Goal: Task Accomplishment & Management: Use online tool/utility

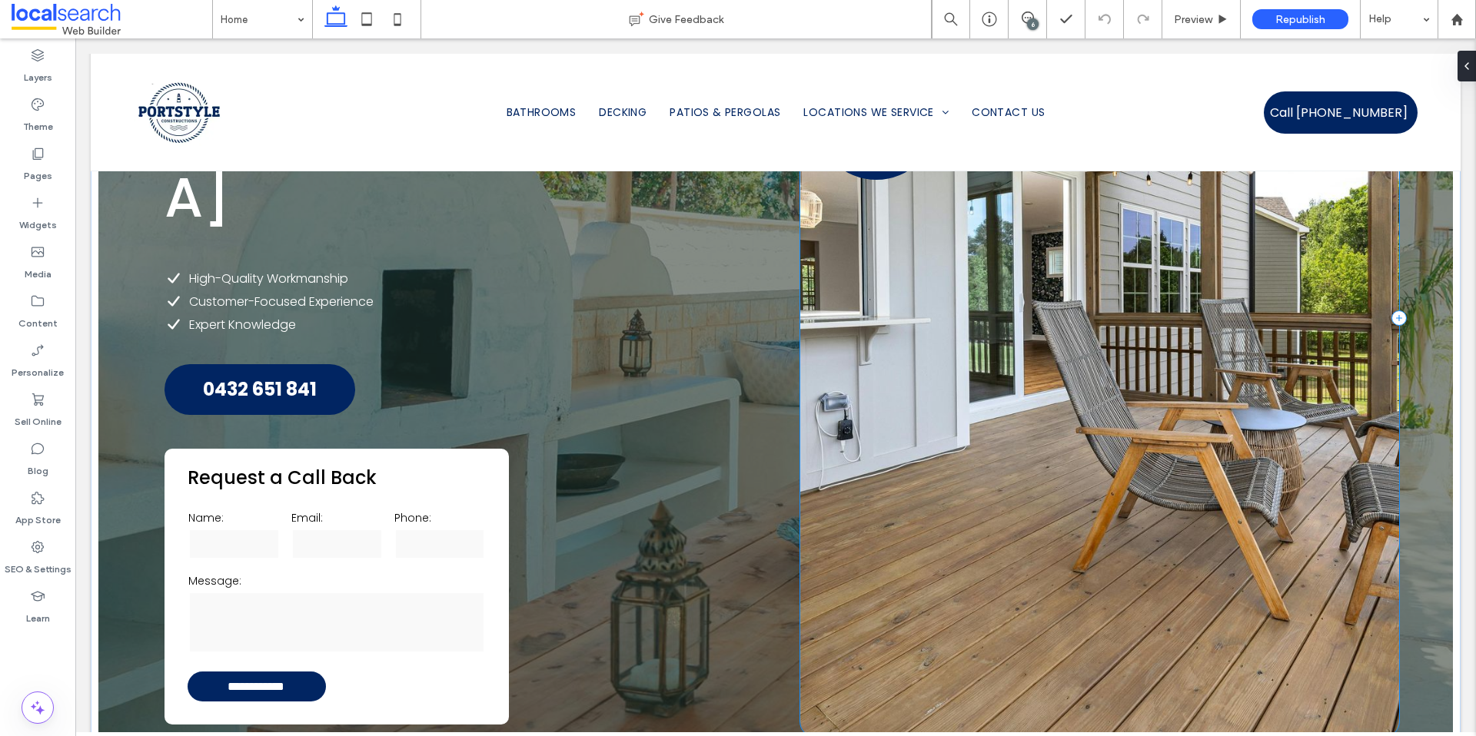
click at [845, 550] on div "Request a Quote" at bounding box center [1099, 318] width 598 height 837
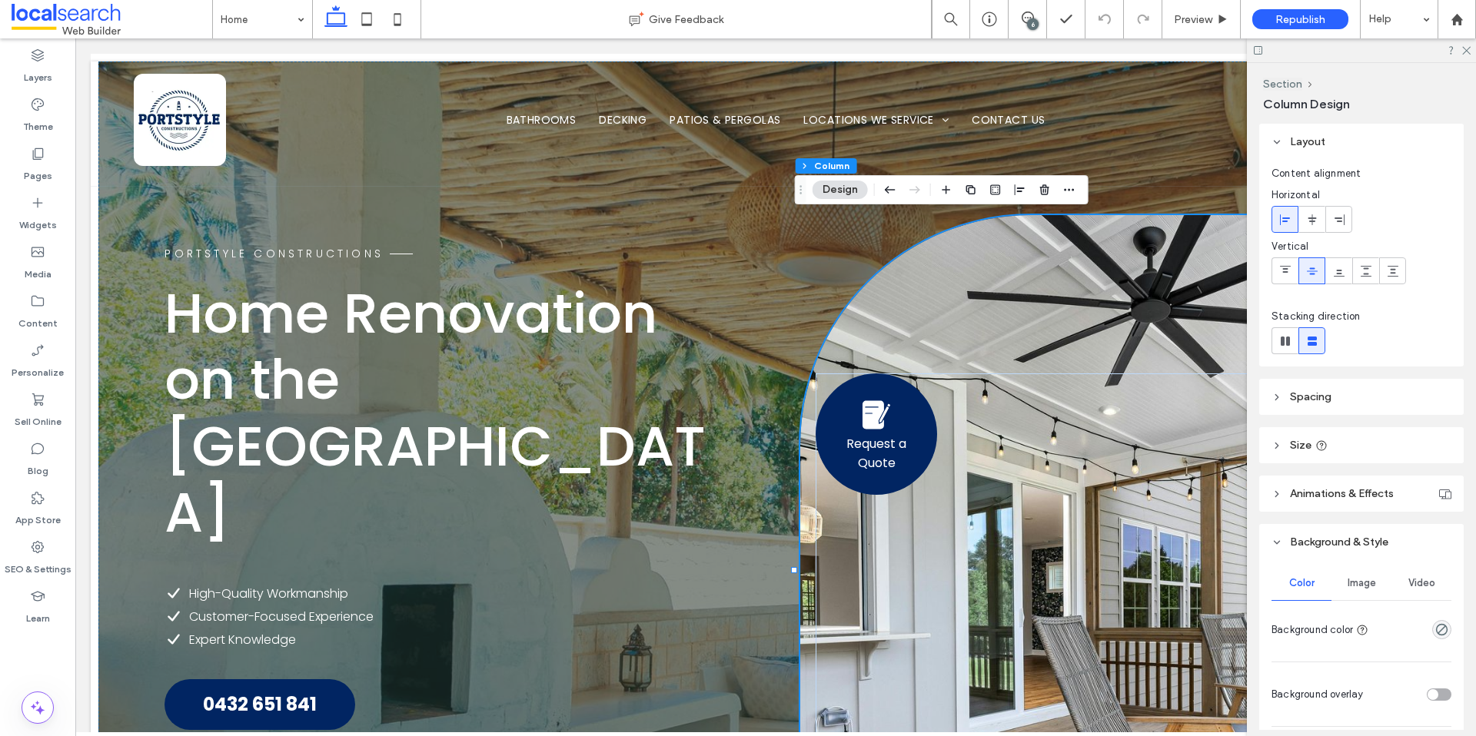
click at [1001, 264] on div "Request a Quote" at bounding box center [1099, 633] width 598 height 837
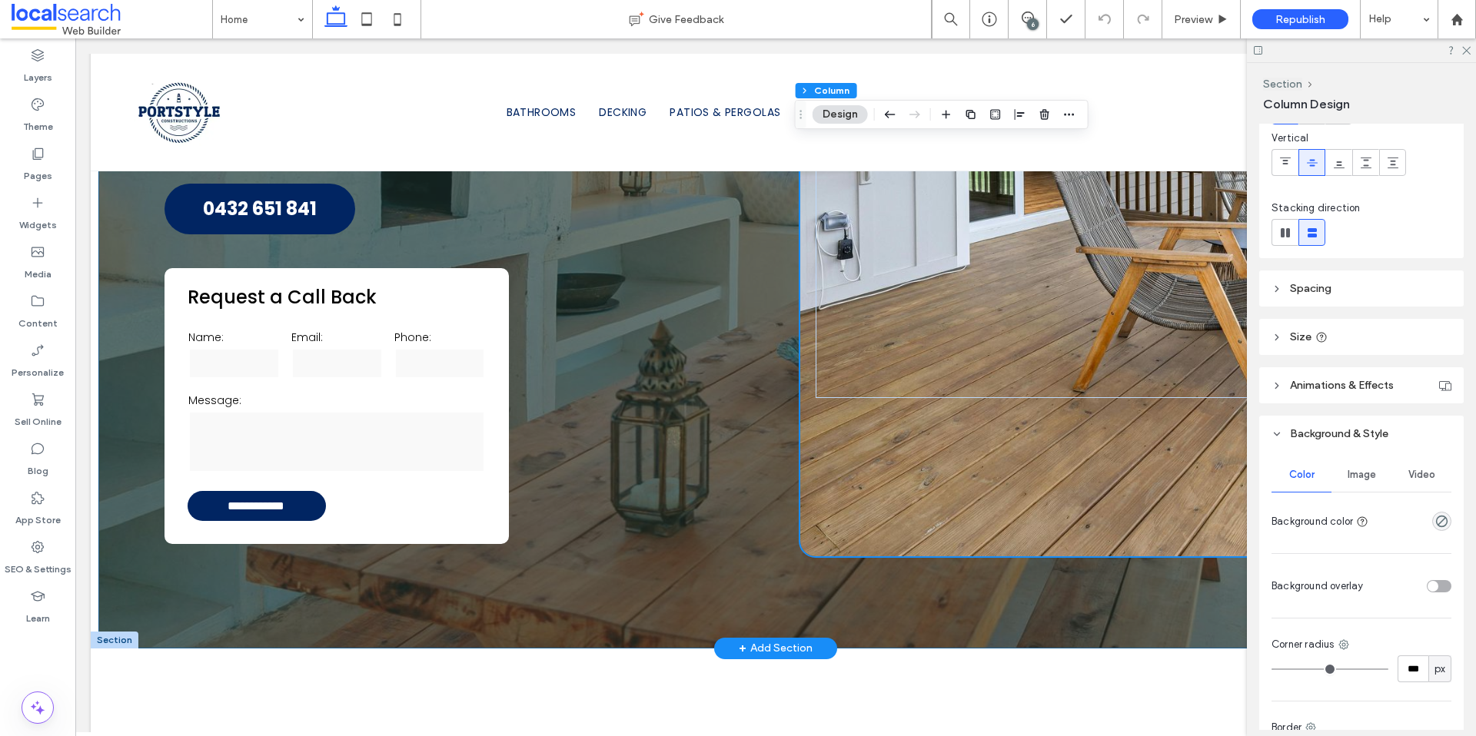
scroll to position [98, 0]
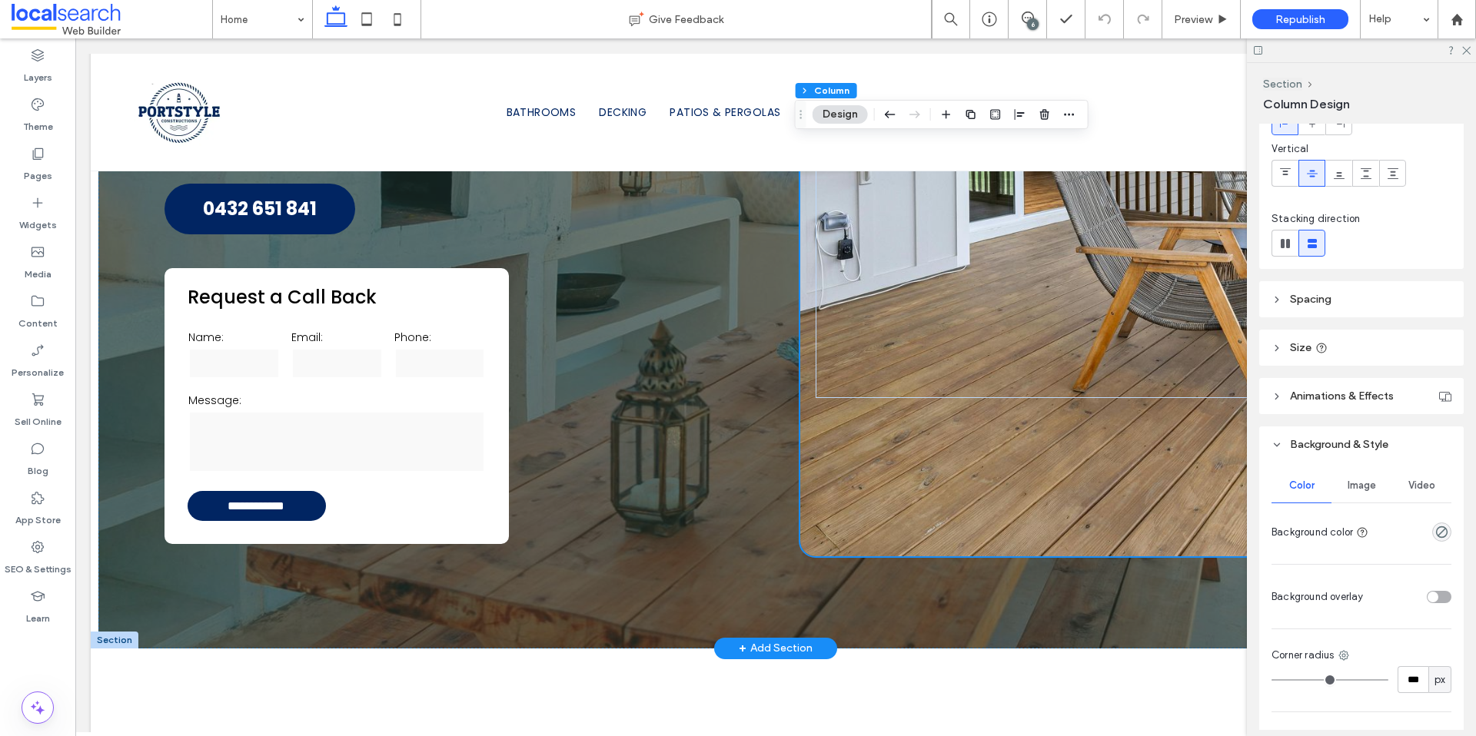
click at [839, 380] on div "Request a Quote" at bounding box center [1099, 137] width 598 height 837
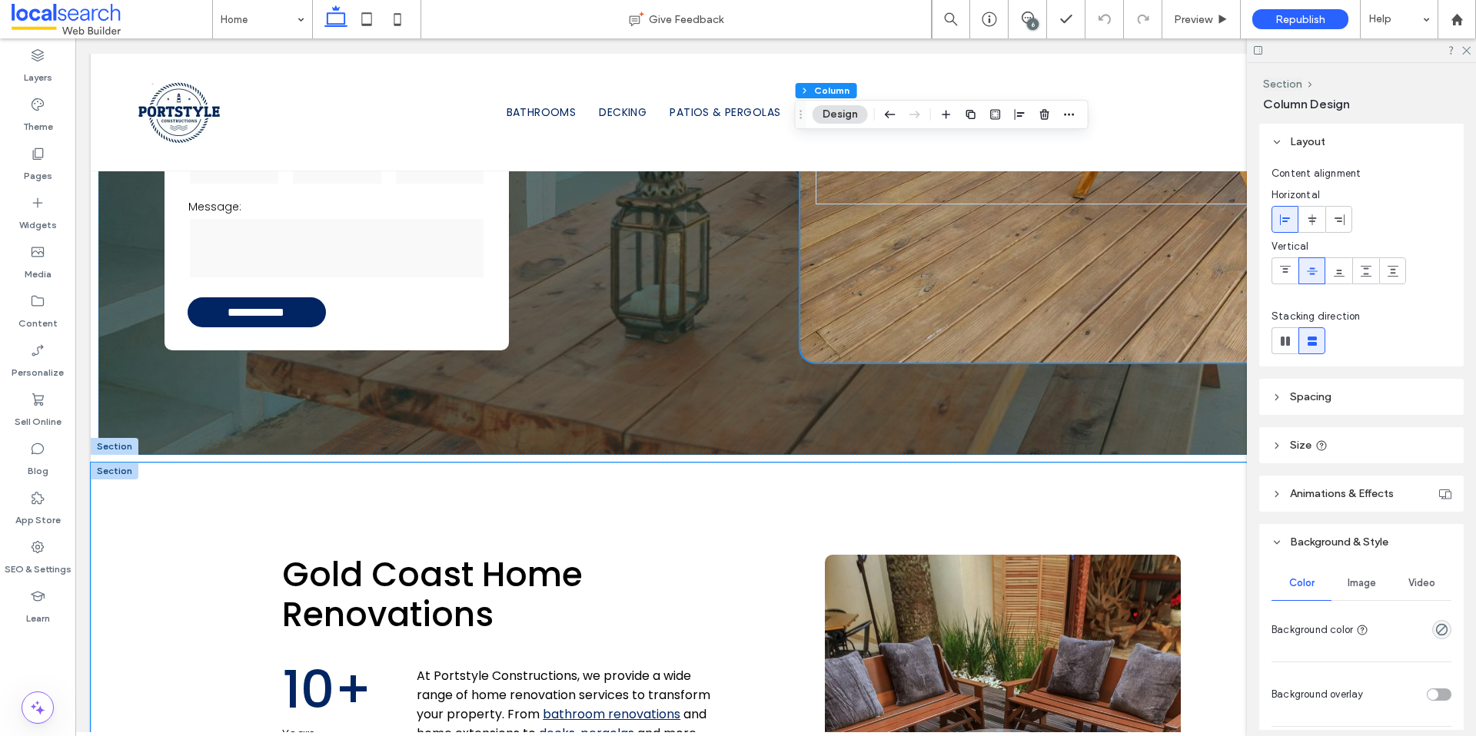
scroll to position [803, 0]
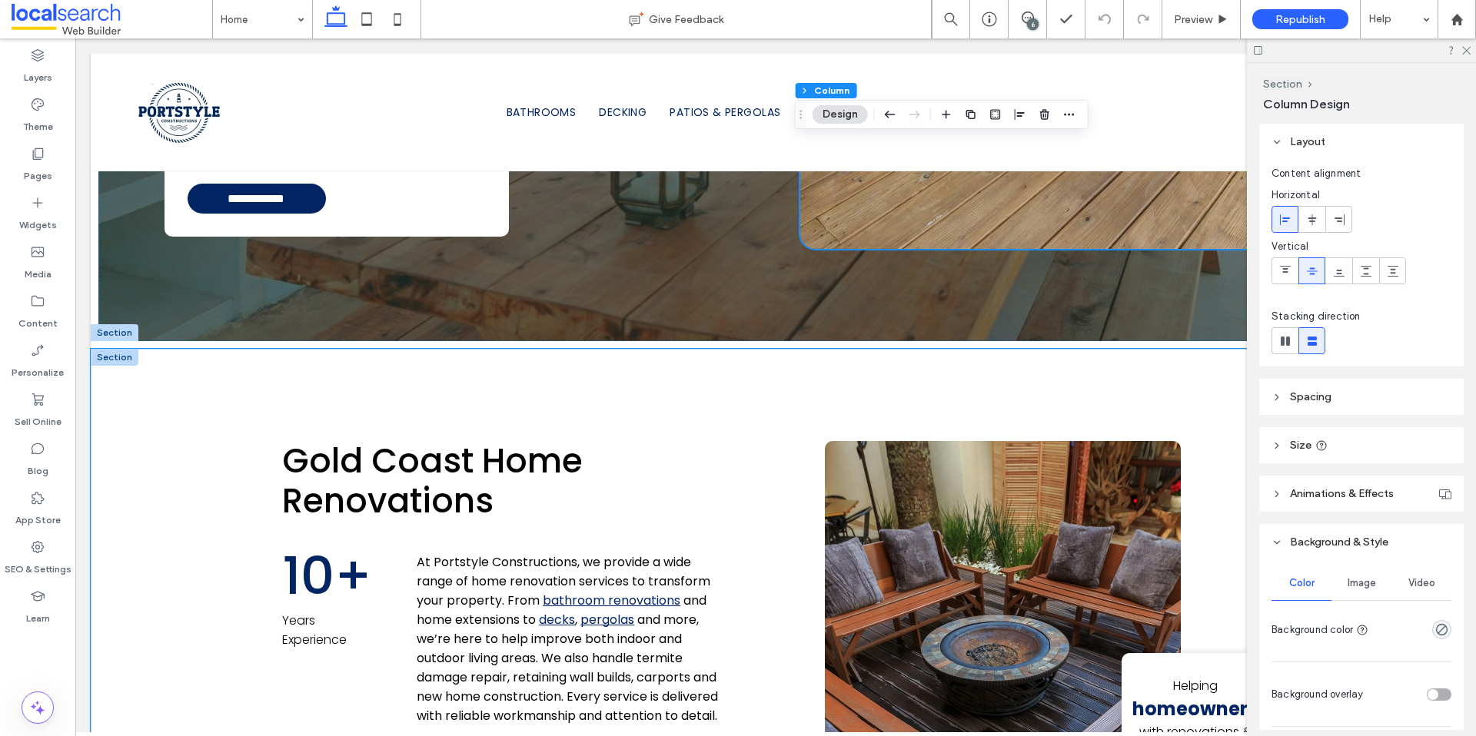
click at [749, 393] on div "Gold Coast Home Renovations 10+ Years Experience At Portstyle Constructions, we…" at bounding box center [776, 719] width 1370 height 740
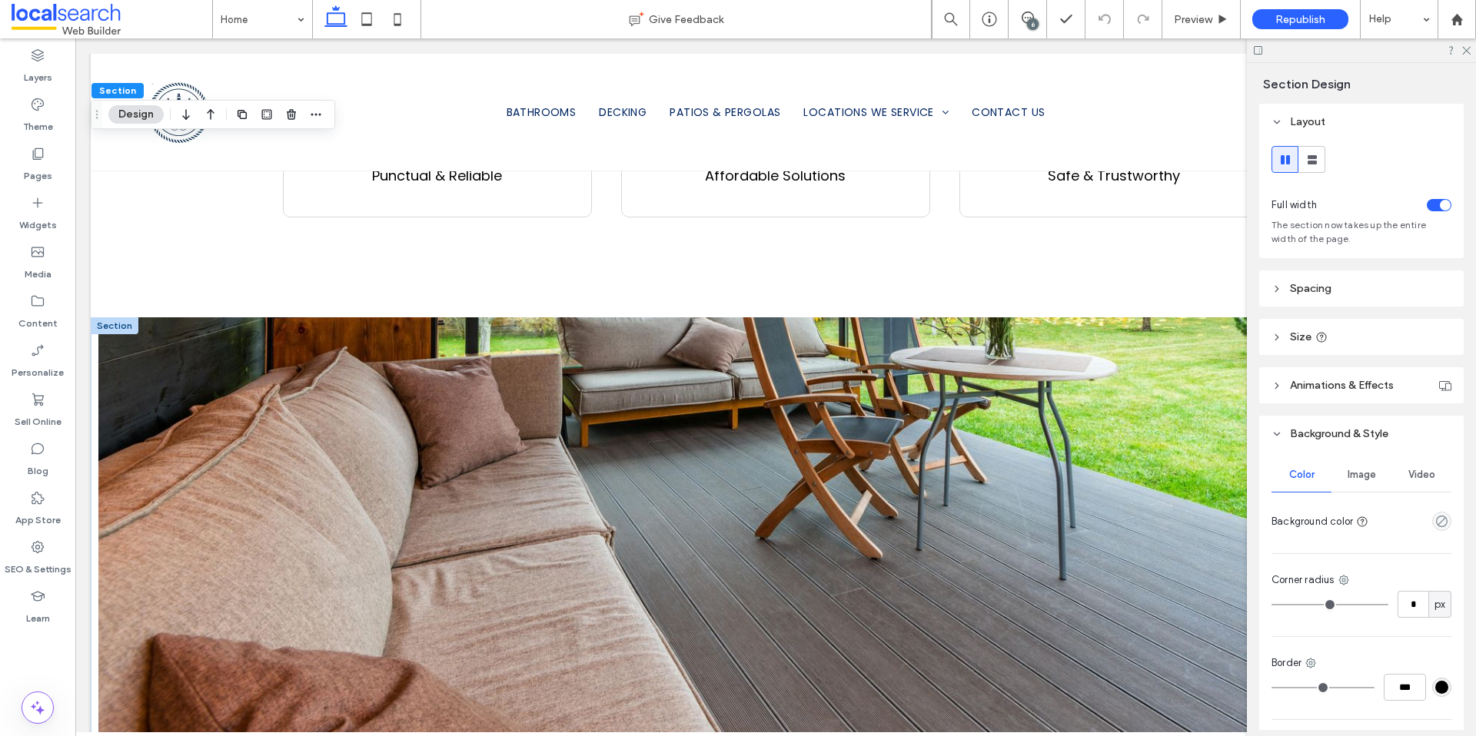
scroll to position [2149, 0]
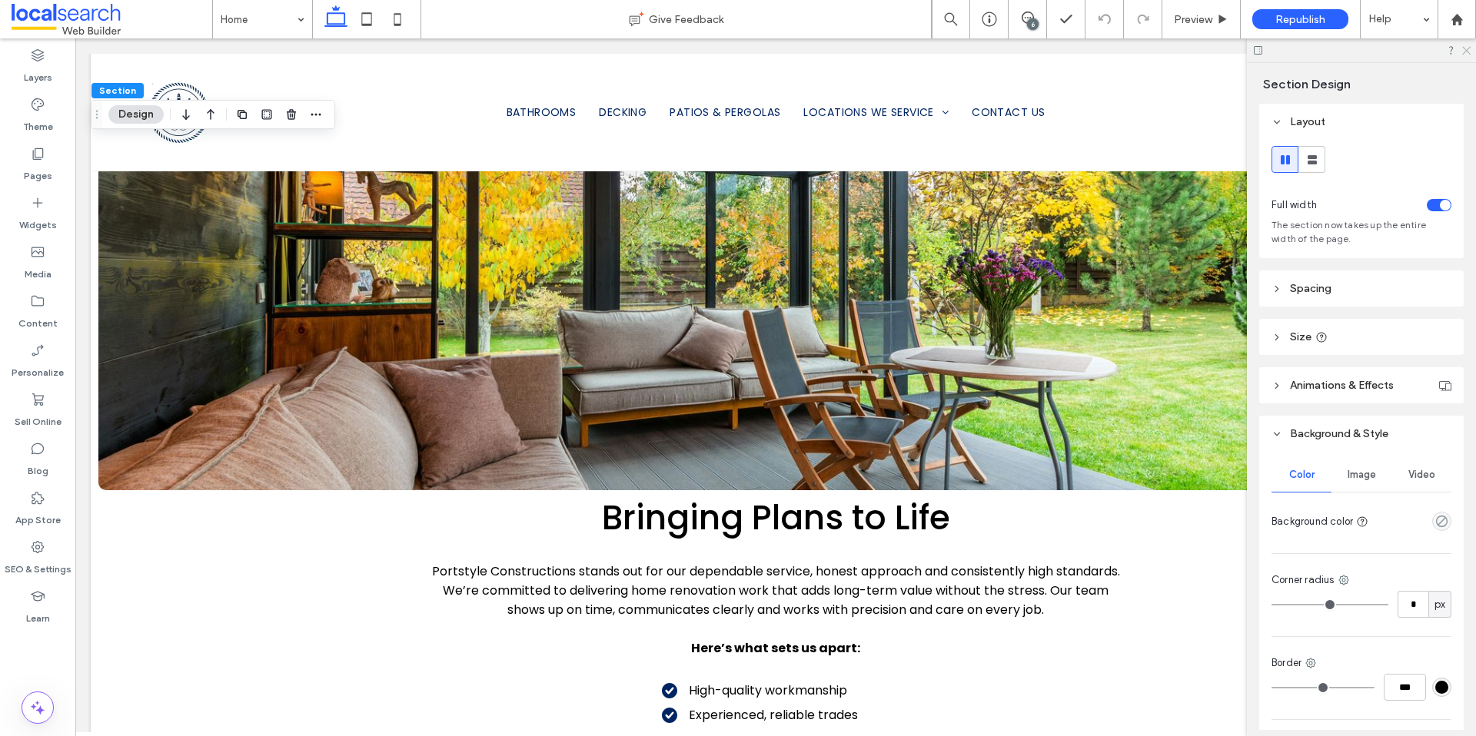
click at [1463, 51] on icon at bounding box center [1465, 50] width 10 height 10
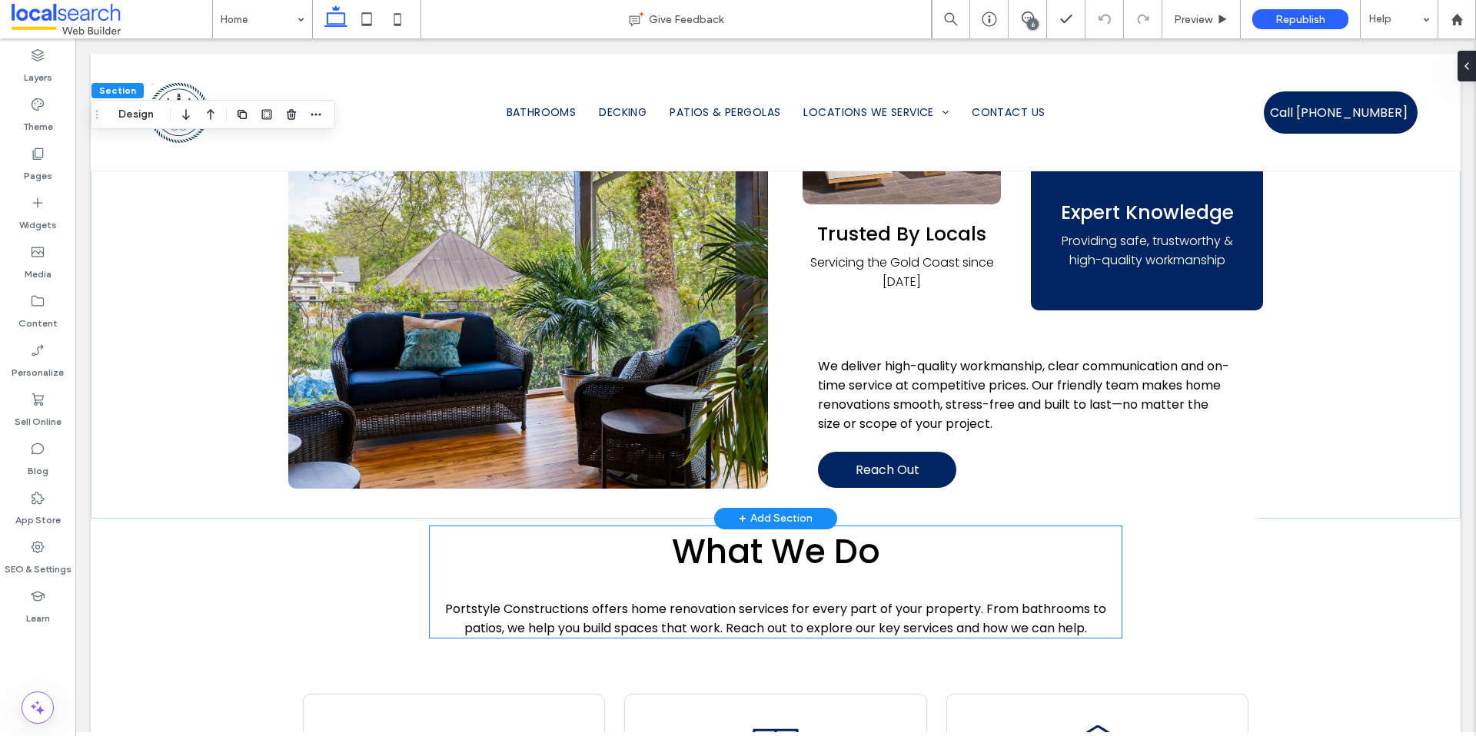
scroll to position [3233, 0]
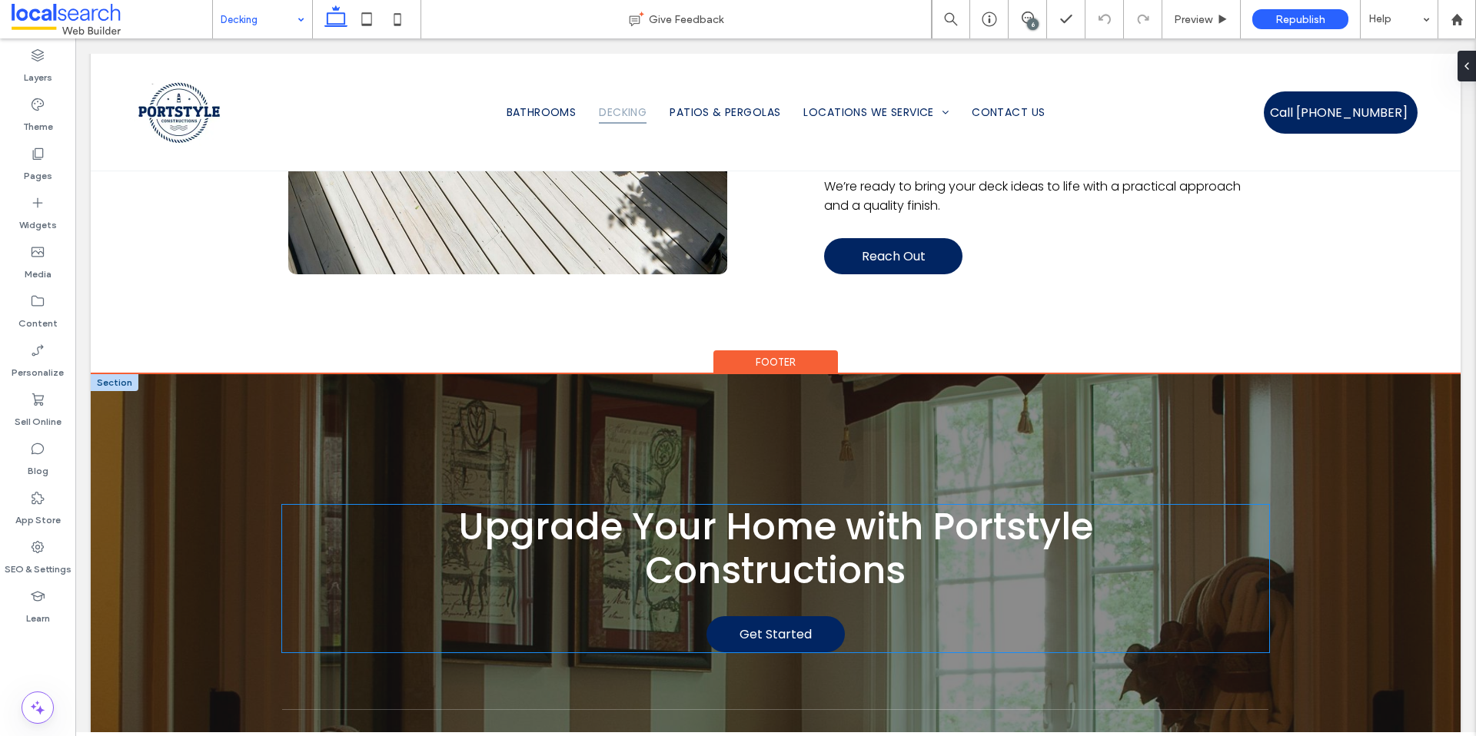
scroll to position [3112, 0]
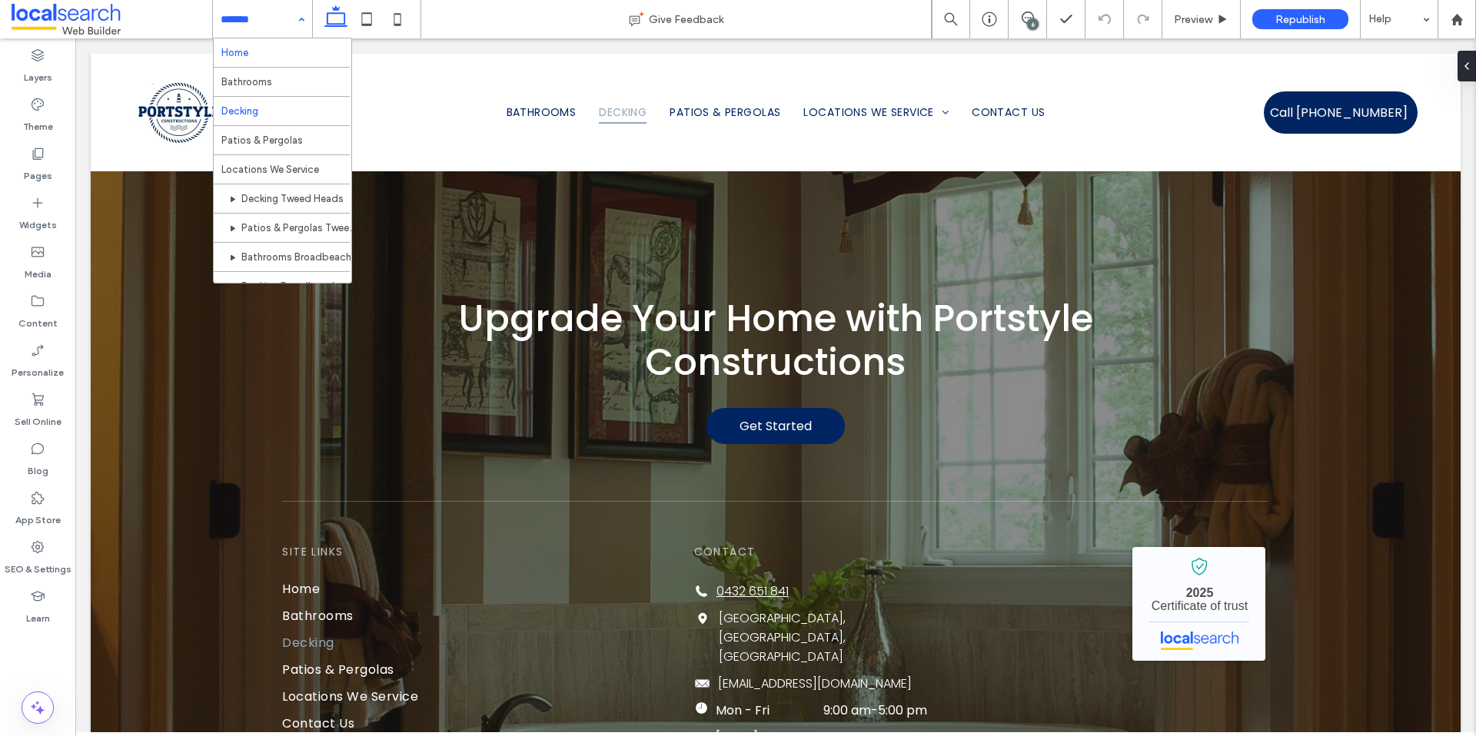
drag, startPoint x: 287, startPoint y: 22, endPoint x: 287, endPoint y: 42, distance: 19.2
click at [287, 22] on input at bounding box center [259, 19] width 76 height 38
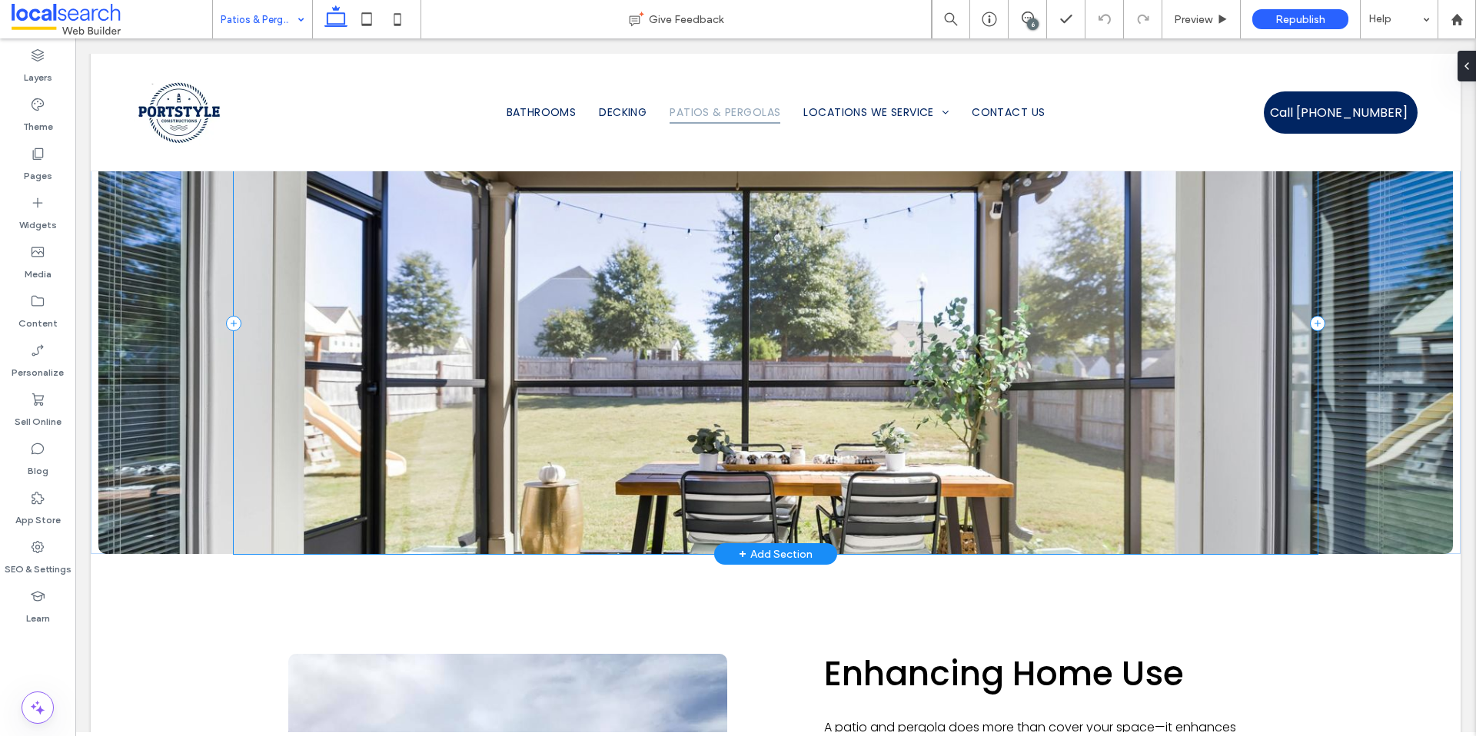
scroll to position [1842, 0]
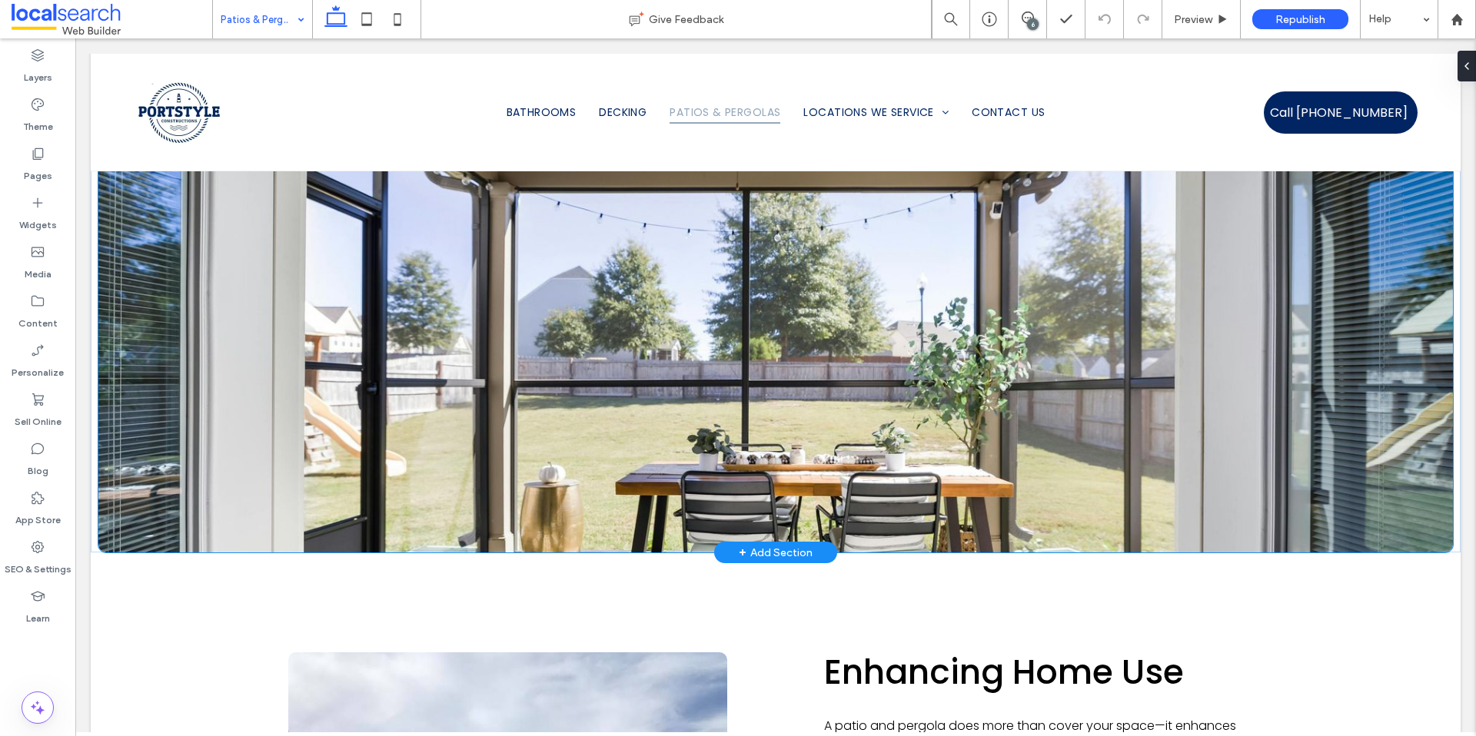
click at [132, 496] on div at bounding box center [775, 321] width 1354 height 461
drag, startPoint x: 1468, startPoint y: 65, endPoint x: 1386, endPoint y: 28, distance: 90.4
click at [1468, 65] on div at bounding box center [1463, 66] width 25 height 31
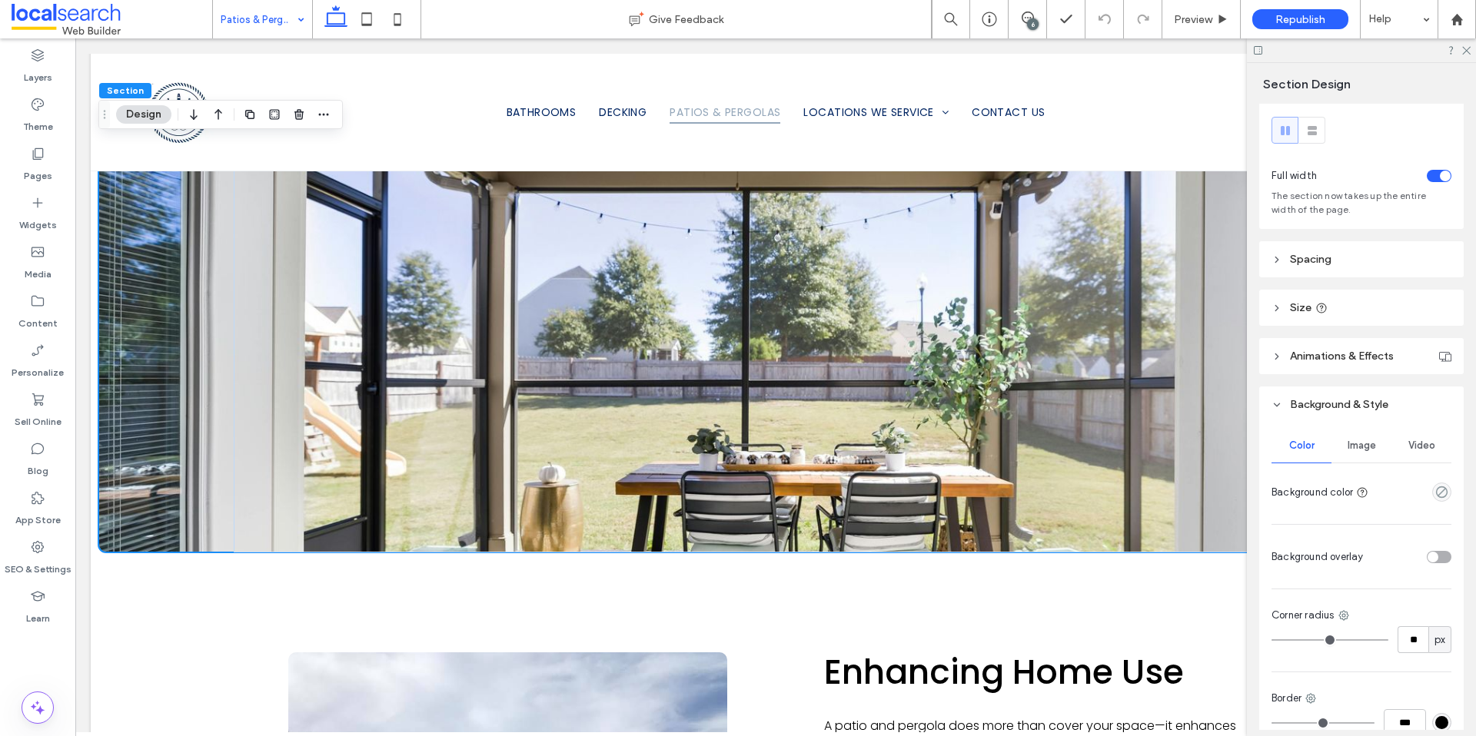
click at [1373, 443] on div "Image" at bounding box center [1361, 446] width 60 height 34
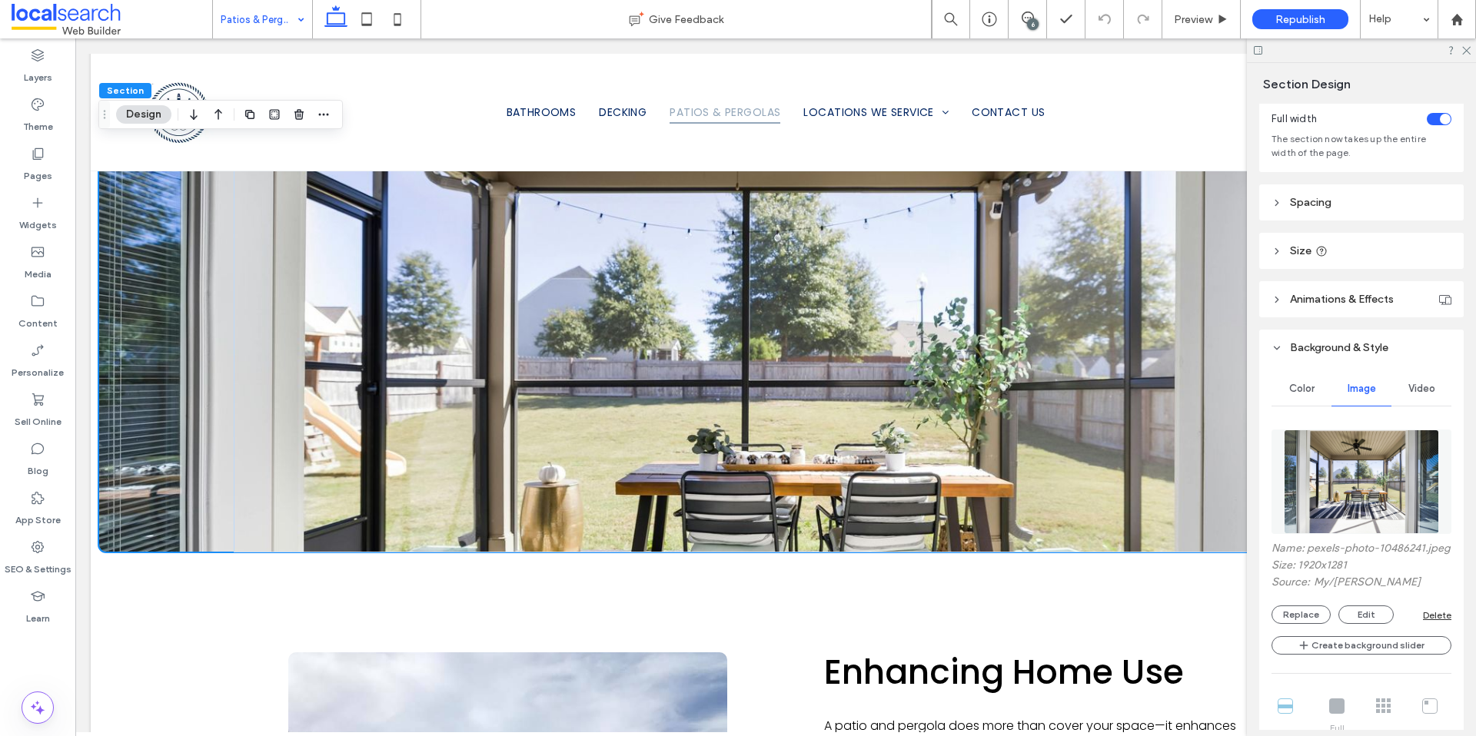
scroll to position [156, 0]
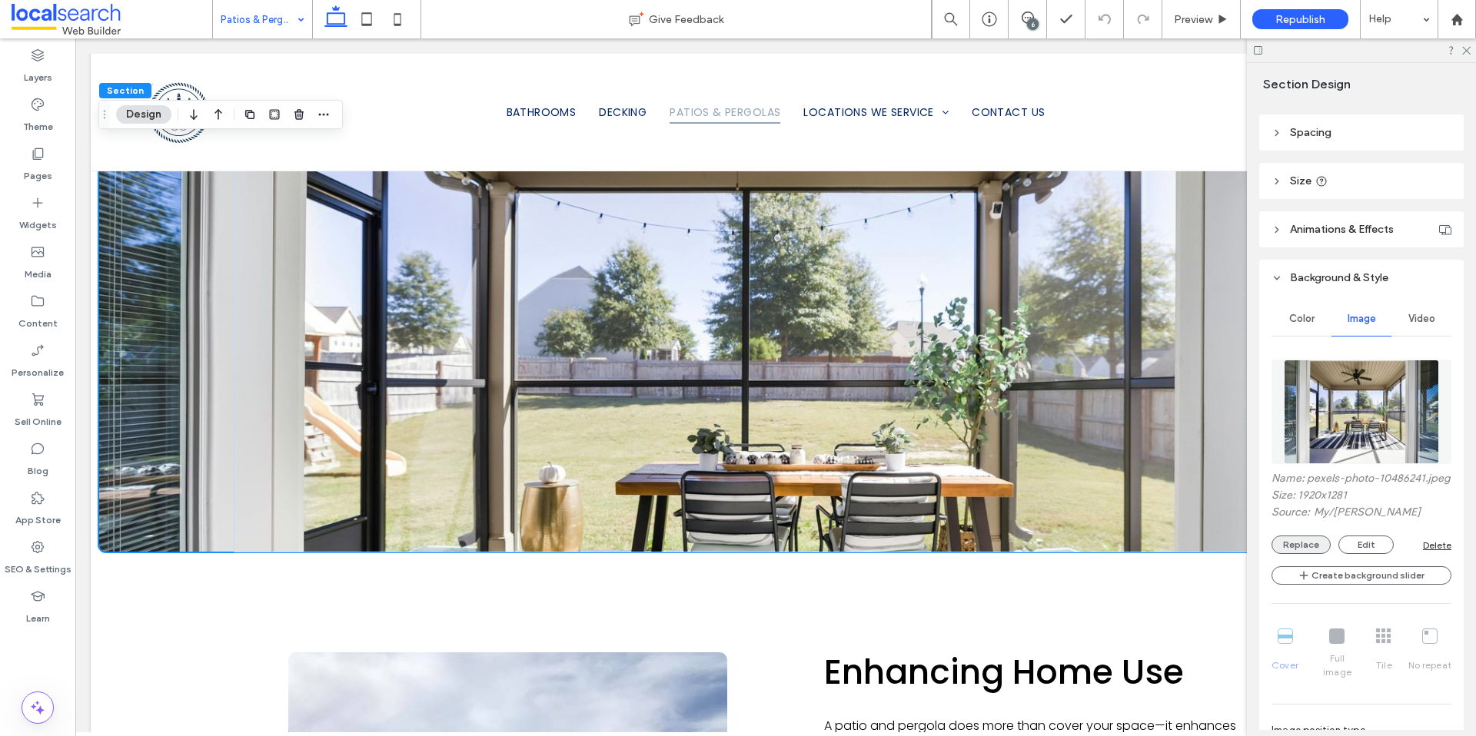
click at [1311, 551] on button "Replace" at bounding box center [1300, 545] width 59 height 18
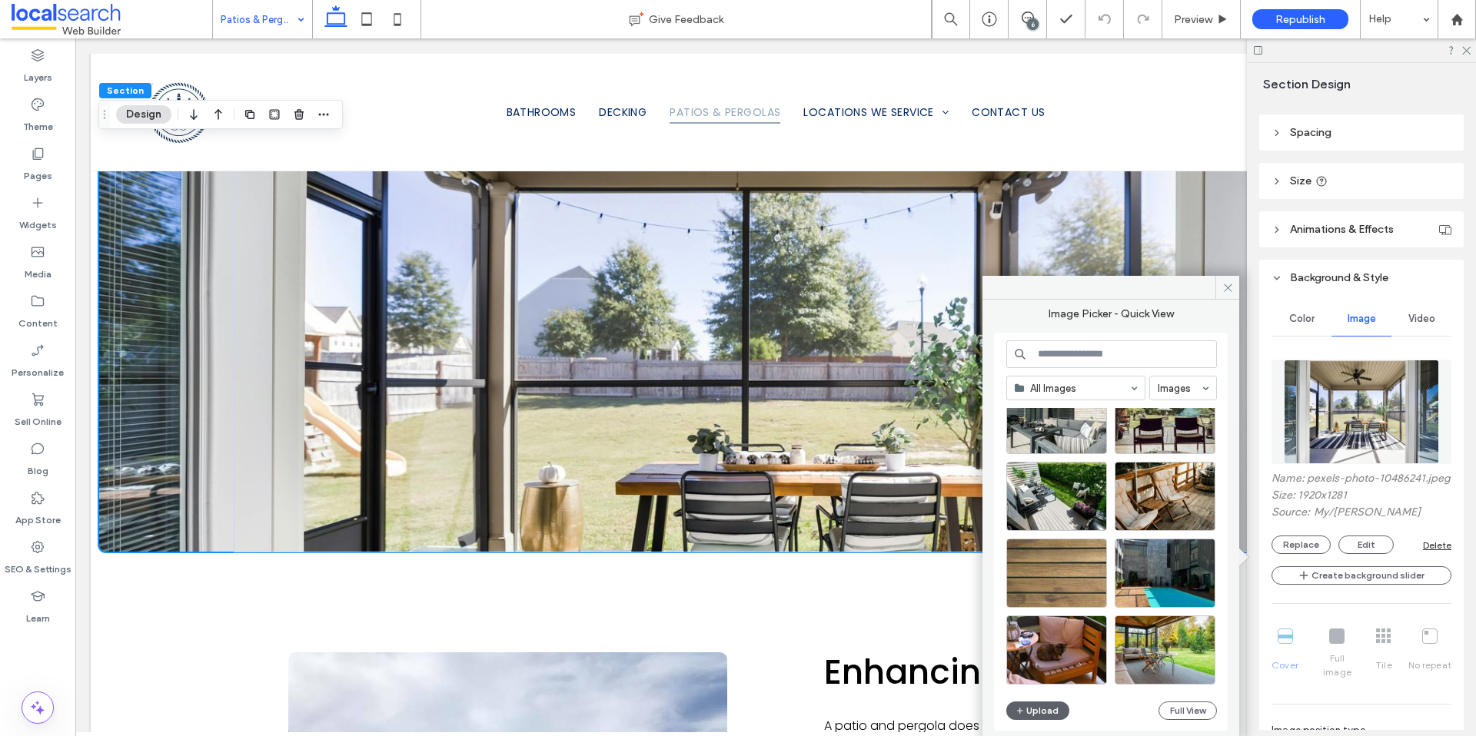
scroll to position [592, 0]
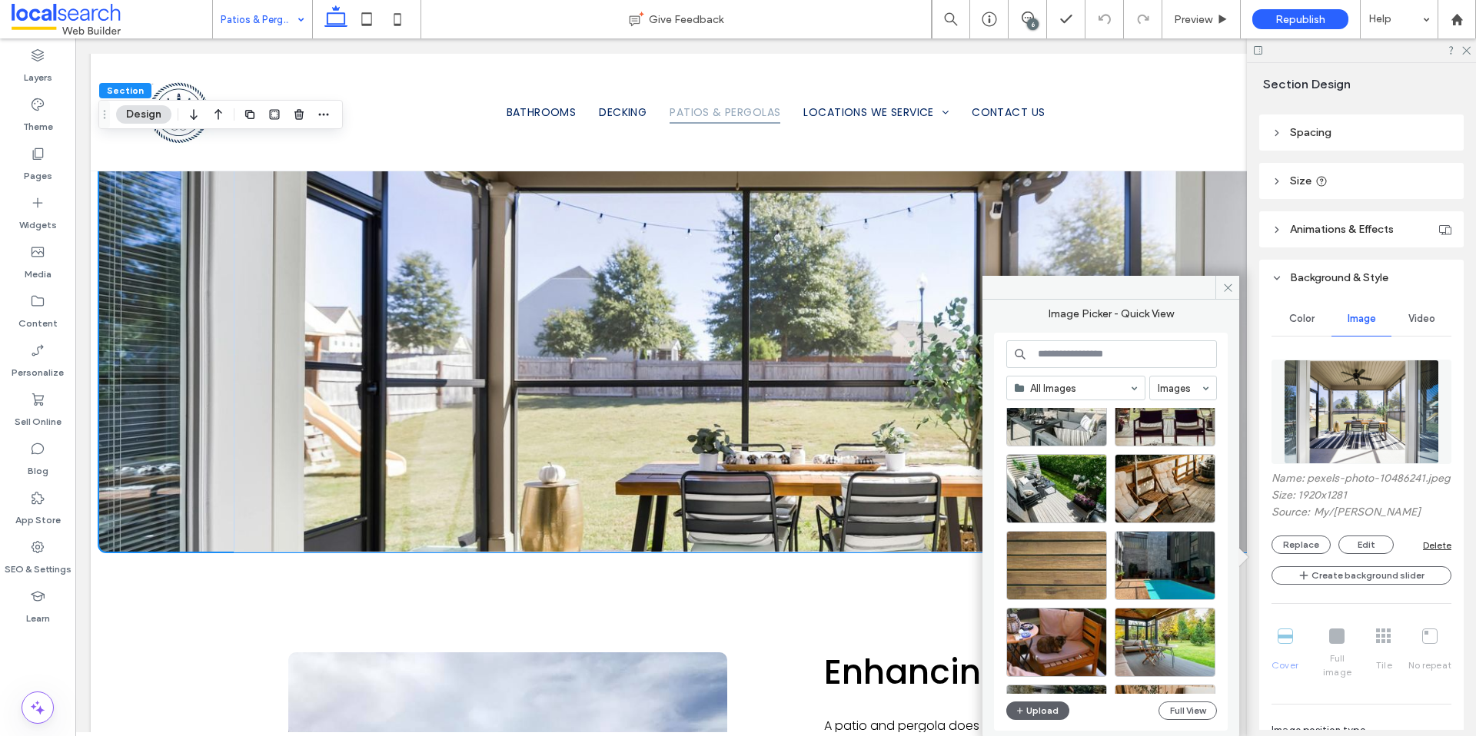
click at [1095, 356] on input at bounding box center [1111, 354] width 211 height 28
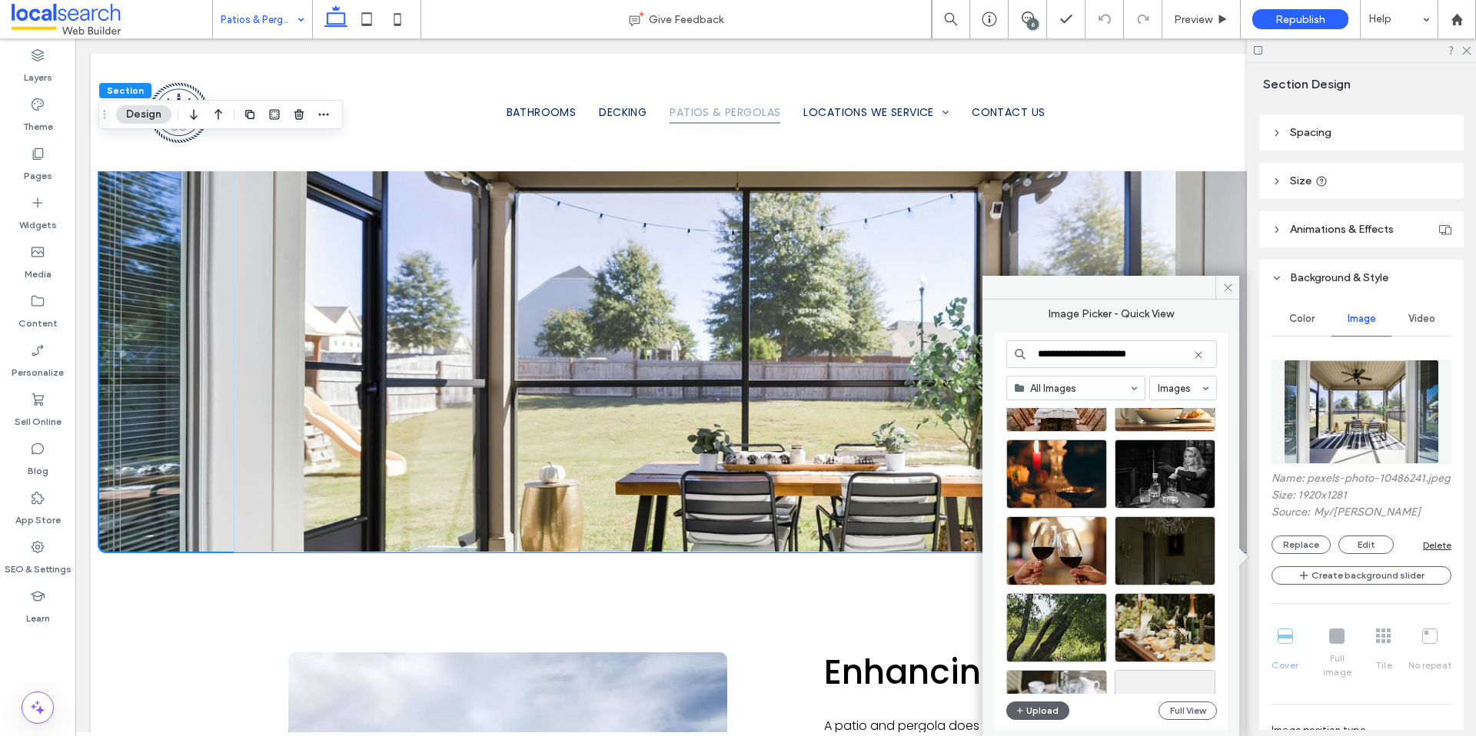
scroll to position [659, 0]
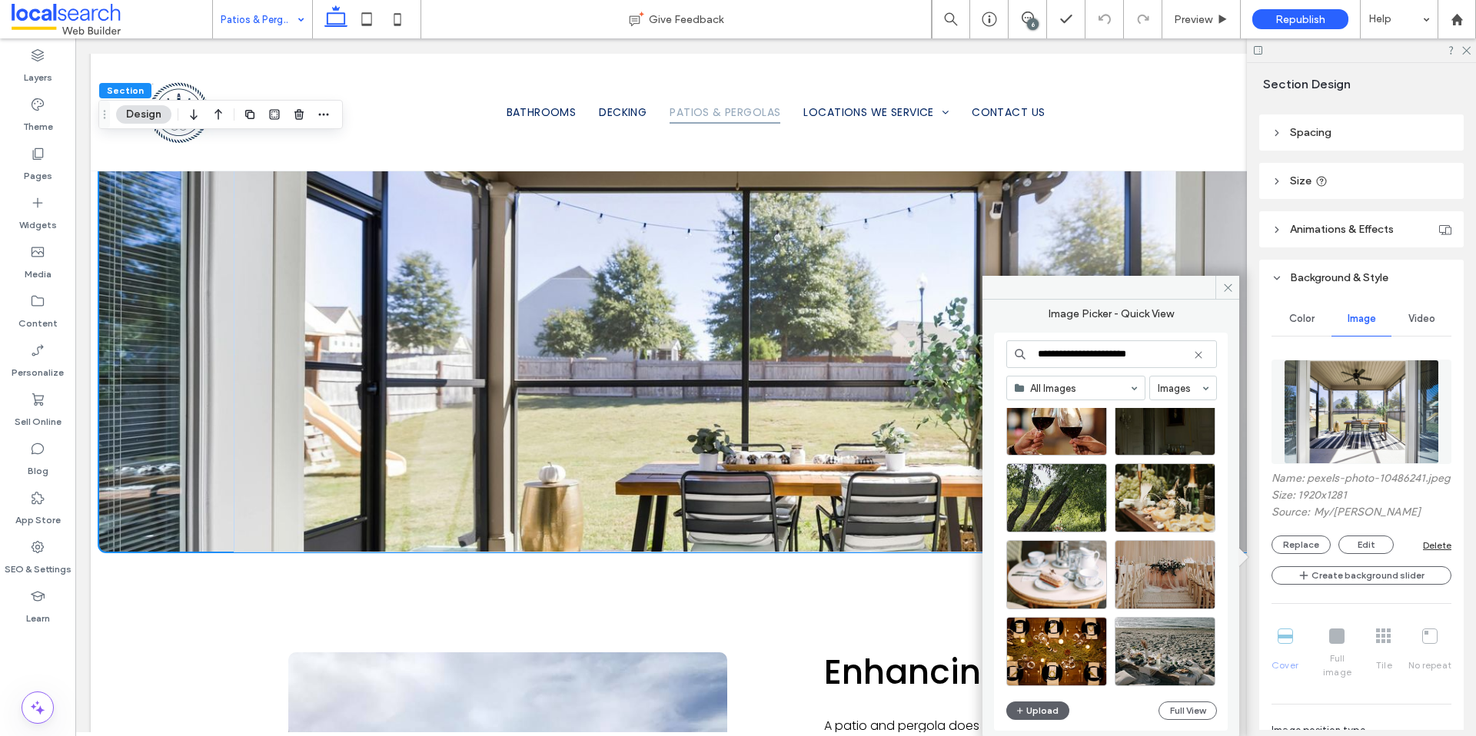
drag, startPoint x: 1155, startPoint y: 357, endPoint x: 1070, endPoint y: 357, distance: 85.3
click at [1069, 358] on input "**********" at bounding box center [1111, 354] width 211 height 28
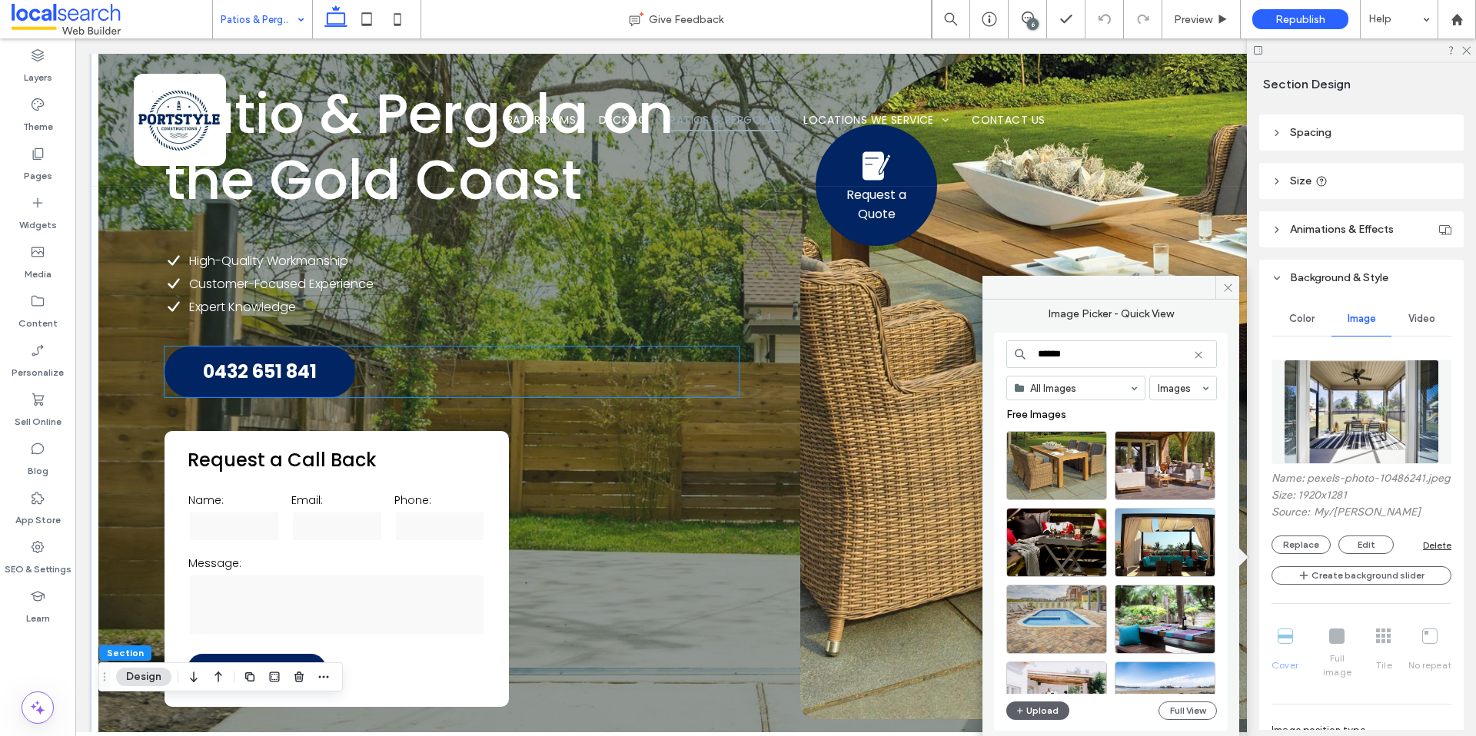
scroll to position [0, 0]
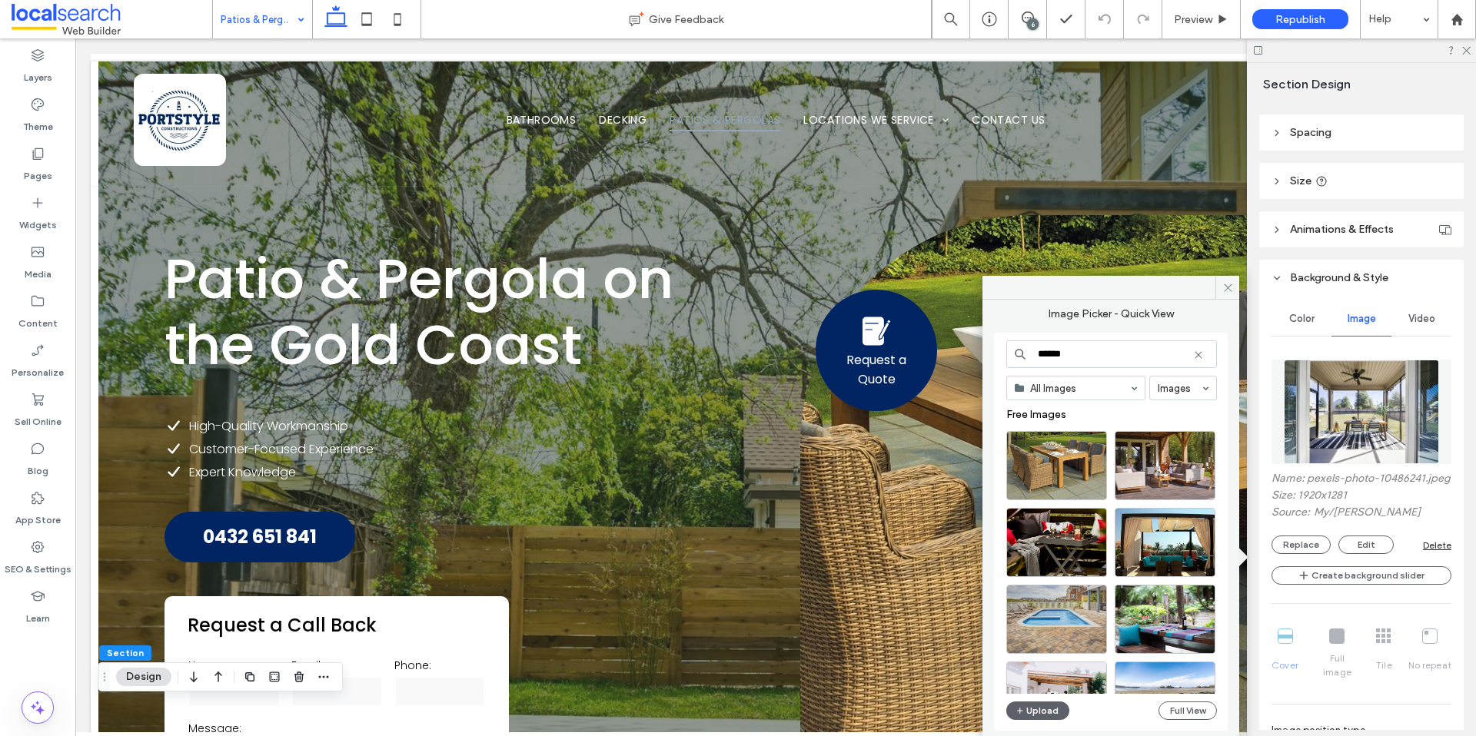
click at [1053, 355] on input "*****" at bounding box center [1111, 354] width 211 height 28
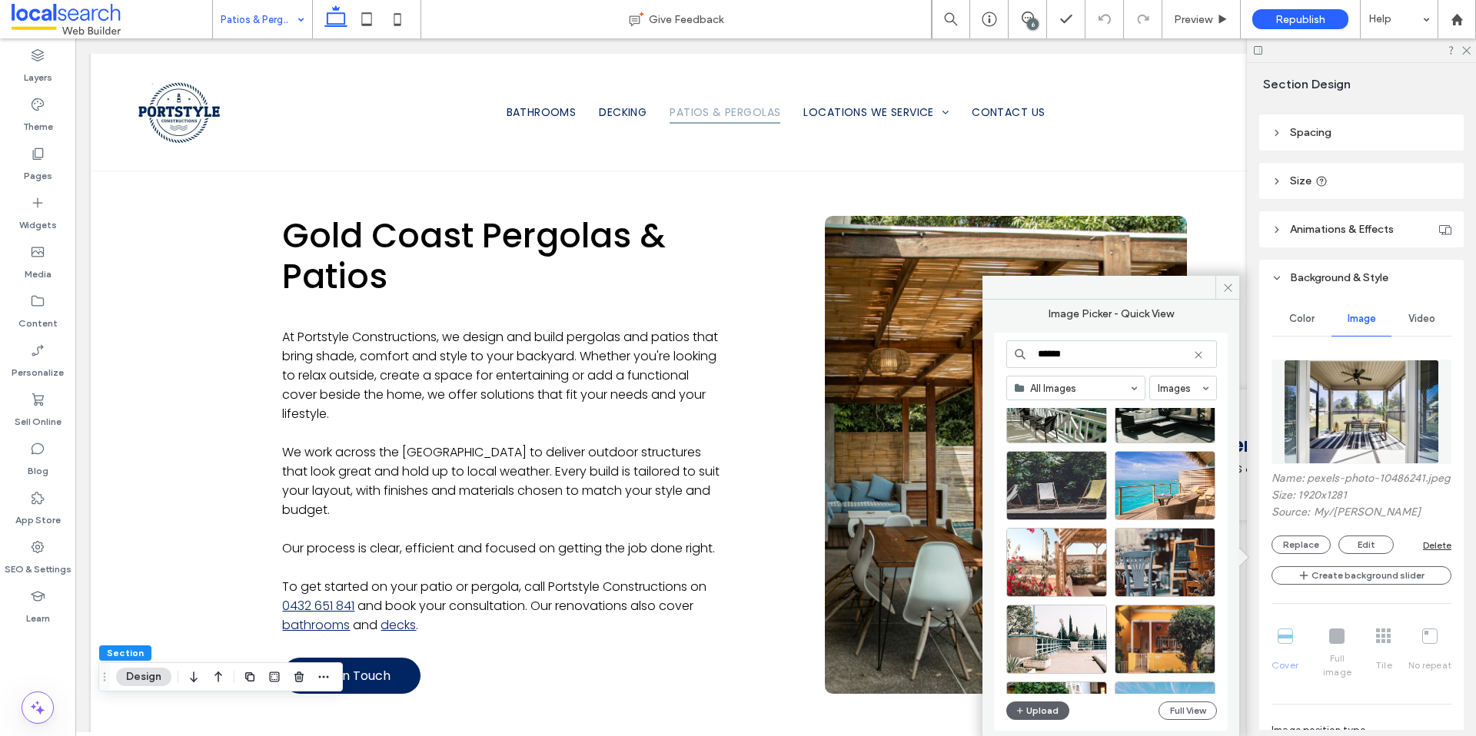
scroll to position [659, 0]
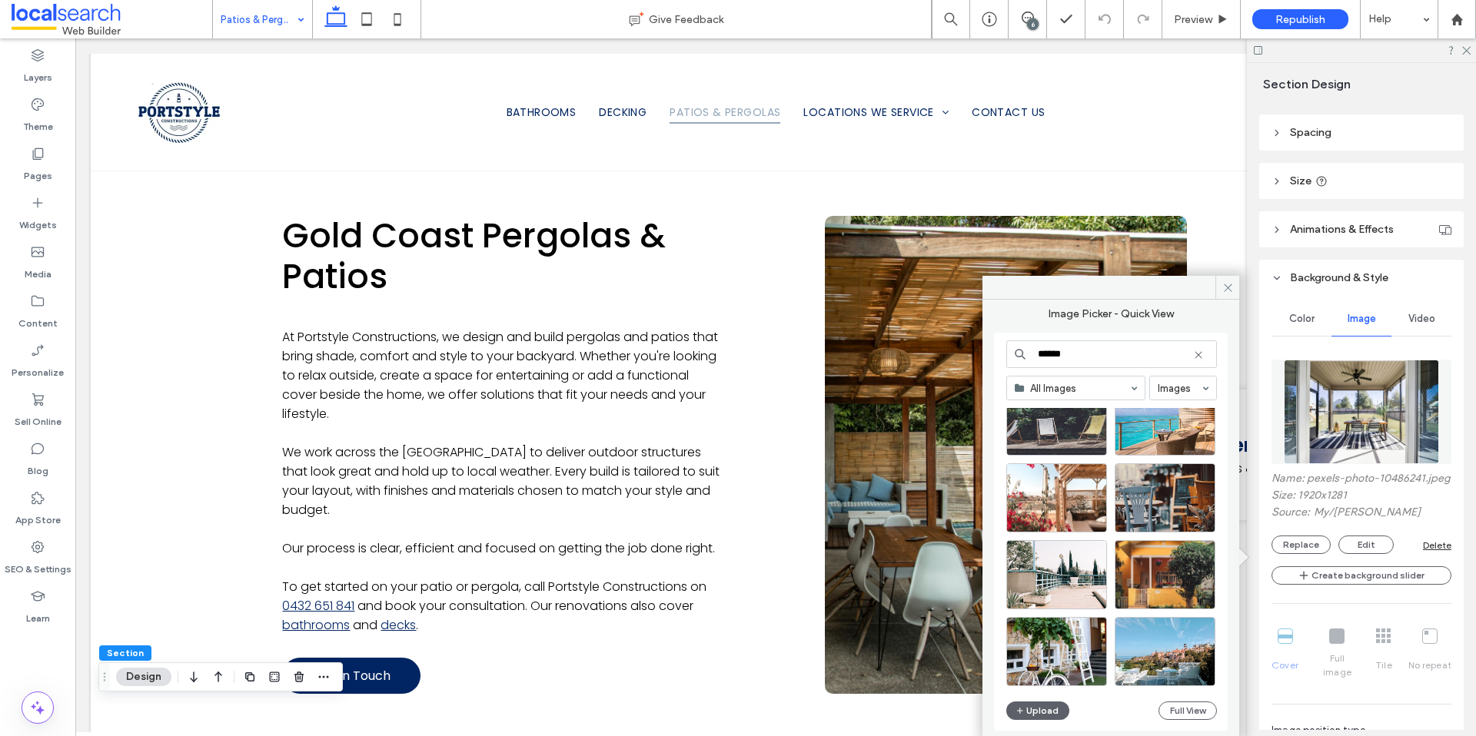
click at [1087, 356] on input "*****" at bounding box center [1111, 354] width 211 height 28
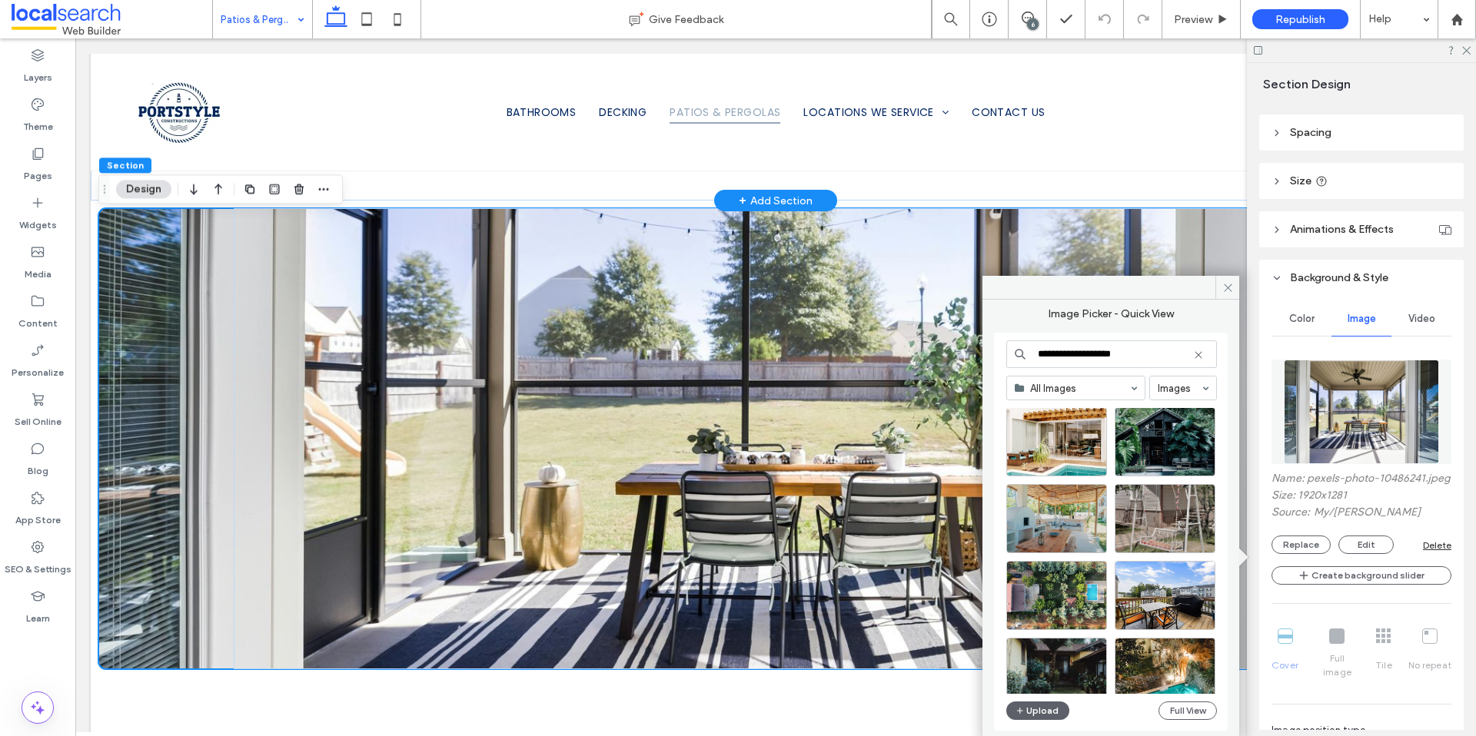
scroll to position [1742, 0]
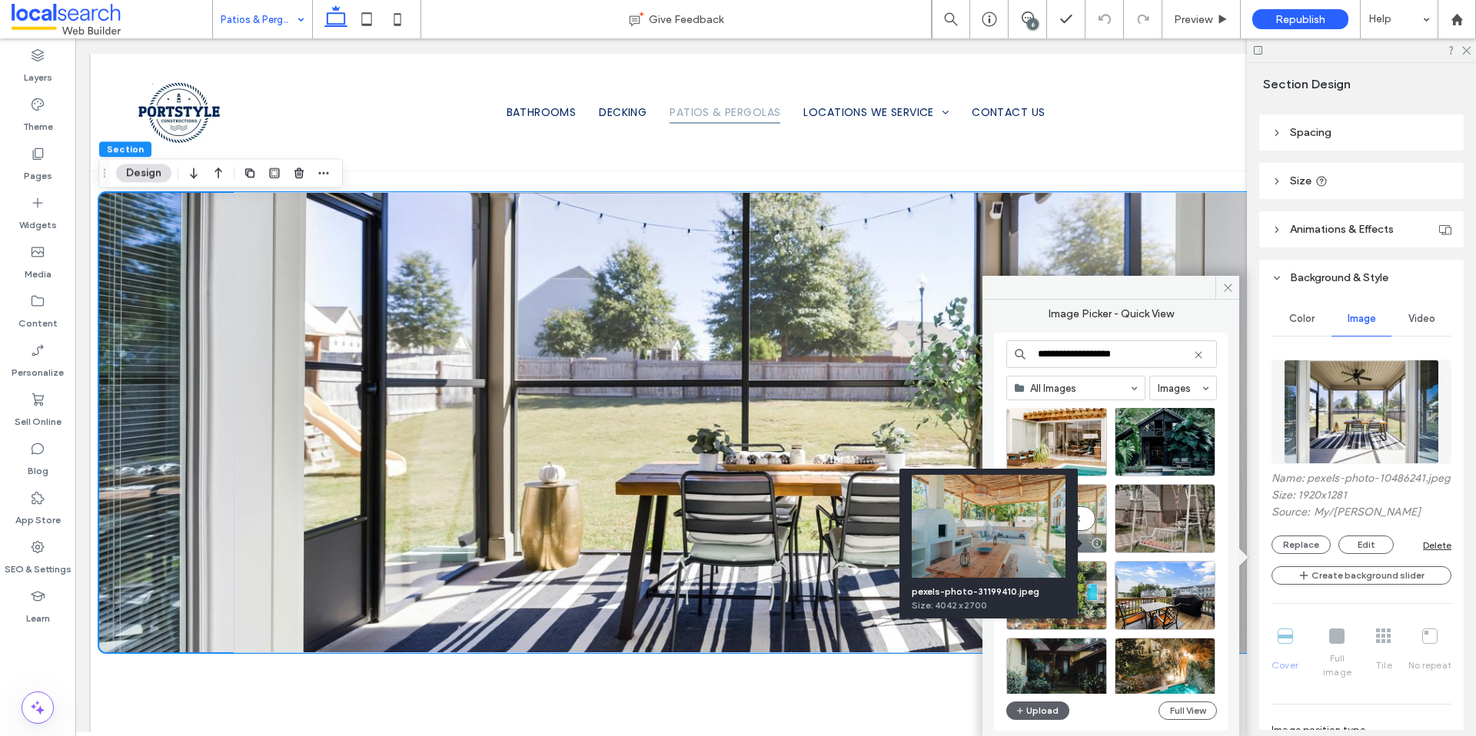
type input "**********"
click at [1100, 544] on div at bounding box center [1096, 543] width 19 height 12
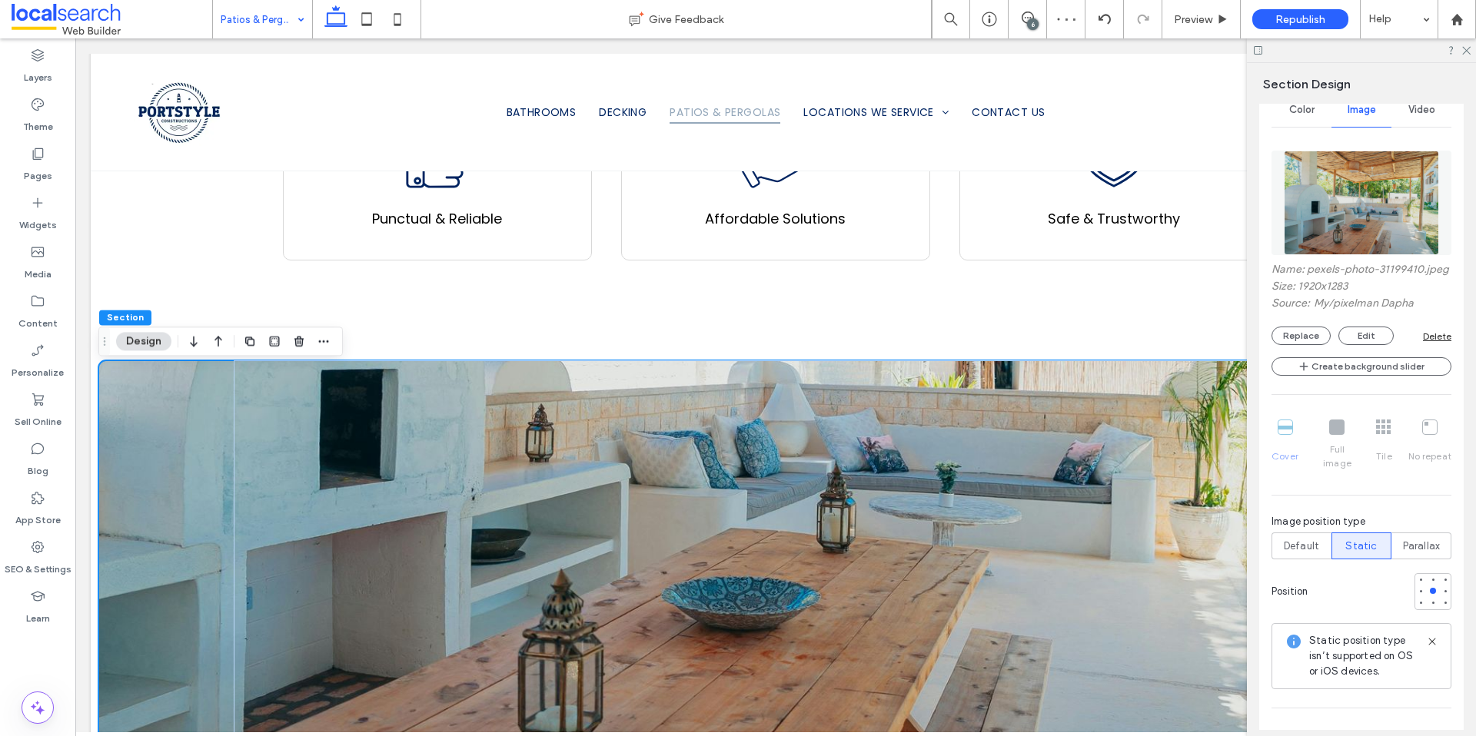
scroll to position [381, 0]
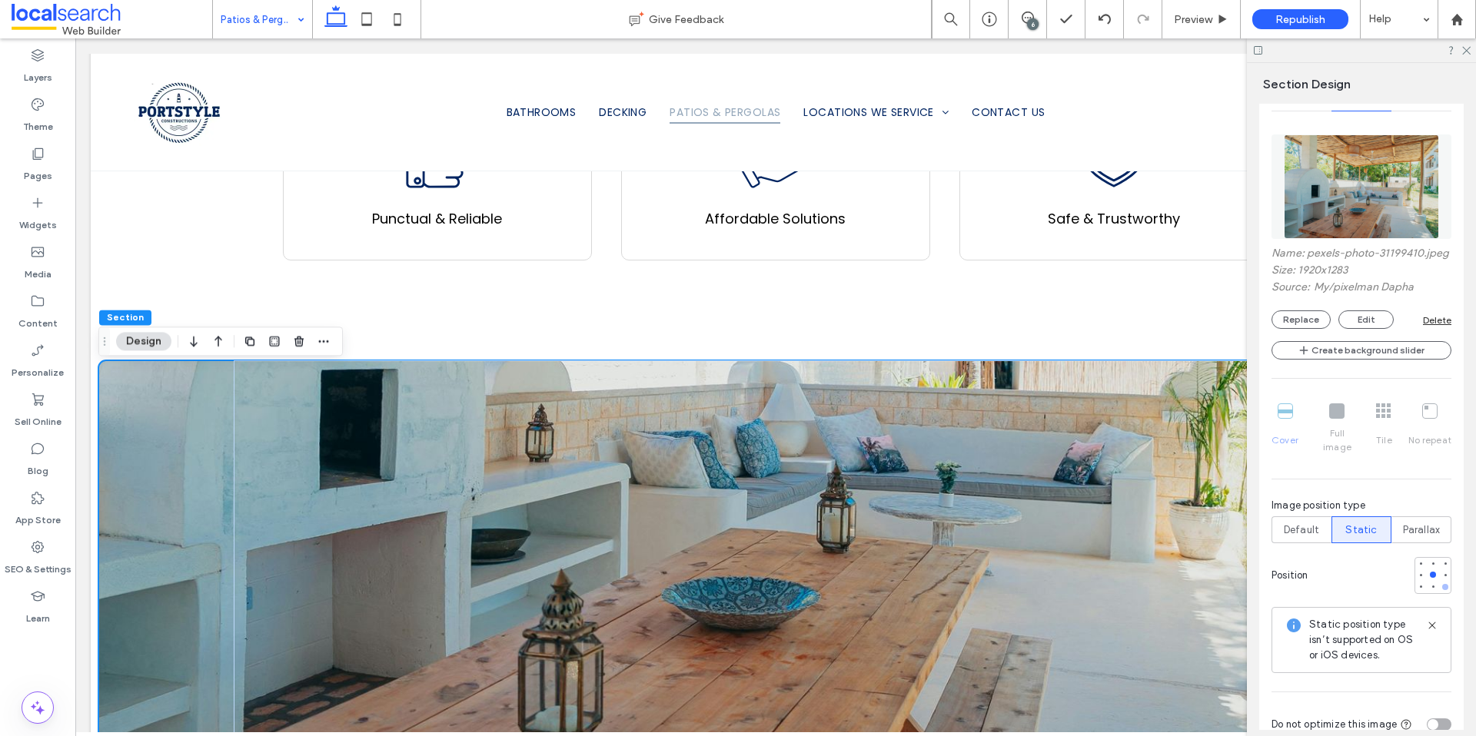
click at [1442, 586] on div at bounding box center [1445, 587] width 6 height 6
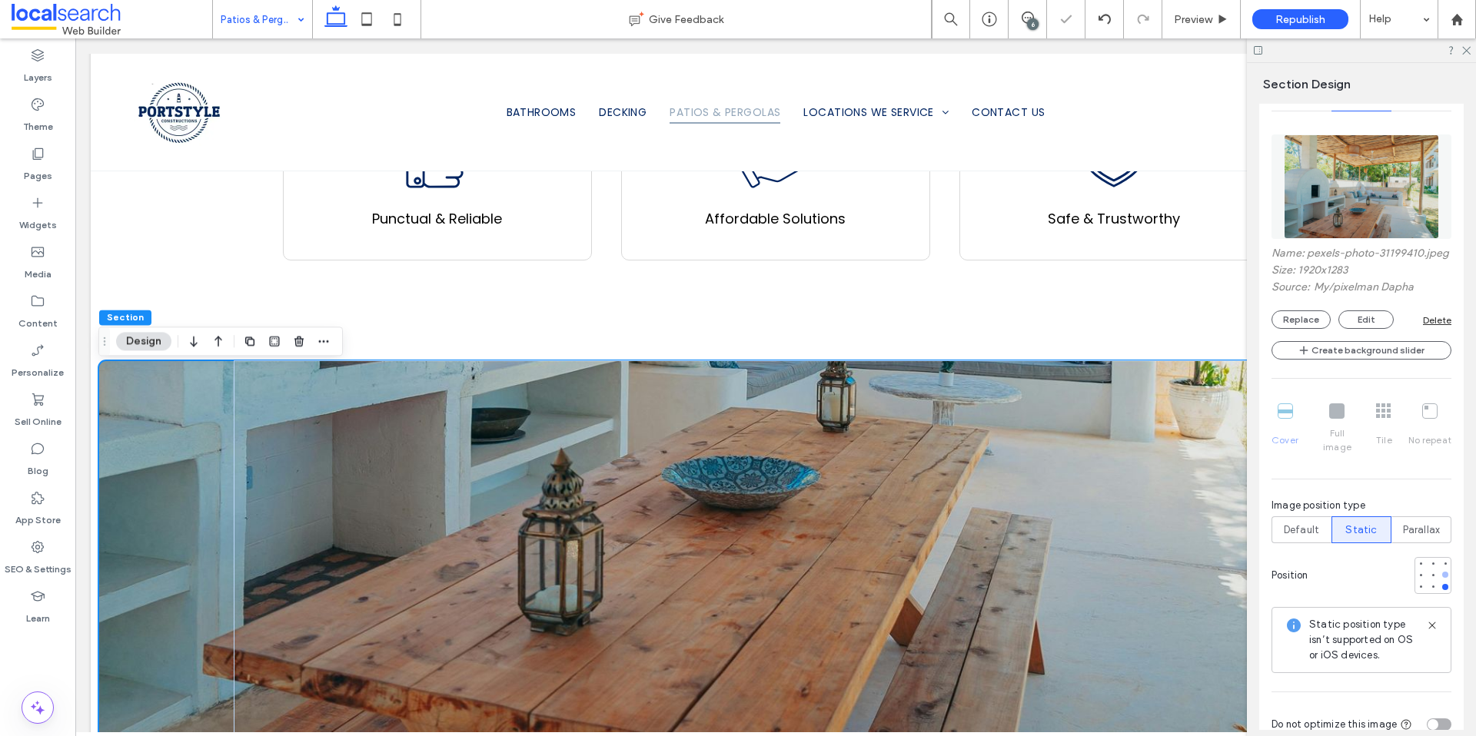
click at [1440, 577] on div at bounding box center [1445, 575] width 11 height 11
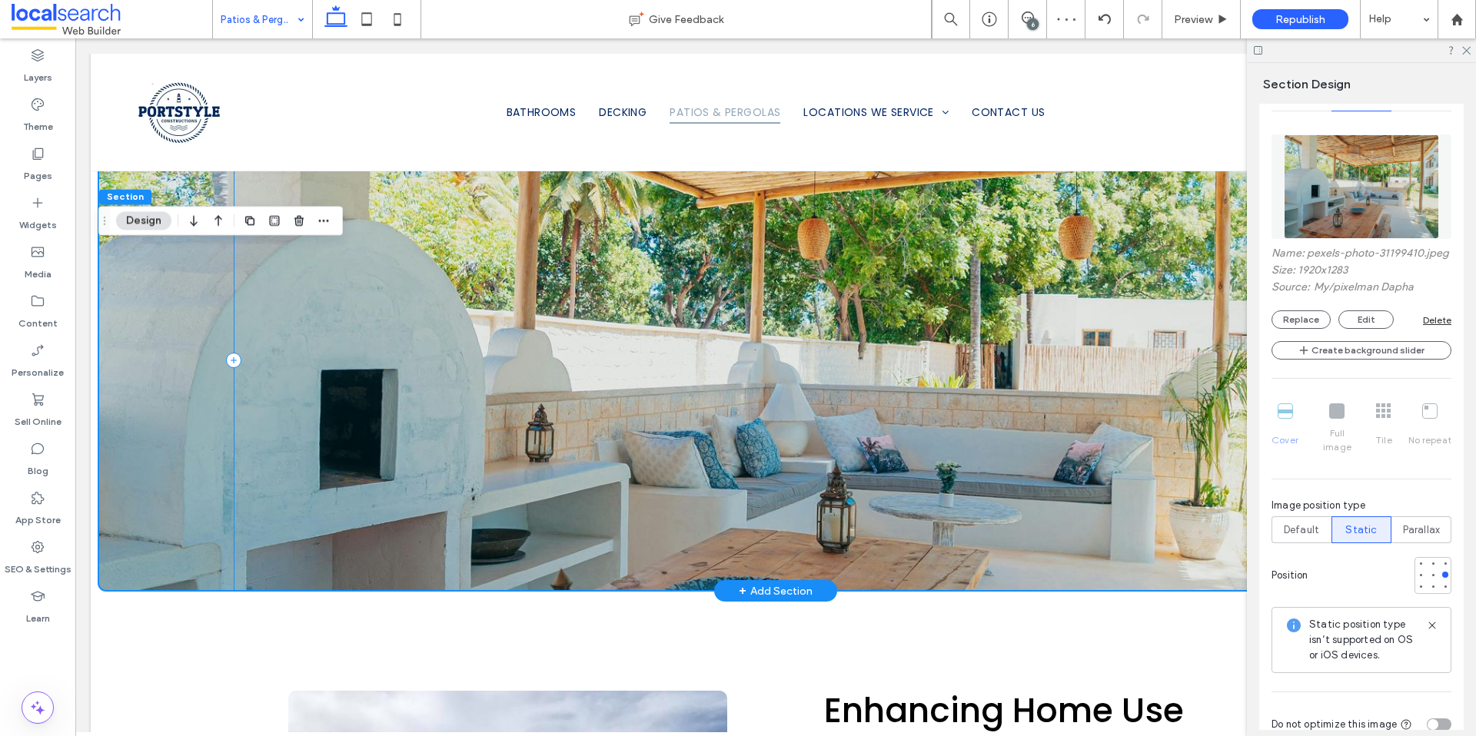
scroll to position [1820, 0]
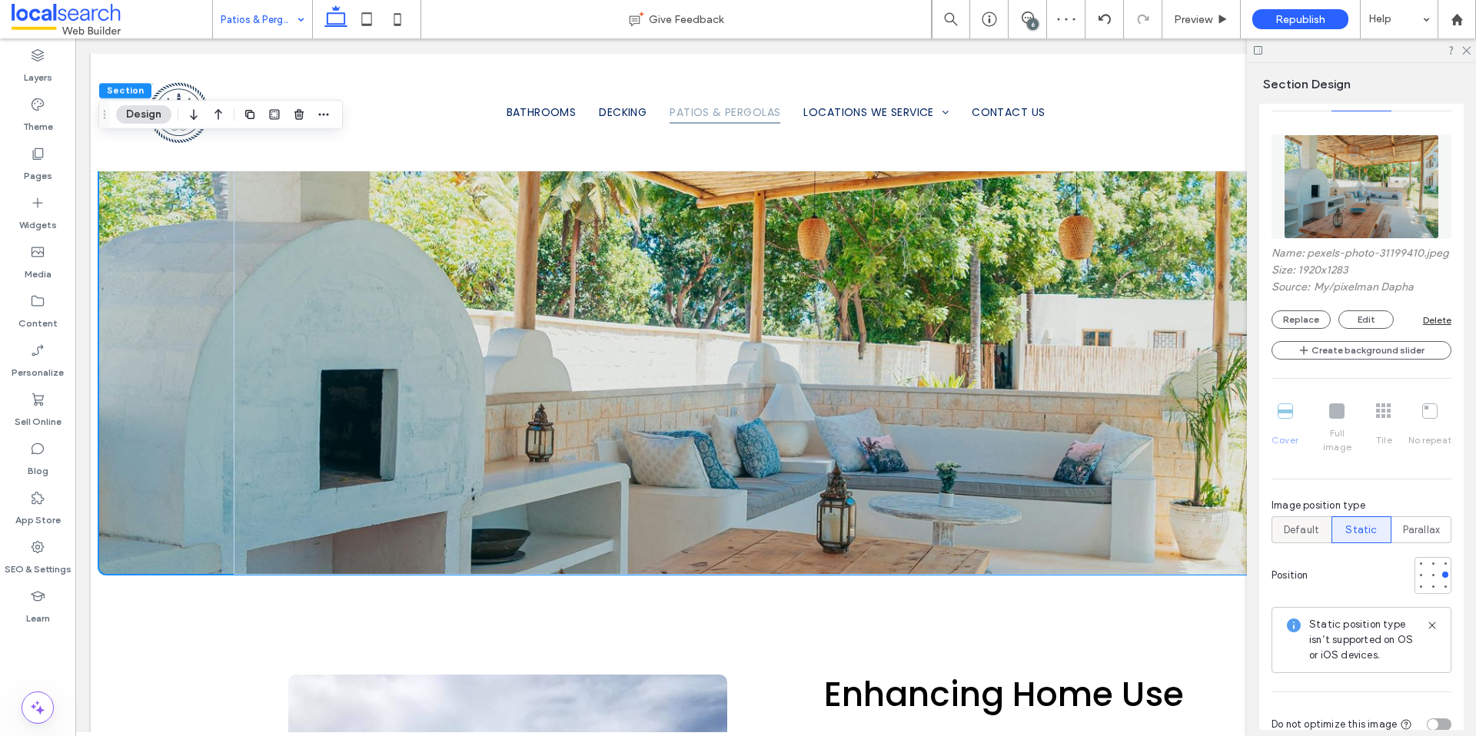
click at [1311, 527] on span "Default" at bounding box center [1300, 530] width 35 height 15
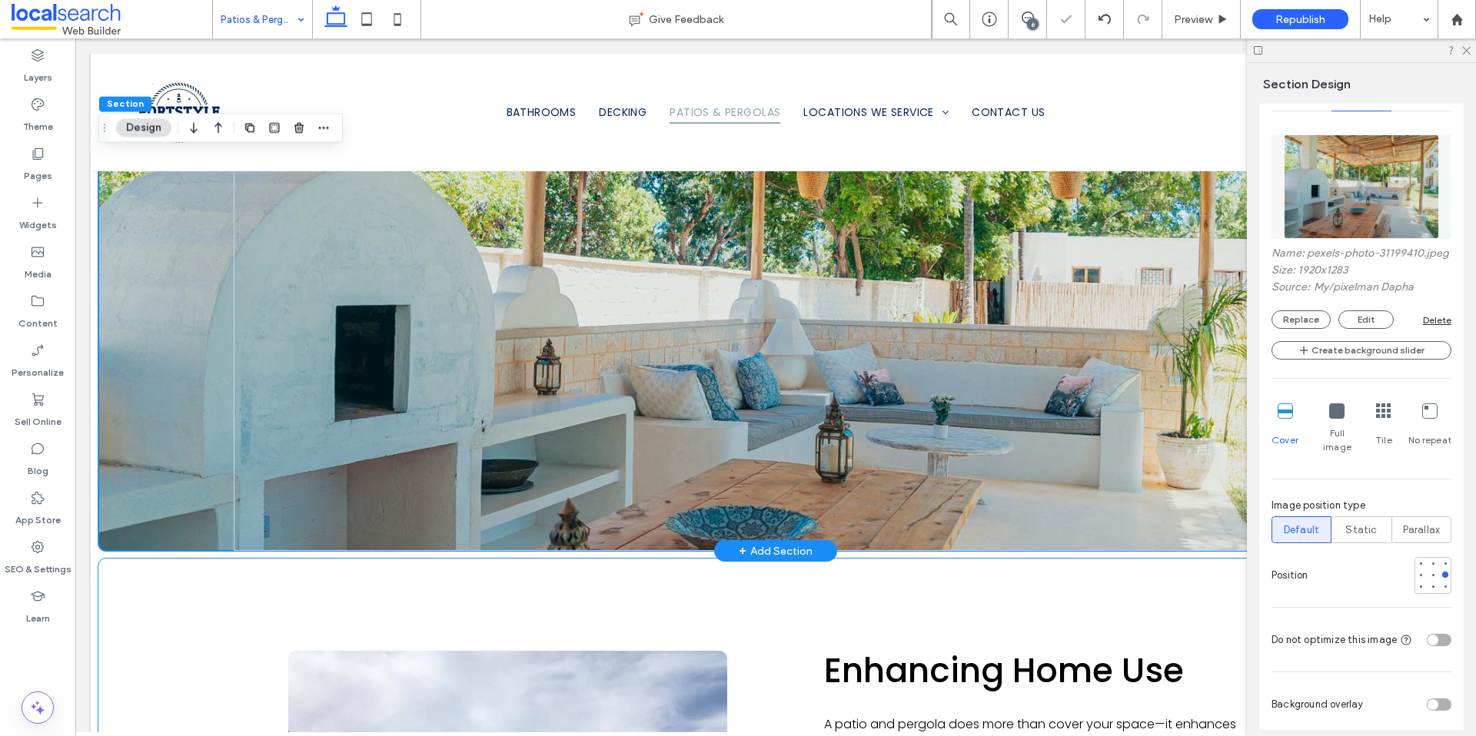
scroll to position [1768, 0]
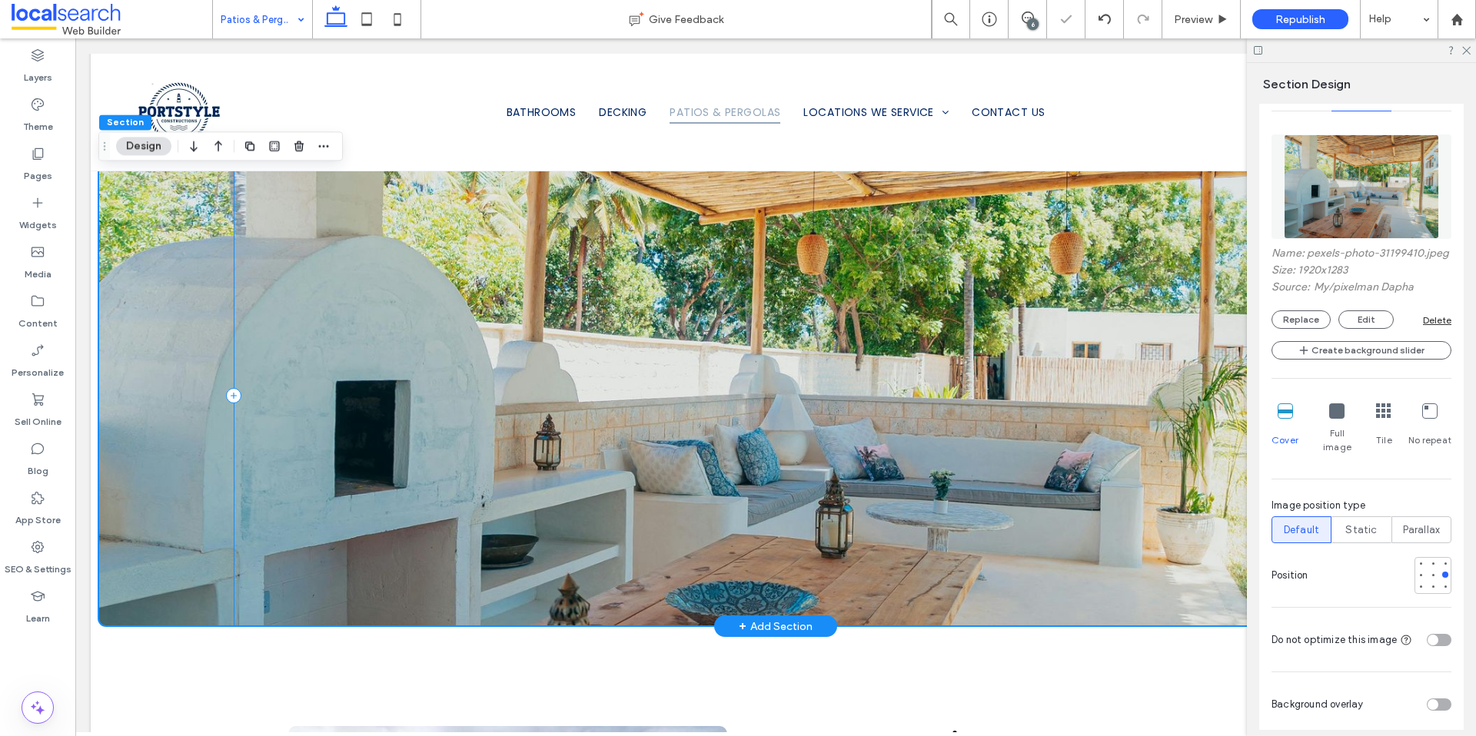
click at [1131, 515] on div at bounding box center [776, 395] width 1084 height 461
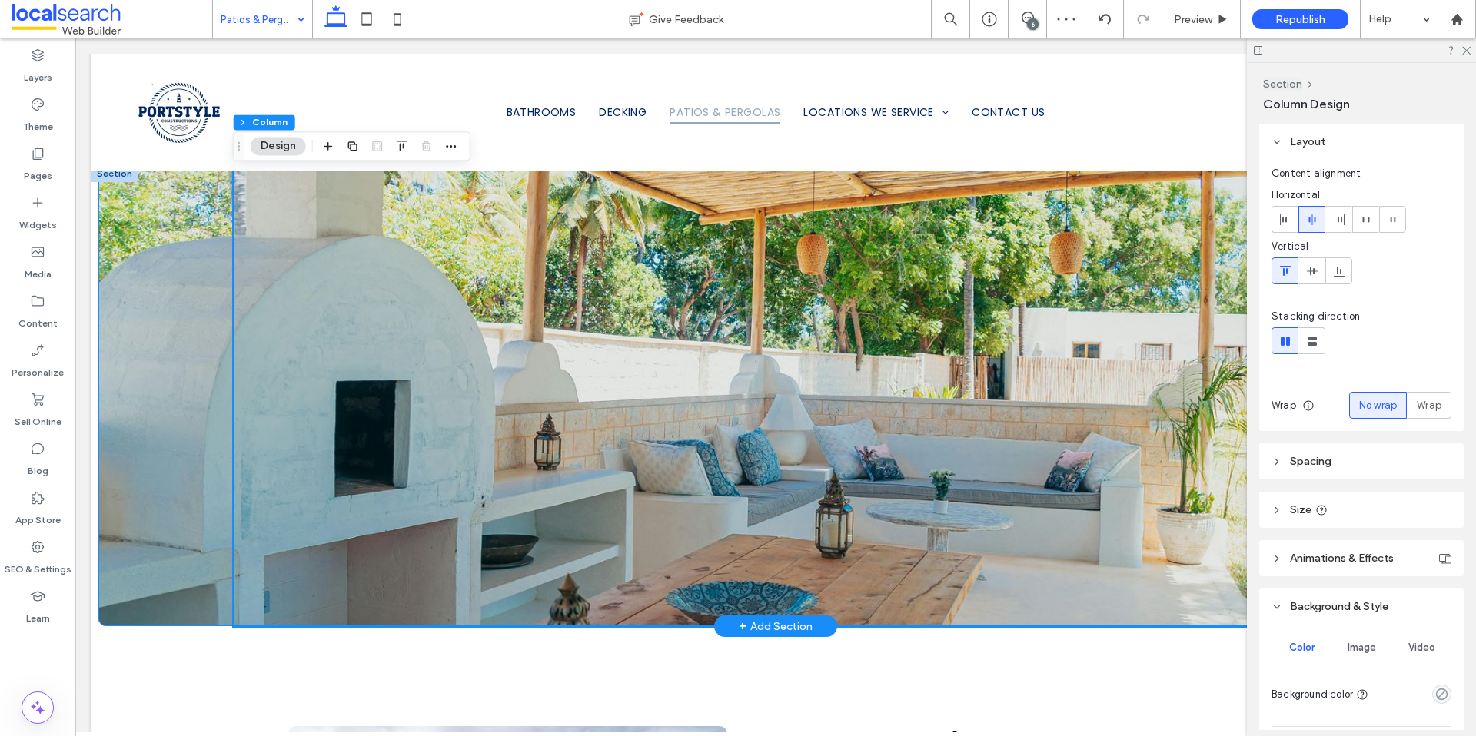
click at [166, 563] on div at bounding box center [775, 395] width 1354 height 461
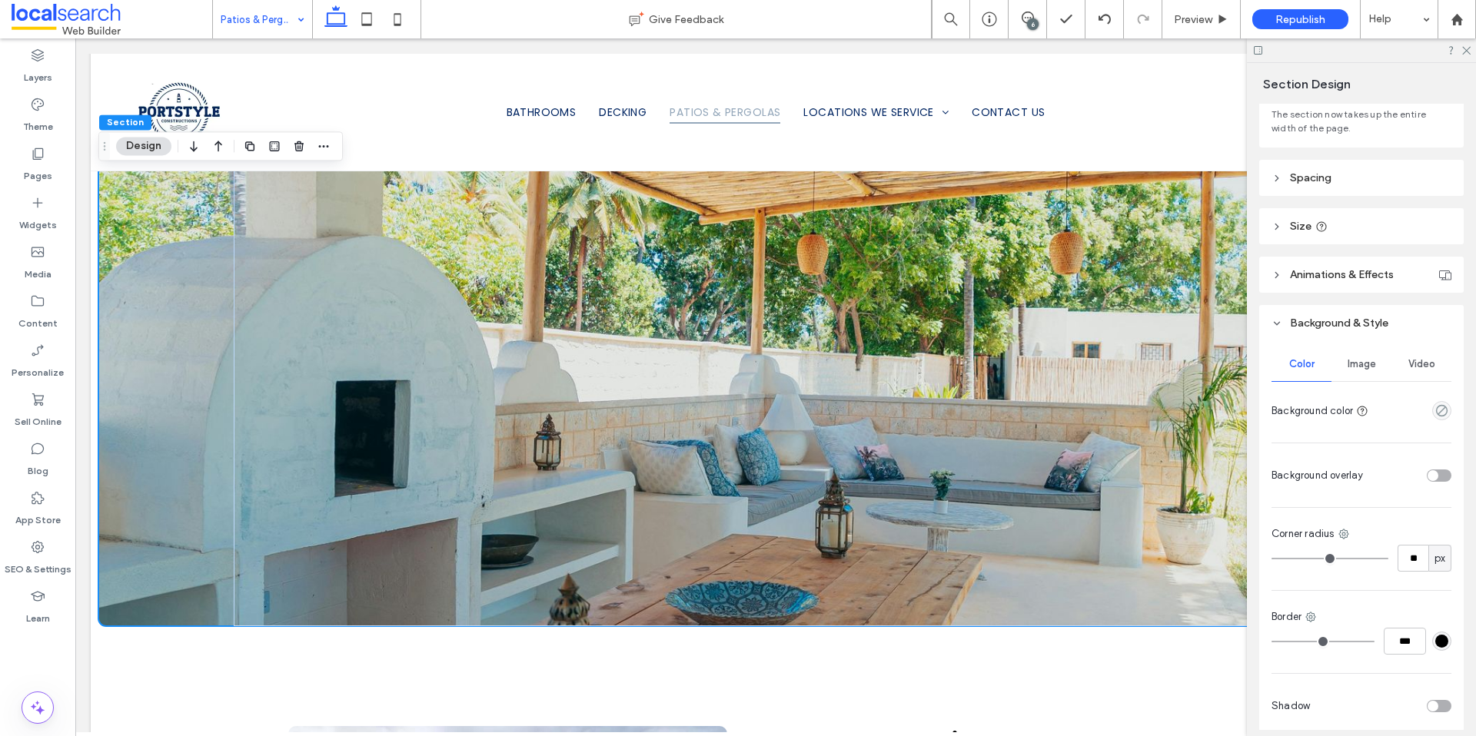
scroll to position [38, 0]
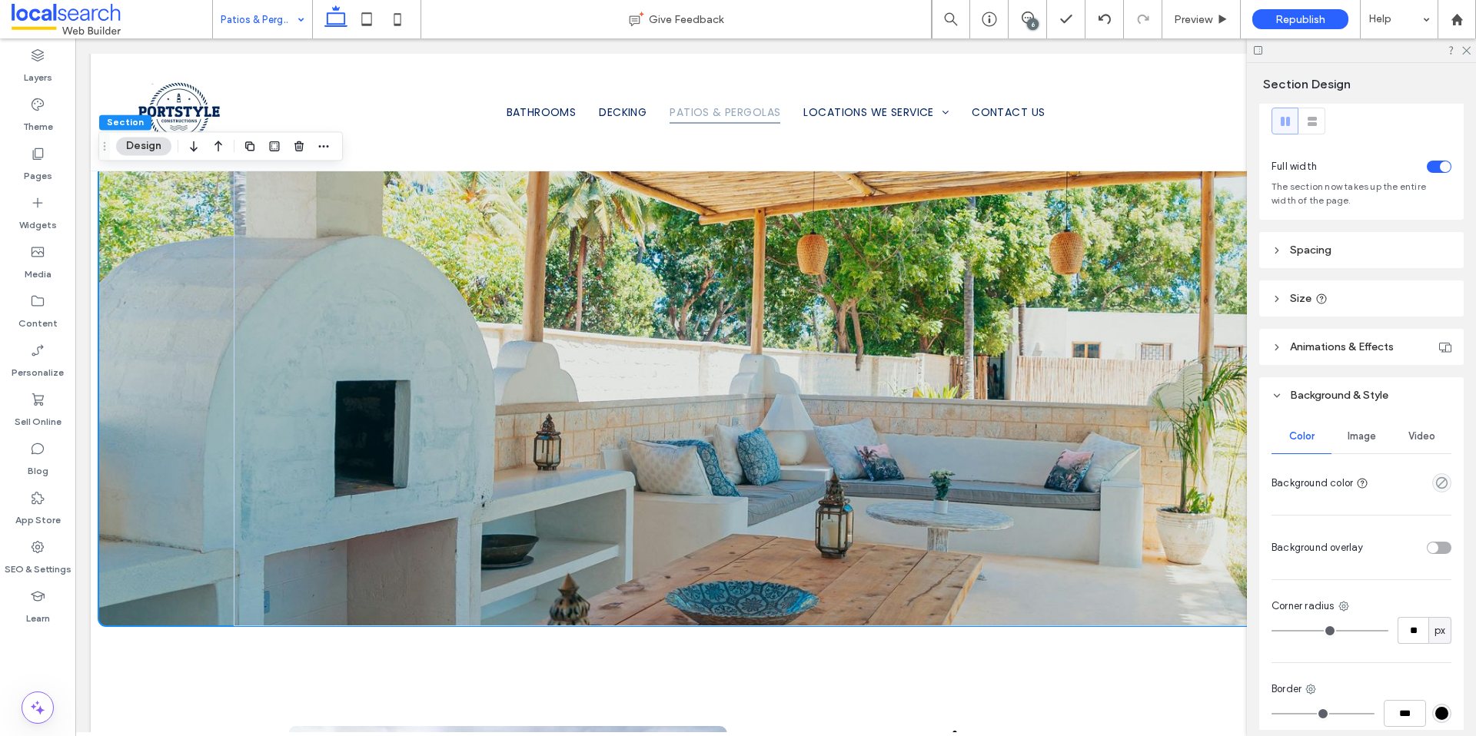
click at [1369, 443] on div "Image" at bounding box center [1361, 437] width 60 height 34
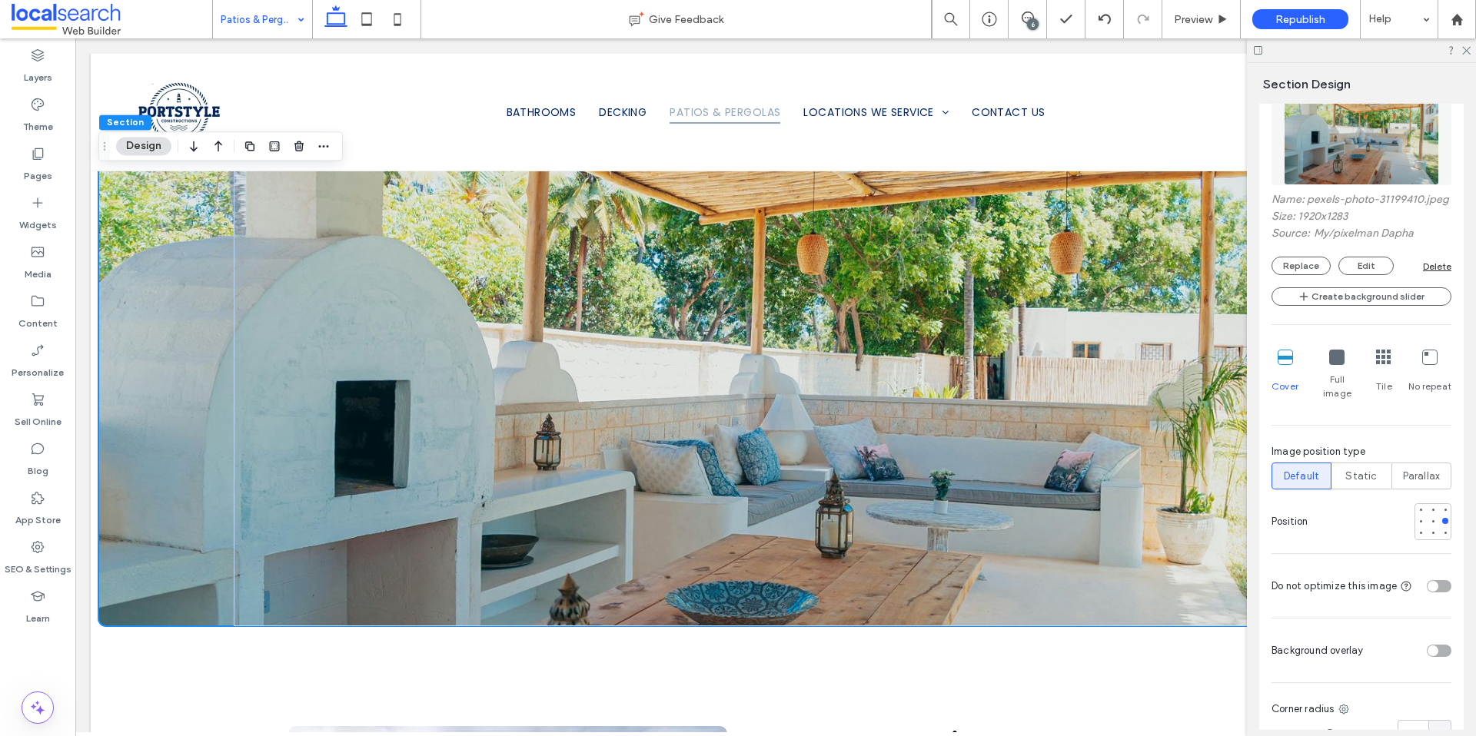
scroll to position [438, 0]
click at [1440, 509] on div at bounding box center [1445, 506] width 11 height 11
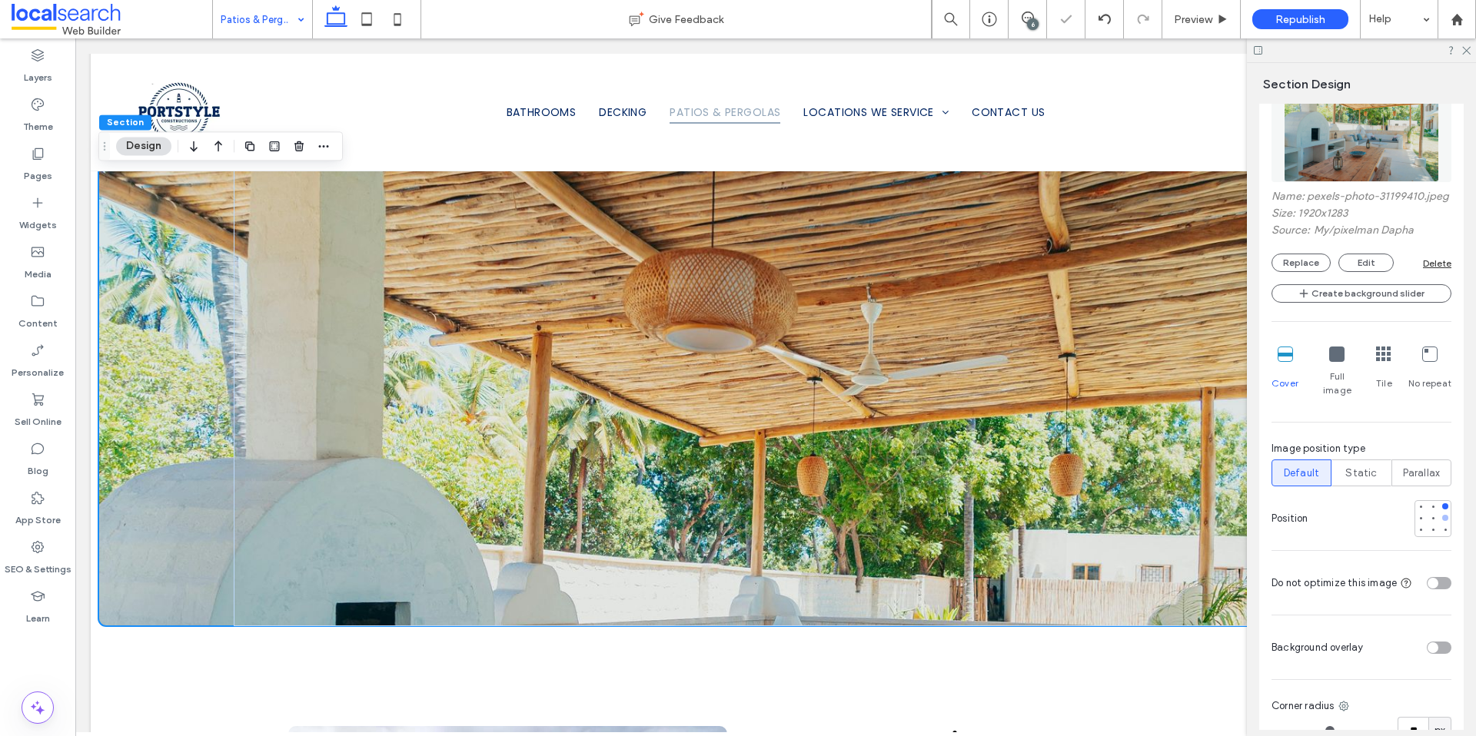
click at [1442, 517] on div at bounding box center [1445, 518] width 6 height 6
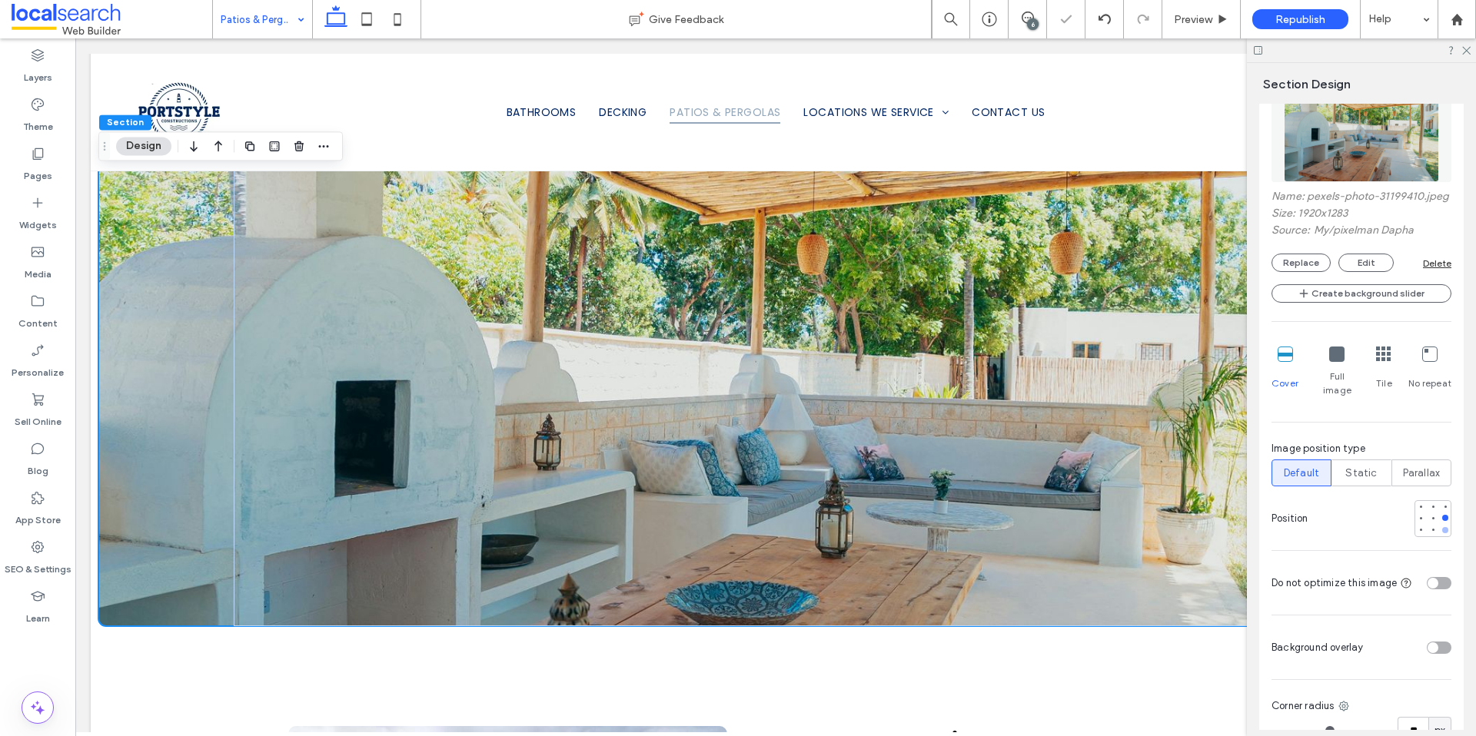
click at [1442, 528] on div at bounding box center [1445, 530] width 6 height 6
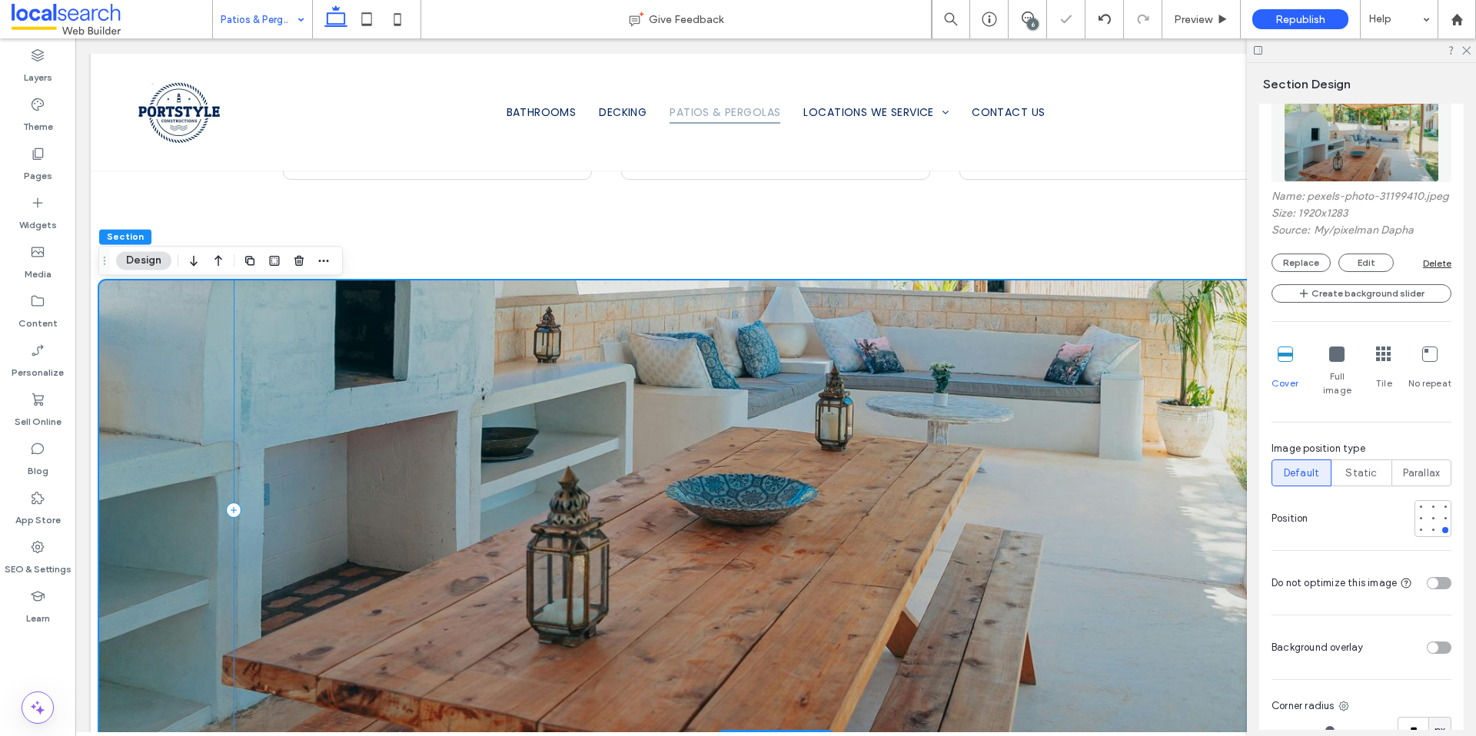
scroll to position [1766, 0]
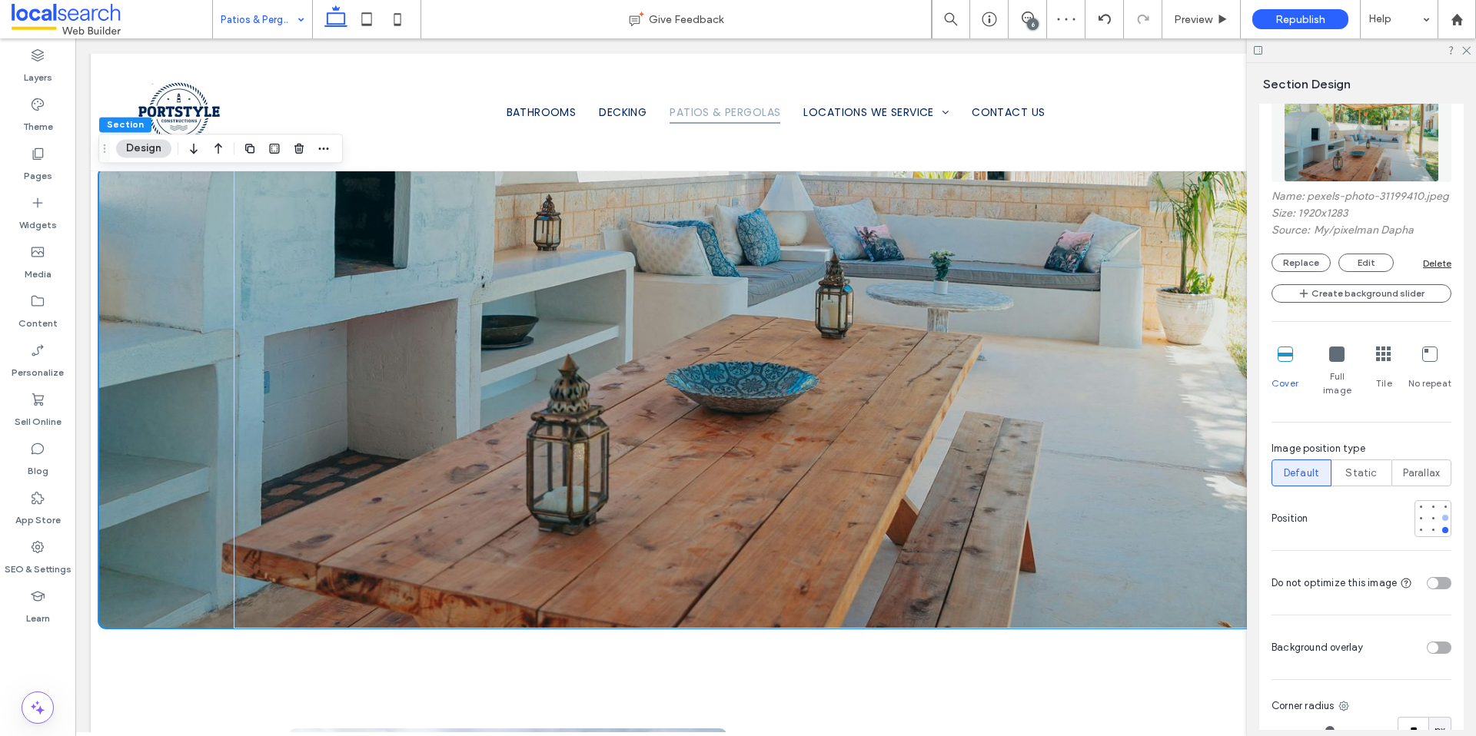
click at [1442, 516] on div at bounding box center [1445, 518] width 6 height 6
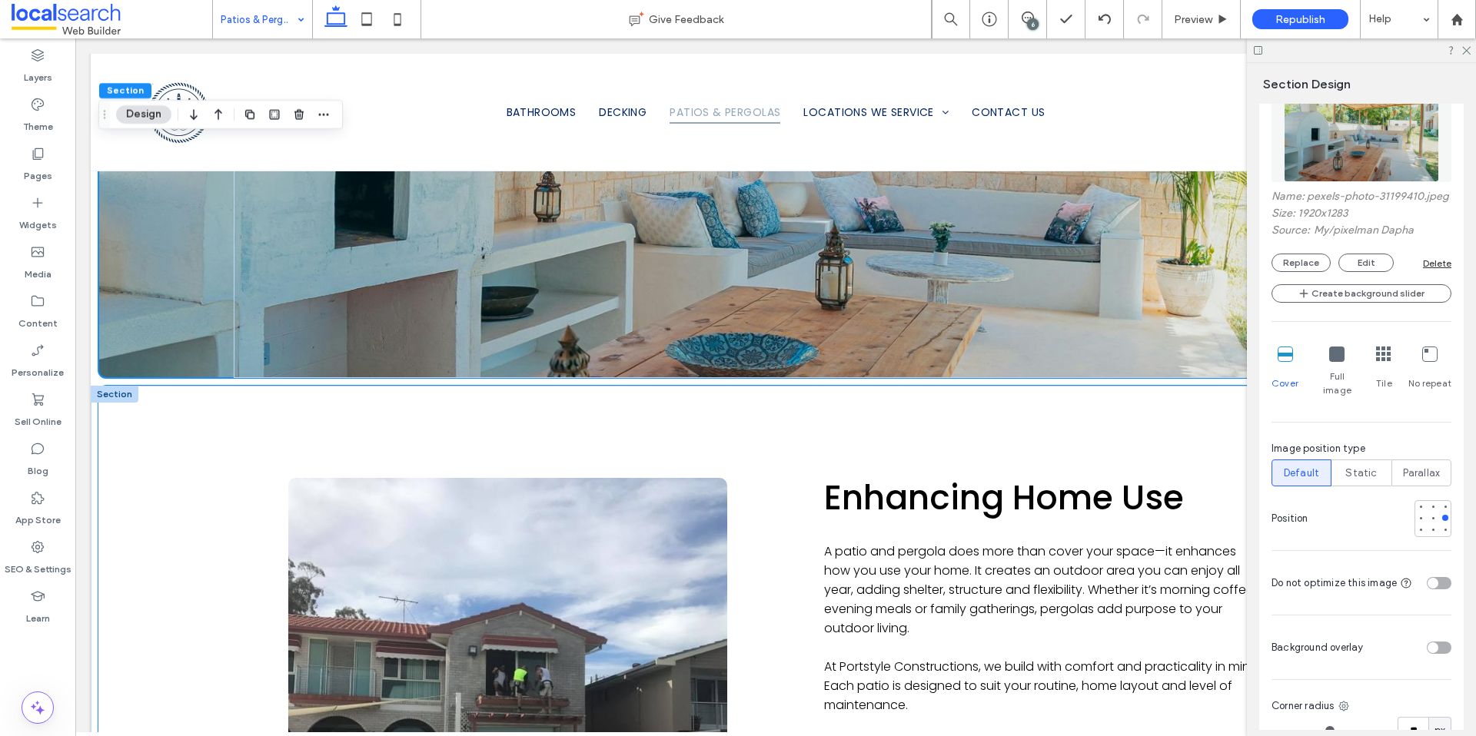
scroll to position [2239, 0]
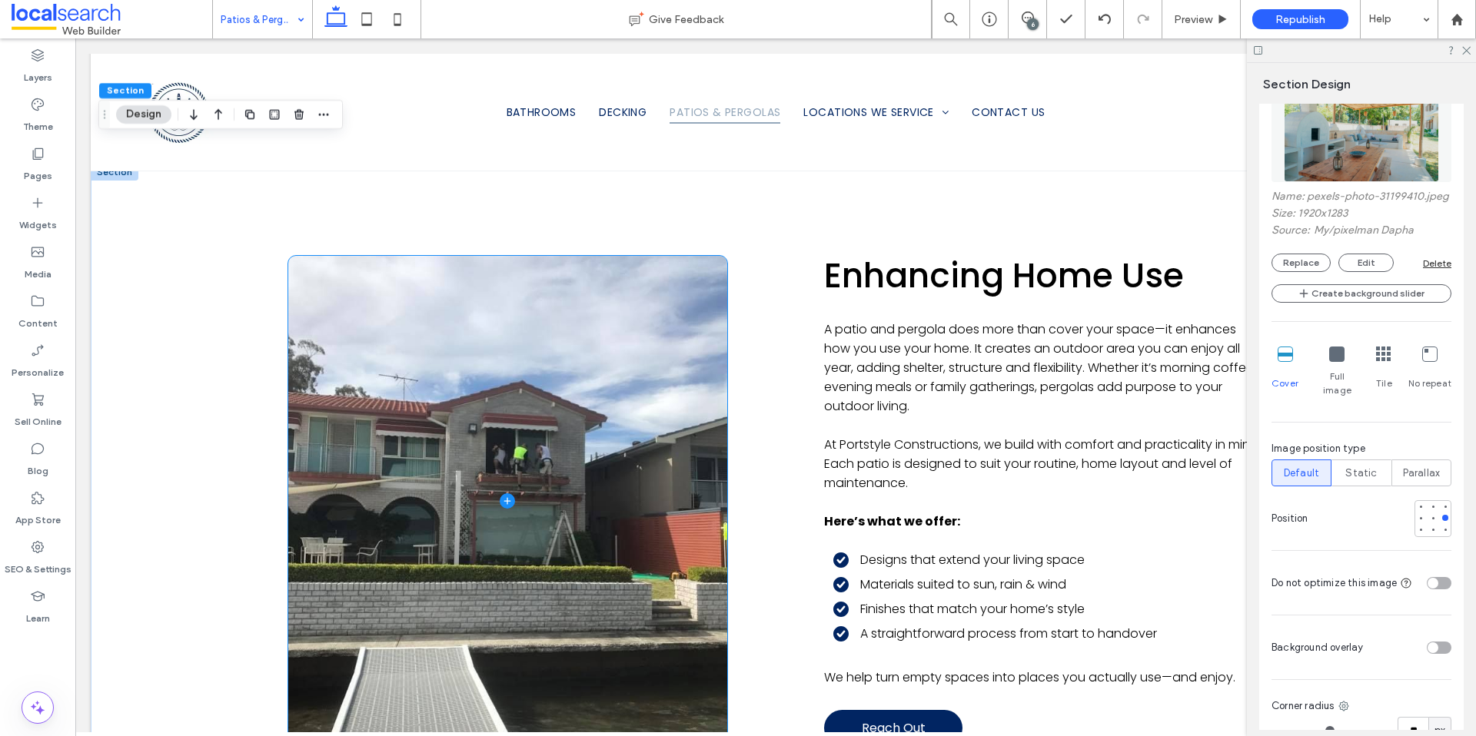
click at [497, 532] on span at bounding box center [507, 501] width 439 height 490
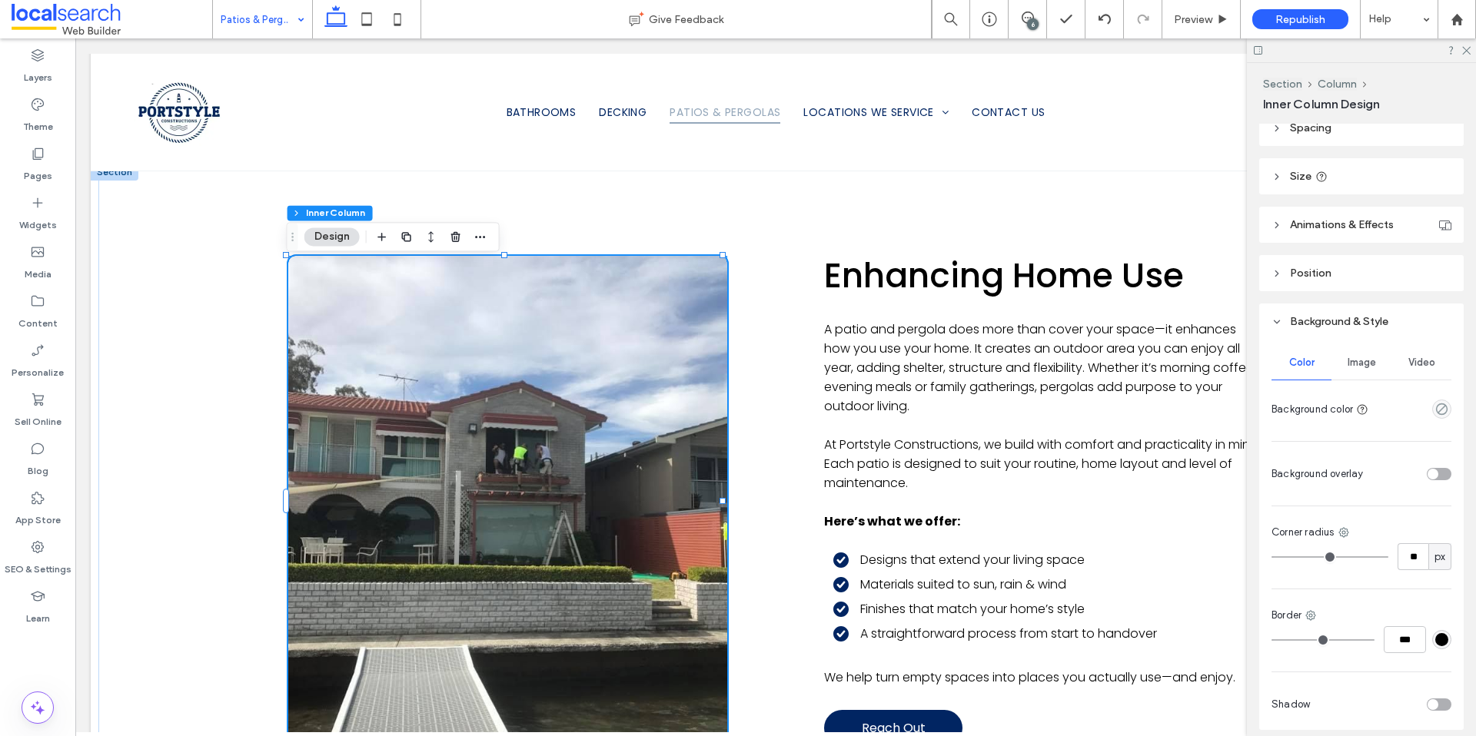
scroll to position [385, 0]
click at [1360, 364] on span "Image" at bounding box center [1361, 360] width 28 height 12
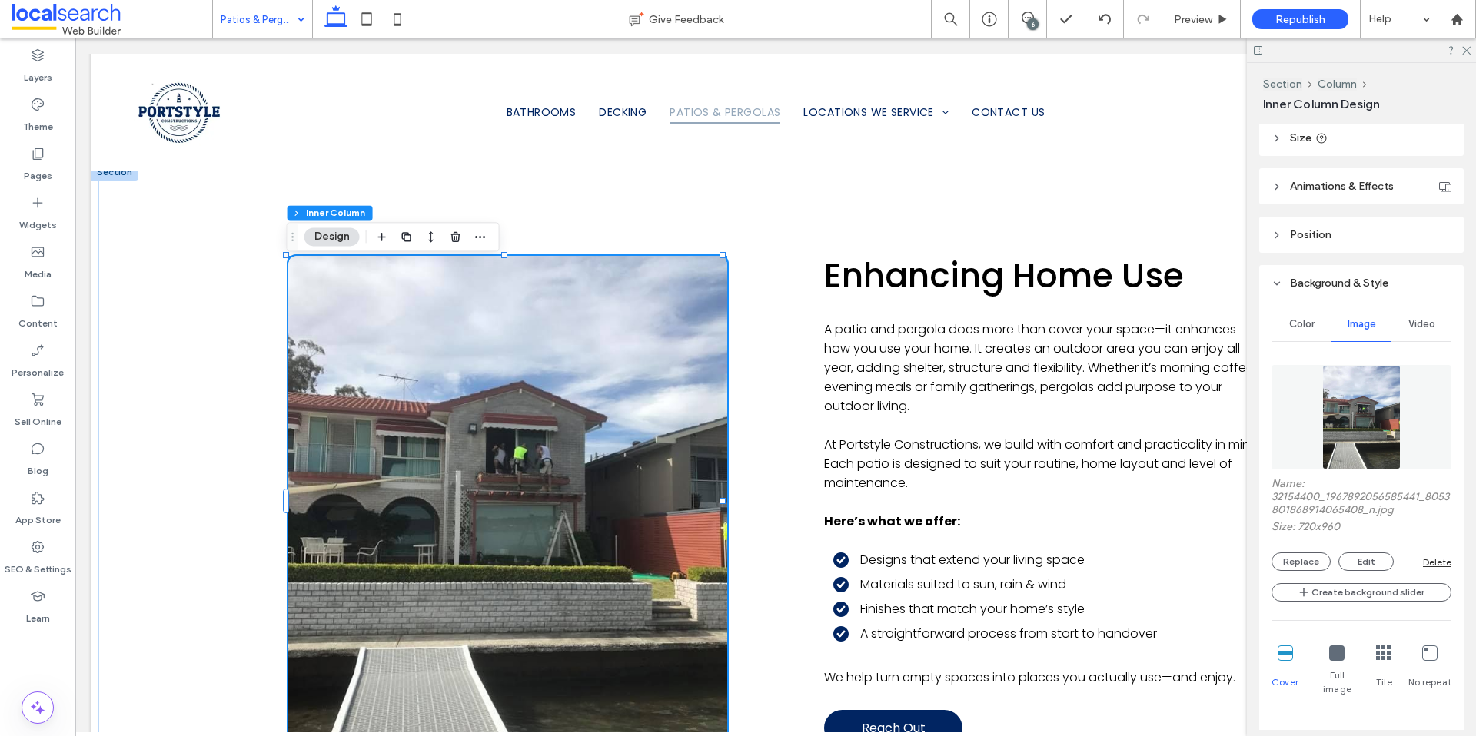
scroll to position [520, 0]
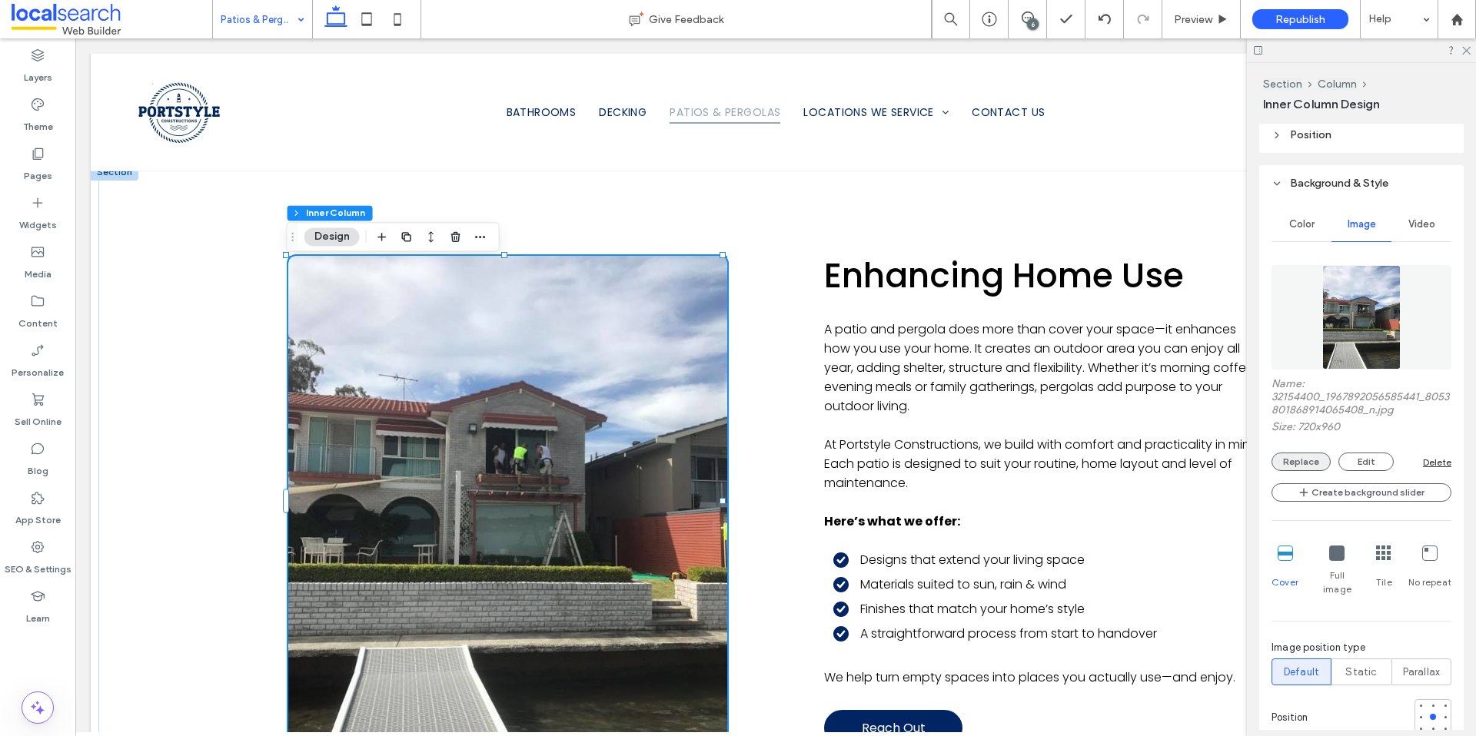
click at [1297, 466] on button "Replace" at bounding box center [1300, 462] width 59 height 18
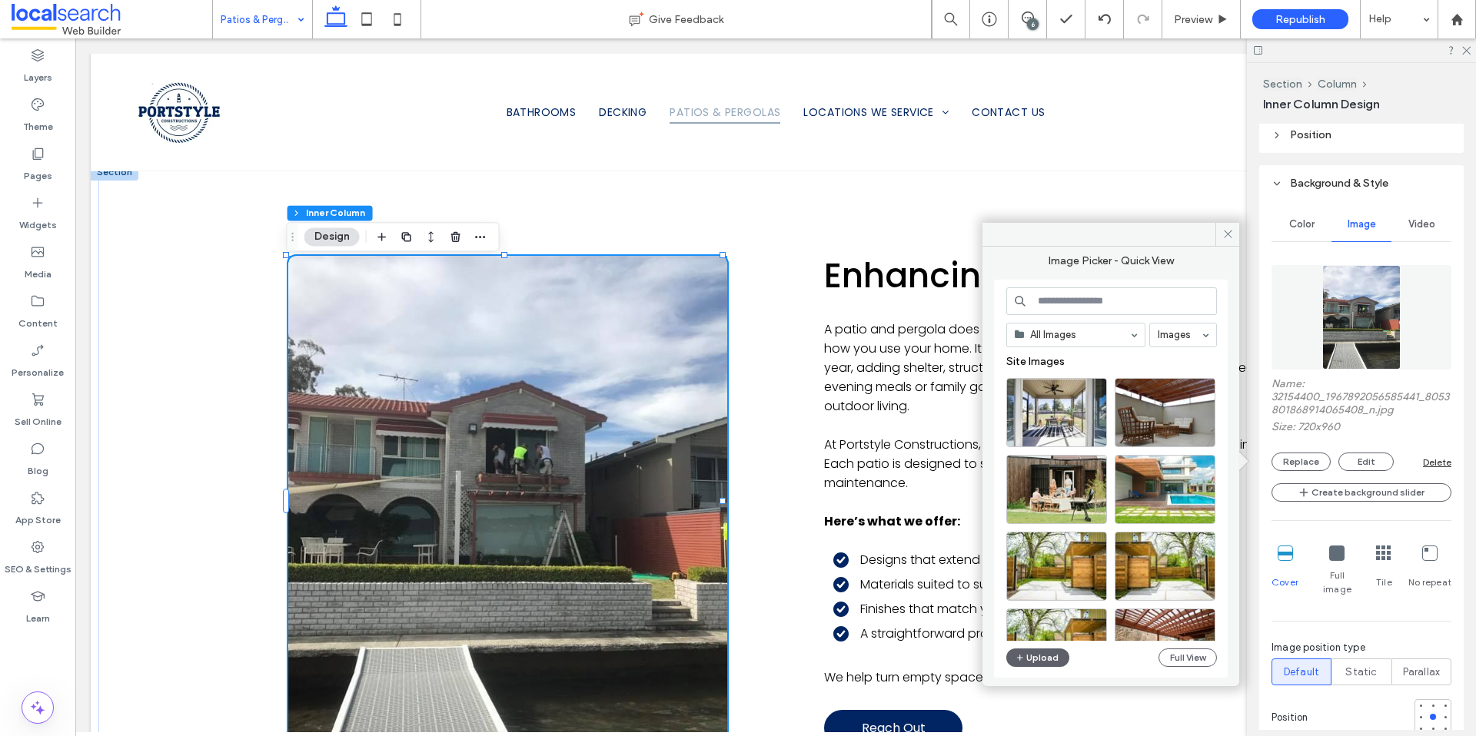
click at [1091, 300] on input at bounding box center [1111, 301] width 211 height 28
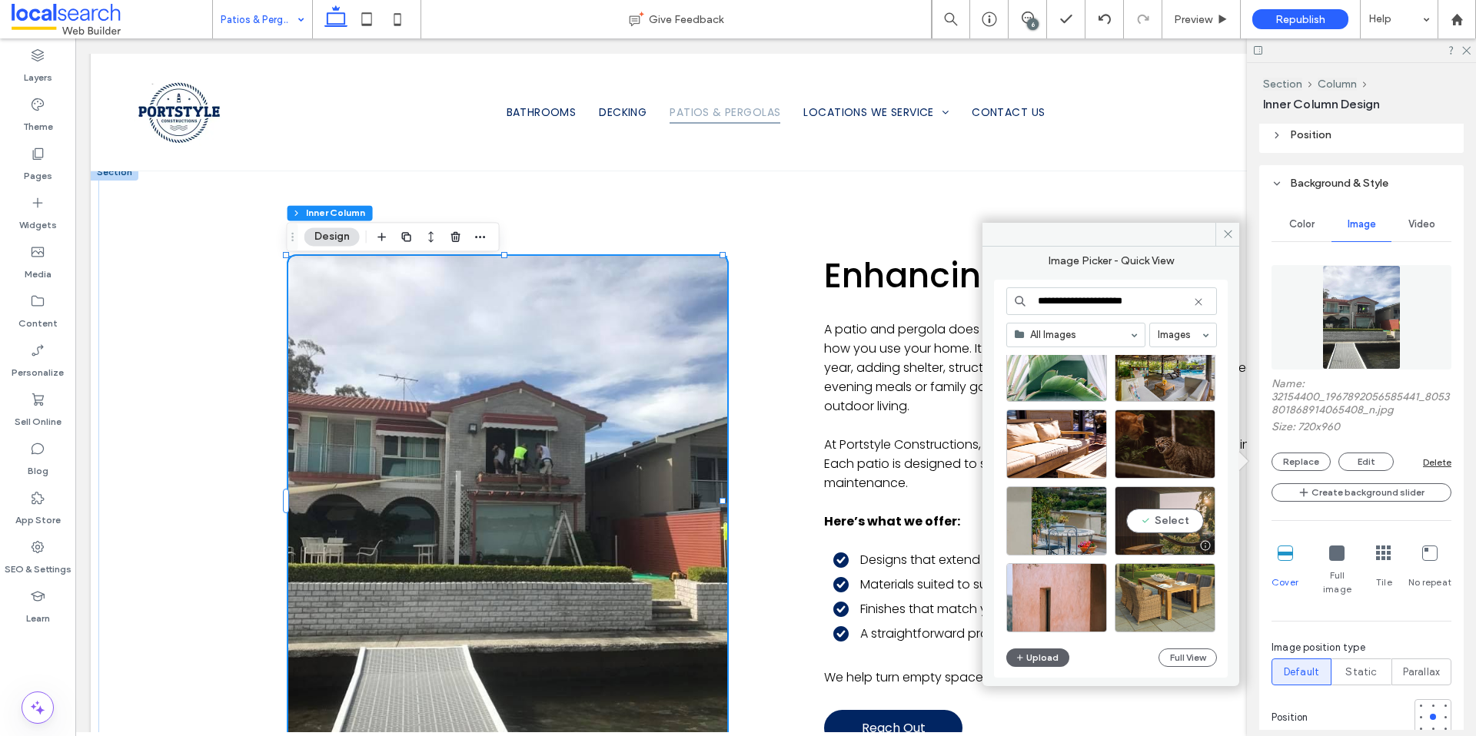
scroll to position [659, 0]
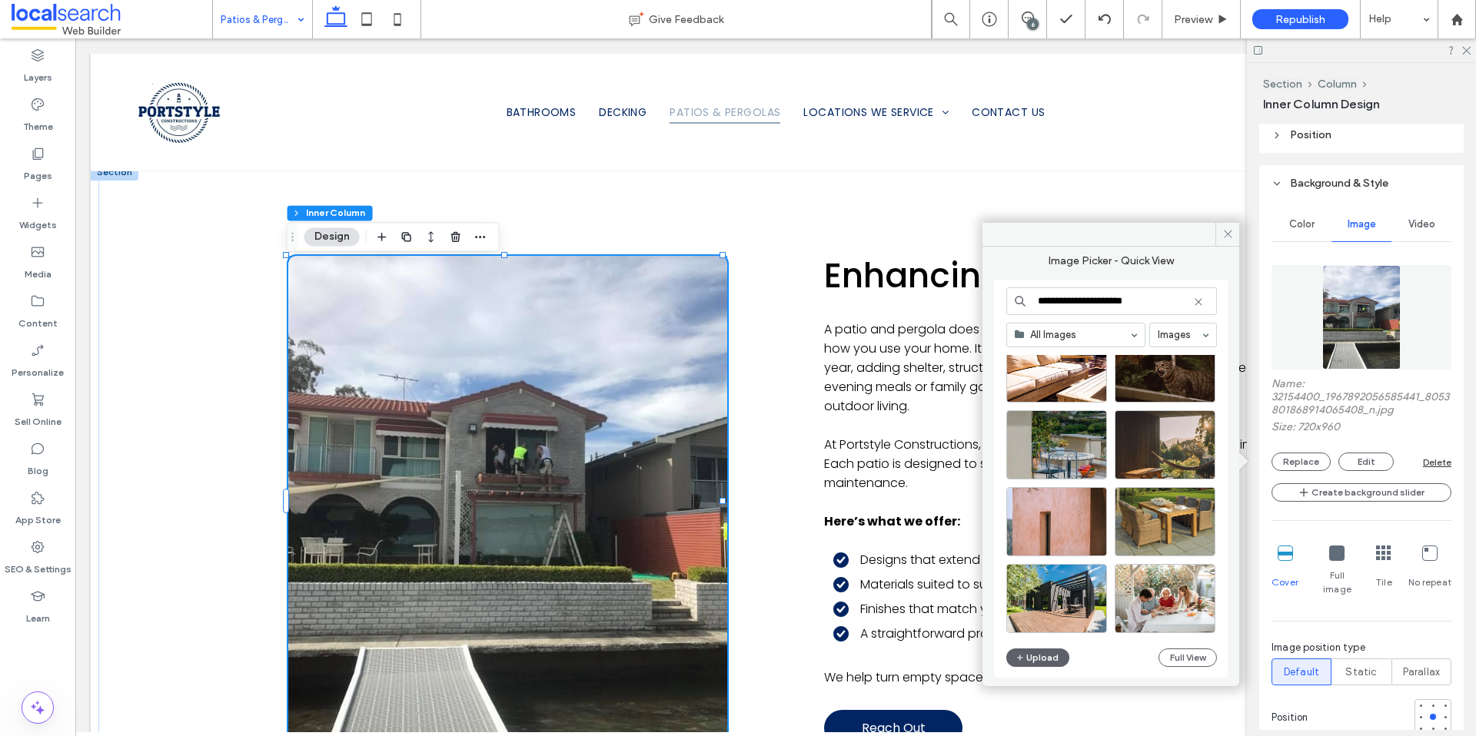
drag, startPoint x: 1104, startPoint y: 301, endPoint x: 1067, endPoint y: 301, distance: 36.9
click at [1064, 303] on input "**********" at bounding box center [1111, 301] width 211 height 28
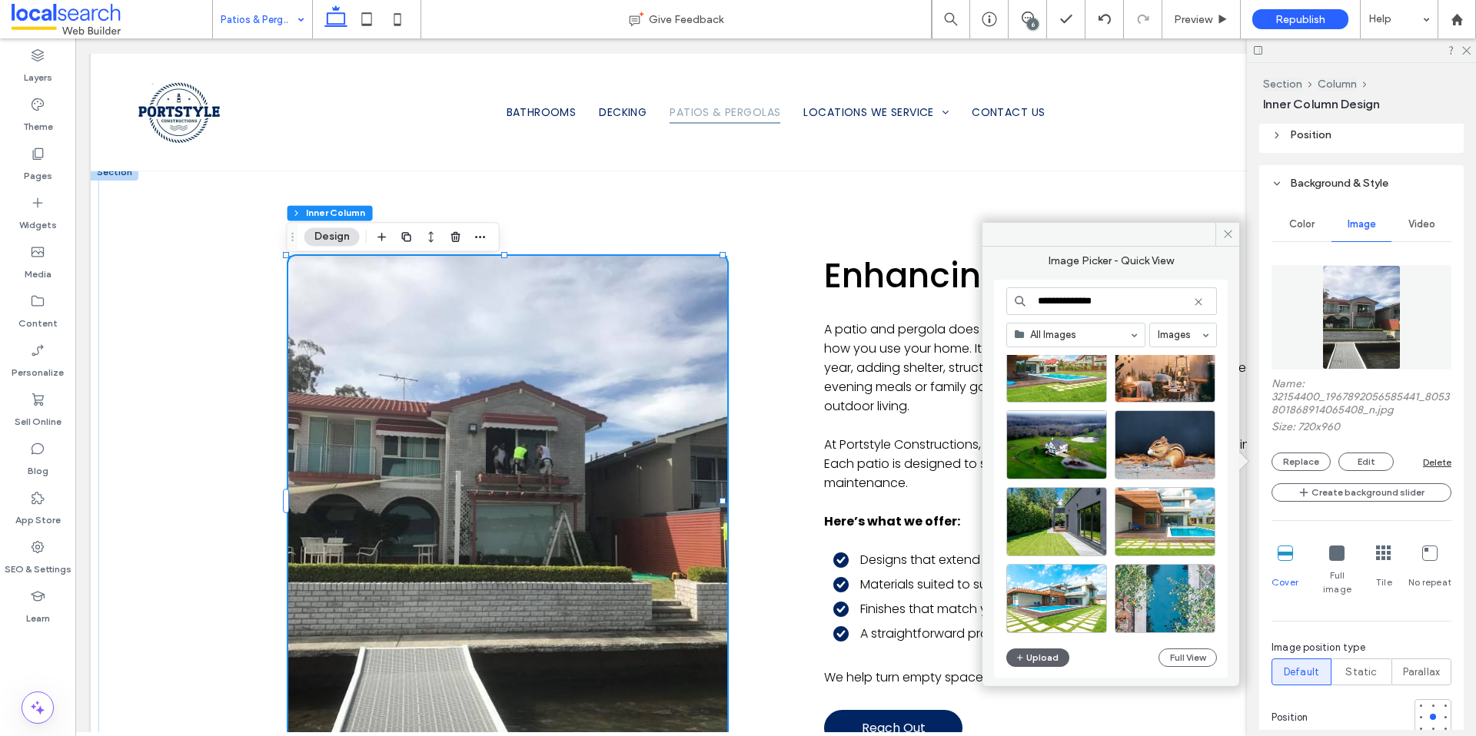
click at [1124, 305] on input "**********" at bounding box center [1111, 301] width 211 height 28
type input "**********"
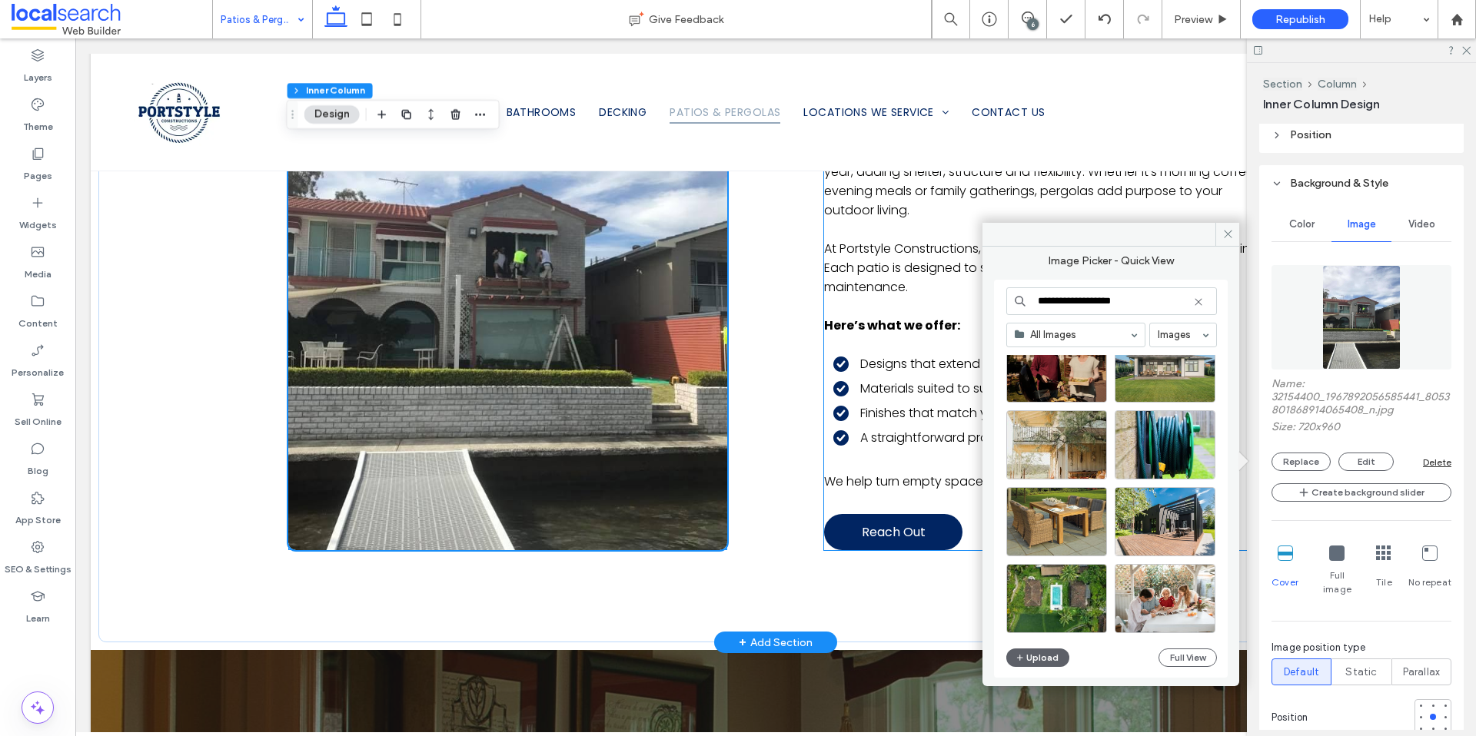
scroll to position [2412, 0]
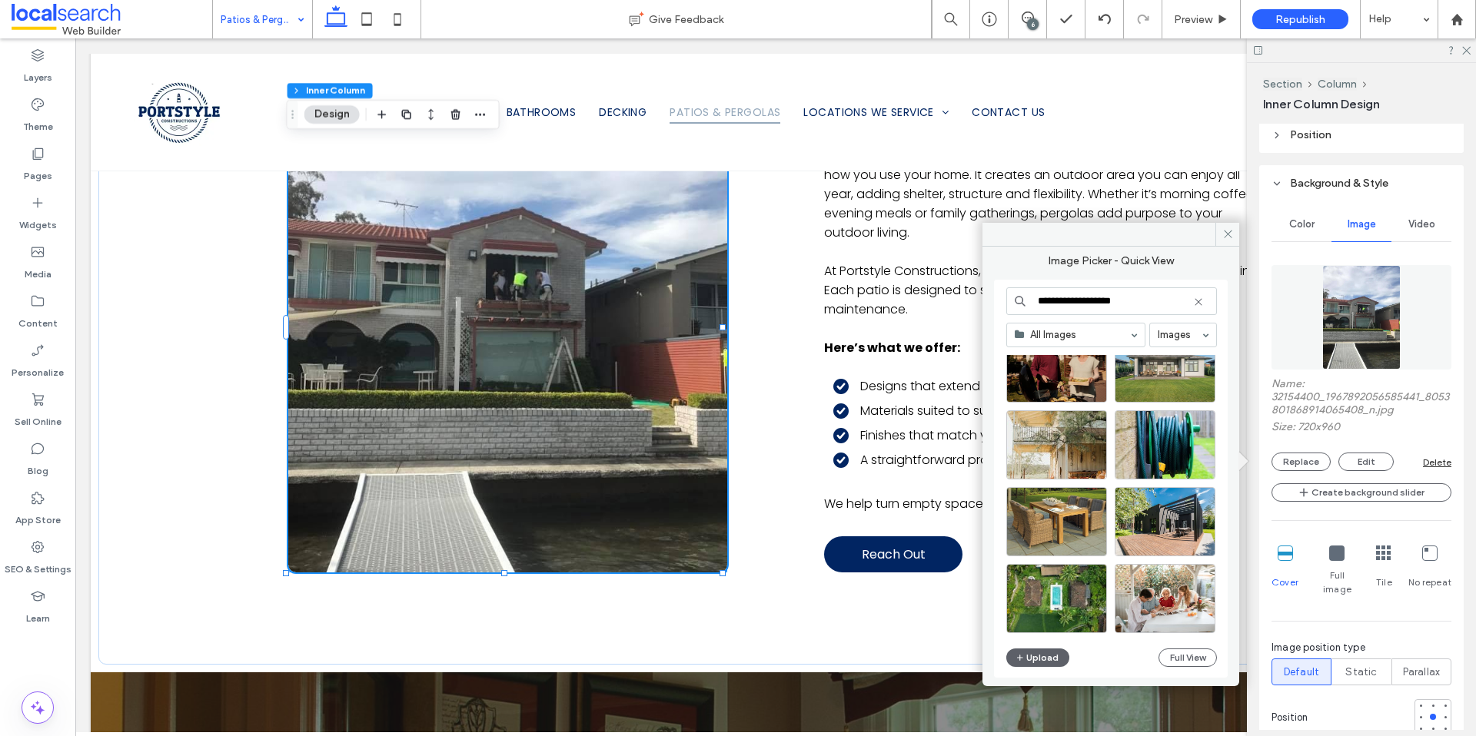
drag, startPoint x: 1141, startPoint y: 301, endPoint x: 986, endPoint y: 297, distance: 155.3
click at [986, 297] on div "**********" at bounding box center [1110, 461] width 257 height 428
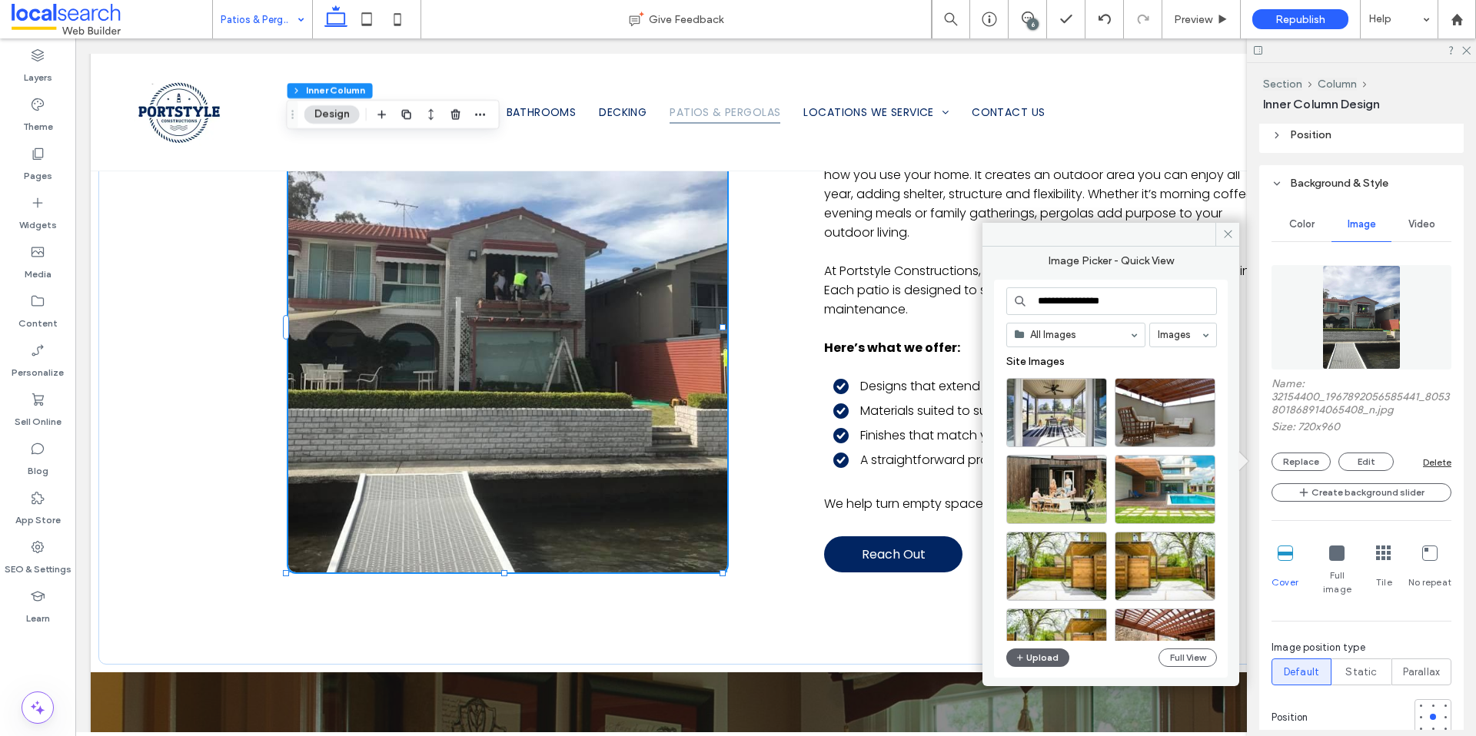
type input "**********"
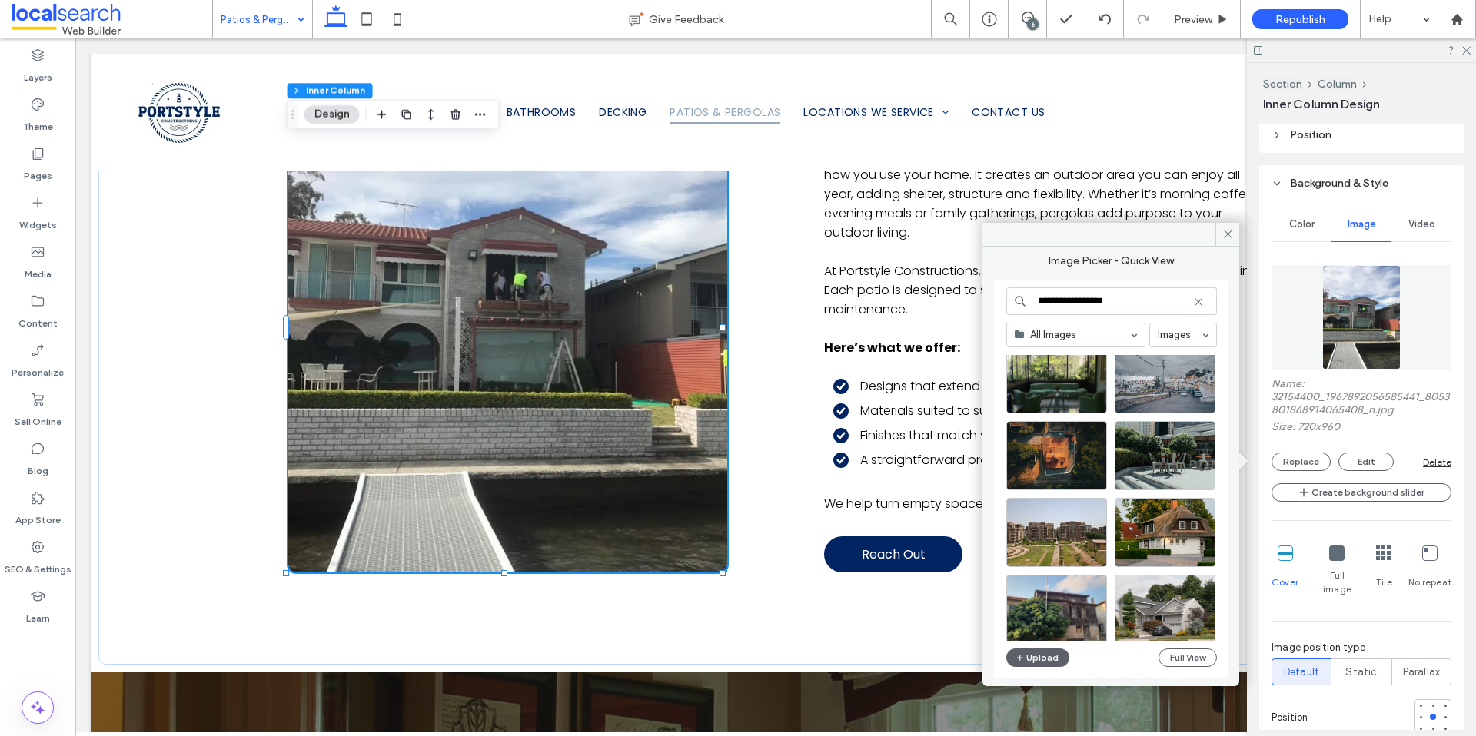
scroll to position [0, 0]
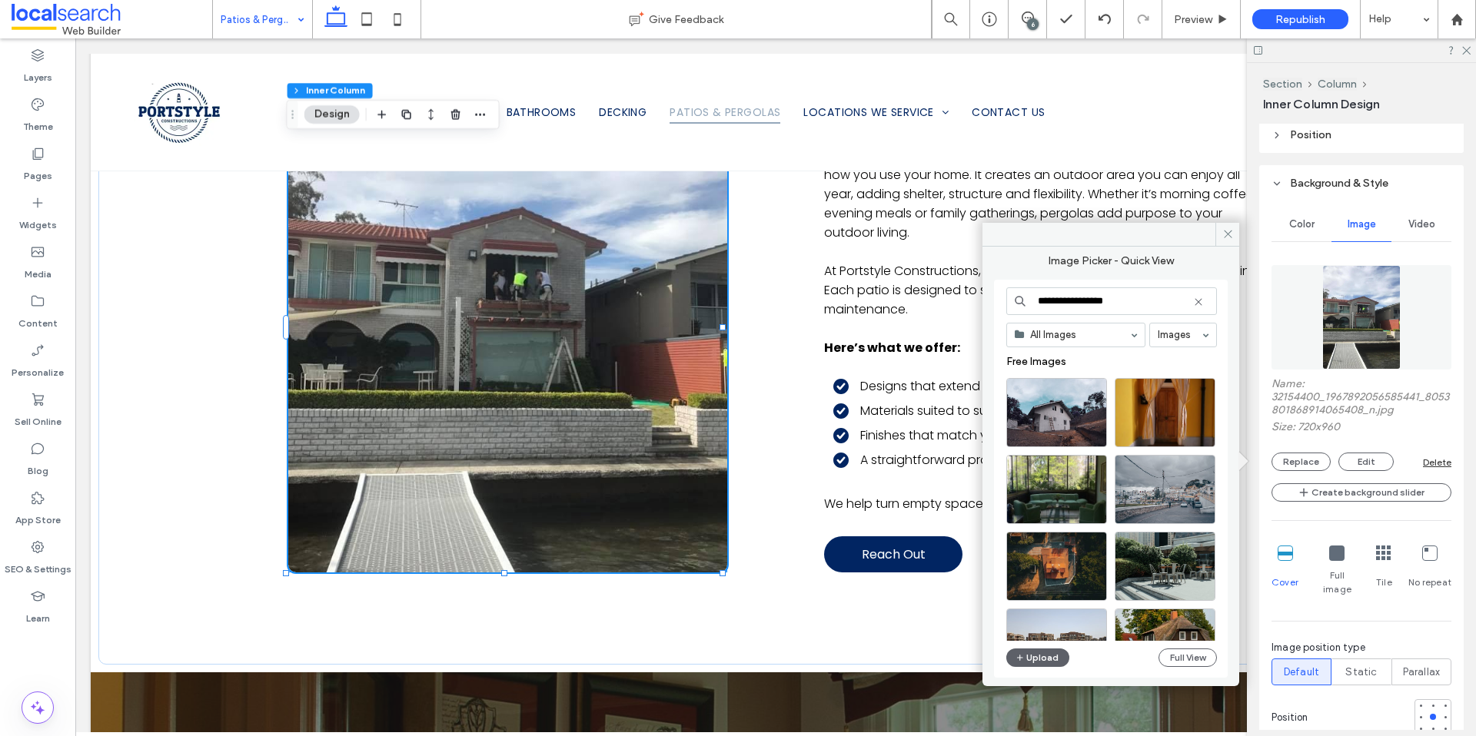
drag, startPoint x: 1140, startPoint y: 298, endPoint x: 1040, endPoint y: 294, distance: 100.0
click at [1040, 294] on input "**********" at bounding box center [1111, 301] width 211 height 28
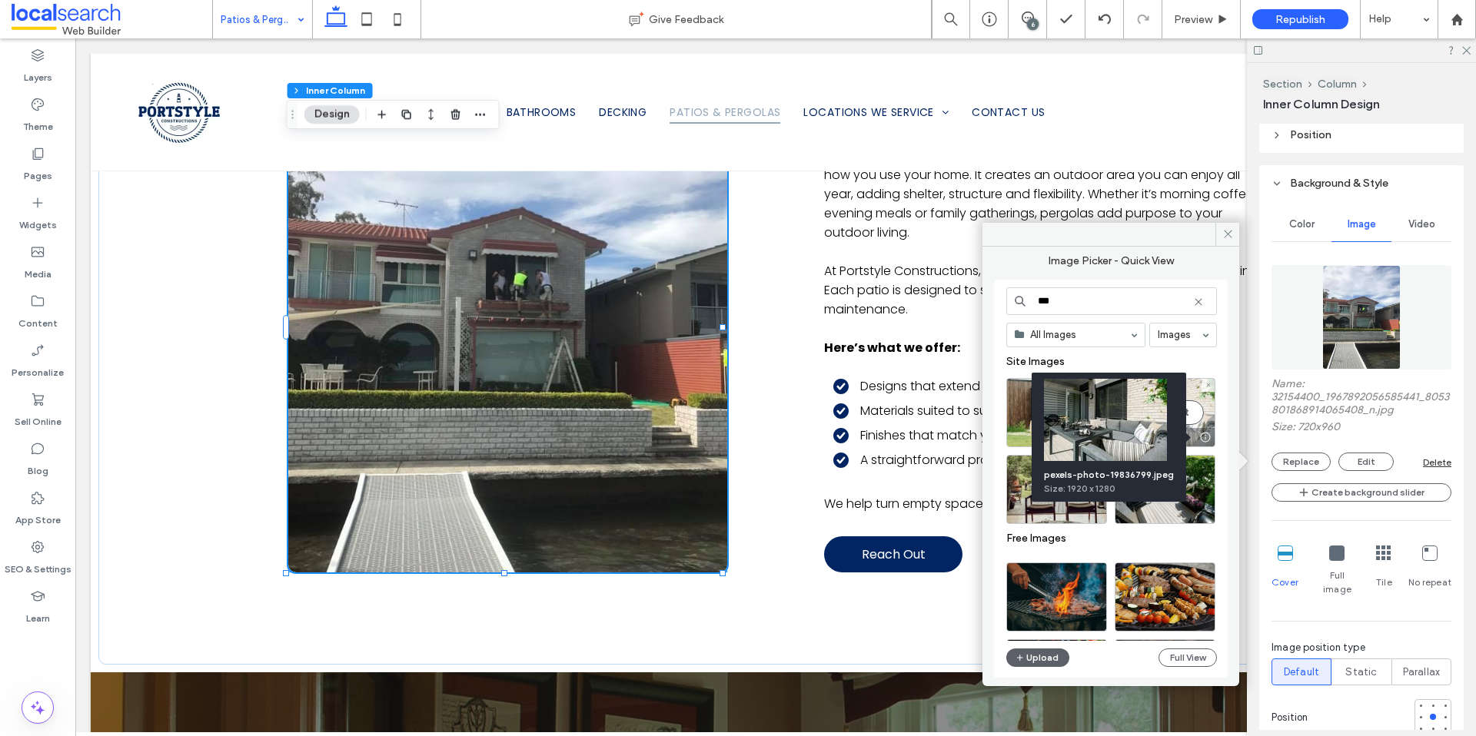
type input "***"
click at [1205, 437] on div at bounding box center [1204, 437] width 19 height 12
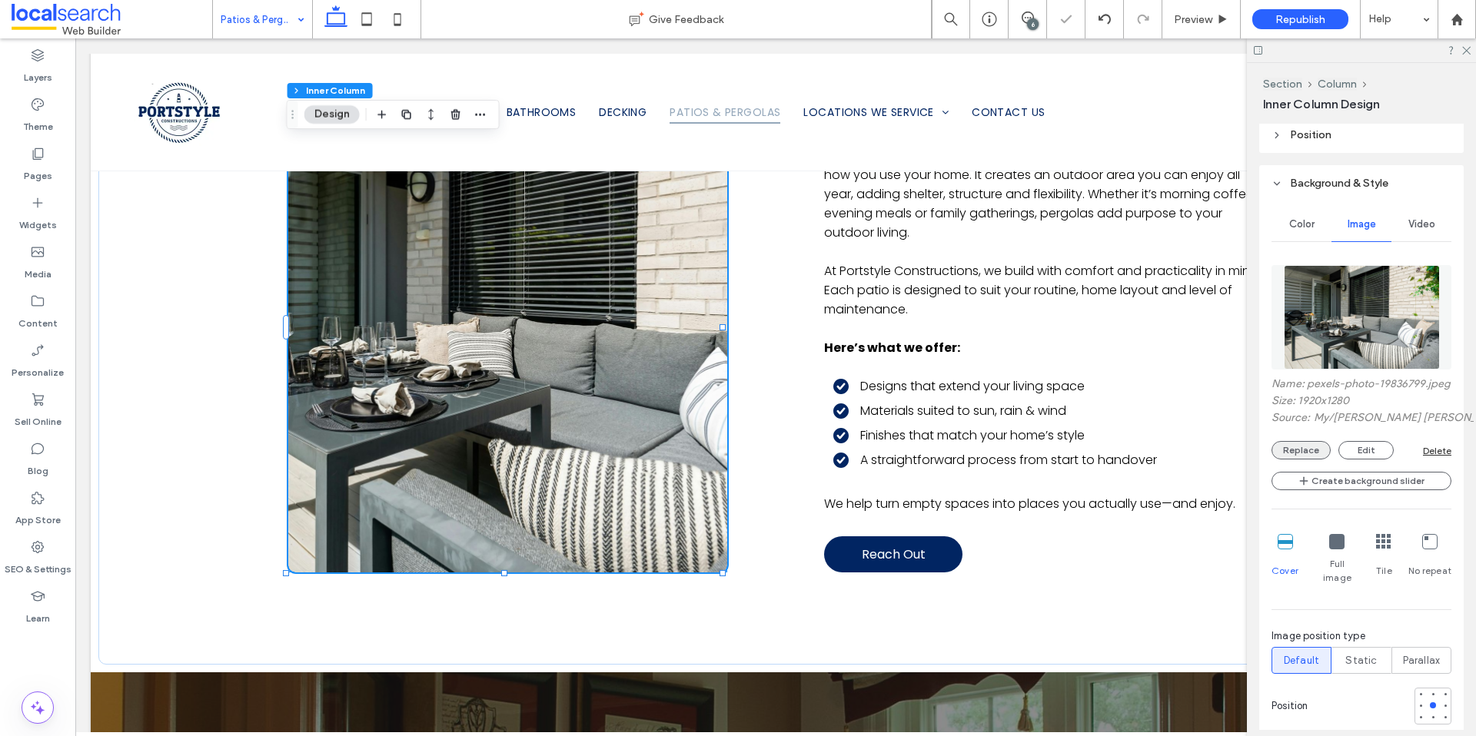
click at [1293, 460] on button "Replace" at bounding box center [1300, 450] width 59 height 18
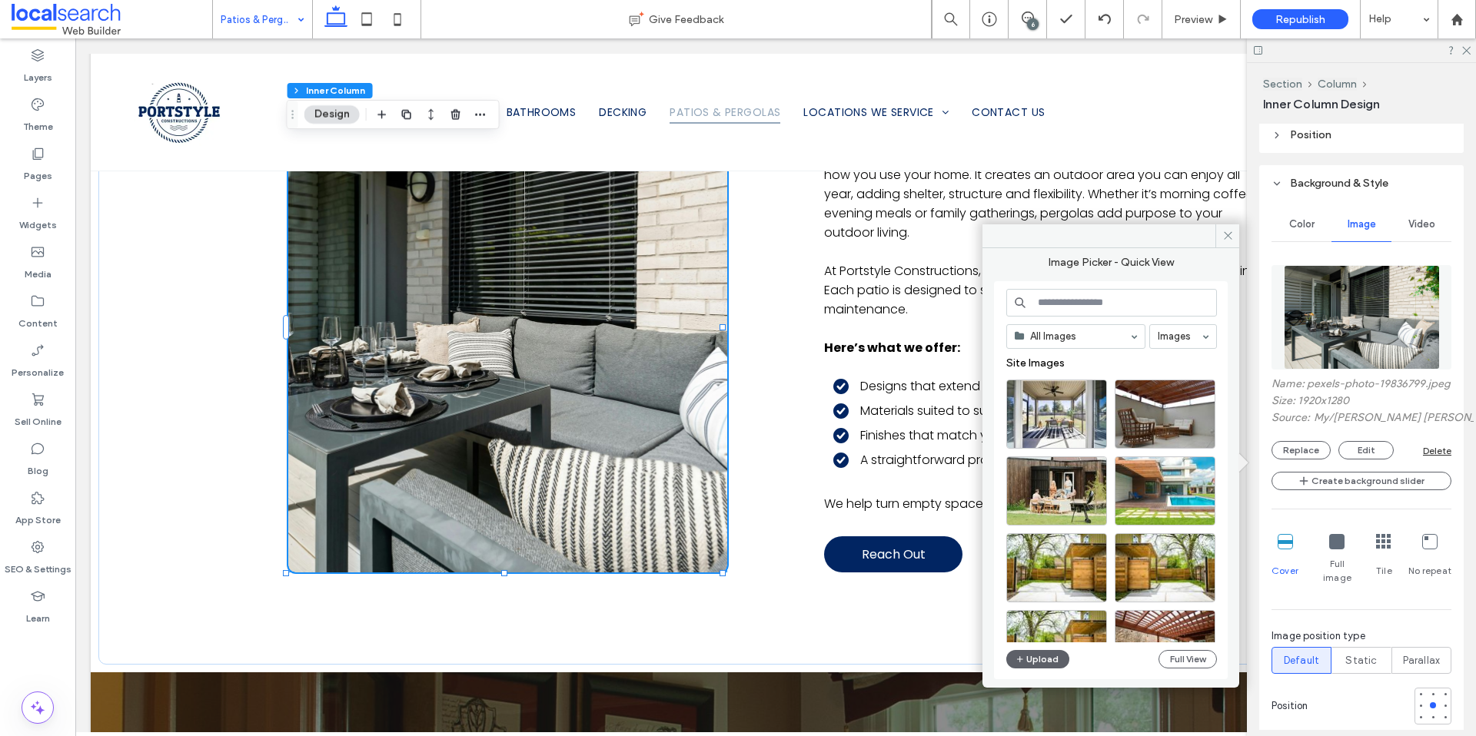
click at [1079, 308] on input at bounding box center [1111, 303] width 211 height 28
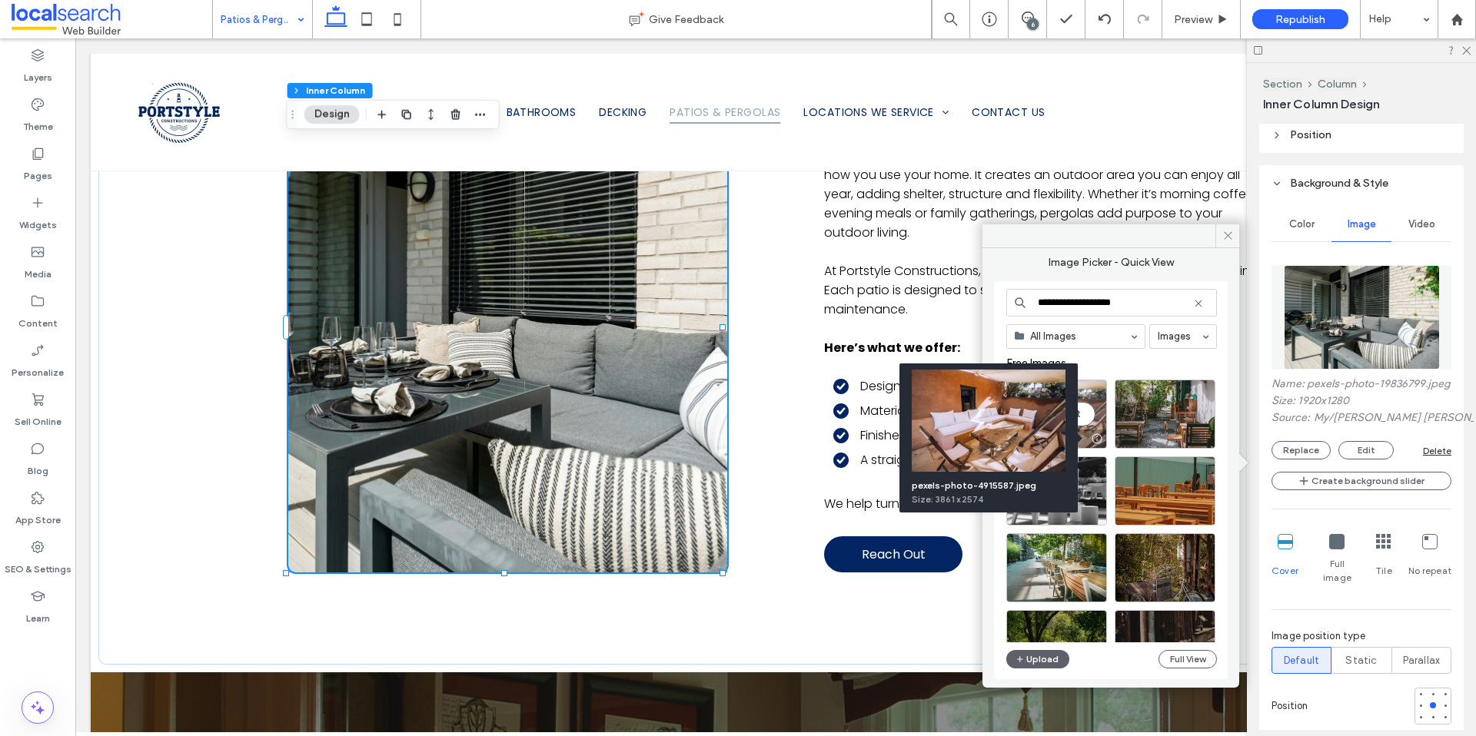
type input "**********"
click at [1101, 437] on div at bounding box center [1096, 439] width 19 height 12
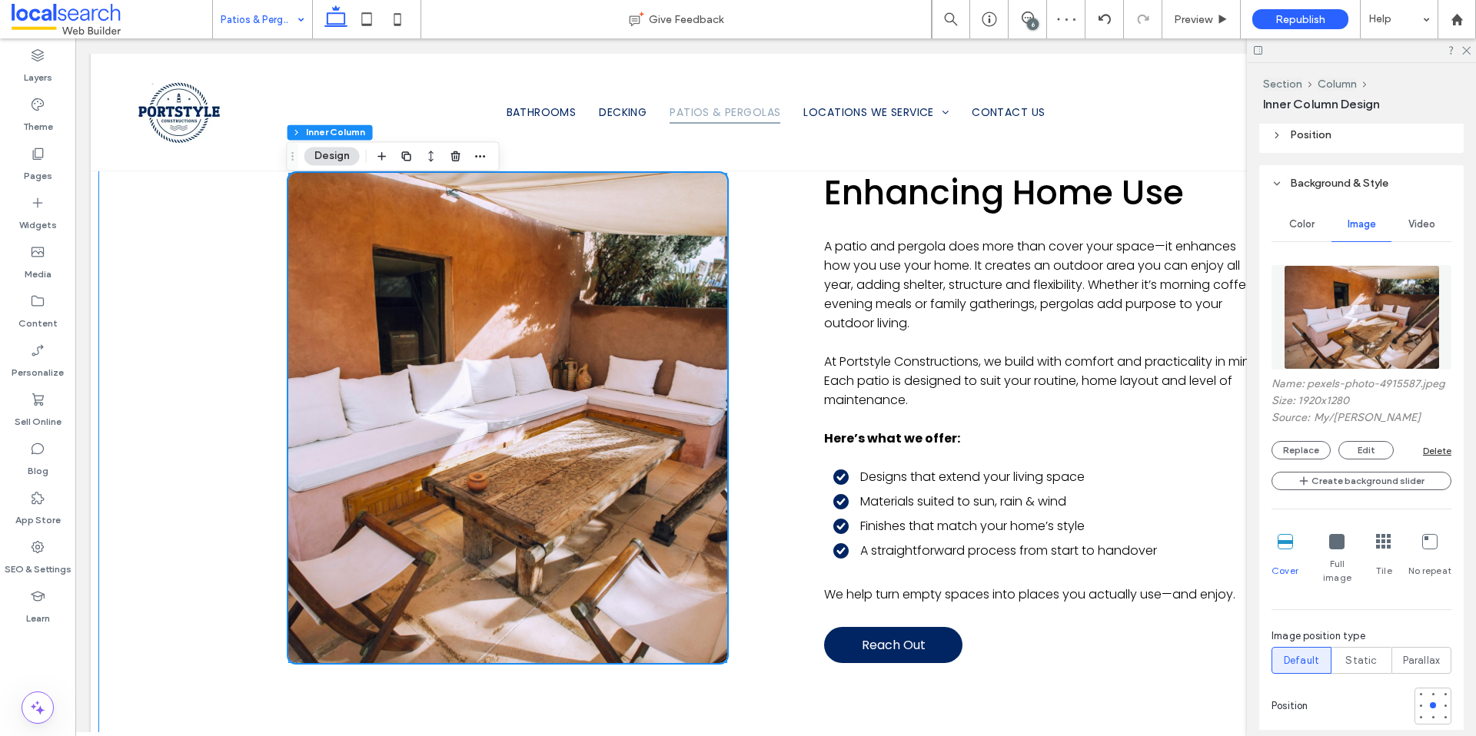
scroll to position [2324, 0]
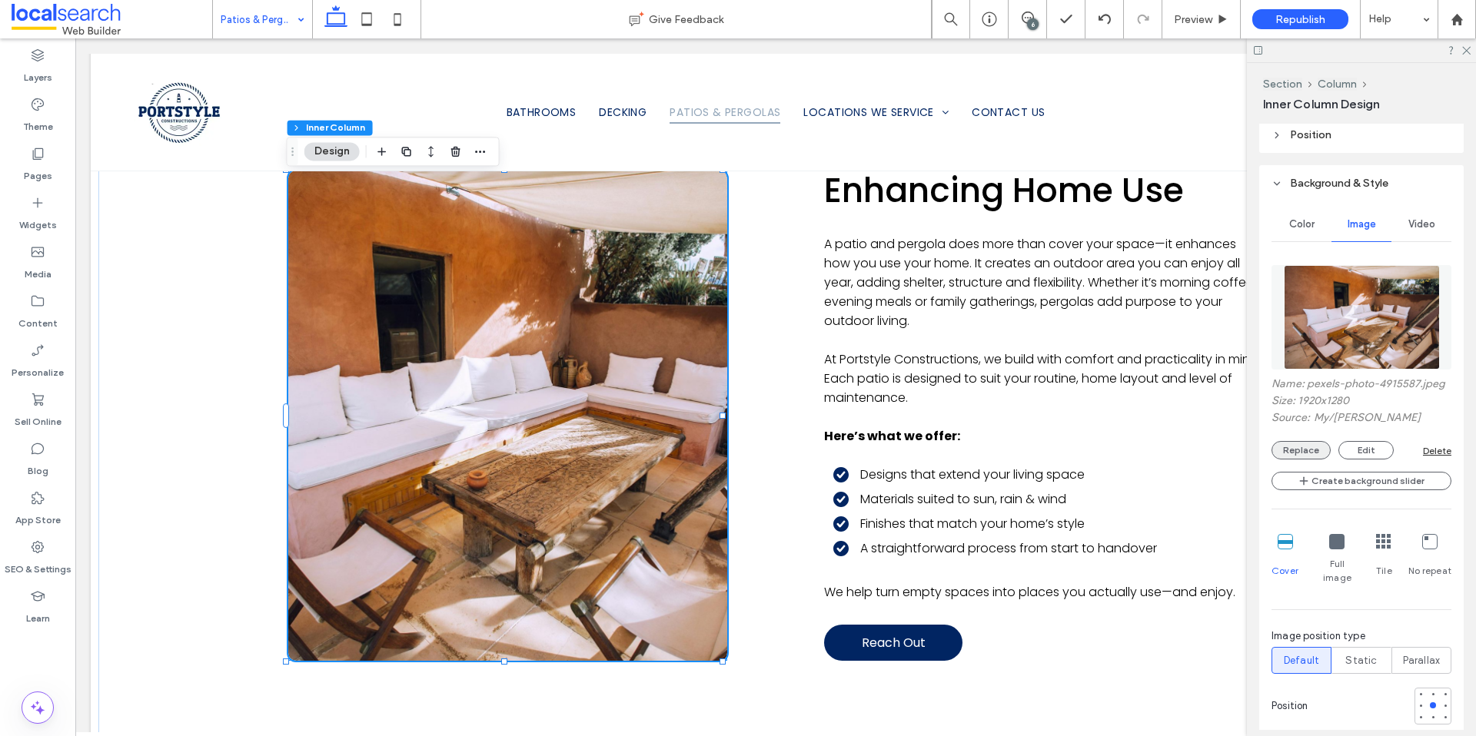
click at [1314, 460] on button "Replace" at bounding box center [1300, 450] width 59 height 18
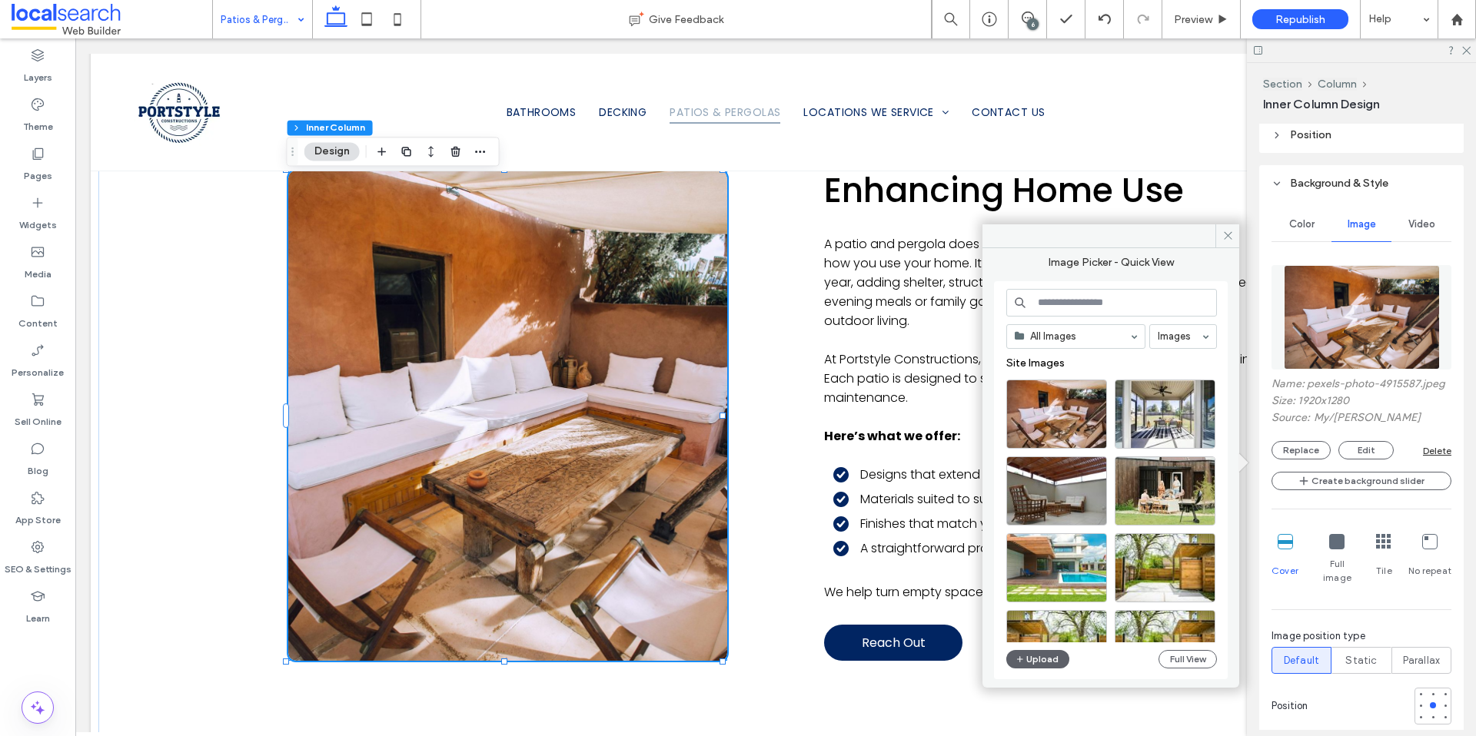
click at [1068, 289] on input at bounding box center [1111, 303] width 211 height 28
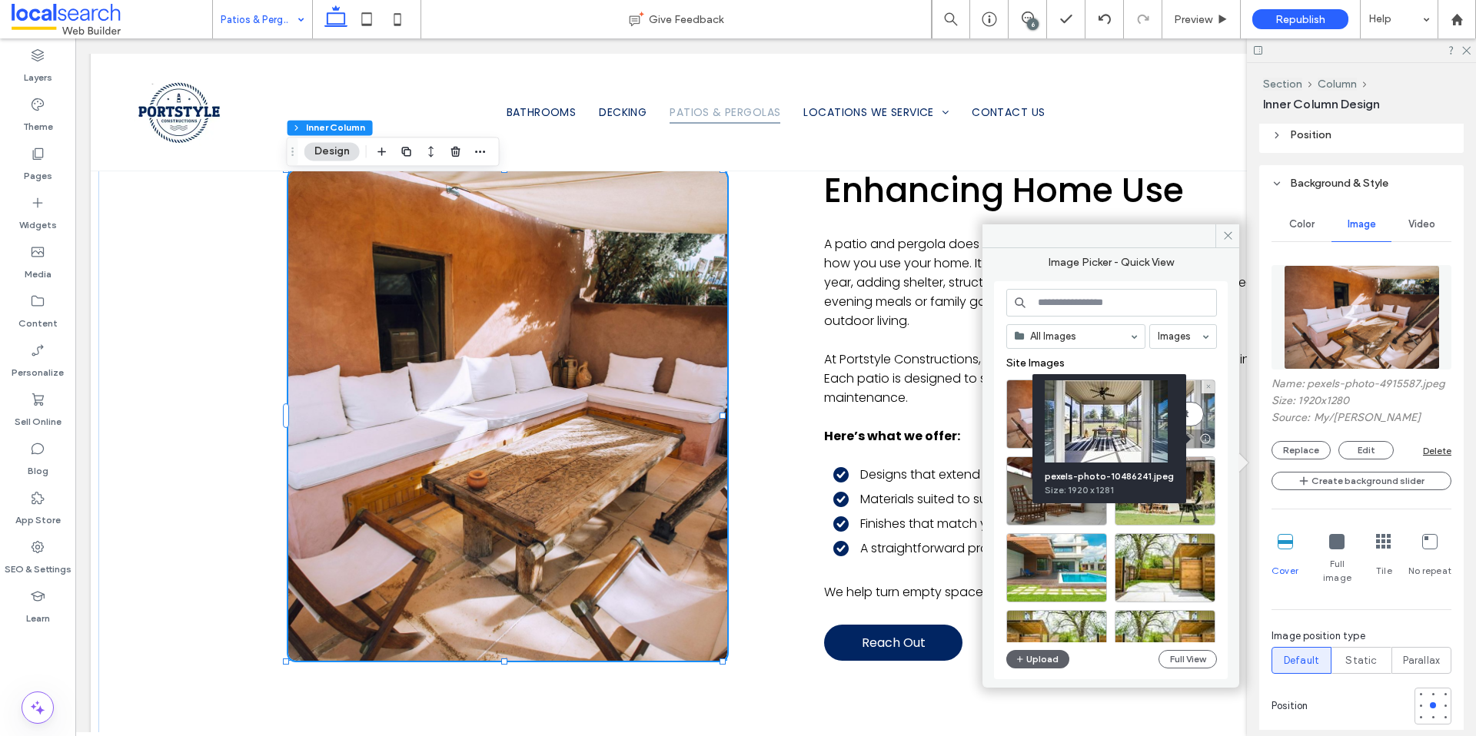
click at [1208, 437] on div at bounding box center [1204, 439] width 19 height 12
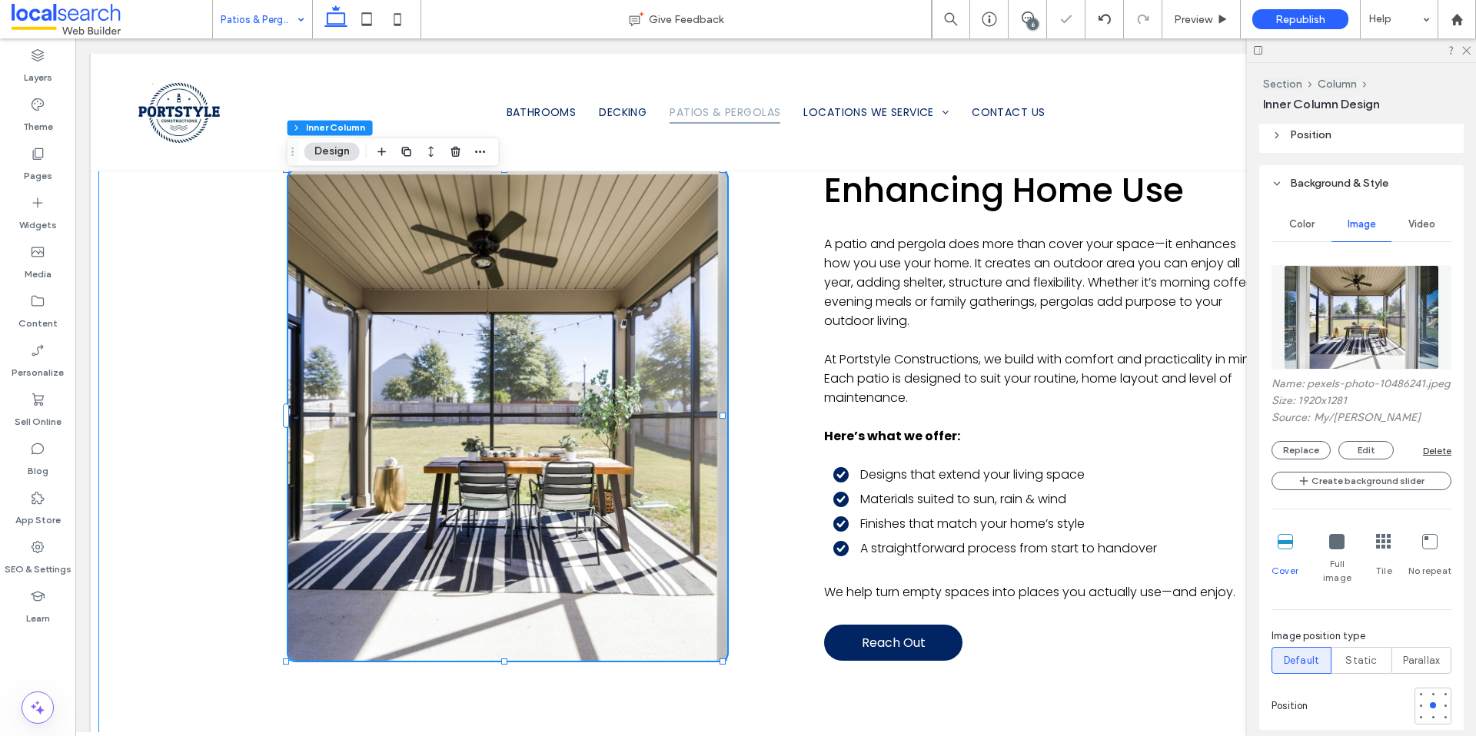
click at [161, 441] on div "Enhancing Home Use A patio and pergola does more than cover your space—it enhan…" at bounding box center [775, 415] width 1354 height 675
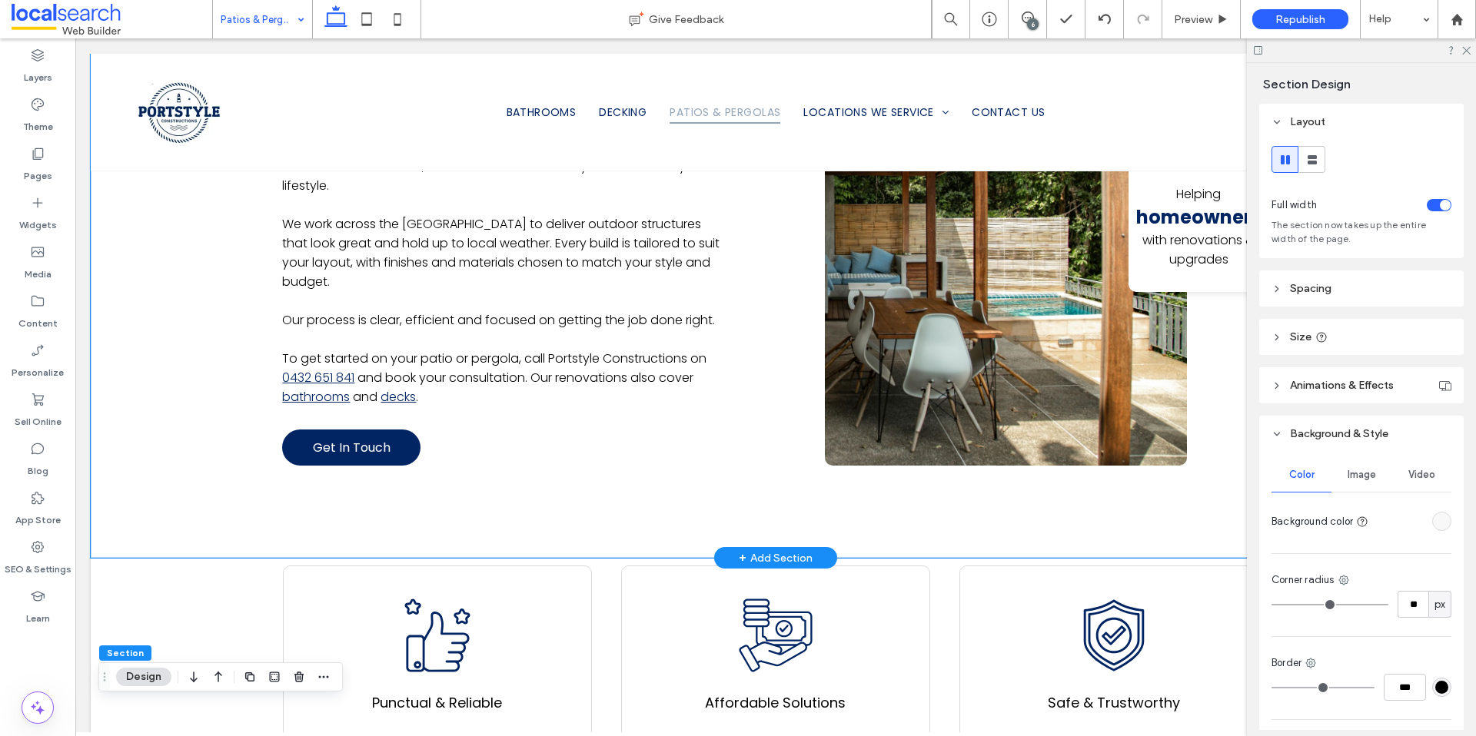
scroll to position [956, 0]
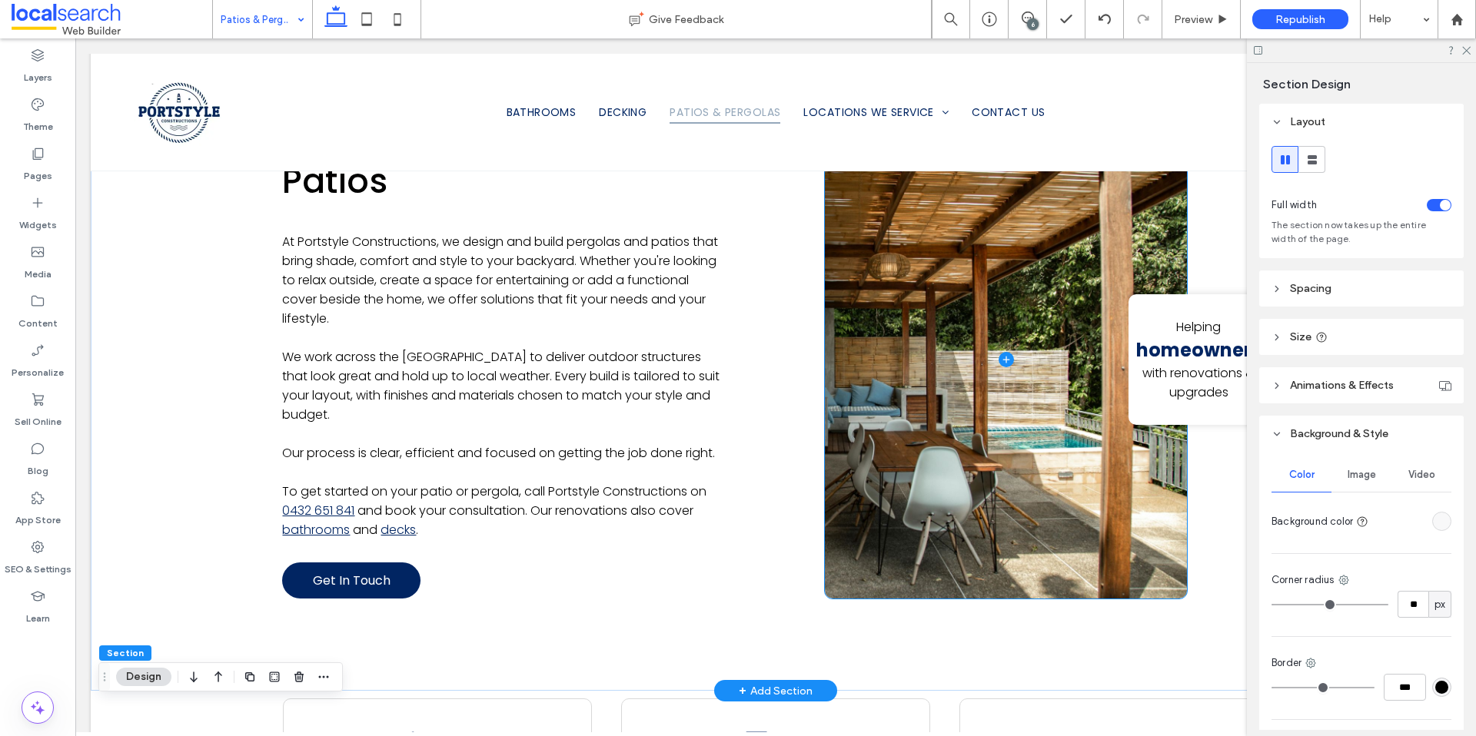
click at [862, 546] on span at bounding box center [1006, 360] width 362 height 479
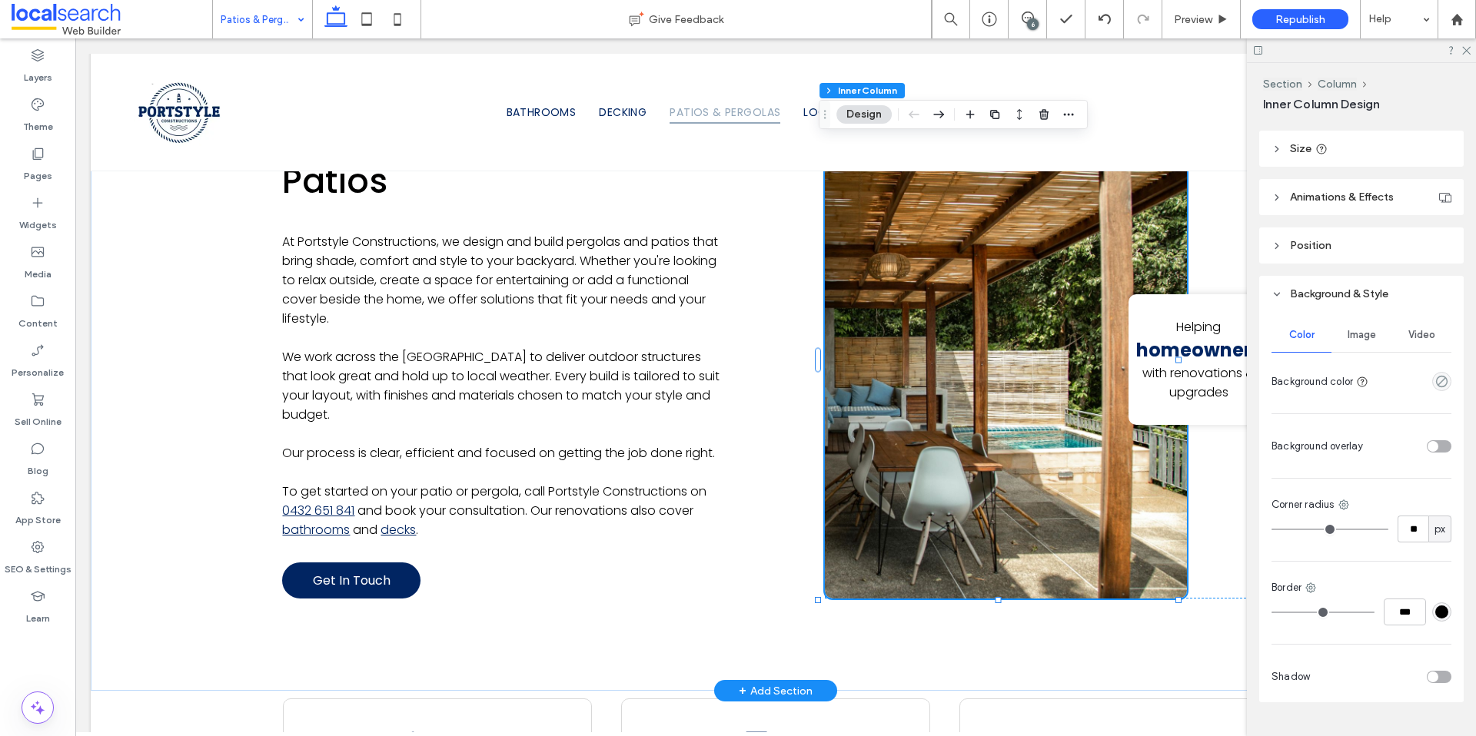
scroll to position [419, 0]
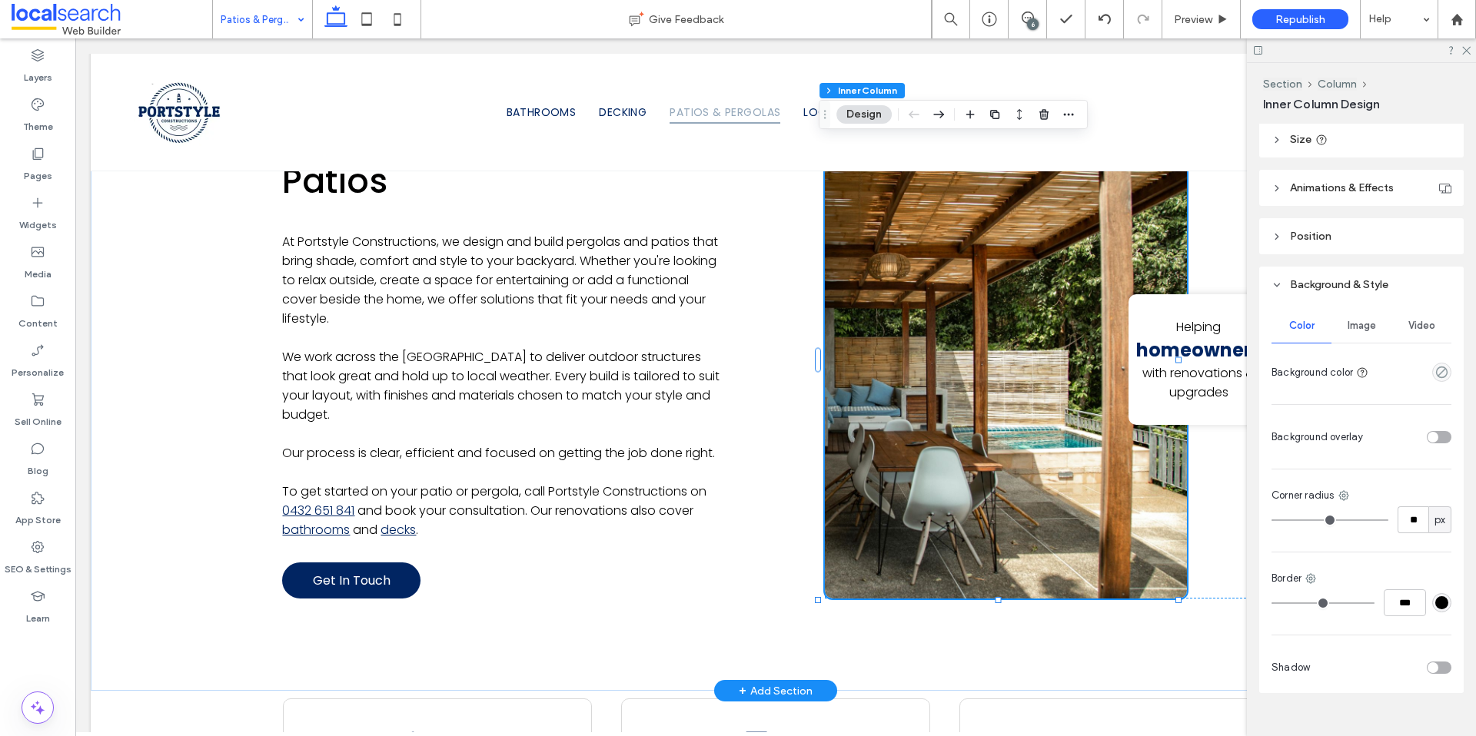
click at [1356, 326] on span "Image" at bounding box center [1361, 326] width 28 height 12
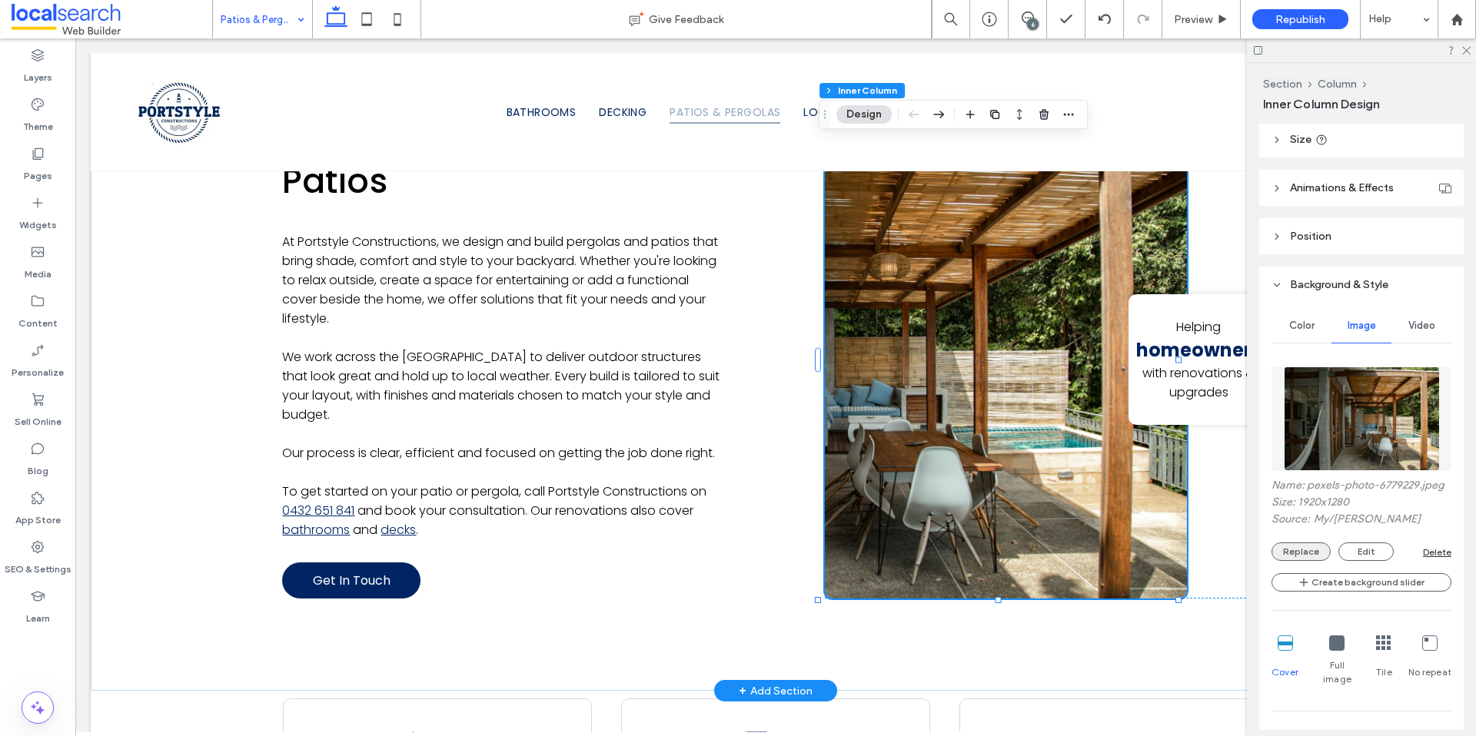
click at [1311, 561] on button "Replace" at bounding box center [1300, 552] width 59 height 18
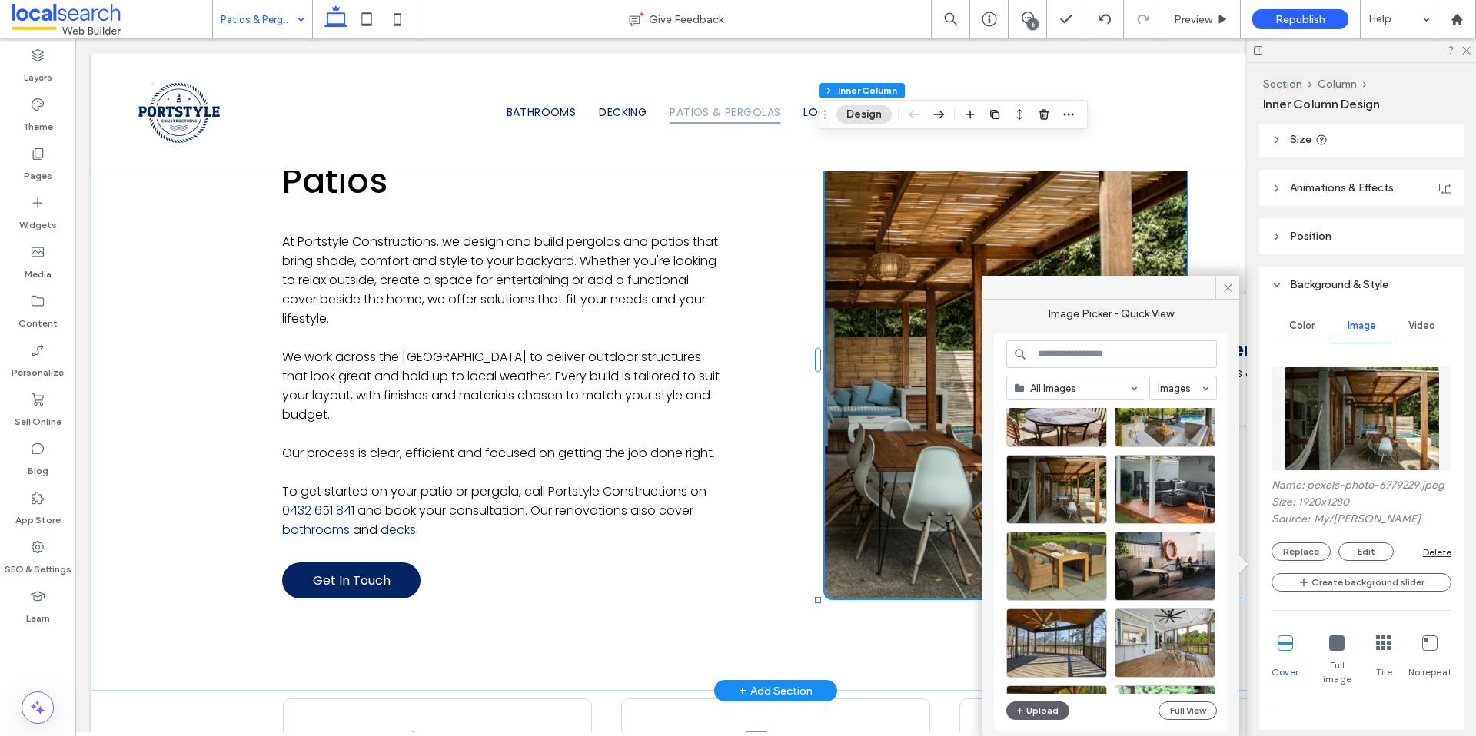
scroll to position [460, 0]
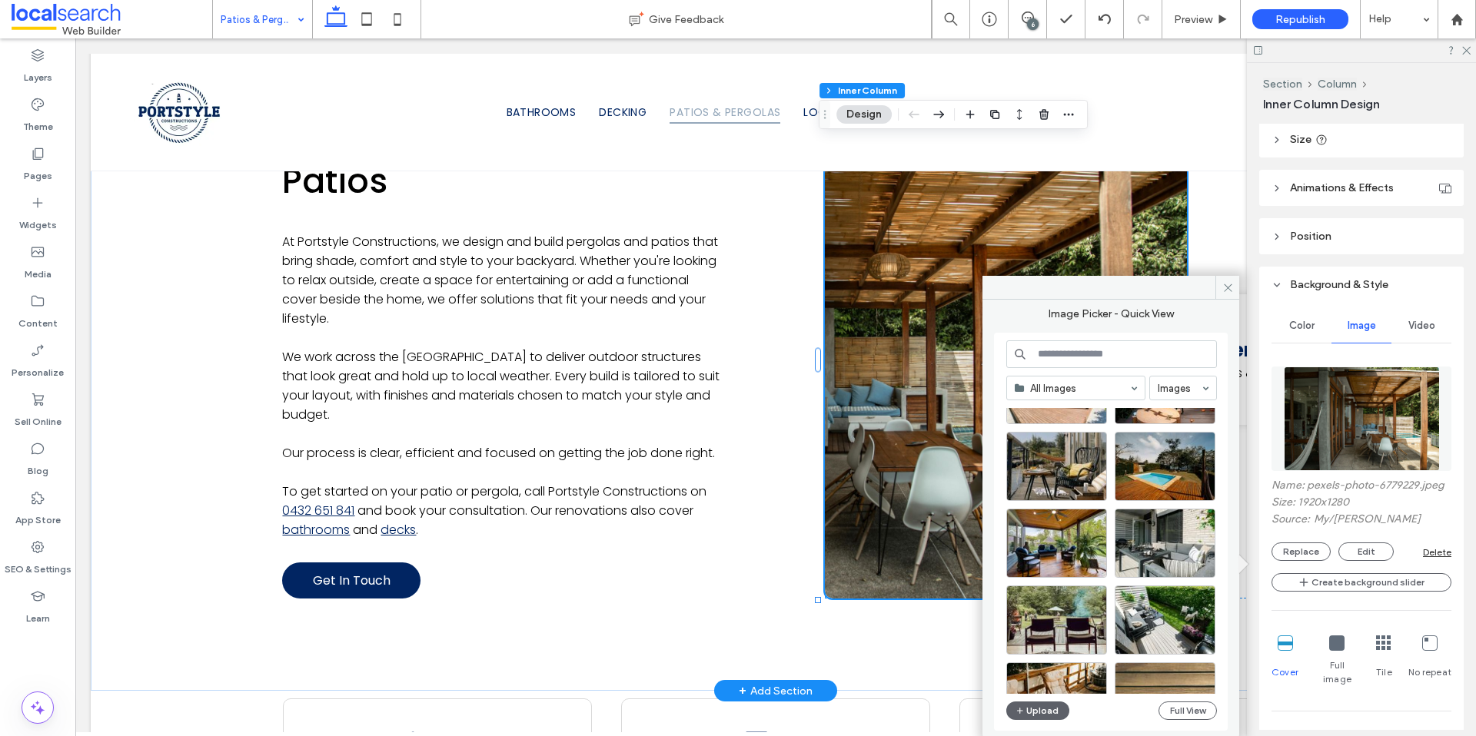
click at [1072, 354] on input at bounding box center [1111, 354] width 211 height 28
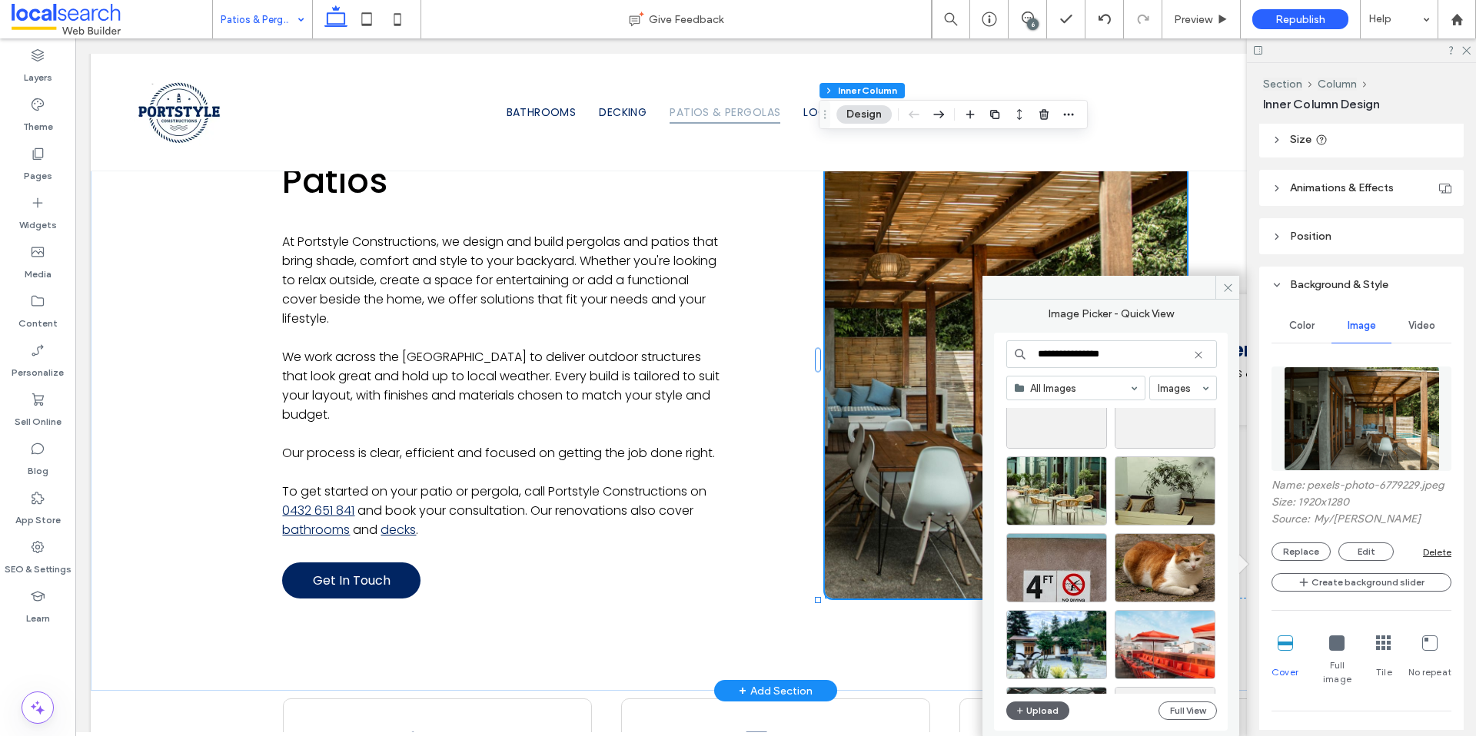
scroll to position [659, 0]
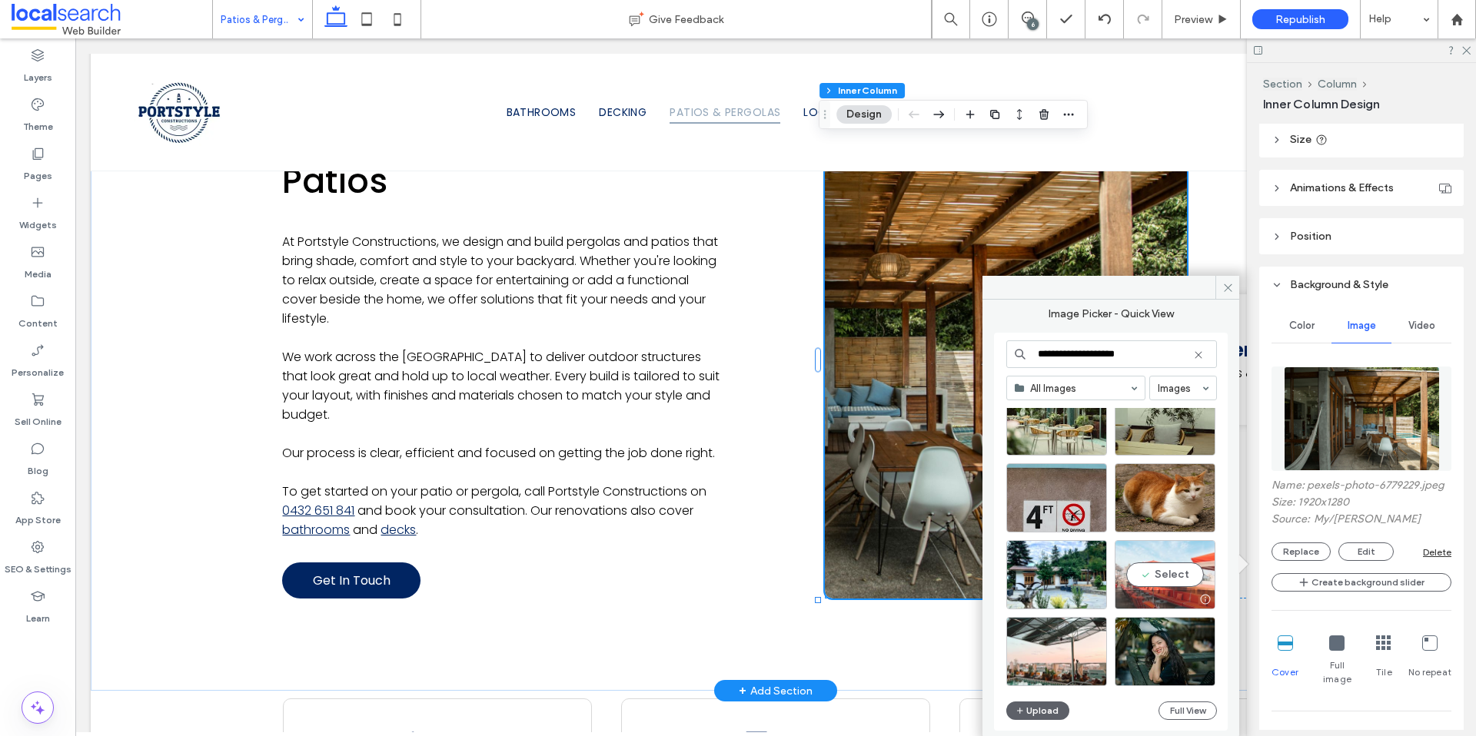
type input "**********"
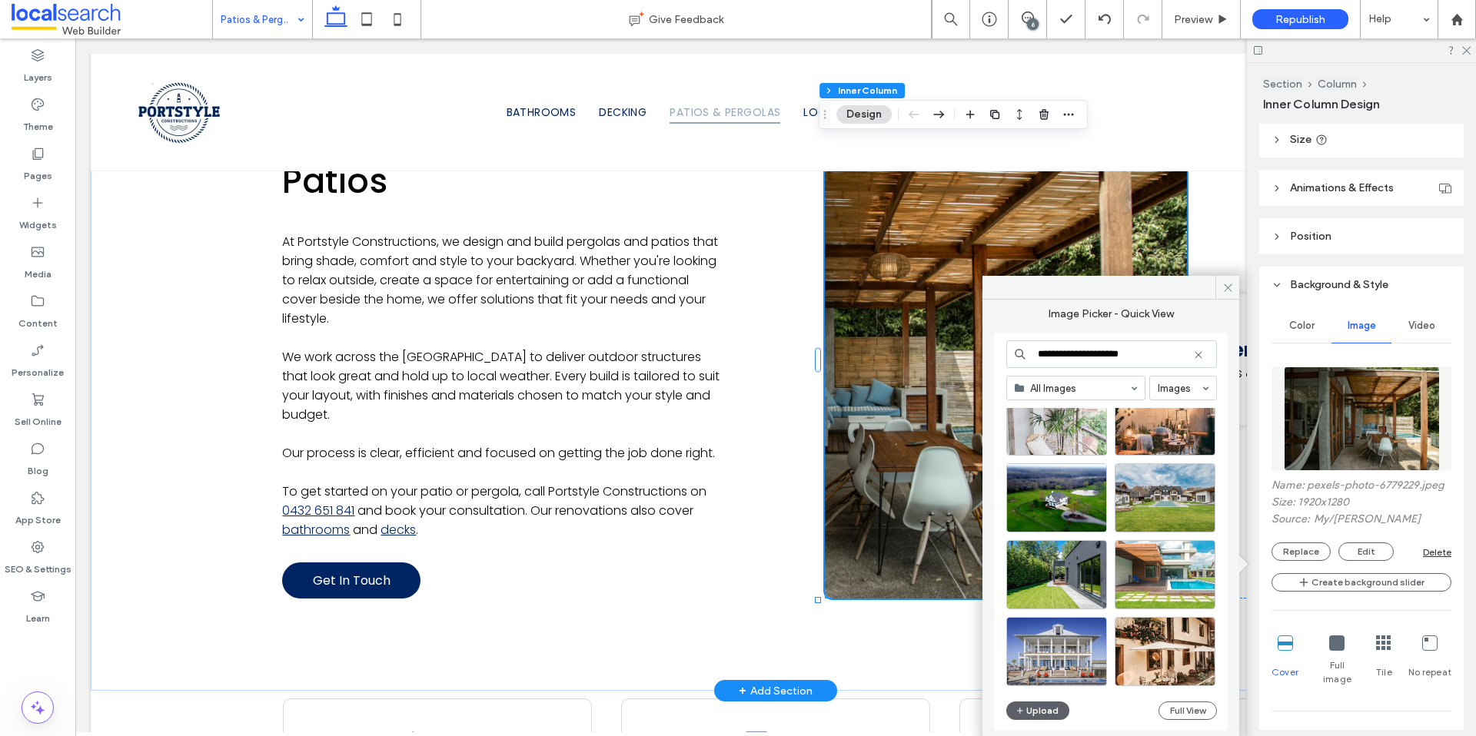
drag, startPoint x: 1233, startPoint y: 394, endPoint x: 973, endPoint y: 354, distance: 262.8
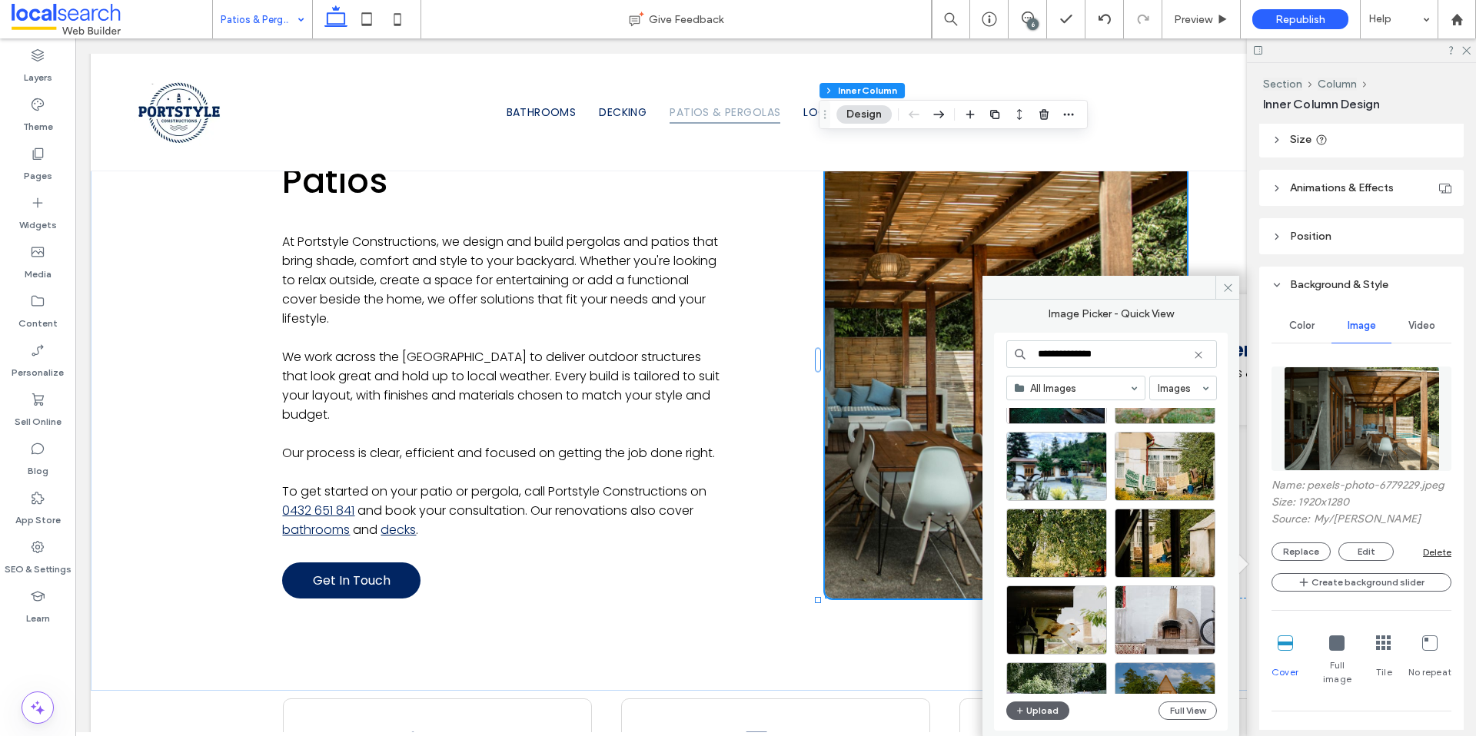
scroll to position [0, 0]
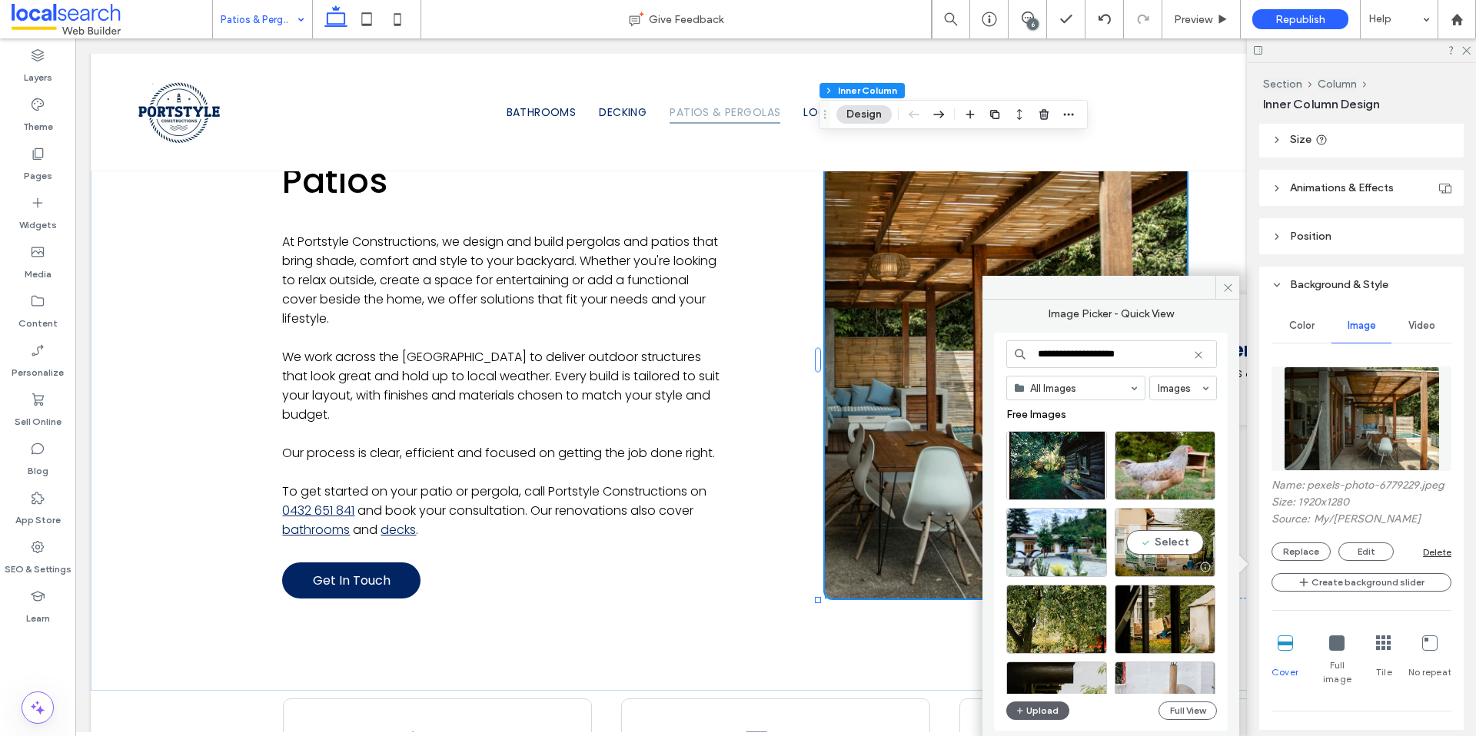
type input "**********"
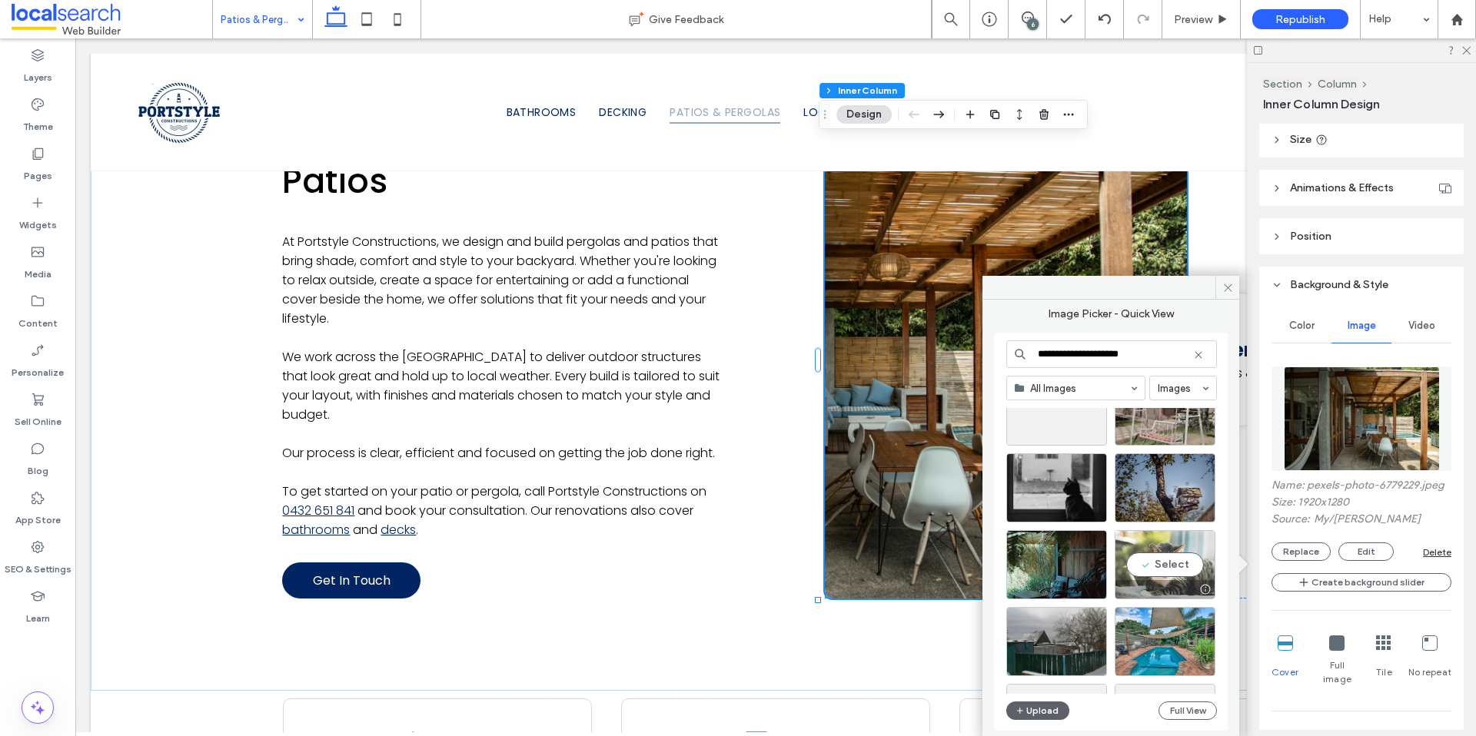
scroll to position [659, 0]
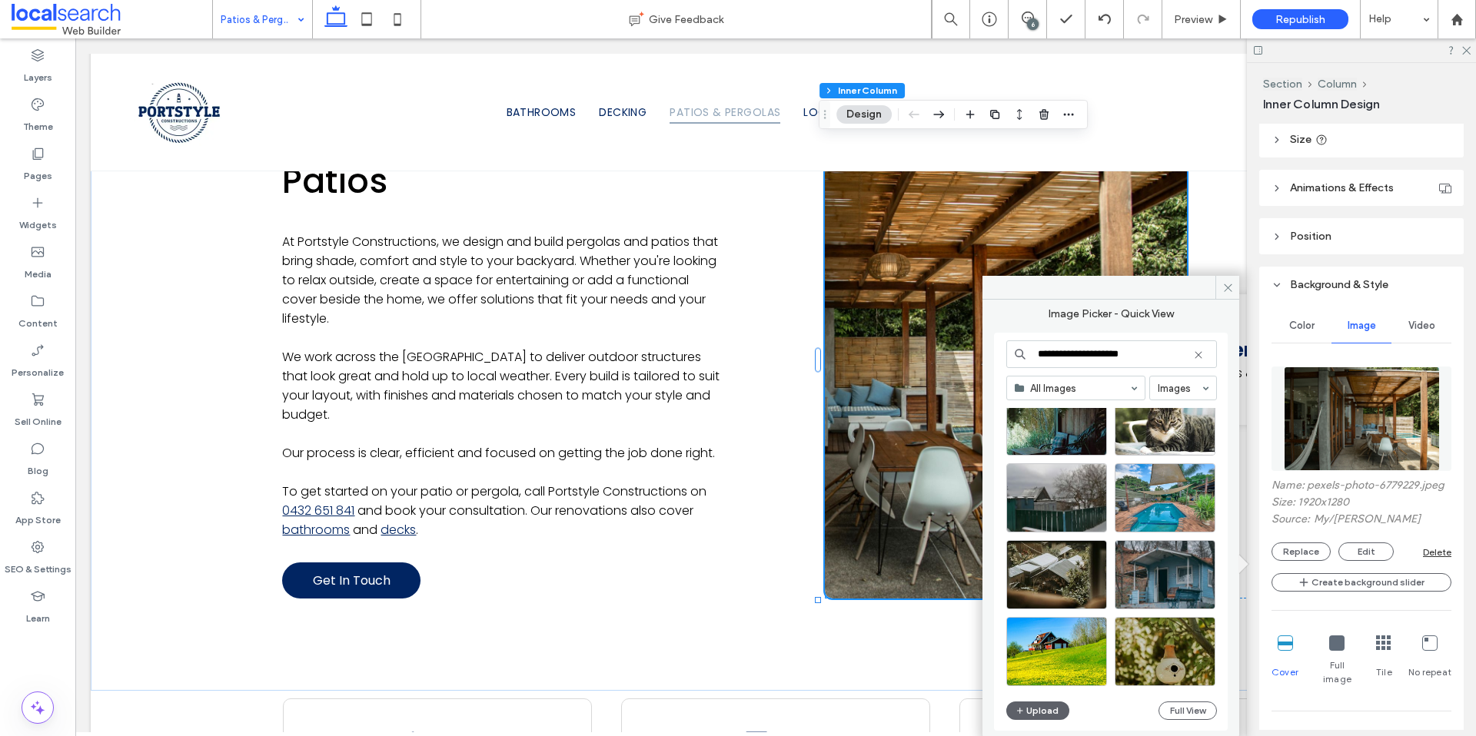
drag, startPoint x: 1150, startPoint y: 354, endPoint x: 995, endPoint y: 347, distance: 154.7
click at [995, 347] on div "**********" at bounding box center [1111, 532] width 234 height 398
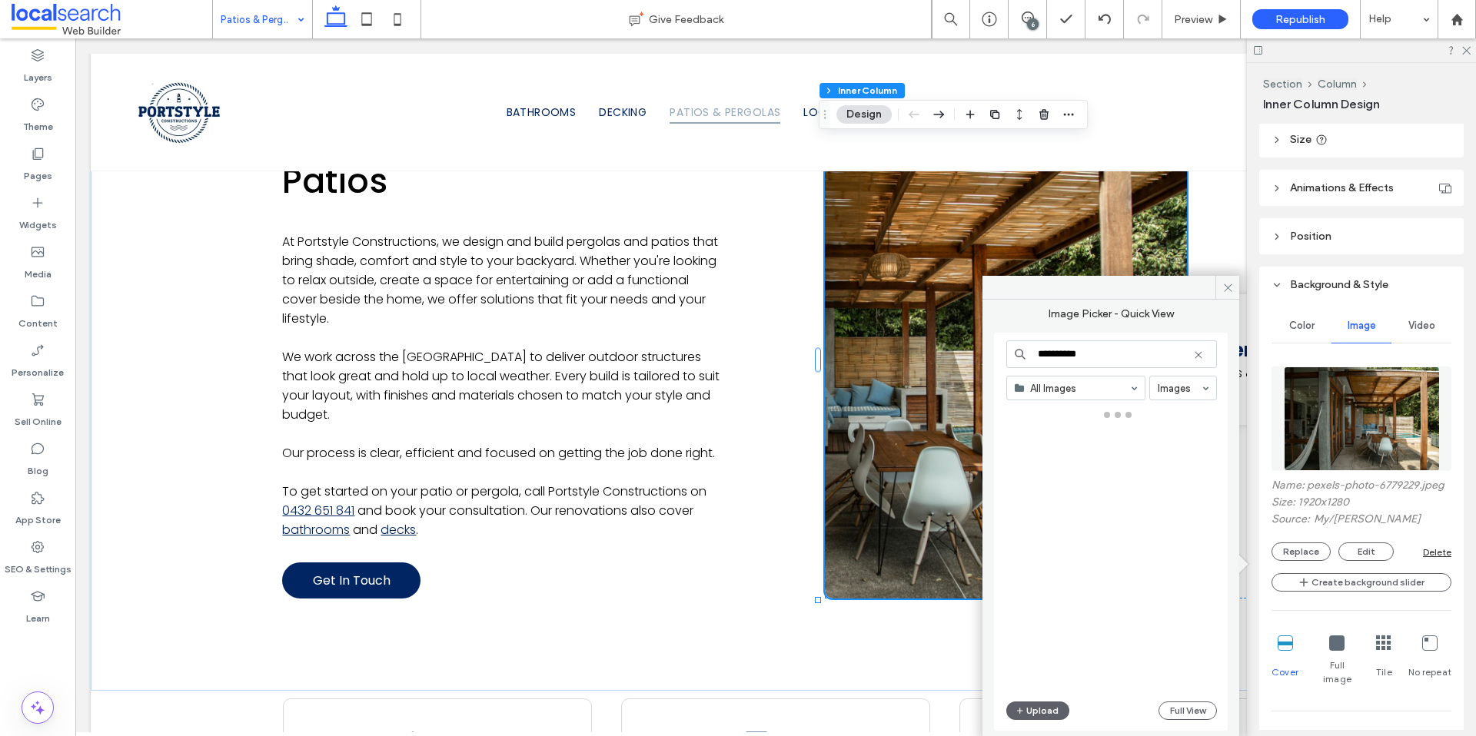
type input "**********"
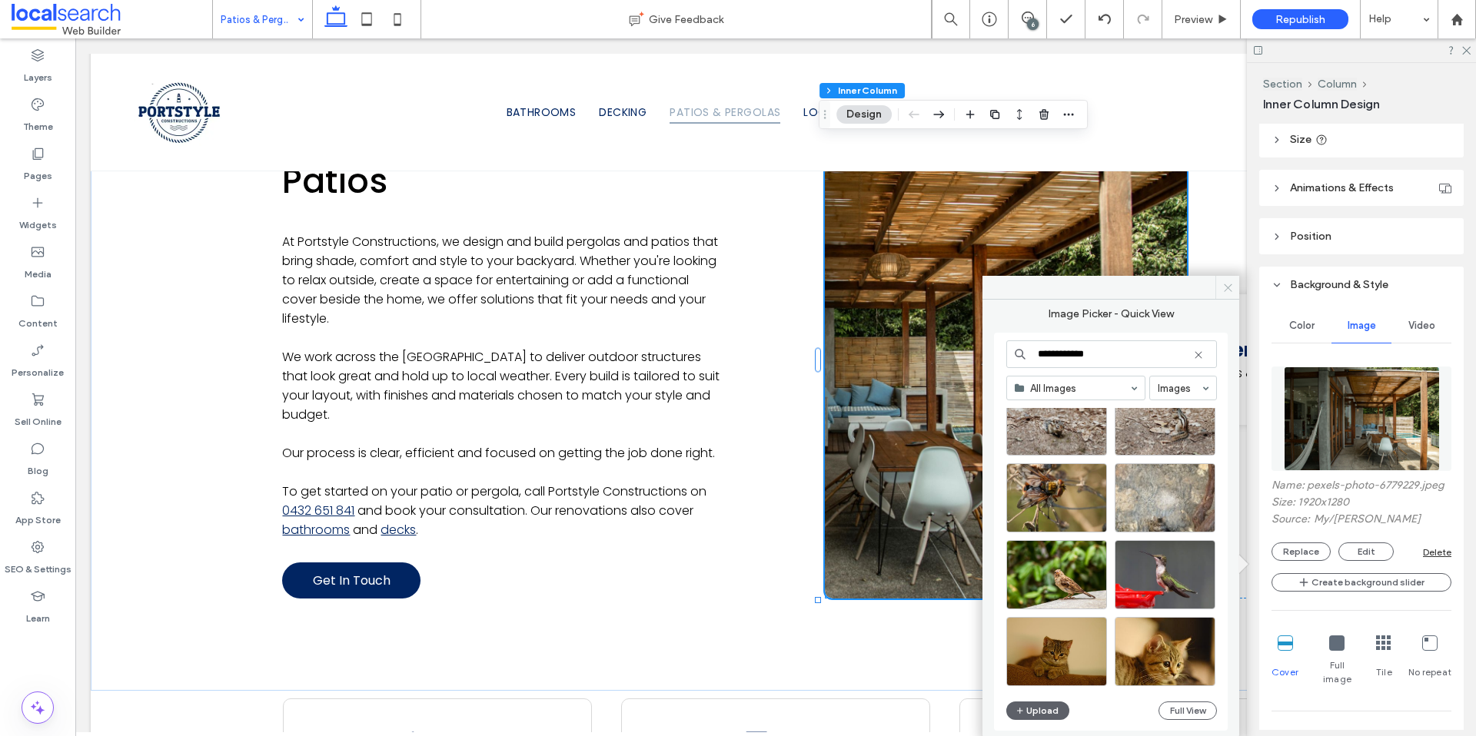
type input "**********"
drag, startPoint x: 1235, startPoint y: 289, endPoint x: 1038, endPoint y: 296, distance: 197.6
click at [1235, 289] on span at bounding box center [1227, 287] width 24 height 23
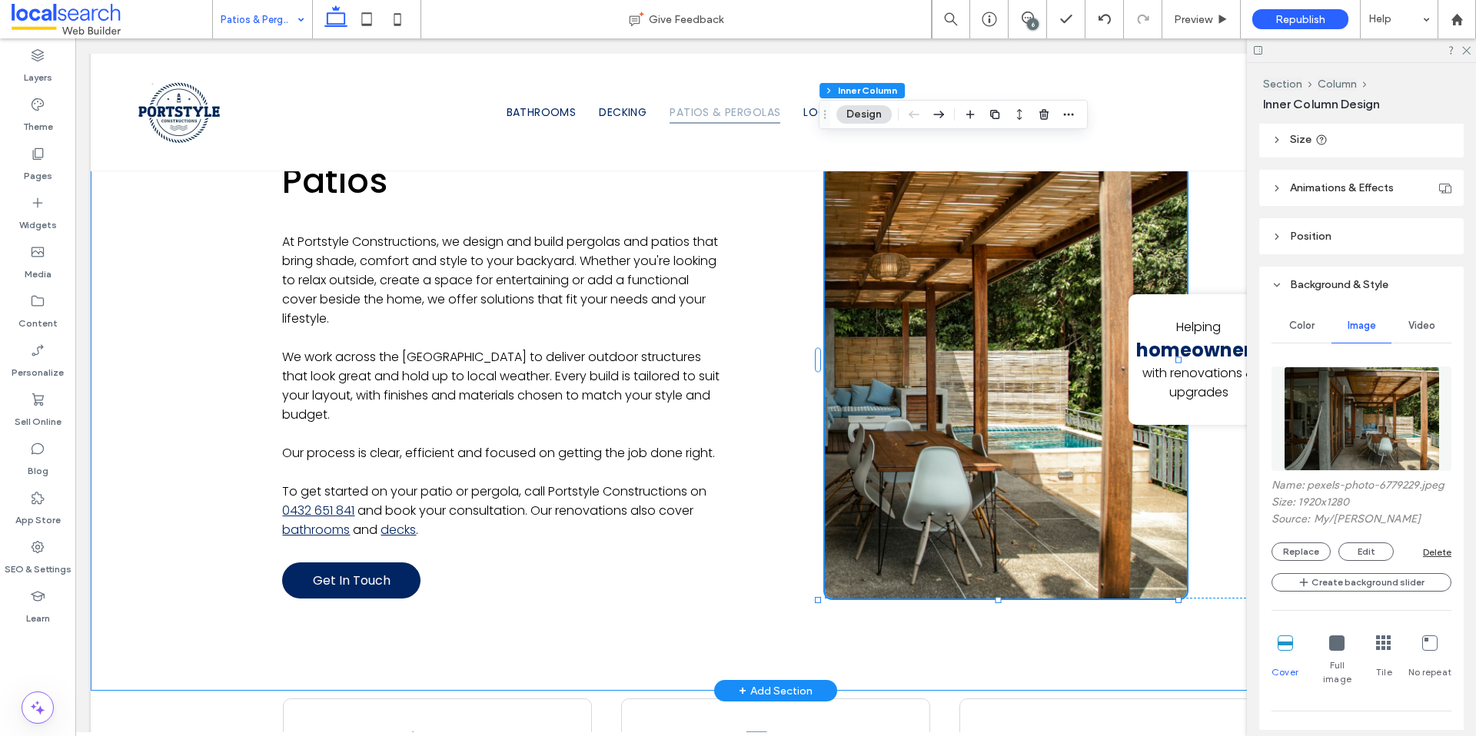
click at [180, 486] on div "Gold Coast Pergolas & Patios At Portstyle Constructions, we design and build pe…" at bounding box center [776, 359] width 1370 height 663
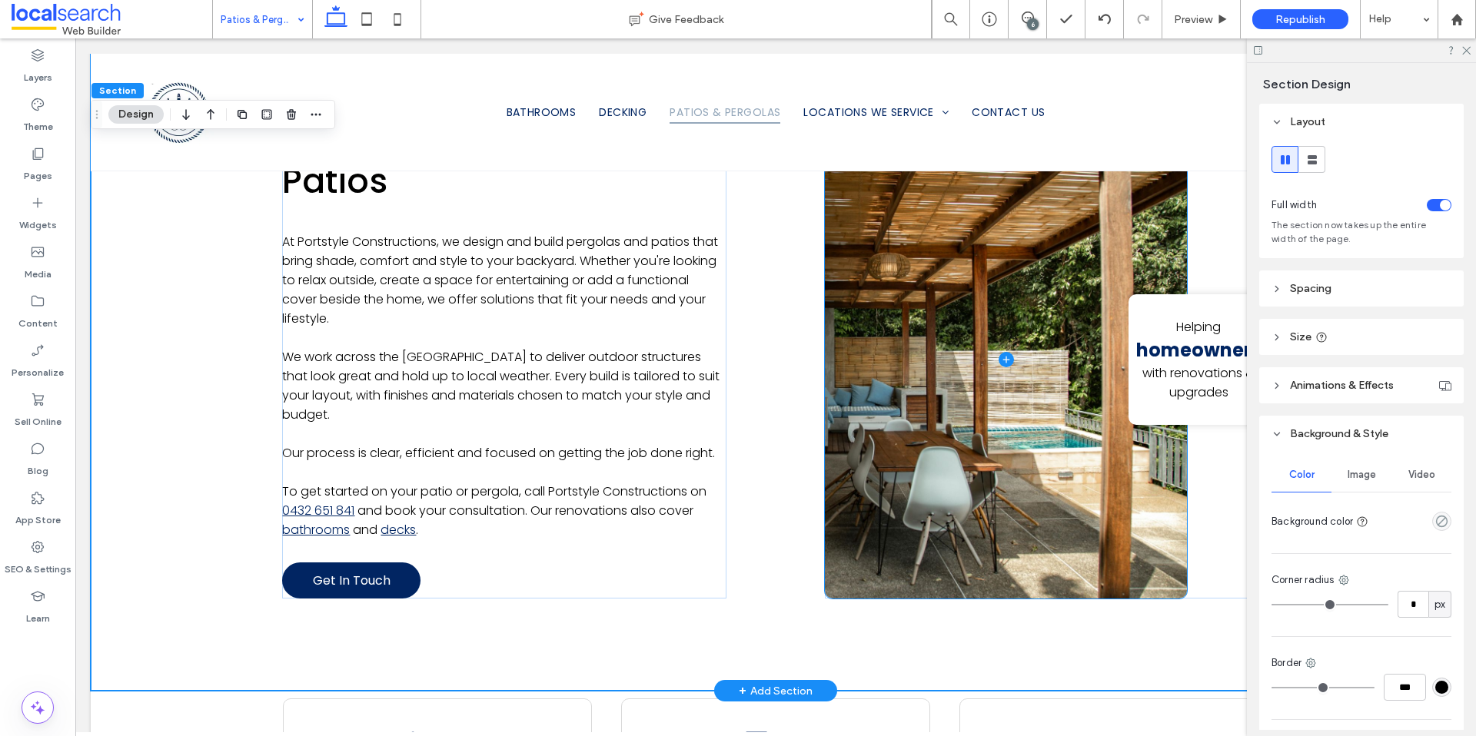
click at [1052, 442] on span at bounding box center [1006, 360] width 362 height 479
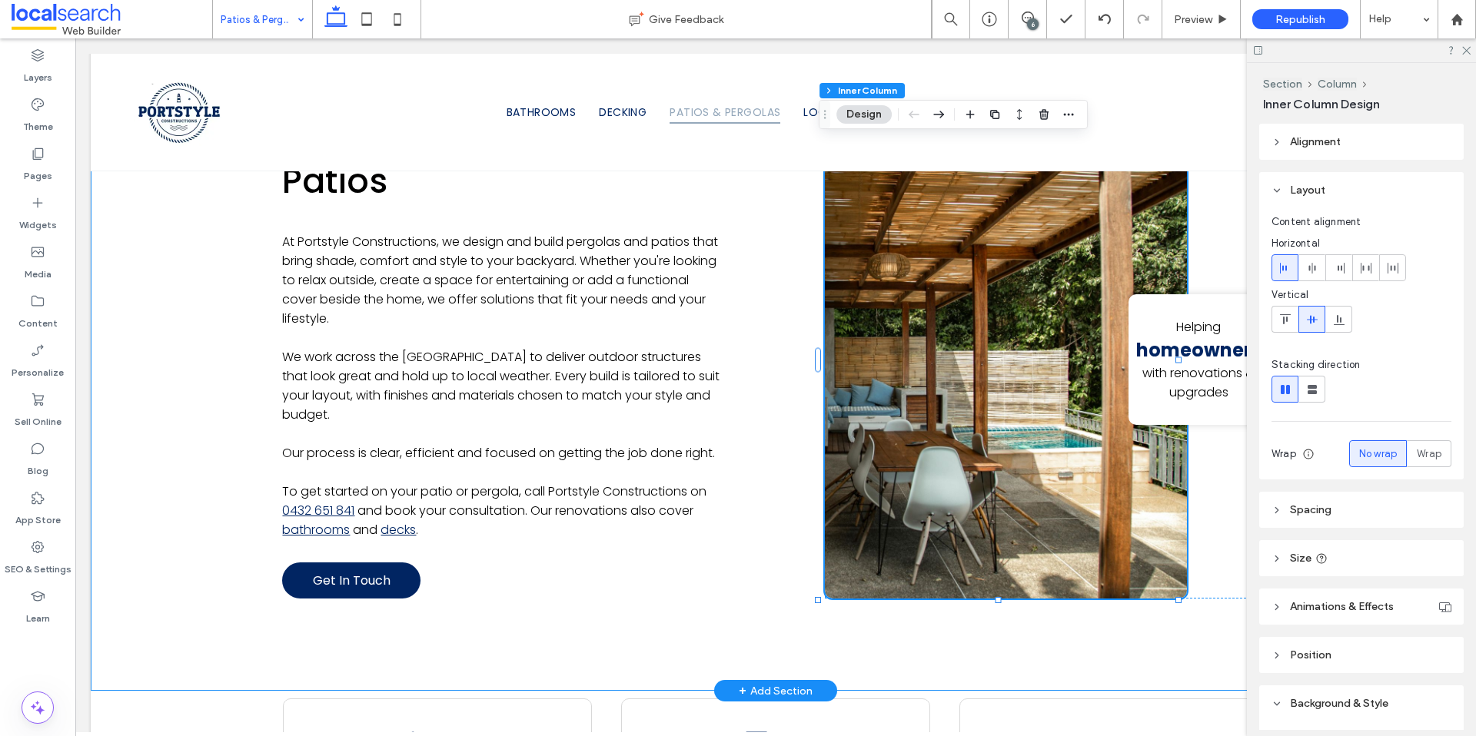
click at [178, 489] on div "Gold Coast Pergolas & Patios At Portstyle Constructions, we design and build pe…" at bounding box center [776, 359] width 1370 height 663
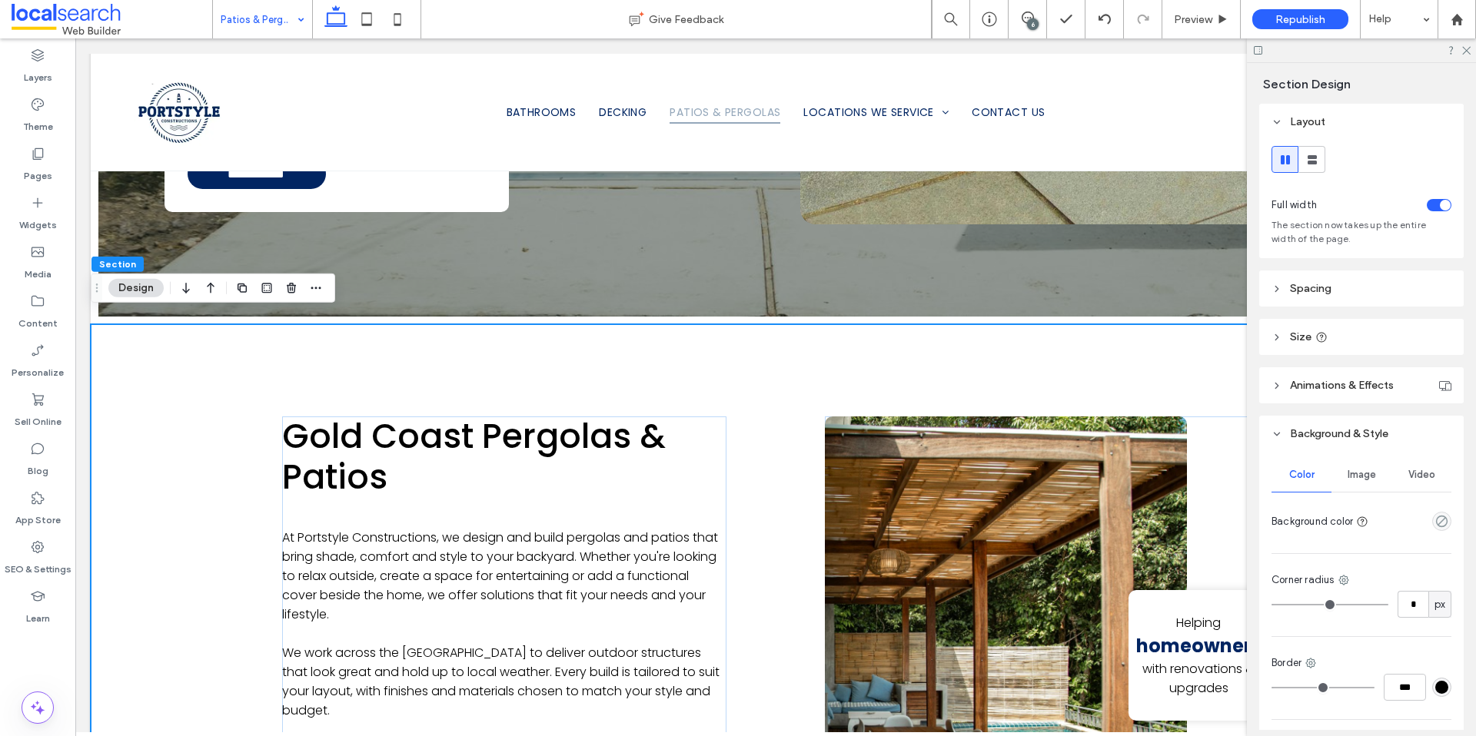
scroll to position [652, 0]
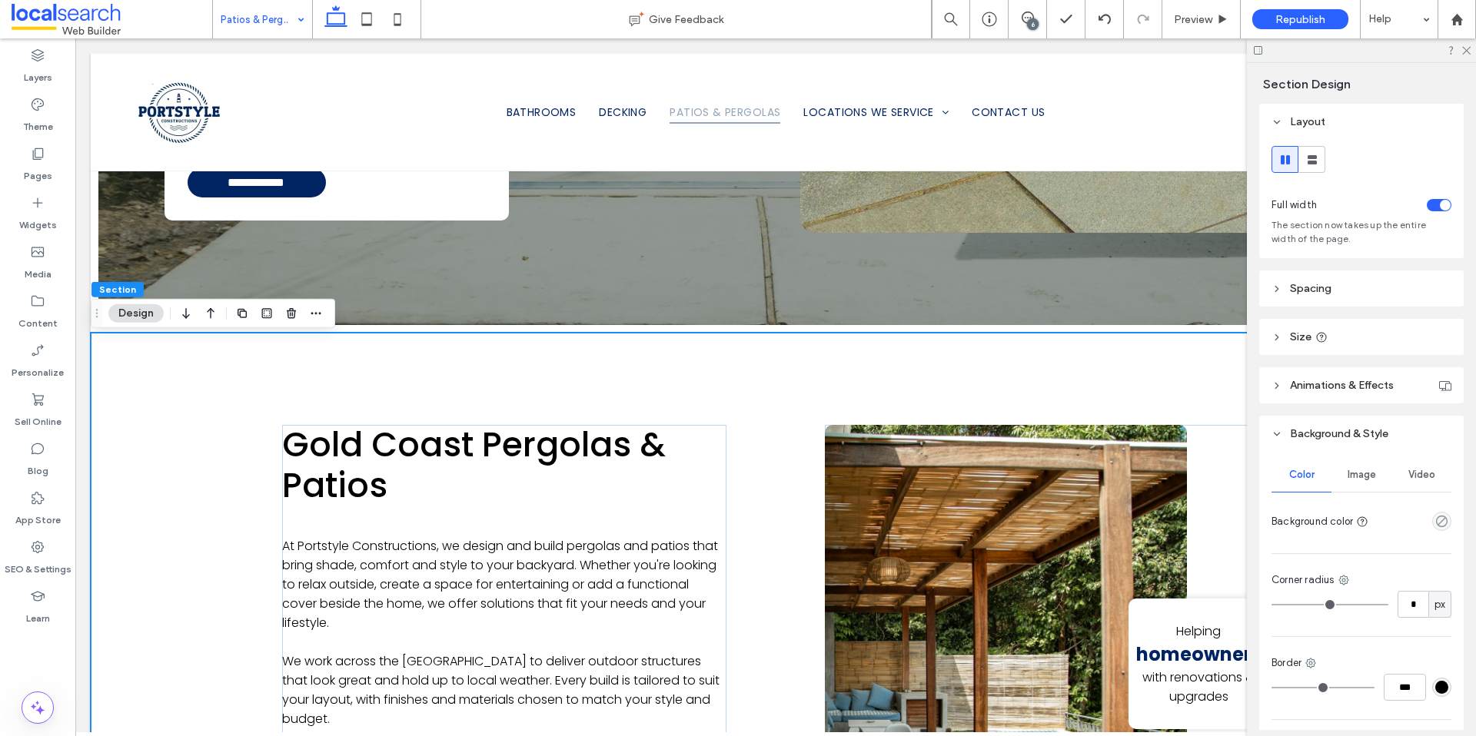
click at [1463, 55] on div at bounding box center [1361, 50] width 229 height 24
click at [1466, 51] on icon at bounding box center [1465, 50] width 10 height 10
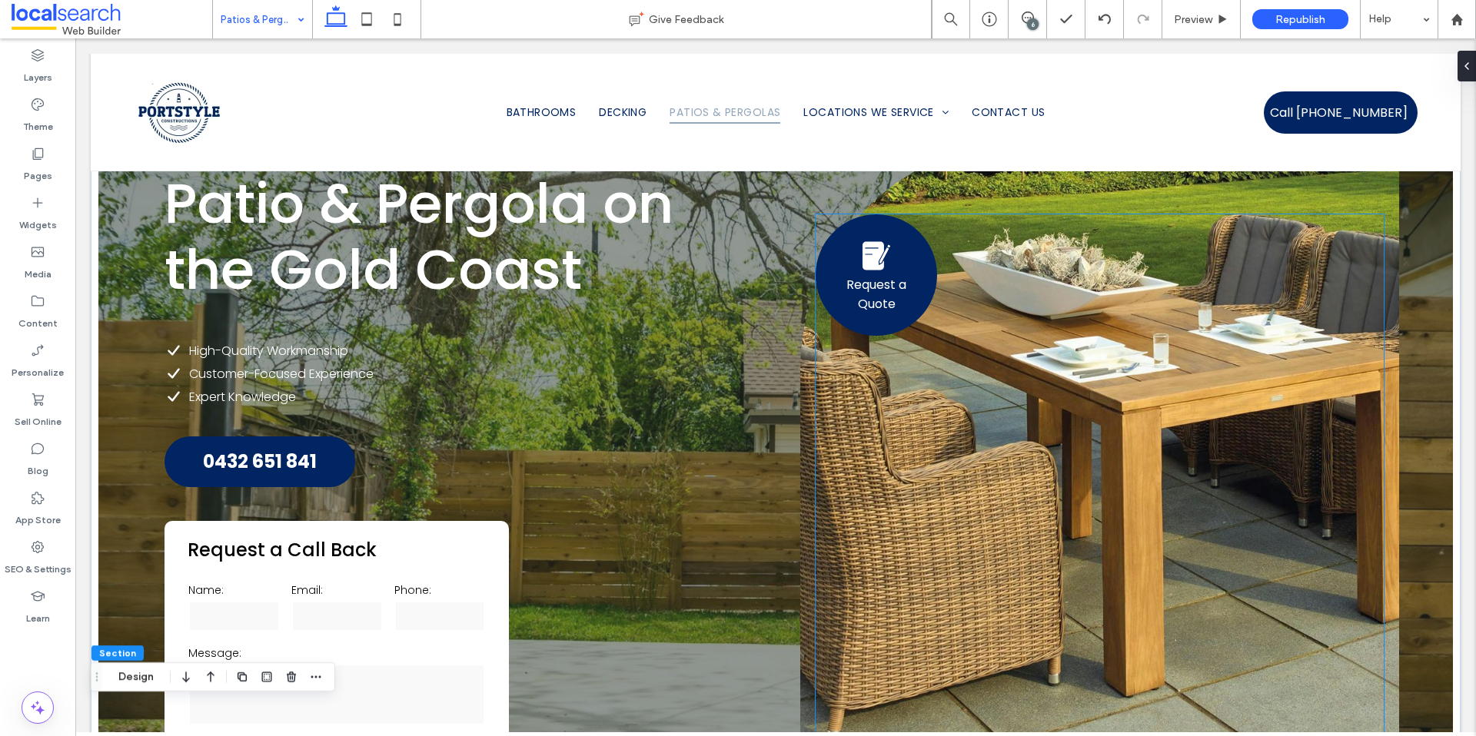
scroll to position [0, 0]
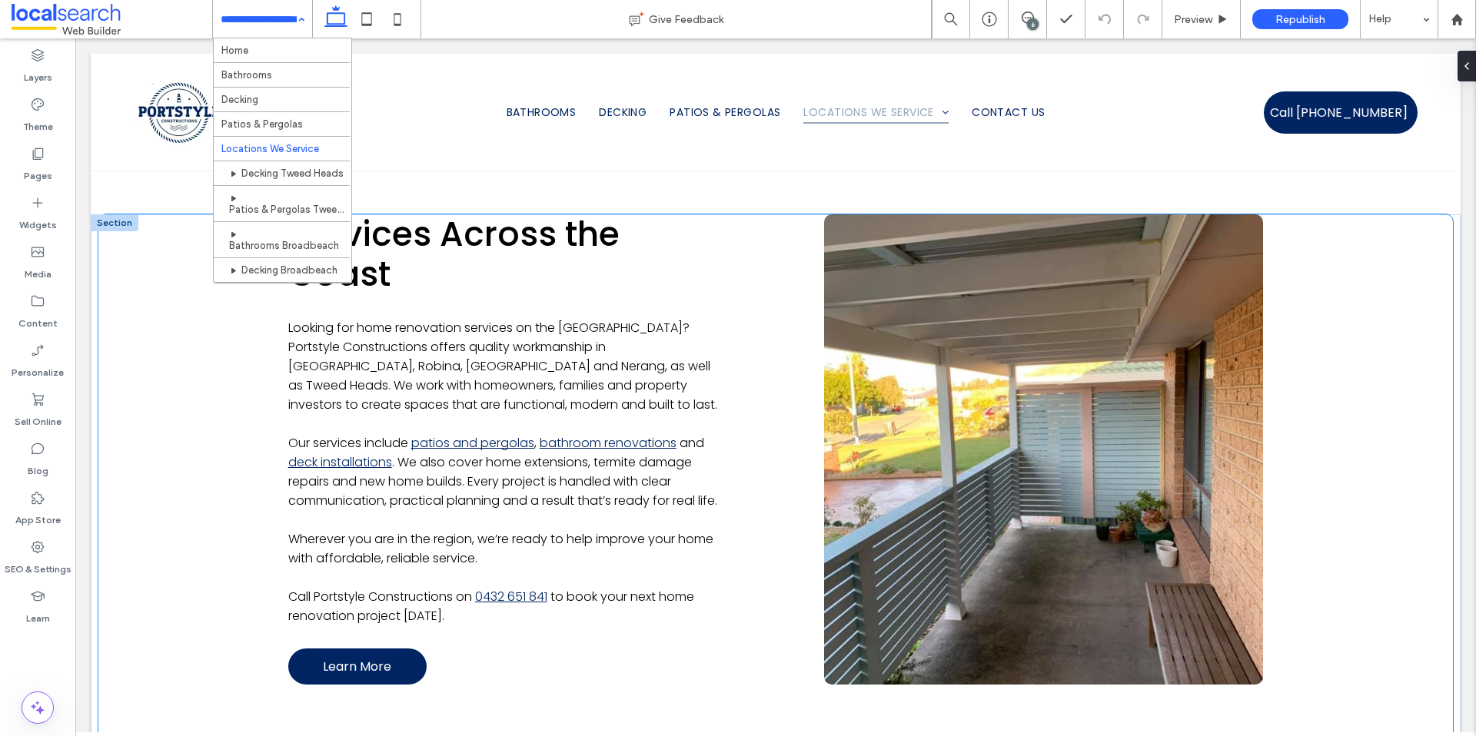
scroll to position [1032, 0]
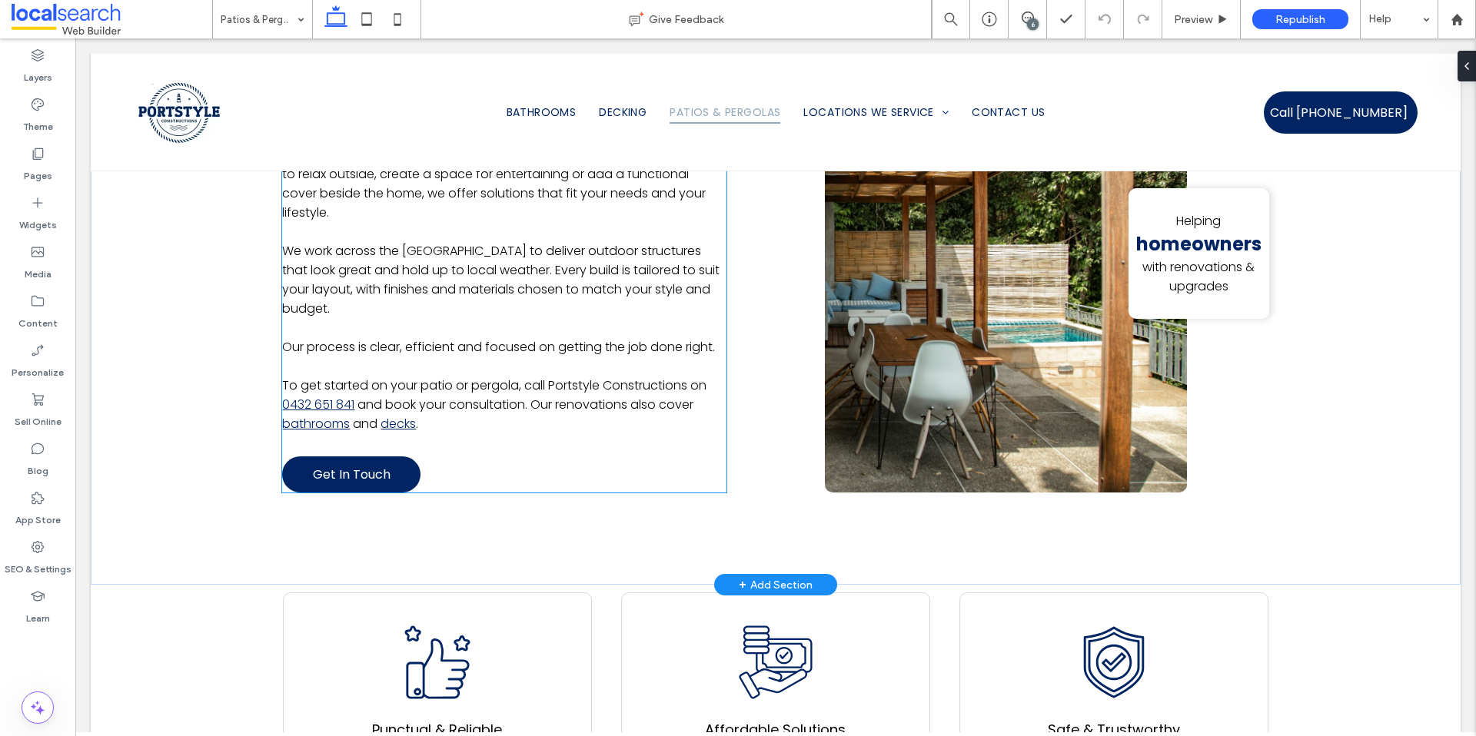
scroll to position [901, 0]
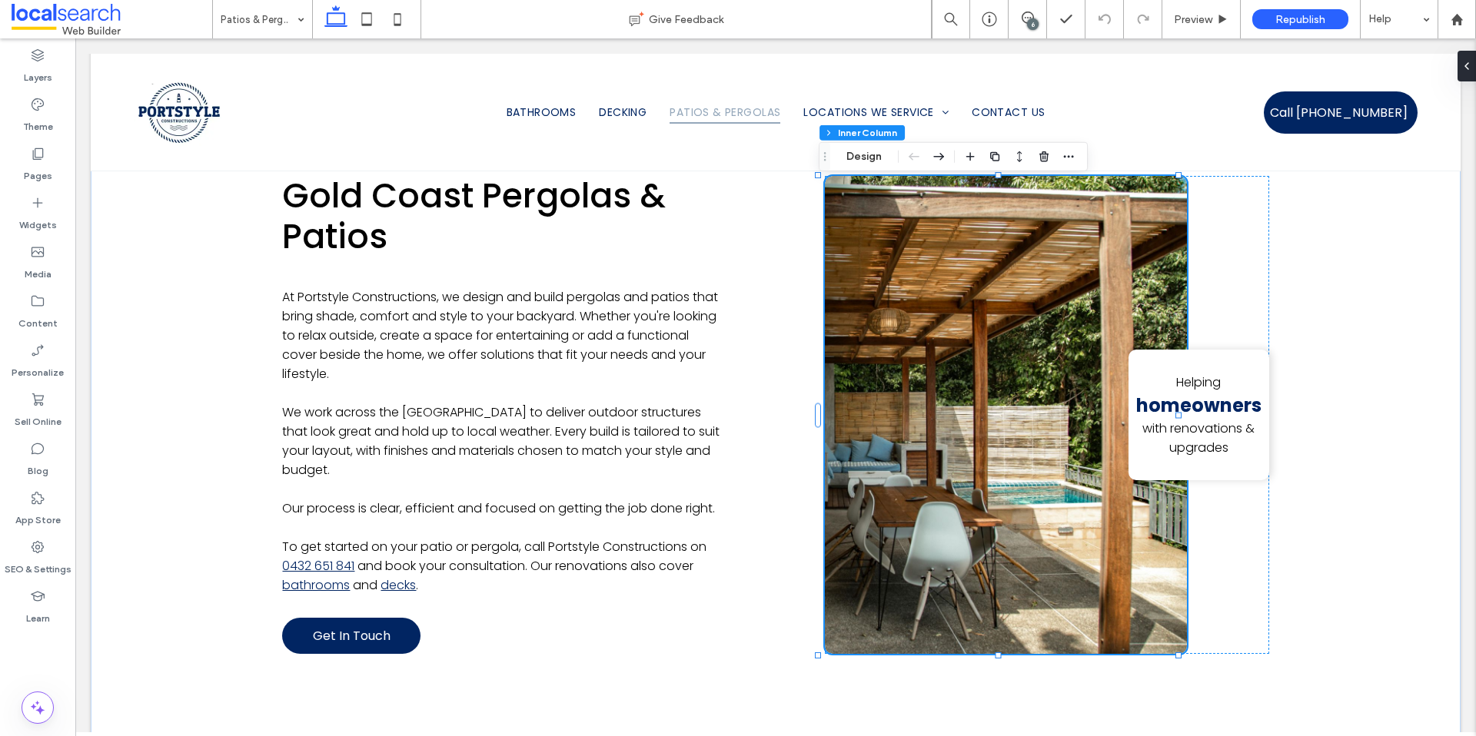
click at [1464, 66] on icon at bounding box center [1466, 66] width 12 height 12
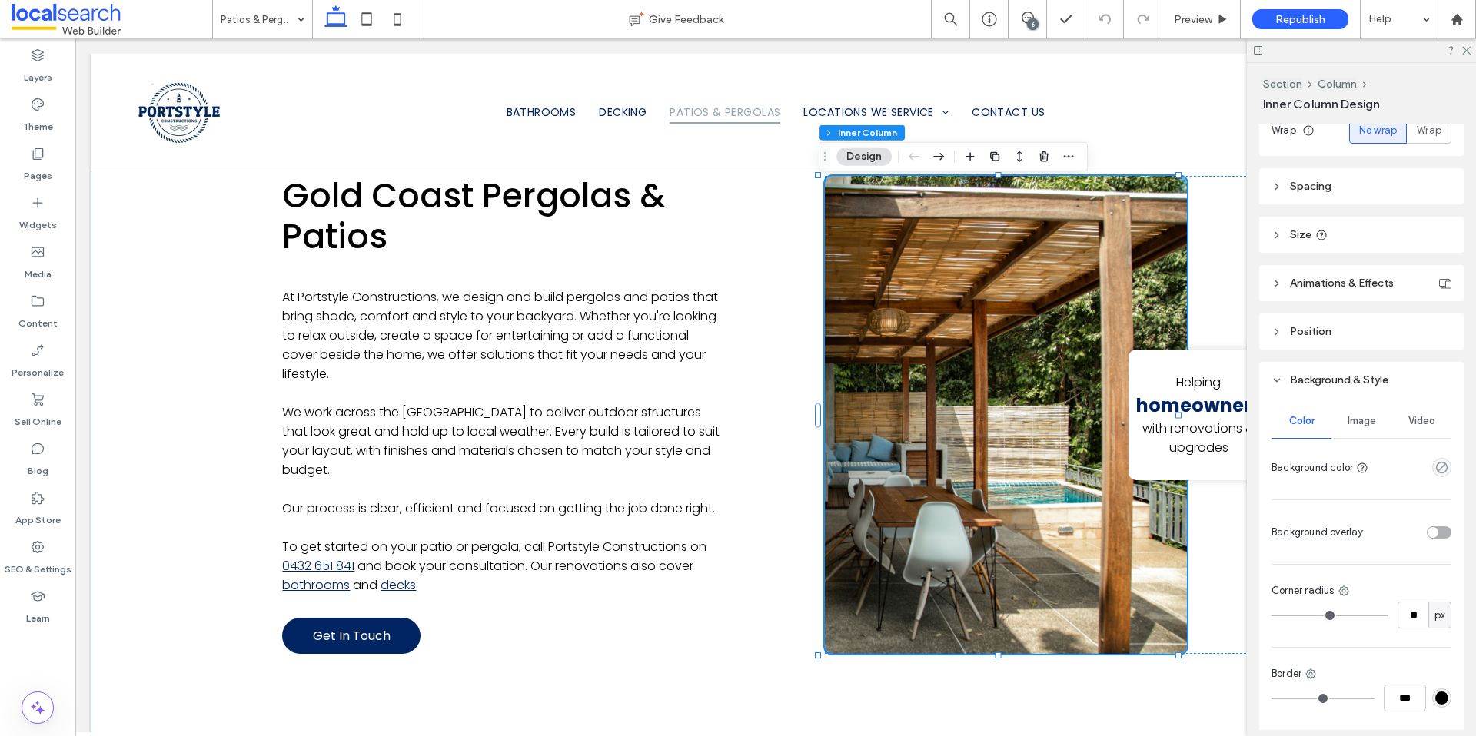
scroll to position [443, 0]
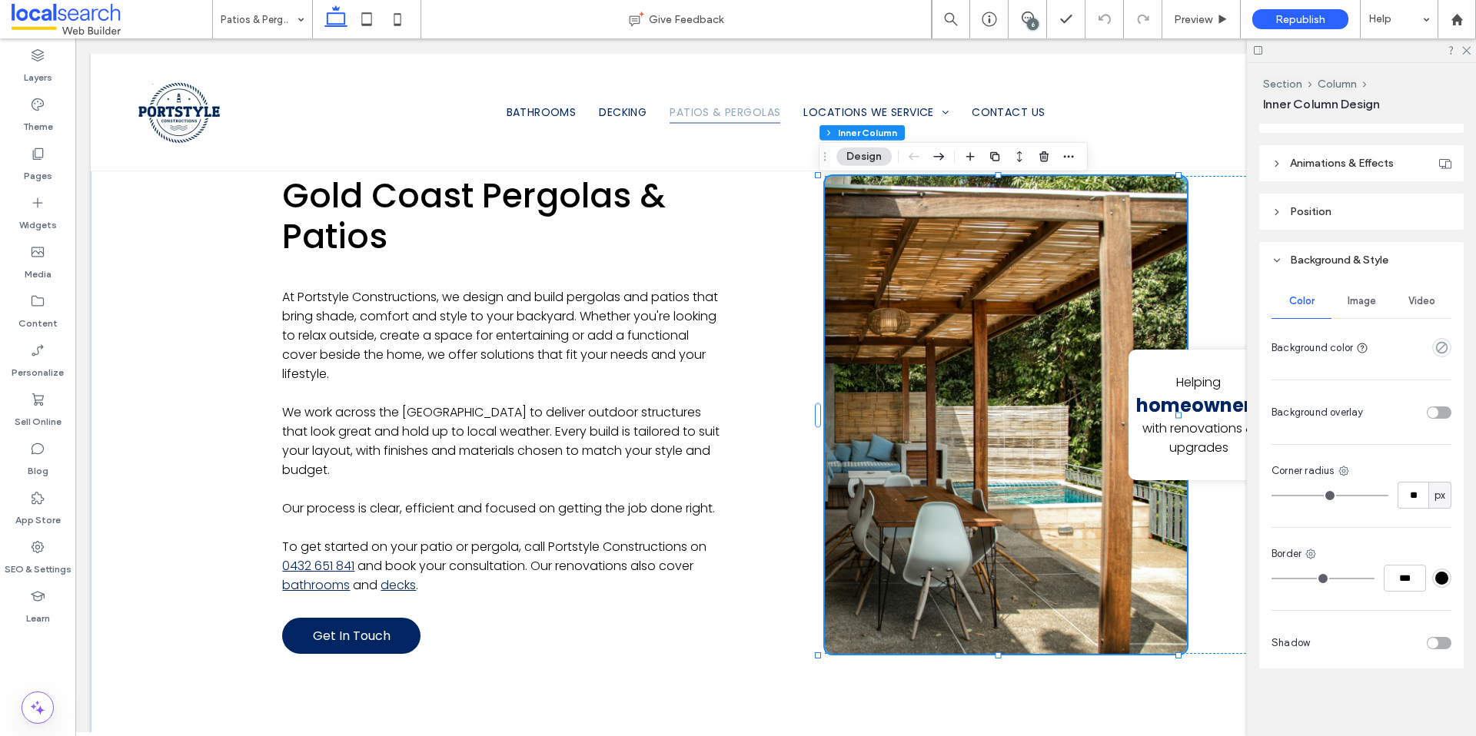
click at [1366, 295] on span "Image" at bounding box center [1361, 301] width 28 height 12
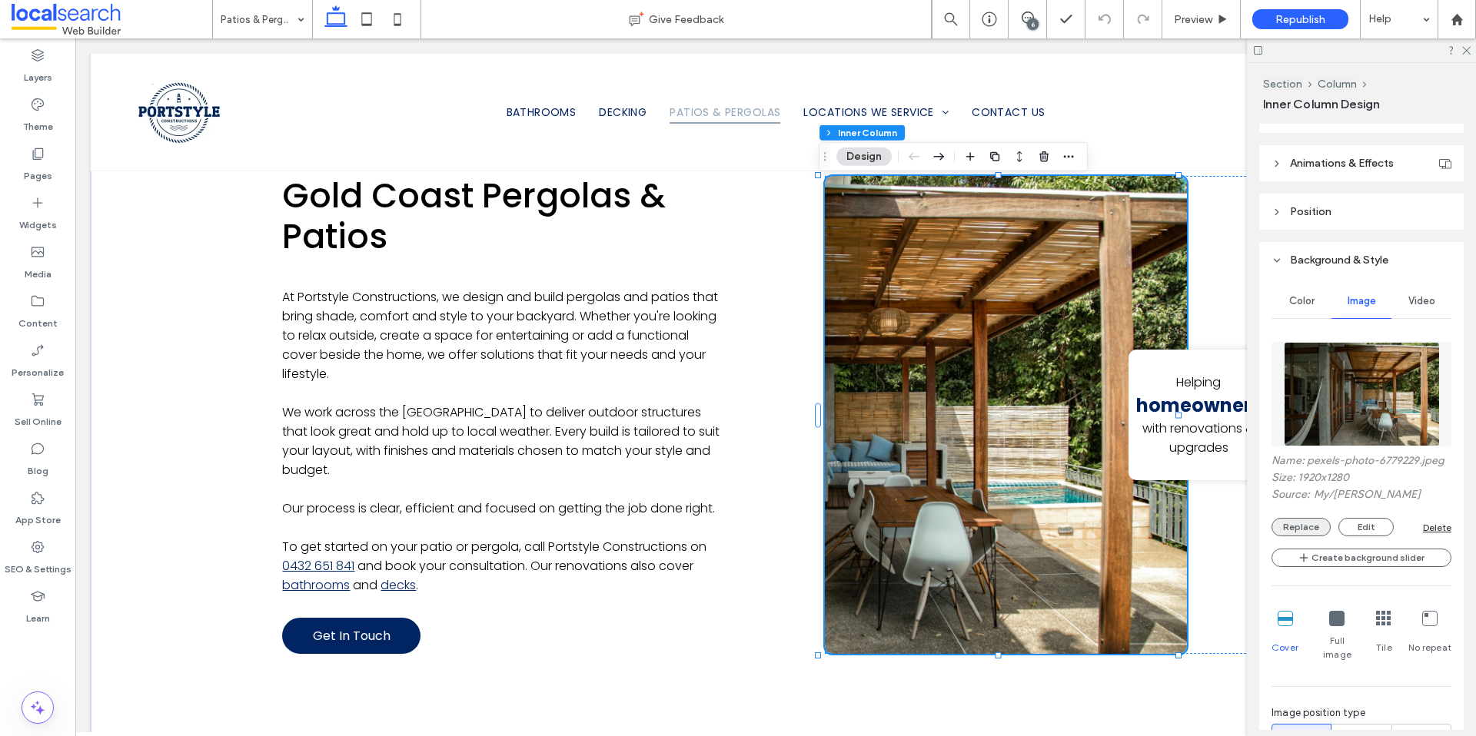
drag, startPoint x: 1300, startPoint y: 534, endPoint x: 1307, endPoint y: 530, distance: 8.6
click at [1300, 534] on button "Replace" at bounding box center [1300, 527] width 59 height 18
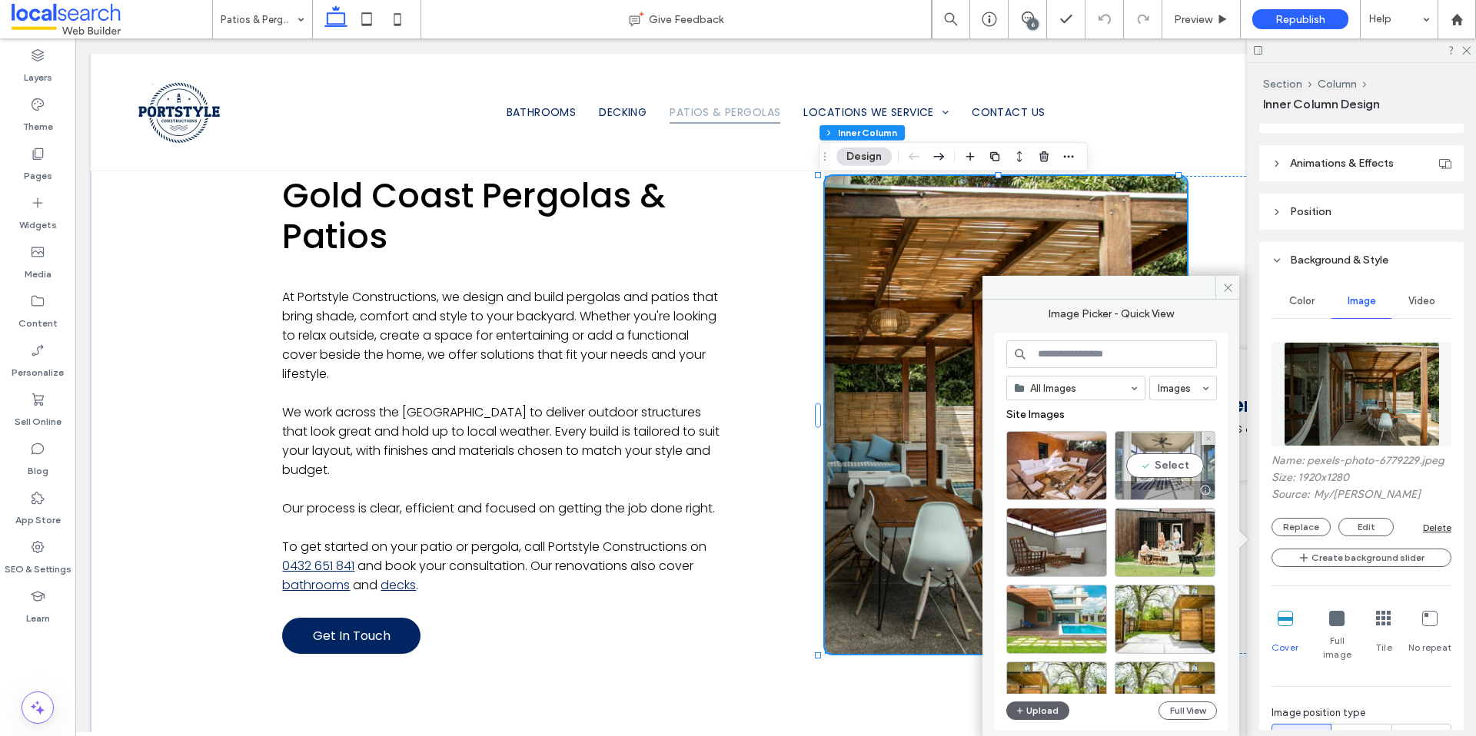
click at [1172, 467] on div "Select" at bounding box center [1164, 465] width 101 height 69
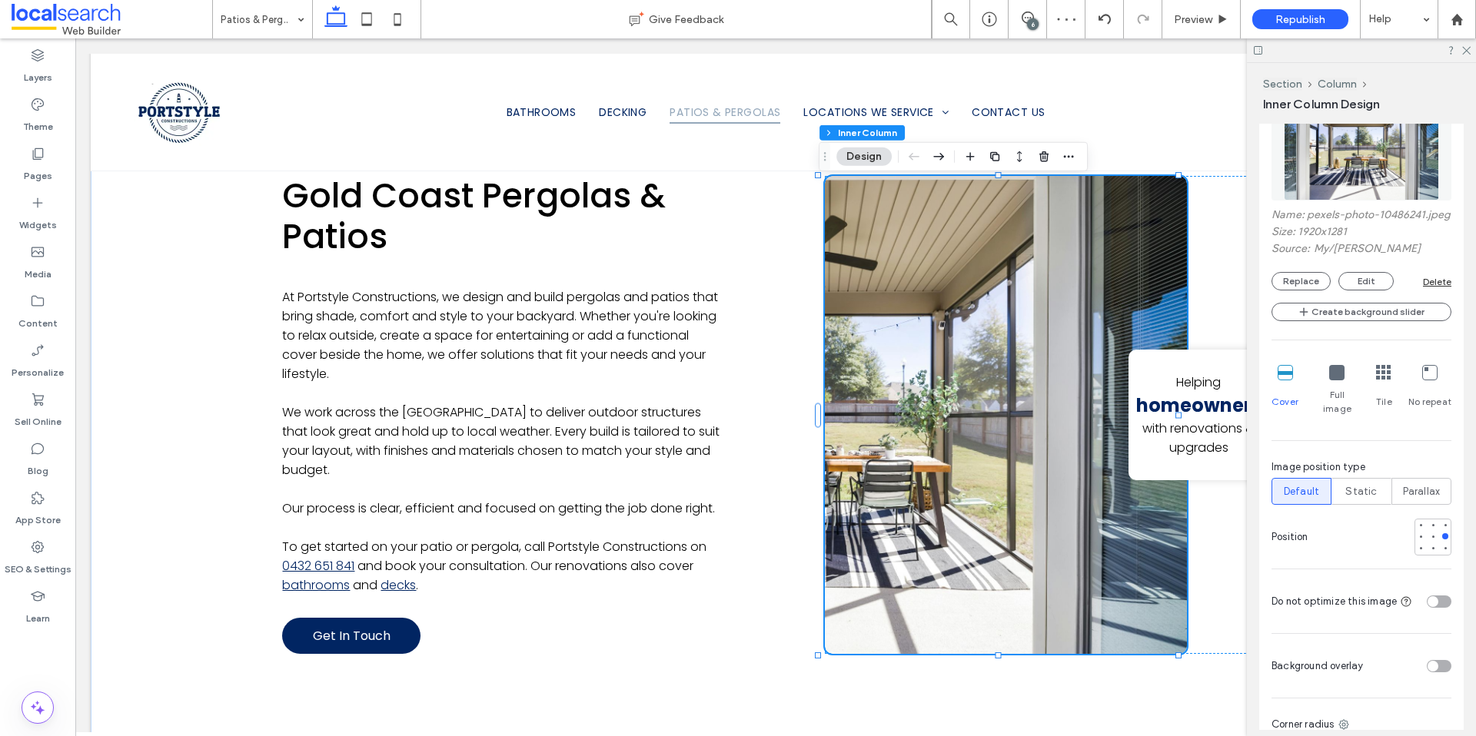
scroll to position [692, 0]
click at [1417, 534] on div at bounding box center [1420, 534] width 6 height 6
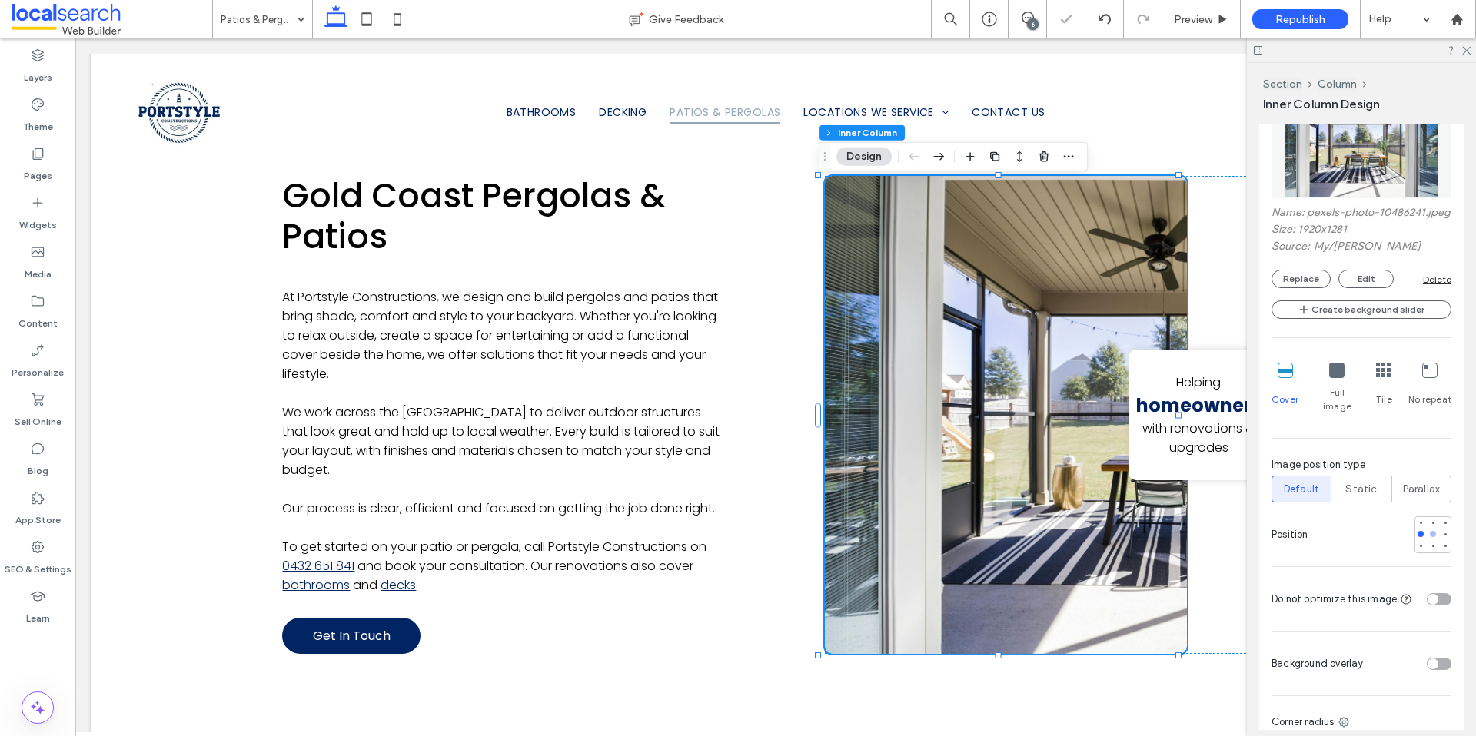
click at [1427, 535] on div at bounding box center [1432, 534] width 11 height 11
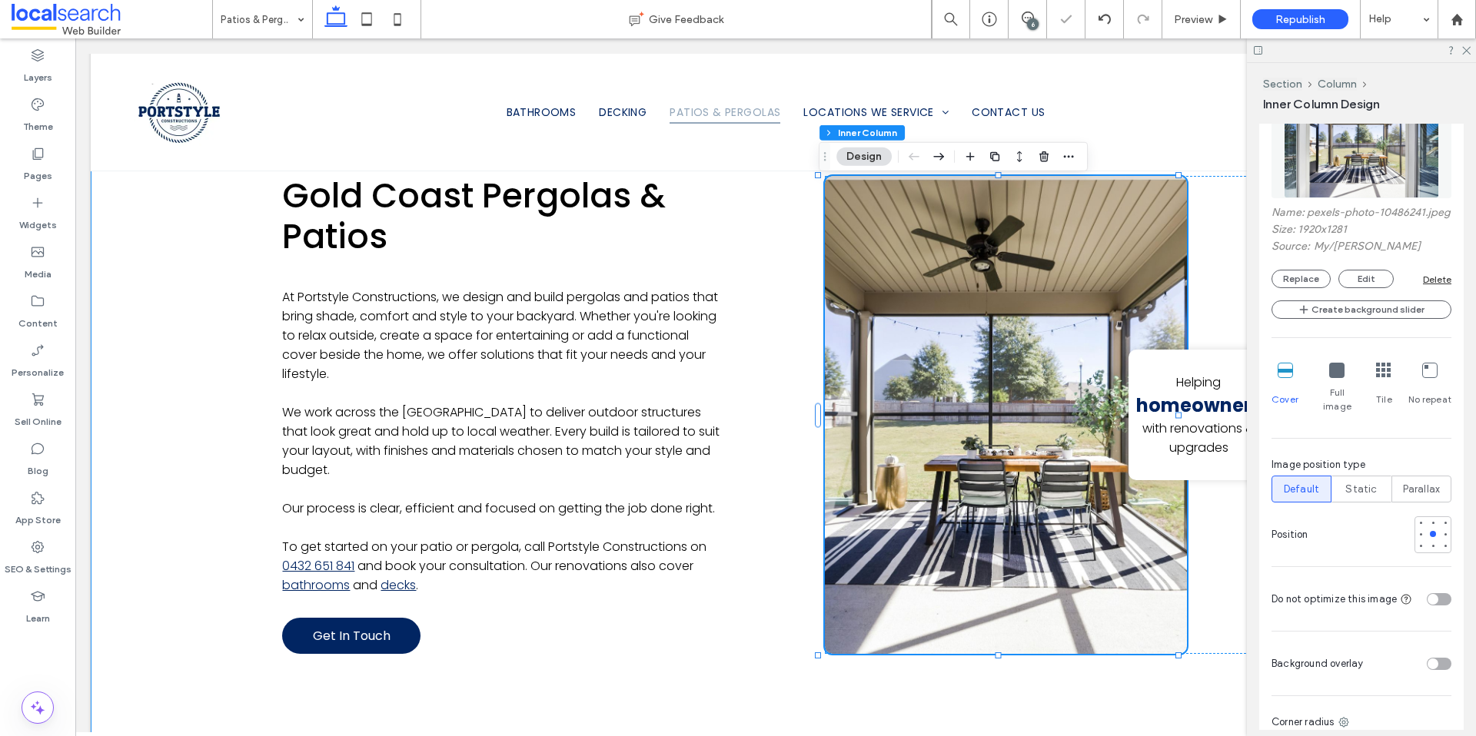
click at [223, 516] on div "Gold Coast Pergolas & Patios At Portstyle Constructions, we design and build pe…" at bounding box center [776, 415] width 1370 height 663
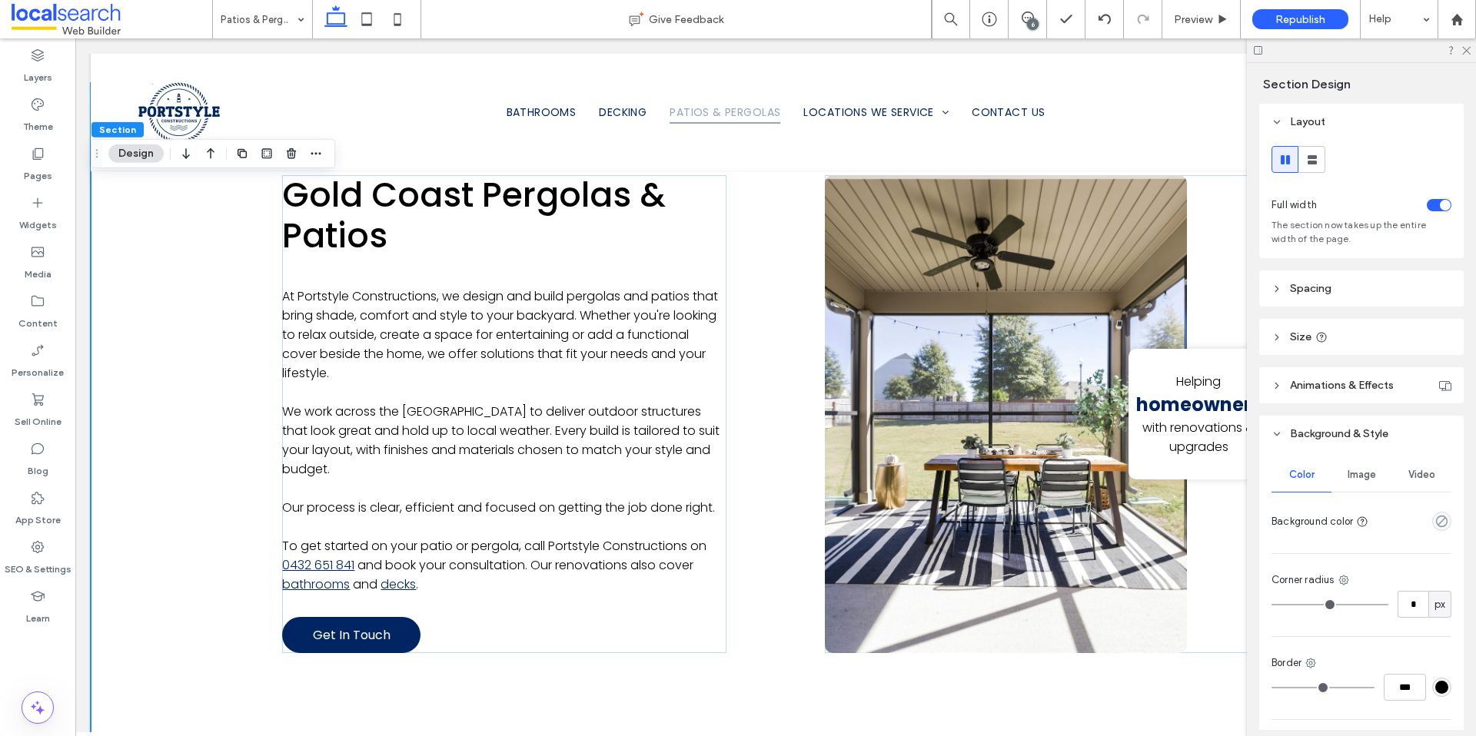
scroll to position [908, 0]
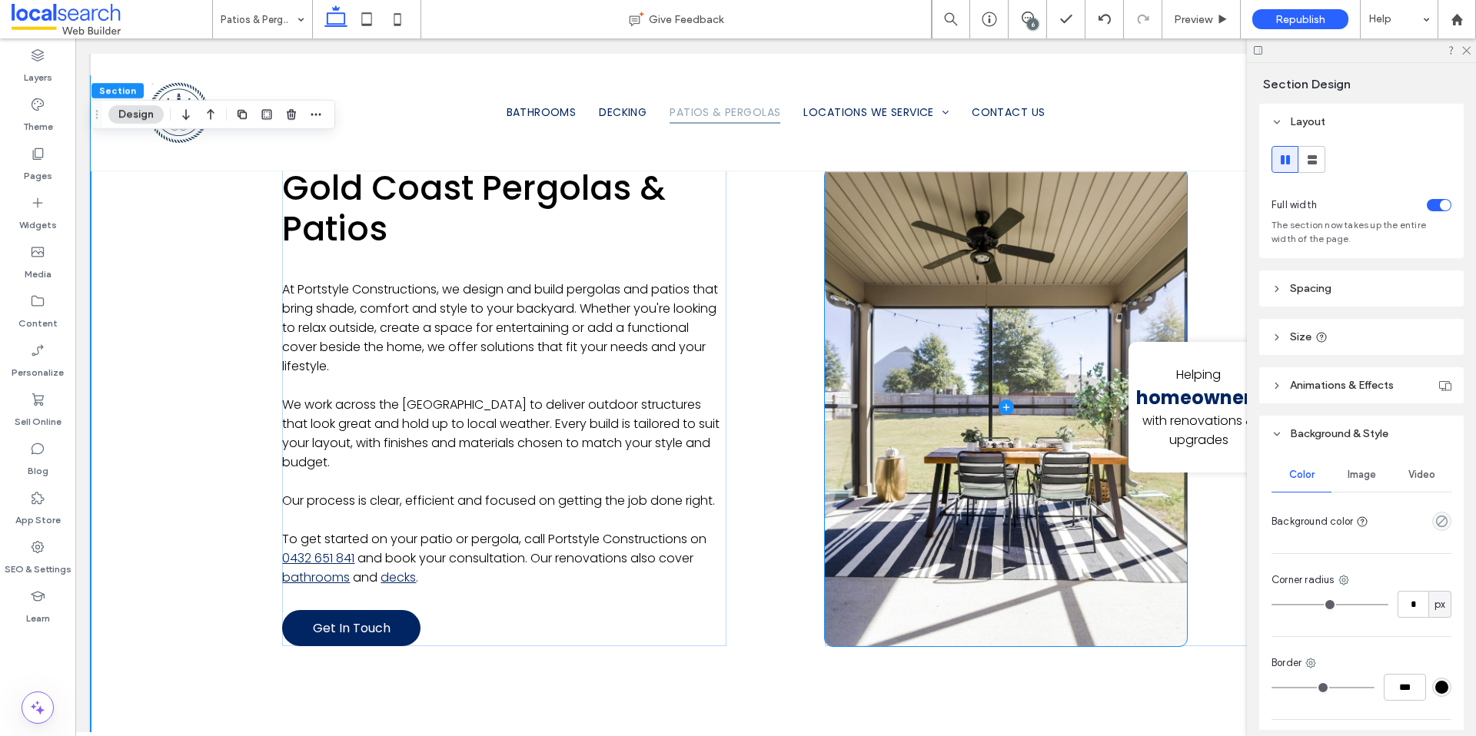
click at [889, 492] on span at bounding box center [1006, 407] width 362 height 479
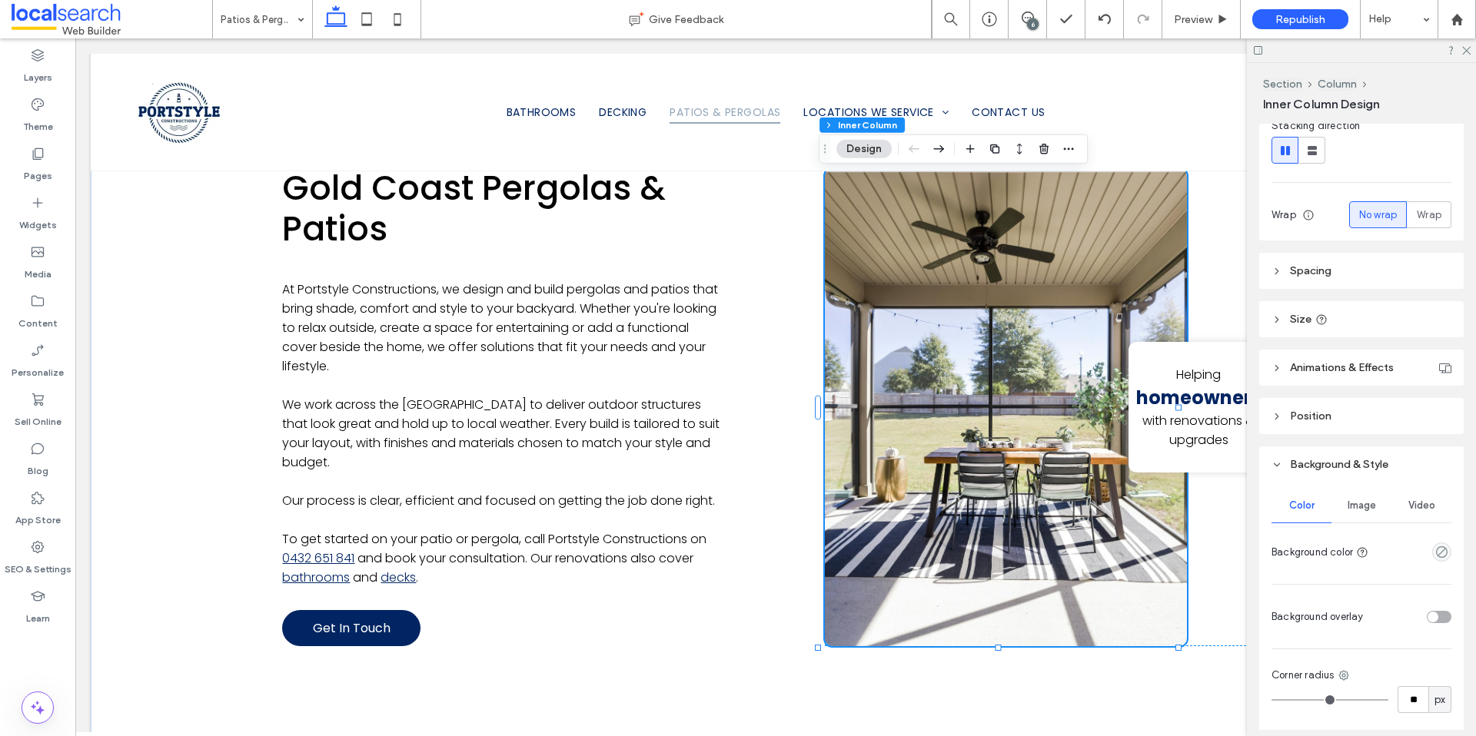
scroll to position [255, 0]
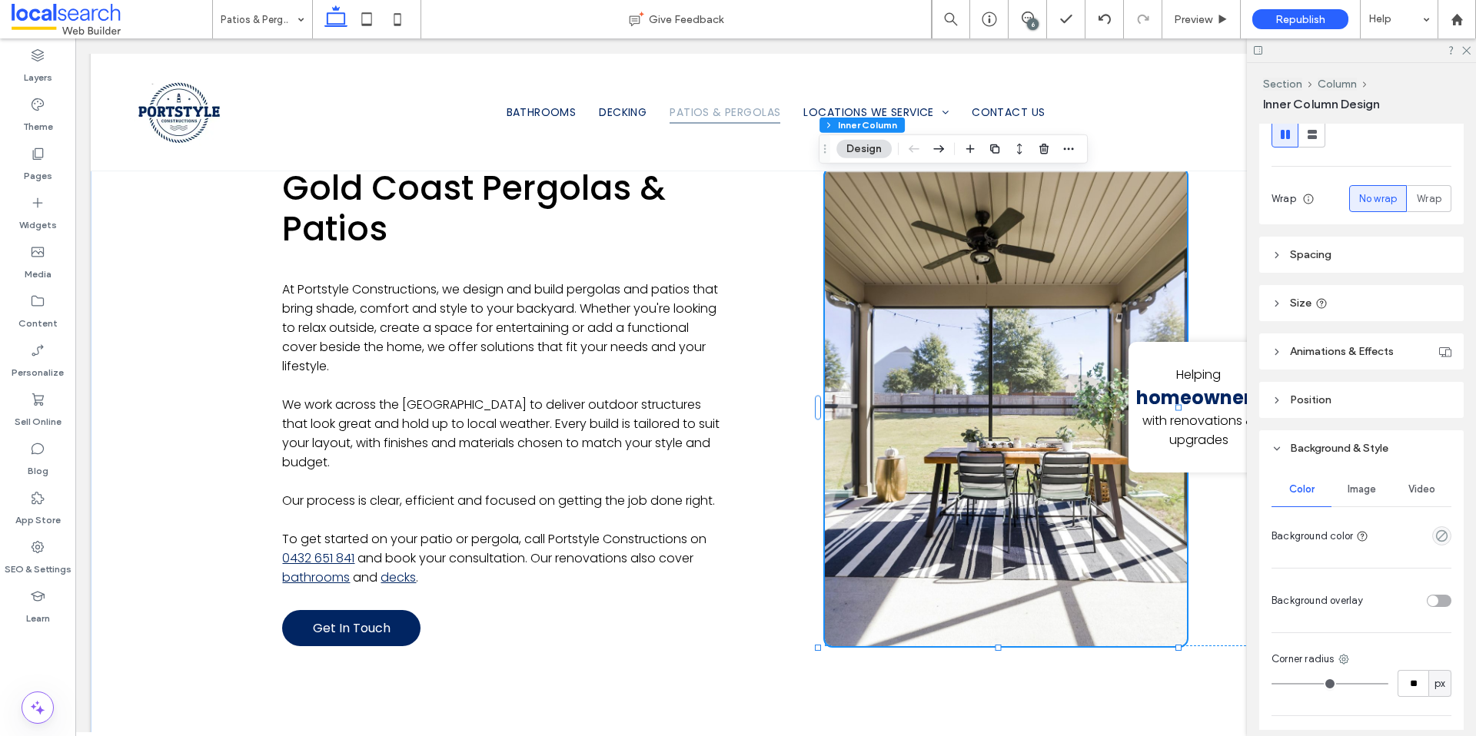
click at [1358, 491] on span "Image" at bounding box center [1361, 489] width 28 height 12
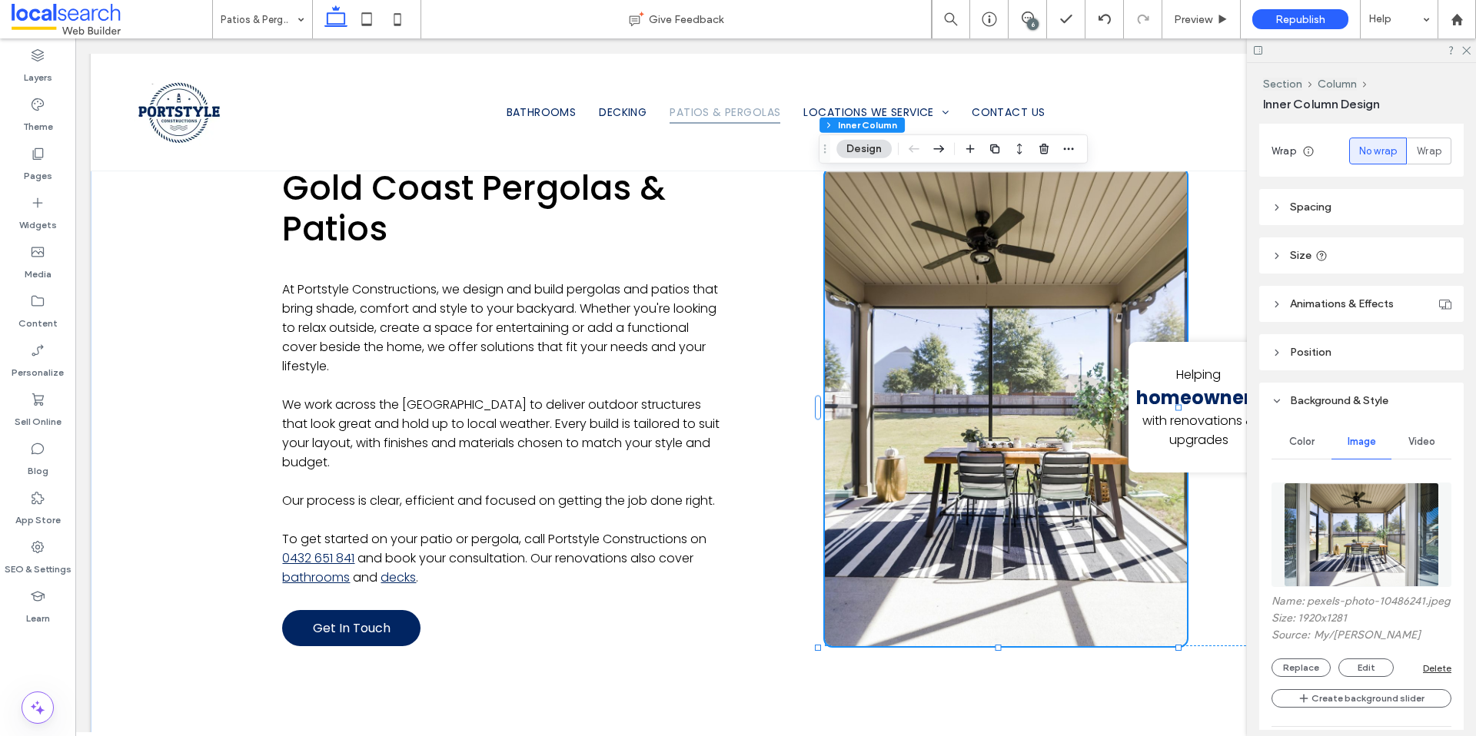
scroll to position [385, 0]
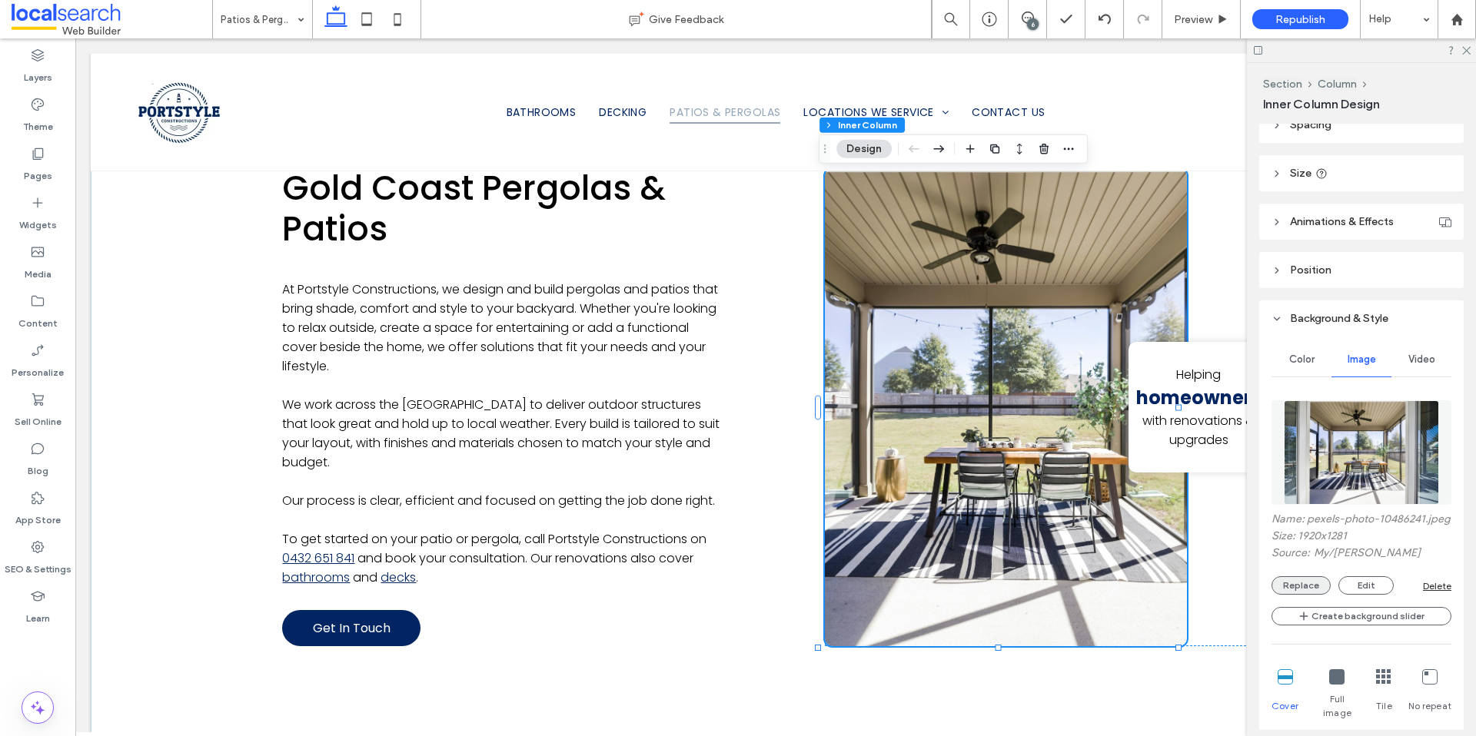
click at [1312, 595] on button "Replace" at bounding box center [1300, 585] width 59 height 18
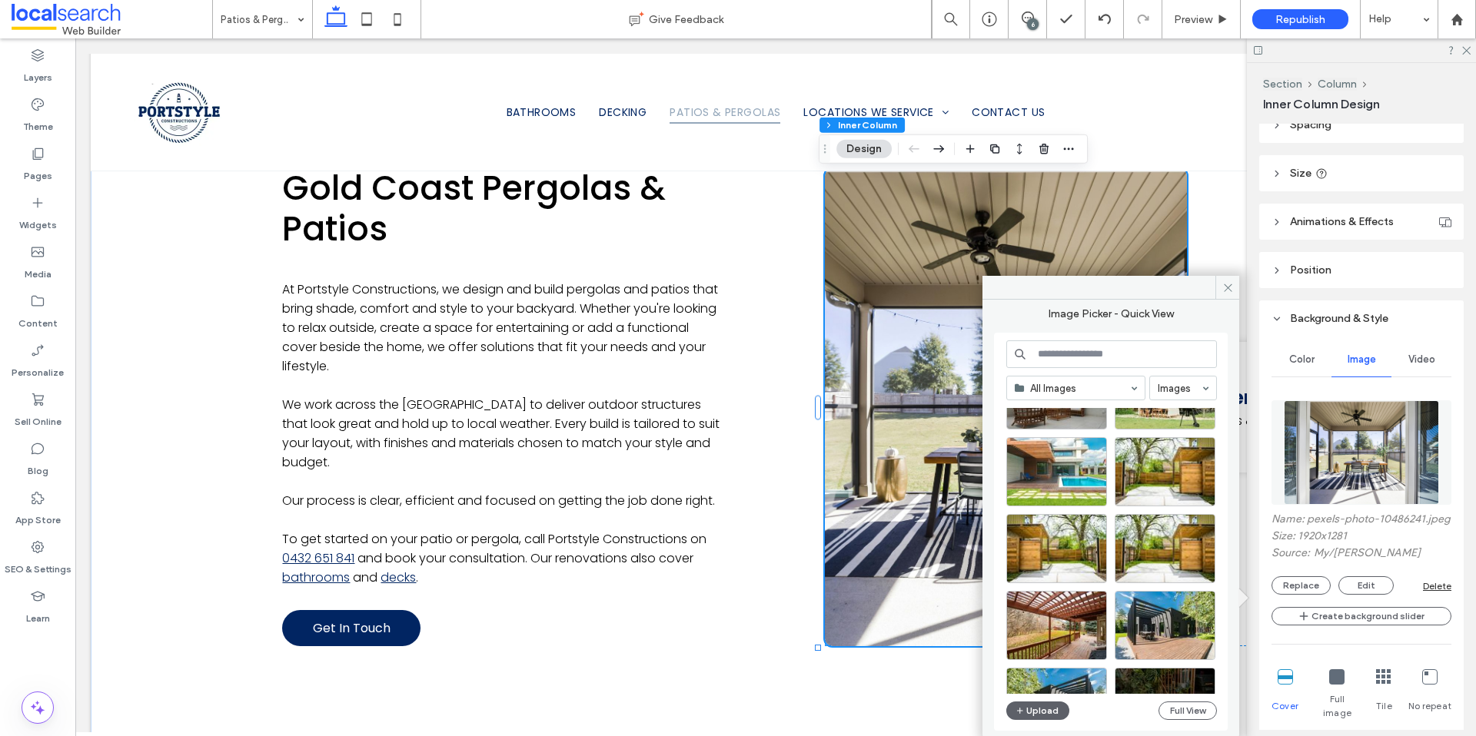
scroll to position [0, 0]
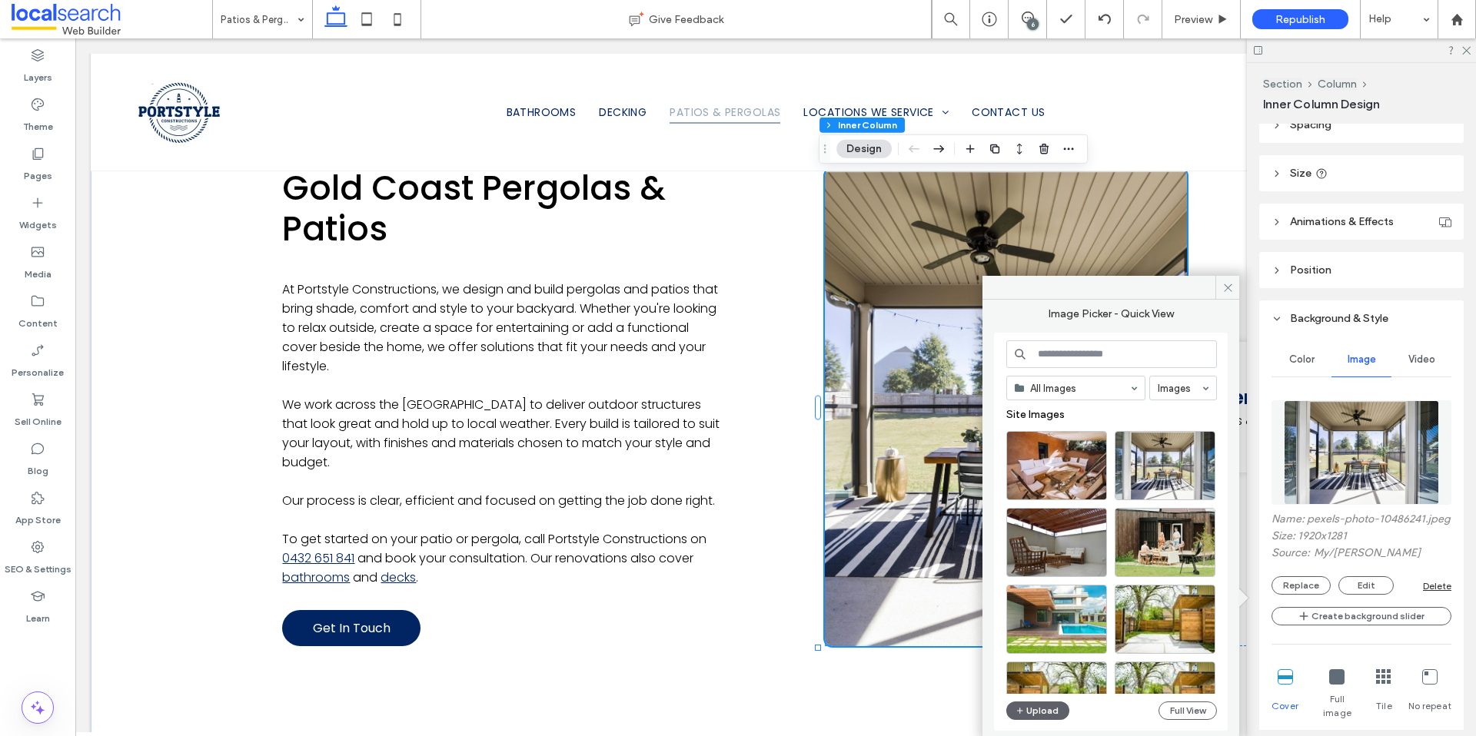
click at [1080, 354] on input at bounding box center [1111, 354] width 211 height 28
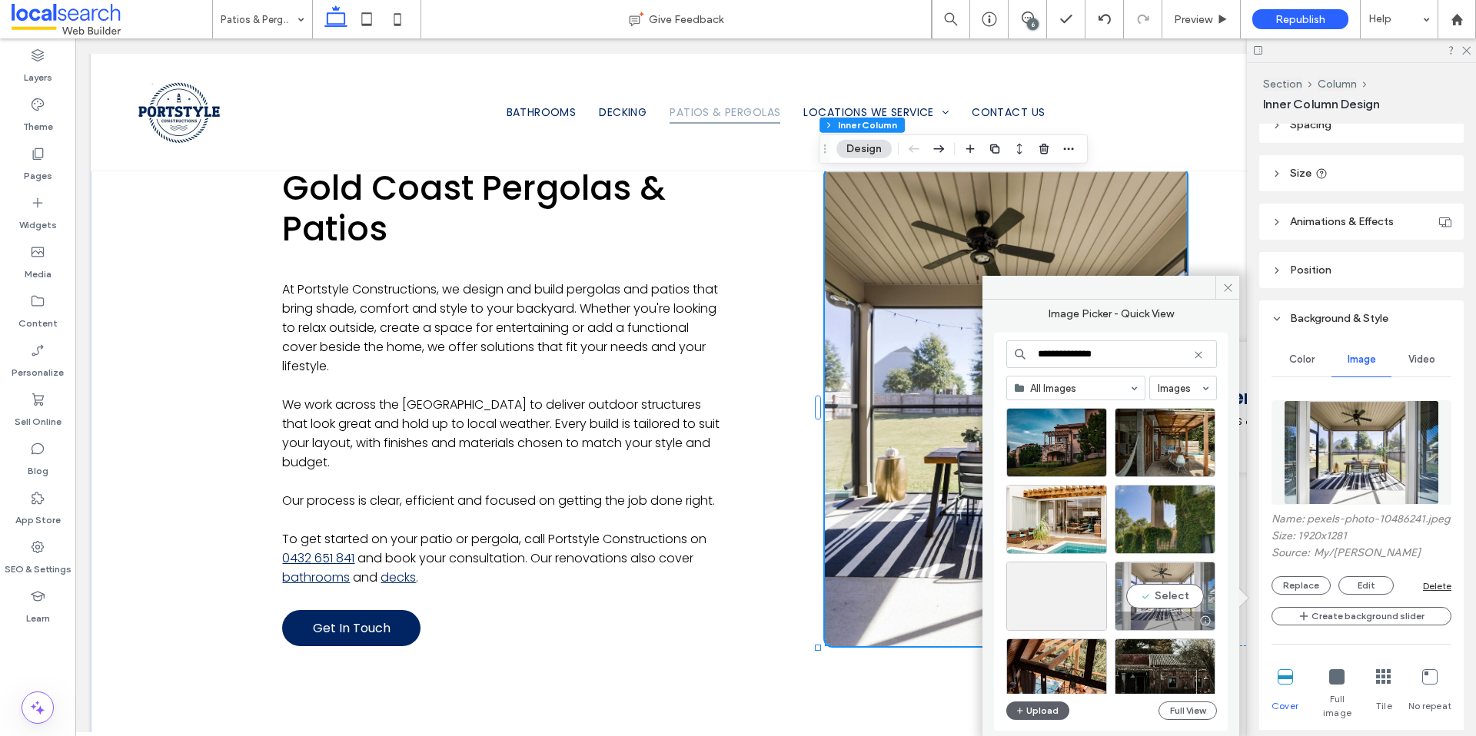
scroll to position [557, 0]
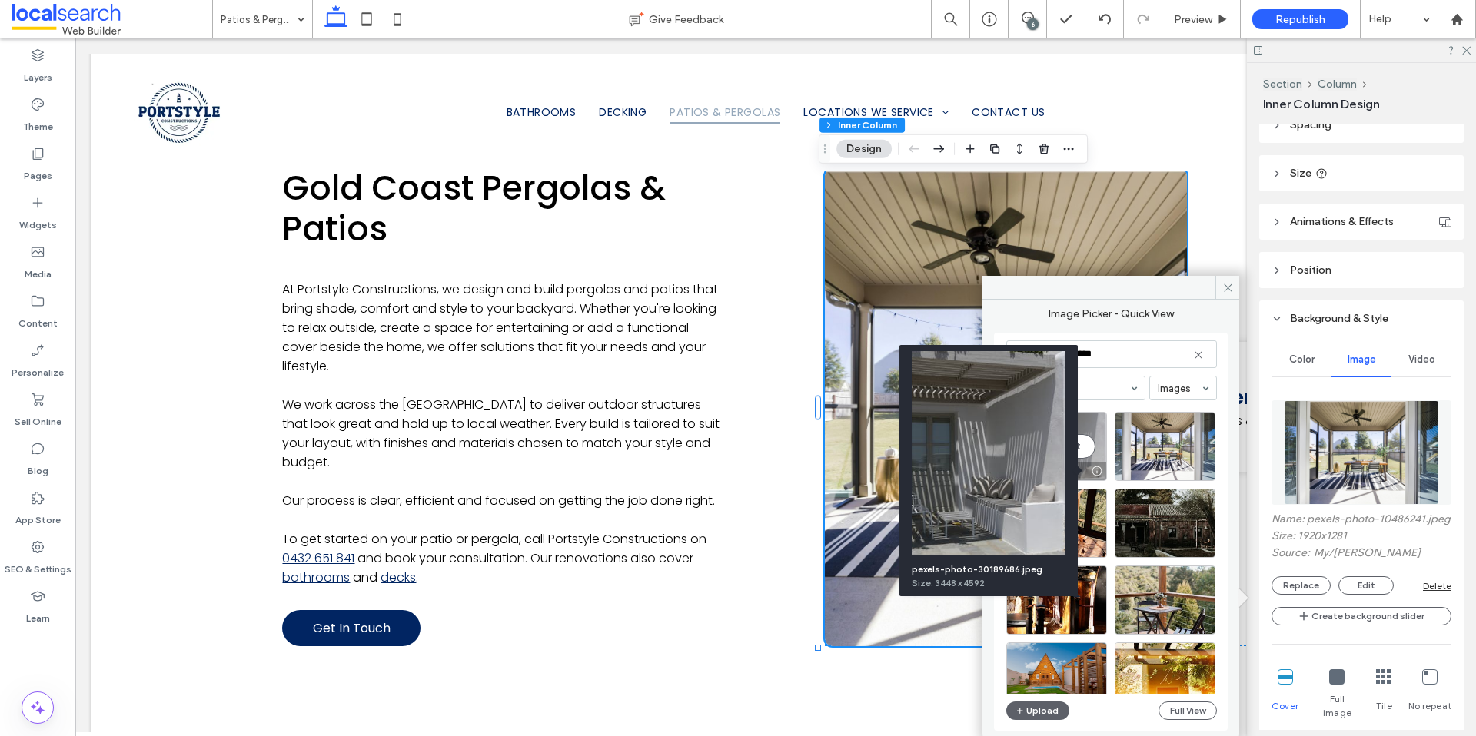
type input "**********"
click at [1100, 470] on div at bounding box center [1096, 471] width 19 height 12
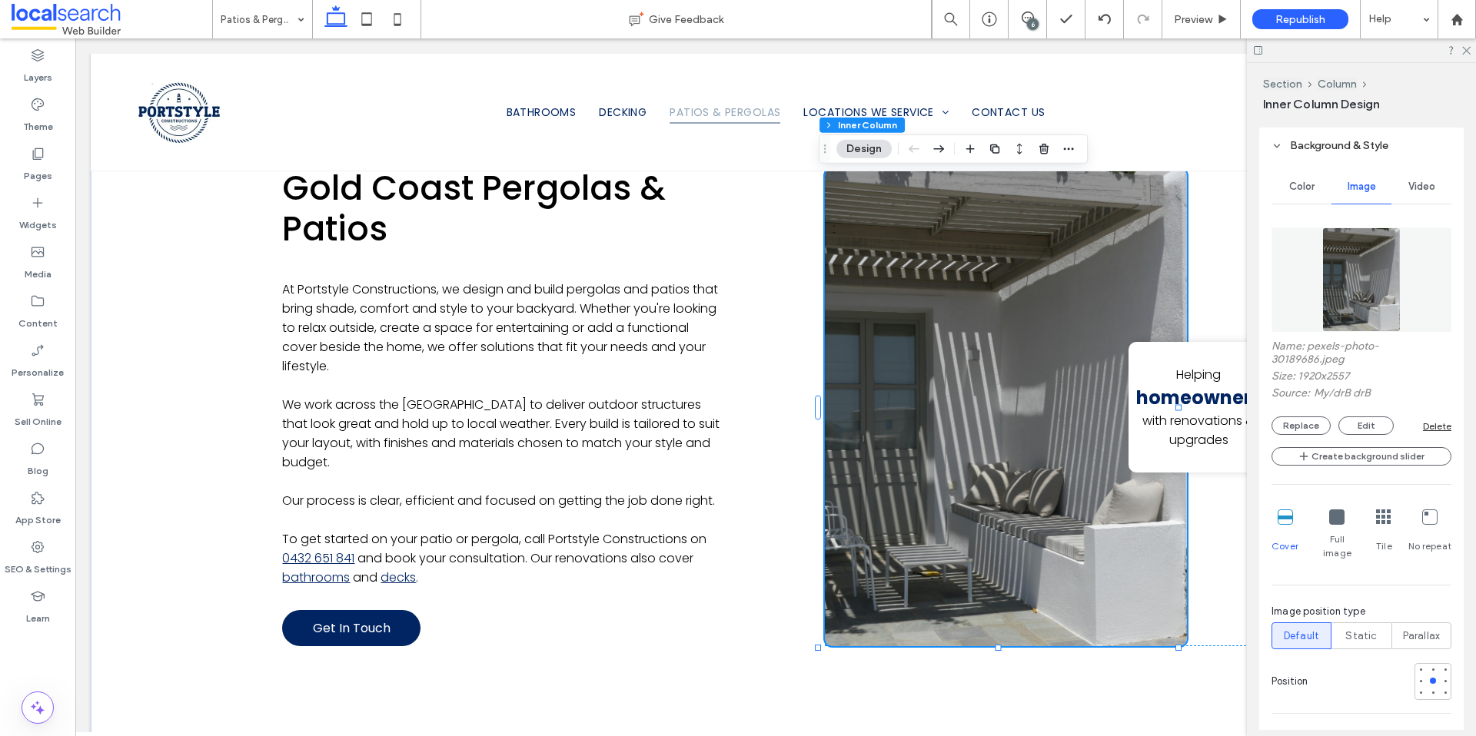
scroll to position [569, 0]
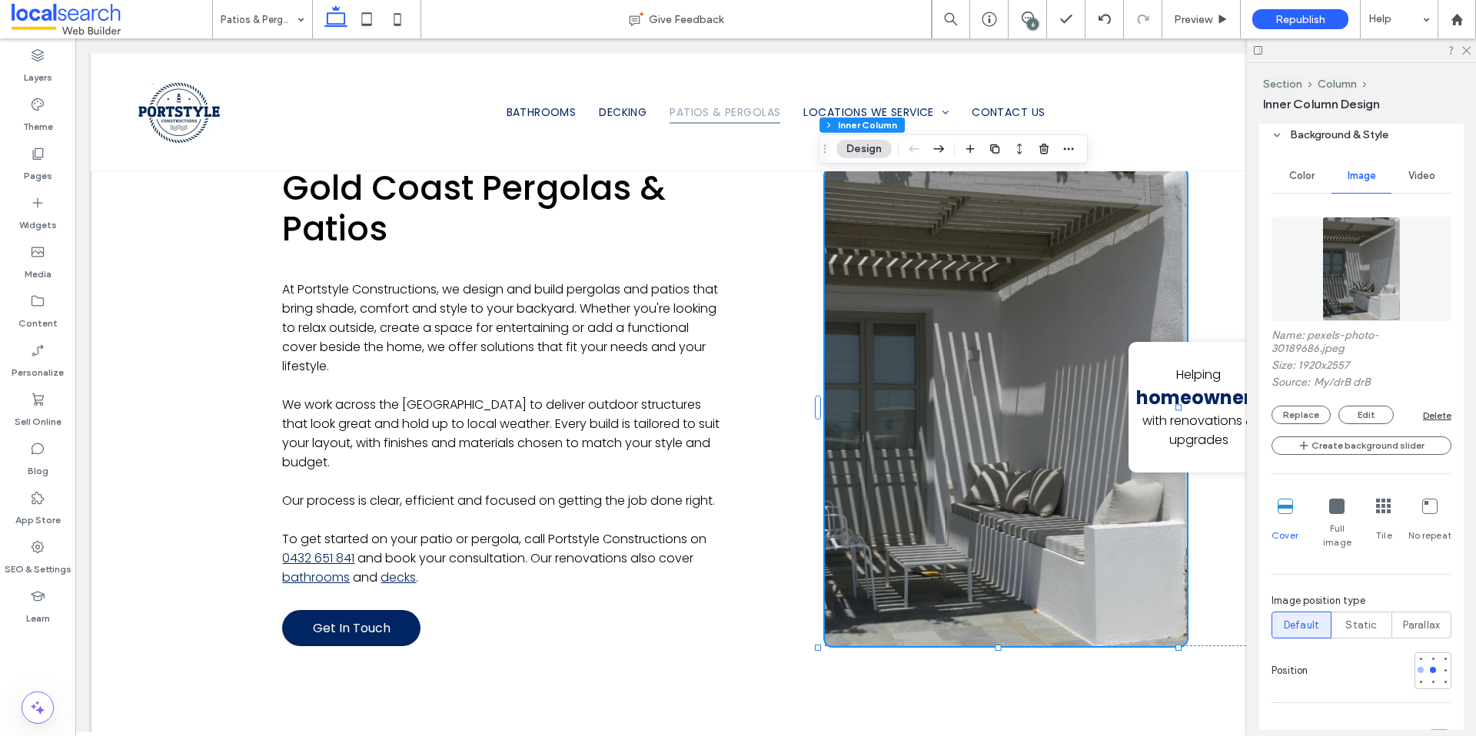
click at [1416, 665] on div at bounding box center [1420, 670] width 11 height 11
click at [1417, 667] on div at bounding box center [1420, 670] width 6 height 6
click at [1430, 667] on div at bounding box center [1433, 670] width 6 height 6
click at [1442, 667] on div at bounding box center [1445, 670] width 6 height 6
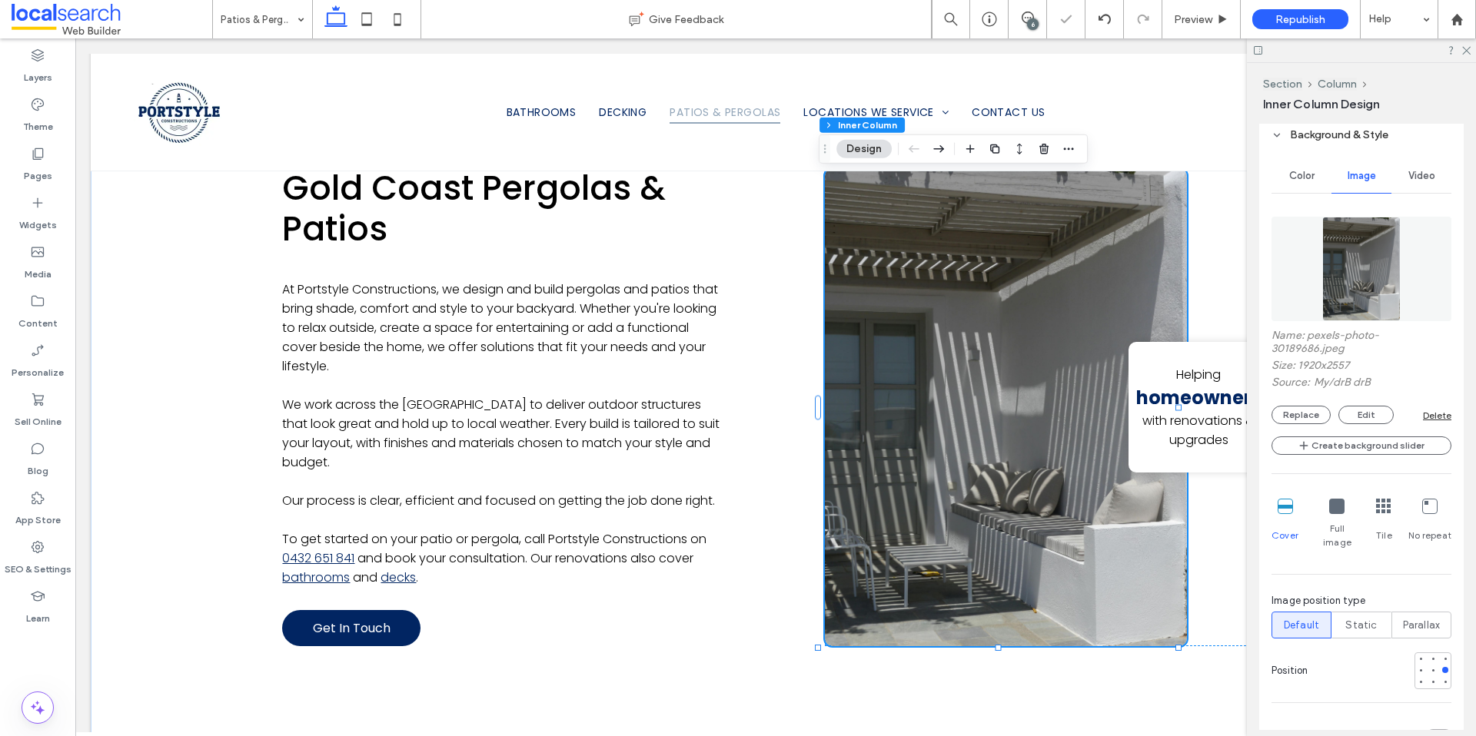
drag, startPoint x: 1416, startPoint y: 656, endPoint x: 1417, endPoint y: 626, distance: 30.8
click at [1416, 665] on div at bounding box center [1420, 670] width 11 height 11
click at [997, 516] on span at bounding box center [1006, 407] width 362 height 479
click at [1295, 410] on button "Replace" at bounding box center [1300, 415] width 59 height 18
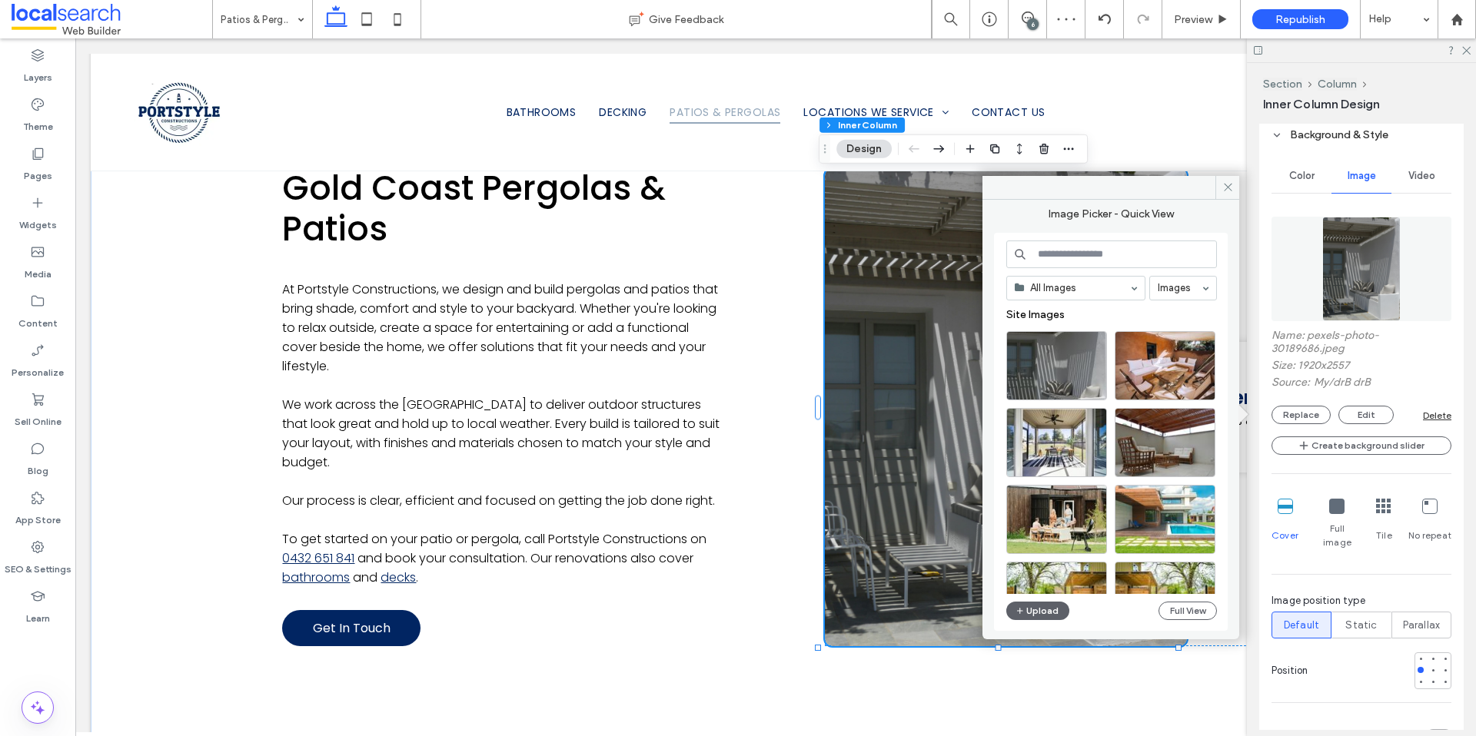
click at [1049, 255] on input at bounding box center [1111, 255] width 211 height 28
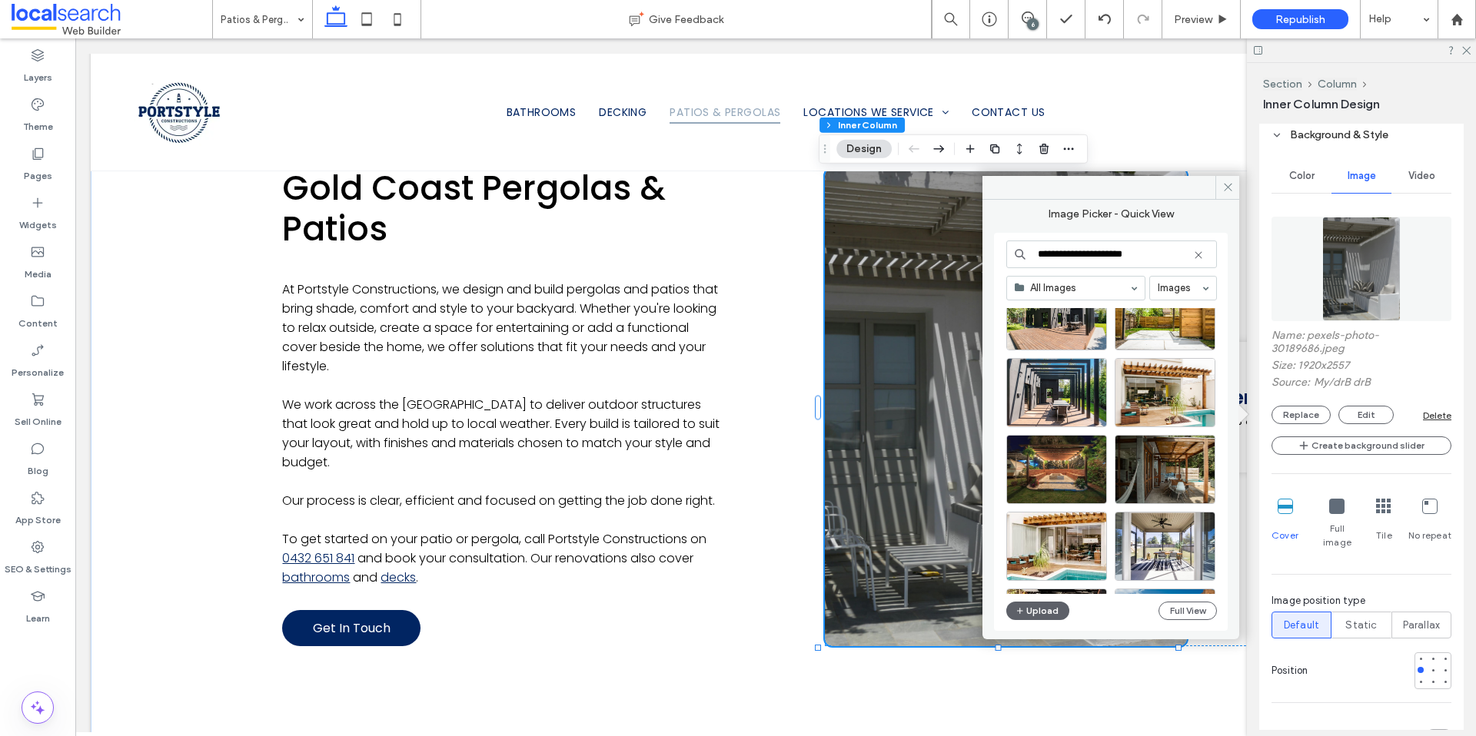
scroll to position [0, 0]
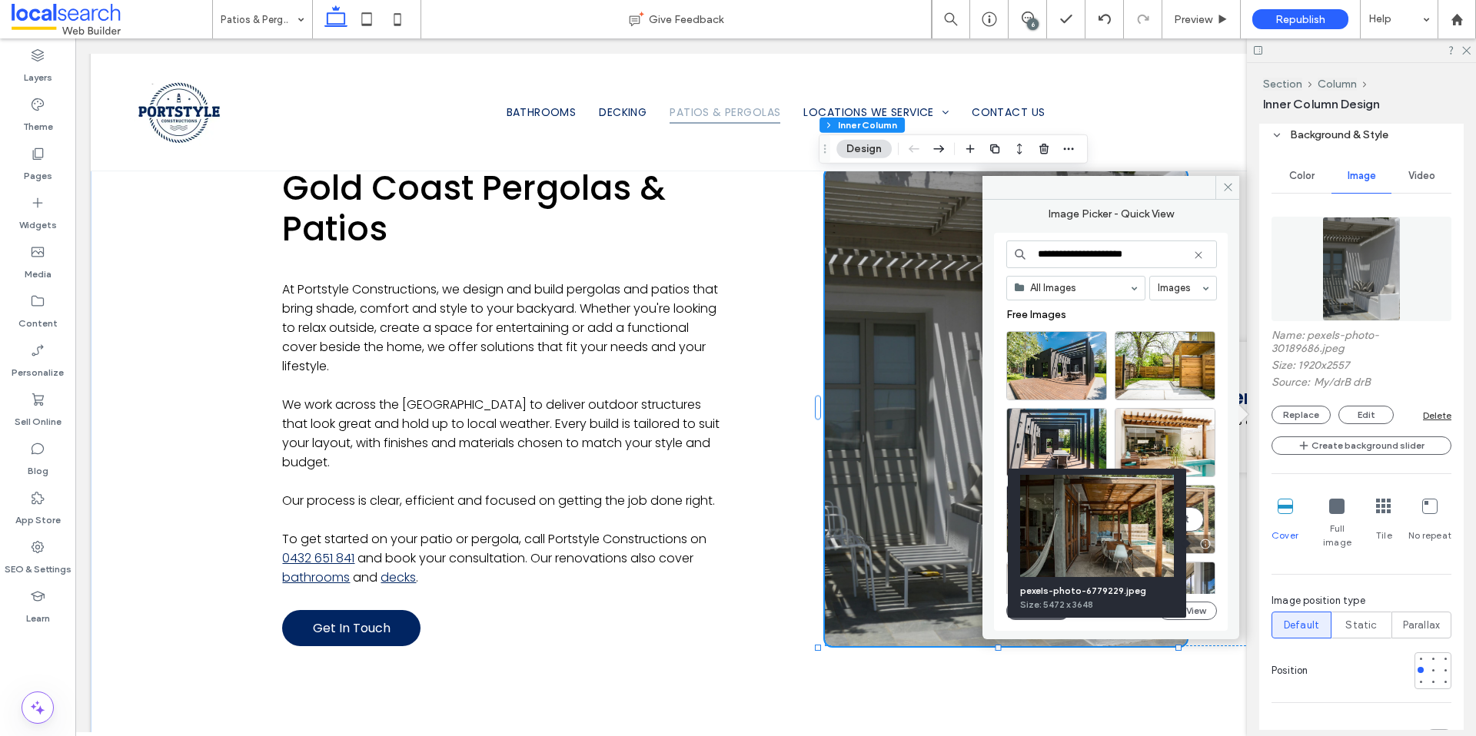
type input "**********"
click at [1204, 544] on div at bounding box center [1204, 544] width 19 height 12
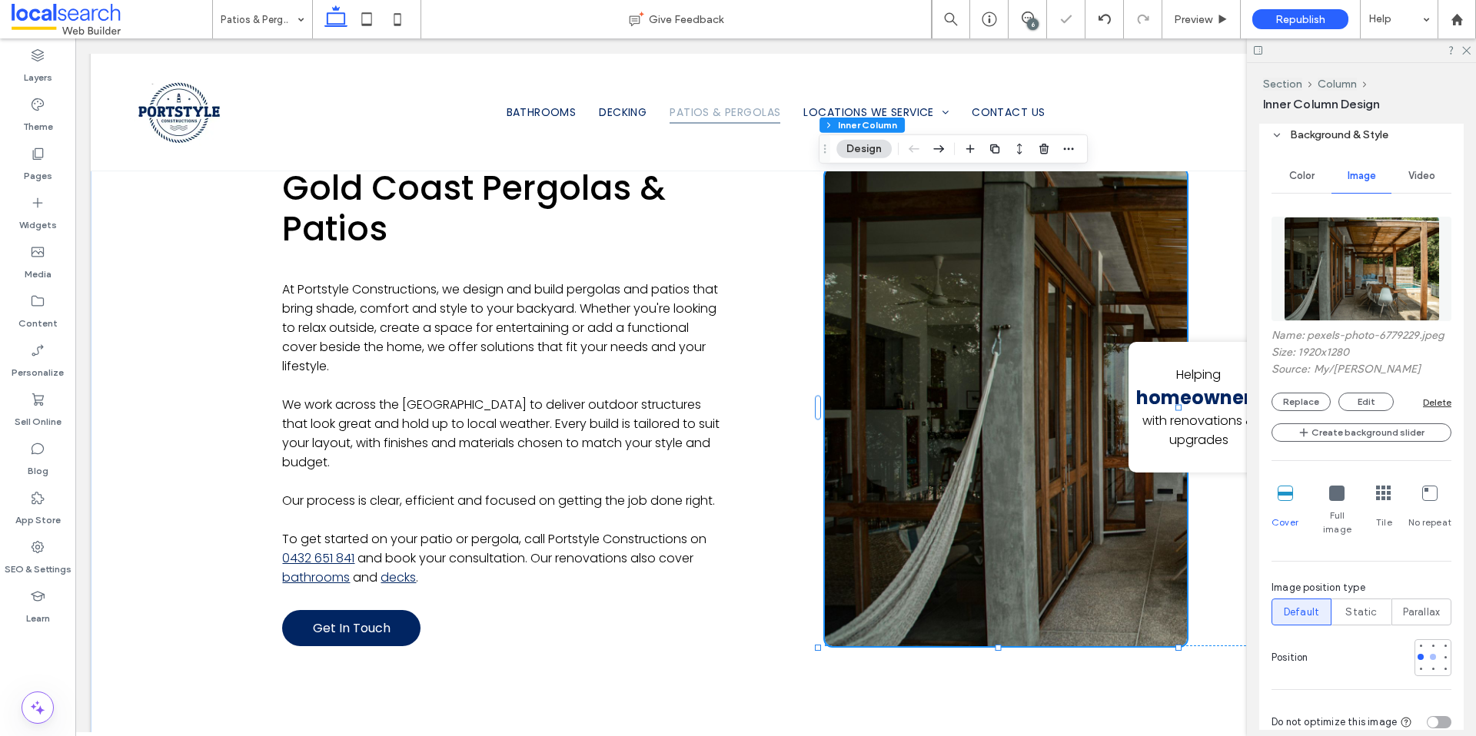
click at [1427, 655] on div at bounding box center [1432, 657] width 11 height 11
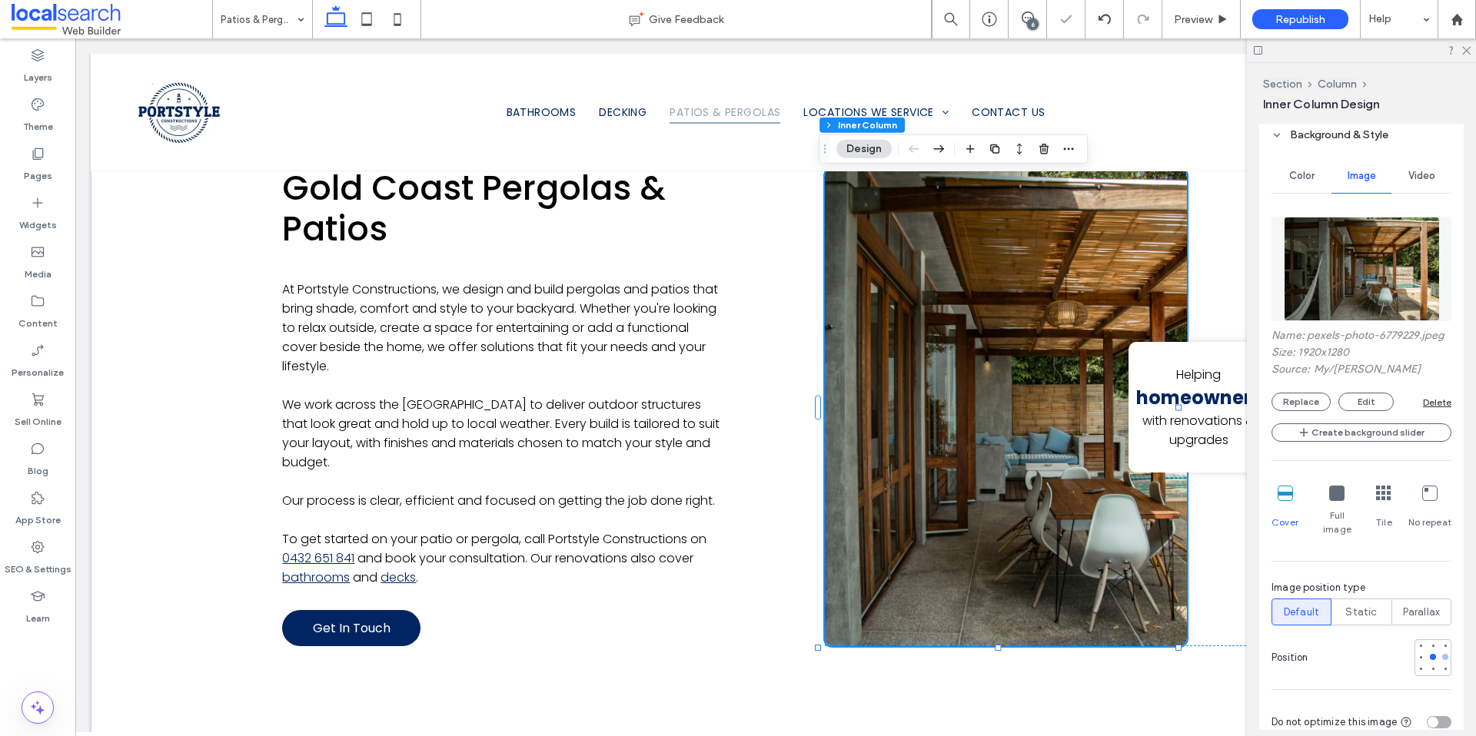
click at [1440, 652] on div at bounding box center [1445, 657] width 11 height 11
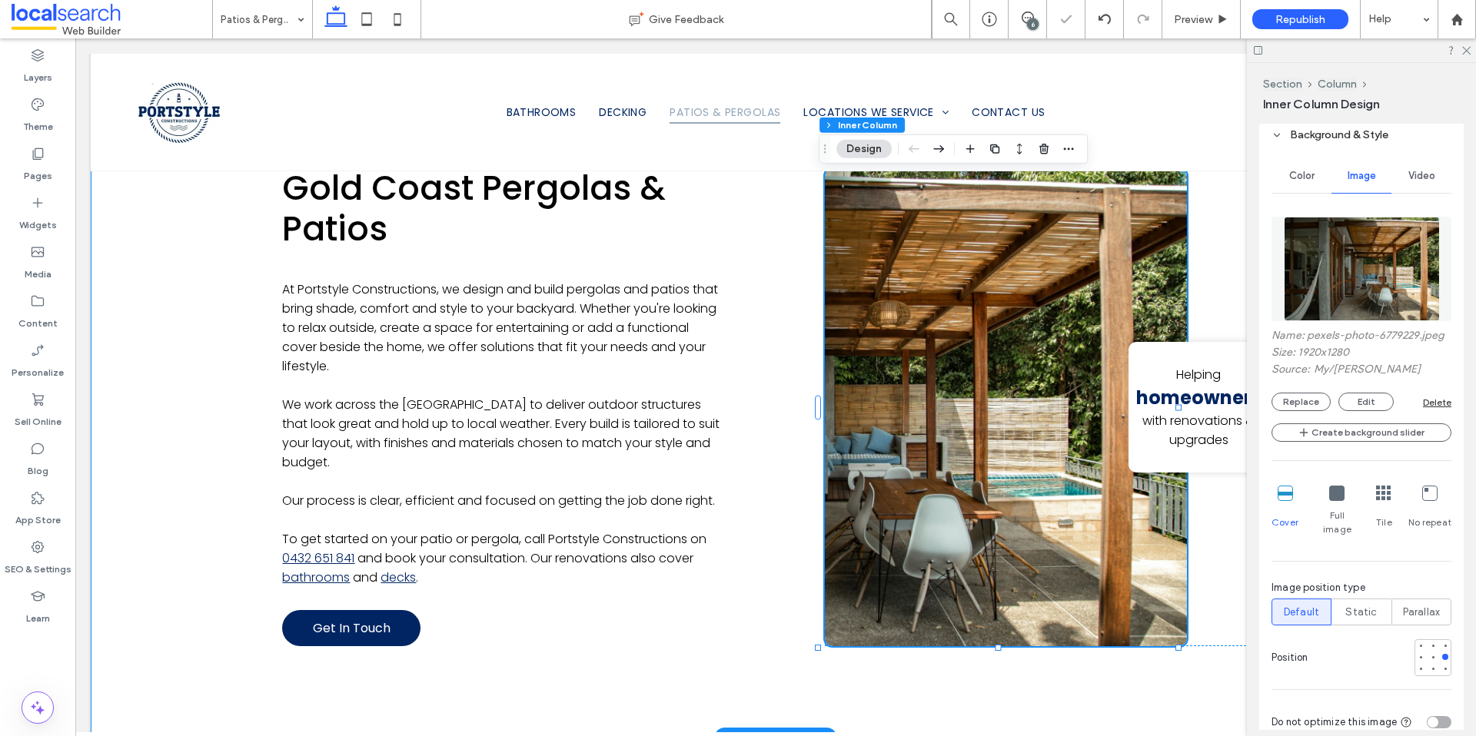
click at [156, 404] on div "Gold Coast Pergolas & Patios At Portstyle Constructions, we design and build pe…" at bounding box center [776, 407] width 1370 height 663
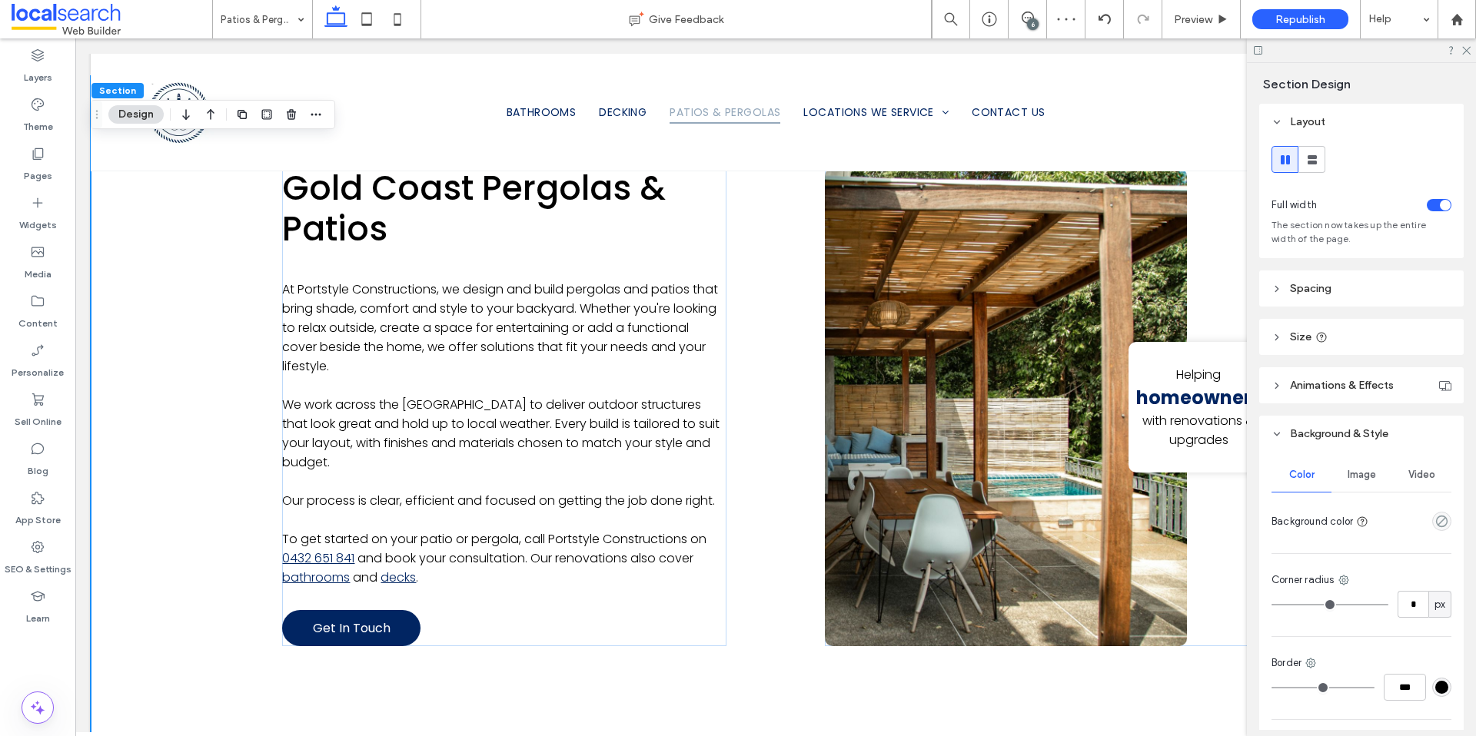
click at [1470, 47] on div at bounding box center [1361, 50] width 229 height 24
drag, startPoint x: 1460, startPoint y: 51, endPoint x: 1363, endPoint y: 41, distance: 97.4
click at [1460, 51] on icon at bounding box center [1465, 50] width 10 height 10
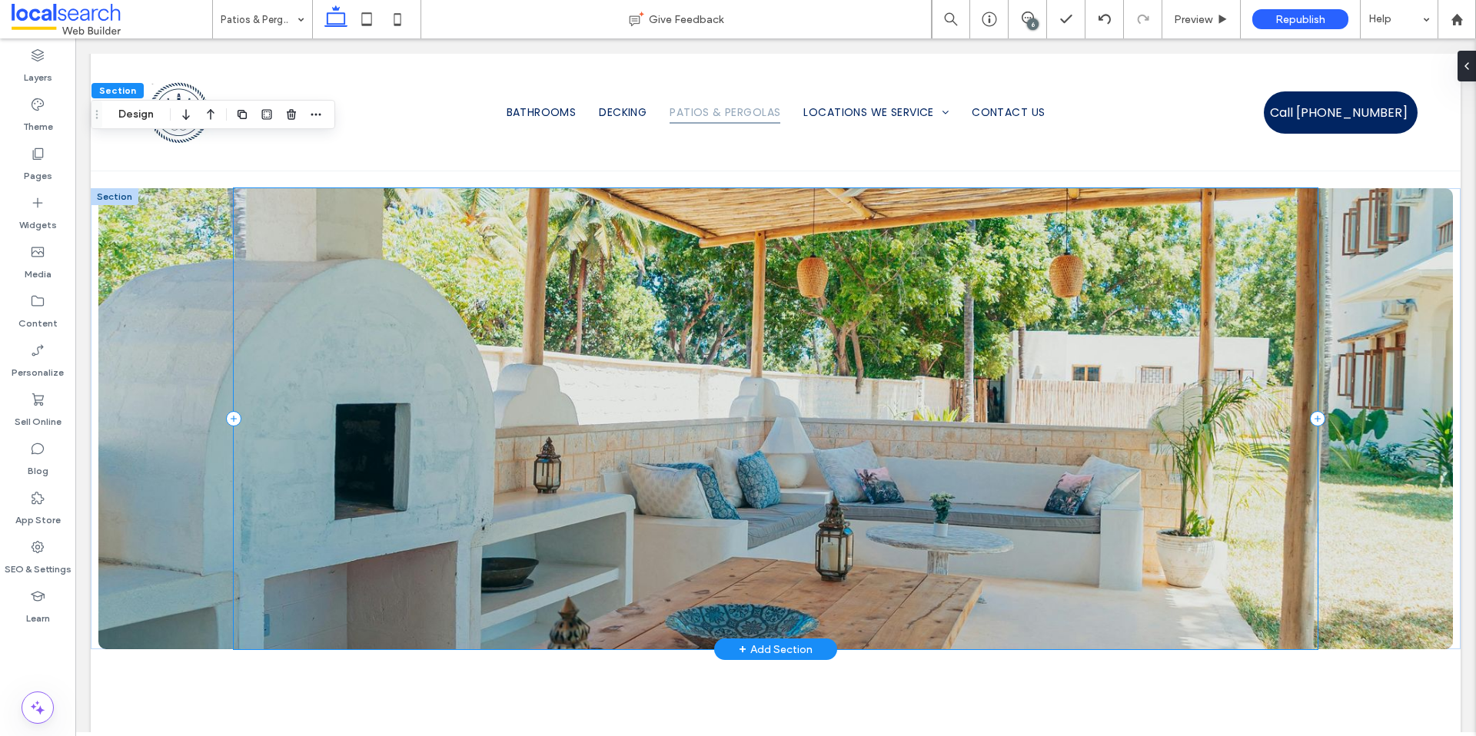
scroll to position [1800, 0]
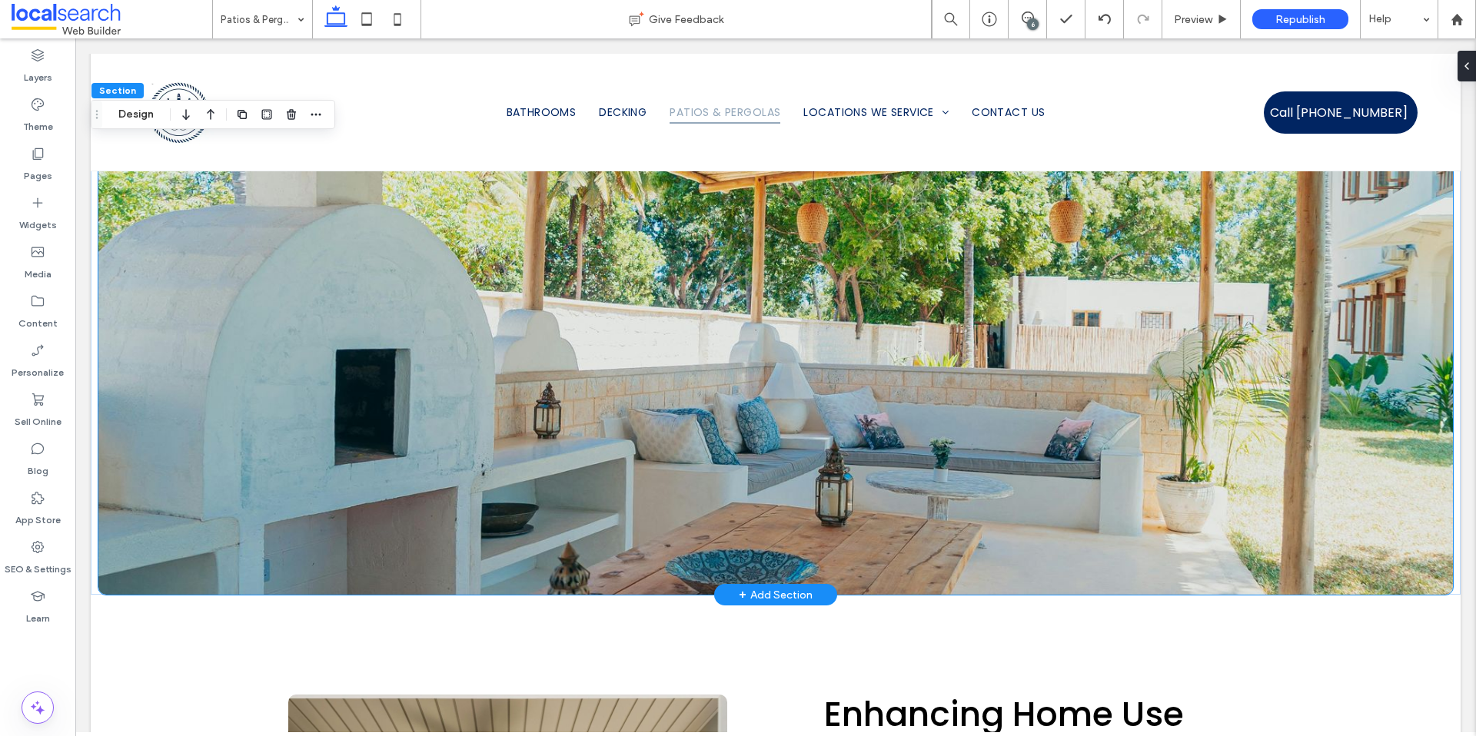
click at [168, 515] on div at bounding box center [775, 364] width 1354 height 461
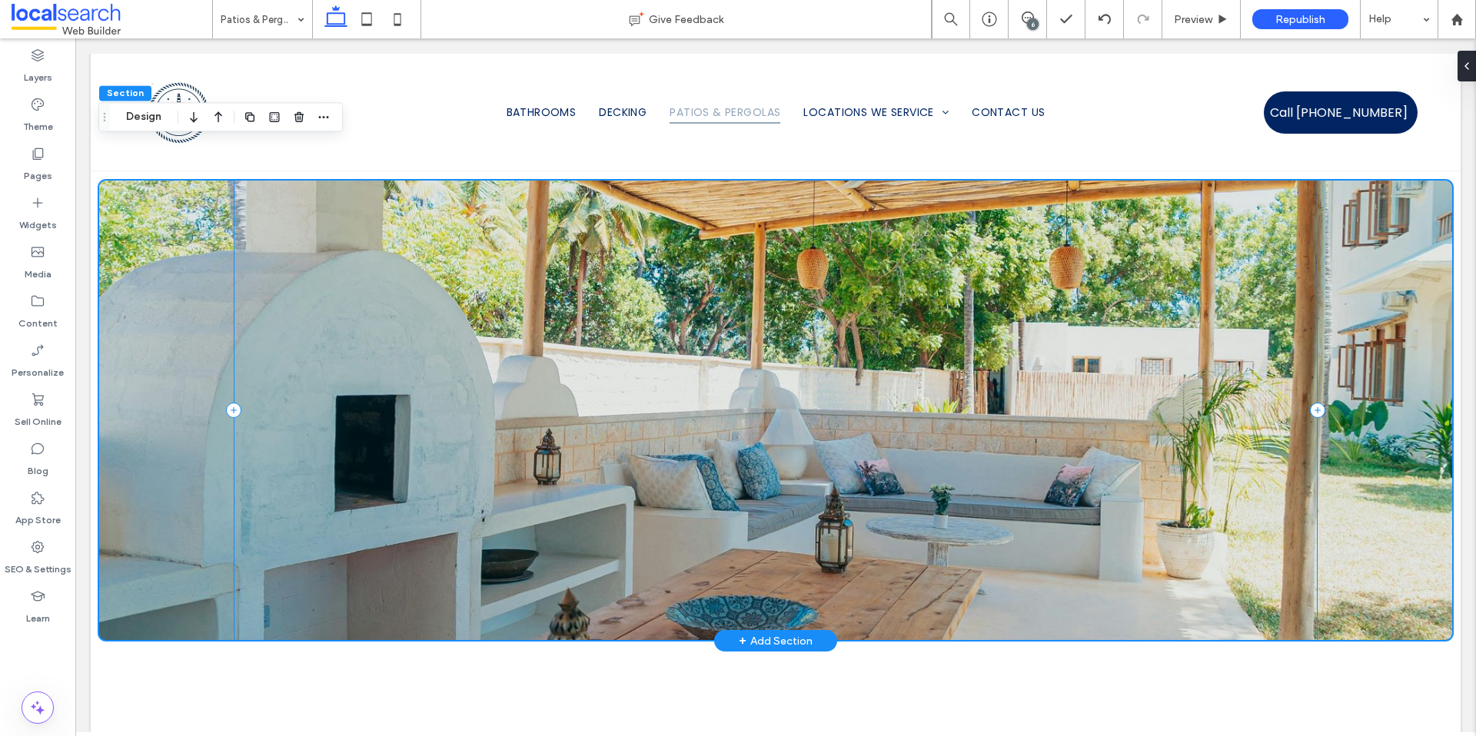
scroll to position [1667, 0]
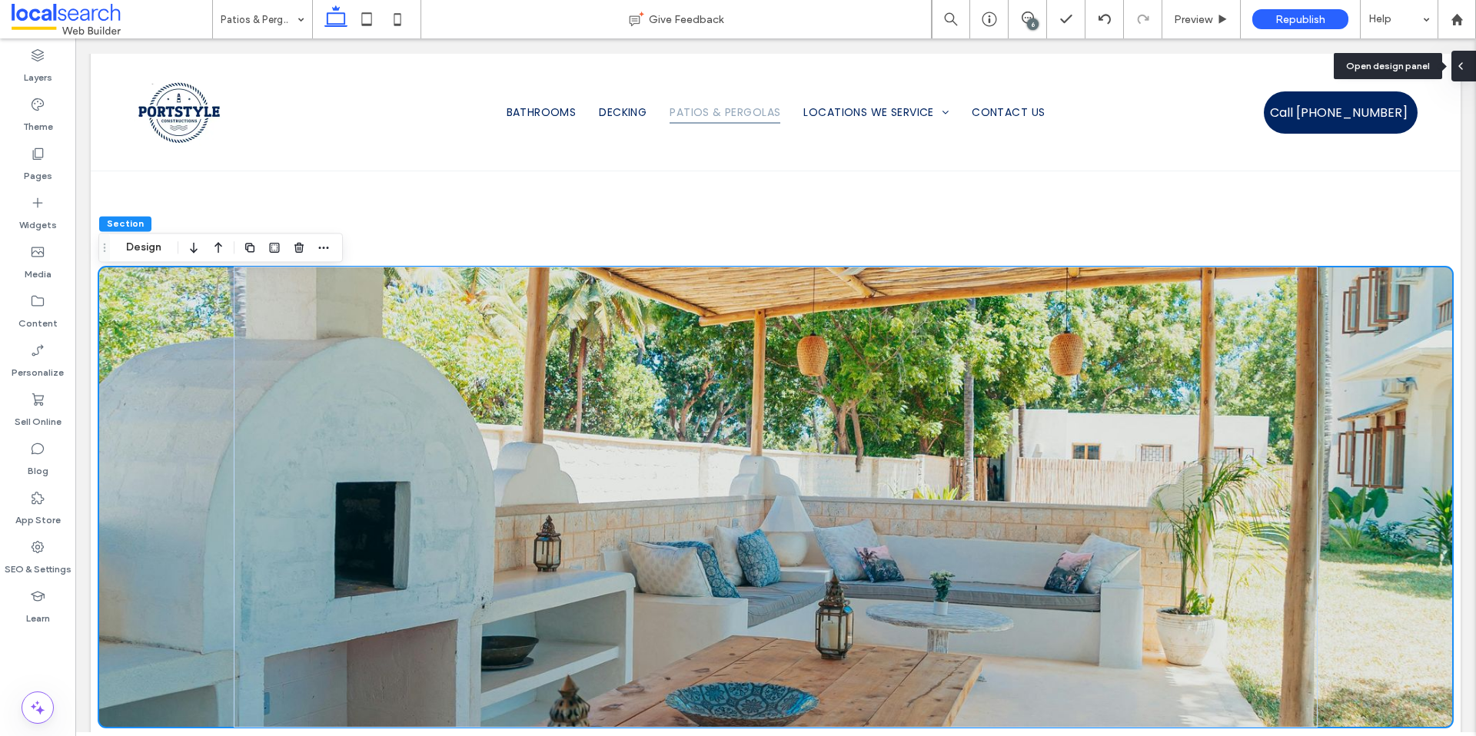
click at [1464, 65] on icon at bounding box center [1460, 66] width 12 height 12
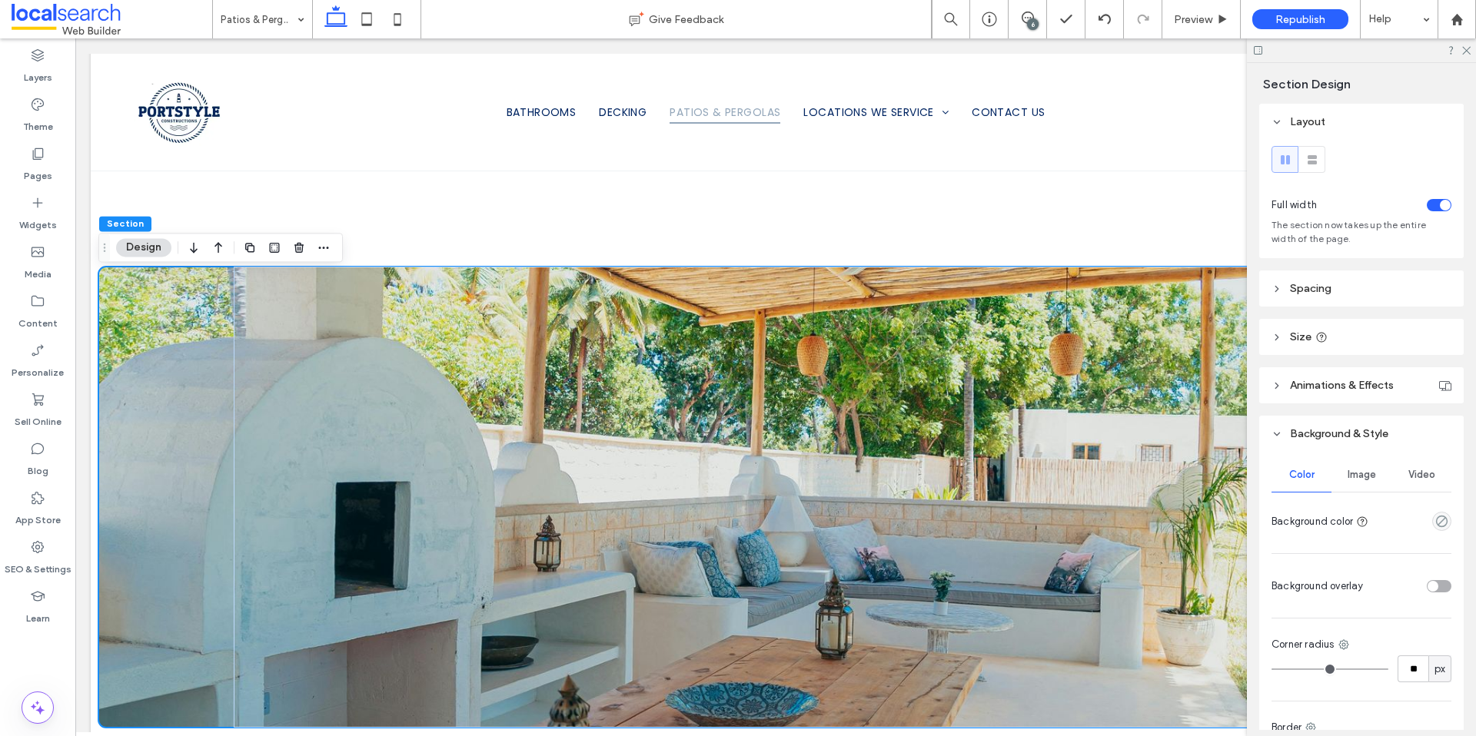
scroll to position [129, 0]
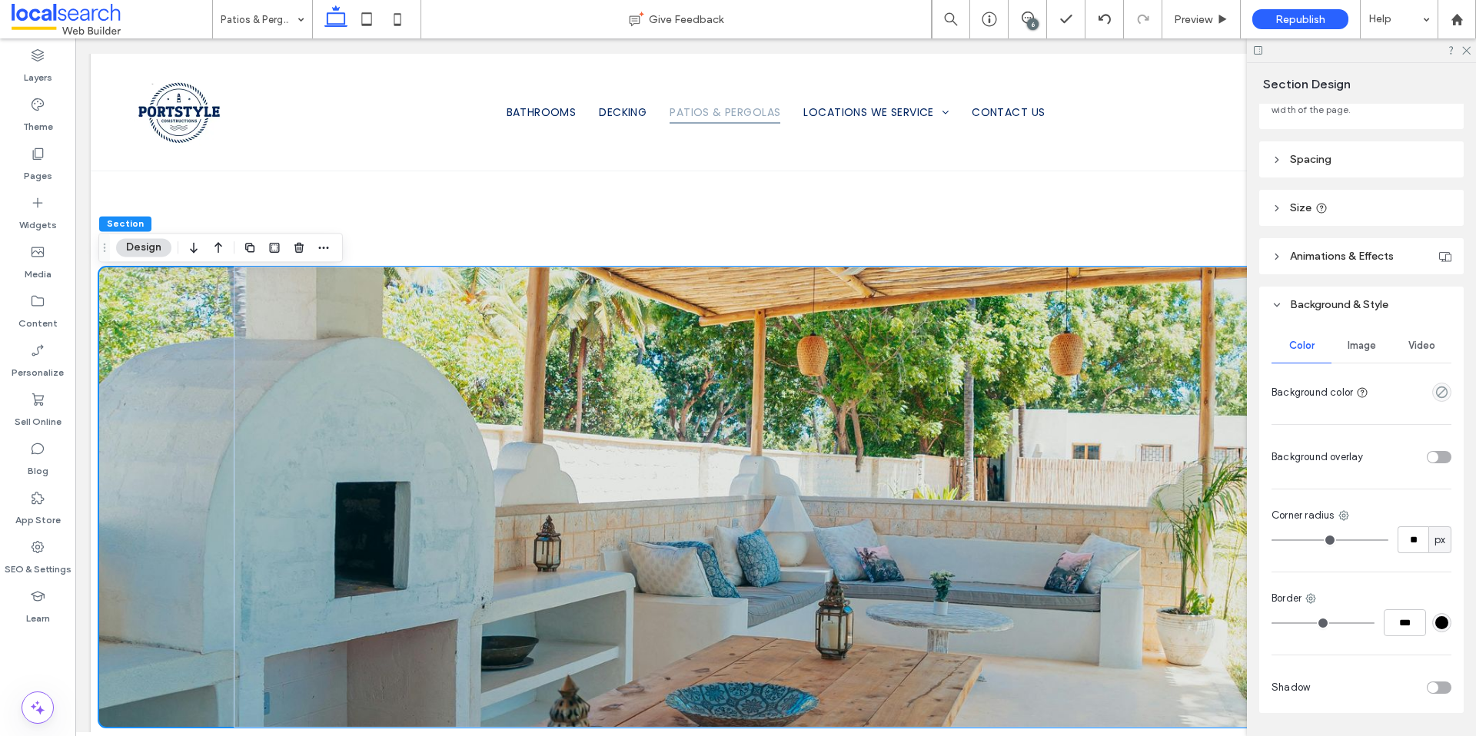
click at [1355, 340] on span "Image" at bounding box center [1361, 346] width 28 height 12
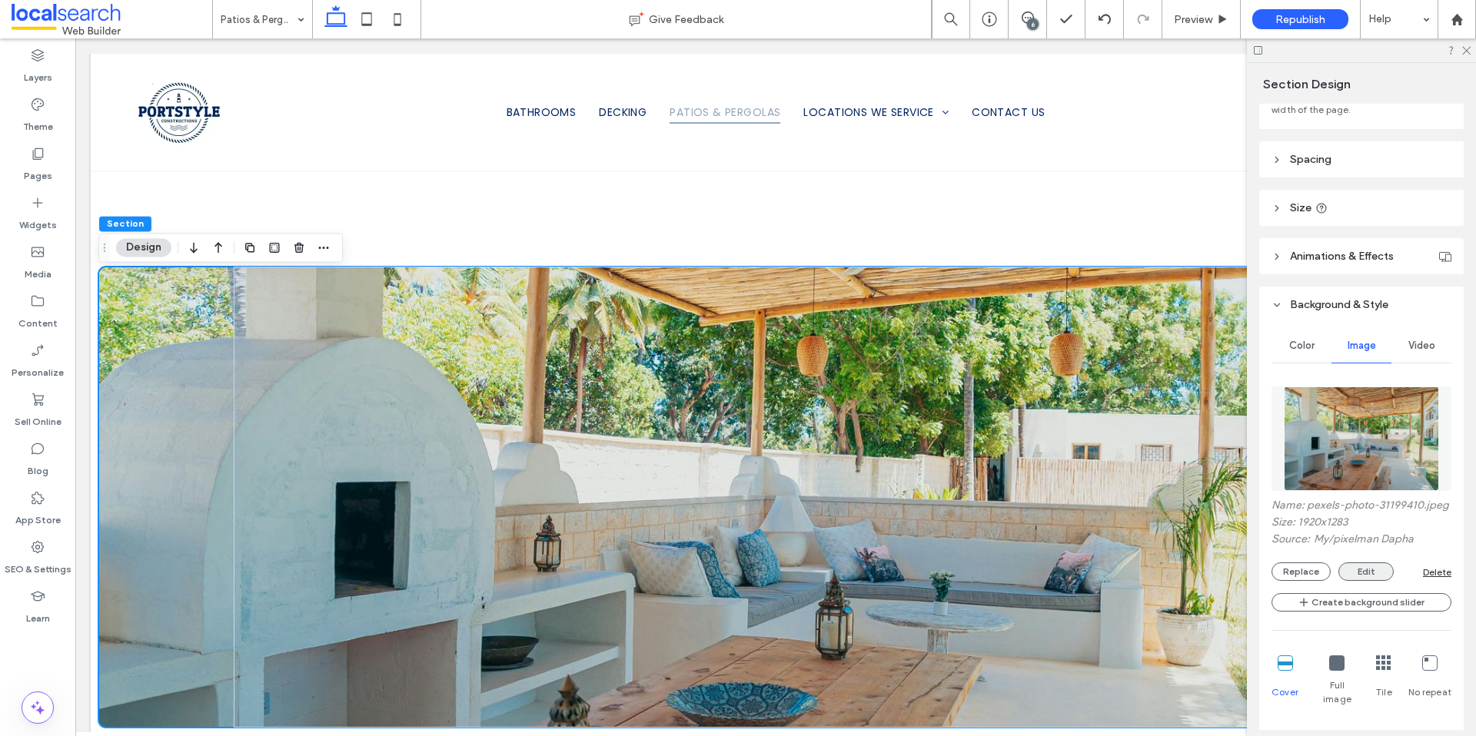
click at [1351, 581] on button "Edit" at bounding box center [1365, 572] width 55 height 18
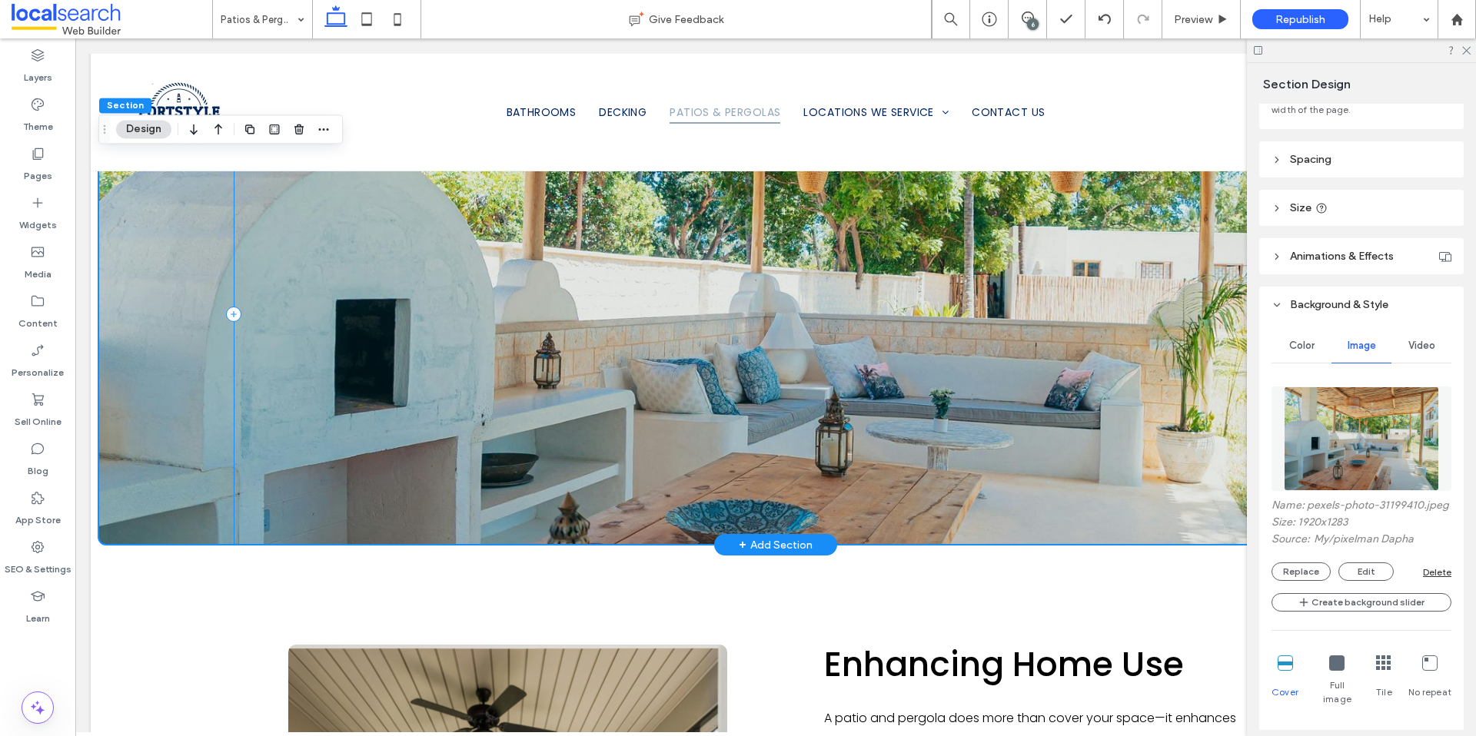
scroll to position [1898, 0]
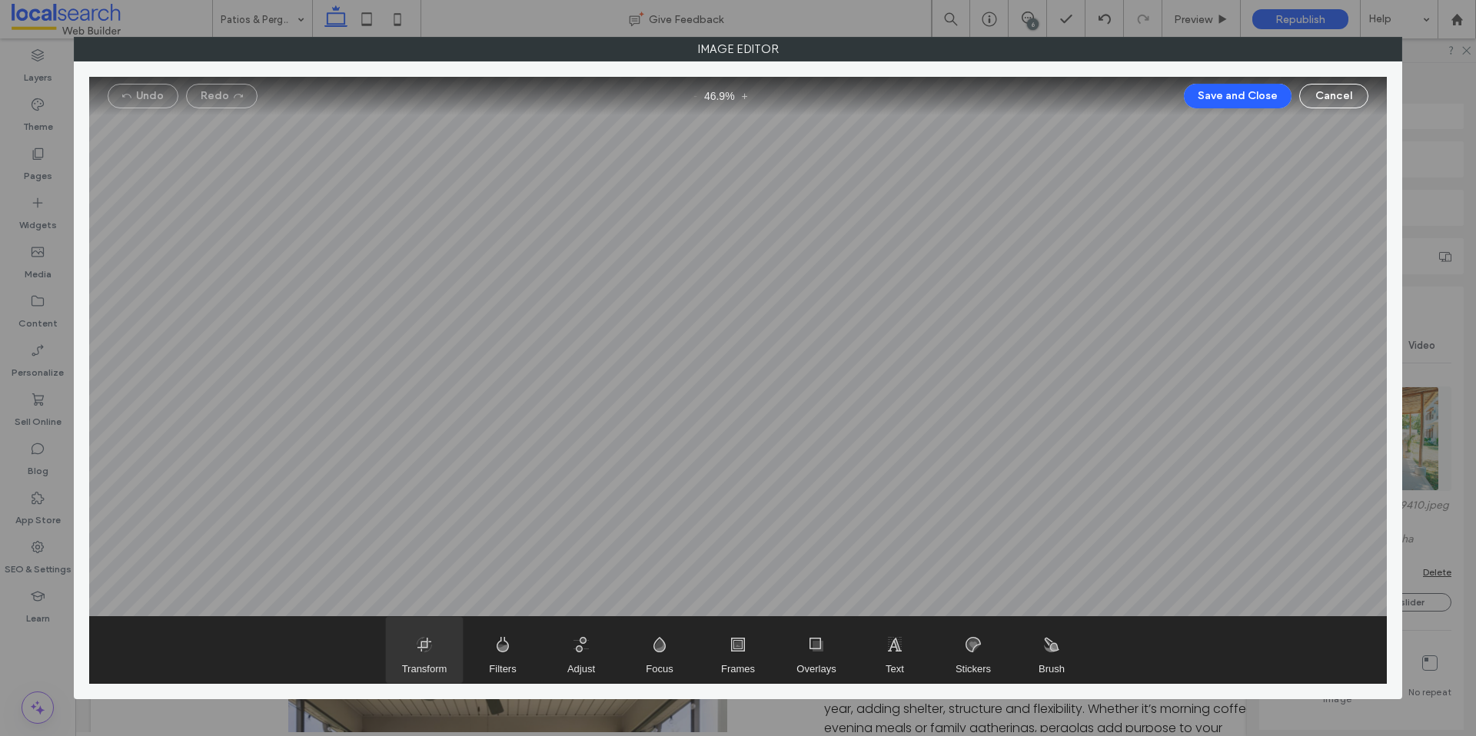
click at [418, 653] on span "Transform" at bounding box center [424, 650] width 77 height 66
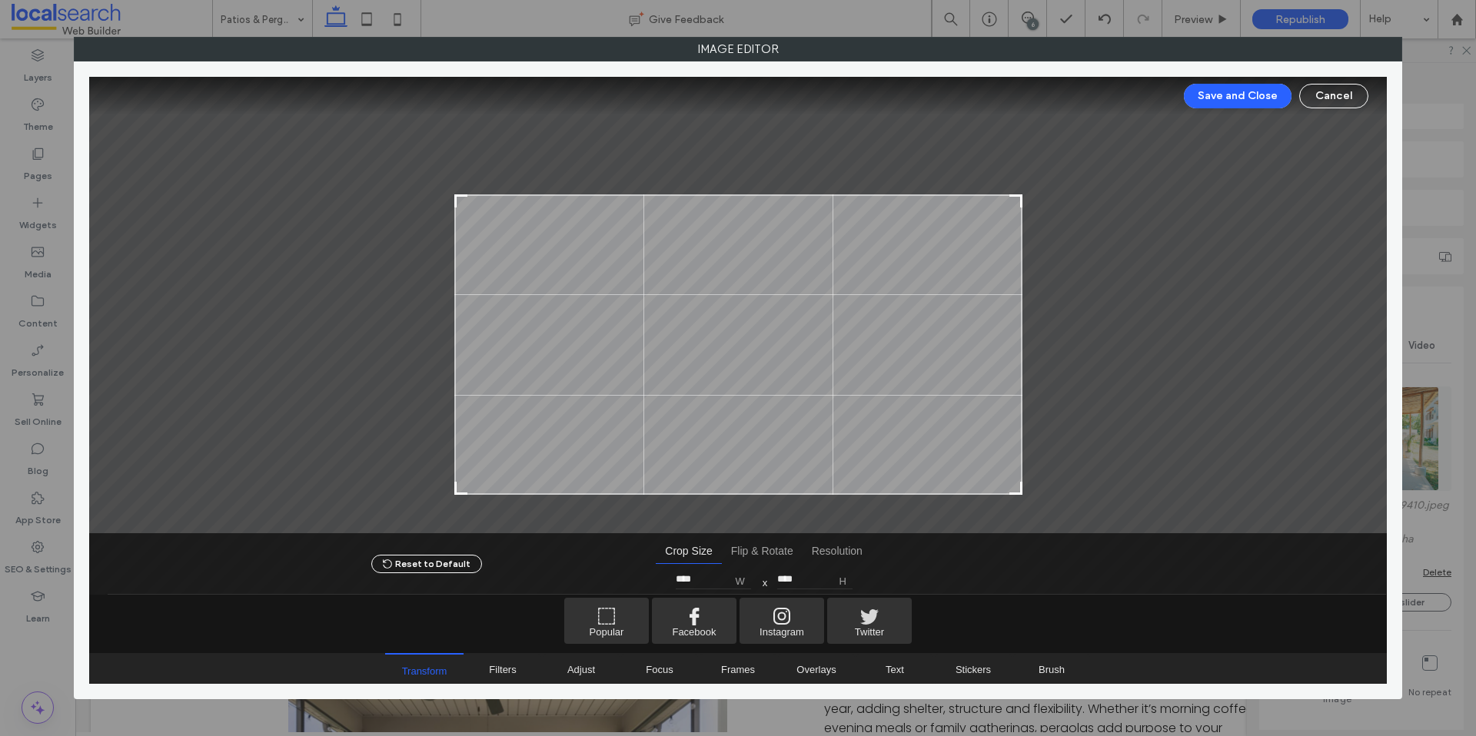
type input "****"
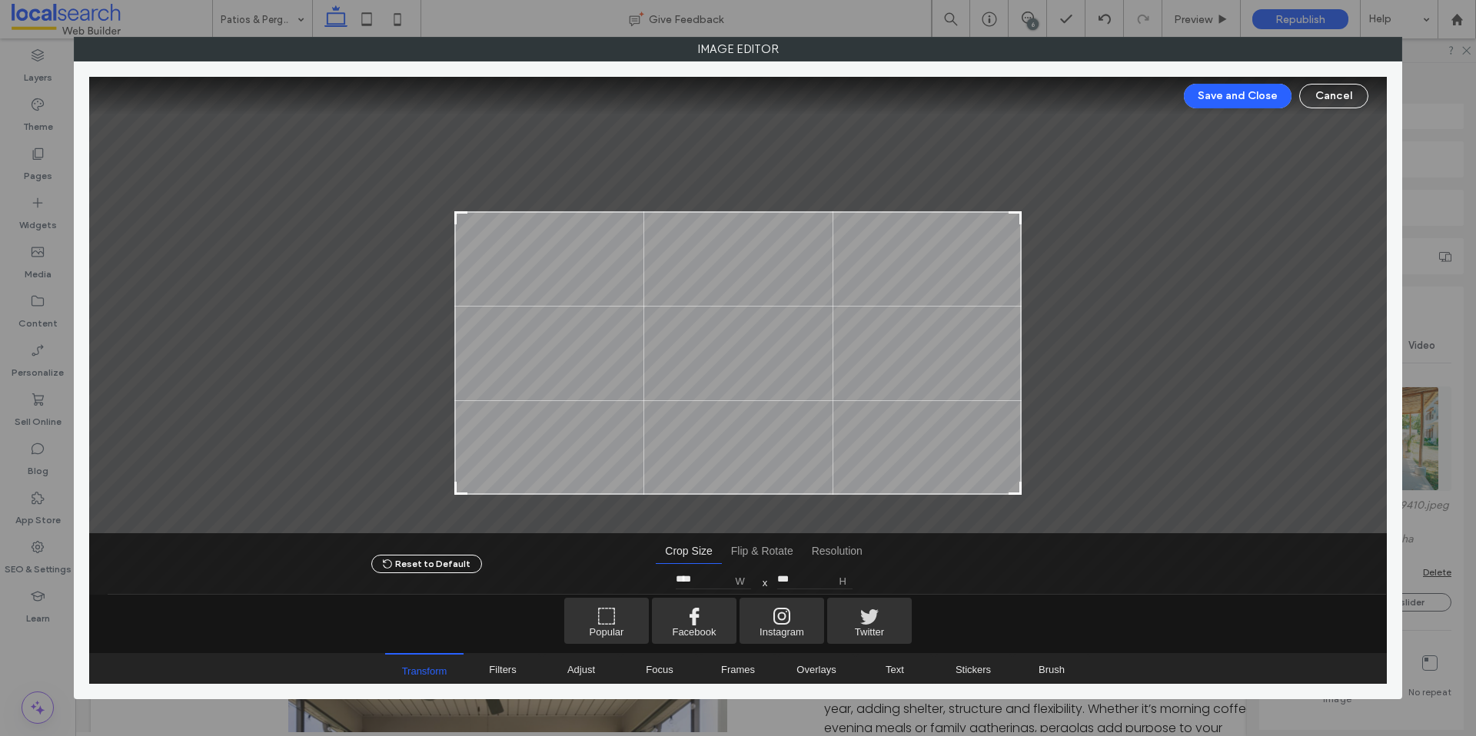
type input "***"
type input "****"
type input "***"
drag, startPoint x: 1014, startPoint y: 115, endPoint x: 1031, endPoint y: 213, distance: 99.2
click at [1031, 213] on div at bounding box center [737, 305] width 1297 height 457
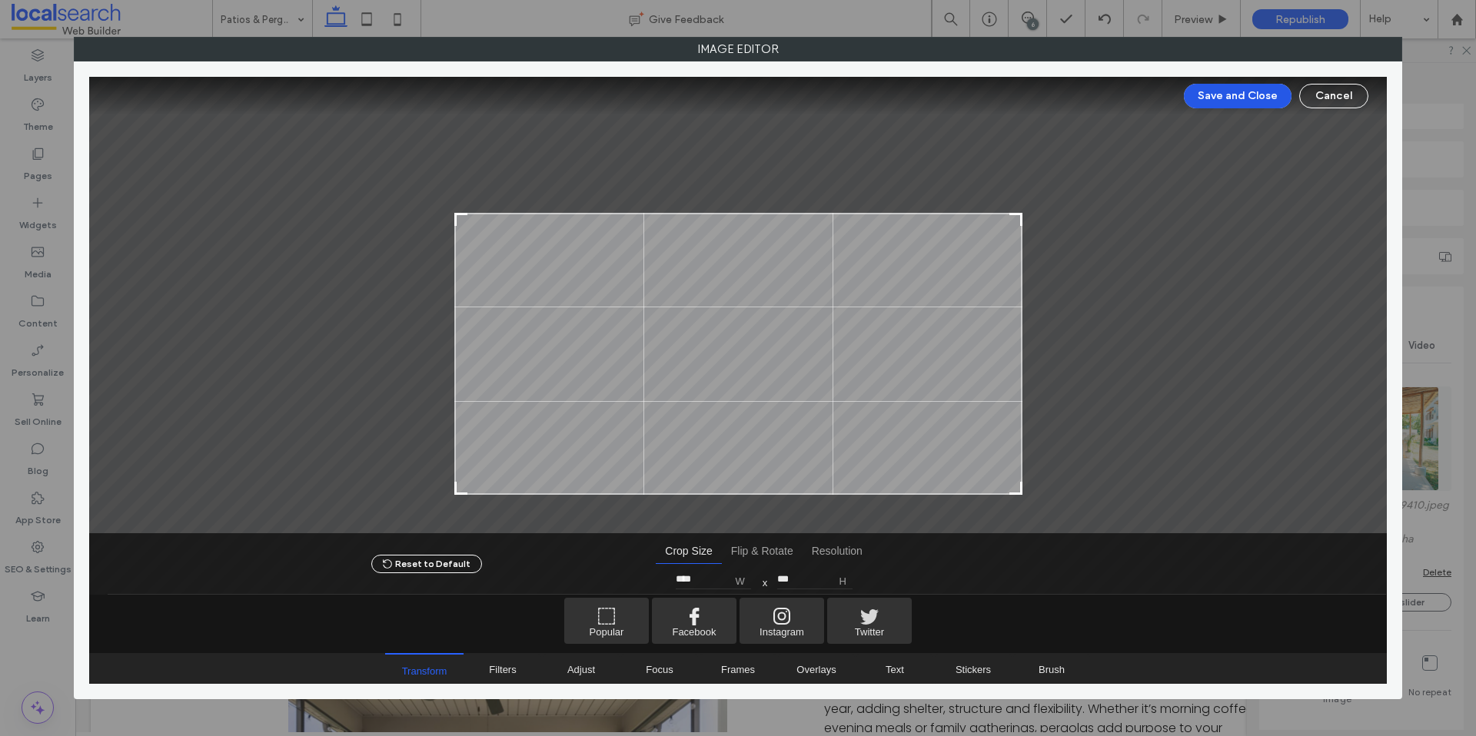
click at [1270, 100] on button "Save and Close" at bounding box center [1238, 96] width 108 height 25
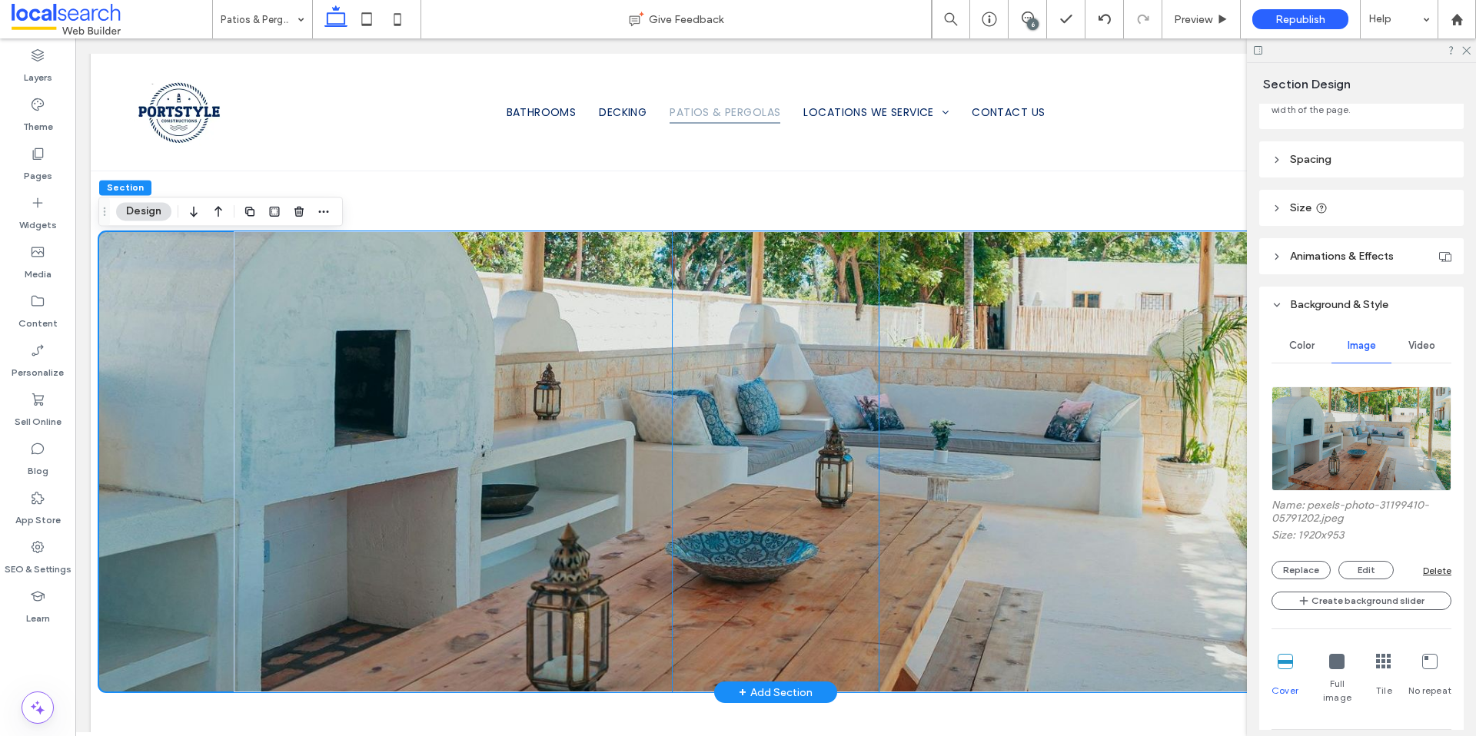
scroll to position [1702, 0]
click at [1094, 15] on div at bounding box center [1104, 19] width 38 height 12
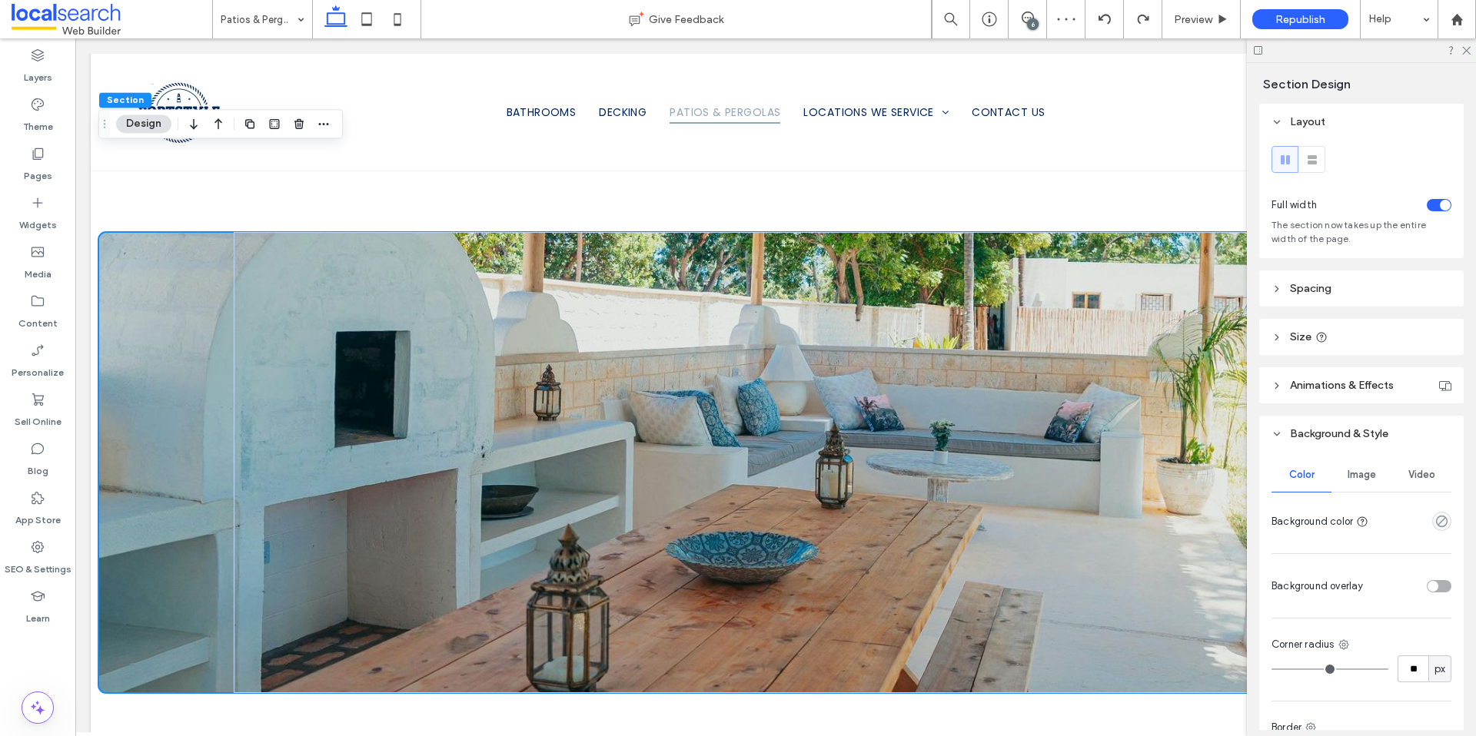
click at [1350, 467] on div "Image" at bounding box center [1361, 475] width 60 height 34
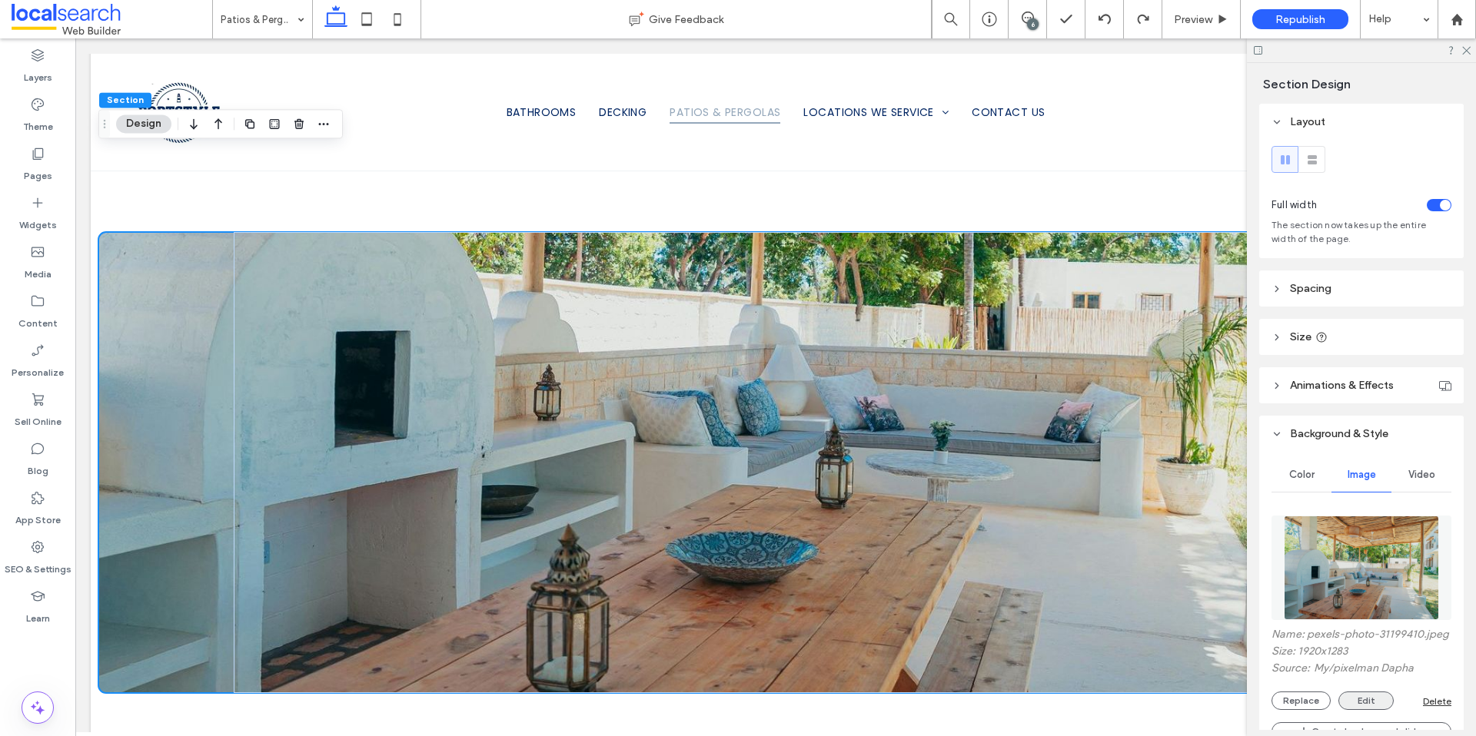
click at [1375, 710] on button "Edit" at bounding box center [1365, 701] width 55 height 18
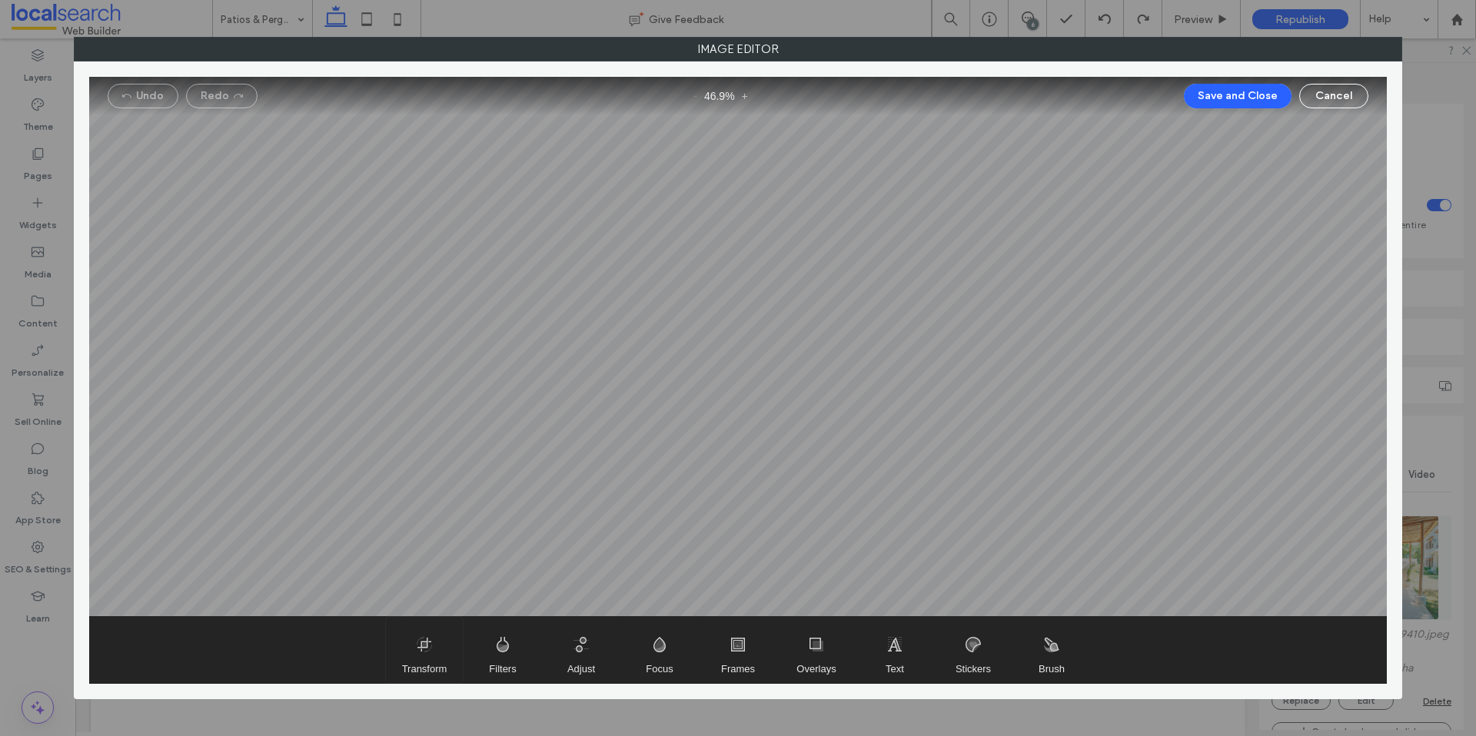
click at [412, 650] on span "Transform" at bounding box center [424, 650] width 77 height 66
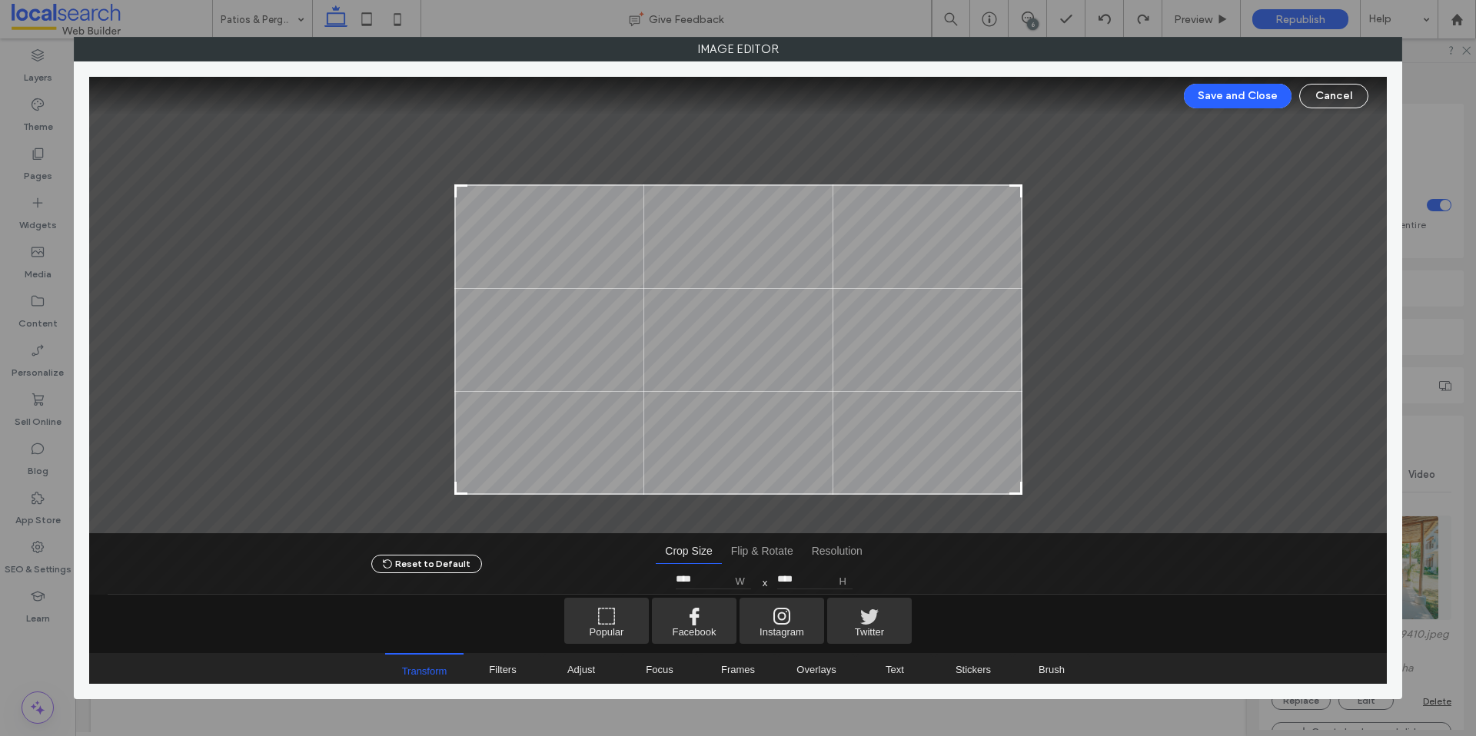
type input "****"
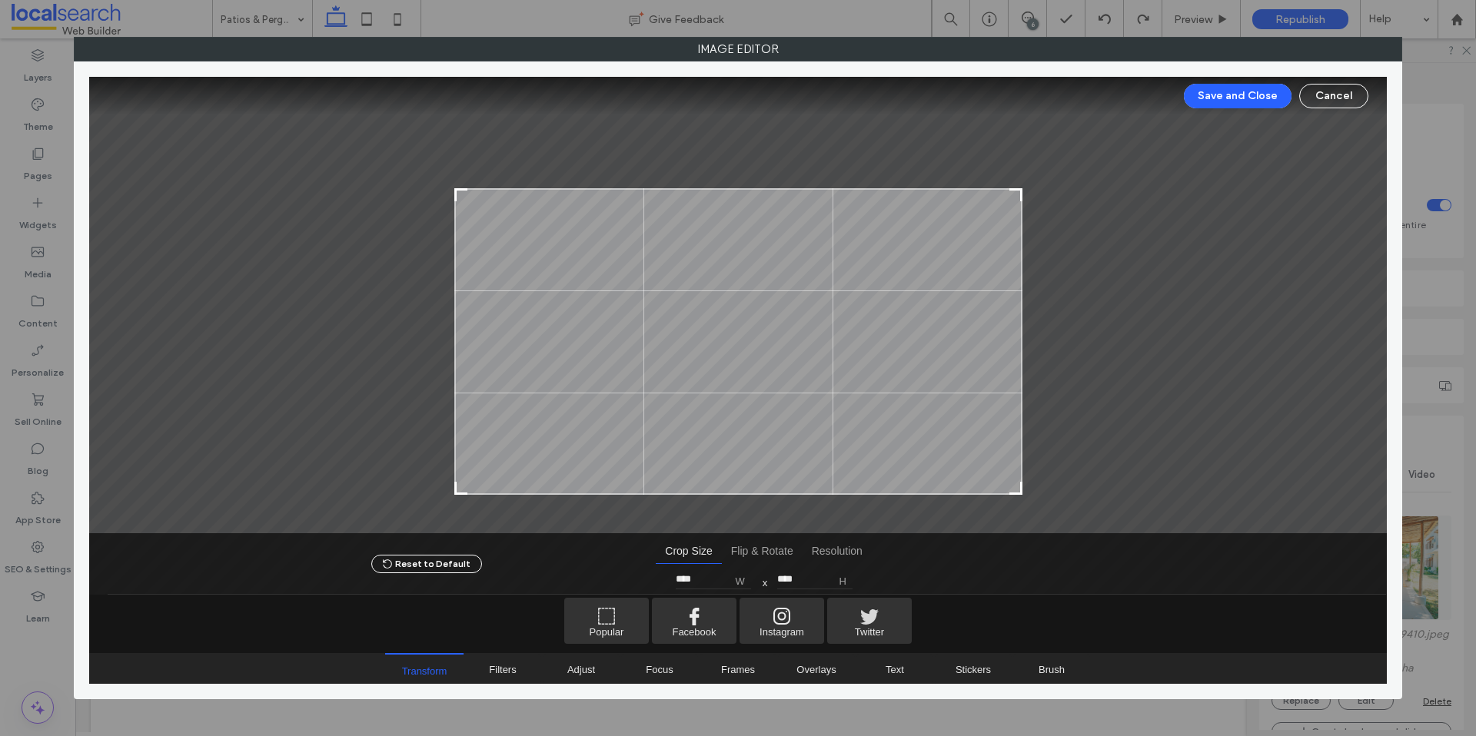
drag, startPoint x: 1013, startPoint y: 115, endPoint x: 1037, endPoint y: 188, distance: 76.8
click at [1037, 188] on div at bounding box center [737, 305] width 1297 height 457
click at [1220, 94] on button "Save and Close" at bounding box center [1238, 96] width 108 height 25
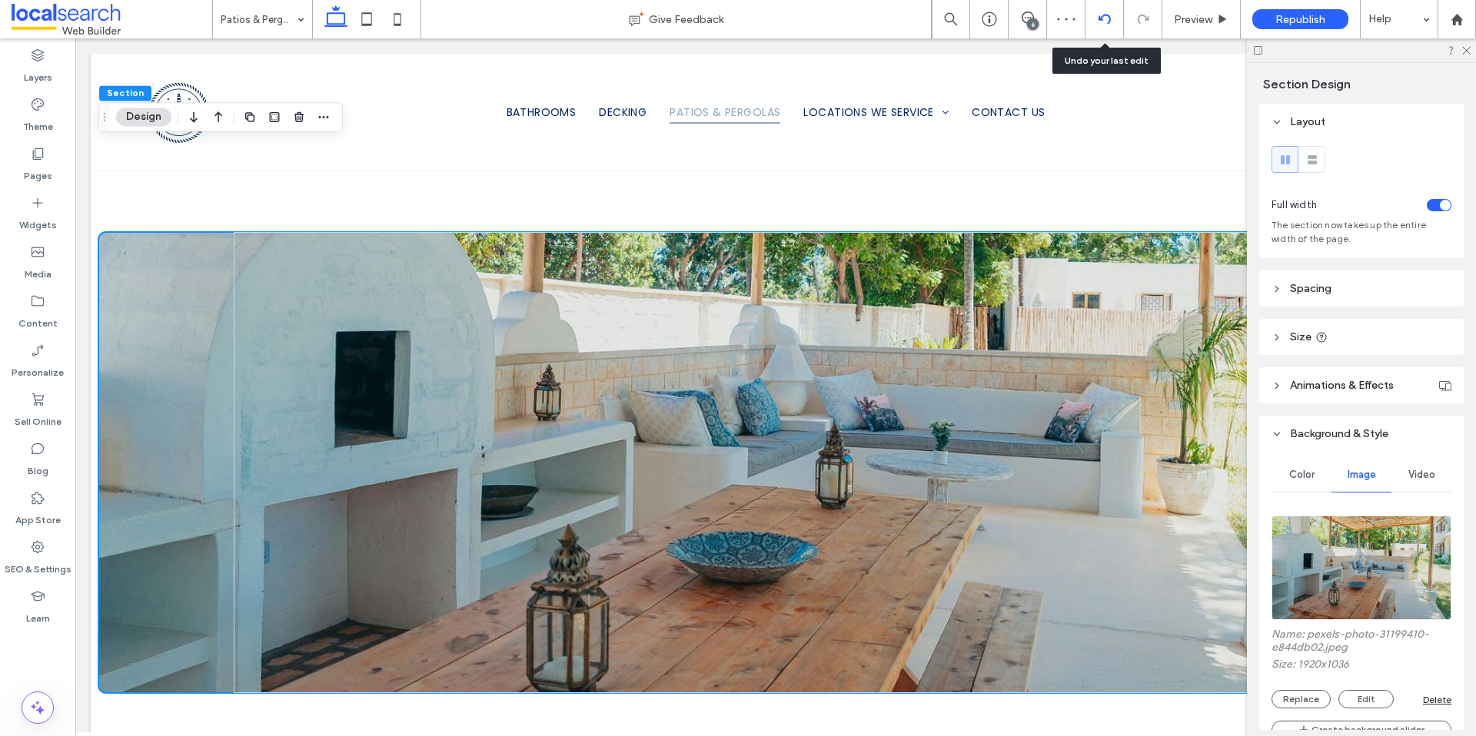
click at [1098, 27] on div at bounding box center [1104, 19] width 38 height 38
click at [1110, 23] on icon at bounding box center [1104, 19] width 12 height 12
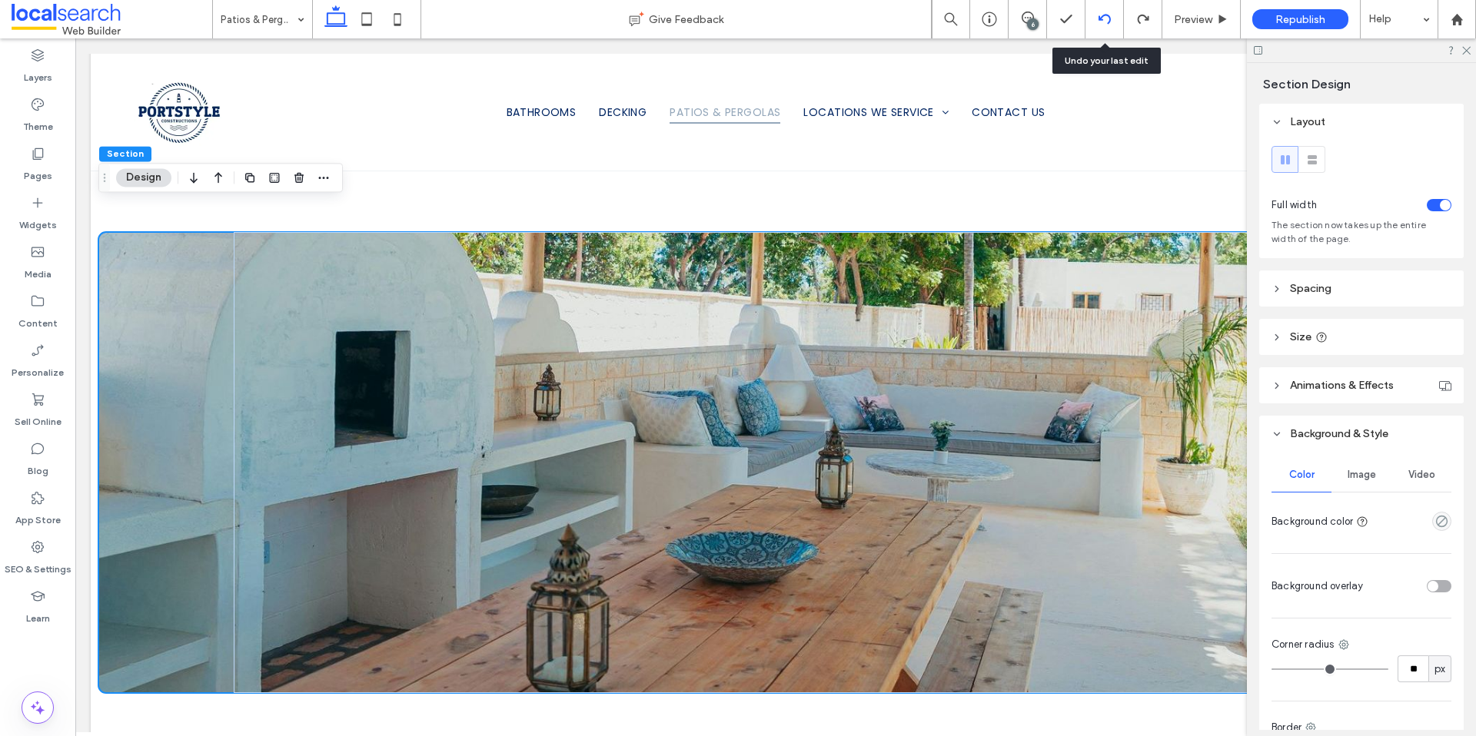
click at [1095, 18] on div at bounding box center [1104, 19] width 38 height 12
type input "***"
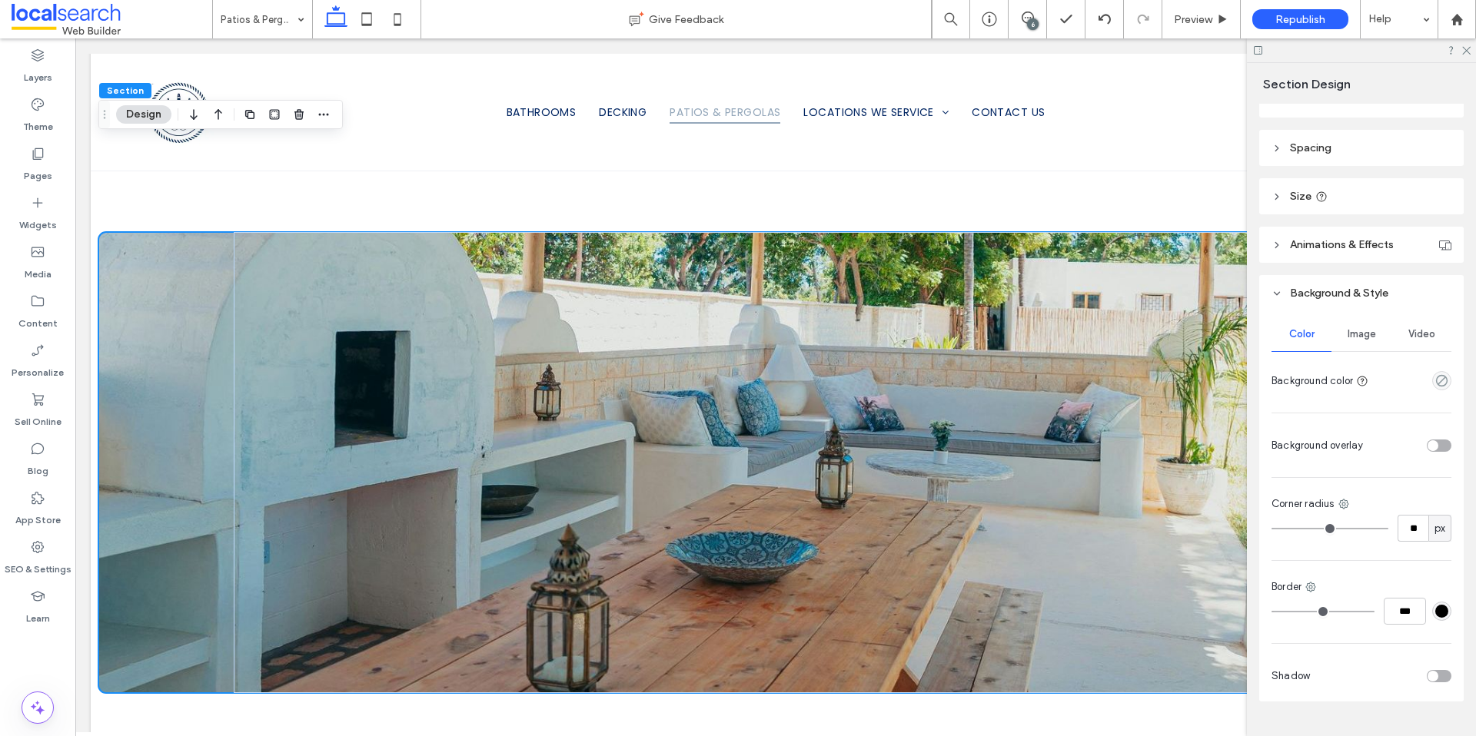
scroll to position [174, 0]
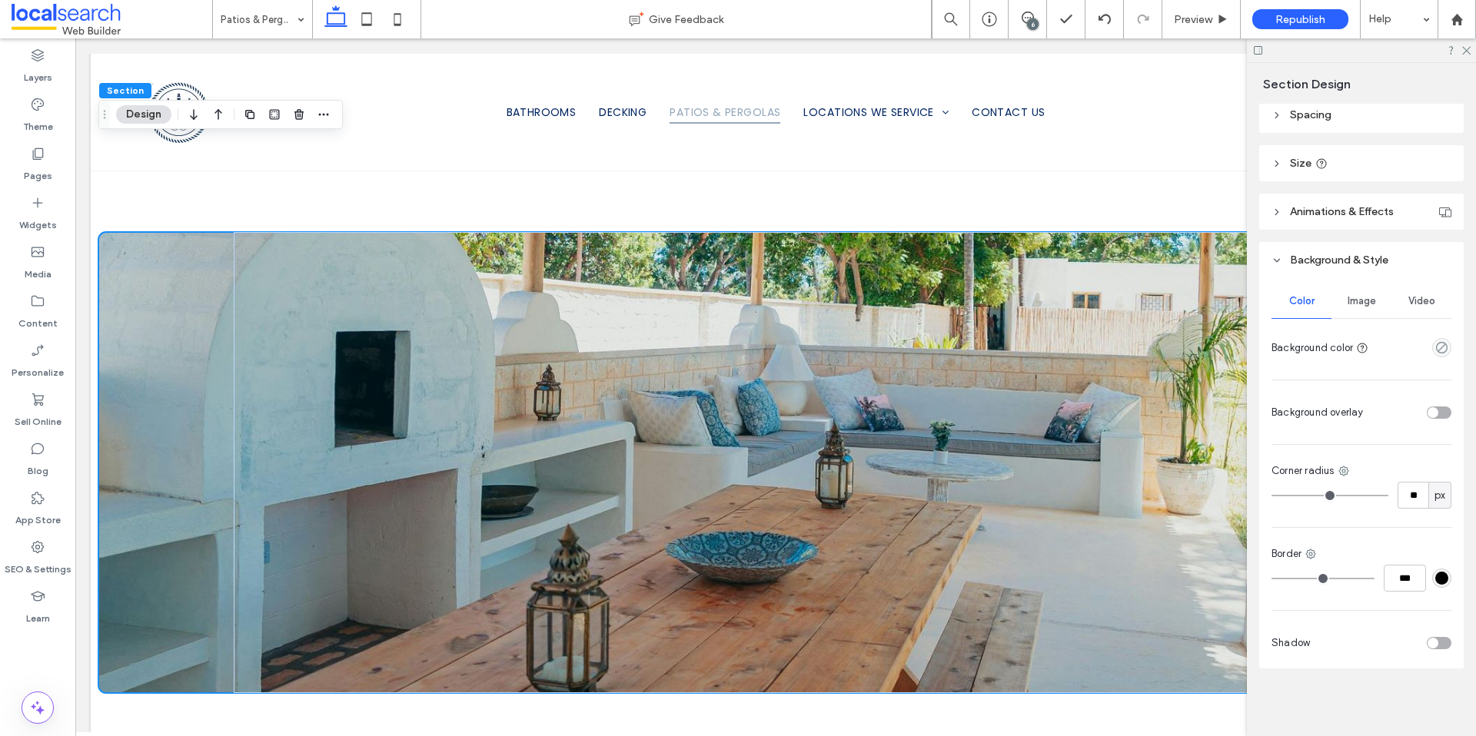
click at [1358, 293] on div "Image" at bounding box center [1361, 301] width 60 height 34
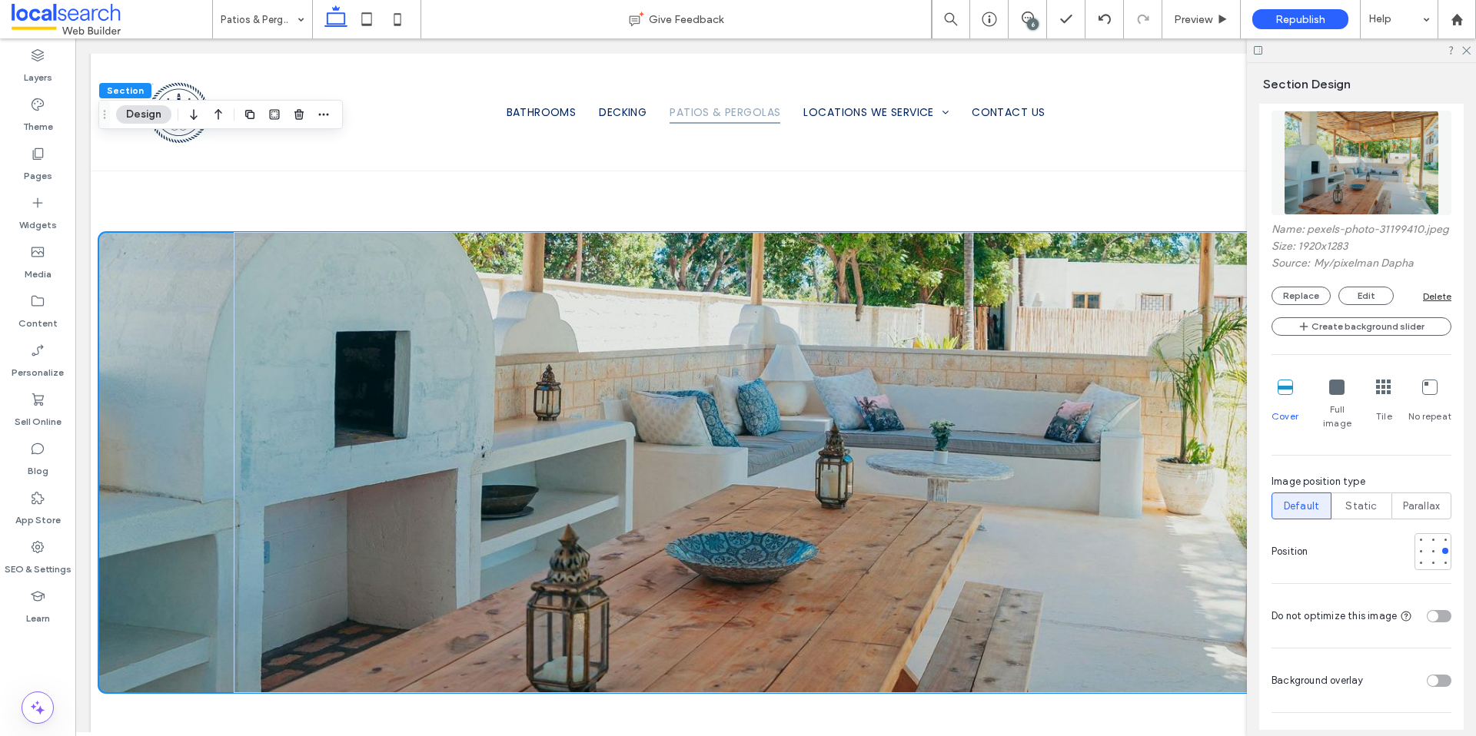
scroll to position [421, 0]
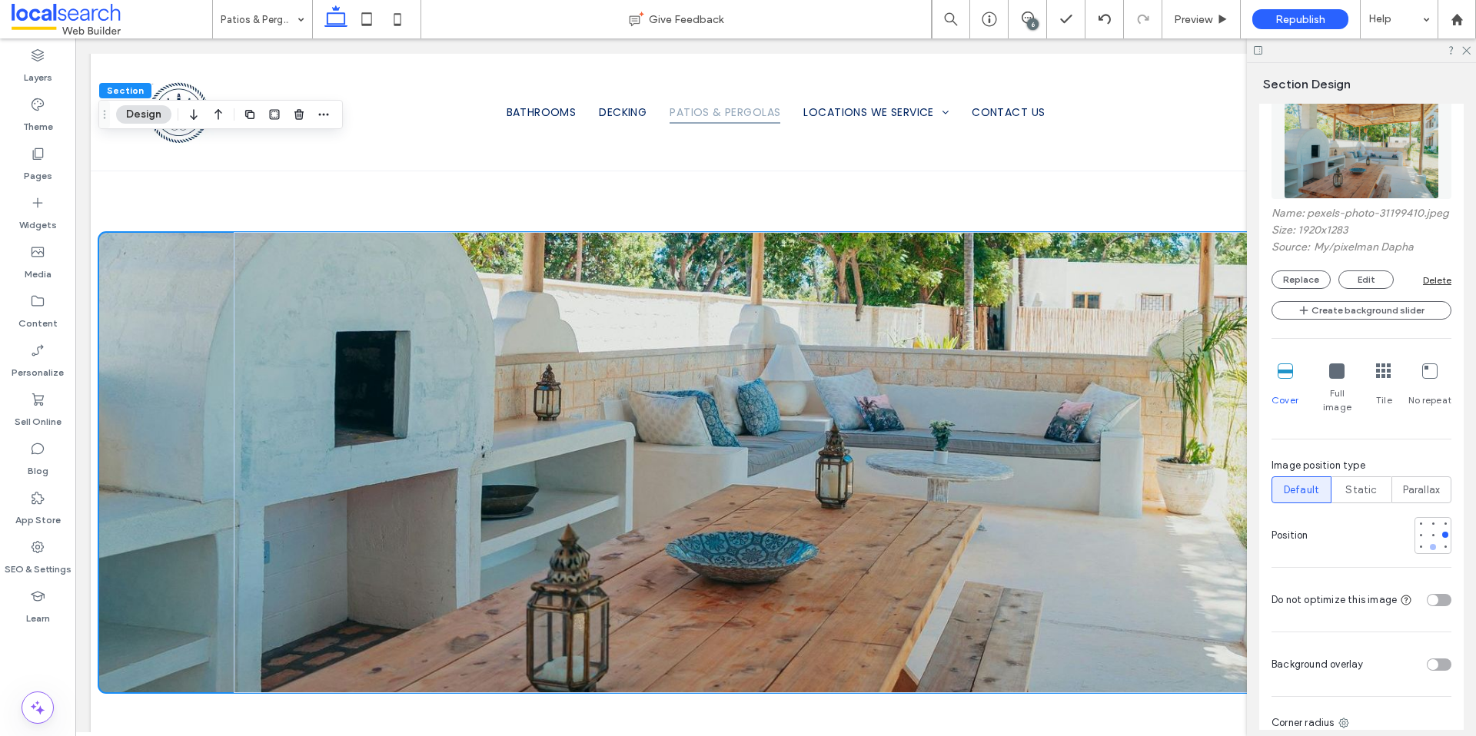
click at [1430, 546] on div at bounding box center [1433, 547] width 6 height 6
click at [1430, 536] on div at bounding box center [1433, 535] width 6 height 6
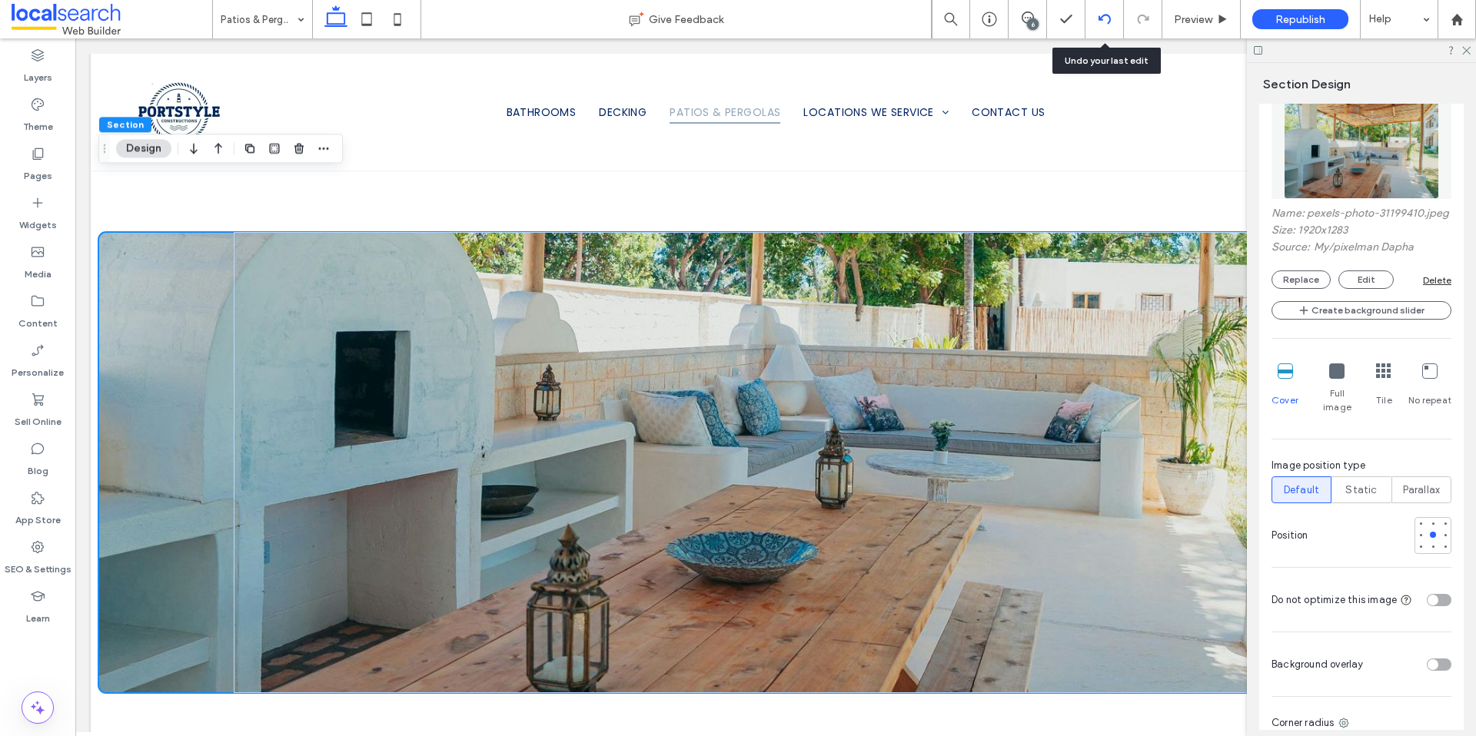
click at [1106, 22] on icon at bounding box center [1104, 19] width 12 height 12
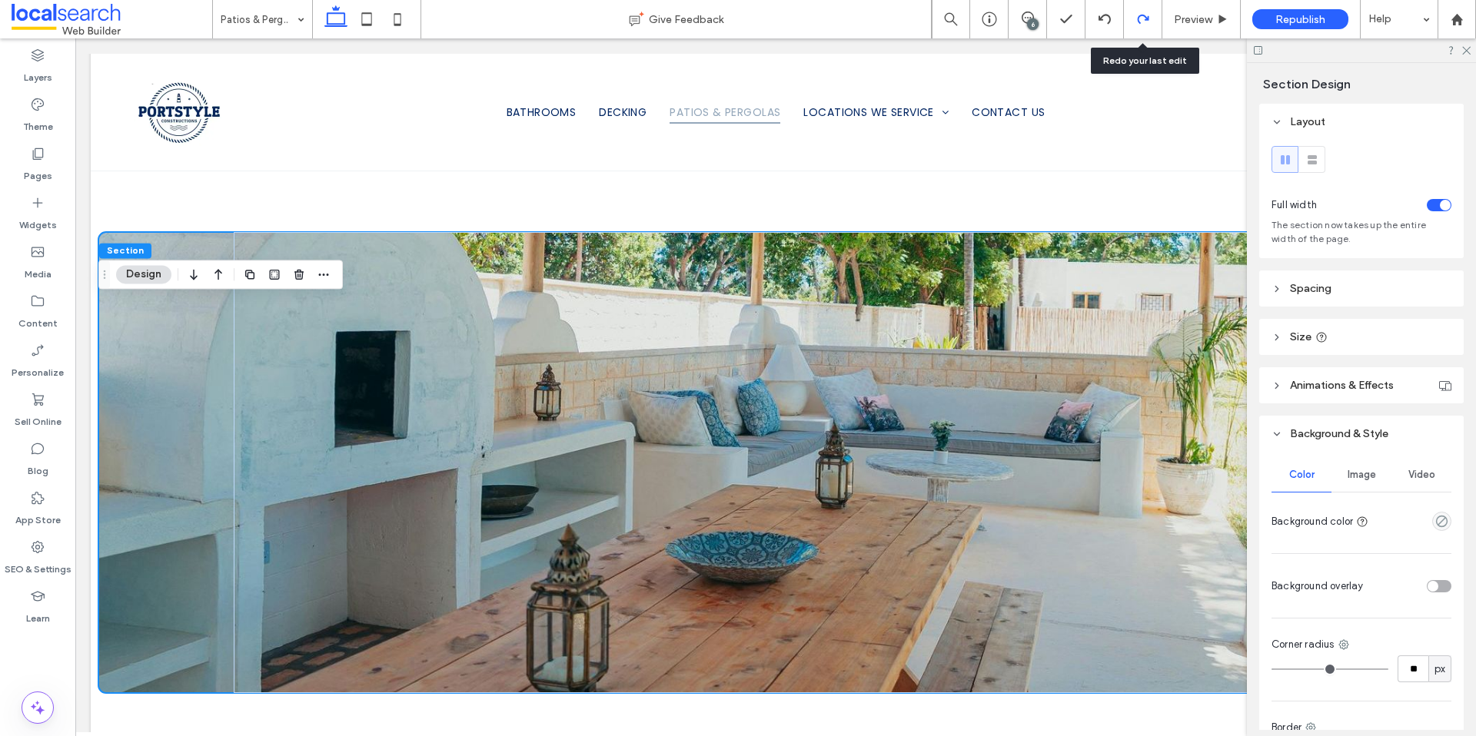
click at [1141, 19] on icon at bounding box center [1143, 19] width 12 height 12
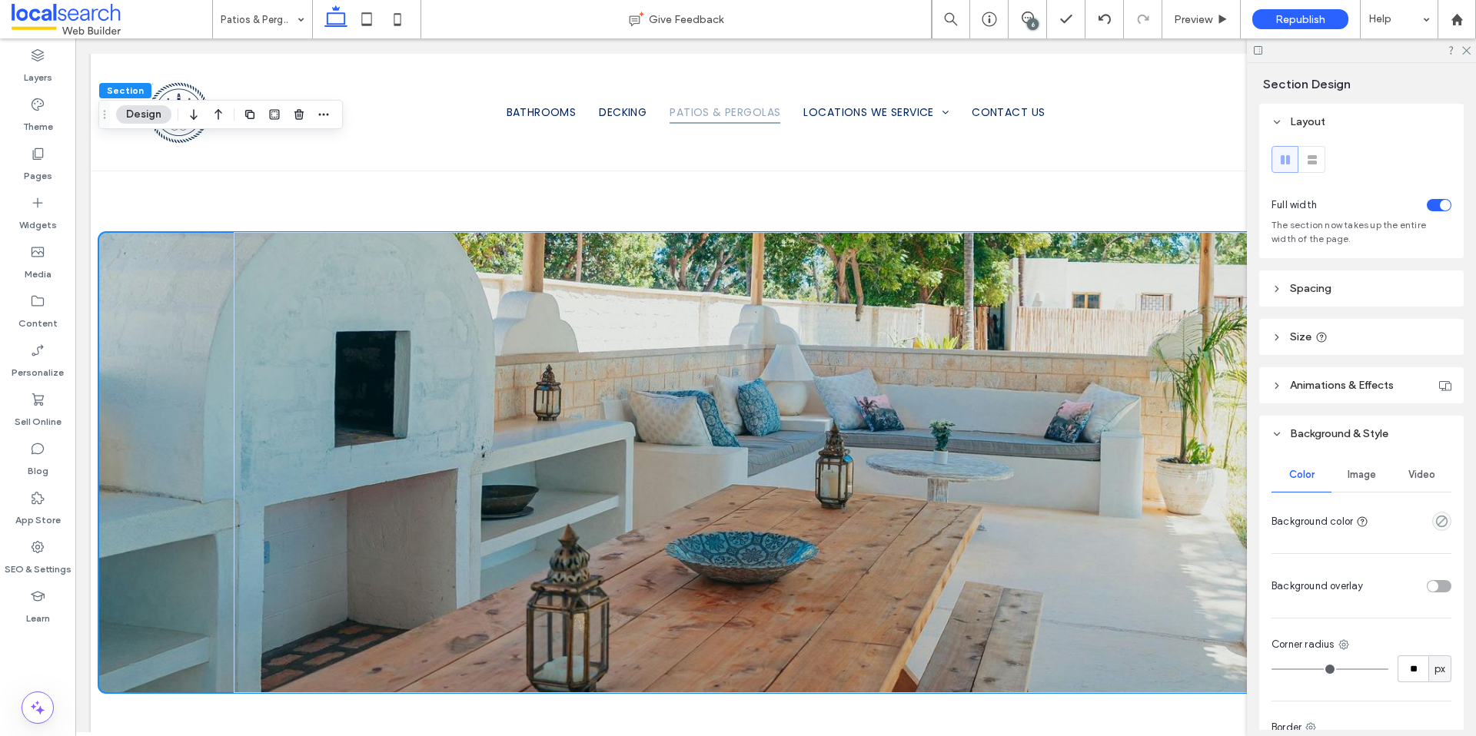
click at [1352, 477] on span "Image" at bounding box center [1361, 475] width 28 height 12
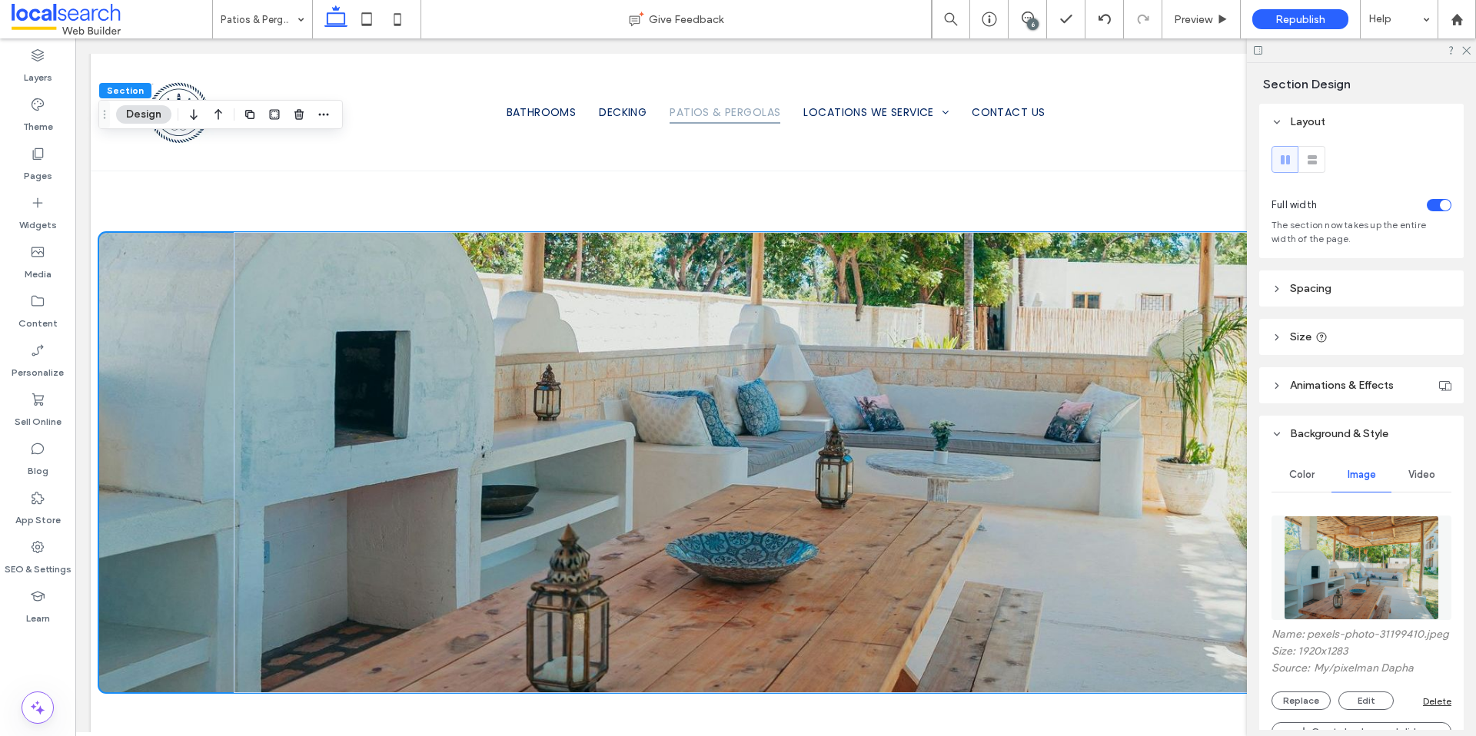
drag, startPoint x: 1368, startPoint y: 710, endPoint x: 1364, endPoint y: 700, distance: 10.7
click at [1368, 710] on button "Edit" at bounding box center [1365, 701] width 55 height 18
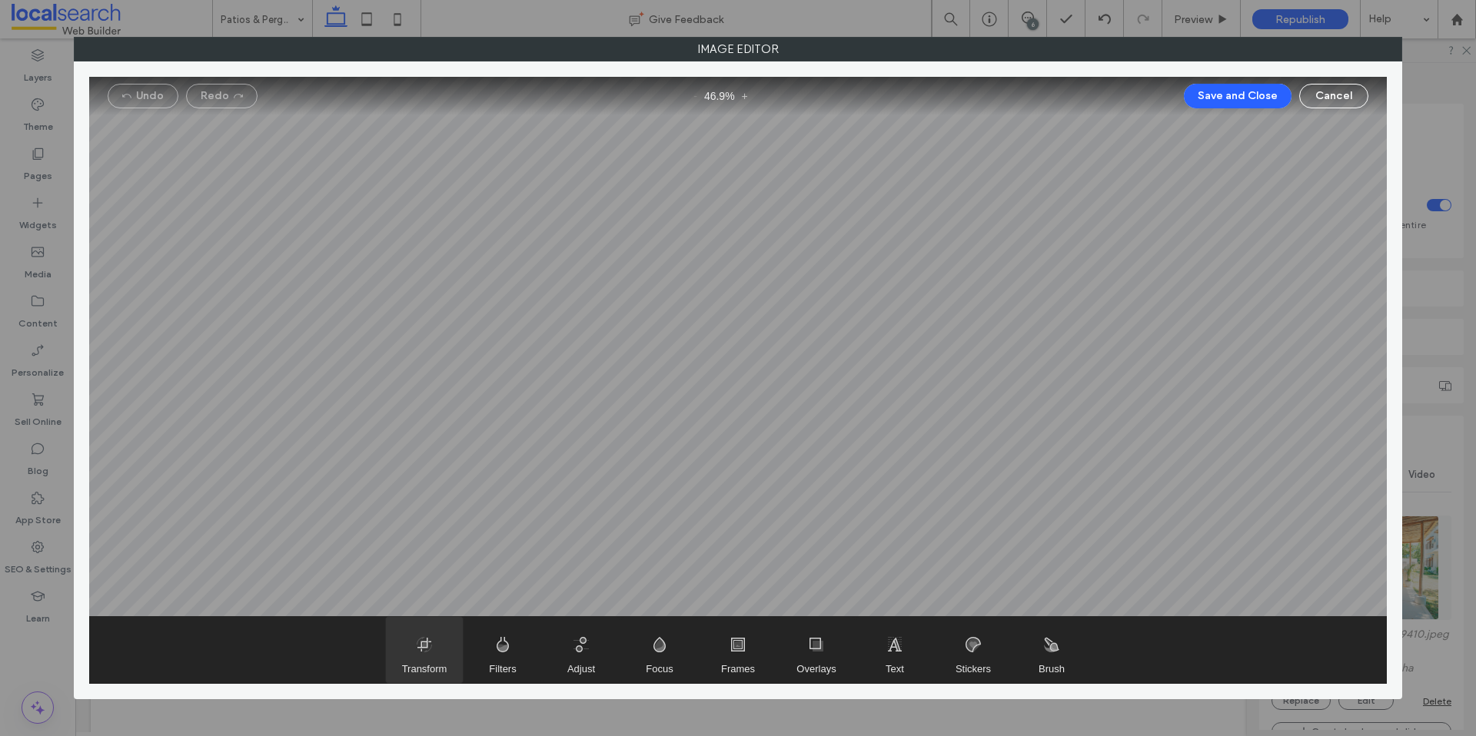
click at [439, 653] on span "Transform" at bounding box center [424, 650] width 77 height 66
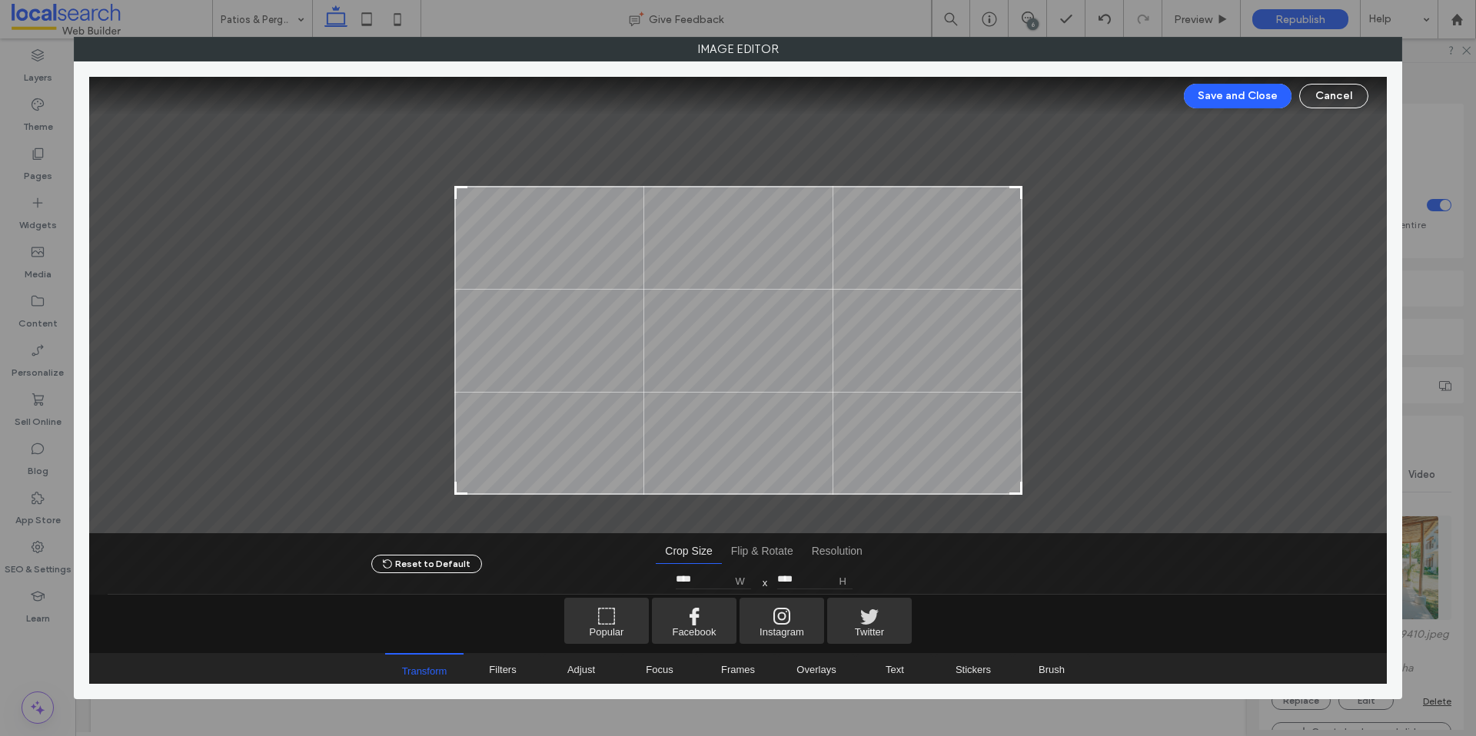
drag, startPoint x: 1012, startPoint y: 116, endPoint x: 1034, endPoint y: 187, distance: 73.9
click at [1034, 187] on div at bounding box center [737, 305] width 1297 height 457
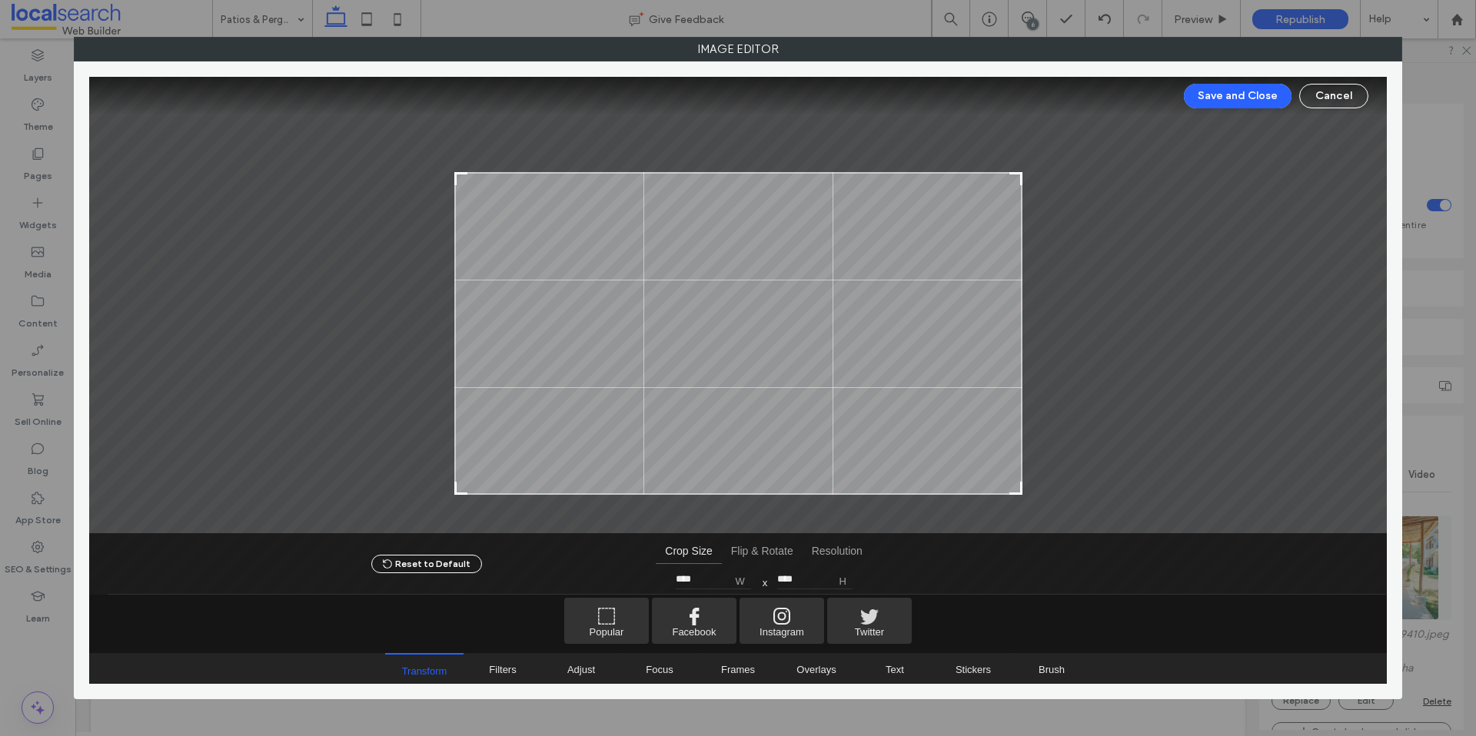
type input "****"
drag, startPoint x: 1011, startPoint y: 187, endPoint x: 1014, endPoint y: 171, distance: 15.7
click at [1014, 171] on div at bounding box center [1015, 177] width 18 height 18
click at [1232, 95] on button "Save and Close" at bounding box center [1238, 96] width 108 height 25
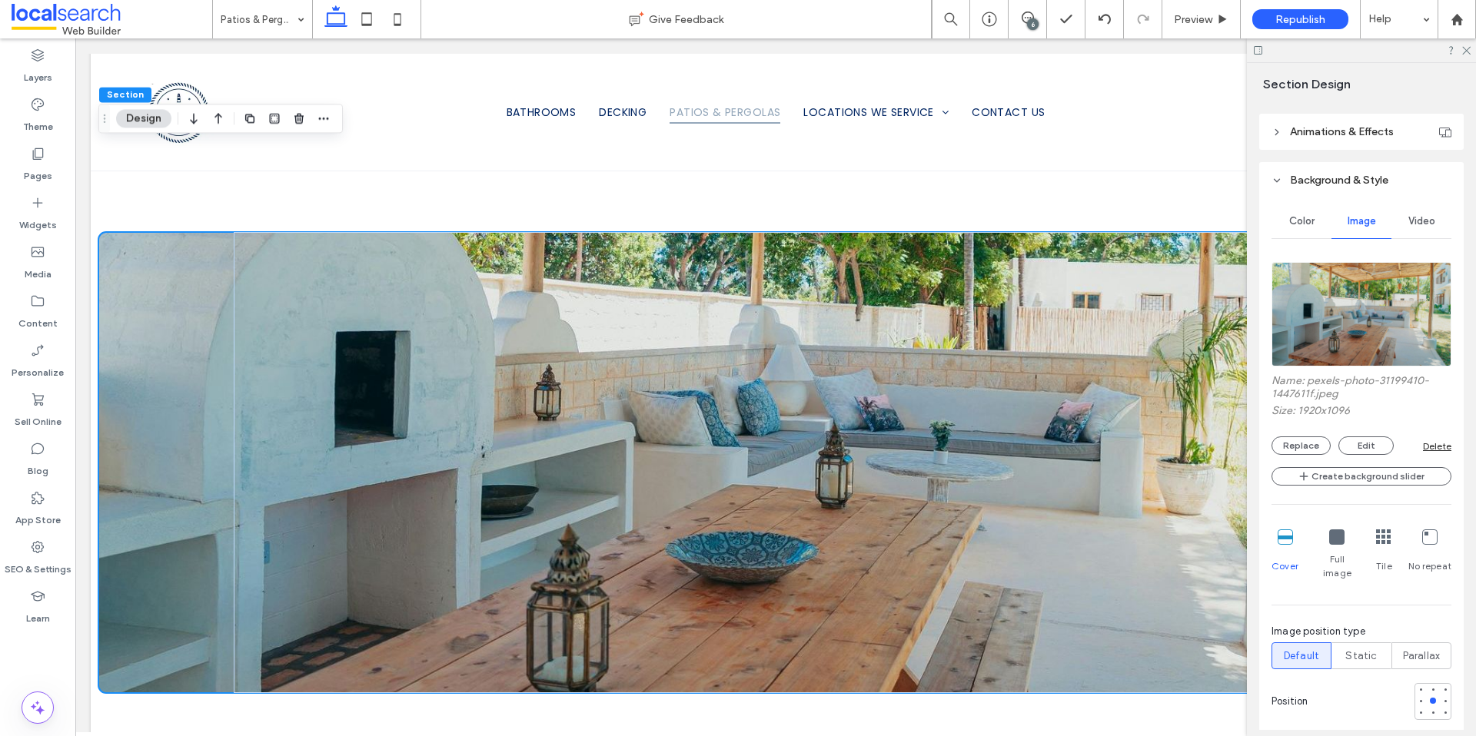
scroll to position [254, 0]
click at [1430, 686] on div at bounding box center [1433, 689] width 6 height 6
click at [1427, 695] on div at bounding box center [1432, 700] width 11 height 11
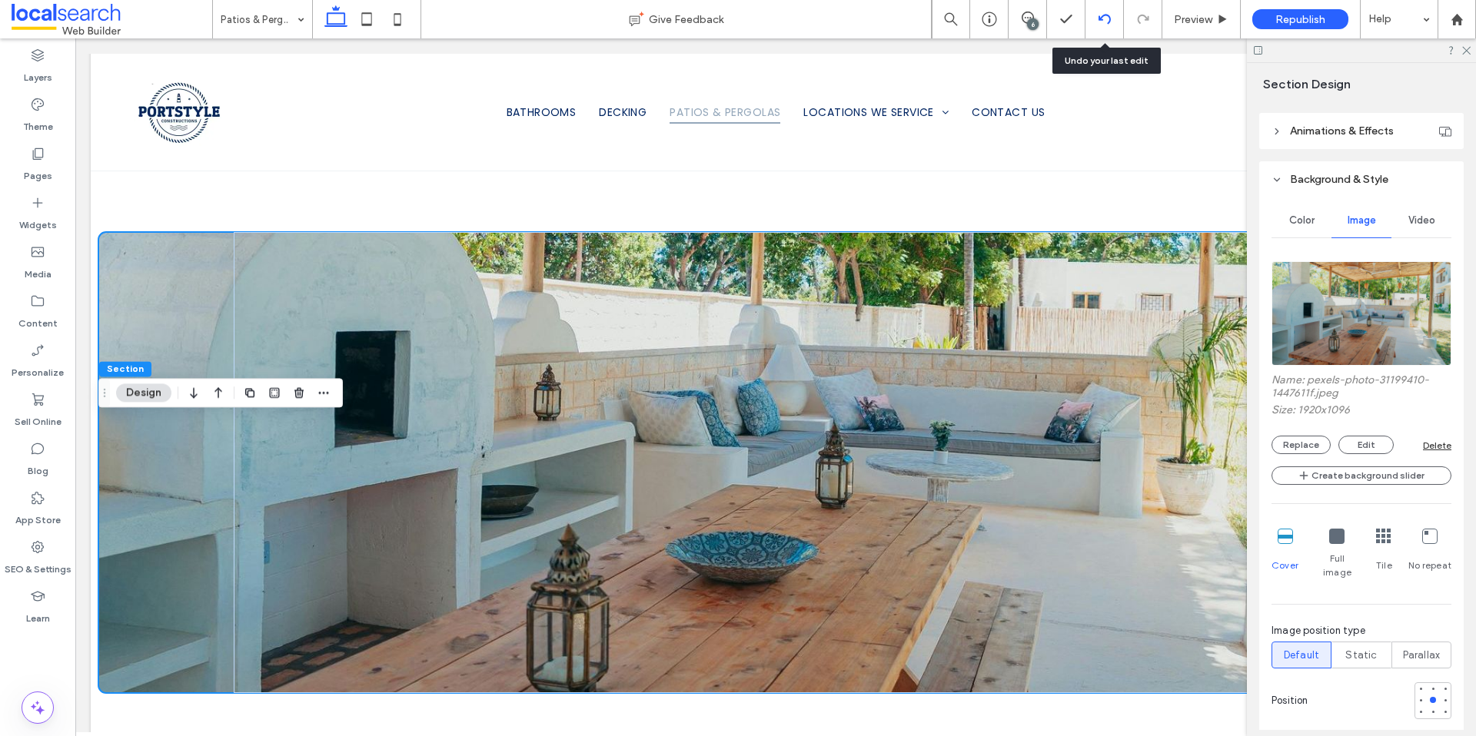
click at [1104, 26] on div at bounding box center [1104, 19] width 38 height 38
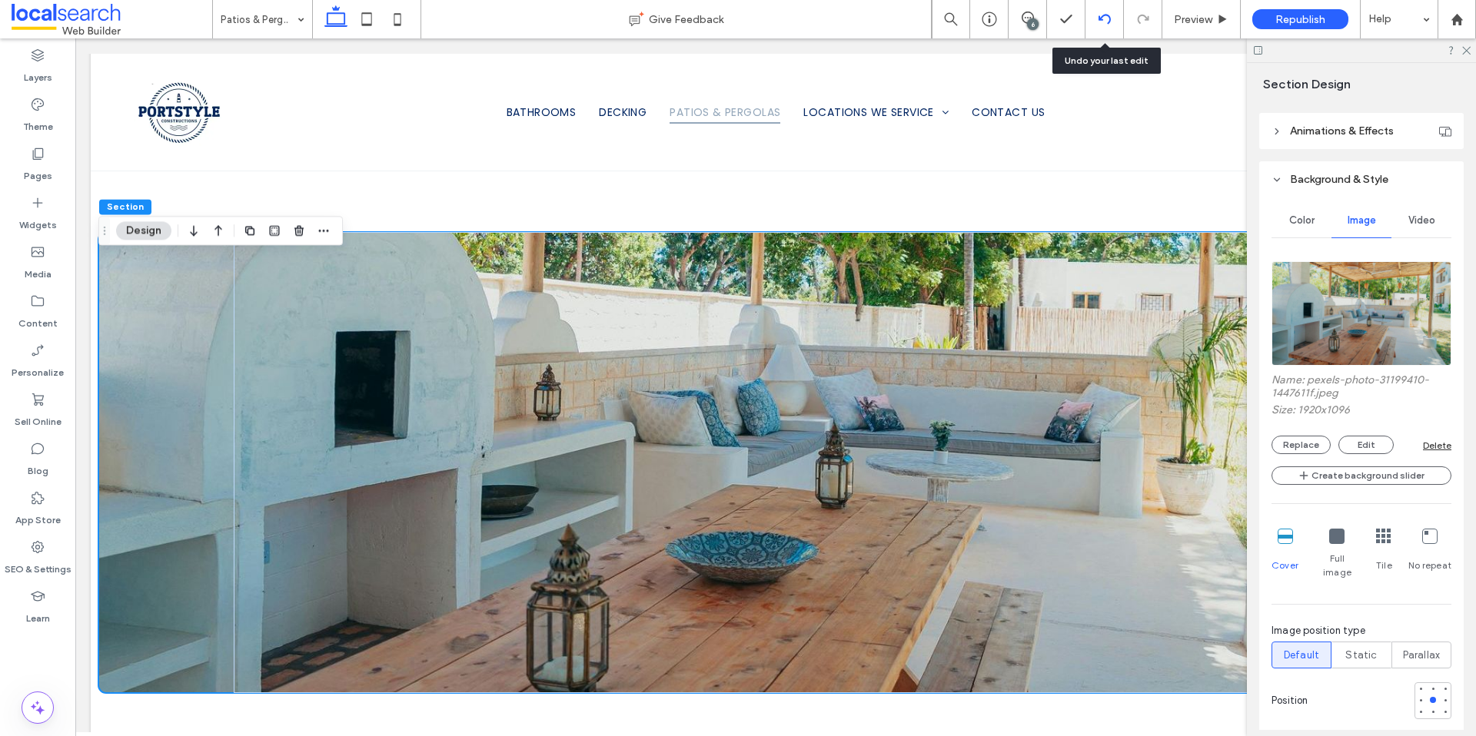
click at [1104, 22] on icon at bounding box center [1104, 19] width 12 height 12
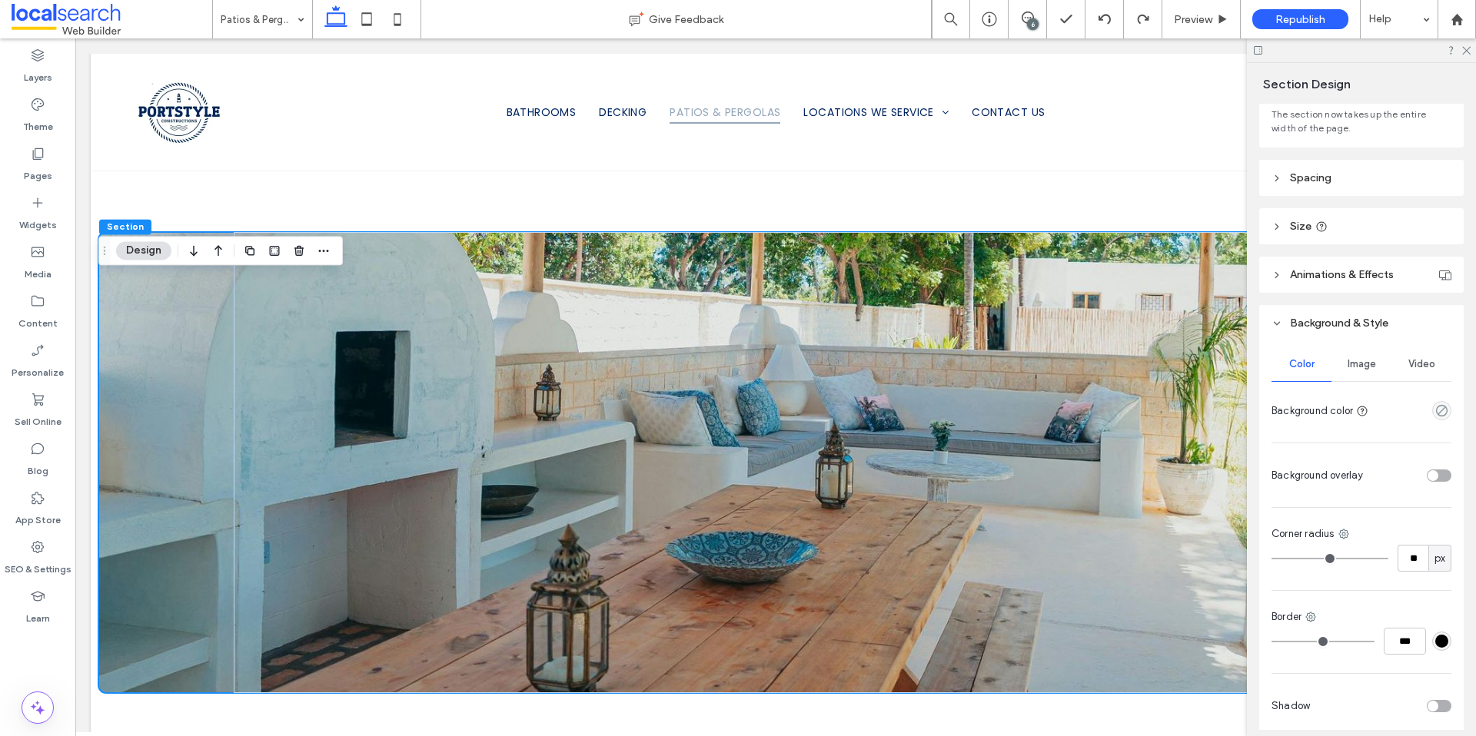
scroll to position [38, 0]
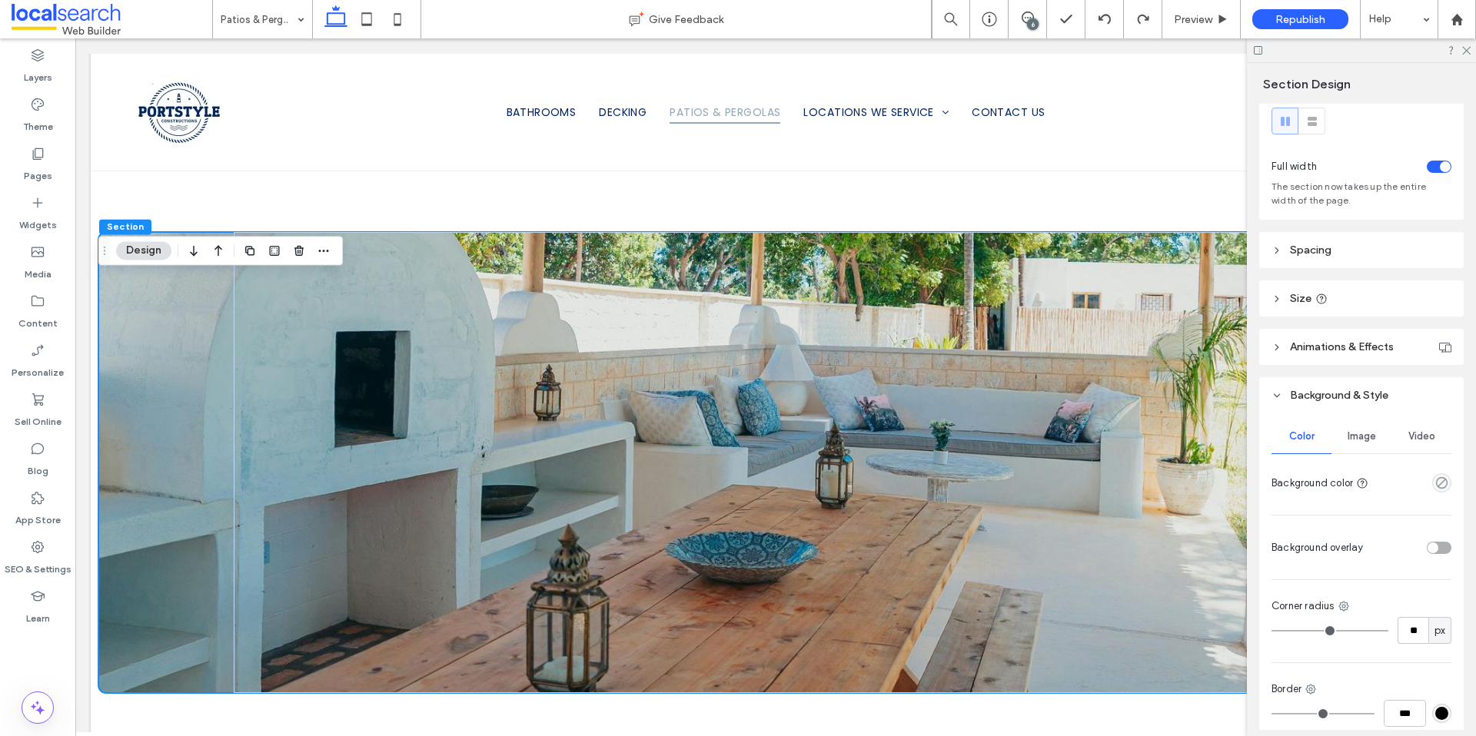
click at [1358, 431] on span "Image" at bounding box center [1361, 436] width 28 height 12
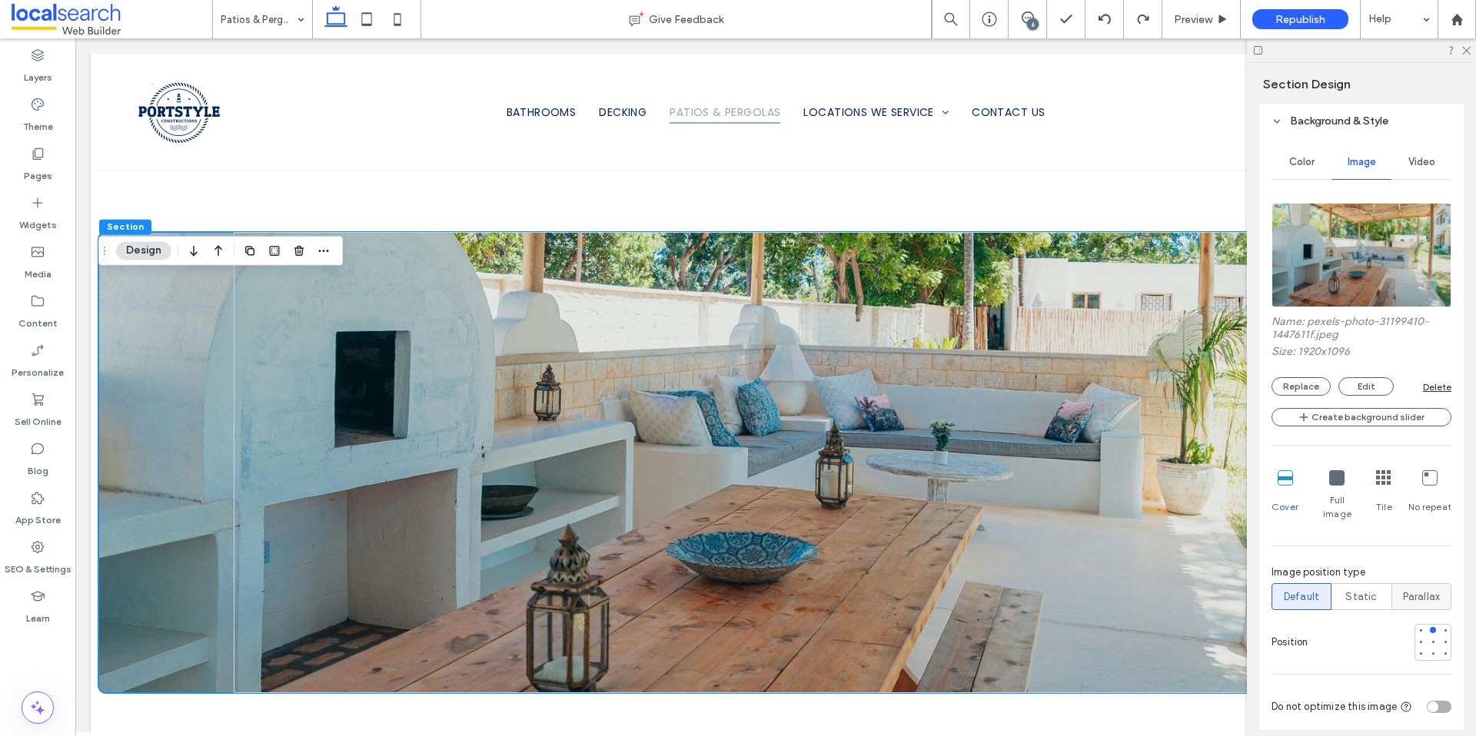
scroll to position [323, 0]
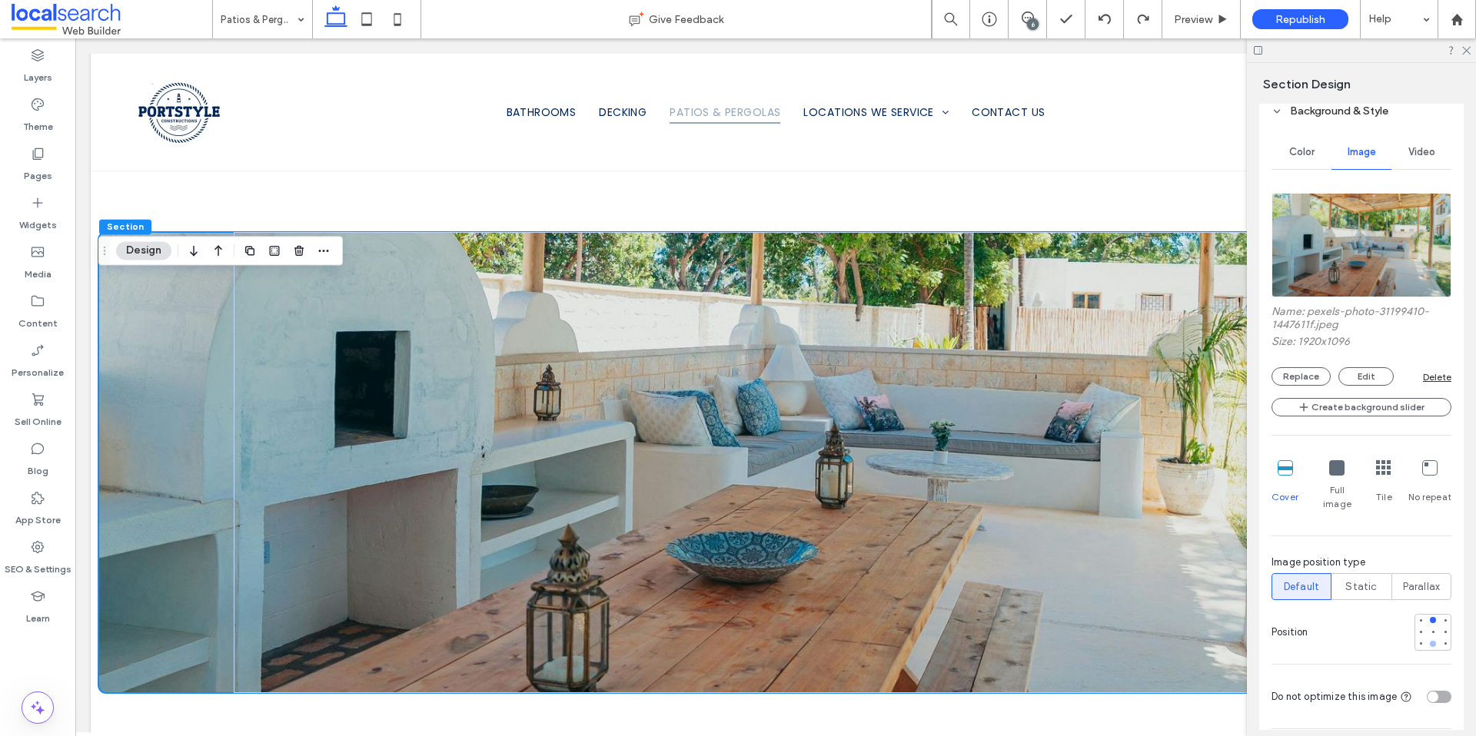
click at [1428, 639] on div at bounding box center [1432, 644] width 11 height 11
click at [1430, 629] on div at bounding box center [1433, 632] width 6 height 6
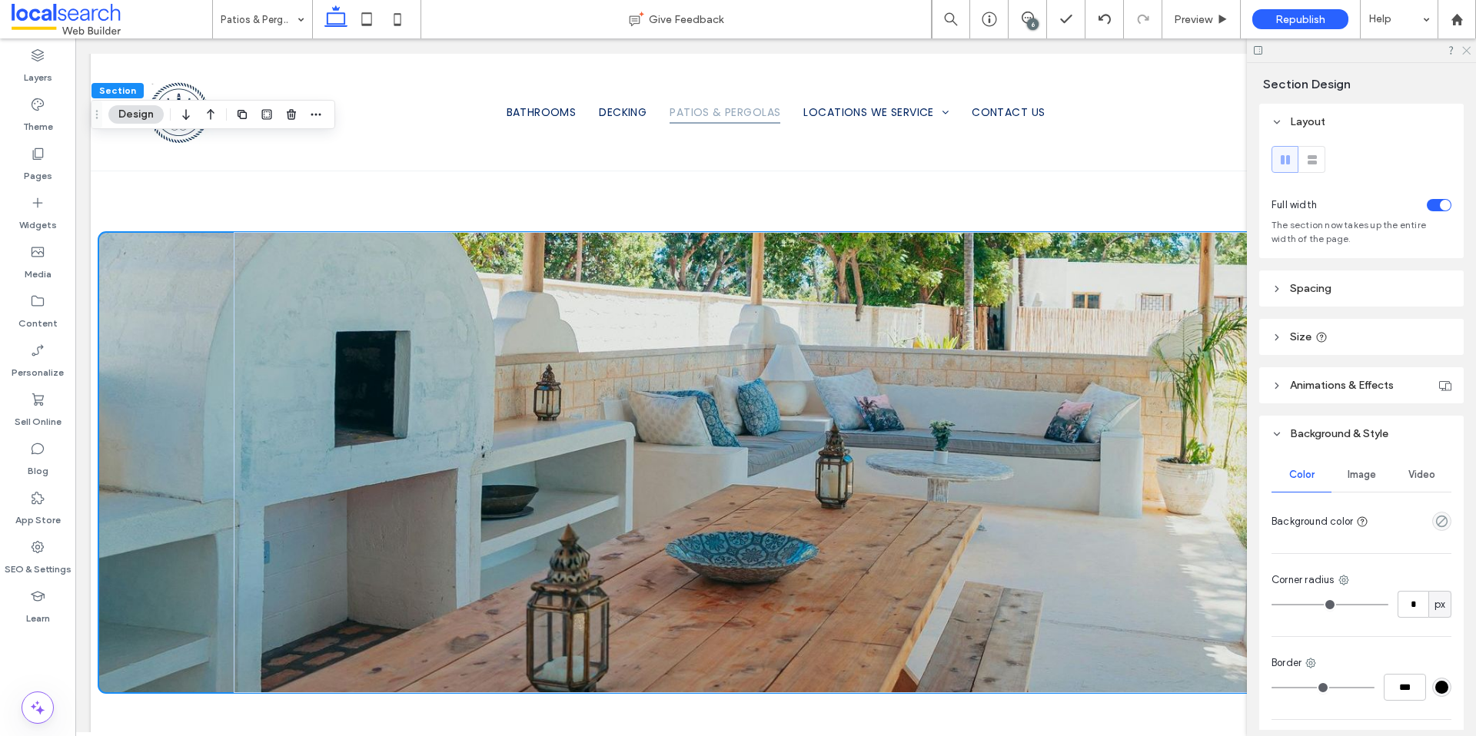
click at [1469, 51] on icon at bounding box center [1465, 50] width 10 height 10
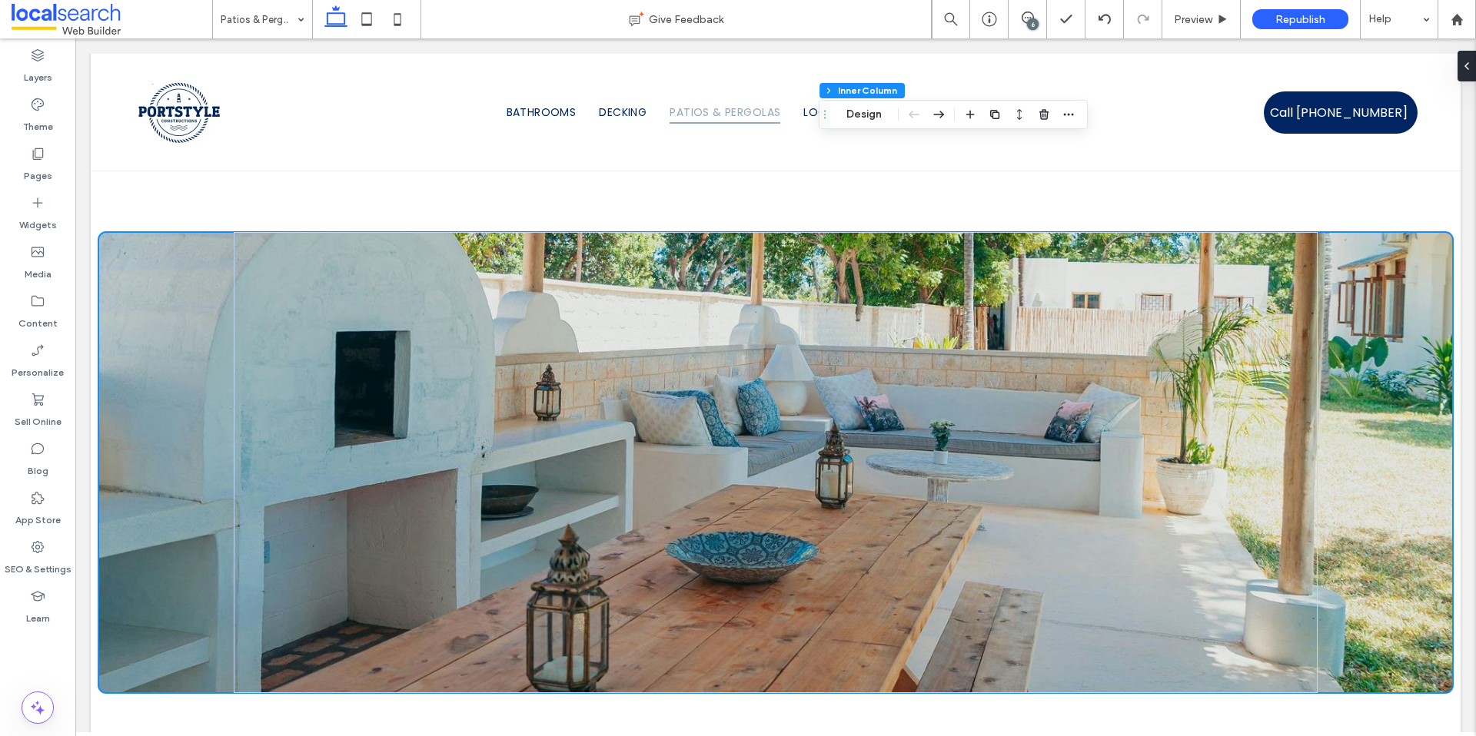
click at [1462, 61] on icon at bounding box center [1460, 66] width 12 height 12
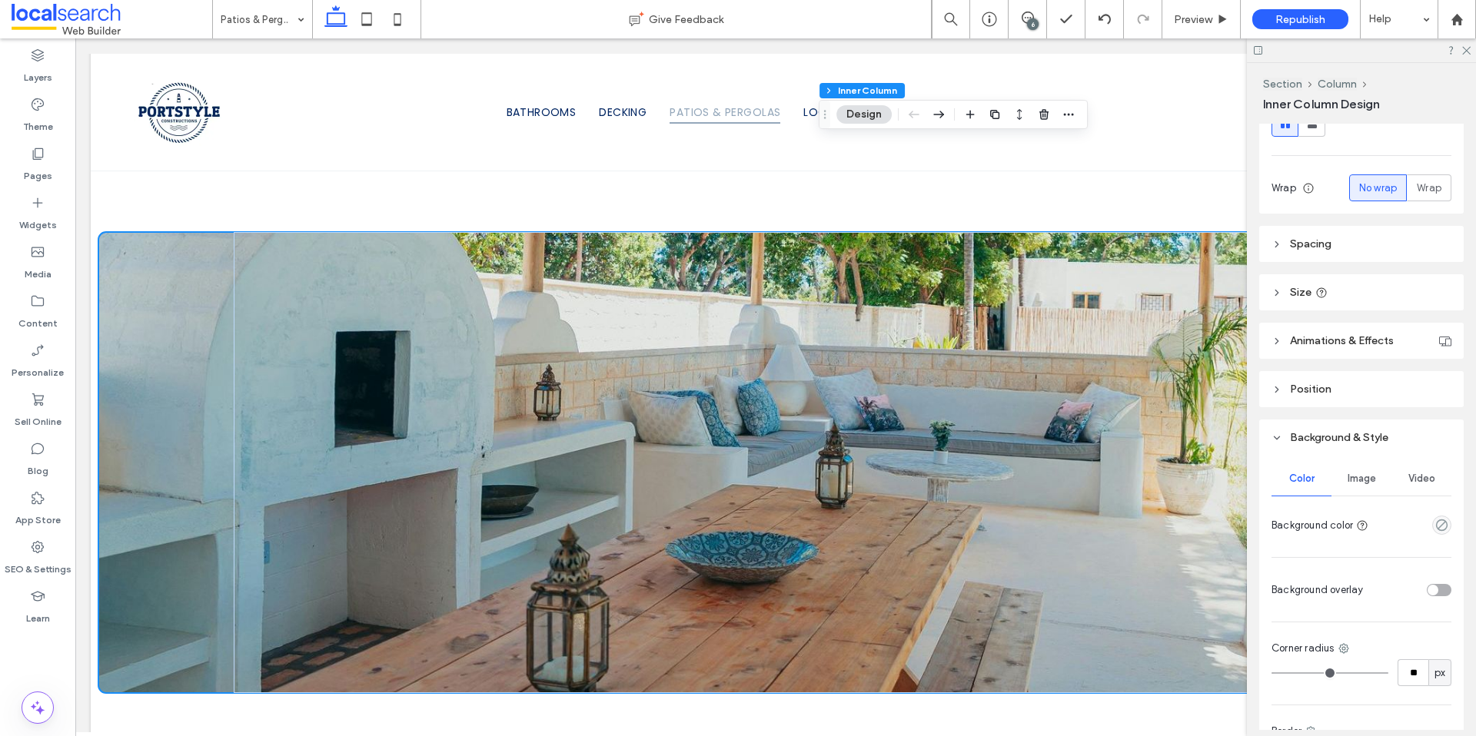
scroll to position [274, 0]
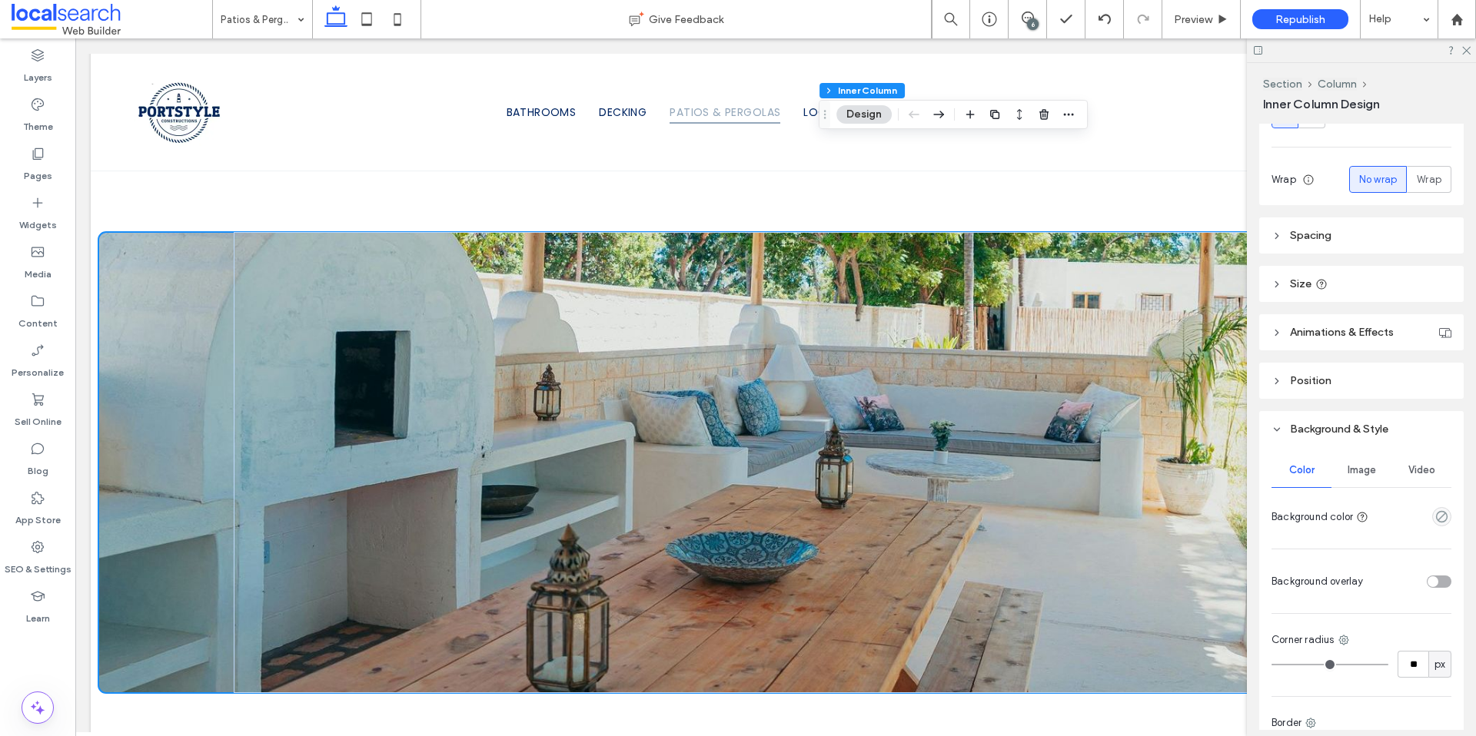
click at [1358, 474] on span "Image" at bounding box center [1361, 470] width 28 height 12
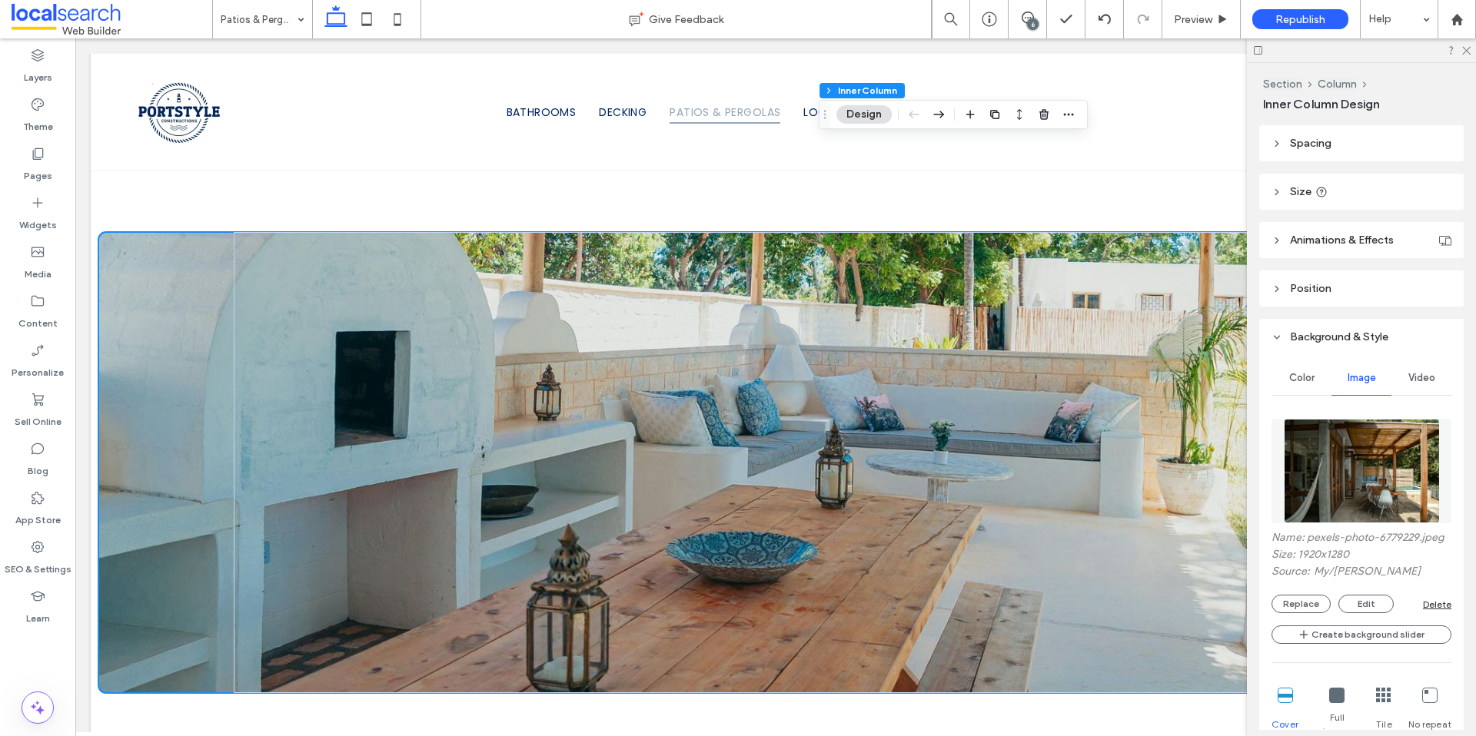
scroll to position [378, 0]
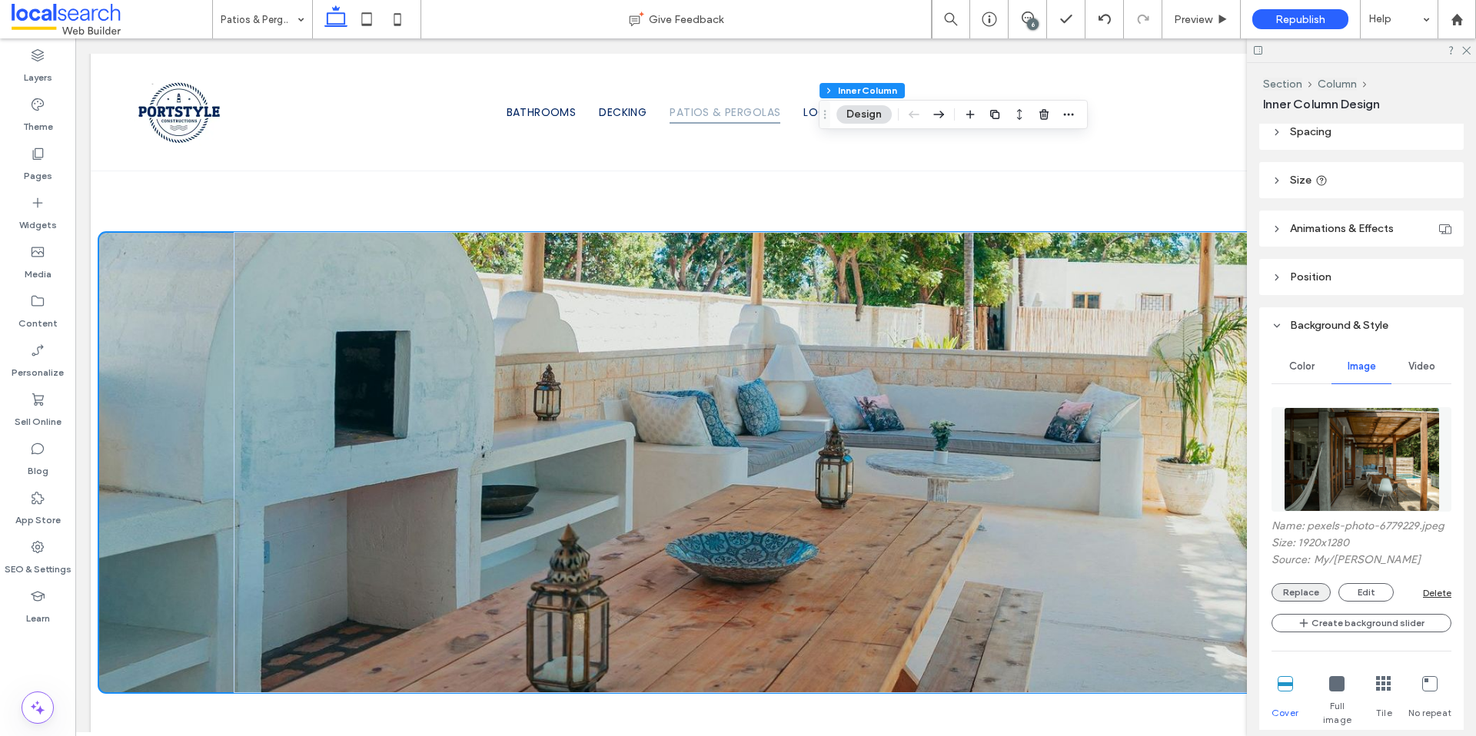
click at [1293, 602] on button "Replace" at bounding box center [1300, 592] width 59 height 18
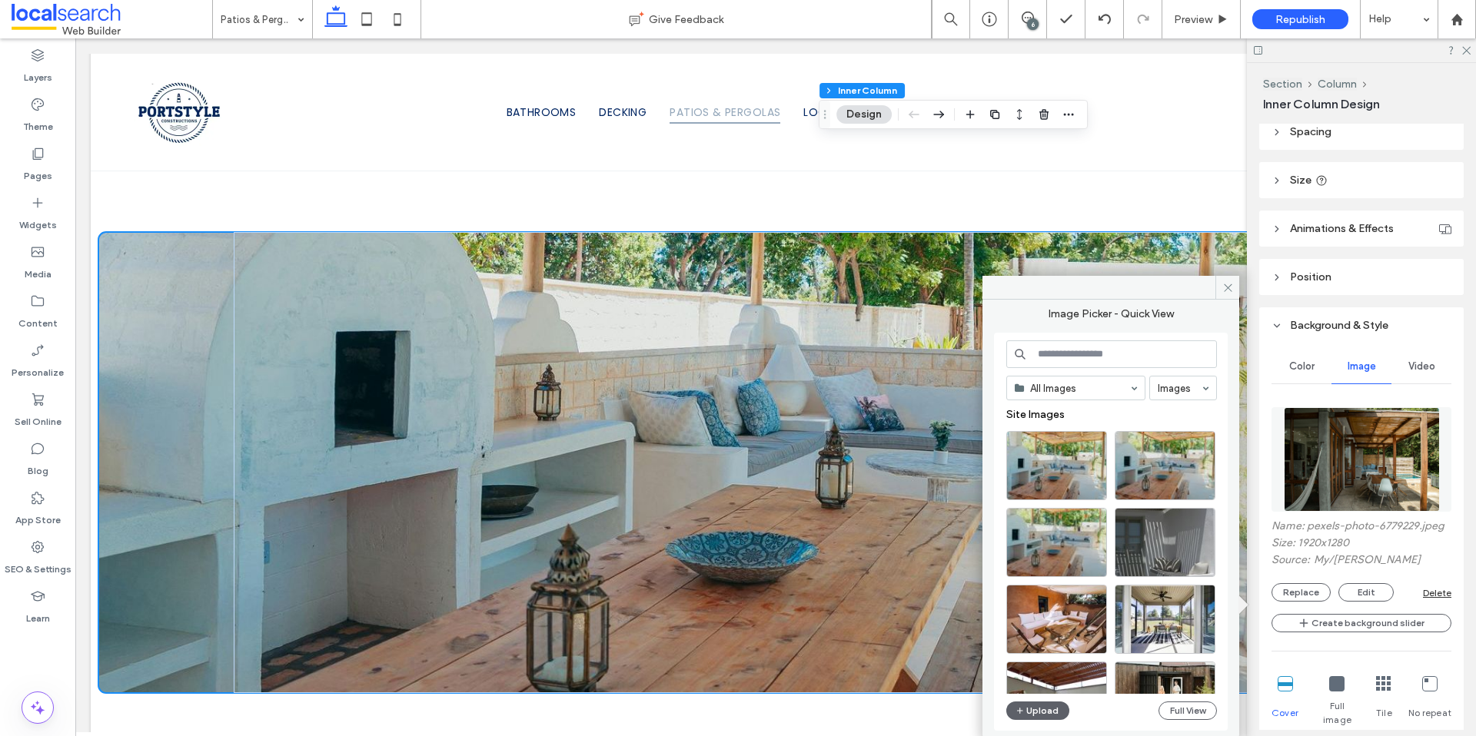
click at [1128, 360] on input at bounding box center [1111, 354] width 211 height 28
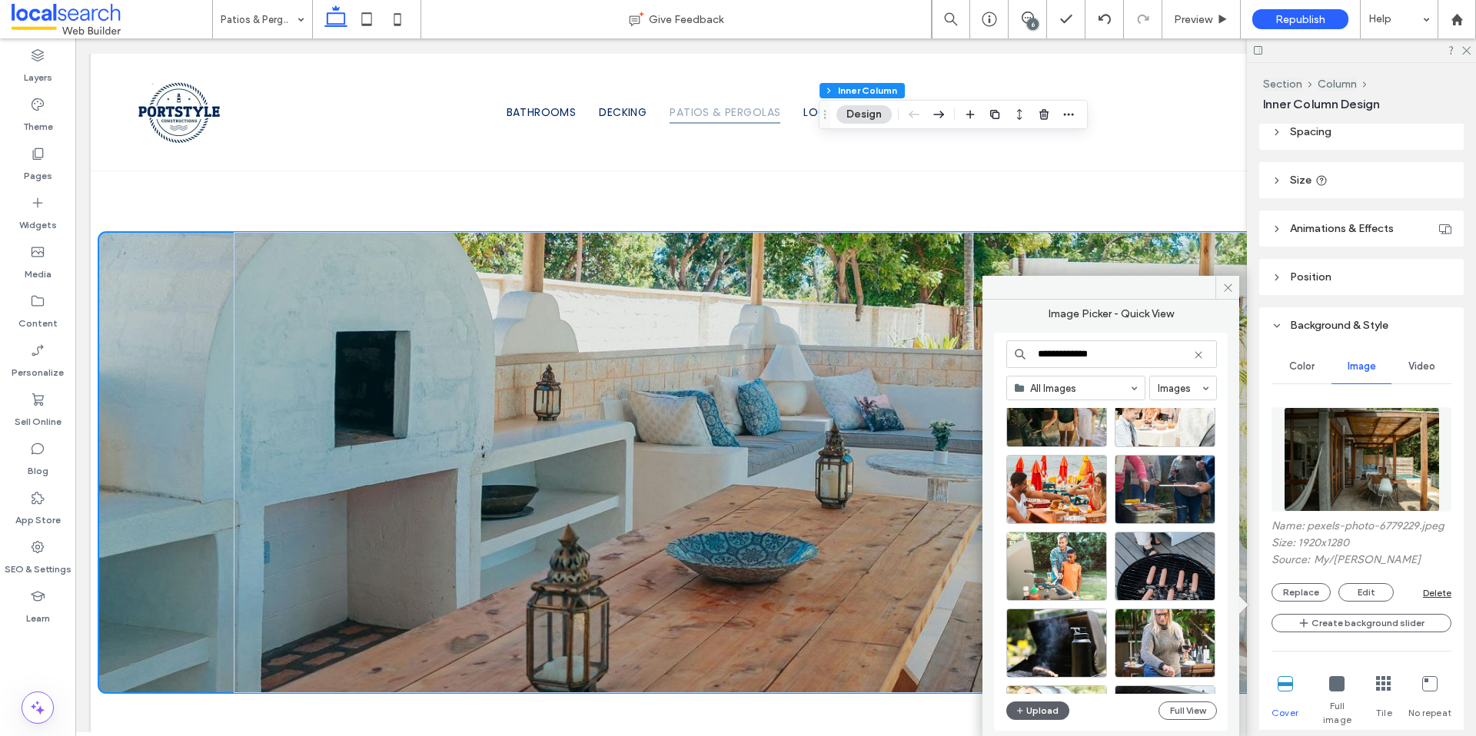
scroll to position [659, 0]
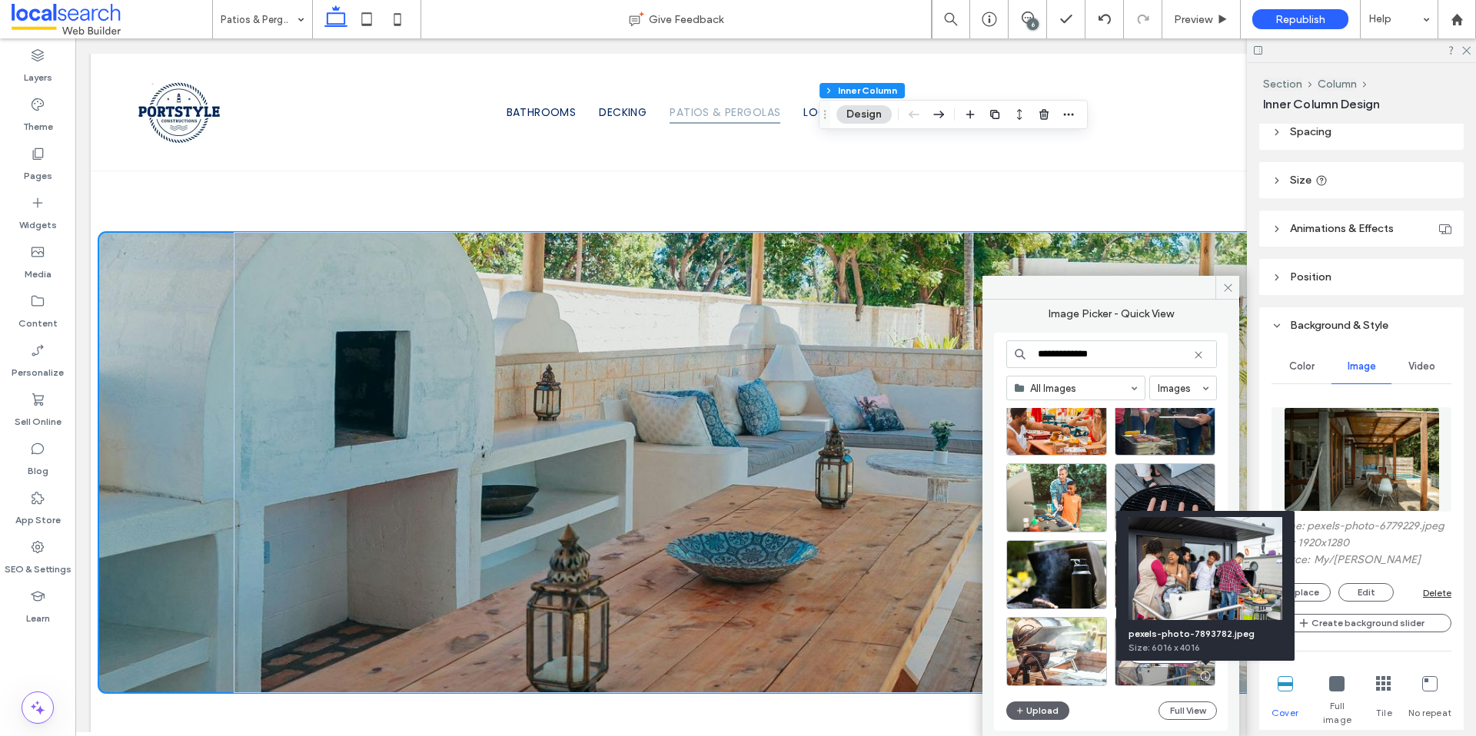
type input "**********"
click at [1202, 674] on div at bounding box center [1204, 676] width 19 height 12
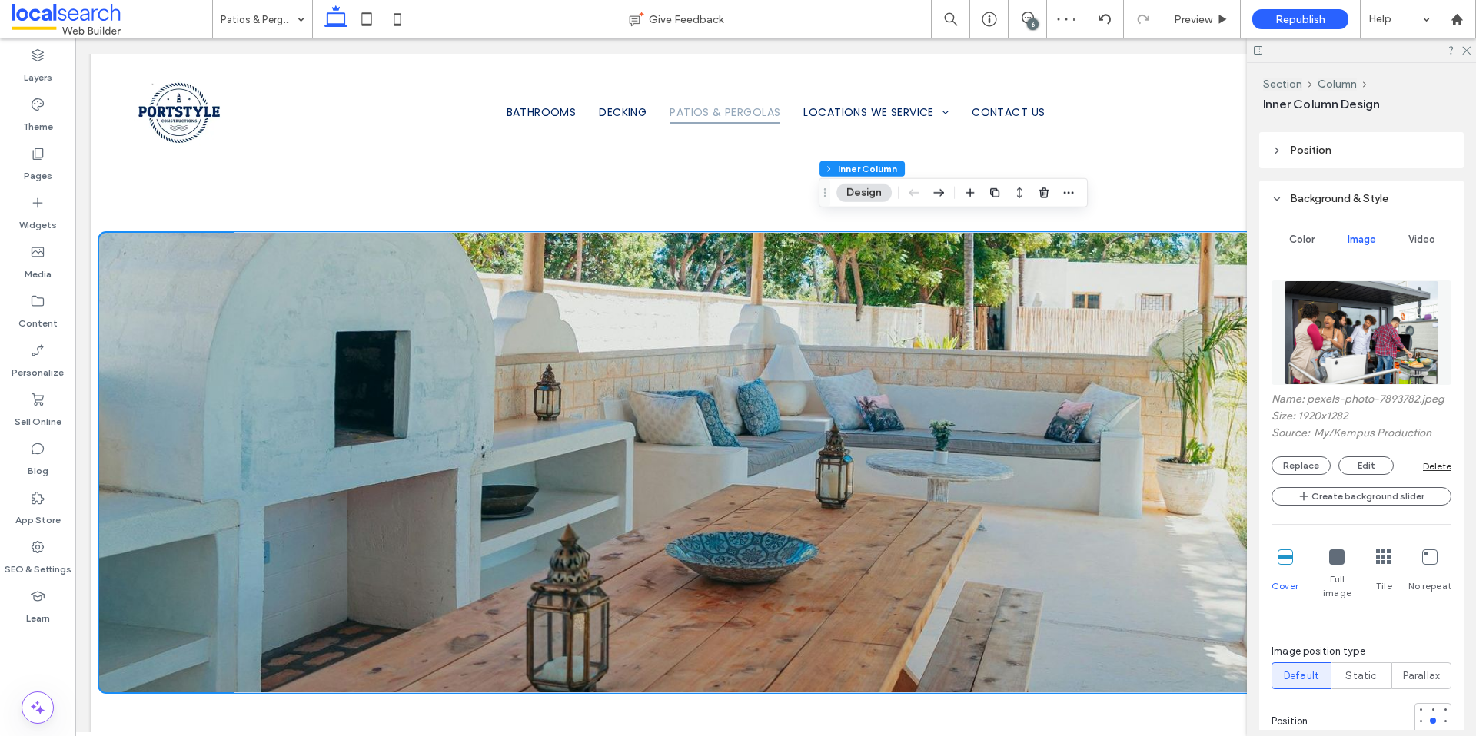
scroll to position [629, 0]
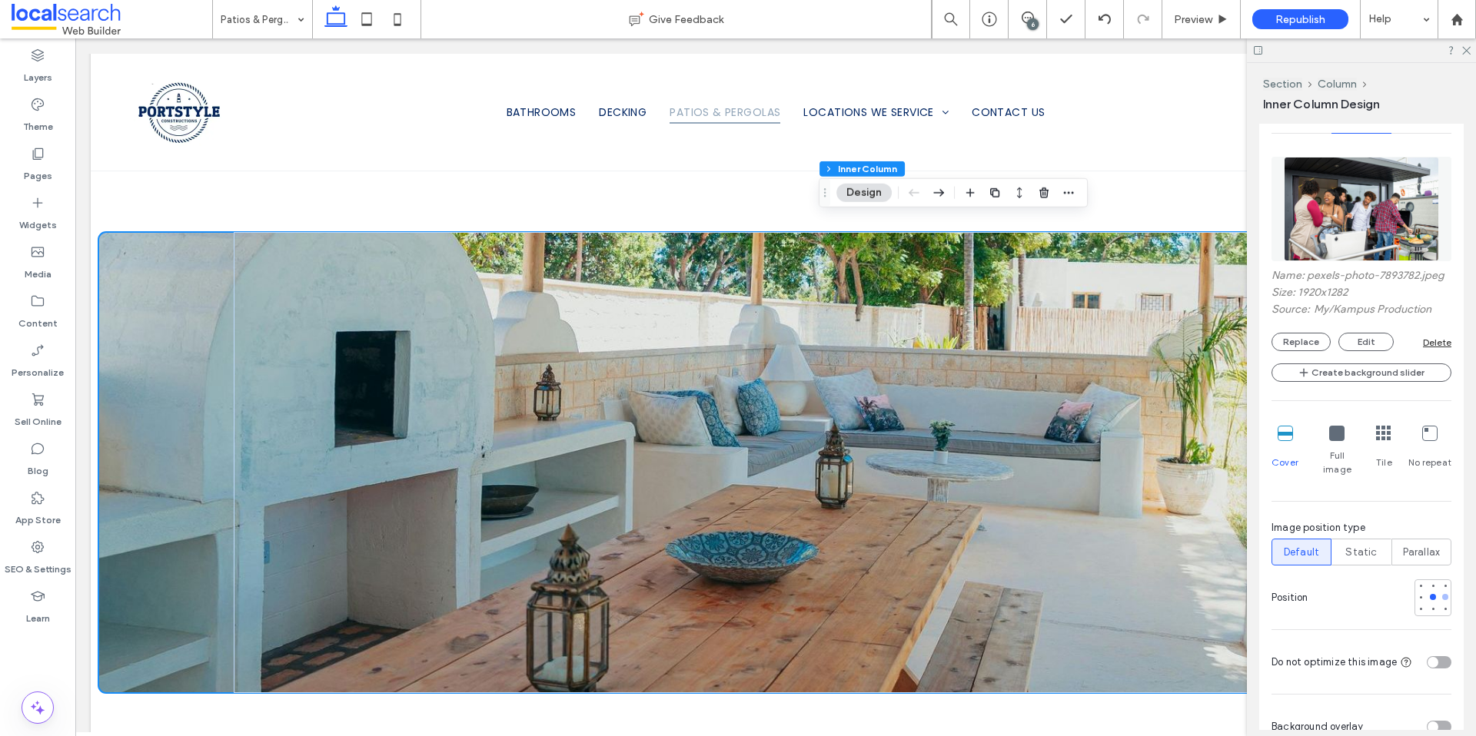
click at [1442, 596] on div at bounding box center [1445, 597] width 6 height 6
click at [1312, 351] on button "Replace" at bounding box center [1300, 342] width 59 height 18
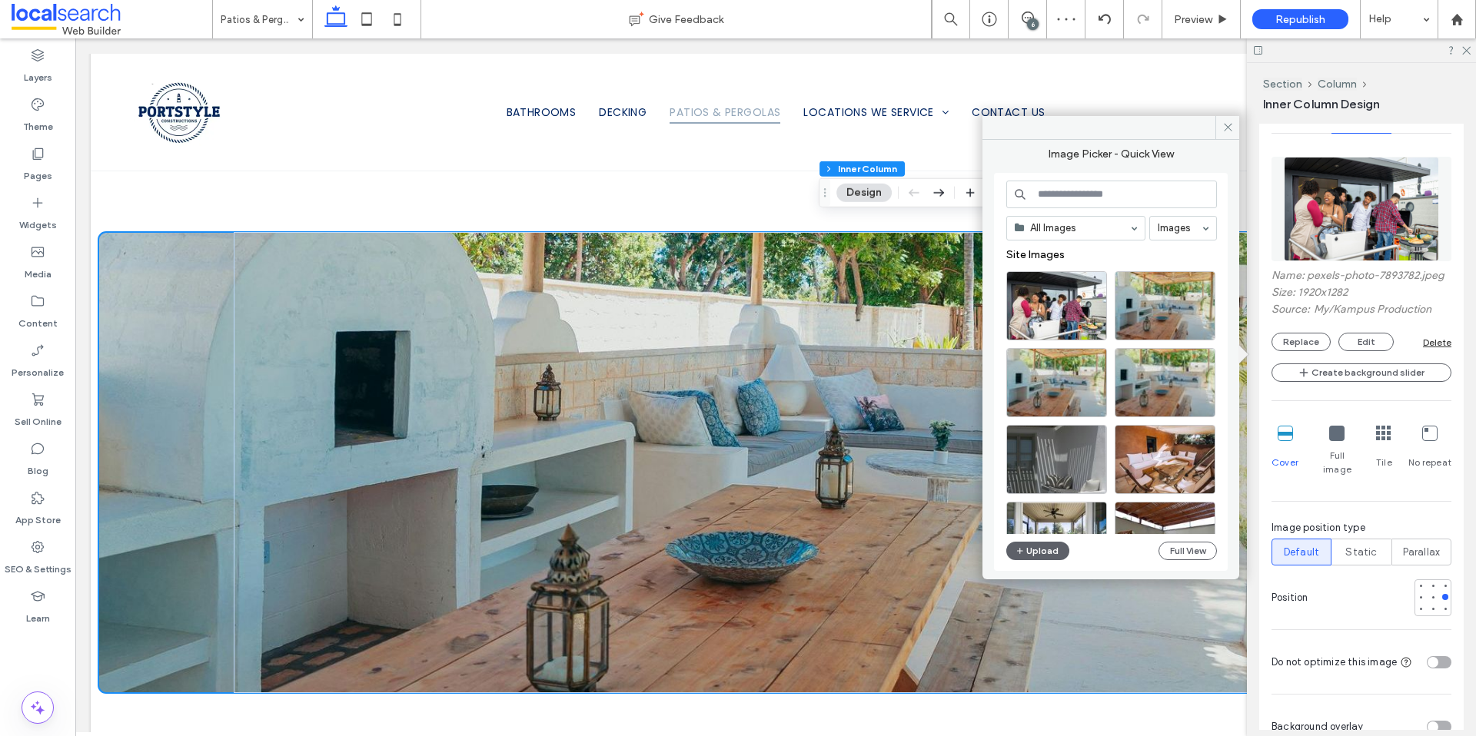
click at [1062, 194] on input at bounding box center [1111, 195] width 211 height 28
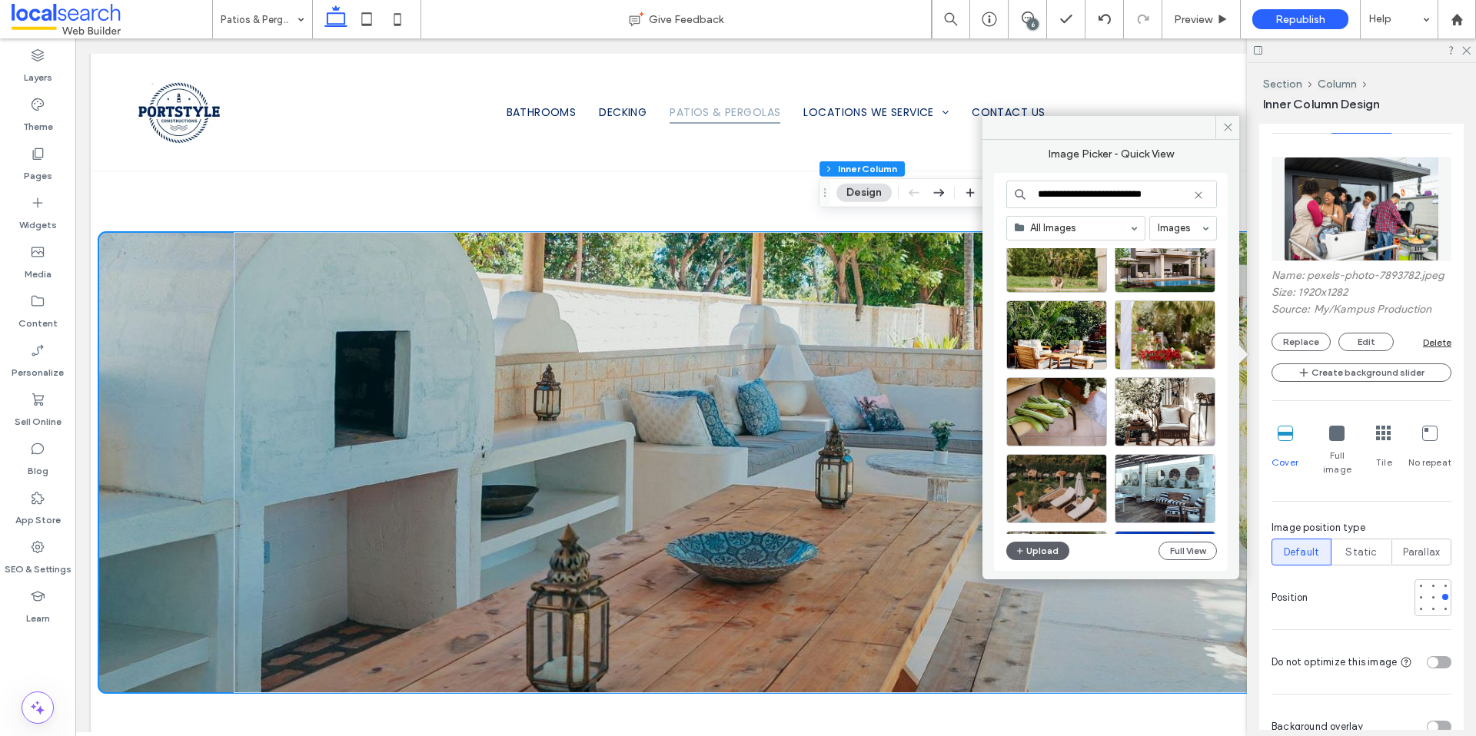
scroll to position [11746, 0]
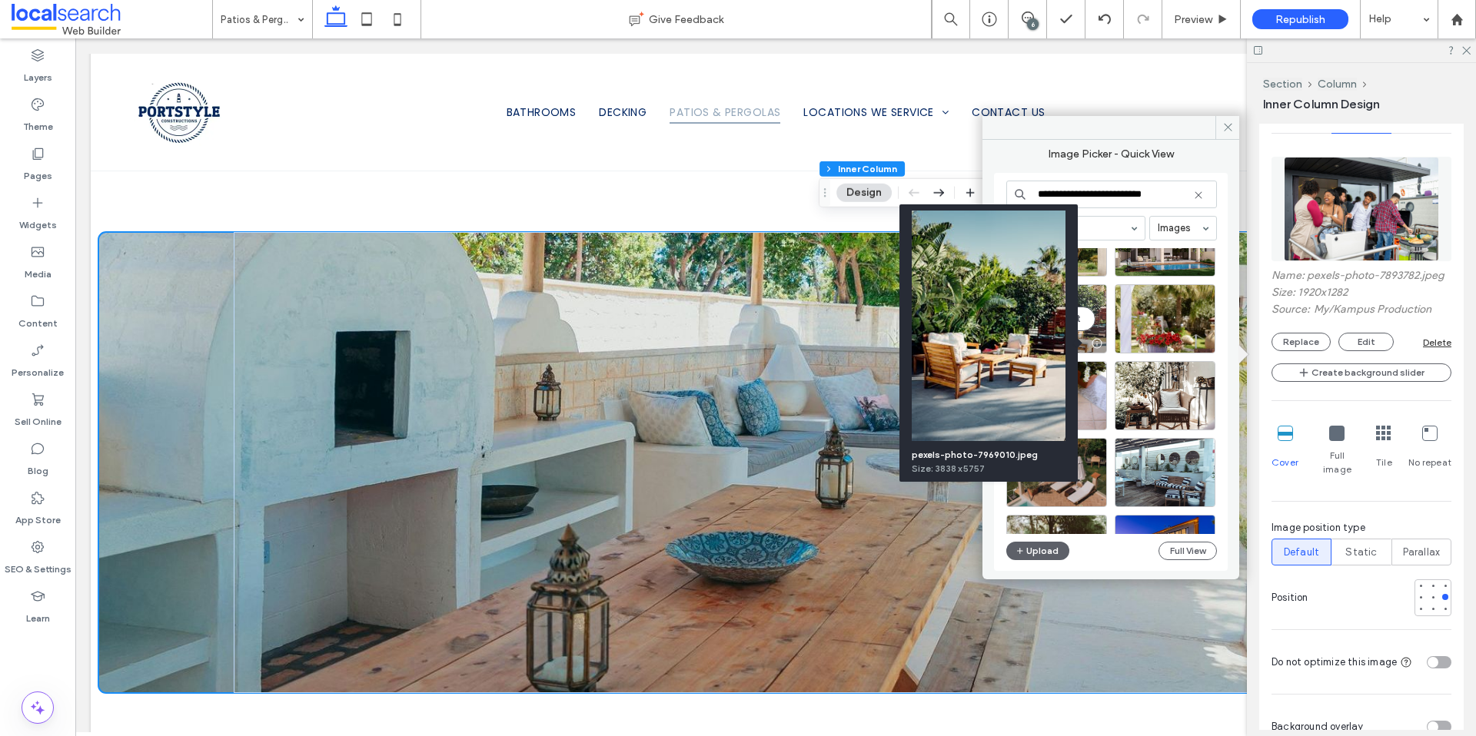
type input "**********"
click at [1095, 344] on div at bounding box center [1096, 343] width 19 height 12
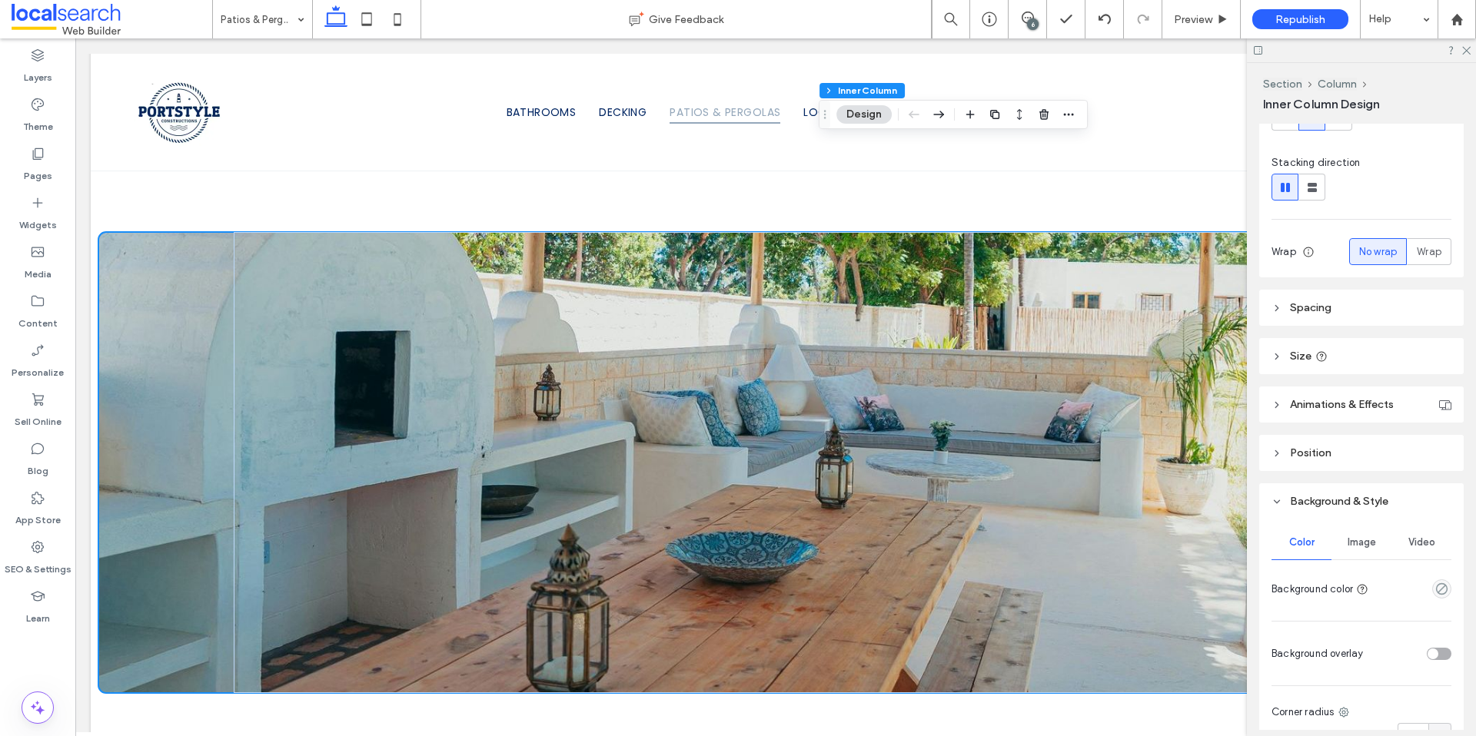
scroll to position [209, 0]
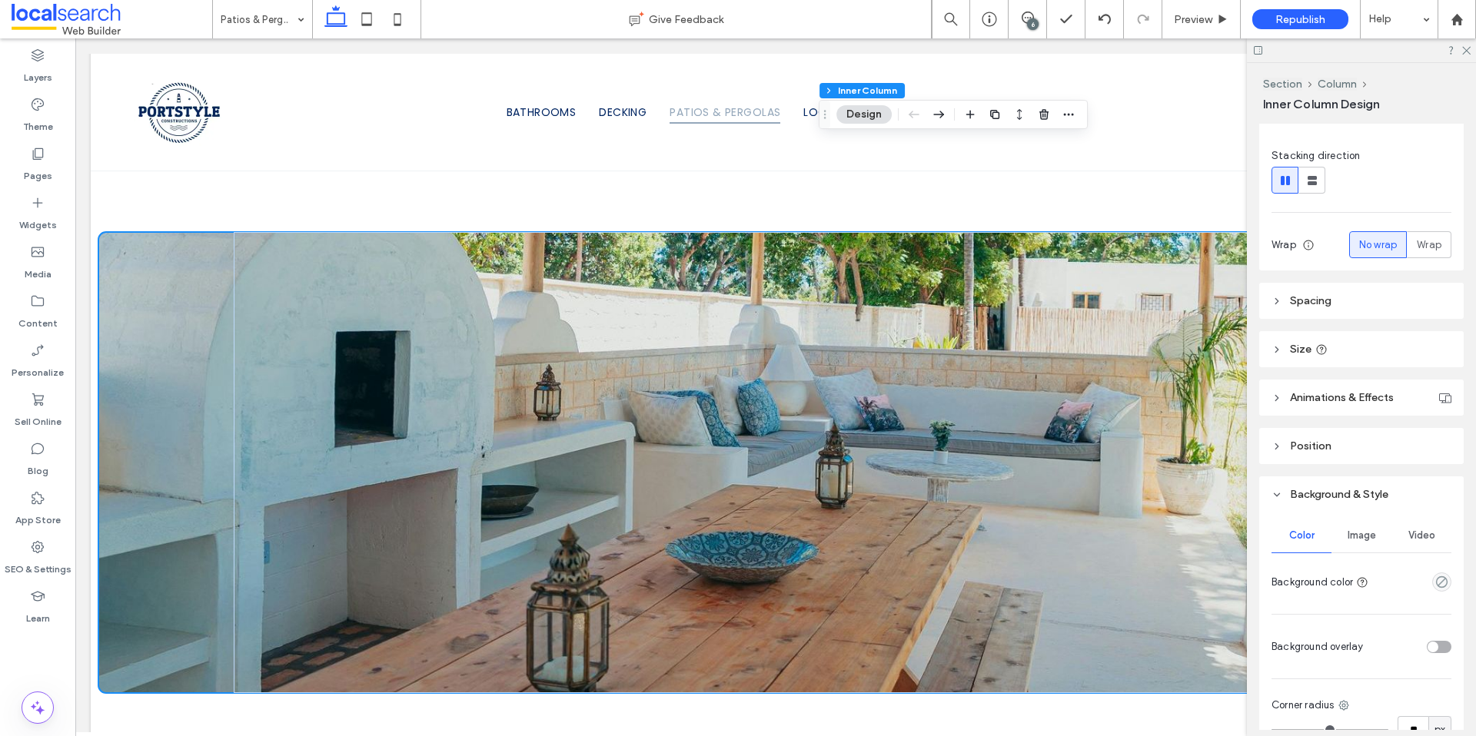
click at [1353, 536] on span "Image" at bounding box center [1361, 536] width 28 height 12
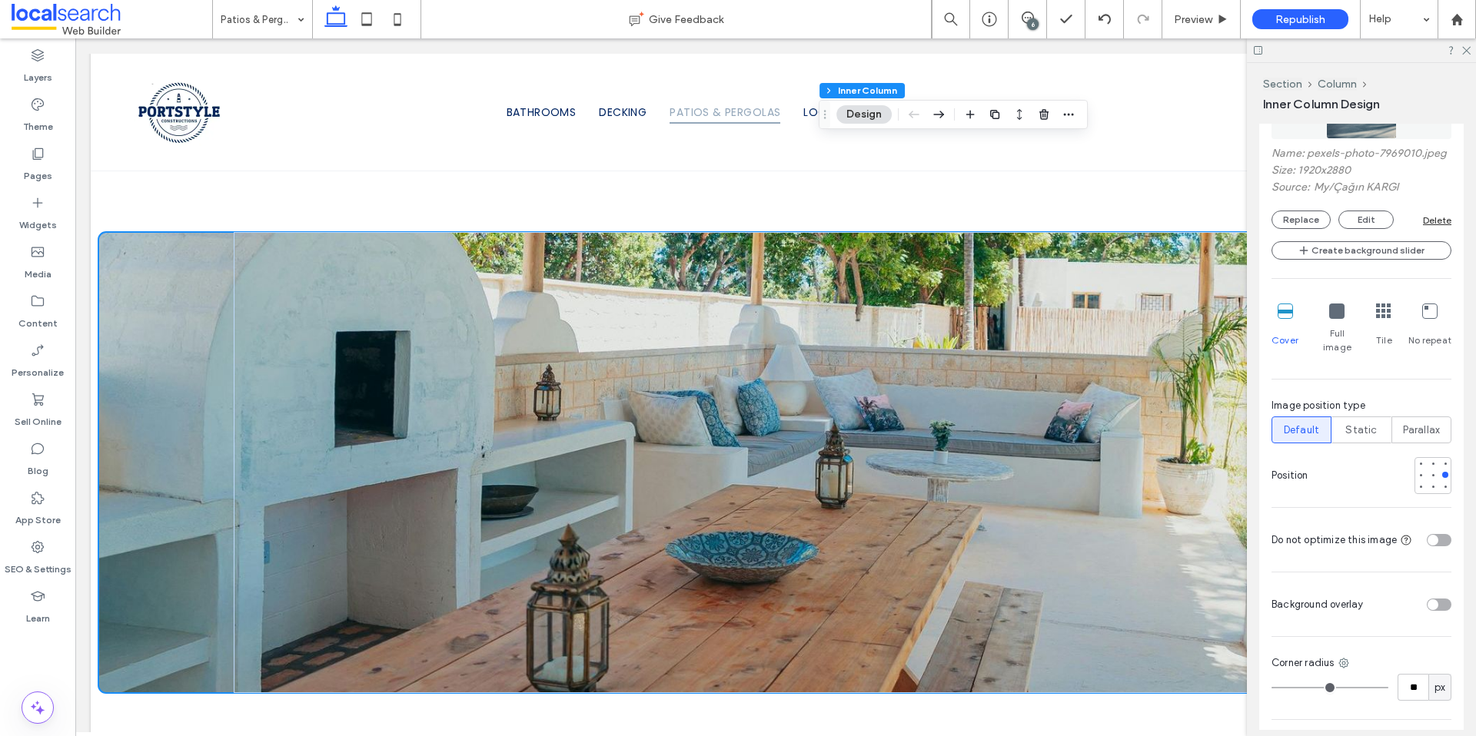
scroll to position [753, 0]
click at [1430, 473] on div at bounding box center [1433, 473] width 6 height 6
click at [1417, 471] on div at bounding box center [1420, 473] width 6 height 6
click at [1417, 482] on div at bounding box center [1420, 485] width 6 height 6
click at [1430, 460] on div at bounding box center [1433, 461] width 6 height 6
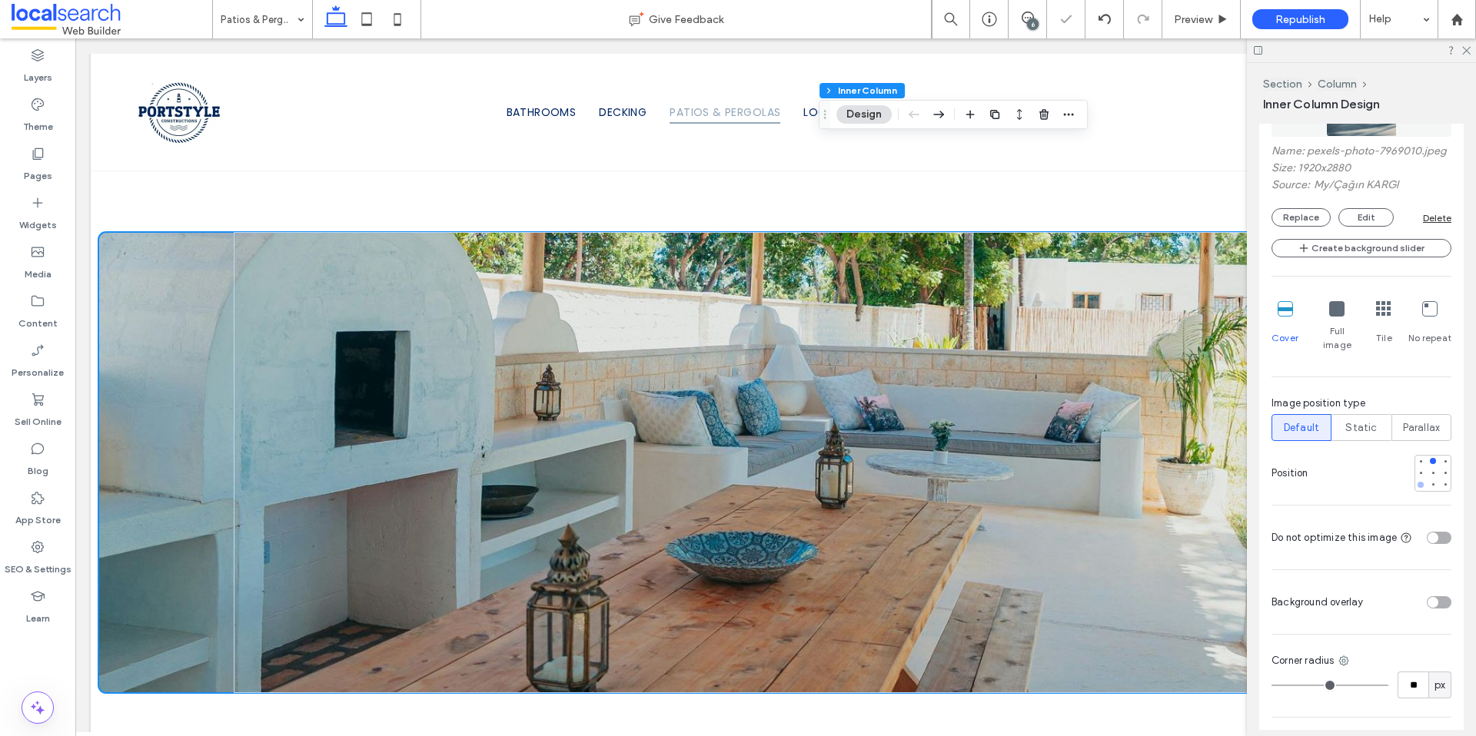
click at [1417, 484] on div at bounding box center [1420, 485] width 6 height 6
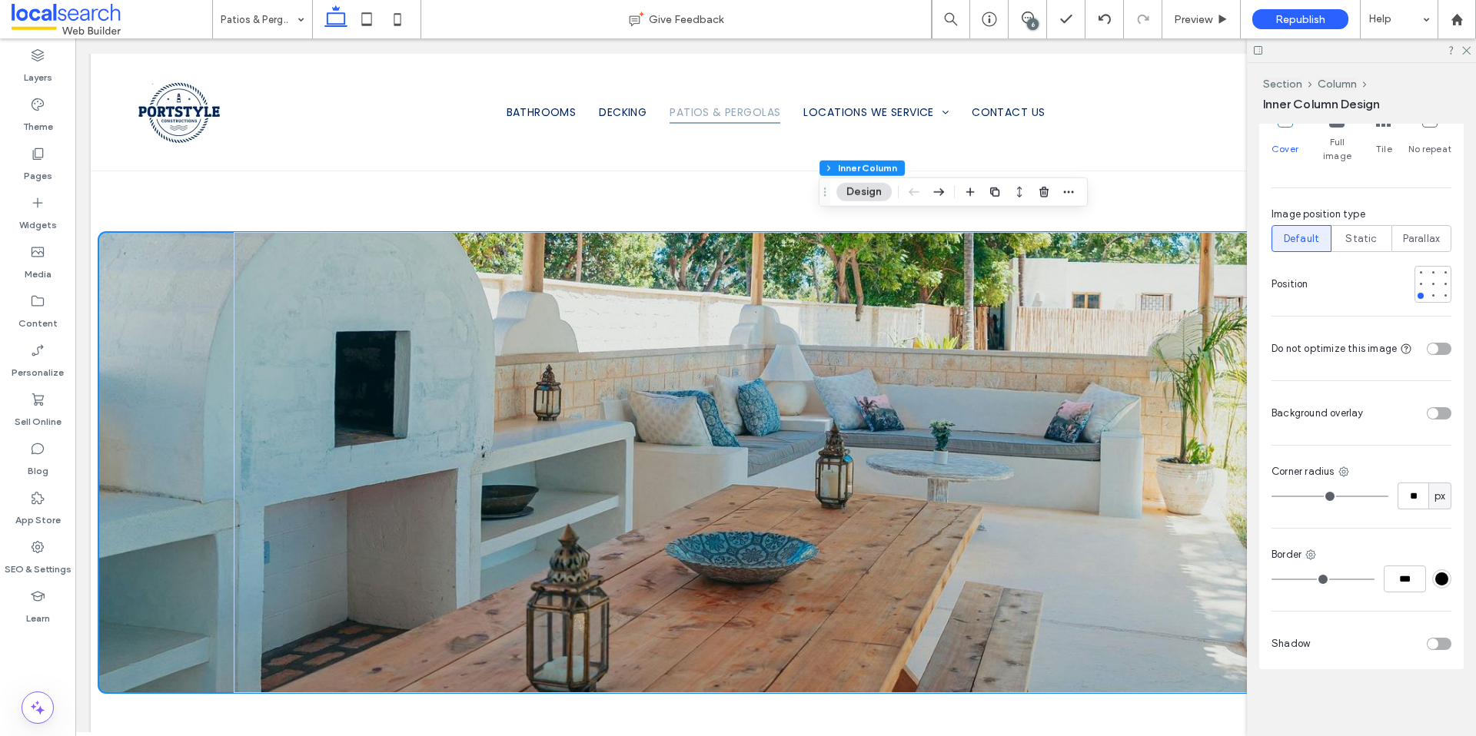
scroll to position [926, 0]
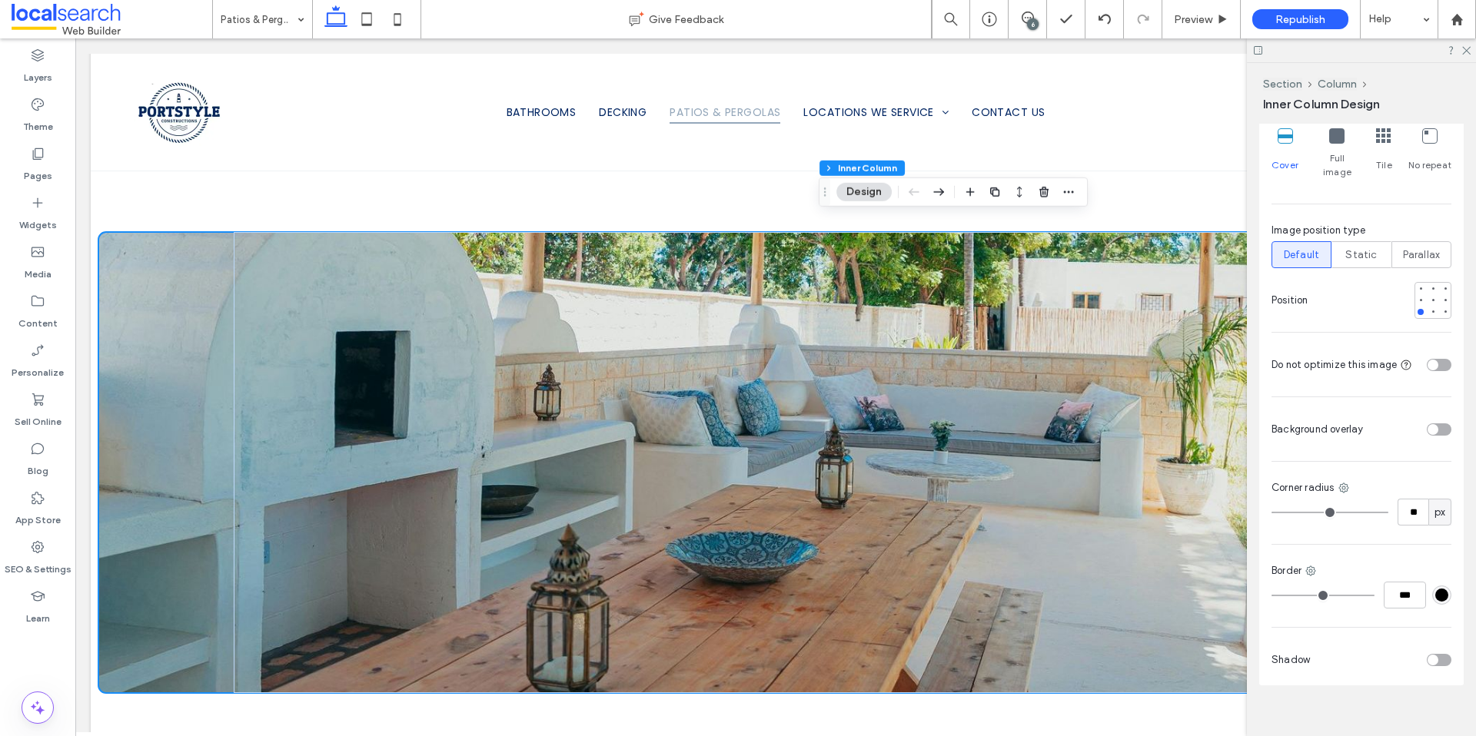
click at [1429, 430] on div "toggle" at bounding box center [1432, 429] width 11 height 11
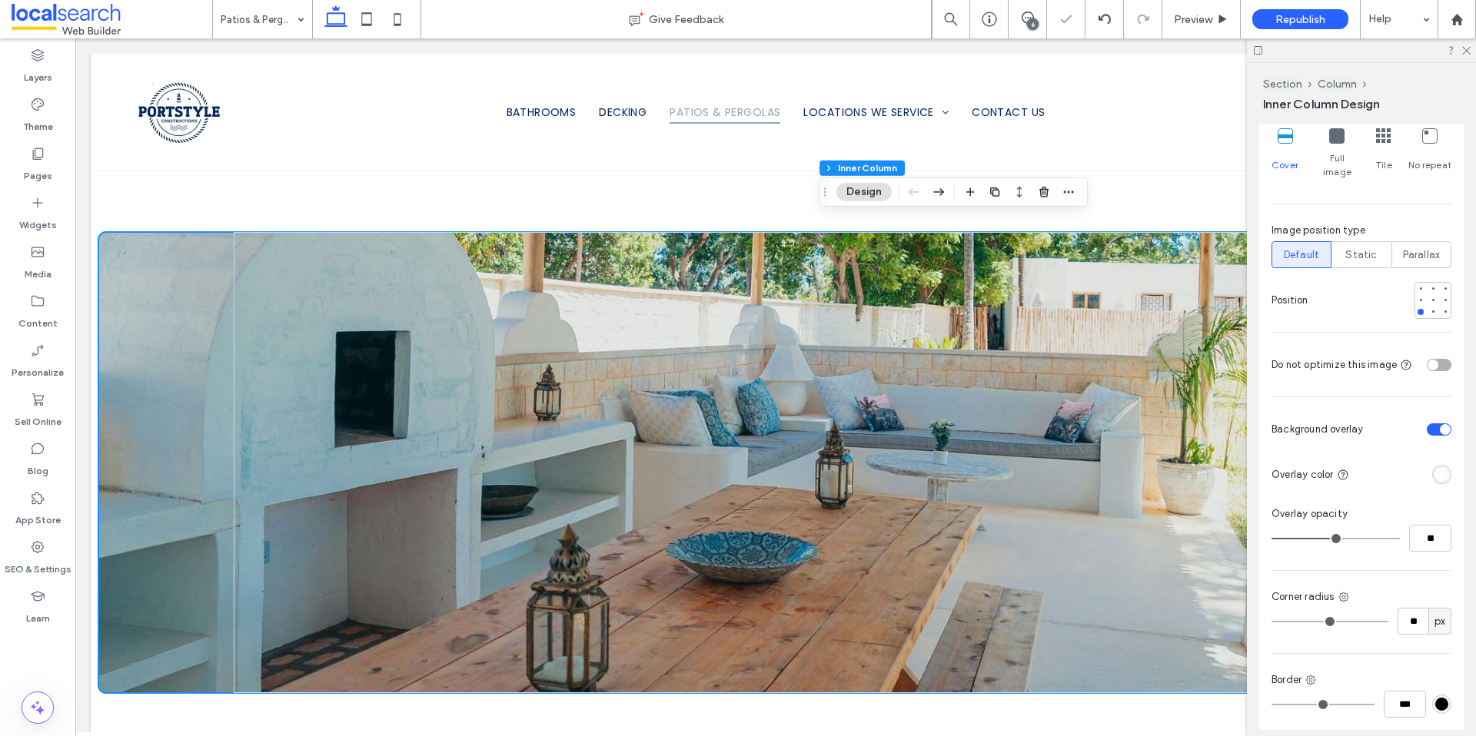
type input "**"
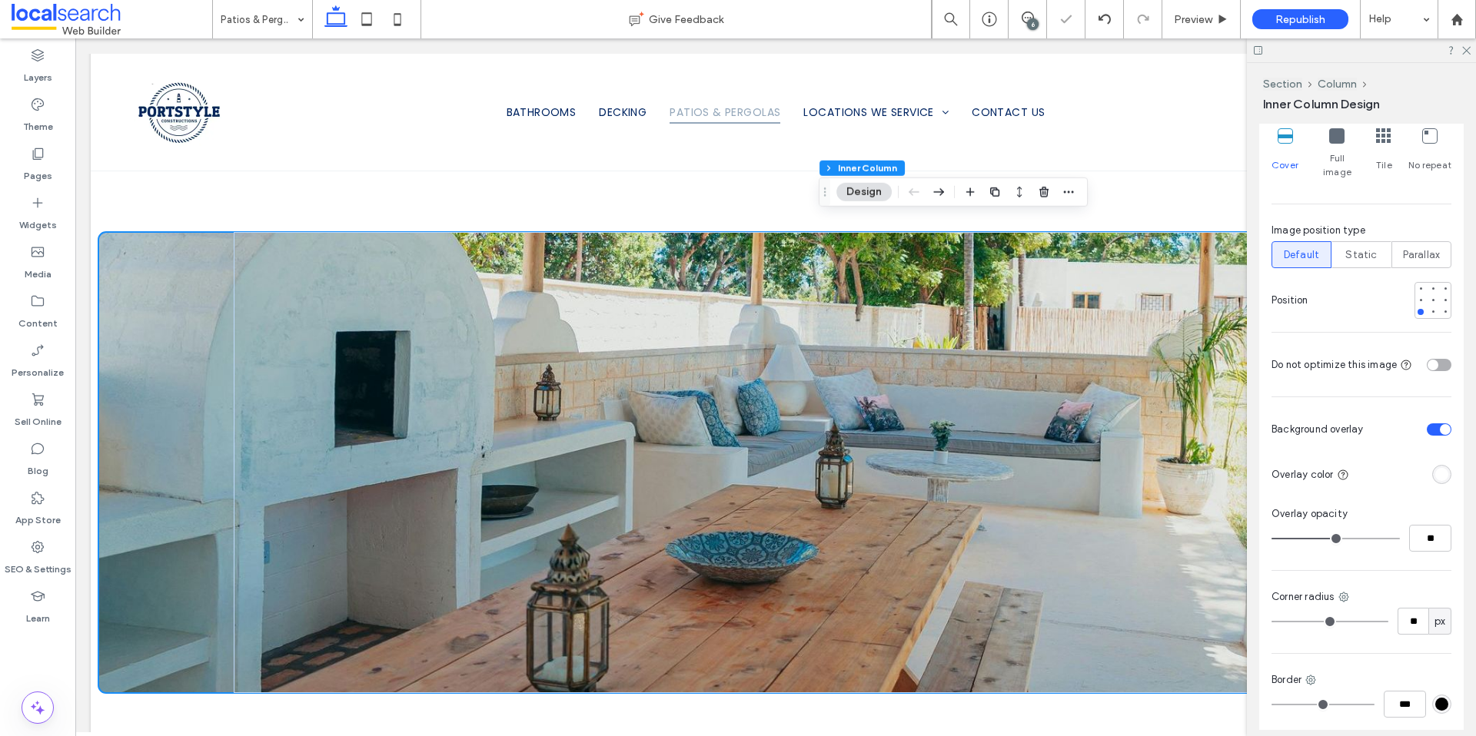
type input "**"
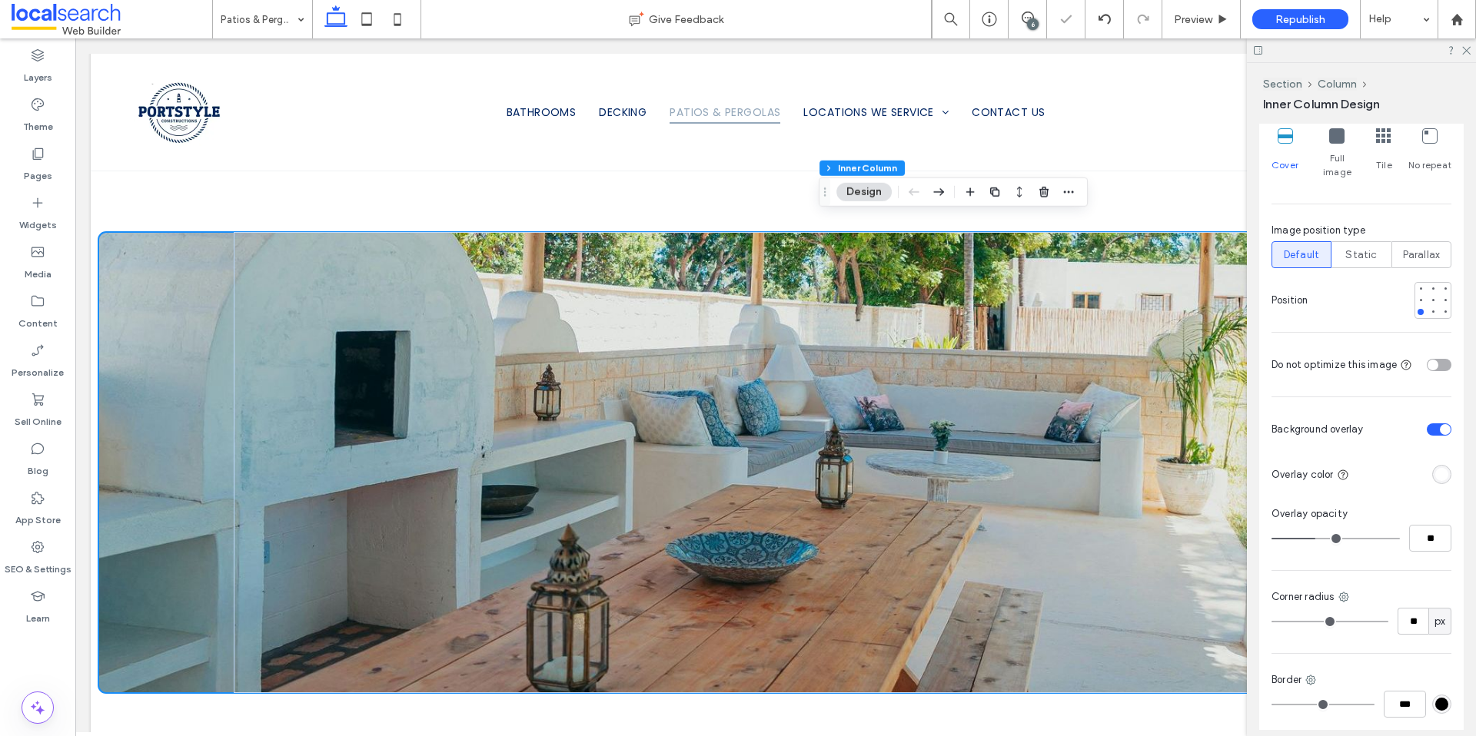
type input "**"
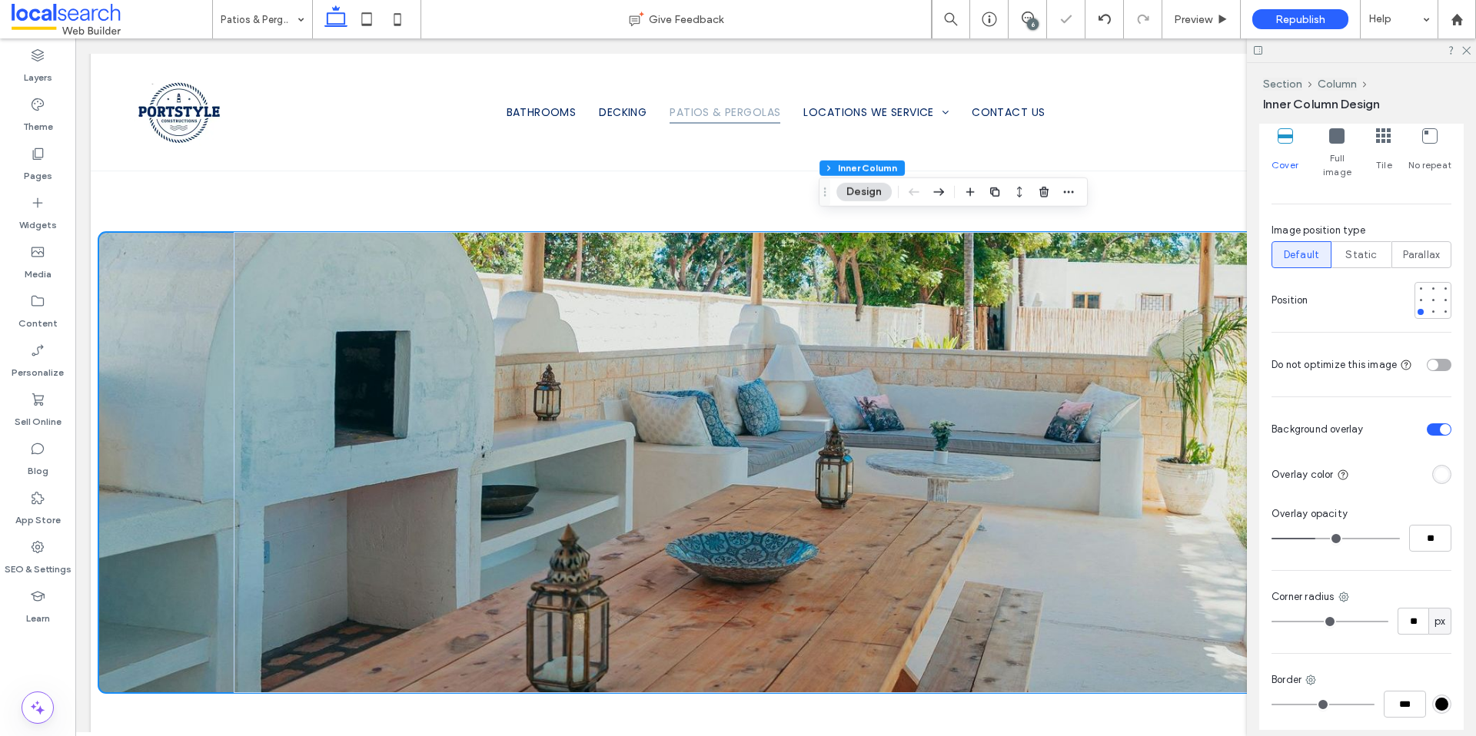
type input "**"
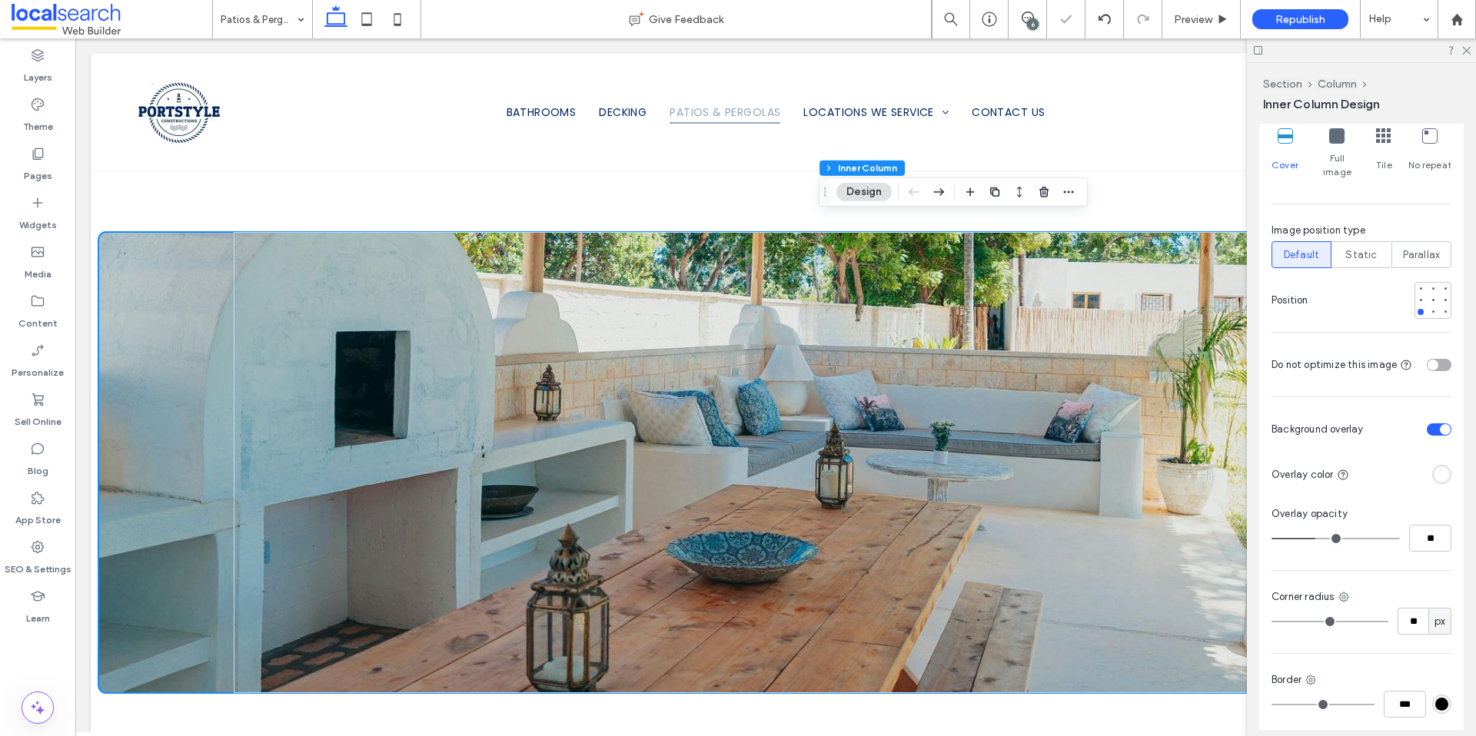
type input "**"
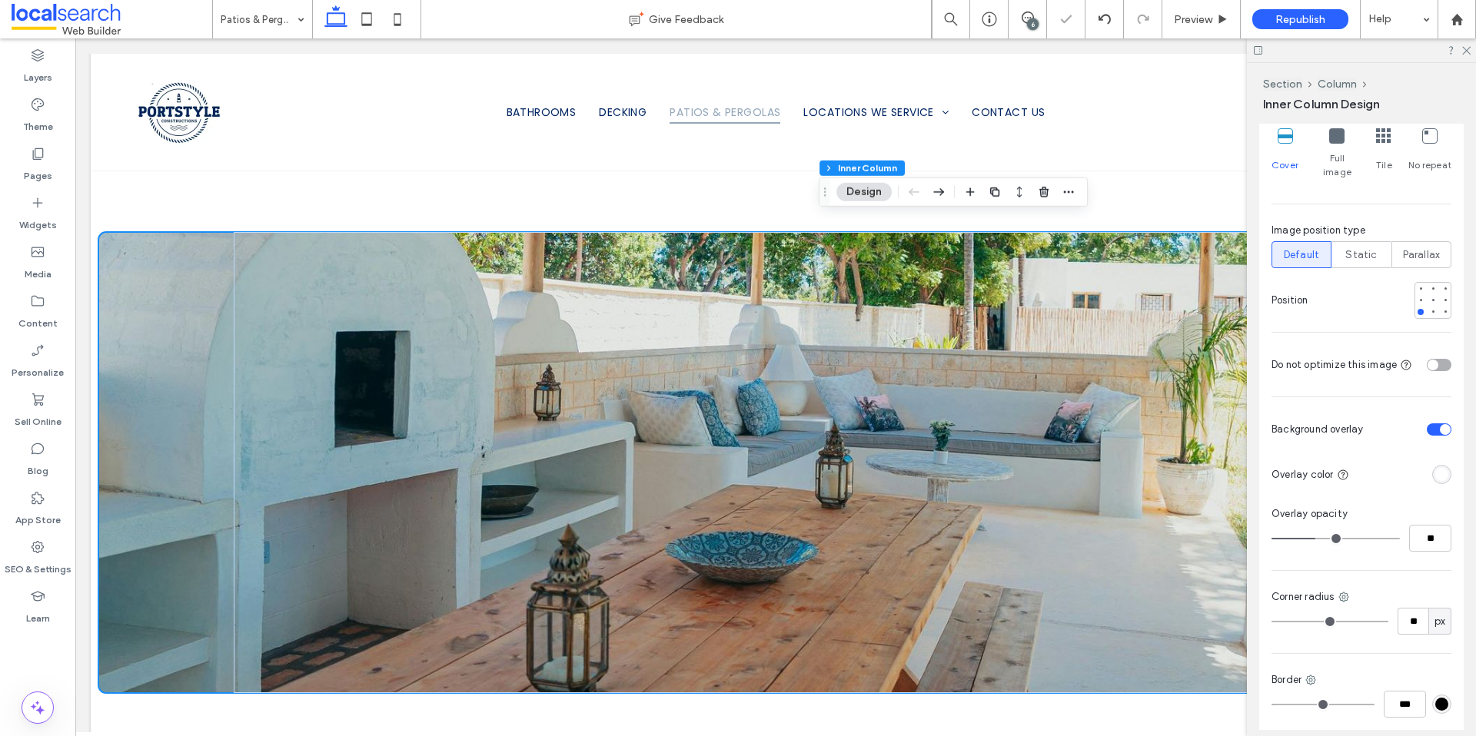
type input "**"
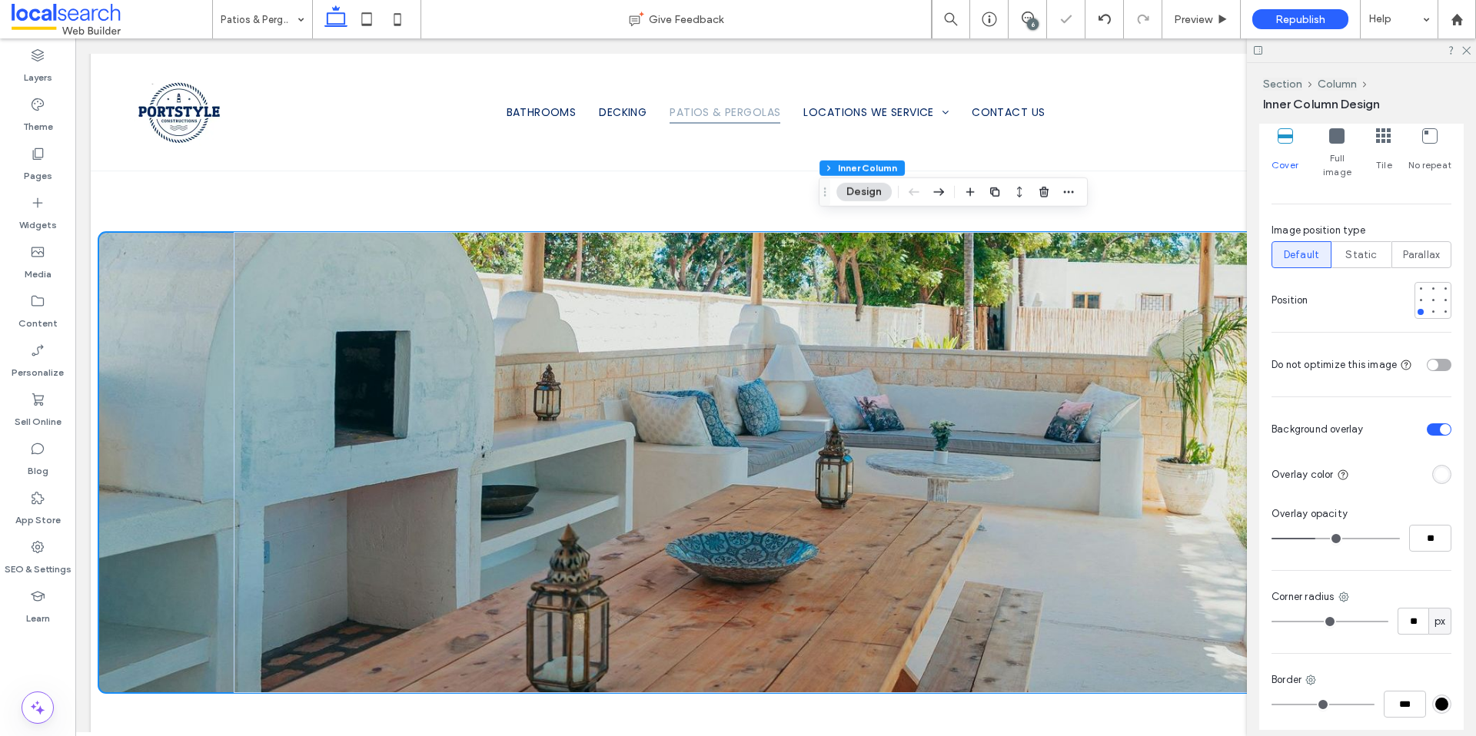
type input "**"
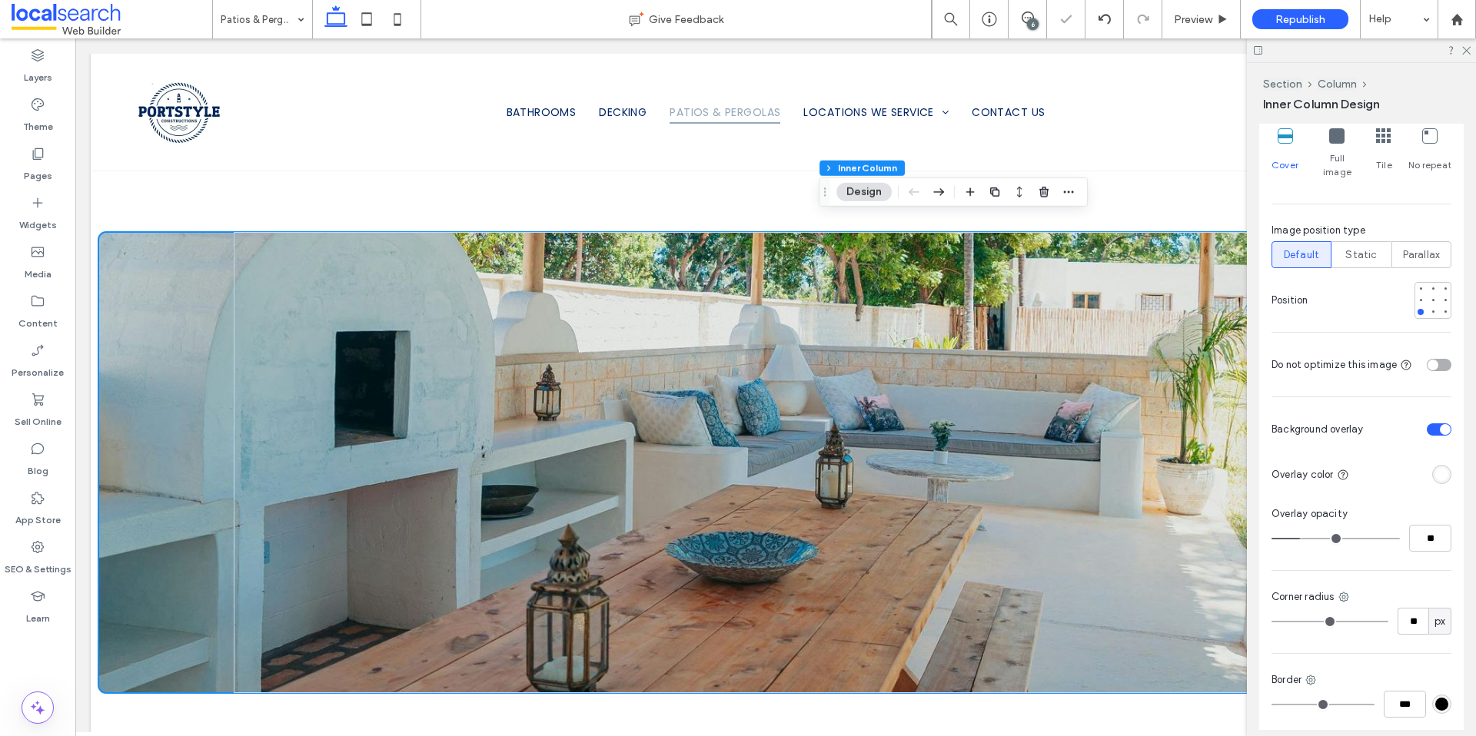
type input "**"
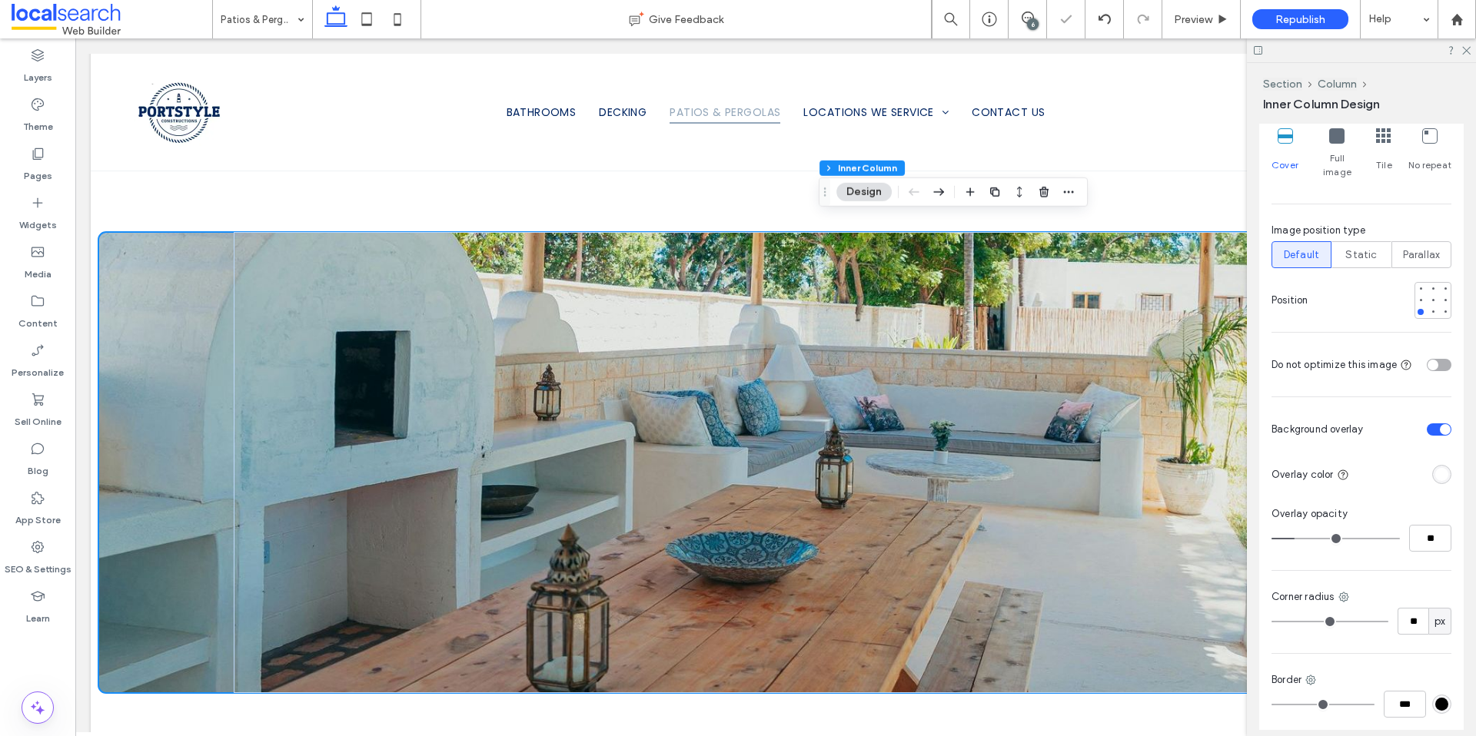
type input "**"
drag, startPoint x: 1327, startPoint y: 537, endPoint x: 1296, endPoint y: 543, distance: 31.2
click at [1296, 540] on input "range" at bounding box center [1335, 539] width 128 height 2
type input "**"
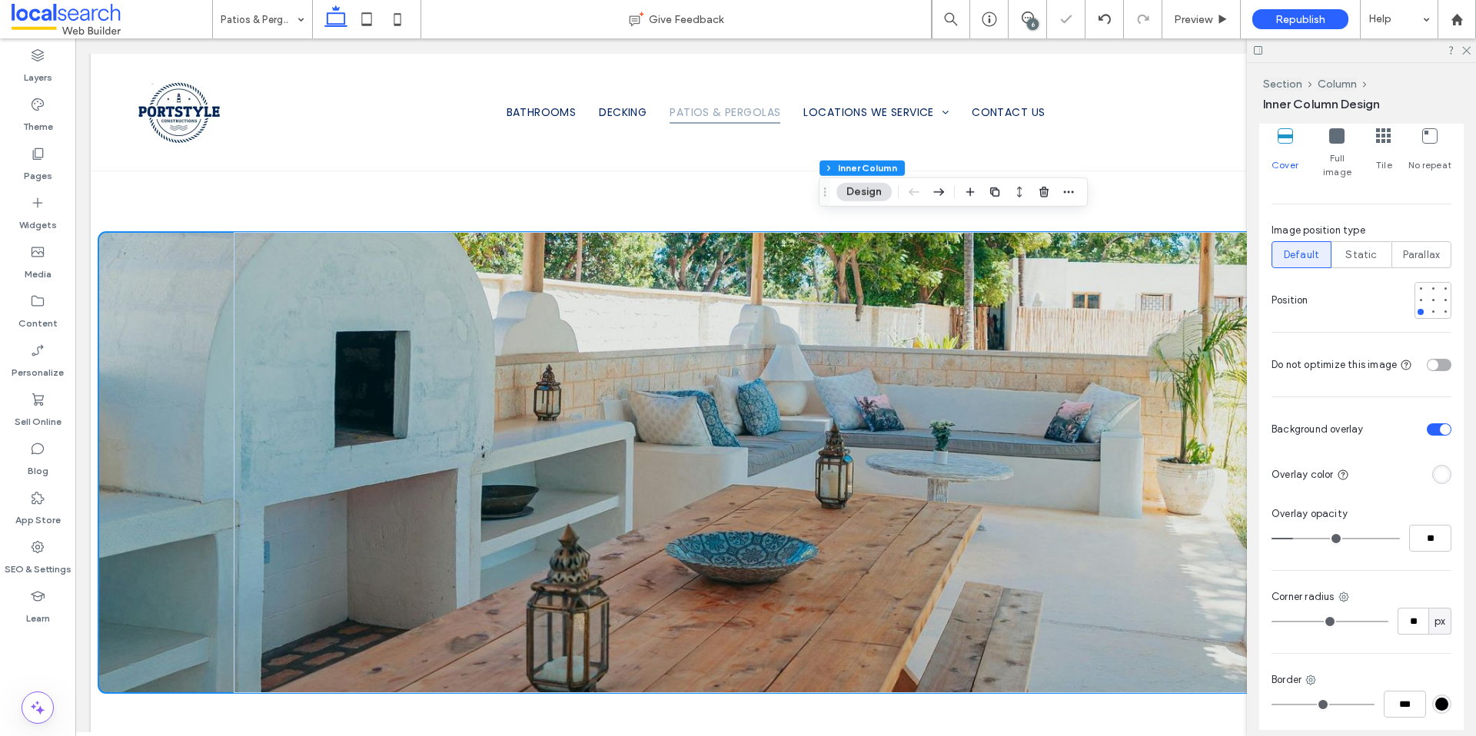
type input "**"
click at [1293, 540] on input "range" at bounding box center [1335, 539] width 128 height 2
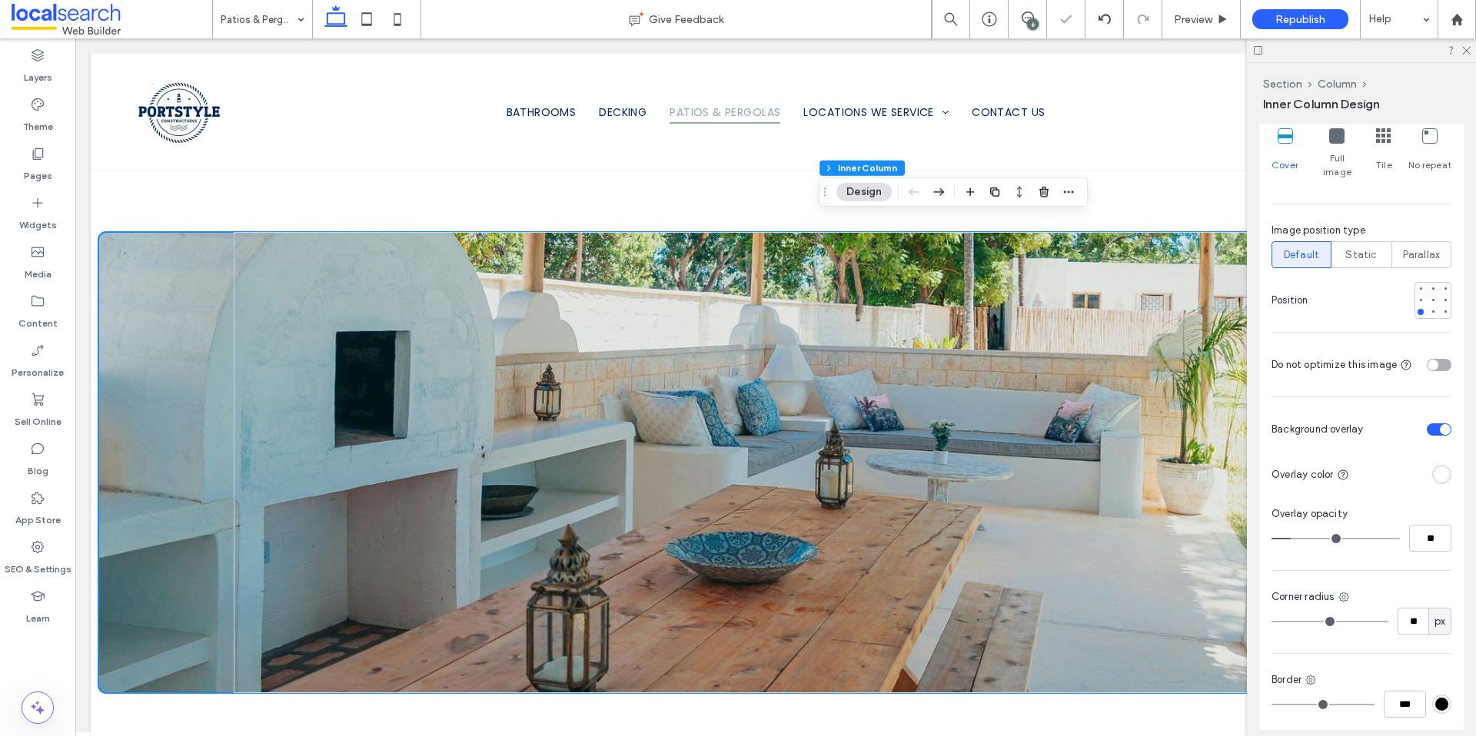
click at [1437, 476] on div "rgba(255, 255, 255, 1)" at bounding box center [1441, 474] width 13 height 13
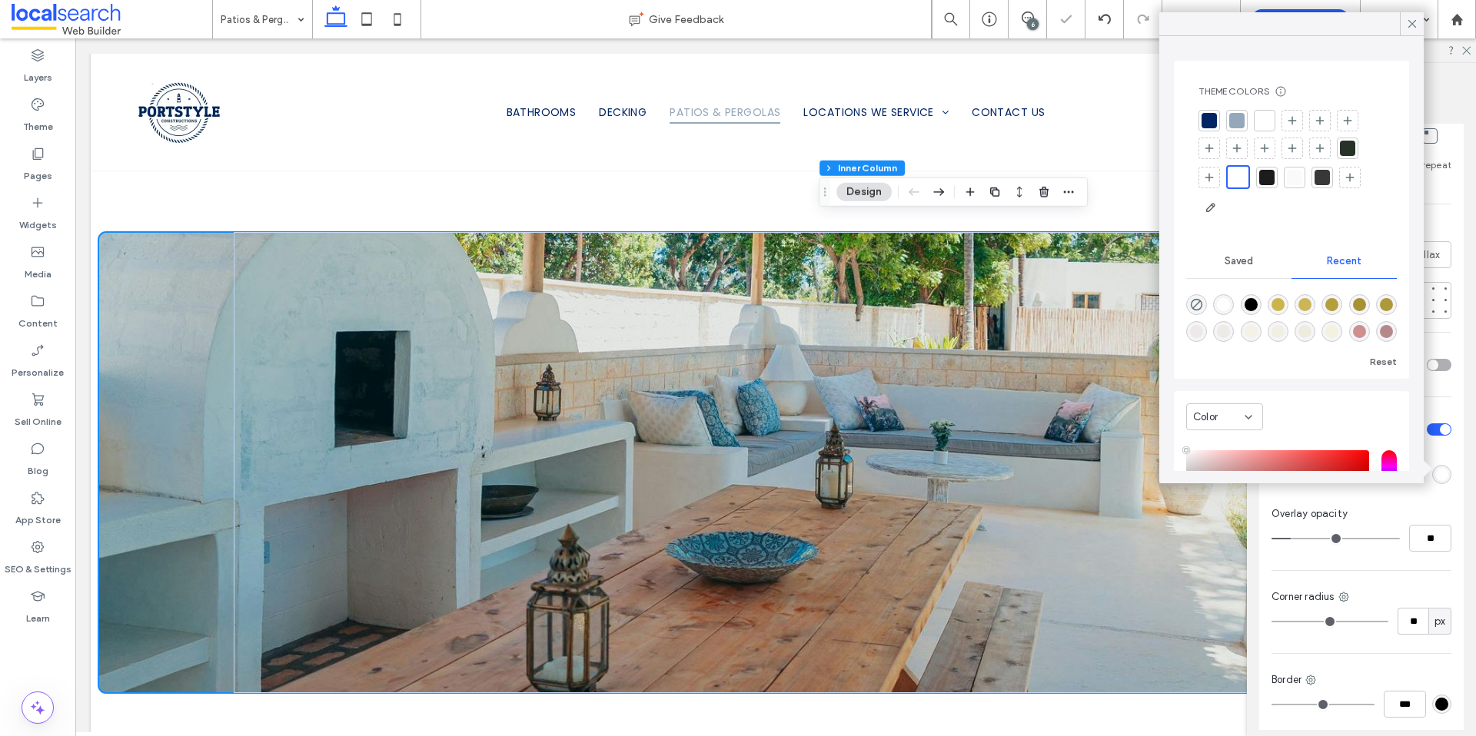
click at [1253, 308] on div "rgba(0, 0, 0, 1)" at bounding box center [1250, 304] width 13 height 13
click at [1222, 304] on div "rgba(255, 255, 255, 1)" at bounding box center [1223, 302] width 13 height 13
click at [1203, 326] on div "rgba(187, 165, 149, 0.15)" at bounding box center [1196, 329] width 13 height 13
click at [1230, 327] on div "rgba(187, 184, 149, 0.15)" at bounding box center [1223, 329] width 13 height 13
click at [1281, 310] on div "rgba(203, 181, 75, 1)" at bounding box center [1277, 302] width 21 height 21
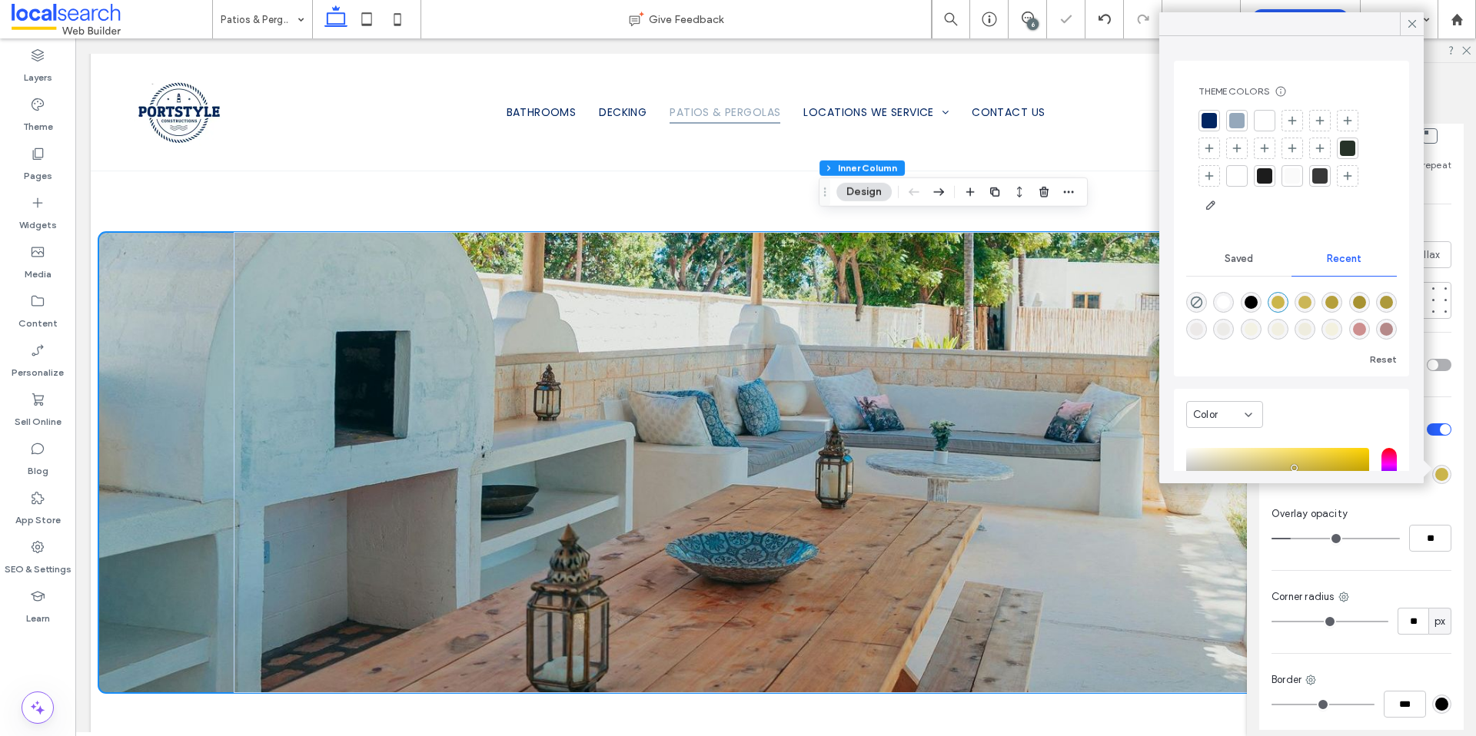
click at [1257, 308] on div "rgba(0, 0, 0, 1)" at bounding box center [1250, 302] width 13 height 13
click at [1267, 181] on div at bounding box center [1264, 175] width 15 height 15
click at [1234, 127] on div at bounding box center [1236, 120] width 15 height 15
click at [1209, 124] on div at bounding box center [1208, 122] width 15 height 15
click at [1234, 122] on div at bounding box center [1238, 122] width 15 height 15
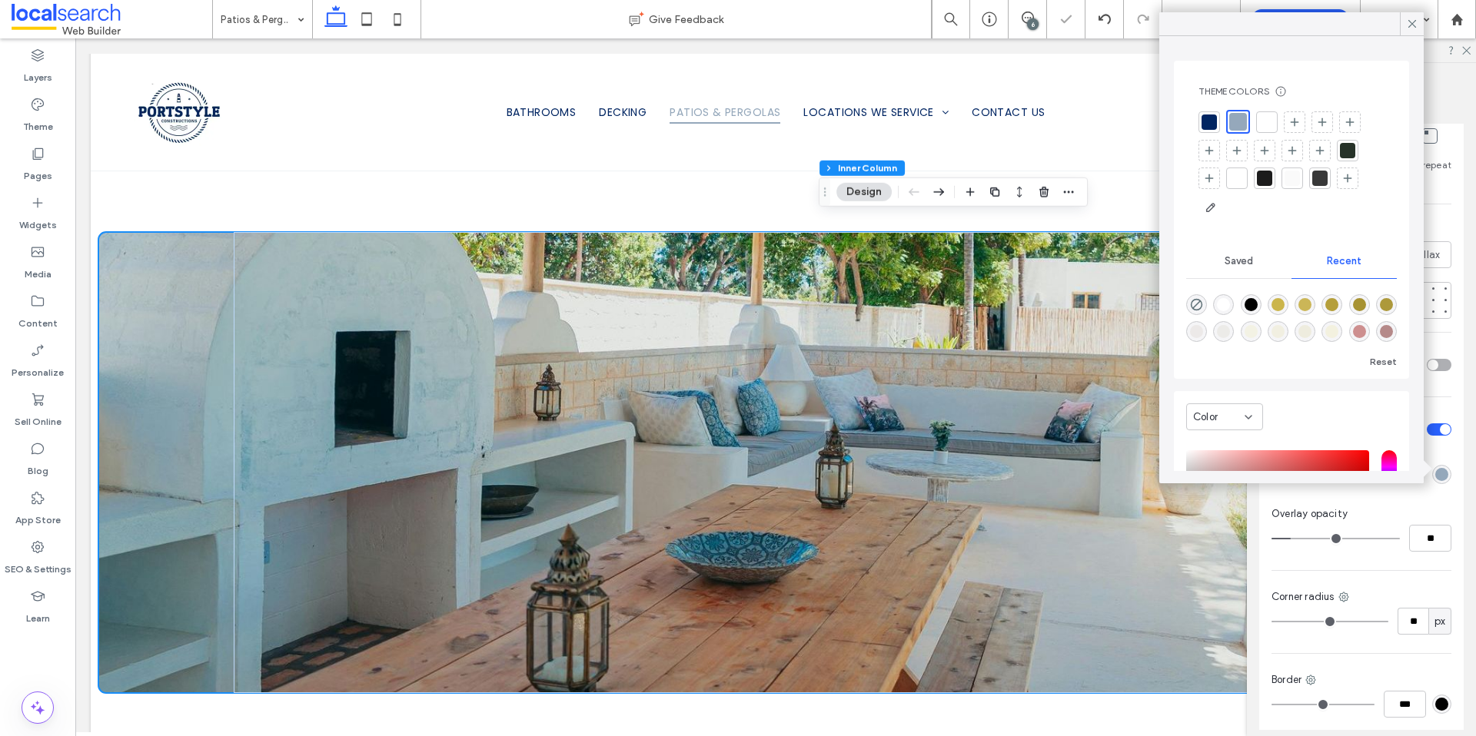
click at [1203, 327] on div "rgba(187, 165, 149, 0.15)" at bounding box center [1196, 331] width 13 height 13
click at [1230, 329] on div "rgba(187, 184, 149, 0.15)" at bounding box center [1223, 329] width 13 height 13
click at [1257, 328] on div "rgba(233, 225, 119, 0.15)" at bounding box center [1250, 329] width 13 height 13
click at [1257, 306] on div "rgba(0, 0, 0, 1)" at bounding box center [1250, 302] width 13 height 13
click at [1203, 327] on div "rgba(187, 165, 149, 0.15)" at bounding box center [1196, 329] width 13 height 13
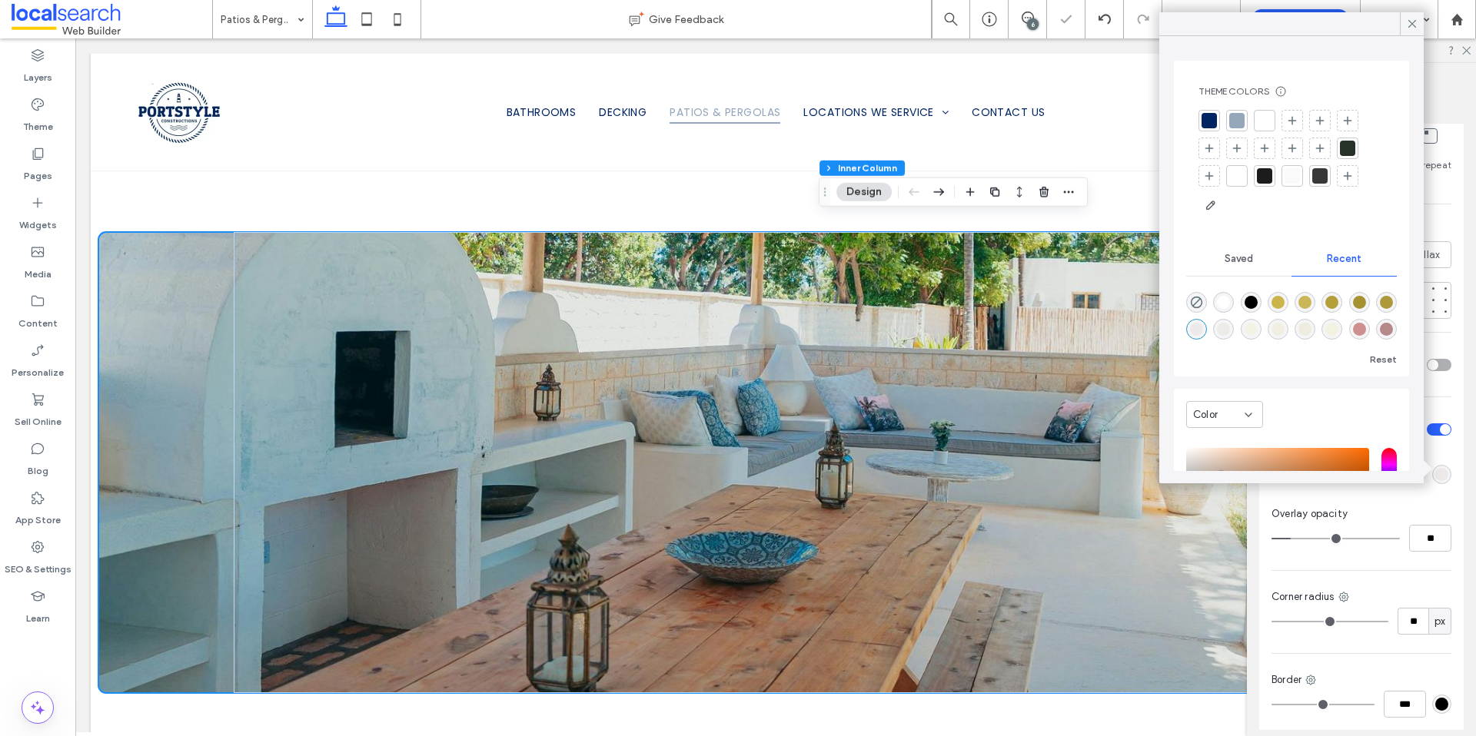
click at [1230, 330] on div "rgba(187, 184, 149, 0.15)" at bounding box center [1223, 329] width 13 height 13
click at [1207, 328] on div "rgba(187, 165, 149, 0.15)" at bounding box center [1196, 329] width 21 height 21
type input "*******"
click at [1319, 180] on div at bounding box center [1319, 175] width 15 height 15
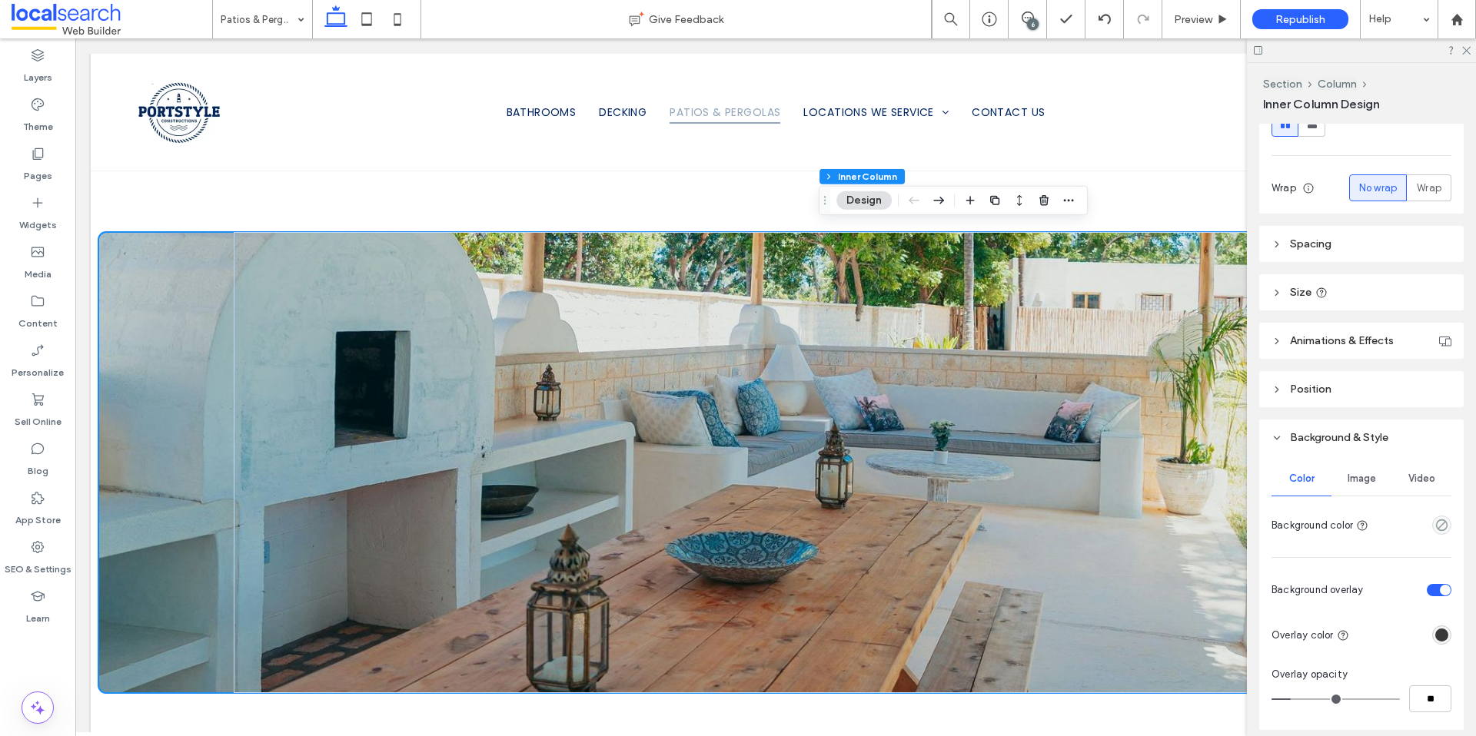
scroll to position [267, 0]
click at [1355, 471] on span "Image" at bounding box center [1361, 477] width 28 height 12
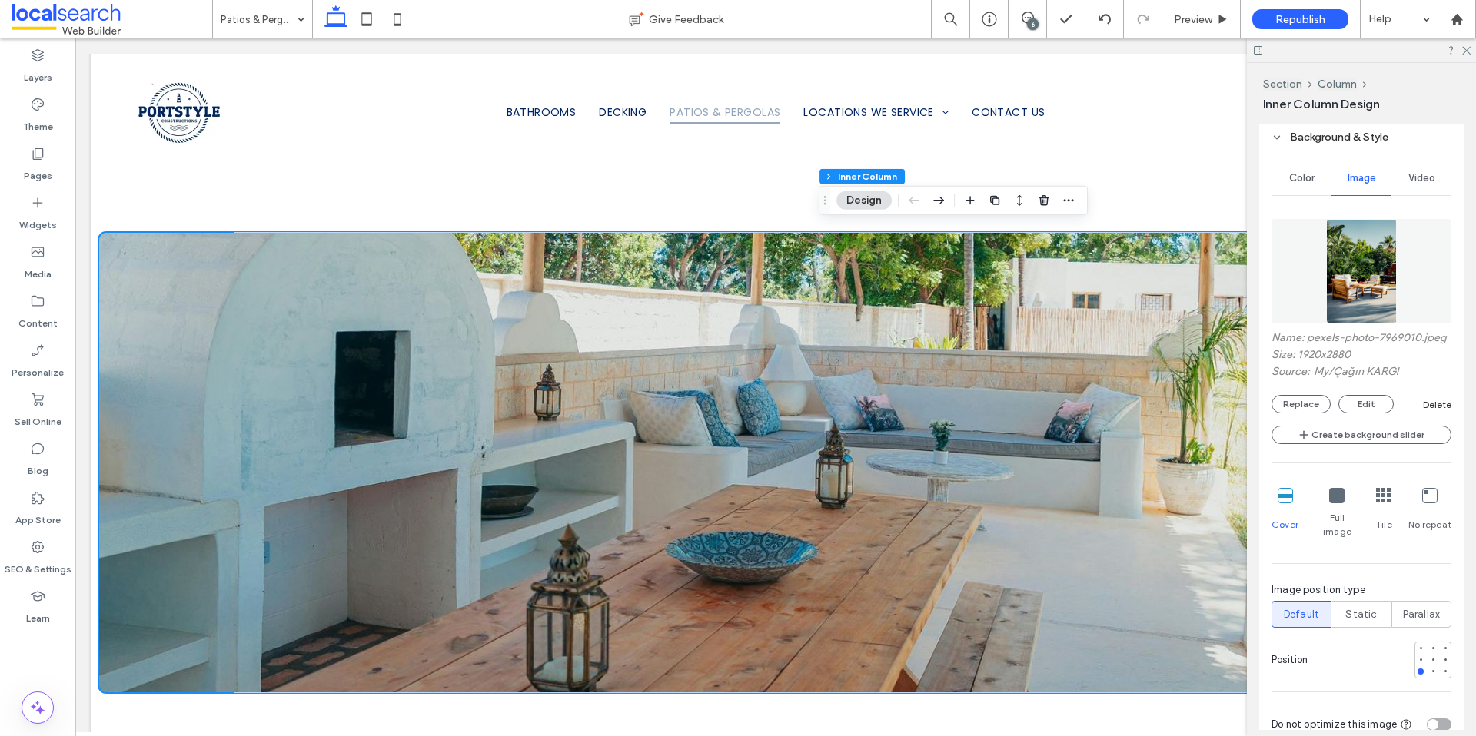
scroll to position [571, 0]
click at [1408, 175] on span "Video" at bounding box center [1421, 174] width 27 height 12
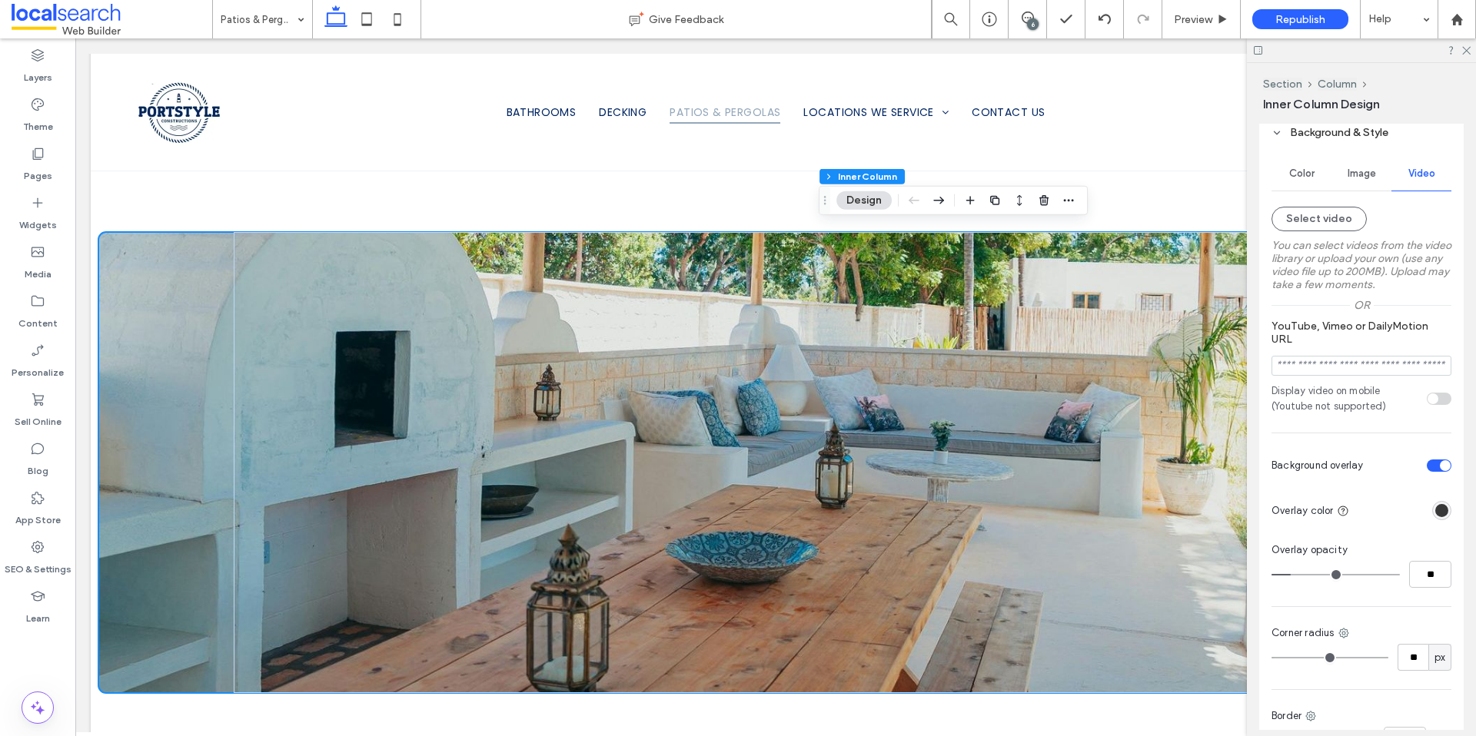
click at [1309, 176] on span "Color" at bounding box center [1301, 174] width 25 height 12
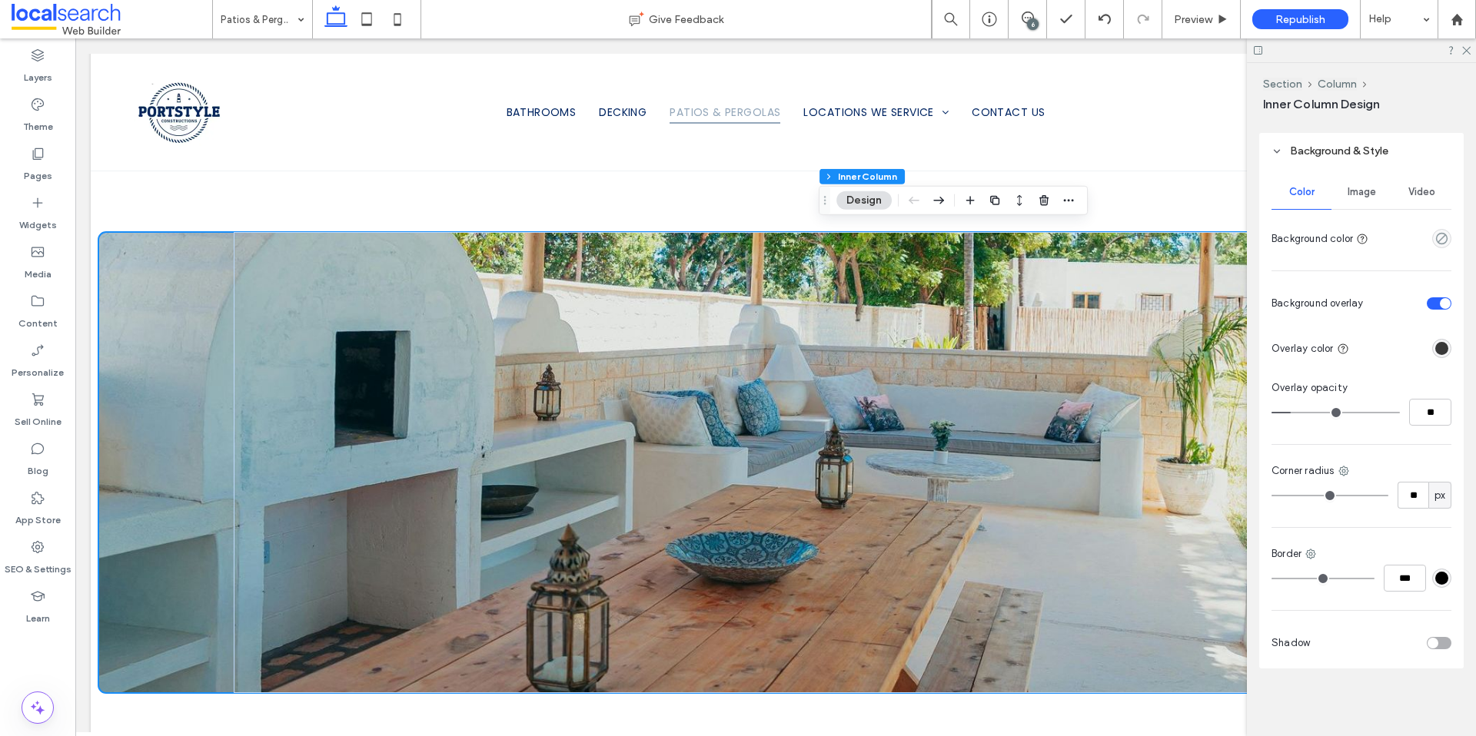
scroll to position [553, 0]
type input "**"
type input "*"
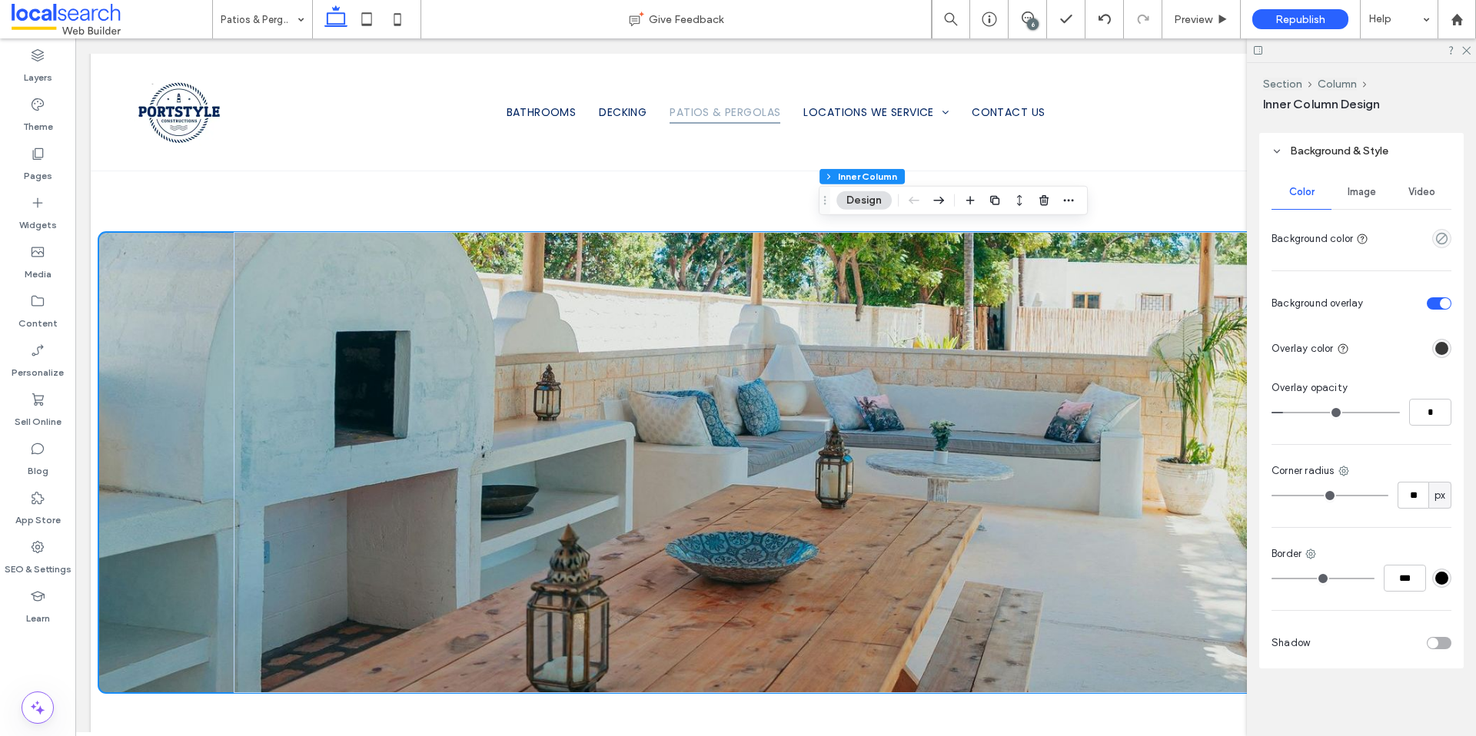
type input "*"
click at [1284, 413] on input "range" at bounding box center [1335, 413] width 128 height 2
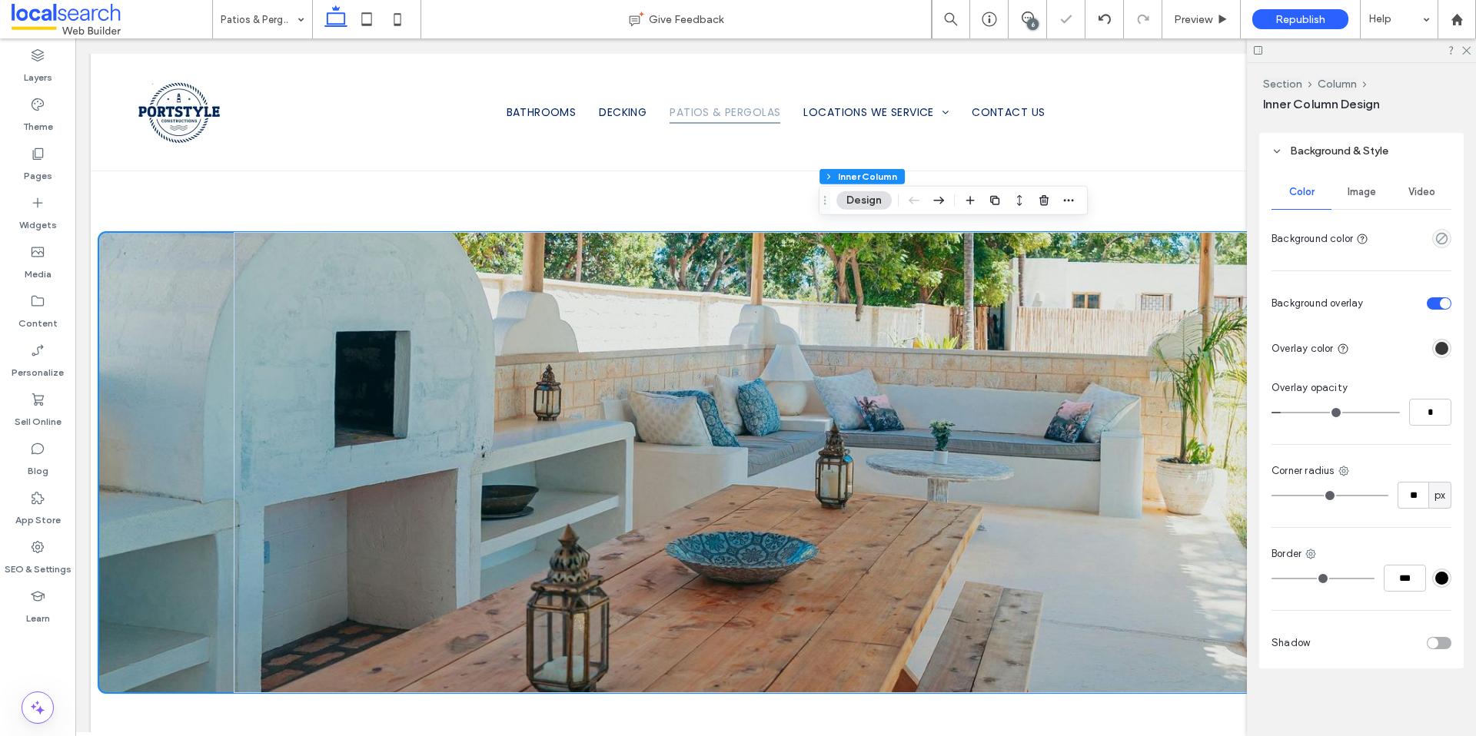
type input "*"
type input "**"
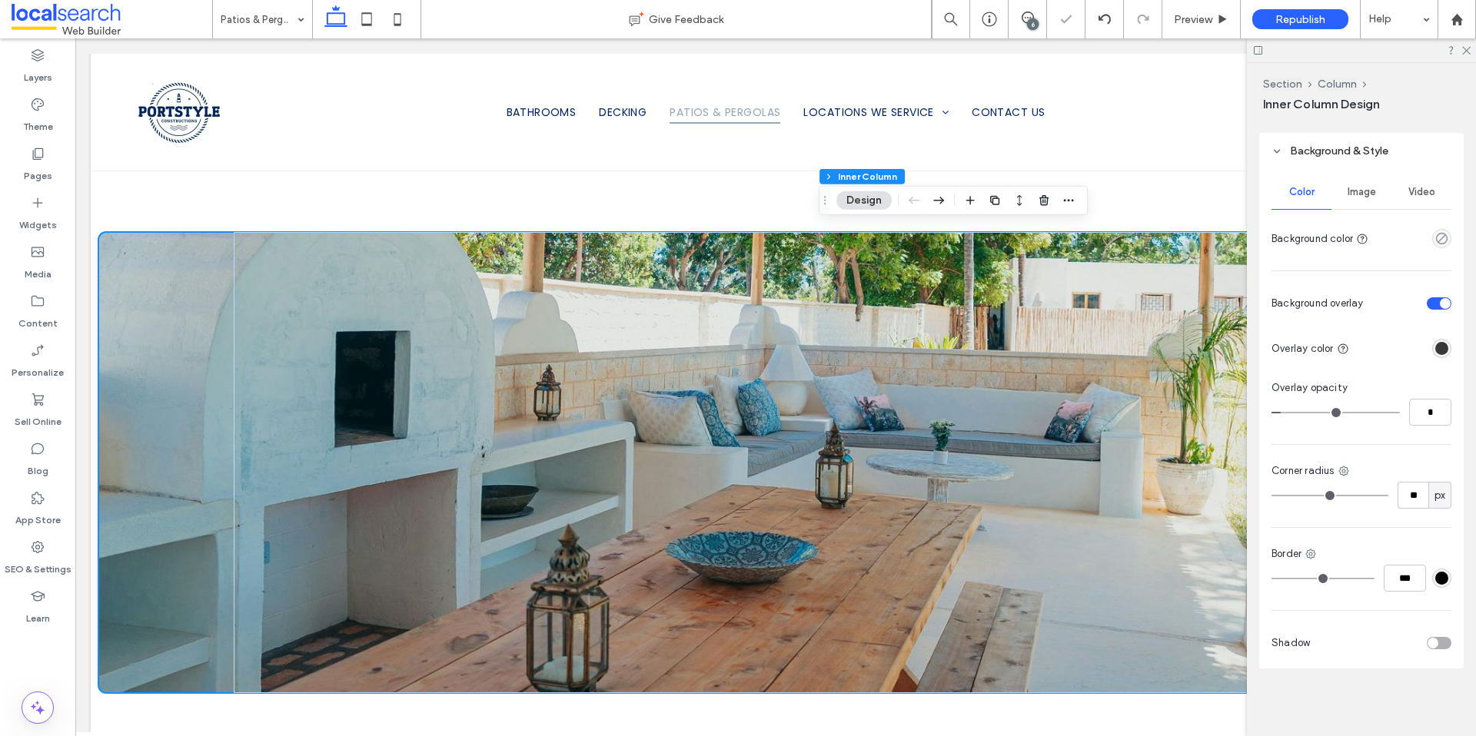
type input "**"
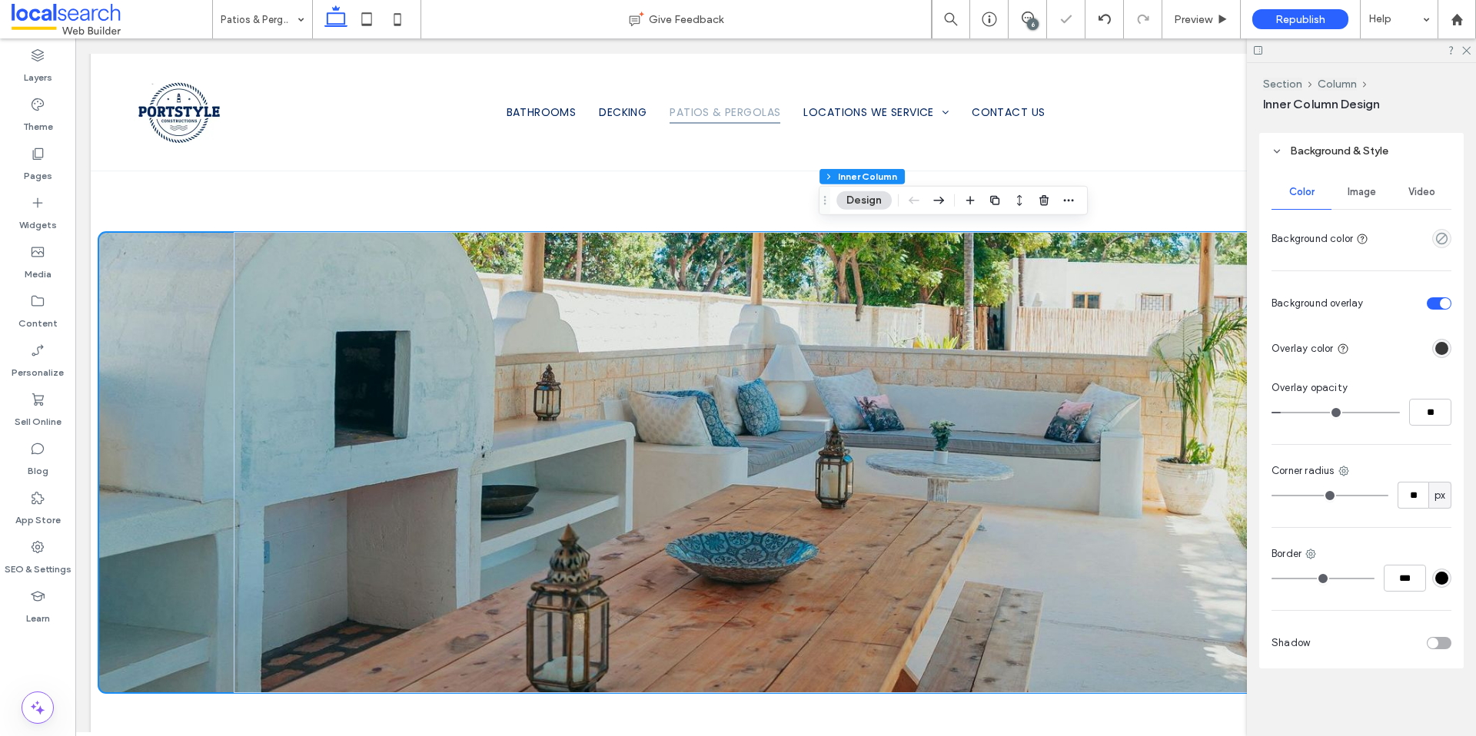
type input "**"
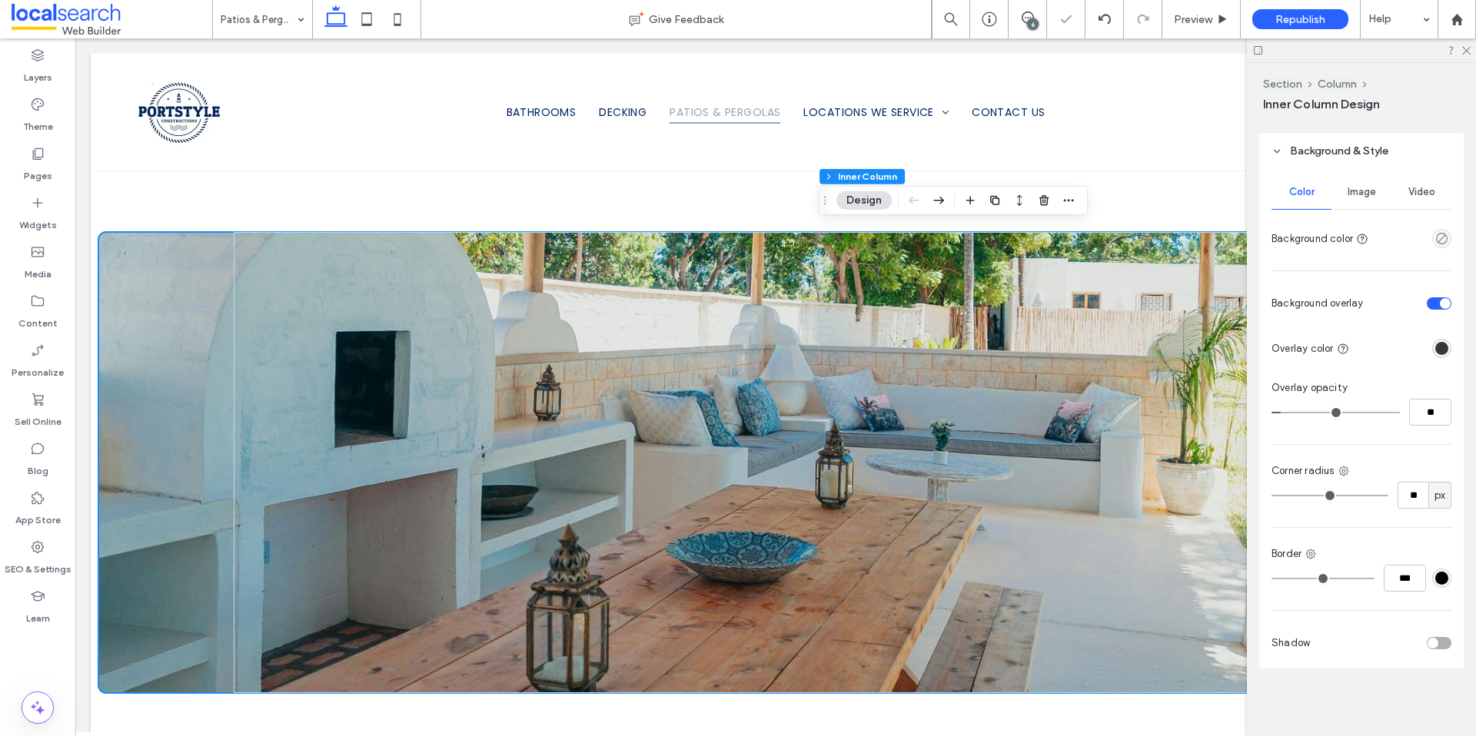
type input "**"
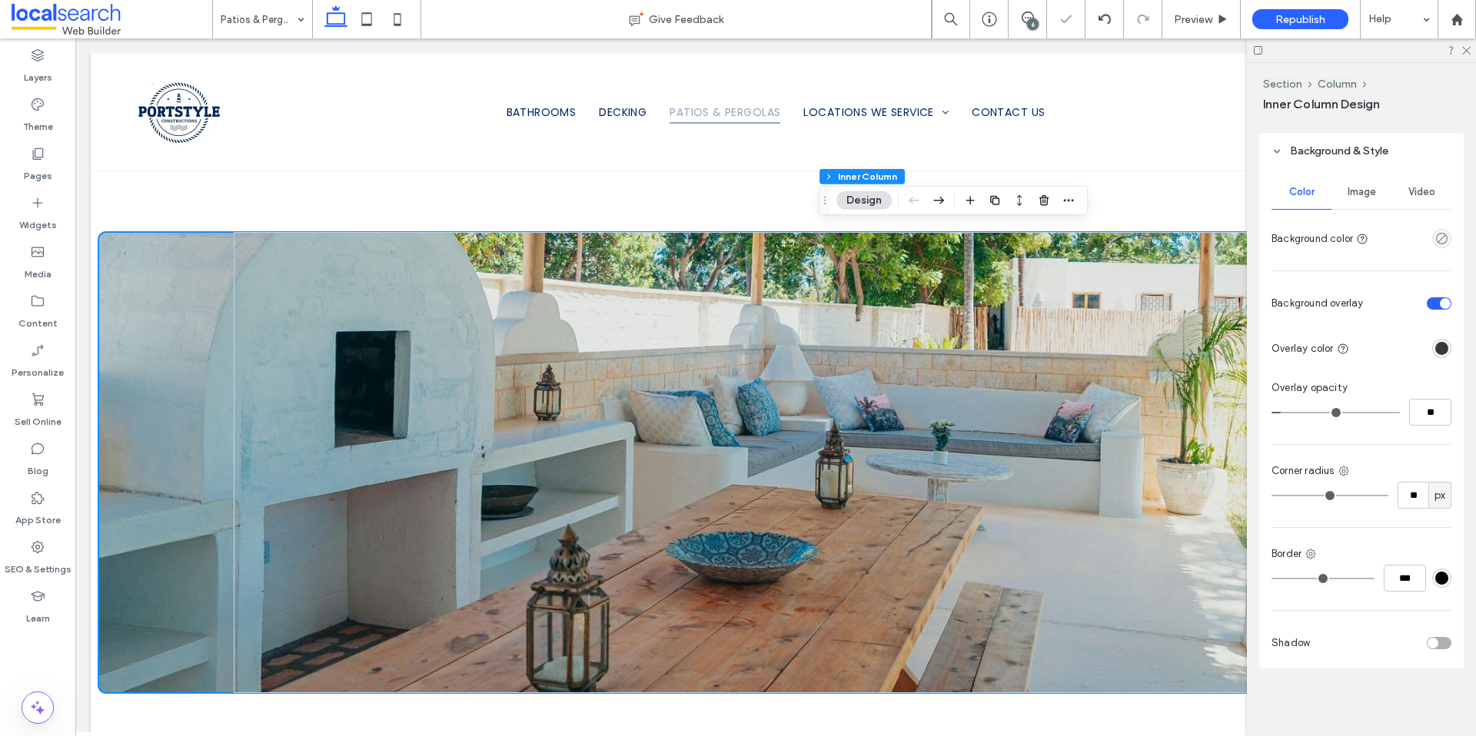
type input "**"
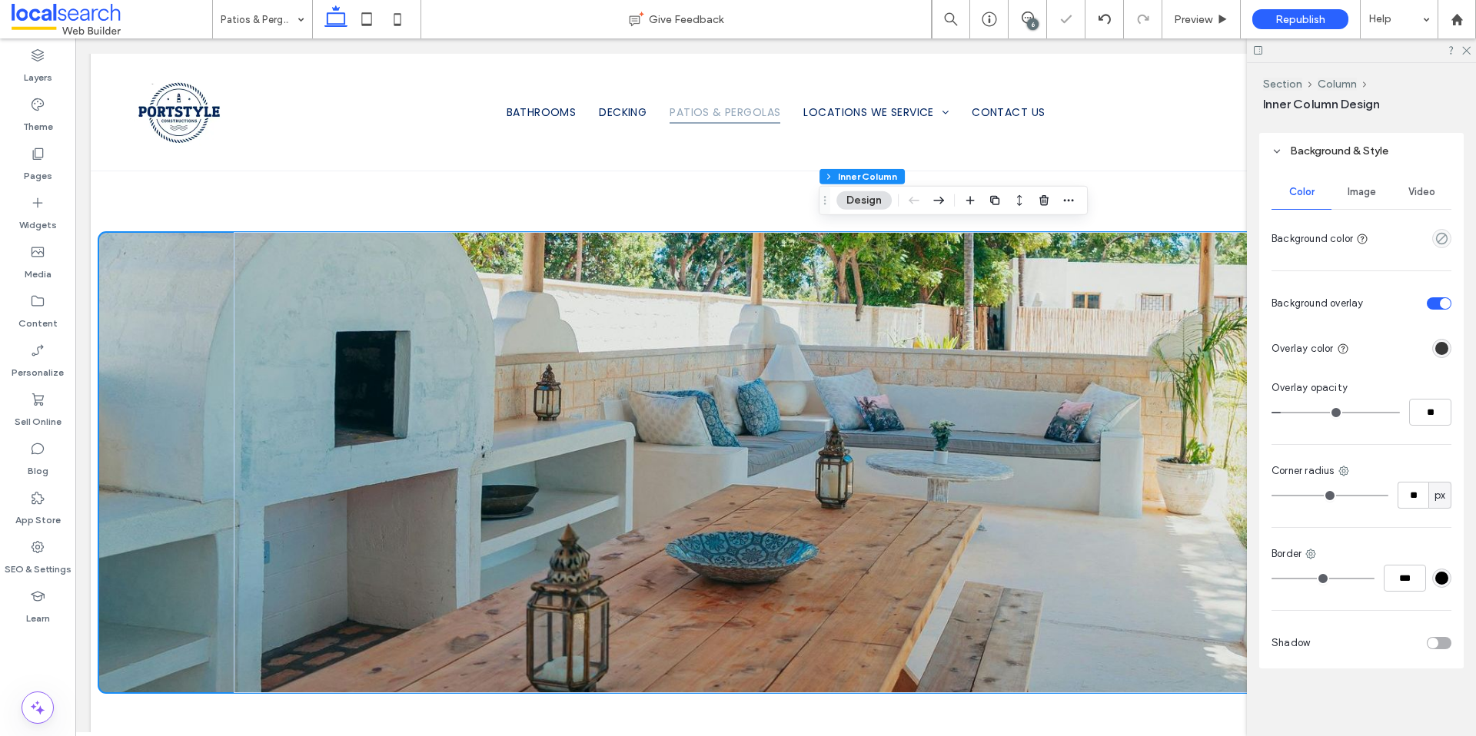
type input "**"
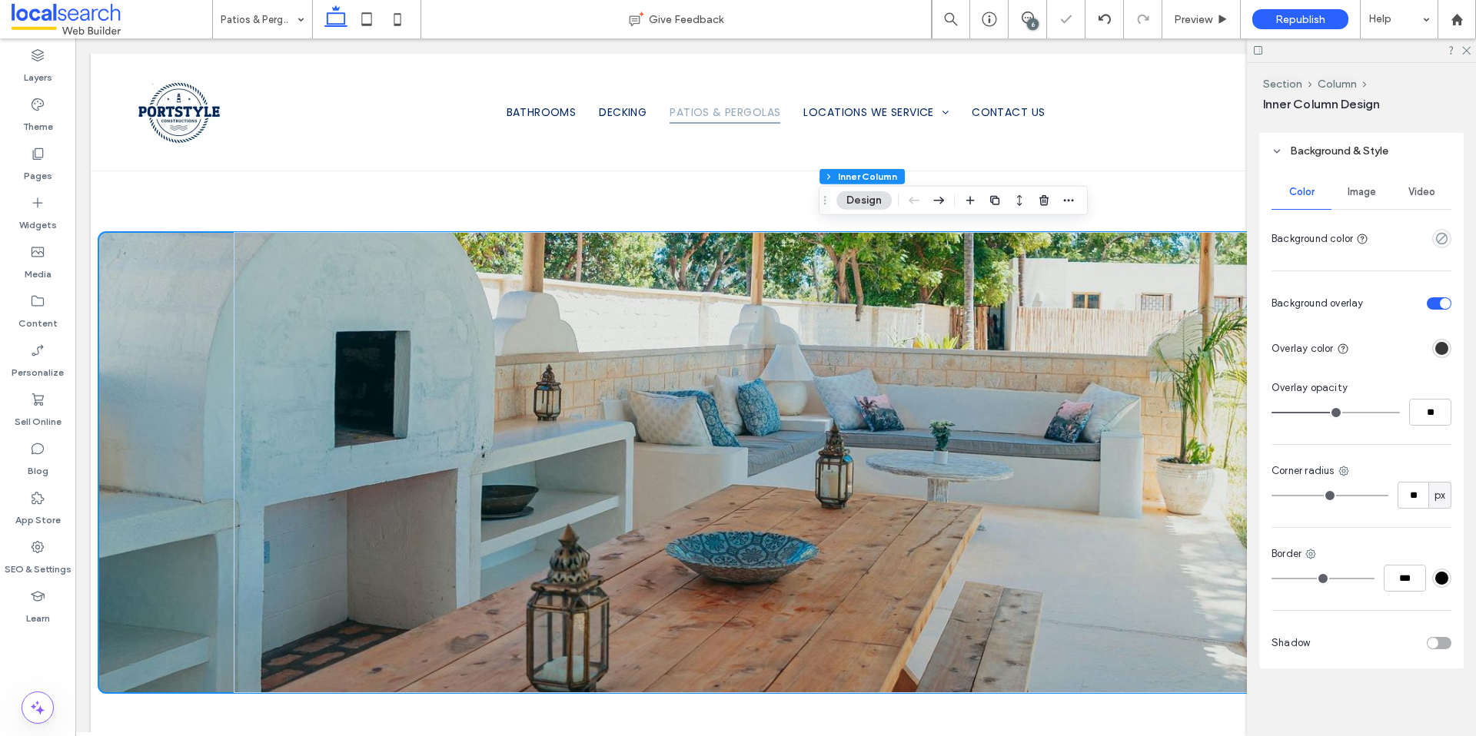
type input "**"
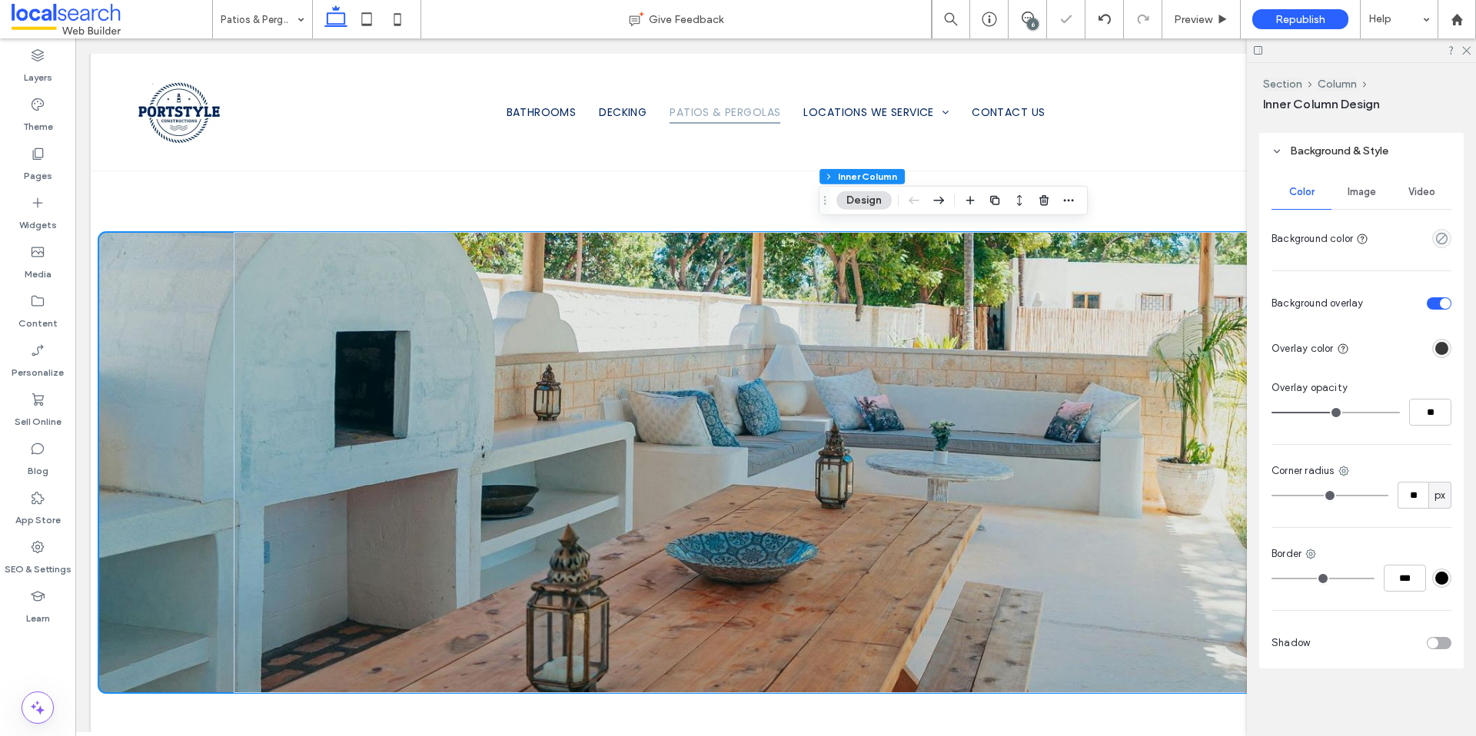
type input "**"
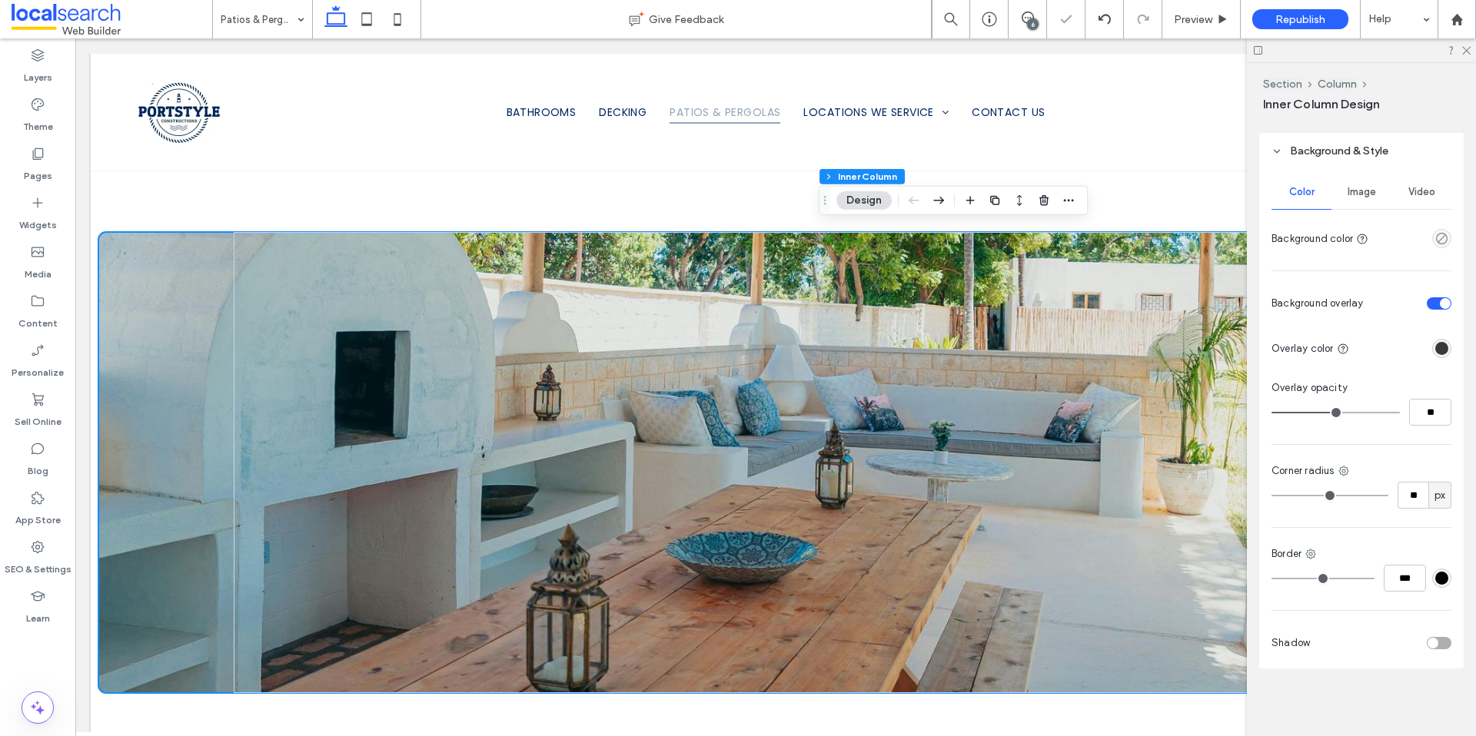
type input "**"
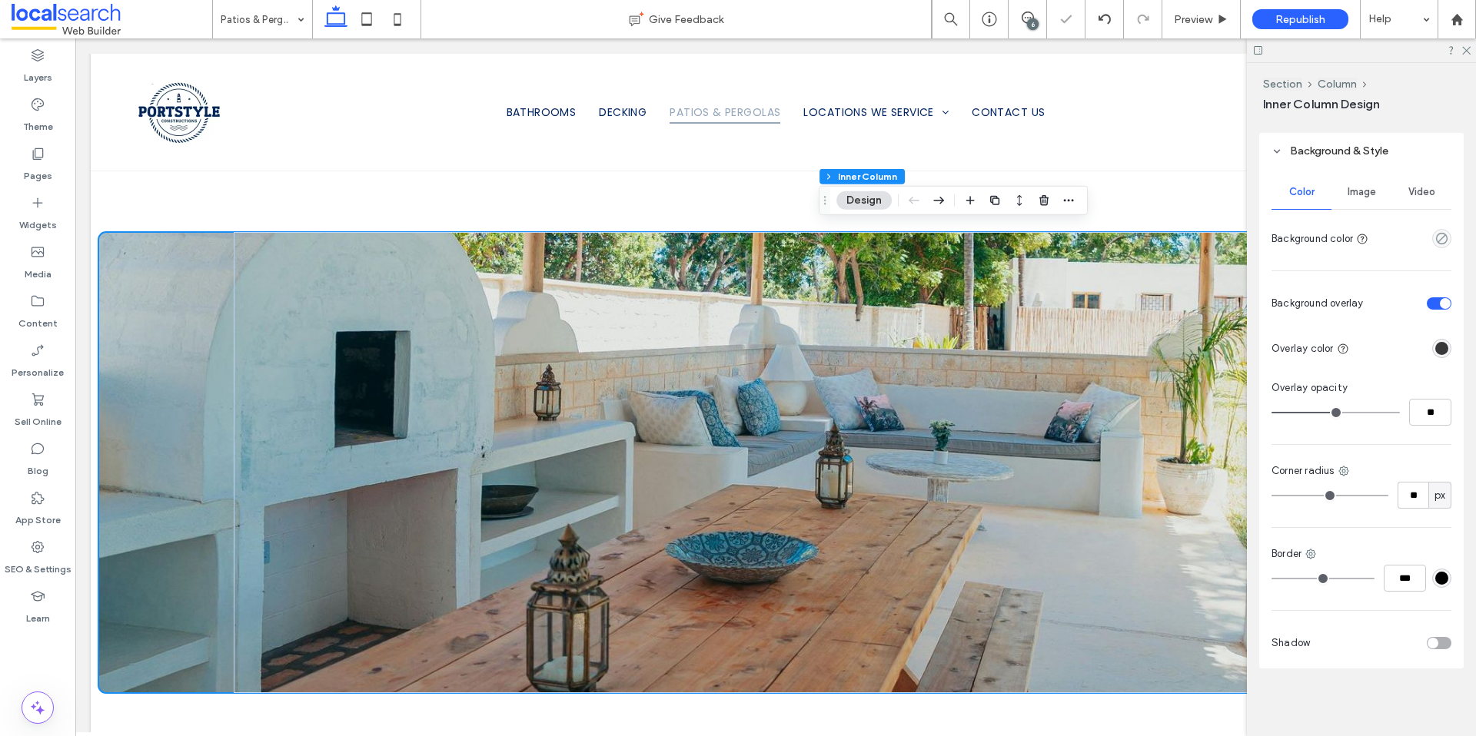
type input "**"
drag, startPoint x: 1284, startPoint y: 413, endPoint x: 1352, endPoint y: 414, distance: 67.7
click at [1352, 413] on input "range" at bounding box center [1335, 413] width 128 height 2
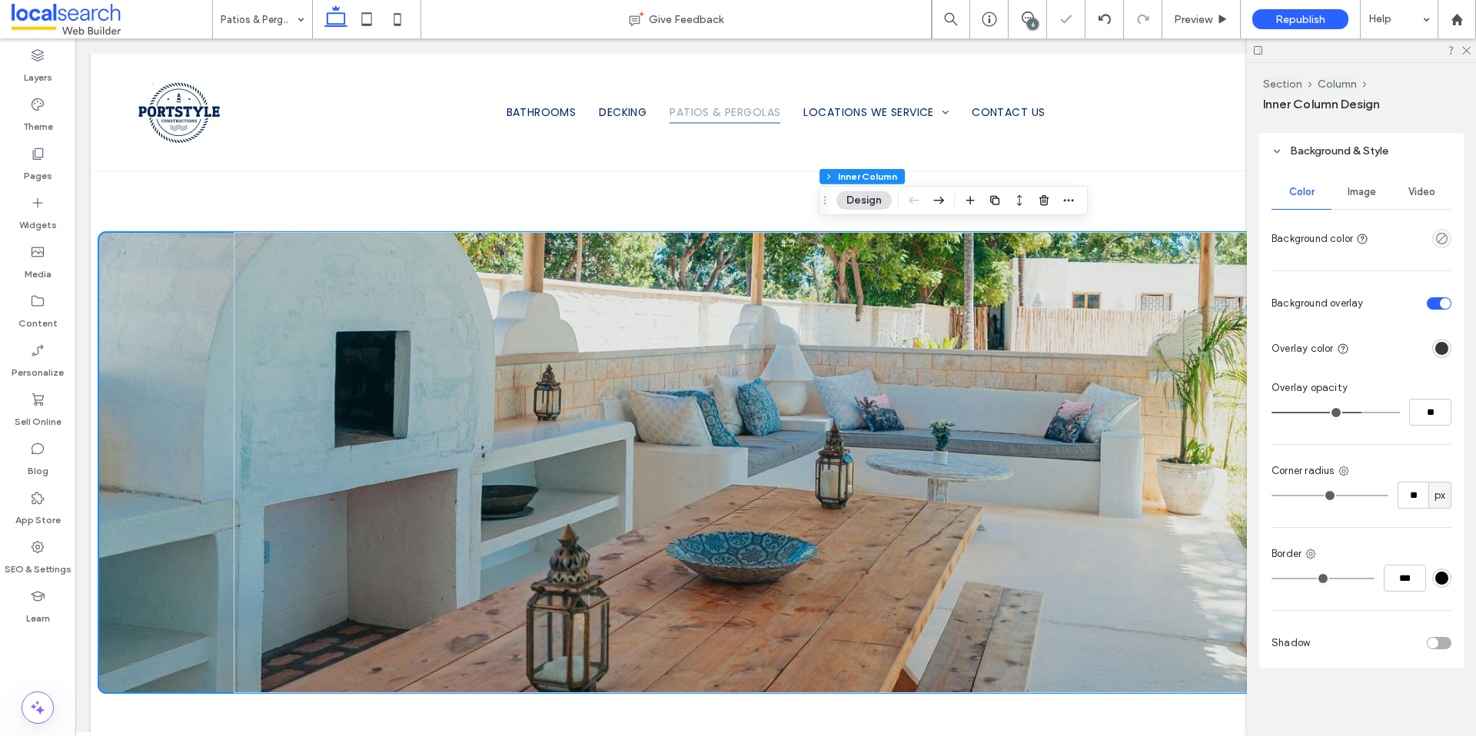
type input "**"
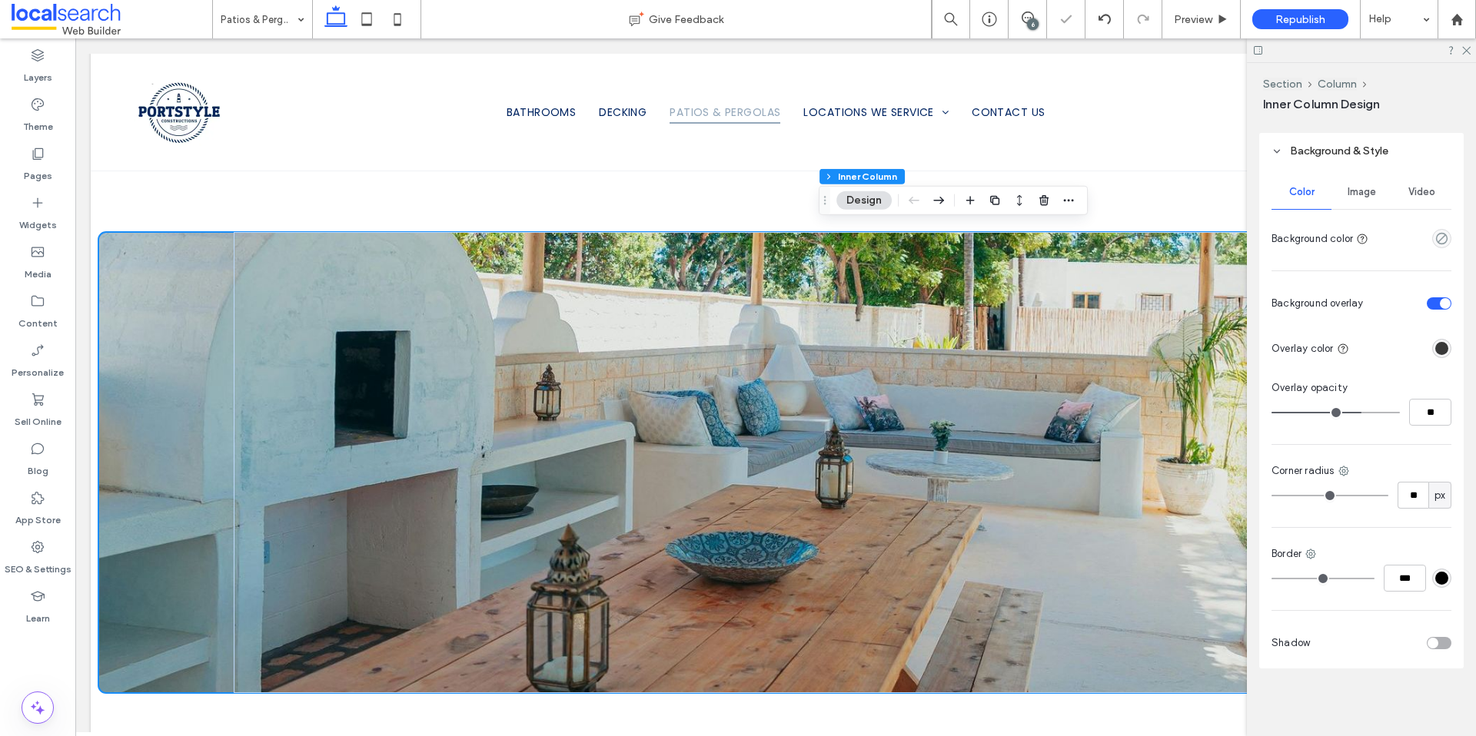
type input "**"
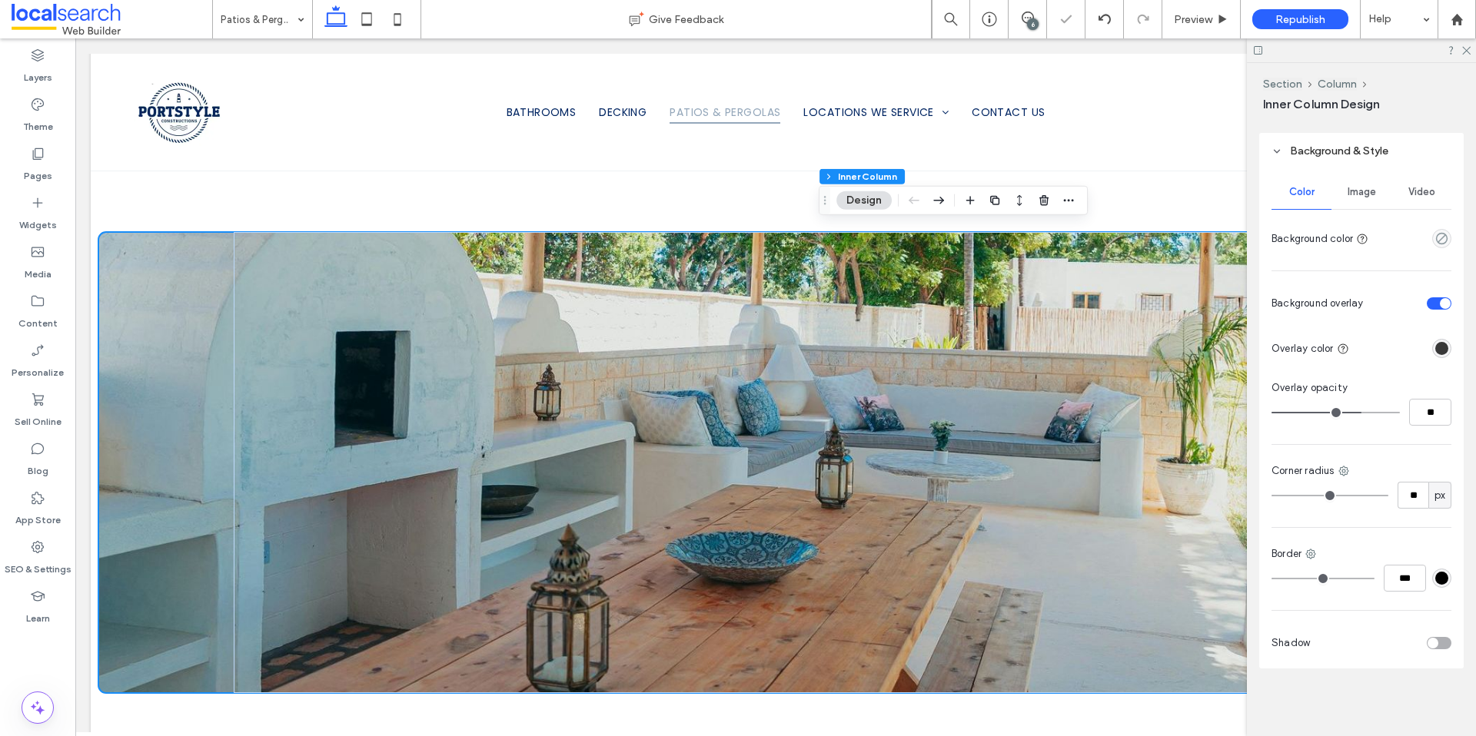
type input "**"
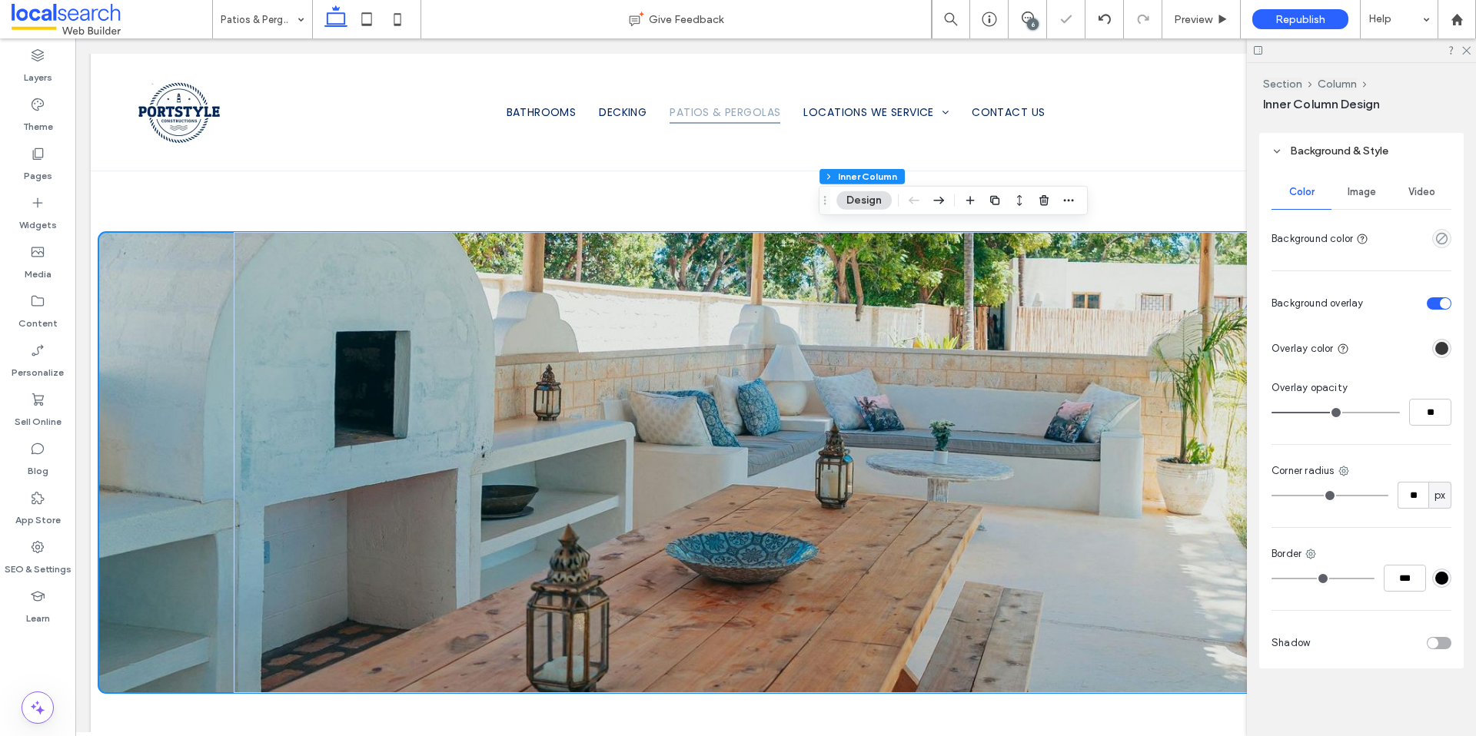
type input "**"
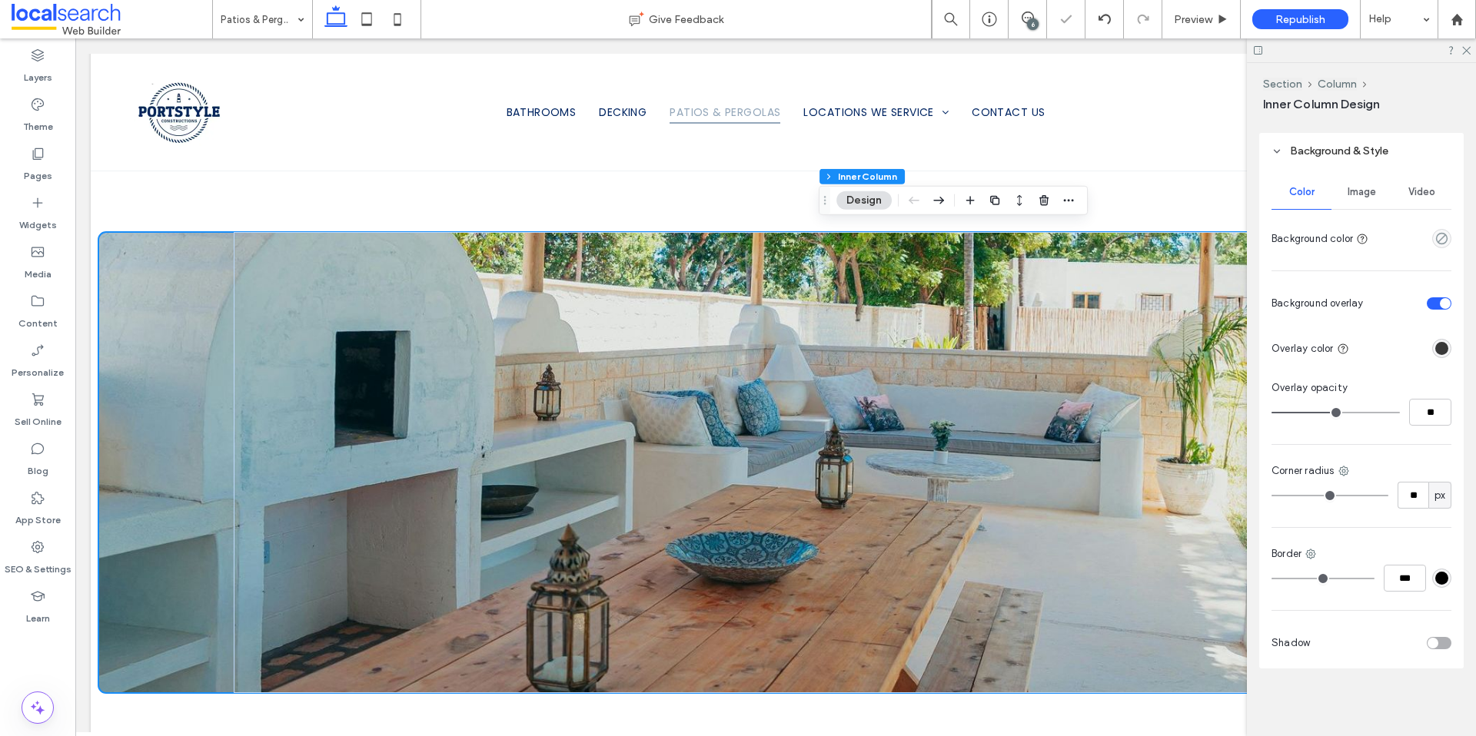
type input "**"
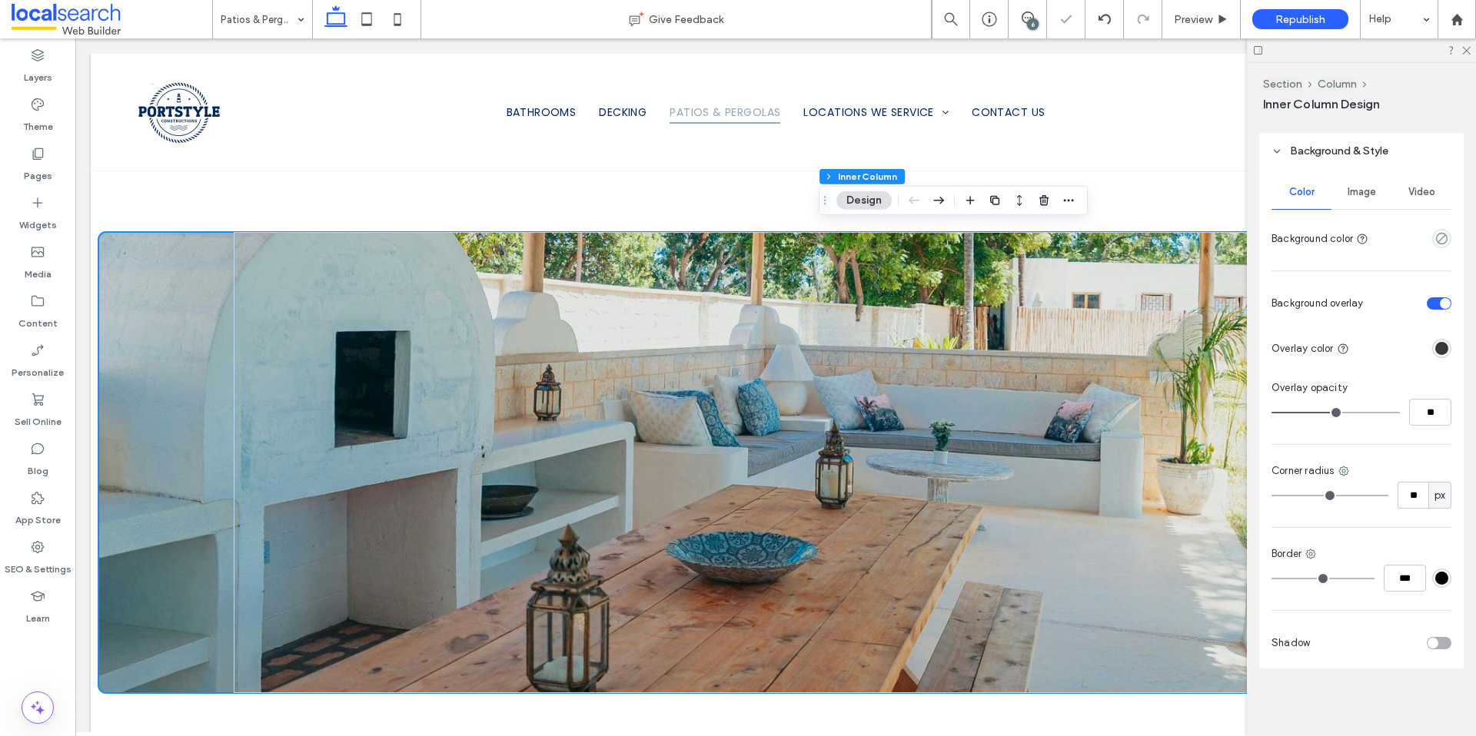
type input "**"
drag, startPoint x: 1353, startPoint y: 413, endPoint x: 1320, endPoint y: 417, distance: 33.3
click at [1320, 413] on input "range" at bounding box center [1335, 413] width 128 height 2
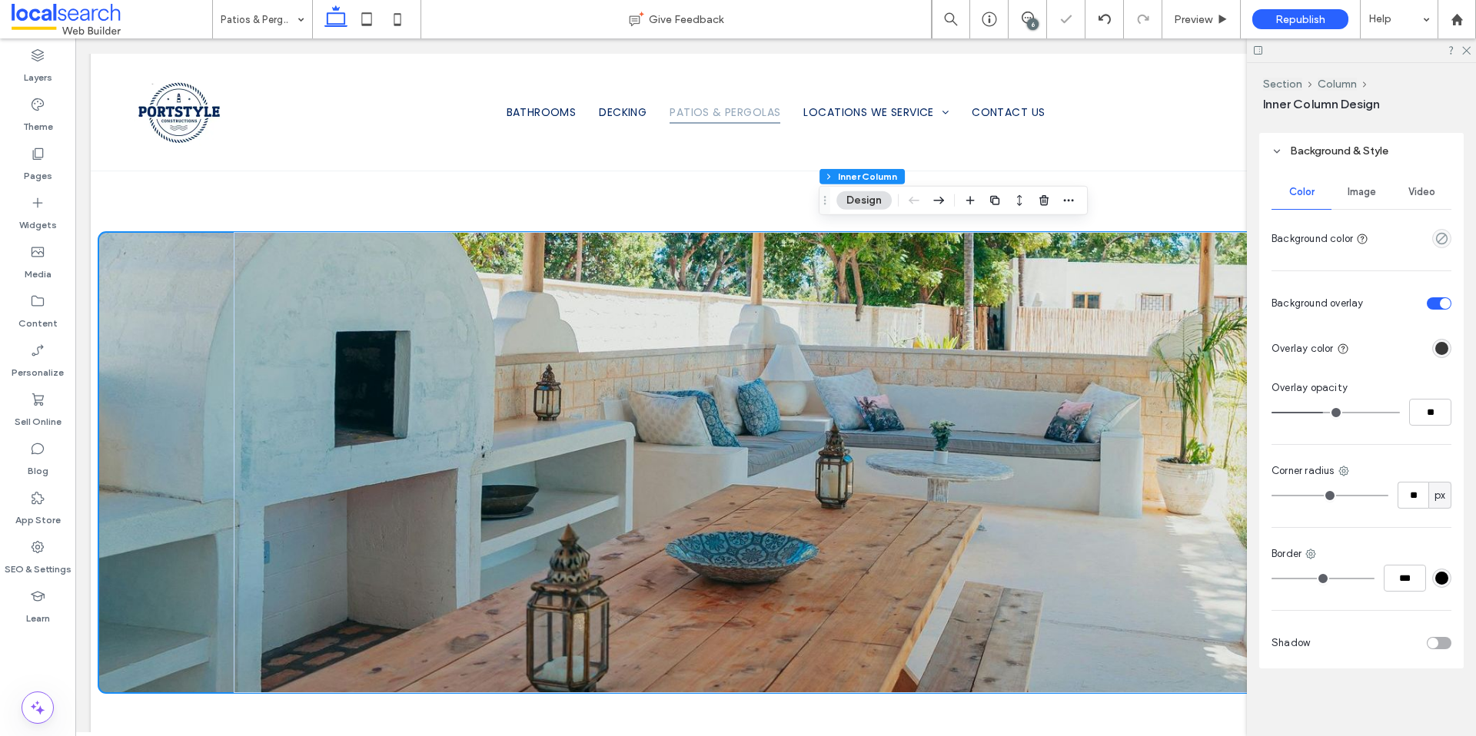
type input "**"
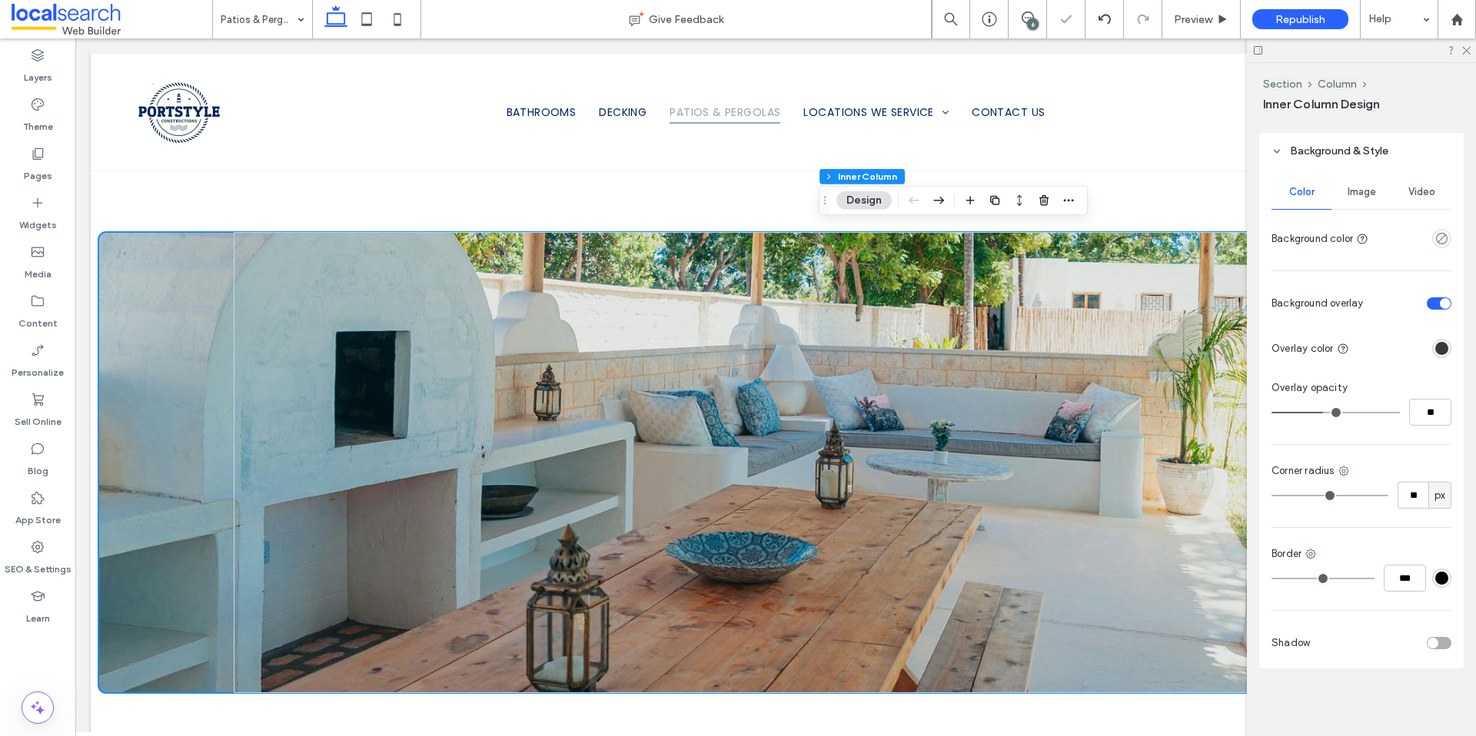
type input "**"
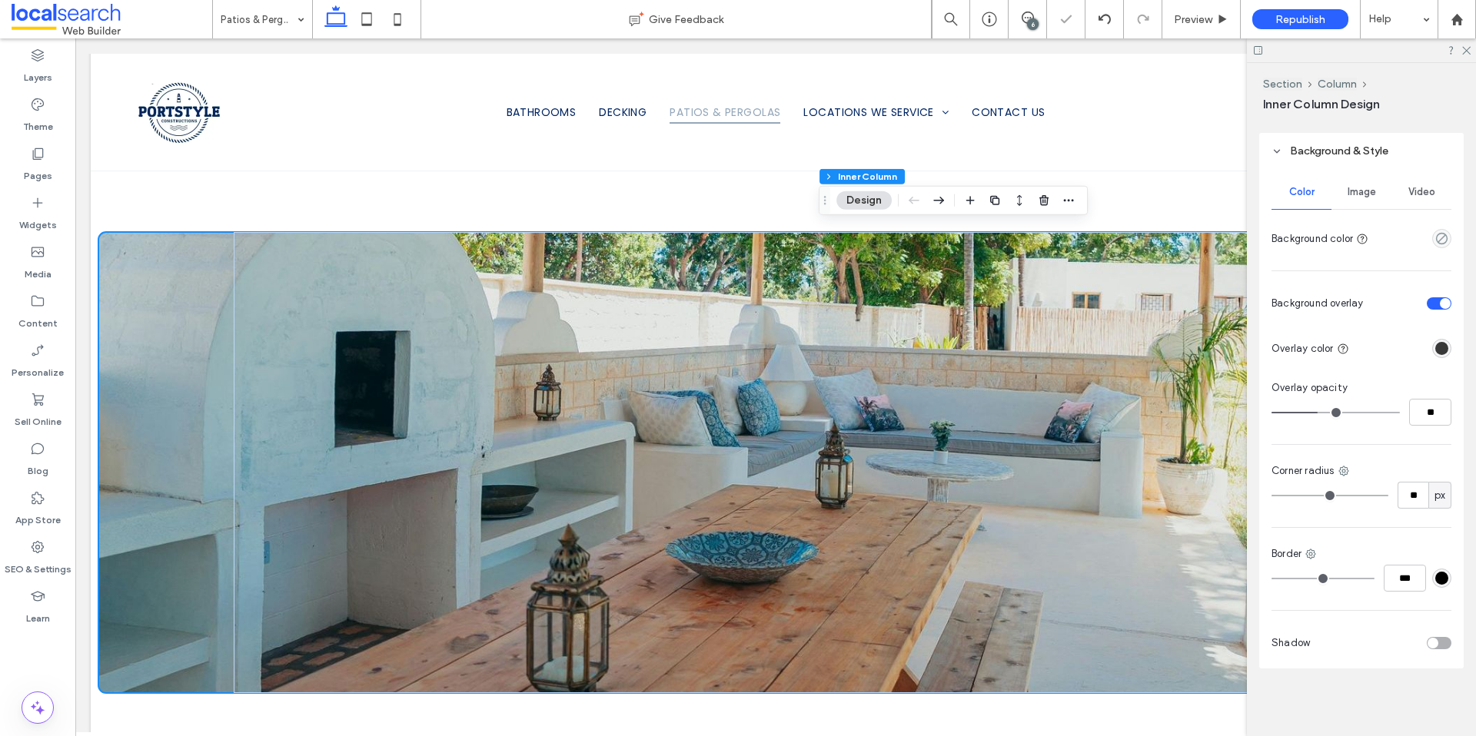
type input "**"
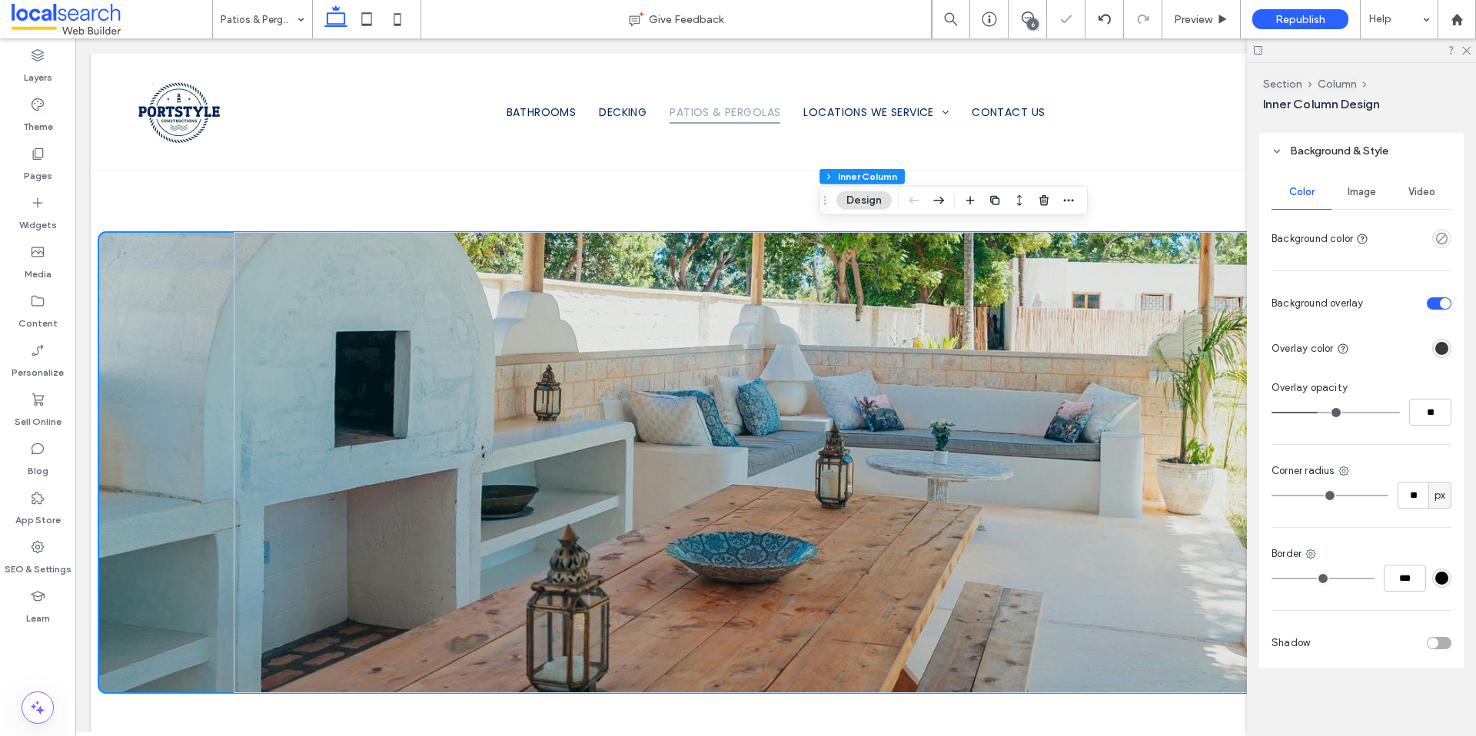
type input "**"
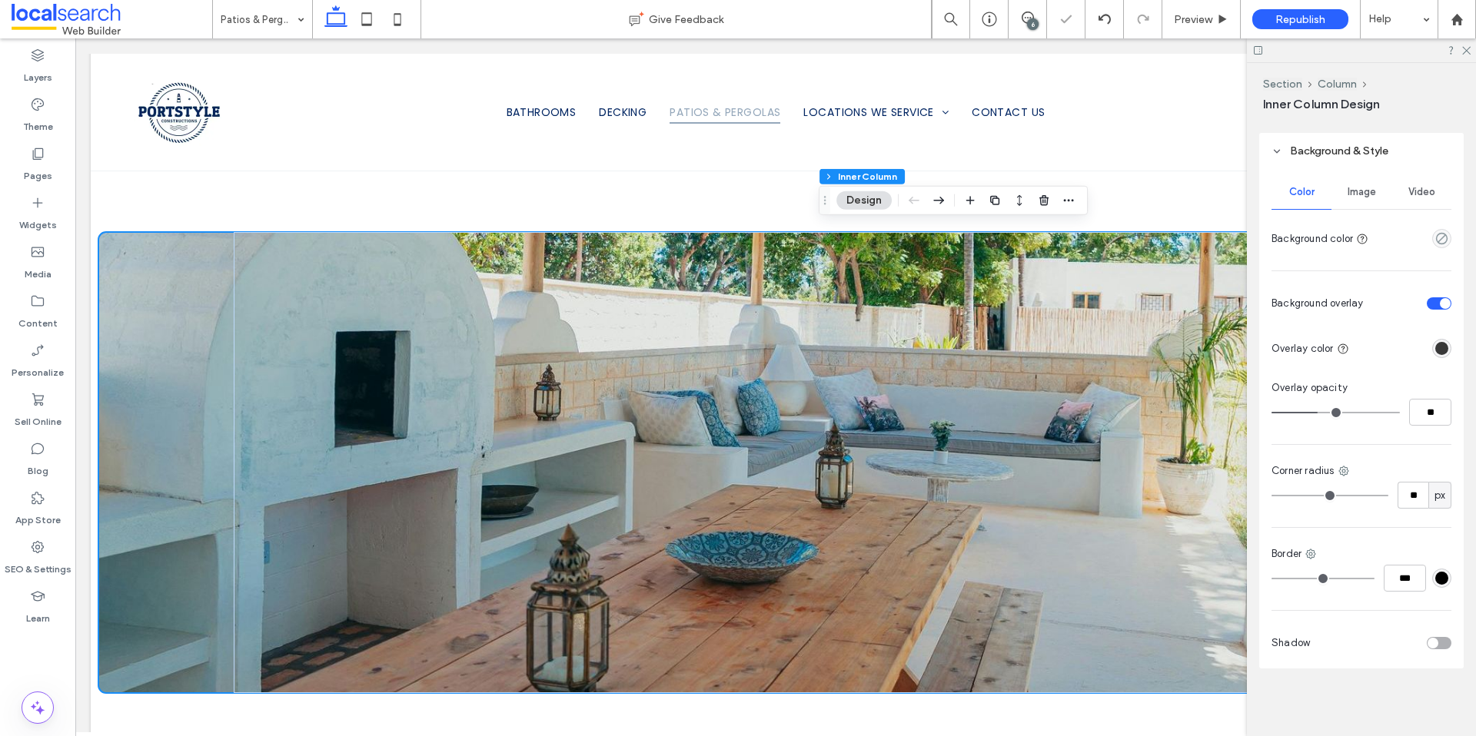
drag, startPoint x: 1320, startPoint y: 415, endPoint x: 1307, endPoint y: 418, distance: 14.2
click at [1307, 413] on input "range" at bounding box center [1335, 413] width 128 height 2
type input "**"
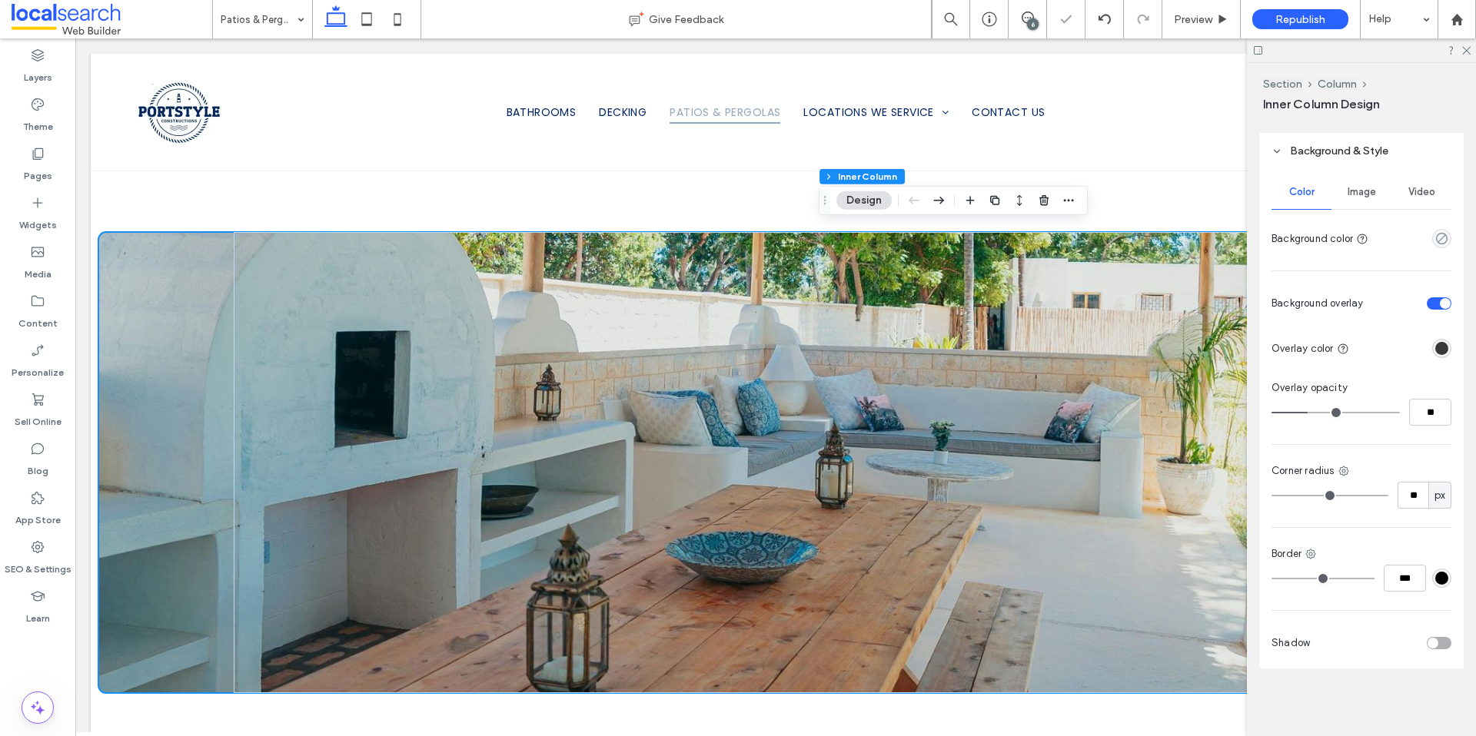
type input "**"
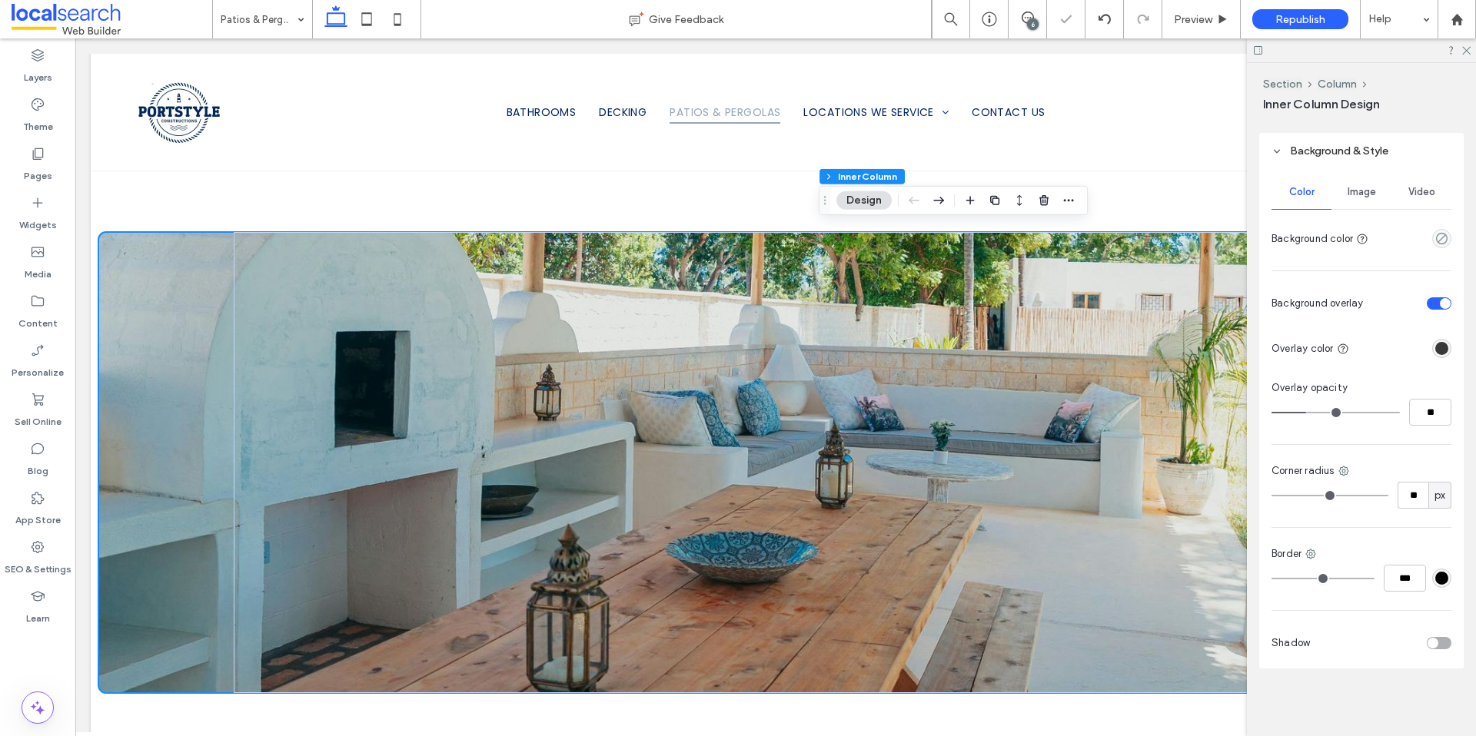
type input "**"
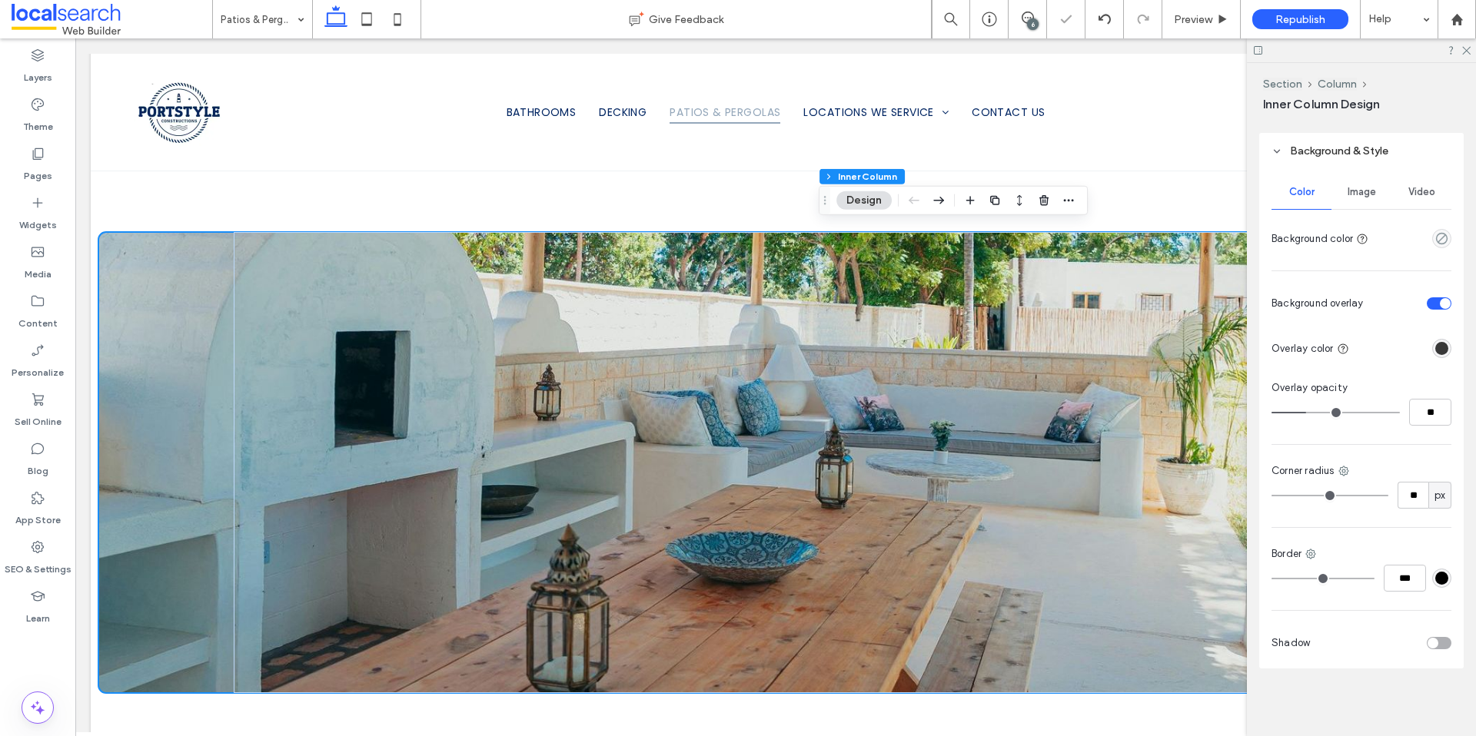
type input "**"
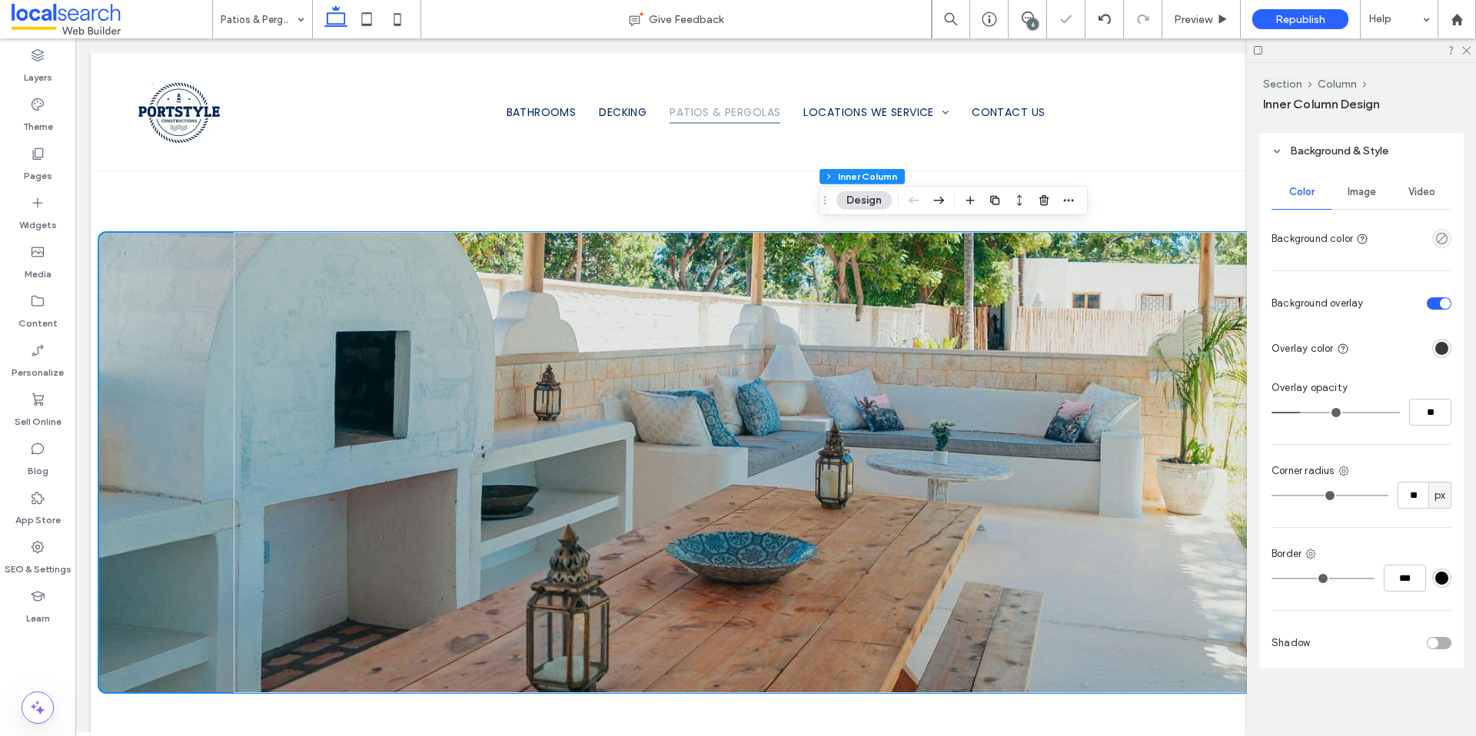
drag, startPoint x: 1310, startPoint y: 412, endPoint x: 1300, endPoint y: 413, distance: 10.0
click at [1300, 413] on input "range" at bounding box center [1335, 413] width 128 height 2
type input "**"
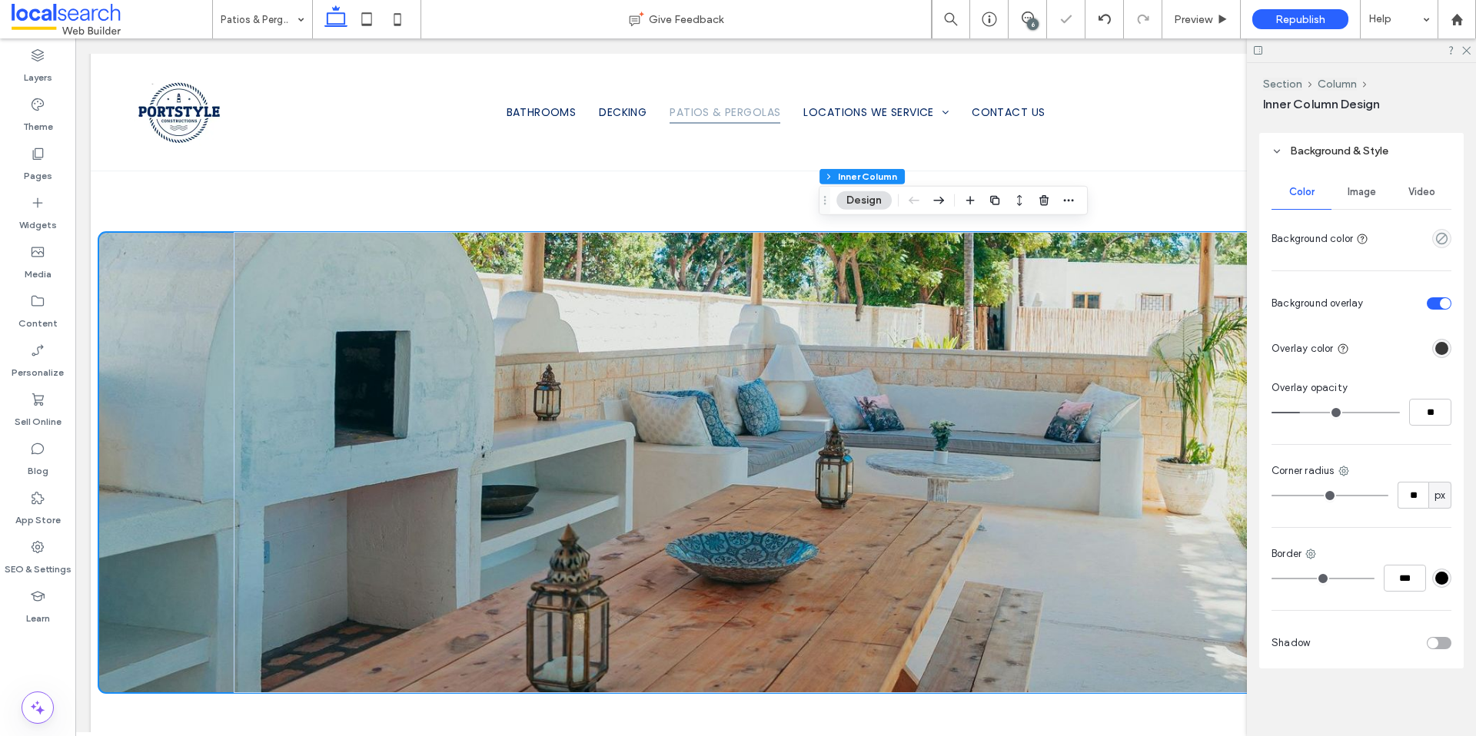
type input "**"
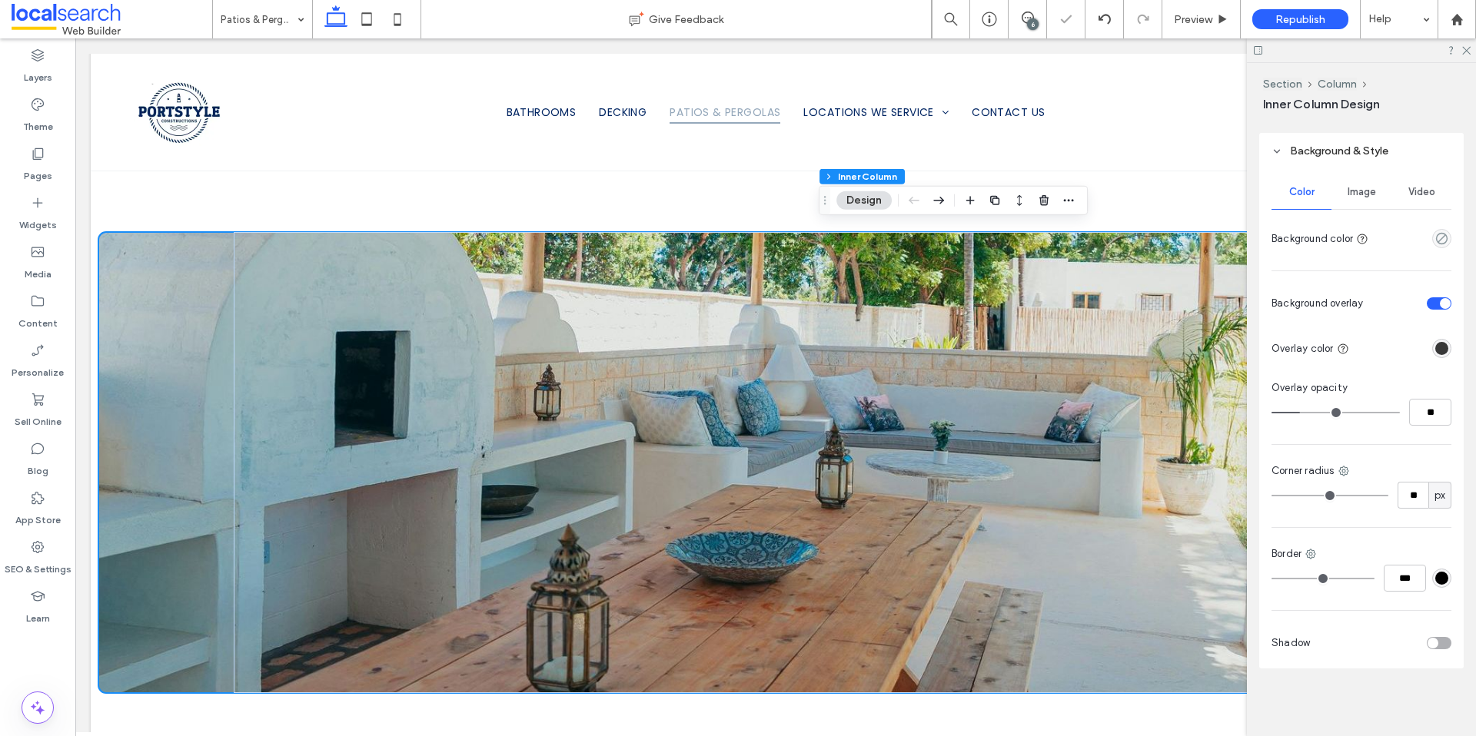
type input "**"
click at [1306, 412] on input "range" at bounding box center [1335, 413] width 128 height 2
click at [1370, 192] on span "Image" at bounding box center [1361, 192] width 28 height 12
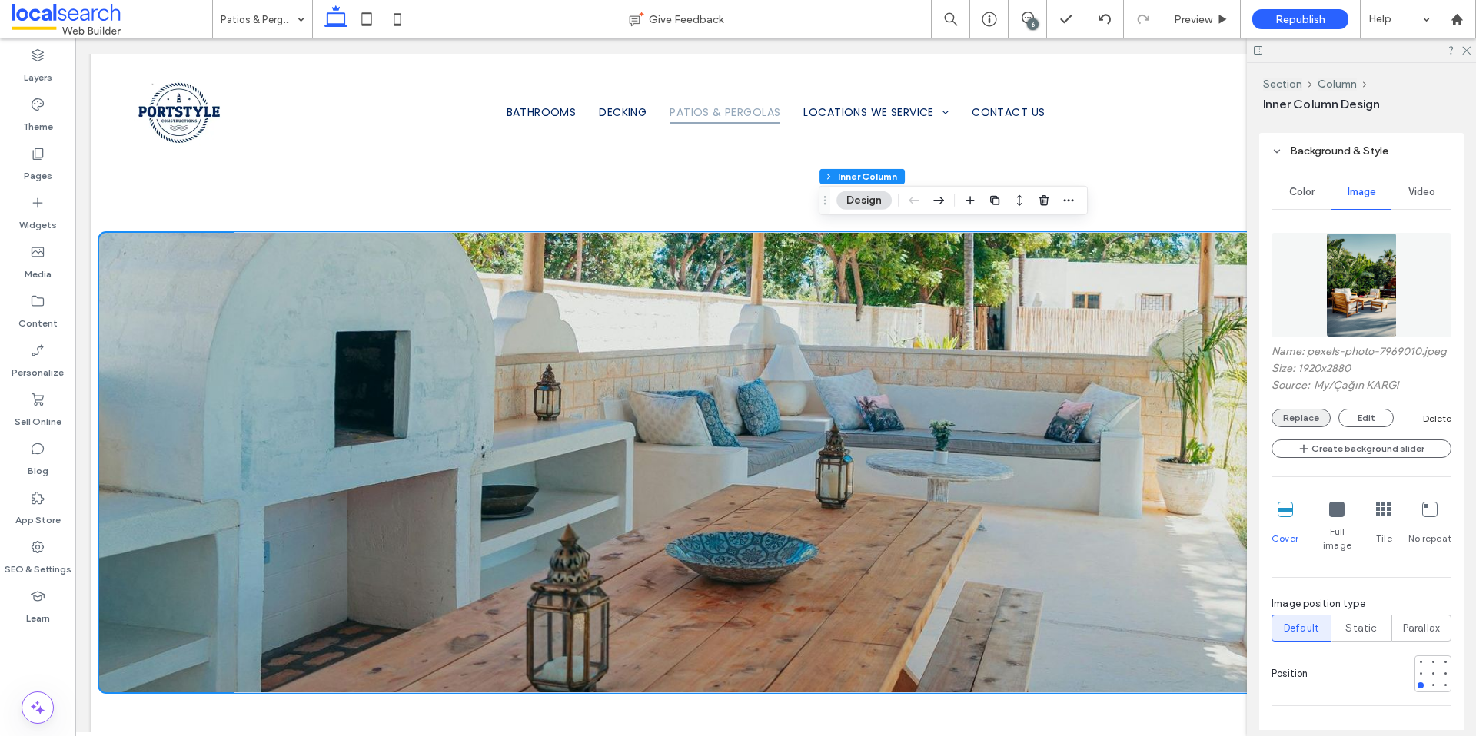
click at [1300, 427] on button "Replace" at bounding box center [1300, 418] width 59 height 18
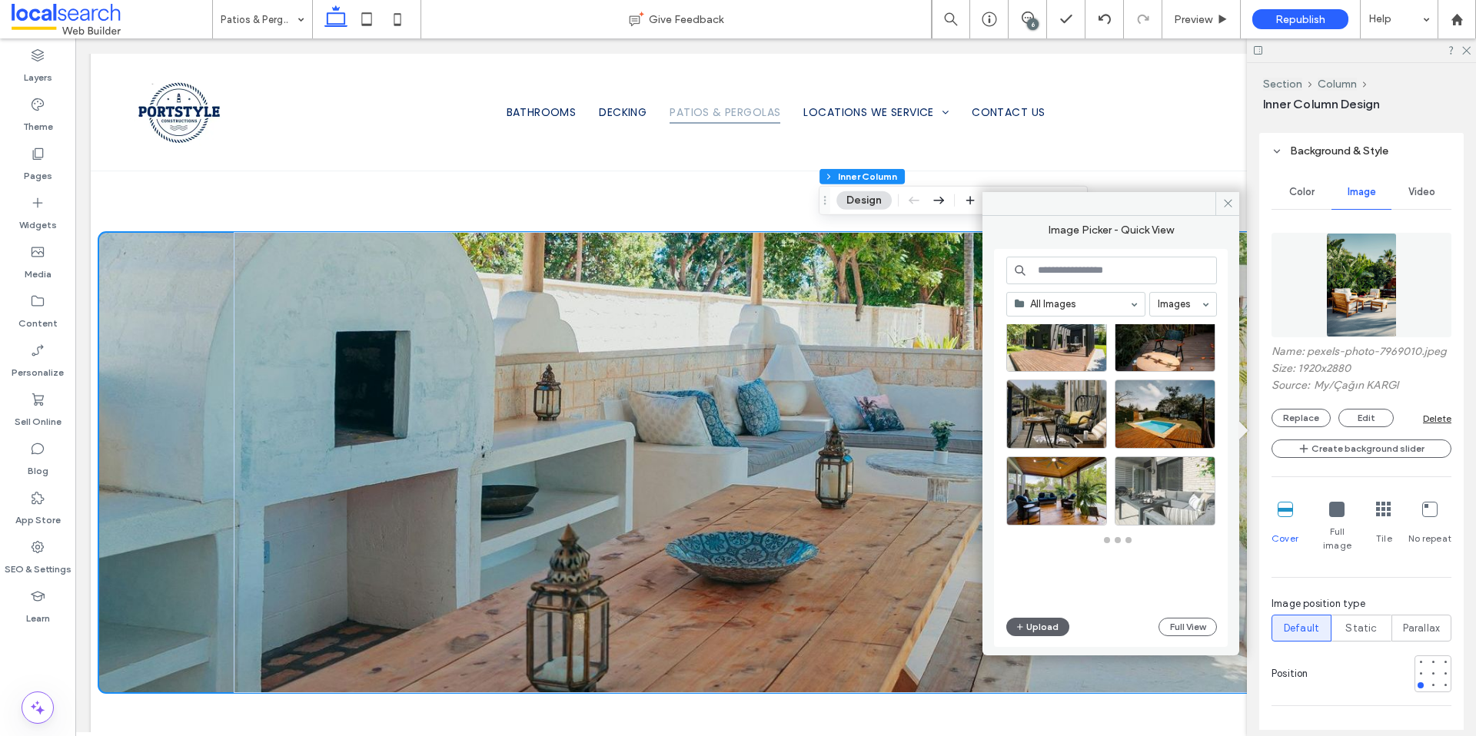
scroll to position [0, 0]
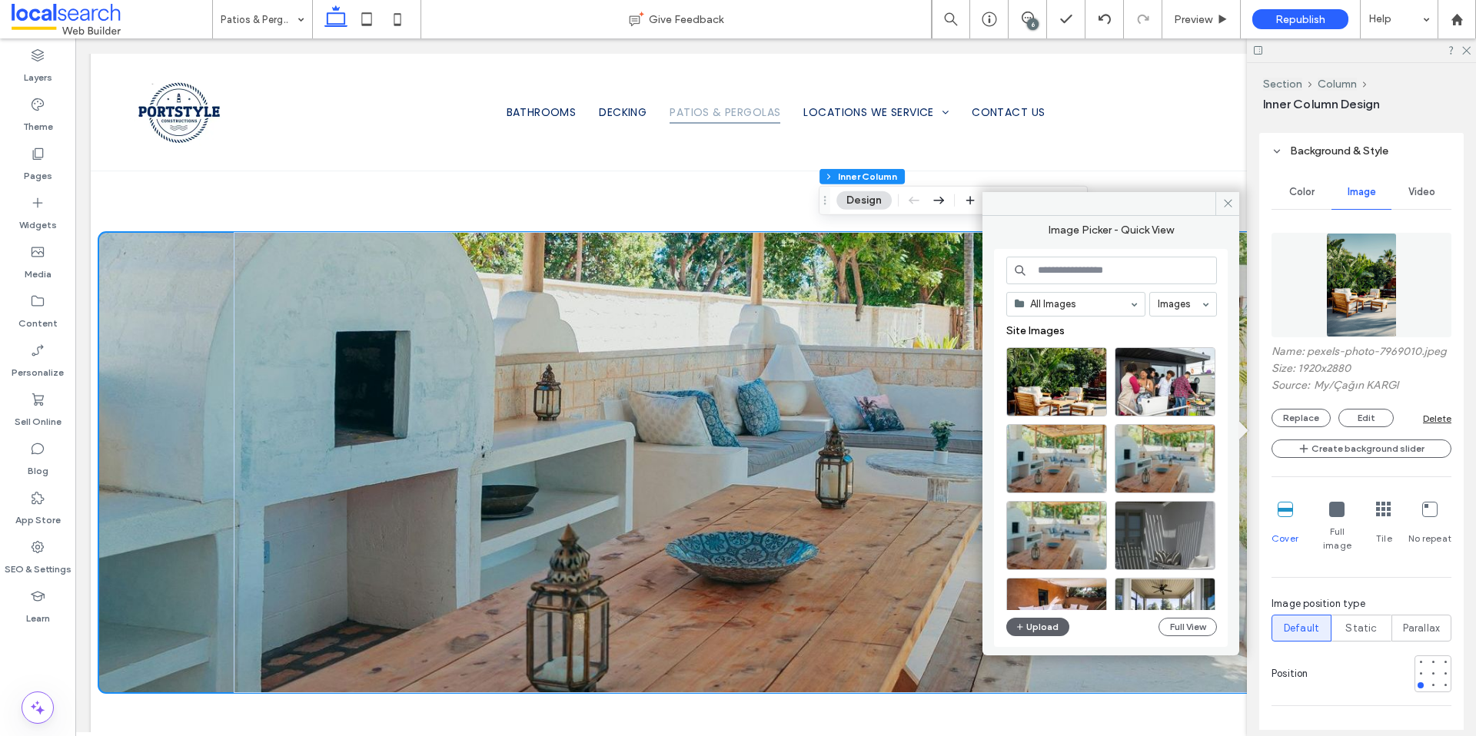
click at [1088, 269] on input at bounding box center [1111, 271] width 211 height 28
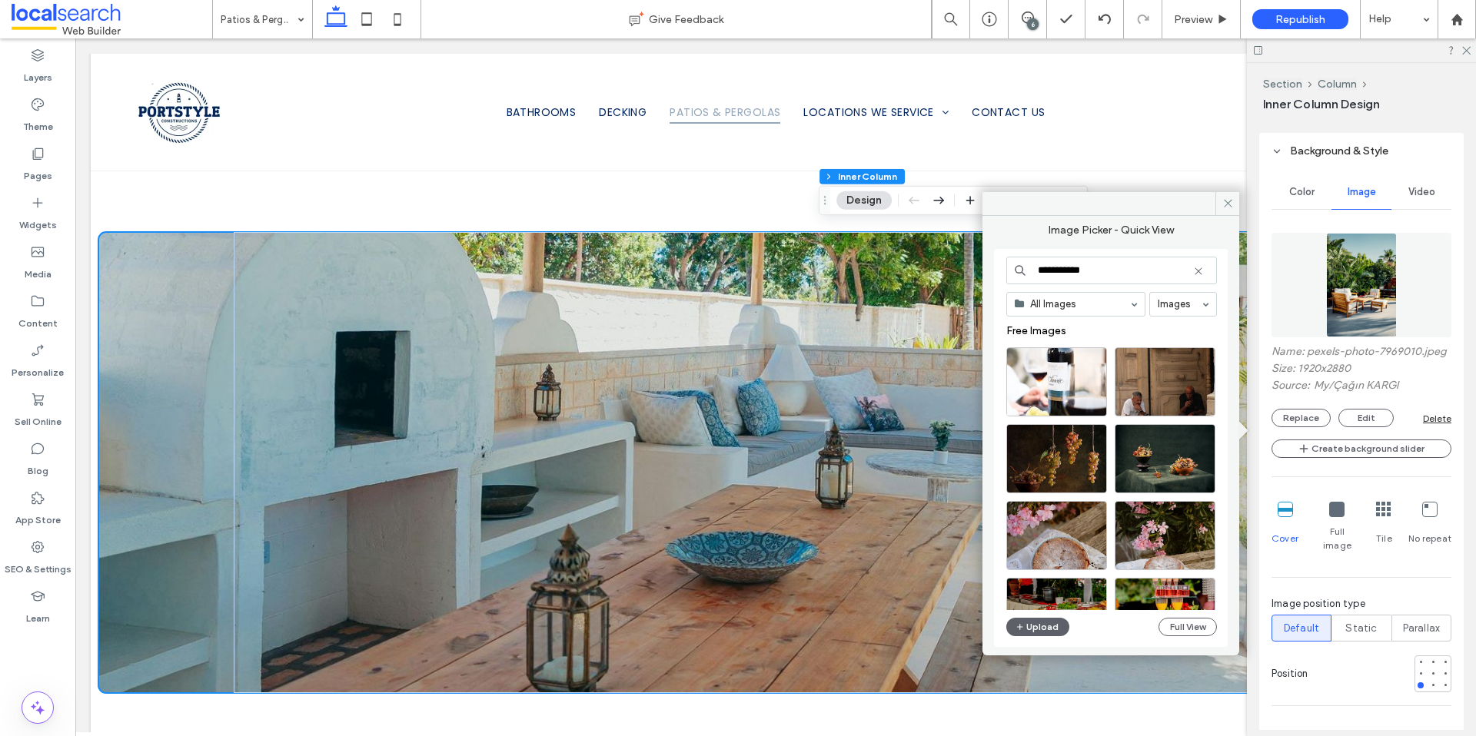
drag, startPoint x: 1095, startPoint y: 269, endPoint x: 1067, endPoint y: 269, distance: 28.4
click at [1067, 269] on input "**********" at bounding box center [1111, 271] width 211 height 28
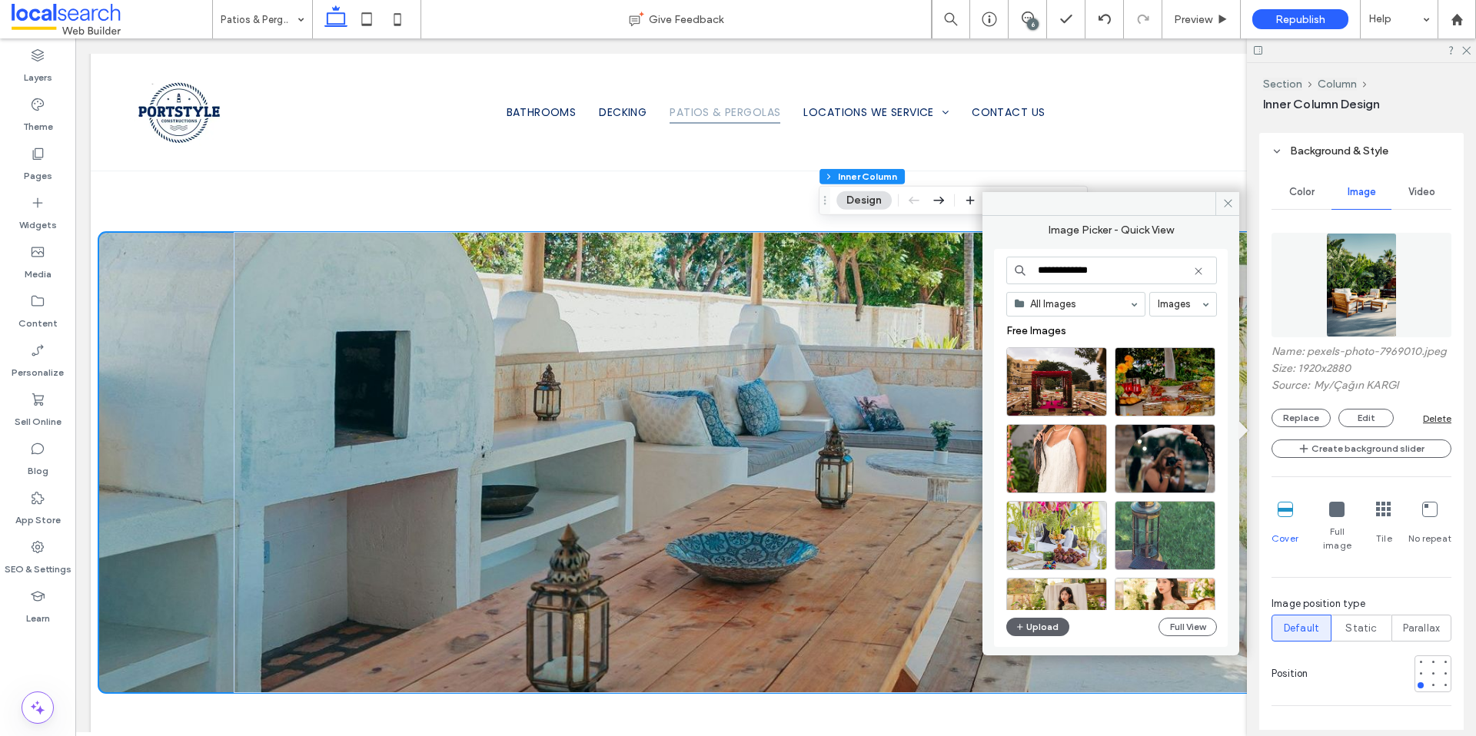
drag, startPoint x: 1052, startPoint y: 269, endPoint x: 1096, endPoint y: 274, distance: 44.1
click at [1052, 269] on input "**********" at bounding box center [1111, 271] width 211 height 28
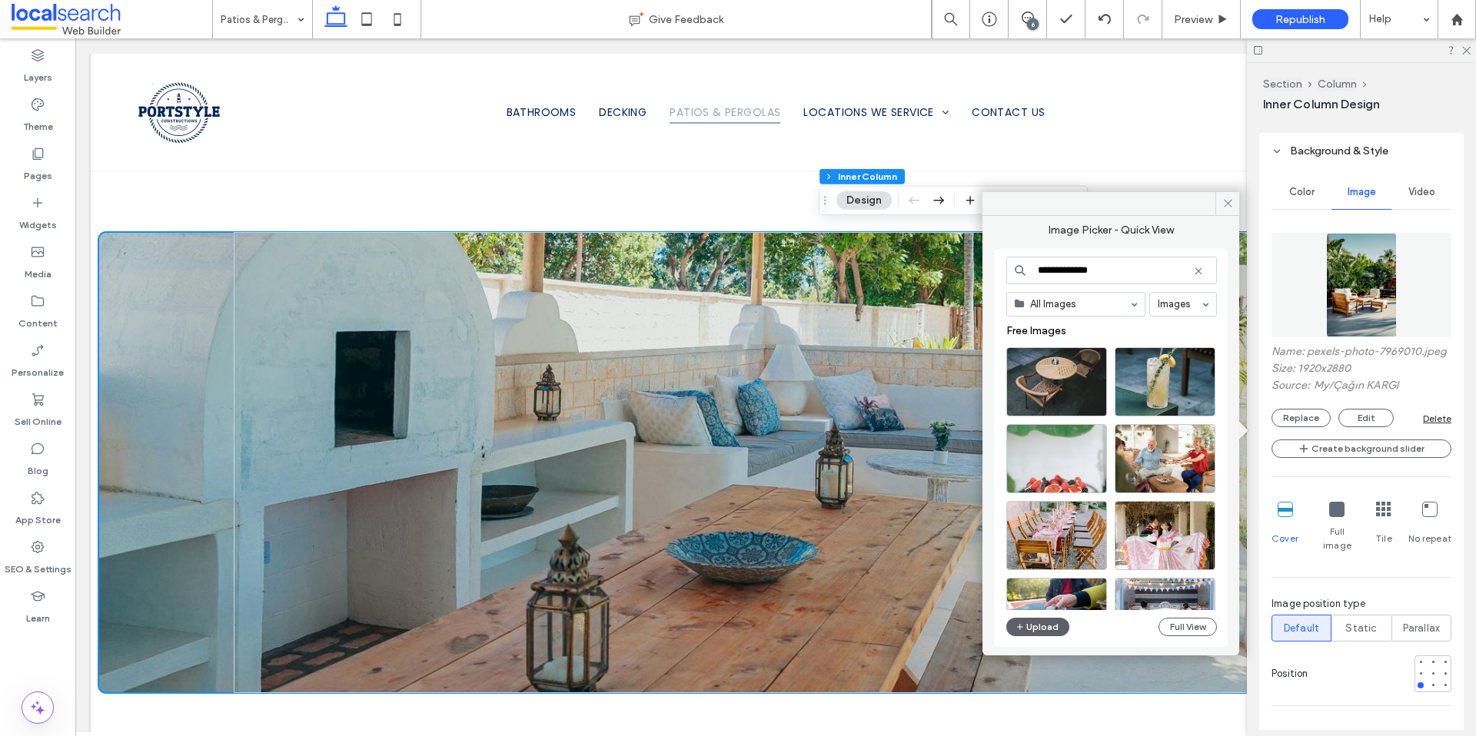
click at [1125, 274] on input "**********" at bounding box center [1111, 271] width 211 height 28
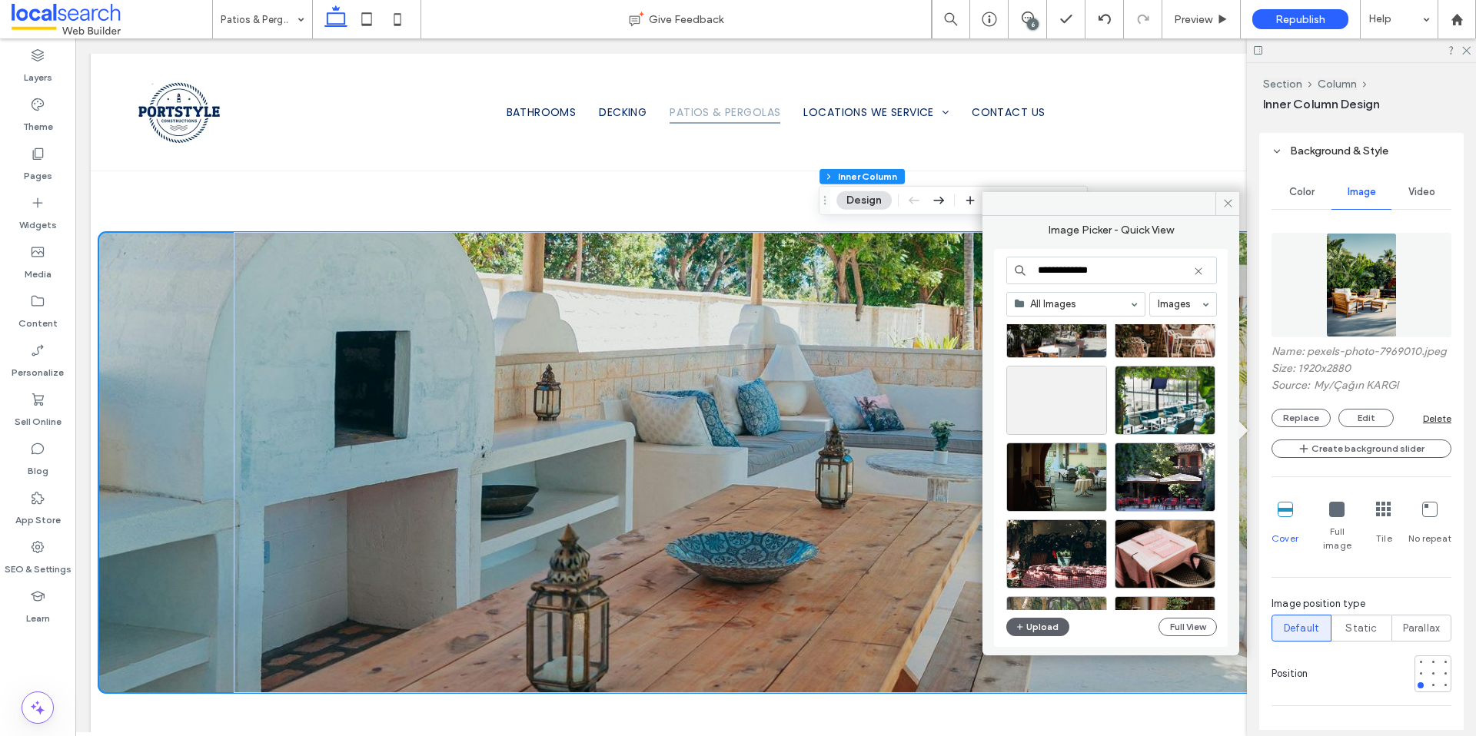
scroll to position [3738, 0]
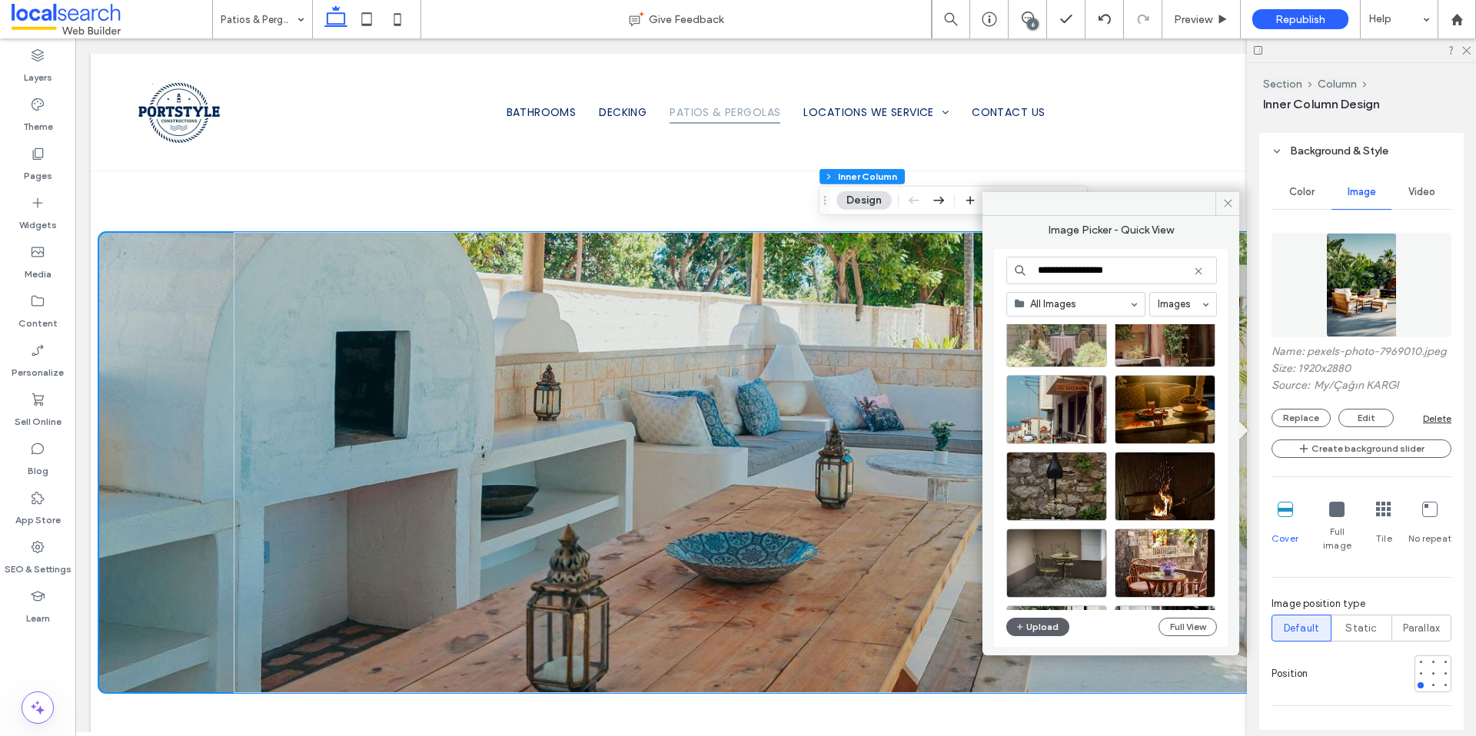
type input "**********"
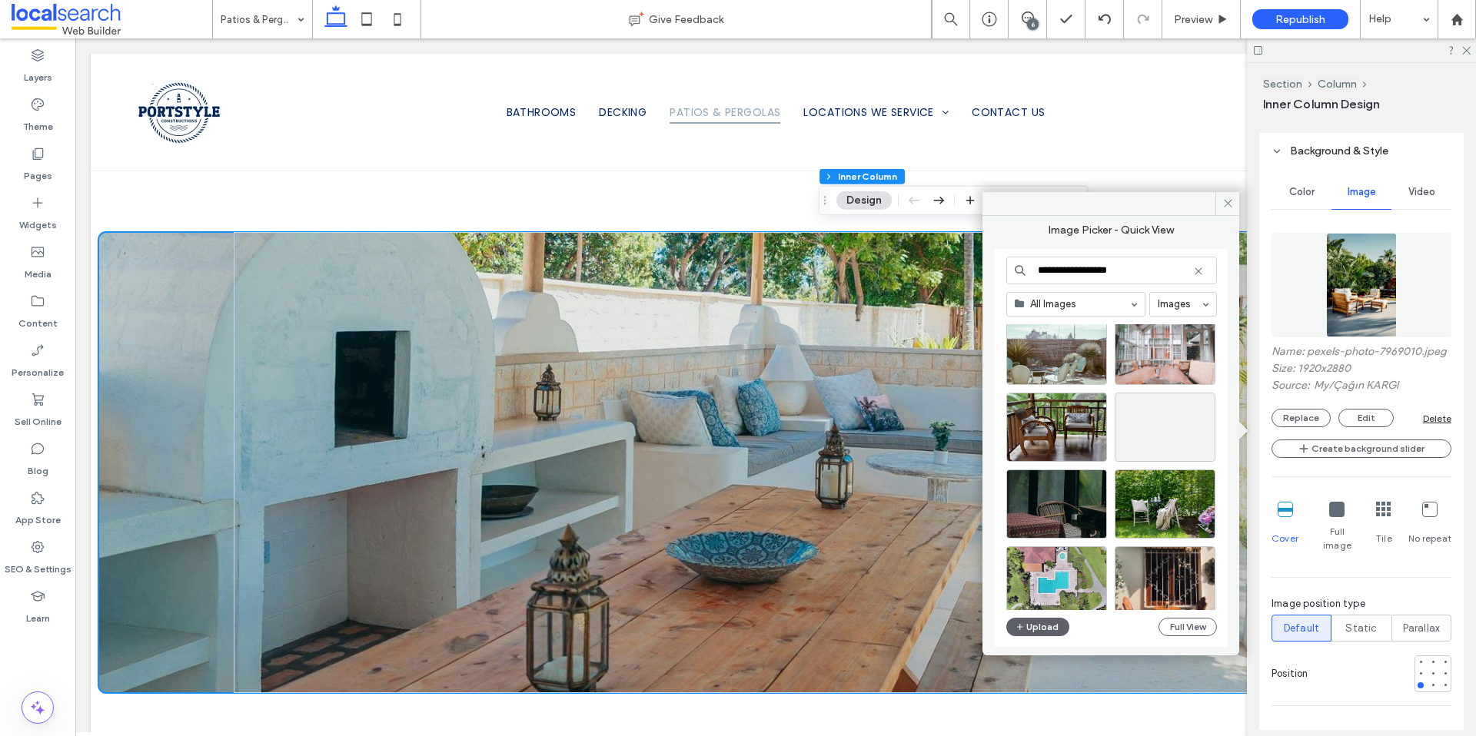
scroll to position [3877, 0]
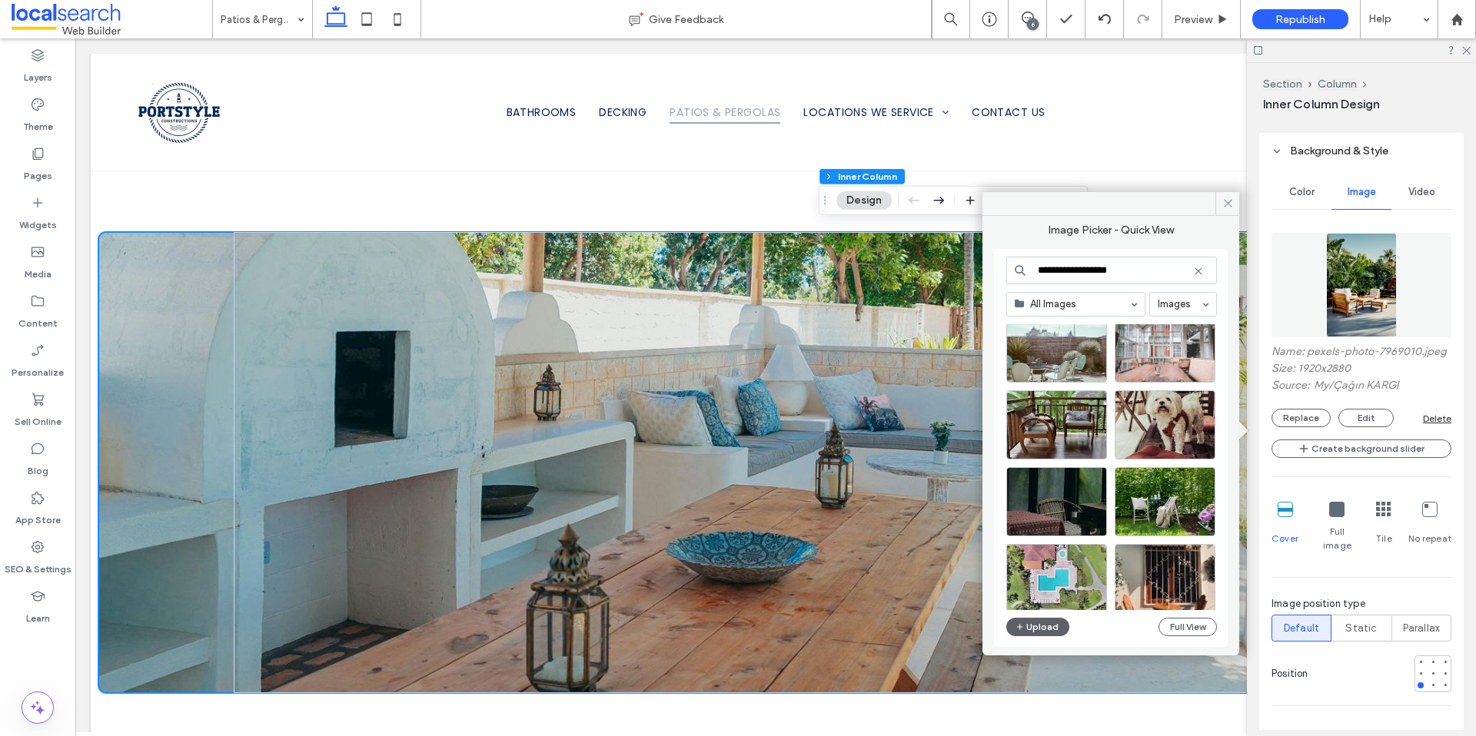
drag, startPoint x: 1131, startPoint y: 270, endPoint x: 1028, endPoint y: 267, distance: 103.8
click at [1028, 267] on input "**********" at bounding box center [1111, 271] width 211 height 28
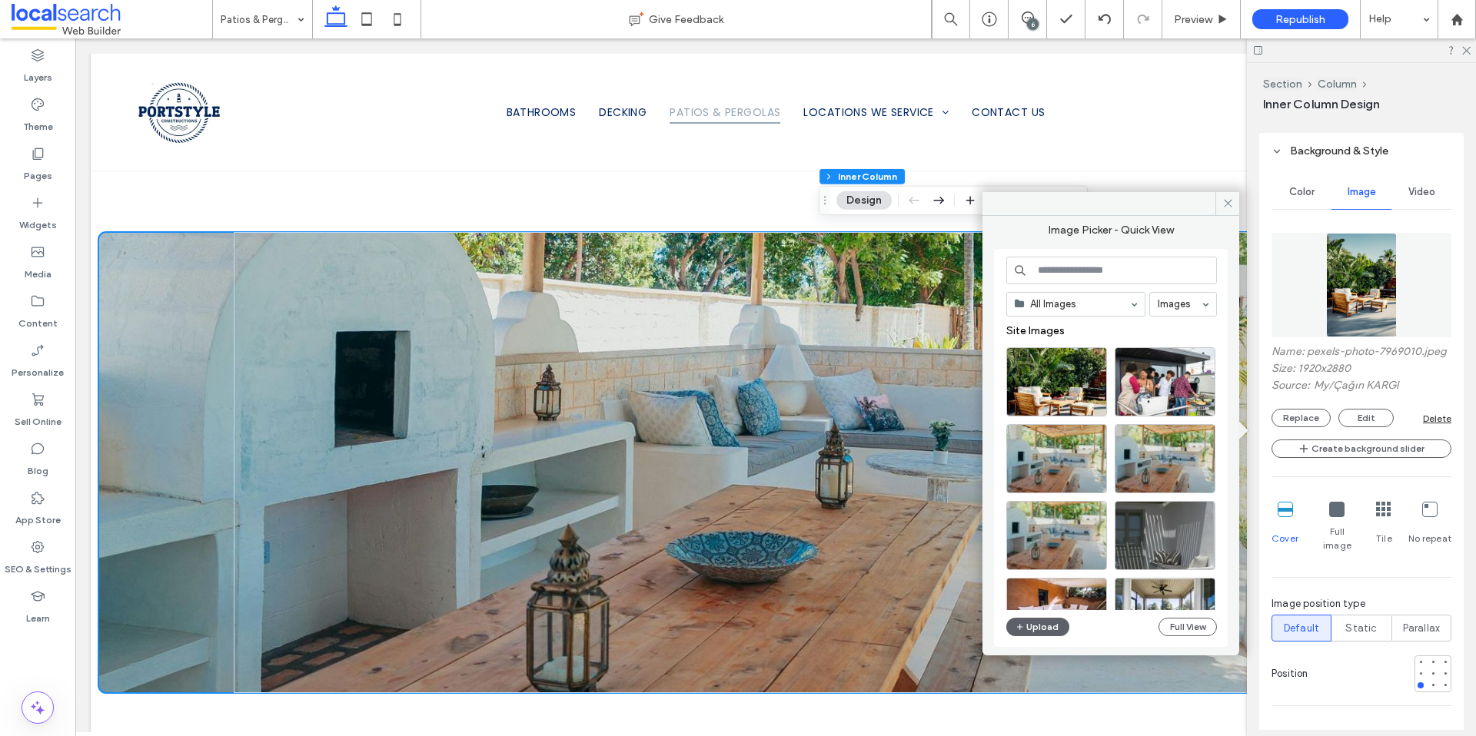
paste input "**********"
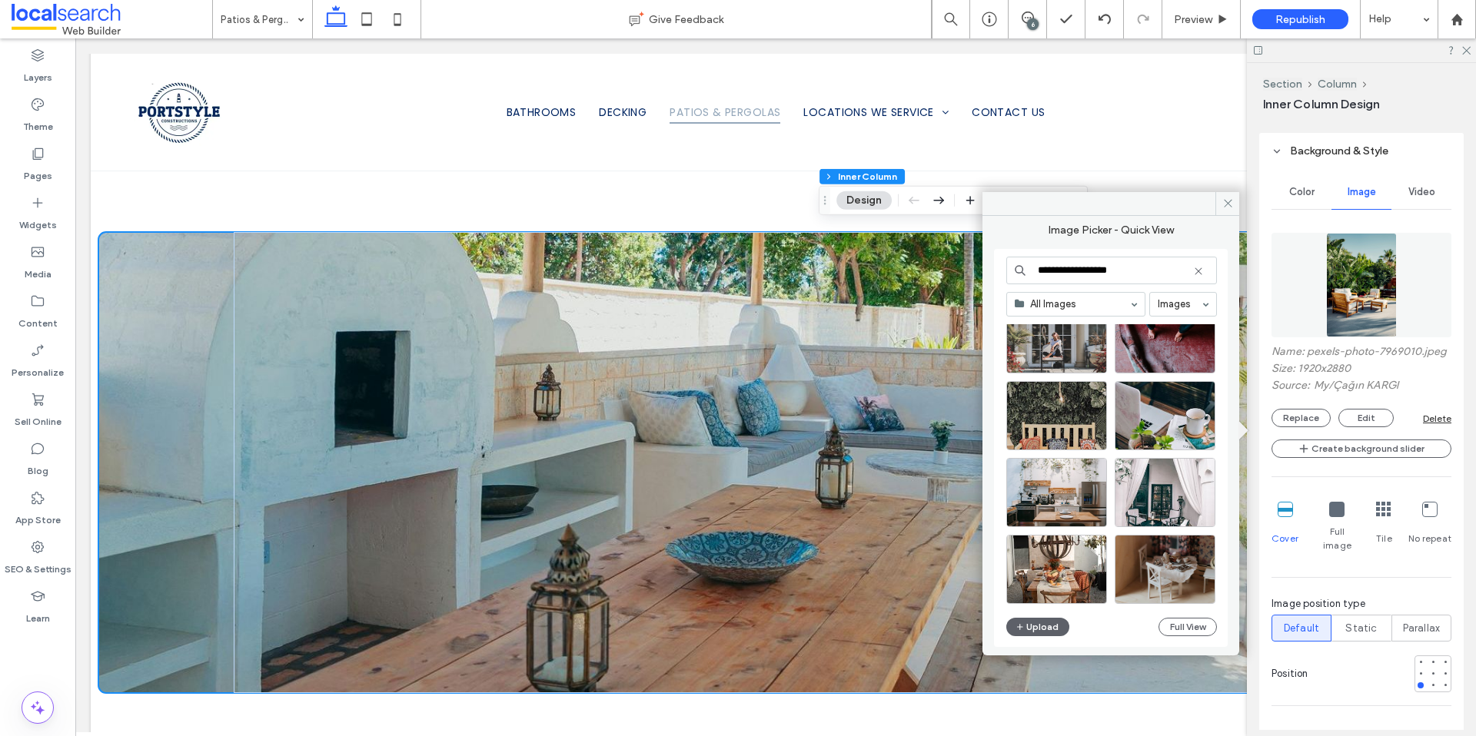
scroll to position [14493, 0]
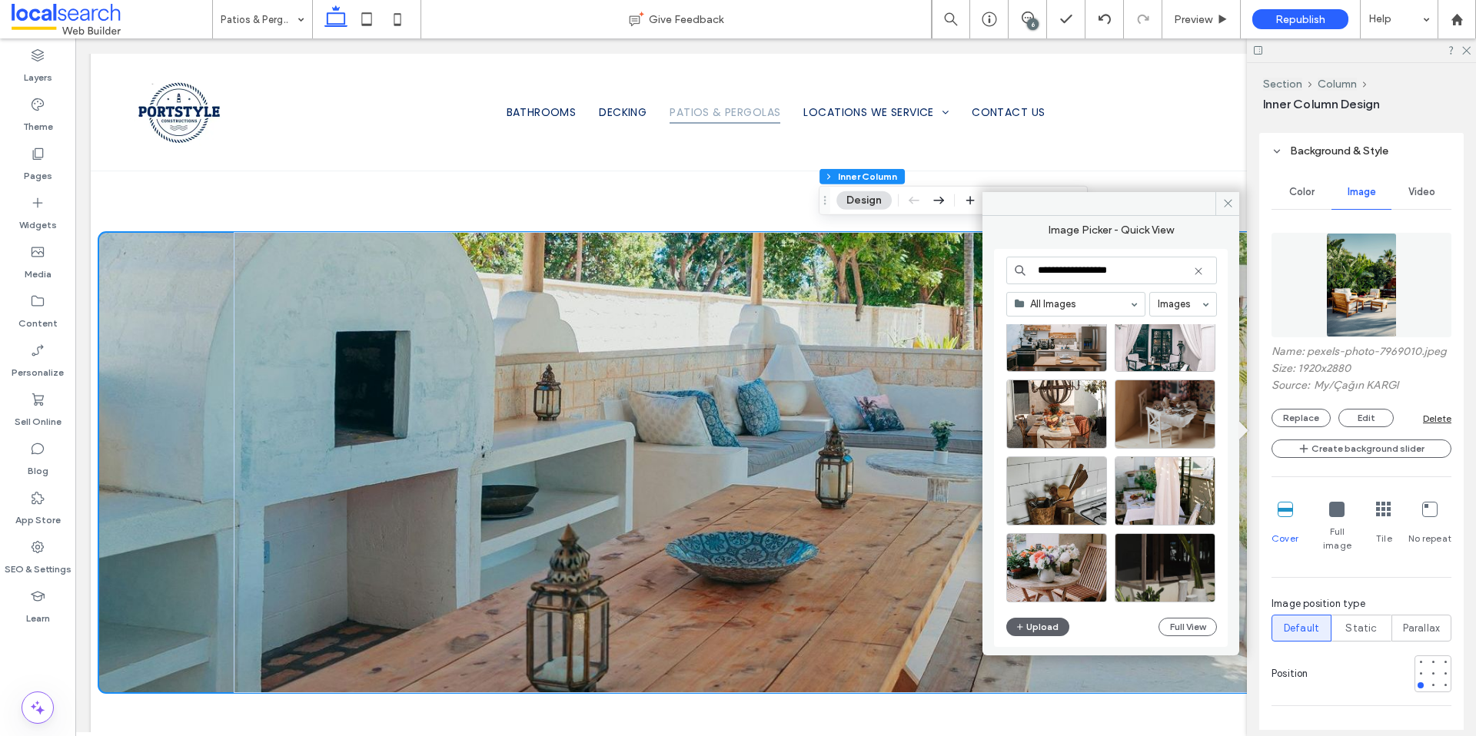
type input "**********"
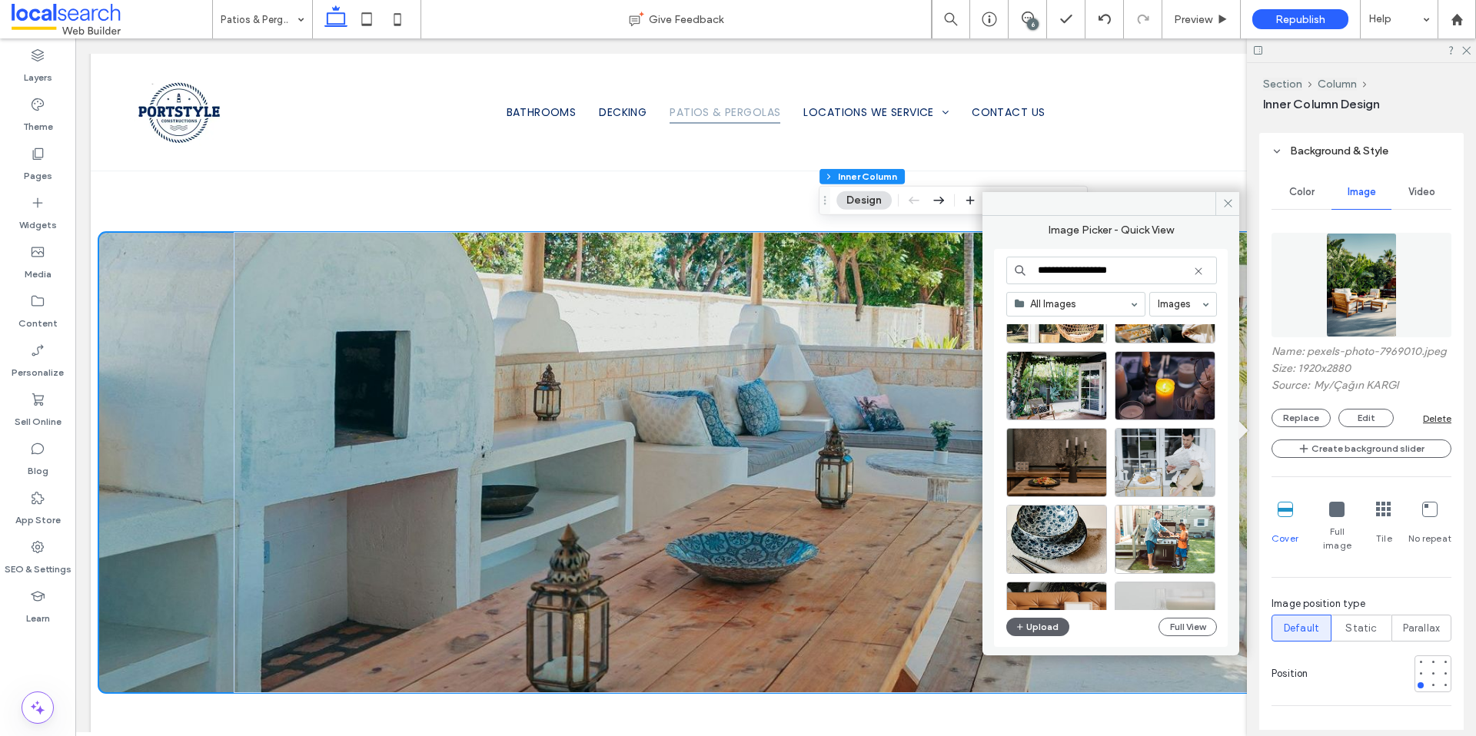
scroll to position [15288, 0]
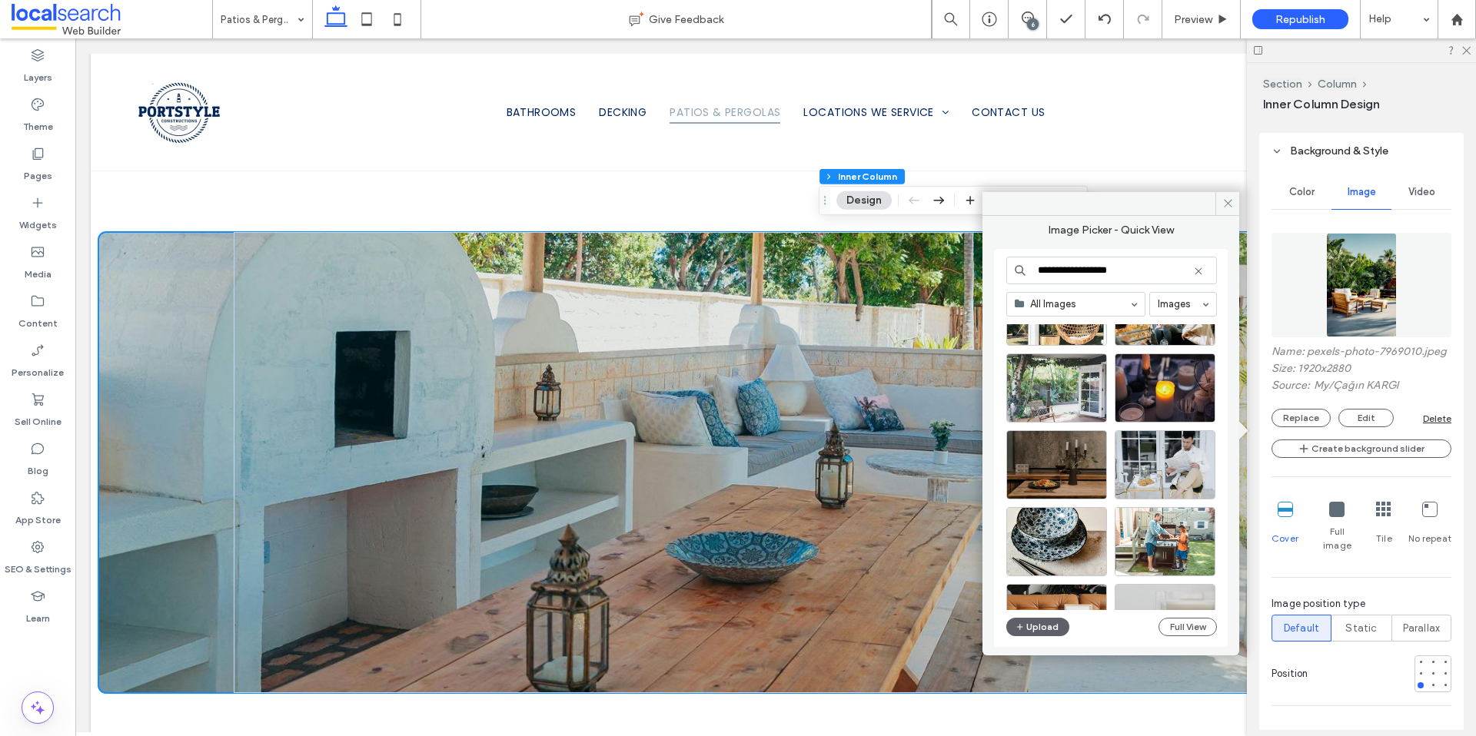
click at [1066, 397] on div at bounding box center [1056, 388] width 101 height 69
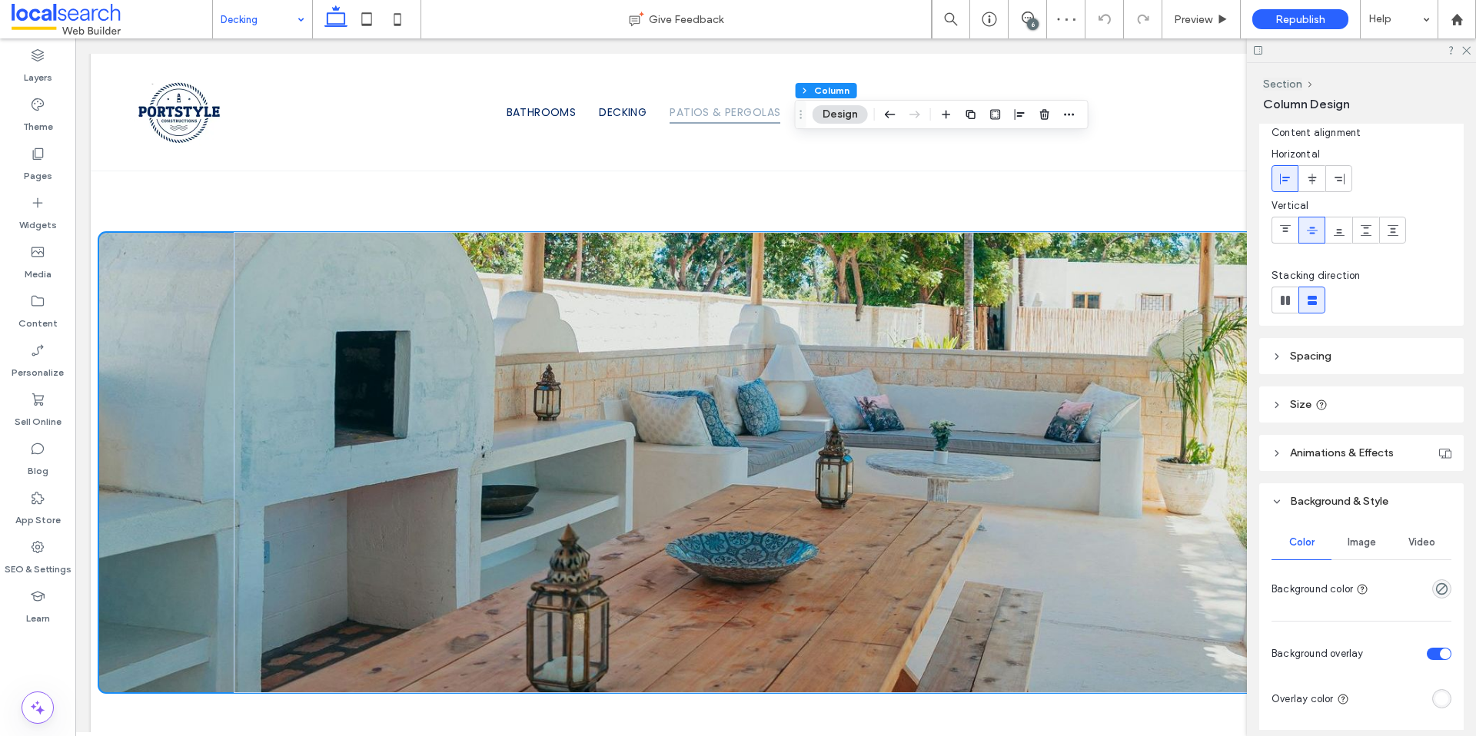
scroll to position [115, 0]
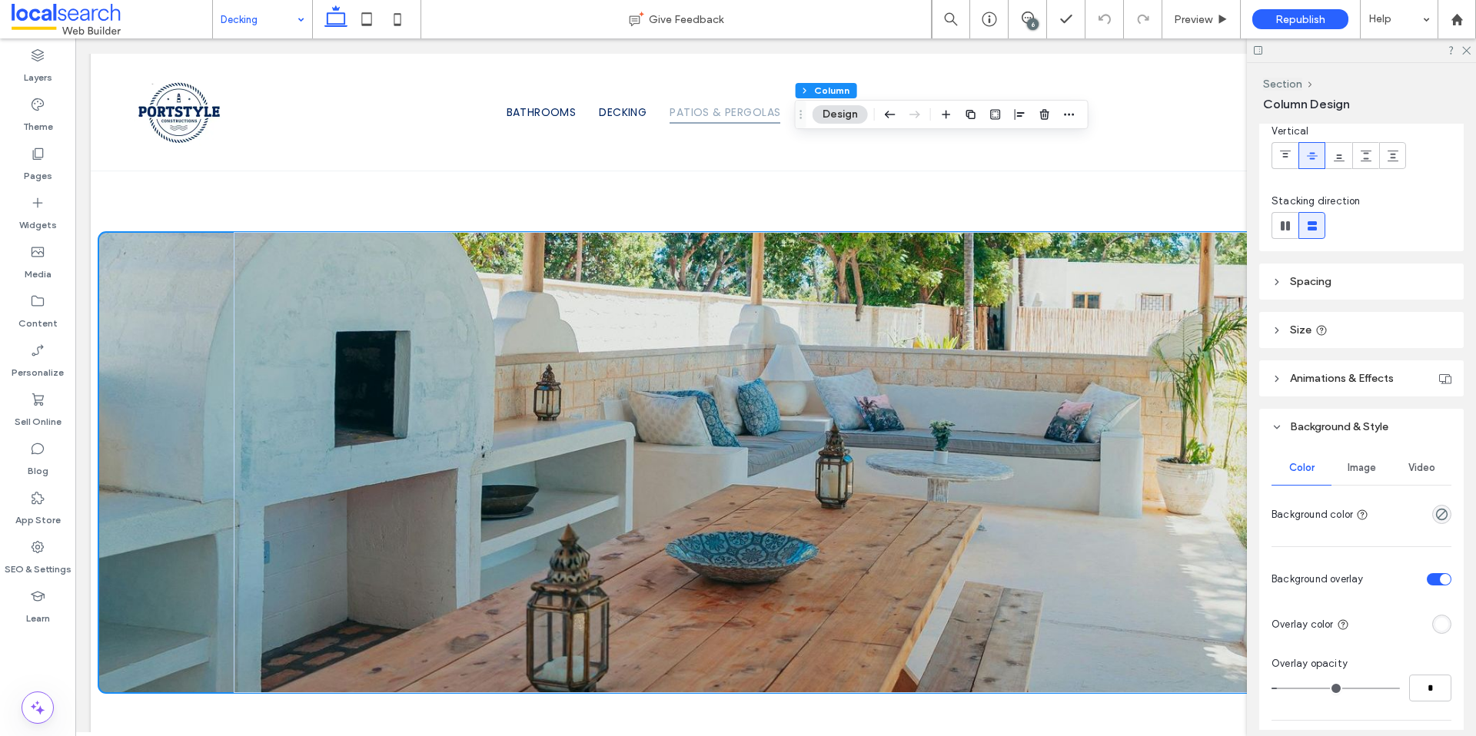
click at [1347, 470] on span "Image" at bounding box center [1361, 468] width 28 height 12
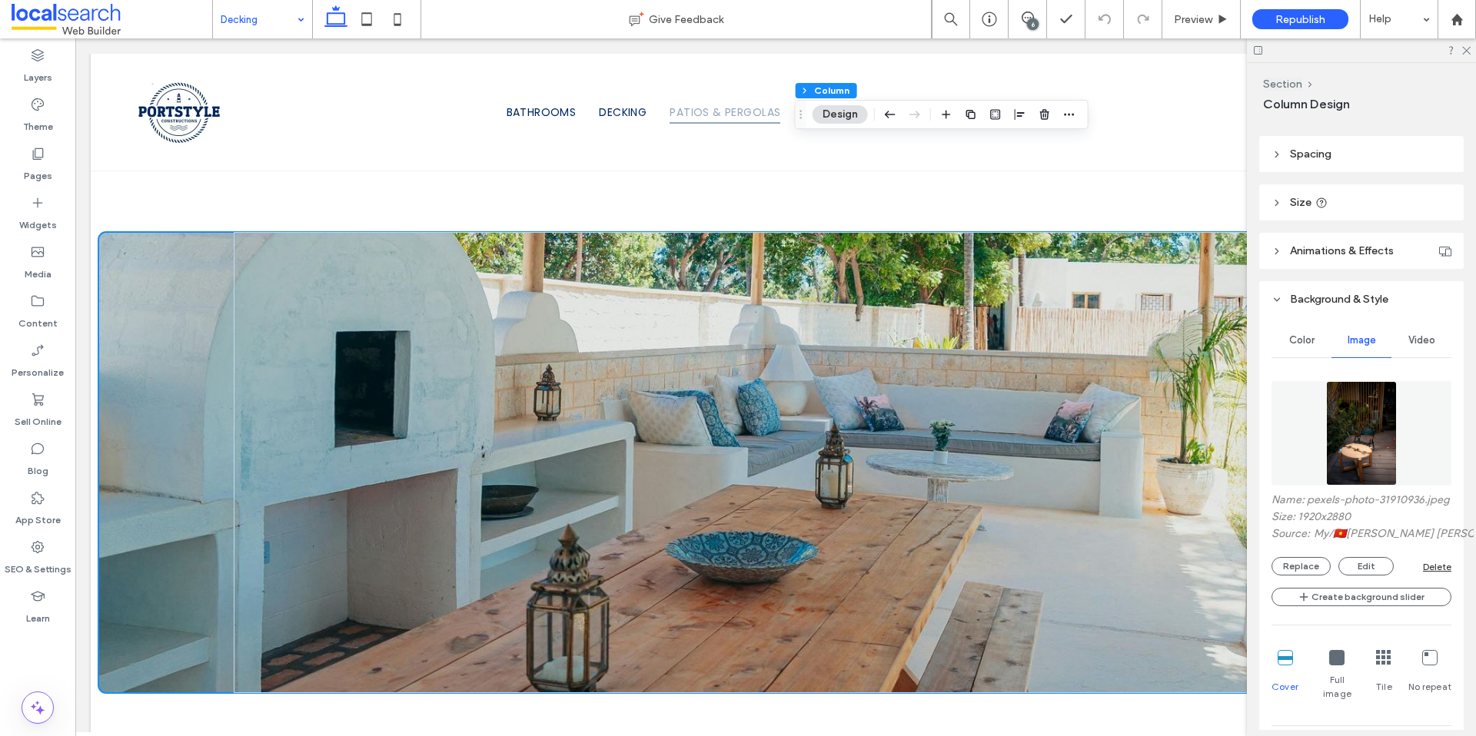
scroll to position [244, 0]
click at [1303, 574] on button "Replace" at bounding box center [1300, 565] width 59 height 18
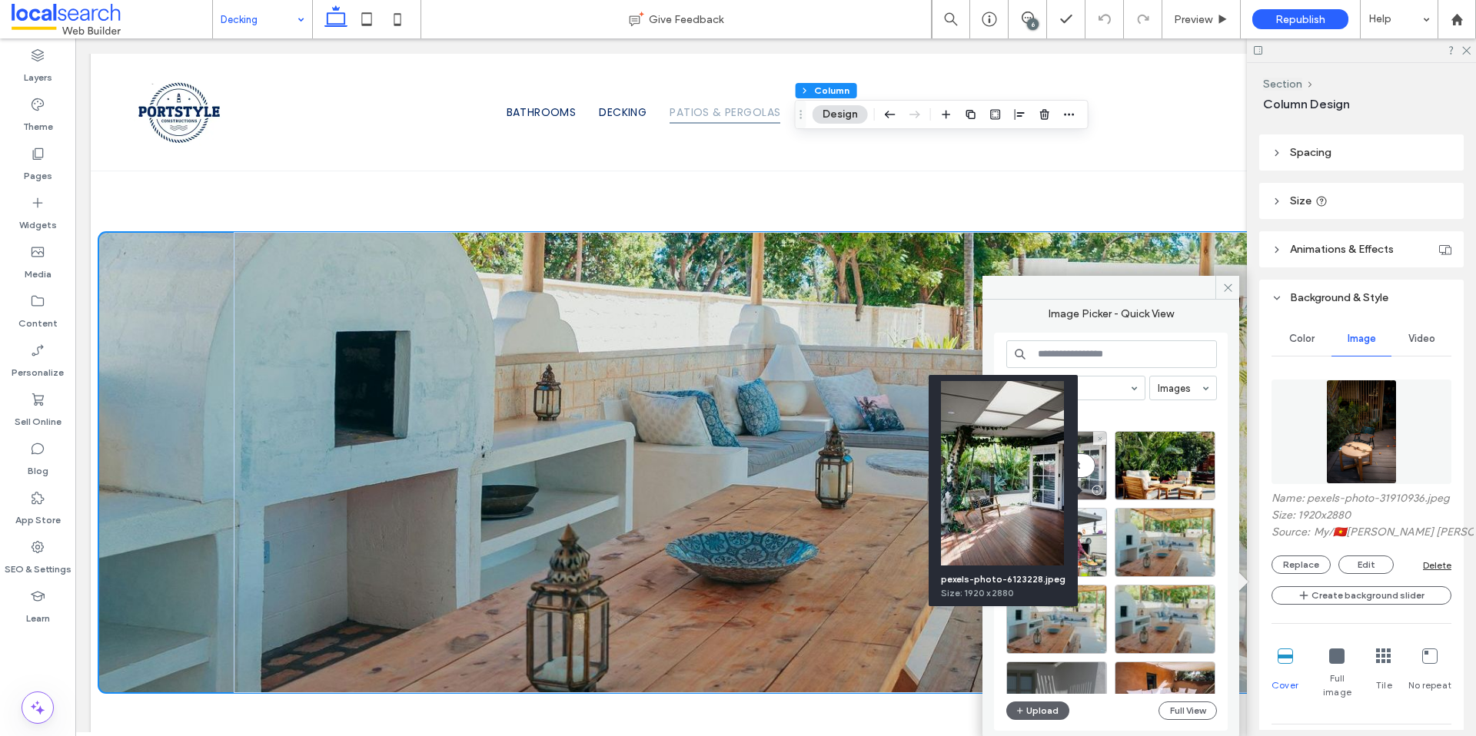
click at [1097, 491] on div at bounding box center [1096, 490] width 19 height 12
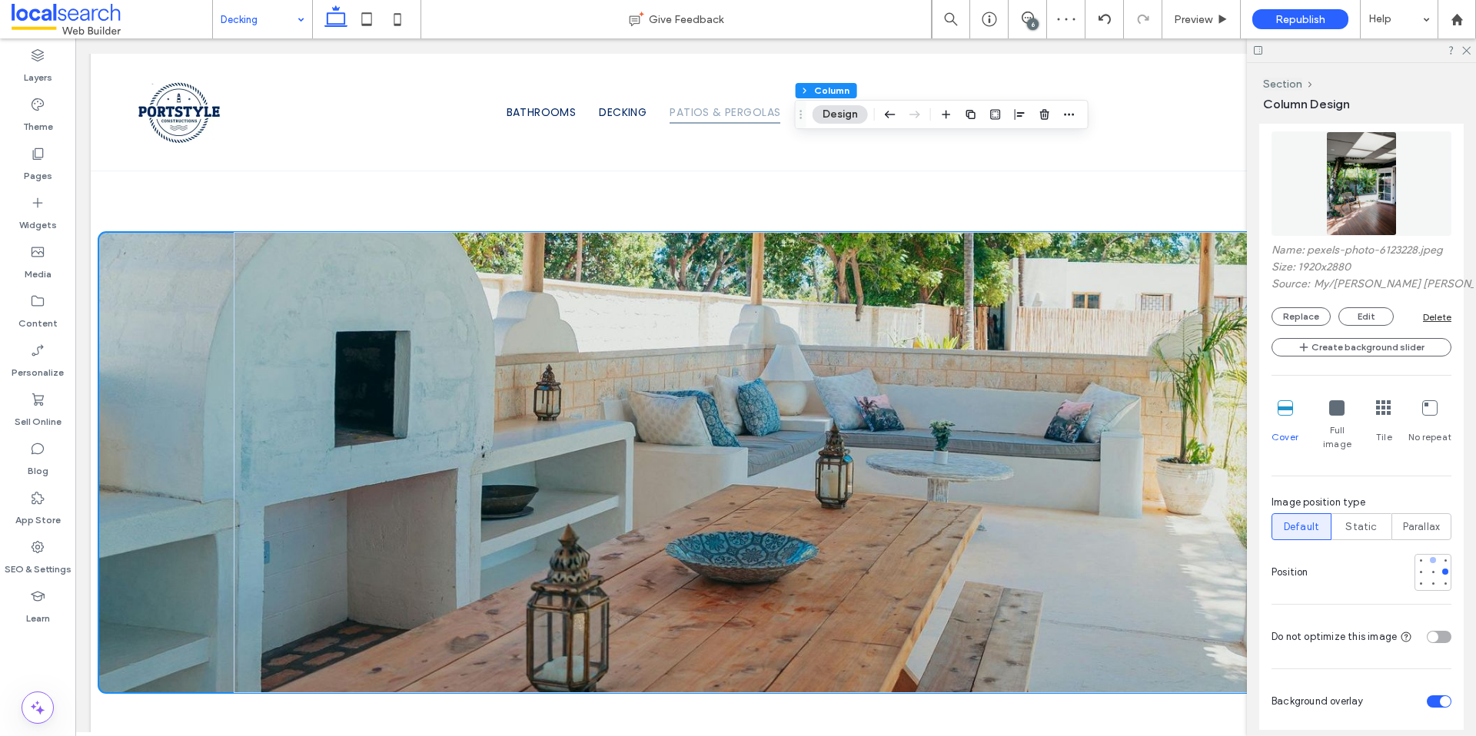
scroll to position [494, 0]
click at [1430, 579] on div at bounding box center [1433, 582] width 6 height 6
type input "***"
click at [1464, 47] on icon at bounding box center [1465, 50] width 10 height 10
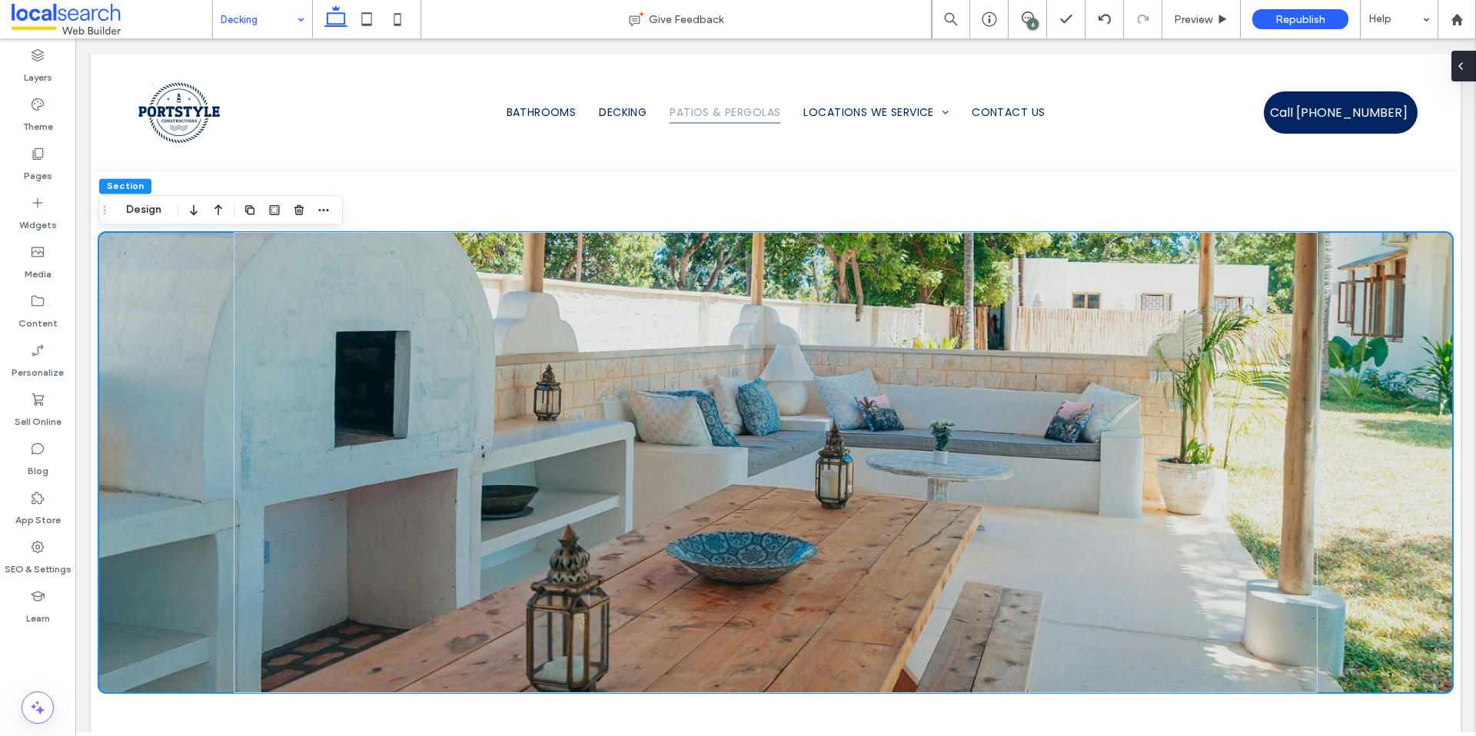
click at [1465, 64] on icon at bounding box center [1460, 66] width 12 height 12
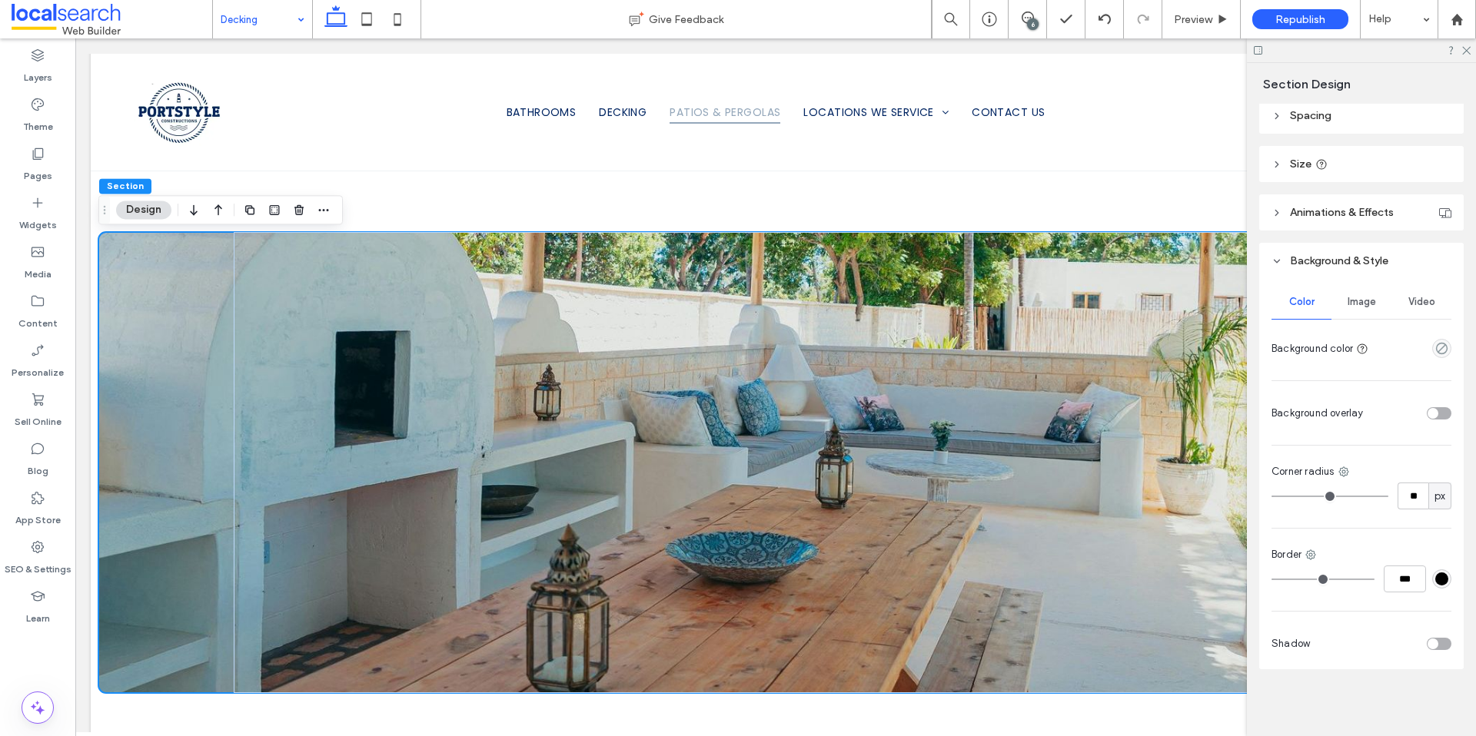
scroll to position [174, 0]
click at [1351, 310] on div "Image" at bounding box center [1361, 301] width 60 height 34
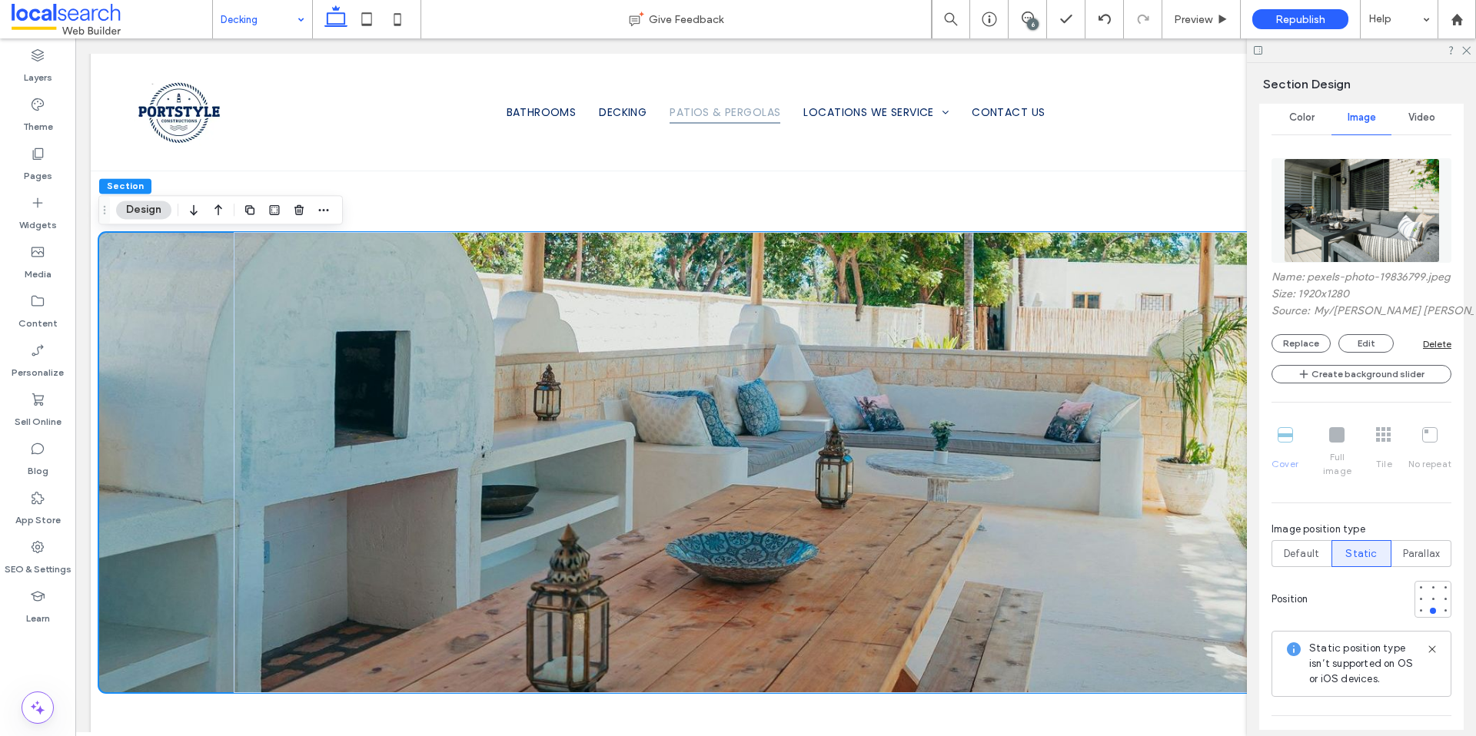
scroll to position [367, 0]
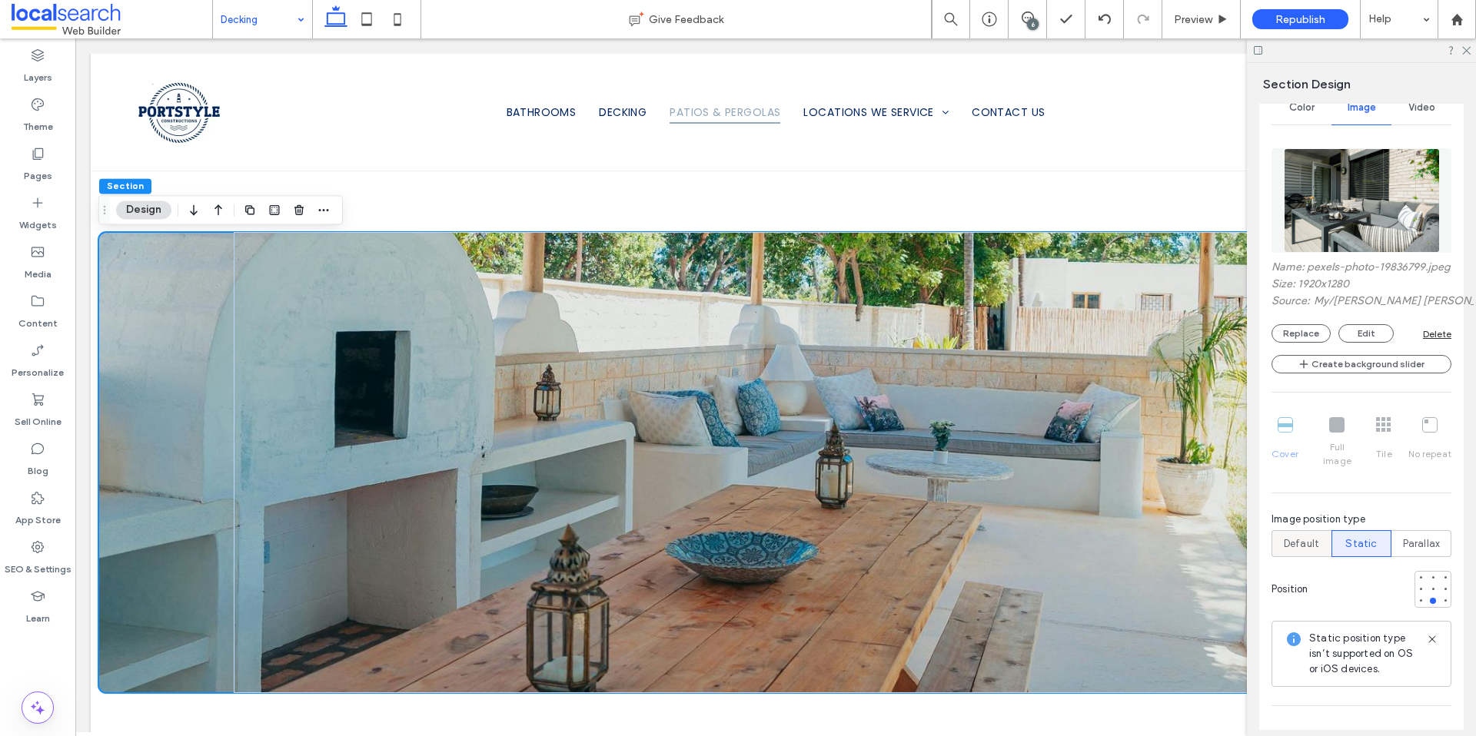
click at [1301, 540] on span "Default" at bounding box center [1300, 543] width 35 height 15
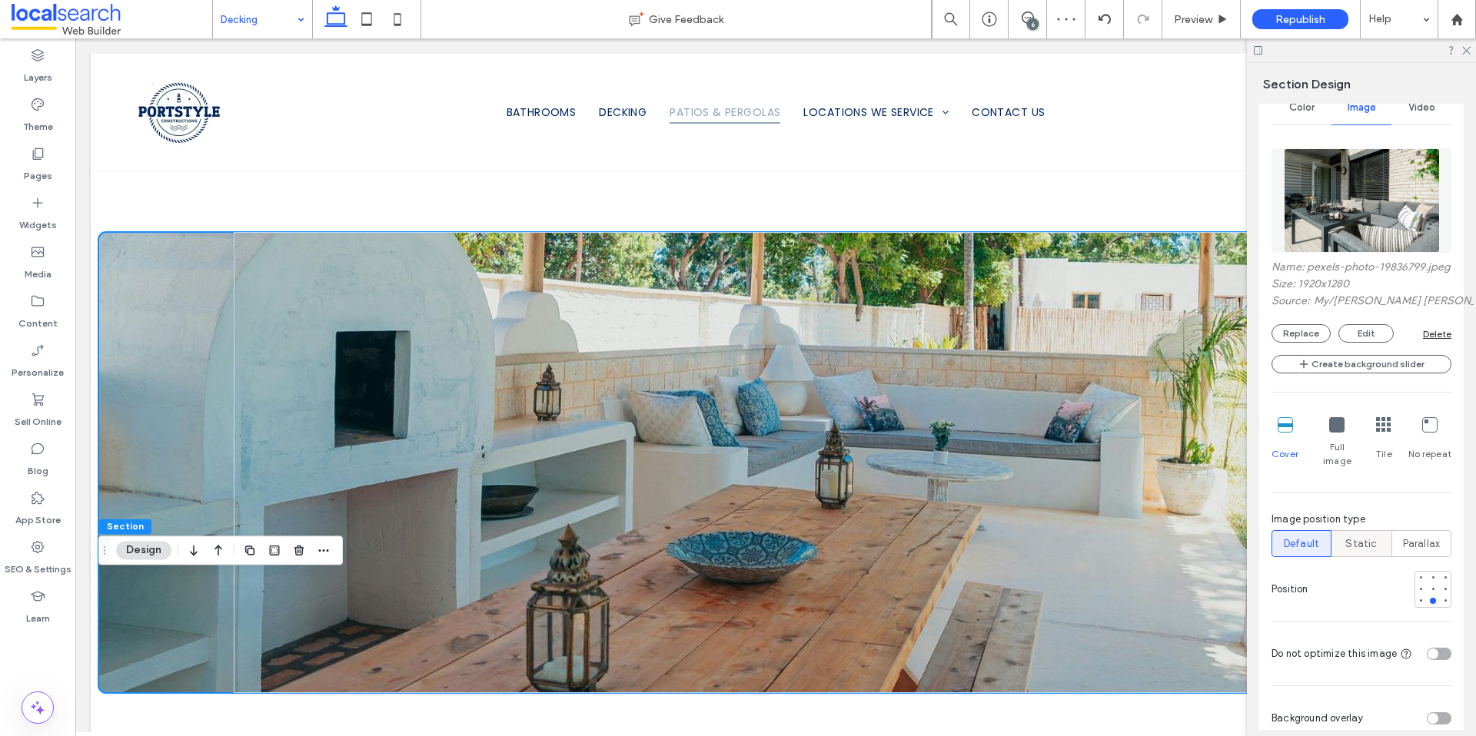
click at [1358, 543] on span "Static" at bounding box center [1361, 543] width 32 height 15
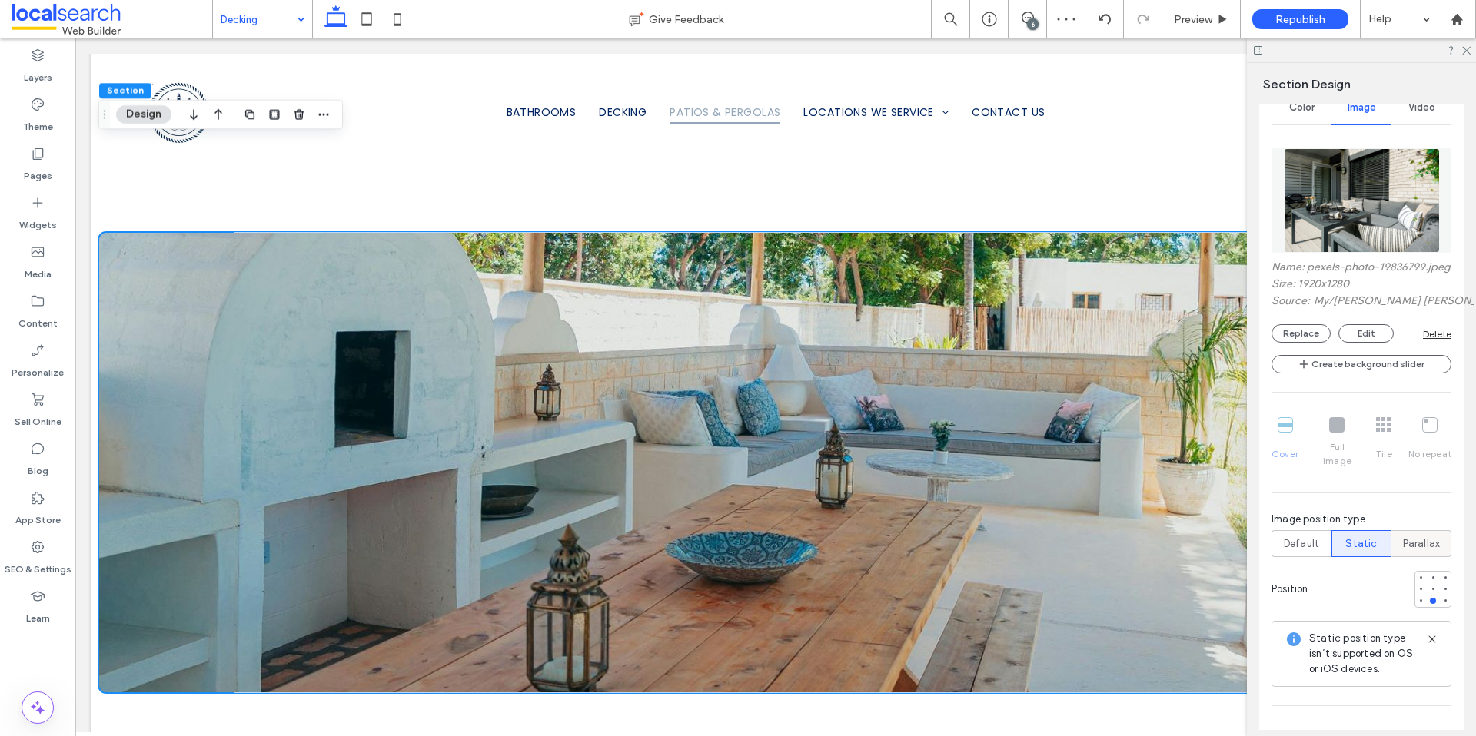
click at [1413, 548] on span "Parallax" at bounding box center [1422, 543] width 38 height 15
click at [1357, 547] on span "Static" at bounding box center [1361, 543] width 32 height 15
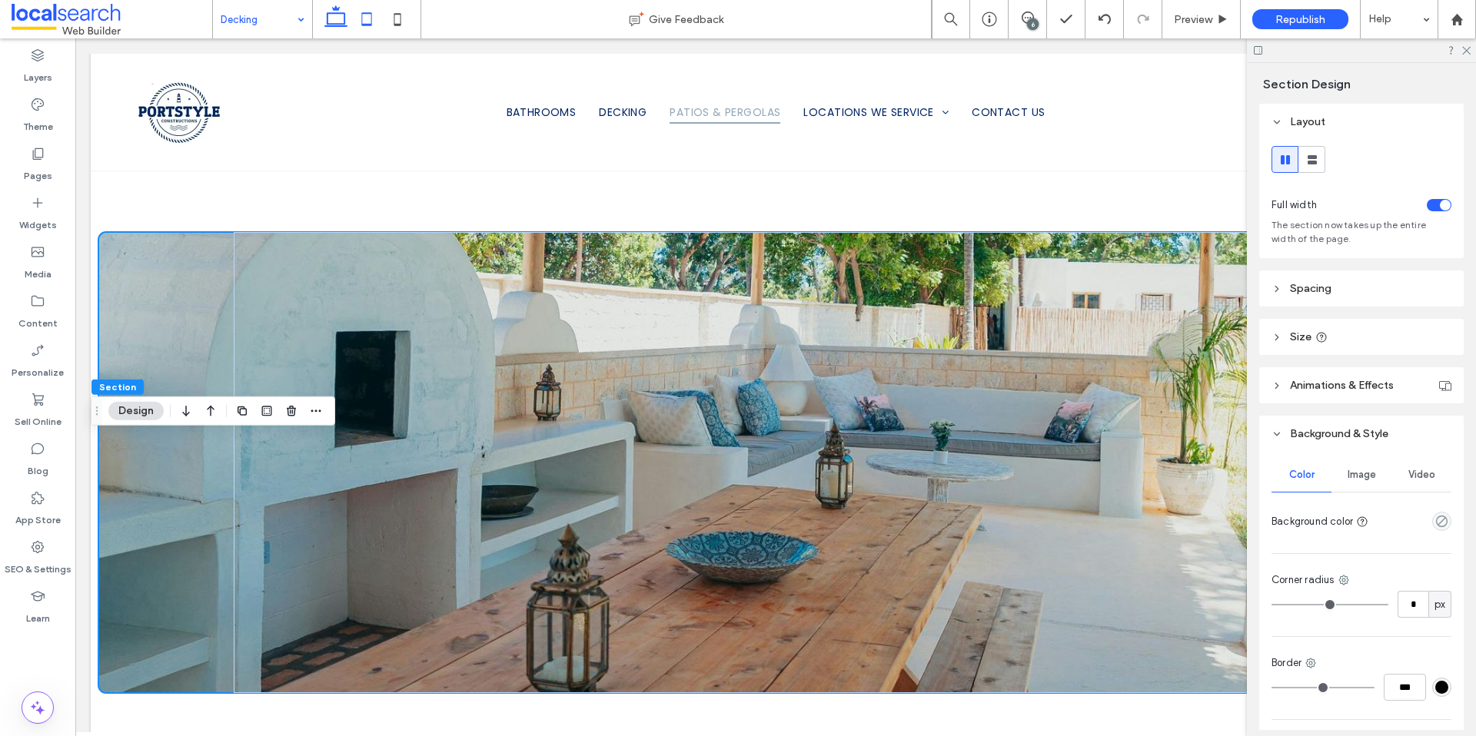
click at [358, 20] on icon at bounding box center [366, 19] width 31 height 31
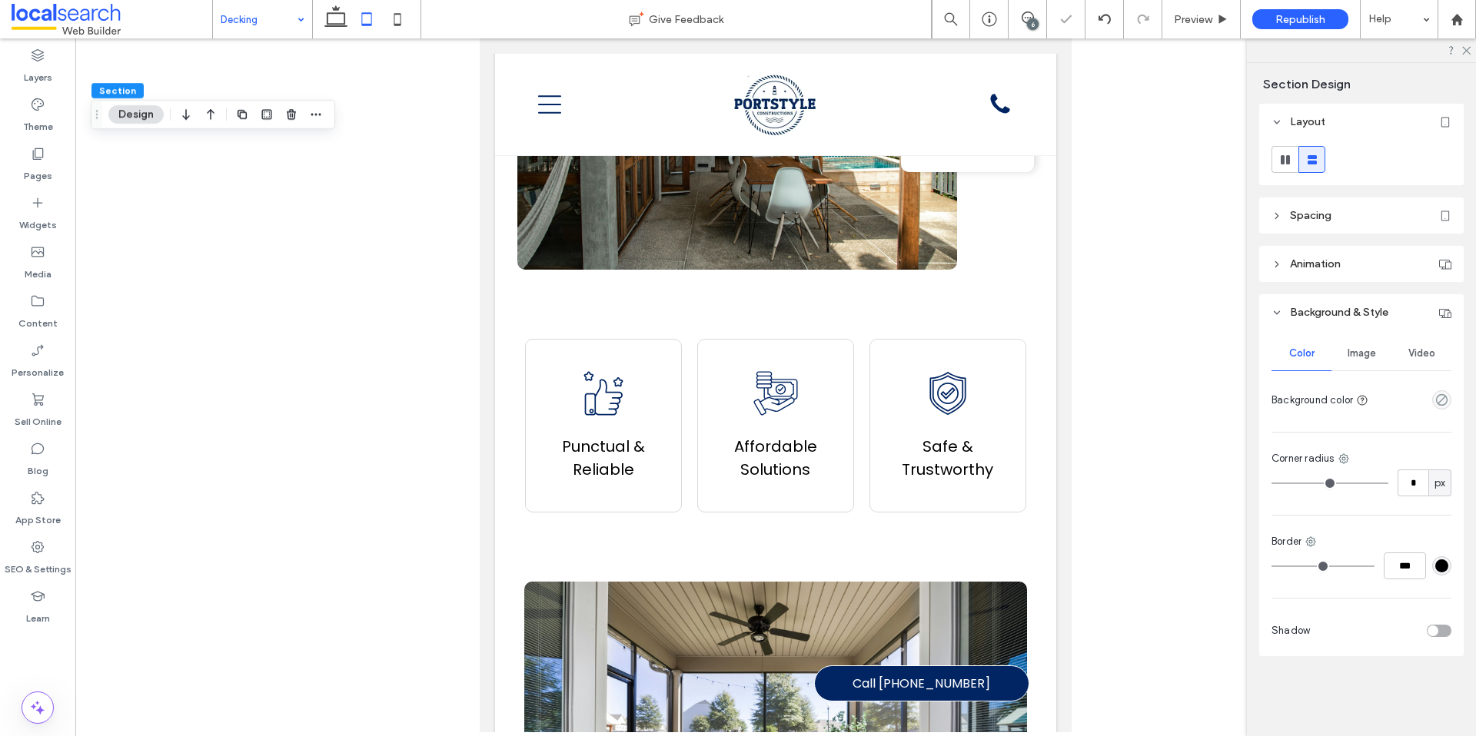
type input "**"
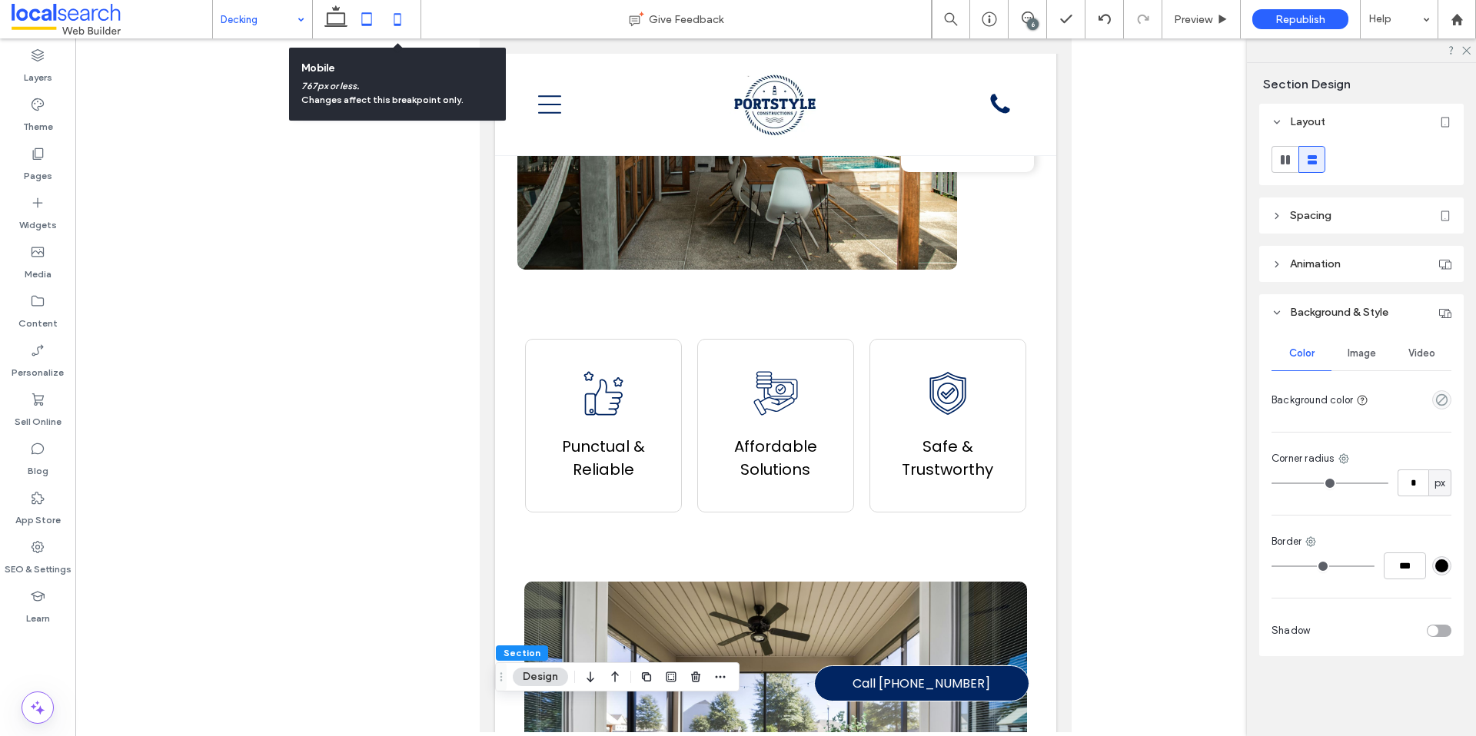
click at [405, 22] on icon at bounding box center [397, 19] width 31 height 31
type input "**"
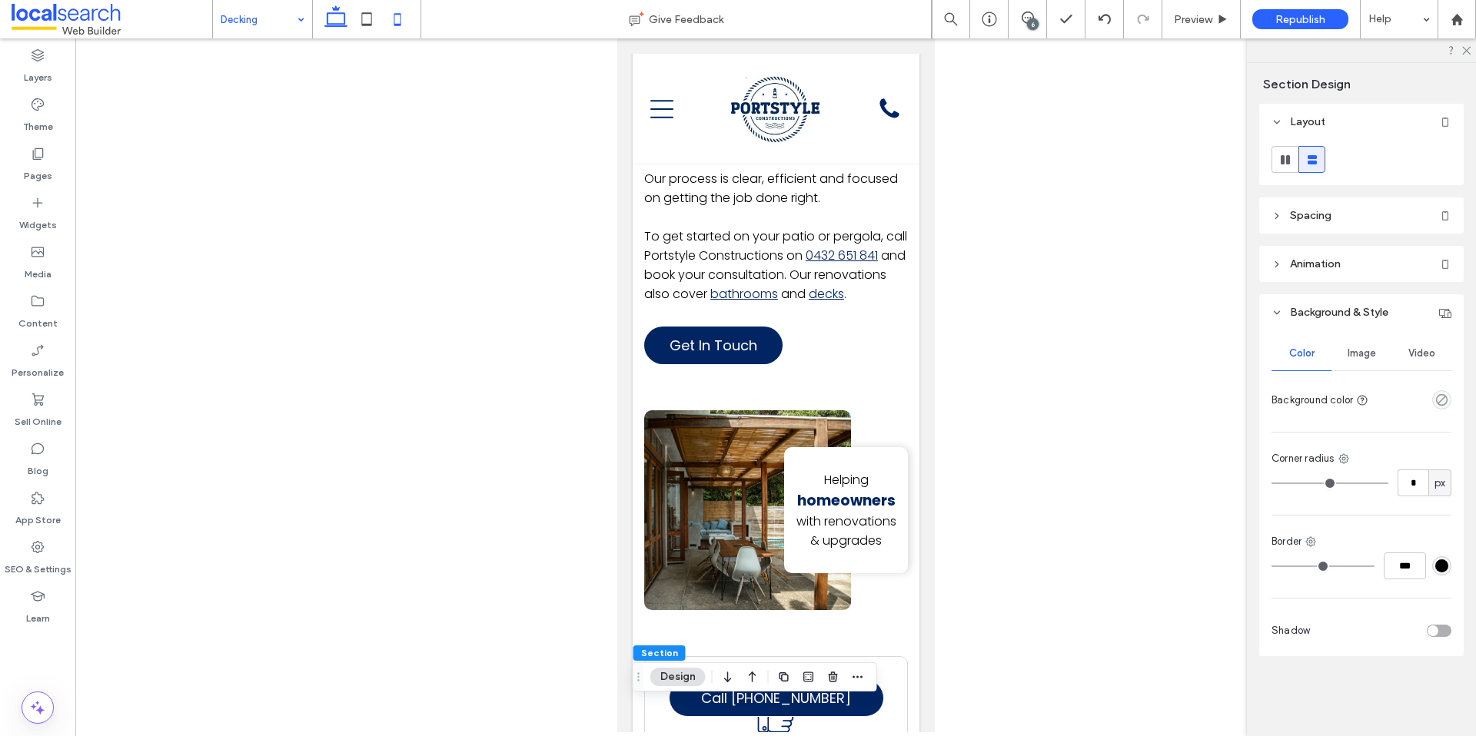
click at [337, 25] on icon at bounding box center [335, 19] width 31 height 31
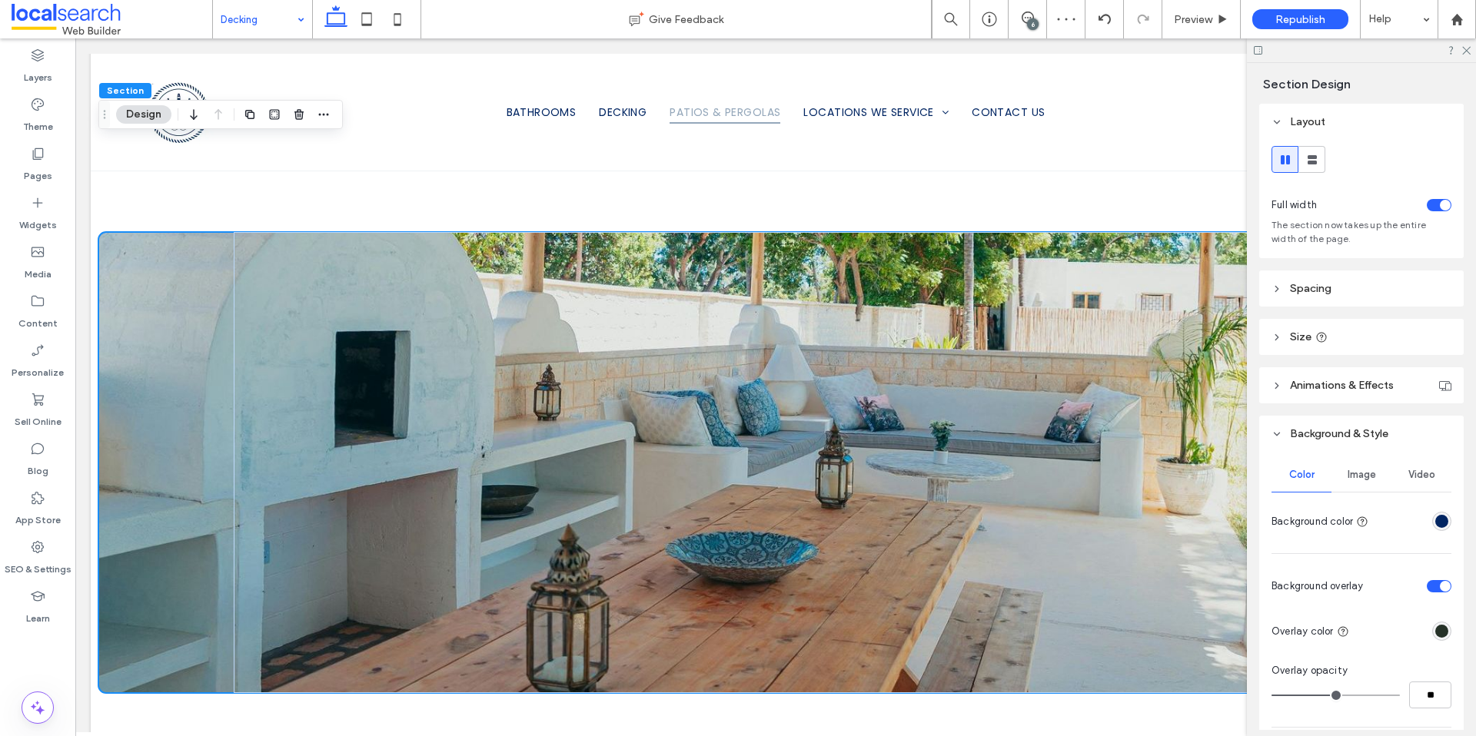
click at [1361, 472] on span "Image" at bounding box center [1361, 475] width 28 height 12
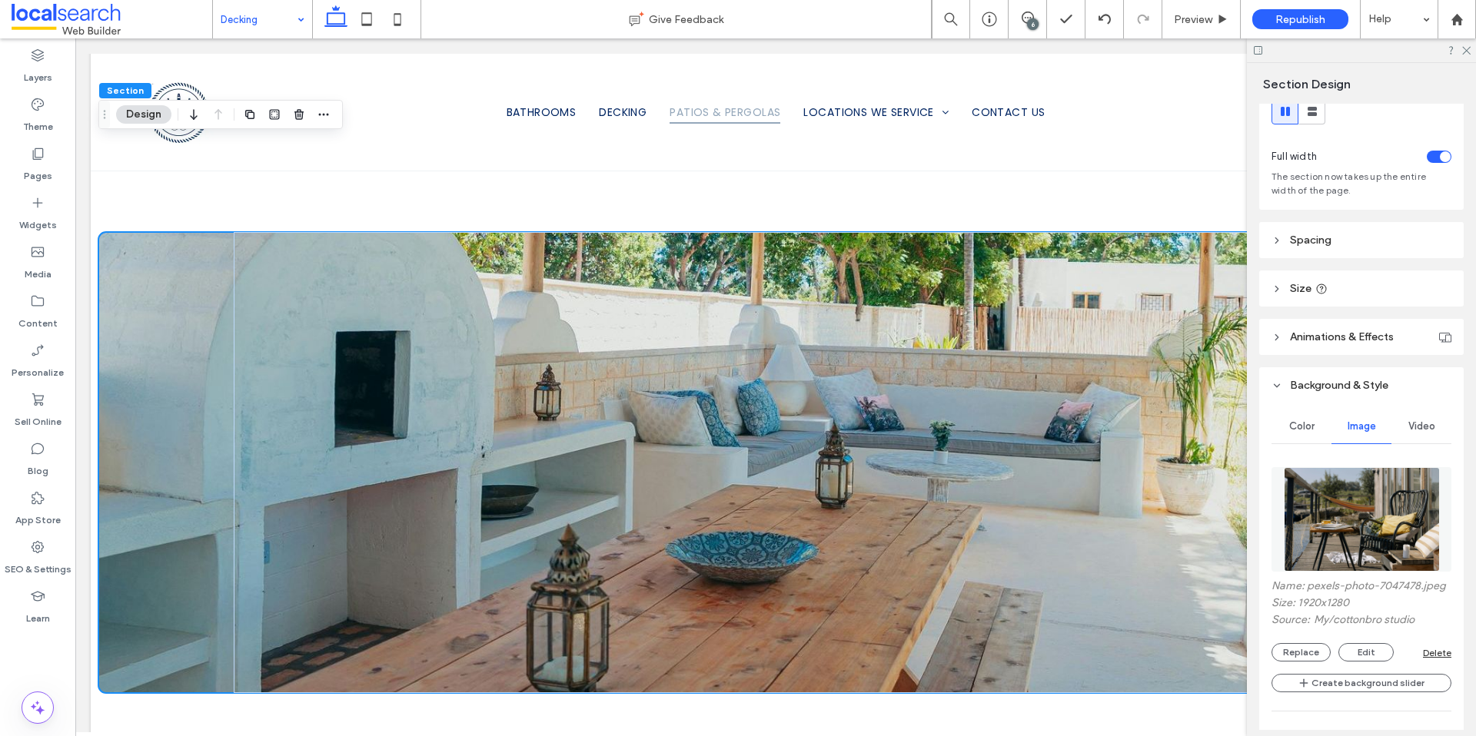
scroll to position [121, 0]
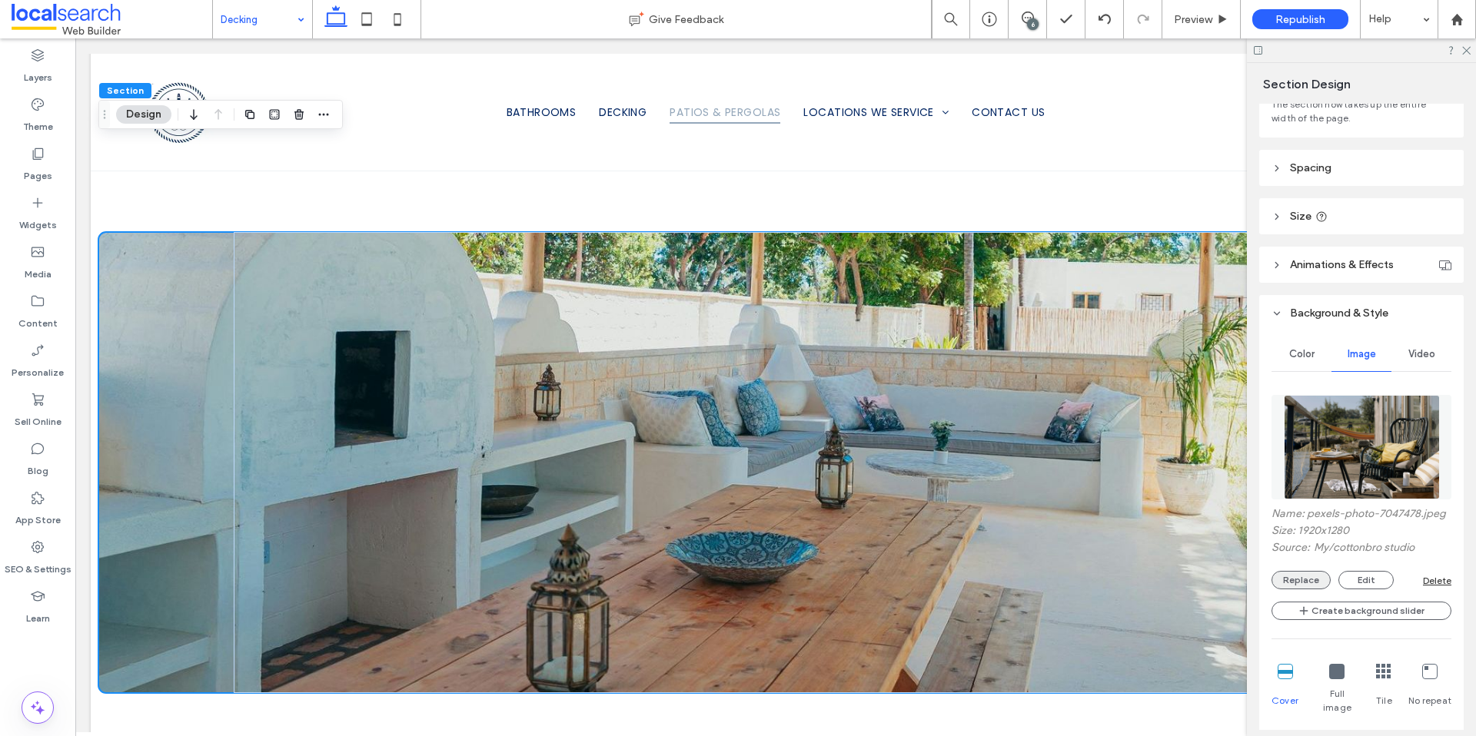
click at [1307, 589] on button "Replace" at bounding box center [1300, 580] width 59 height 18
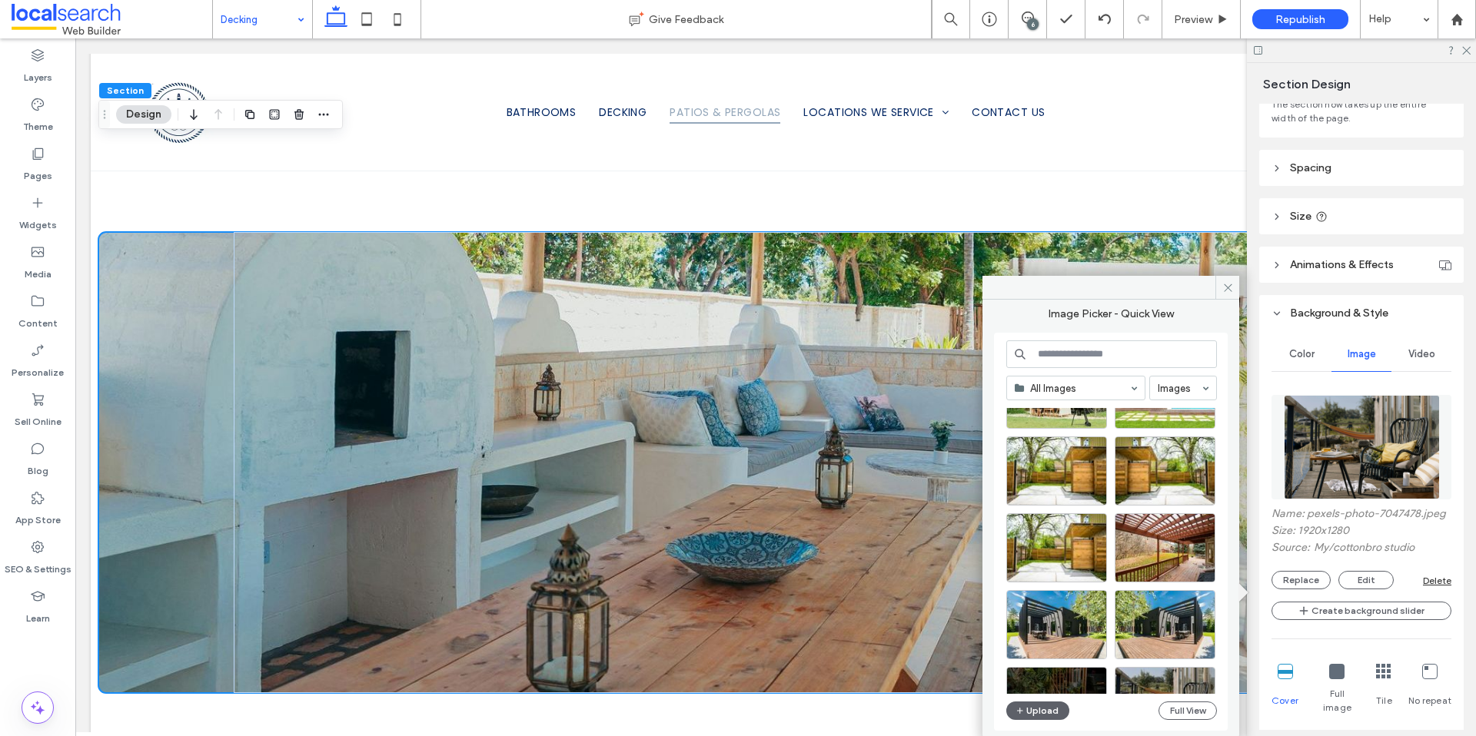
scroll to position [659, 0]
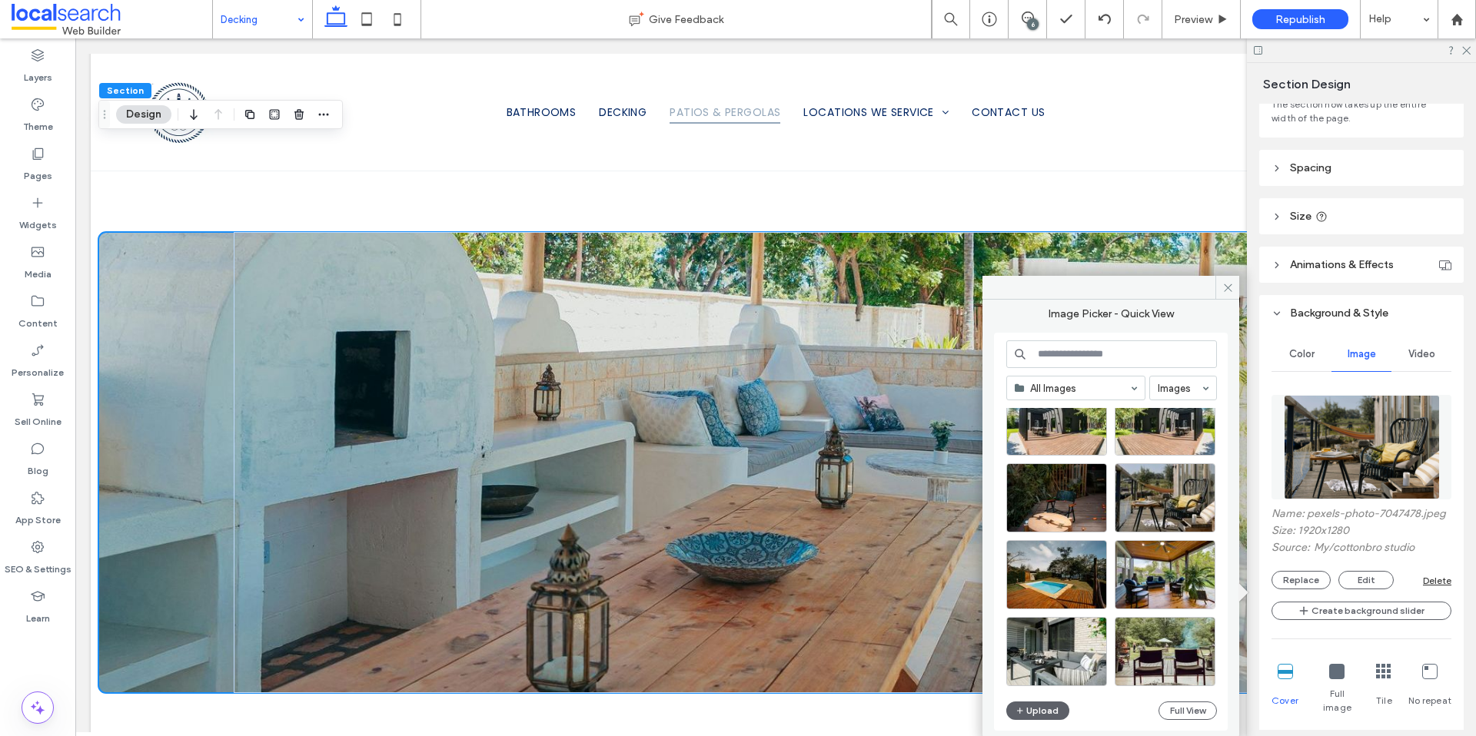
click at [1051, 357] on input at bounding box center [1111, 354] width 211 height 28
paste input "**********"
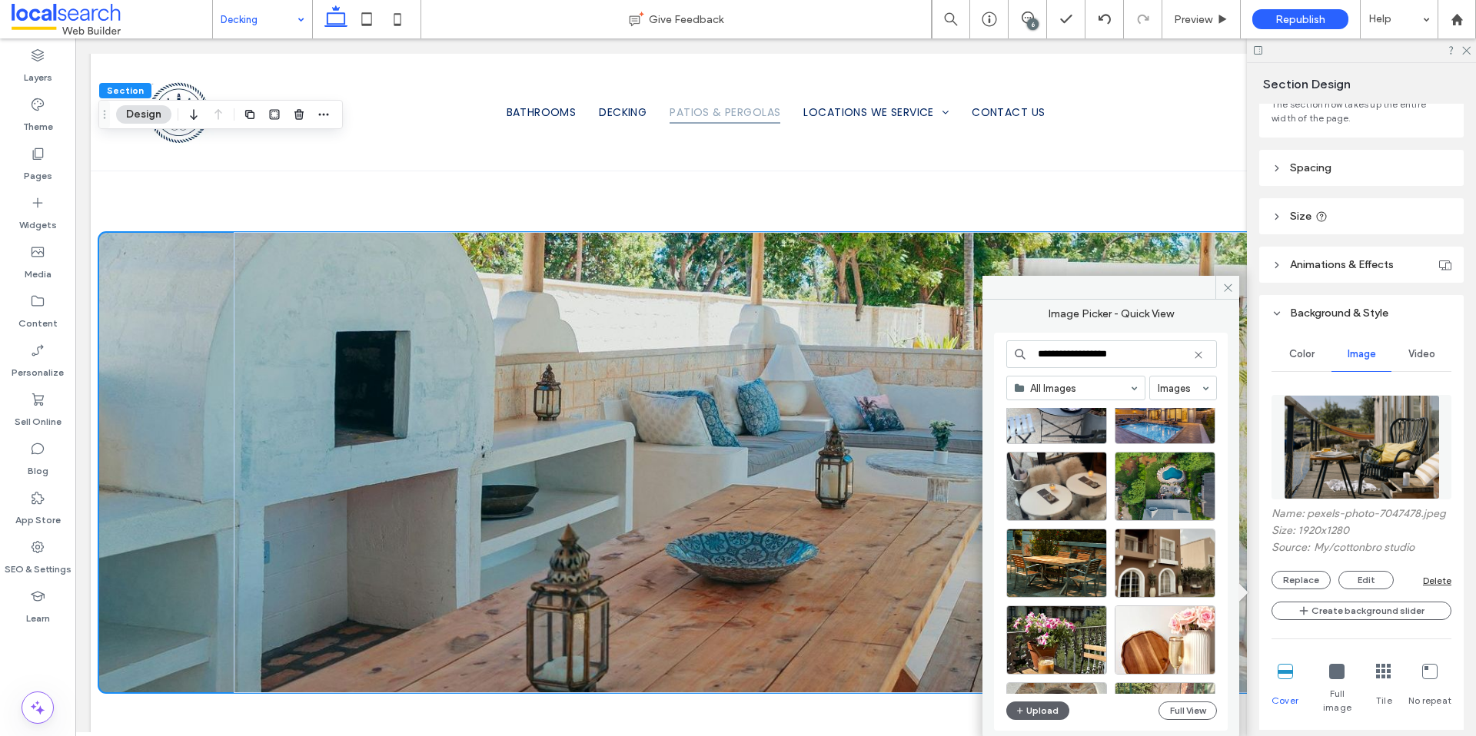
scroll to position [34941, 0]
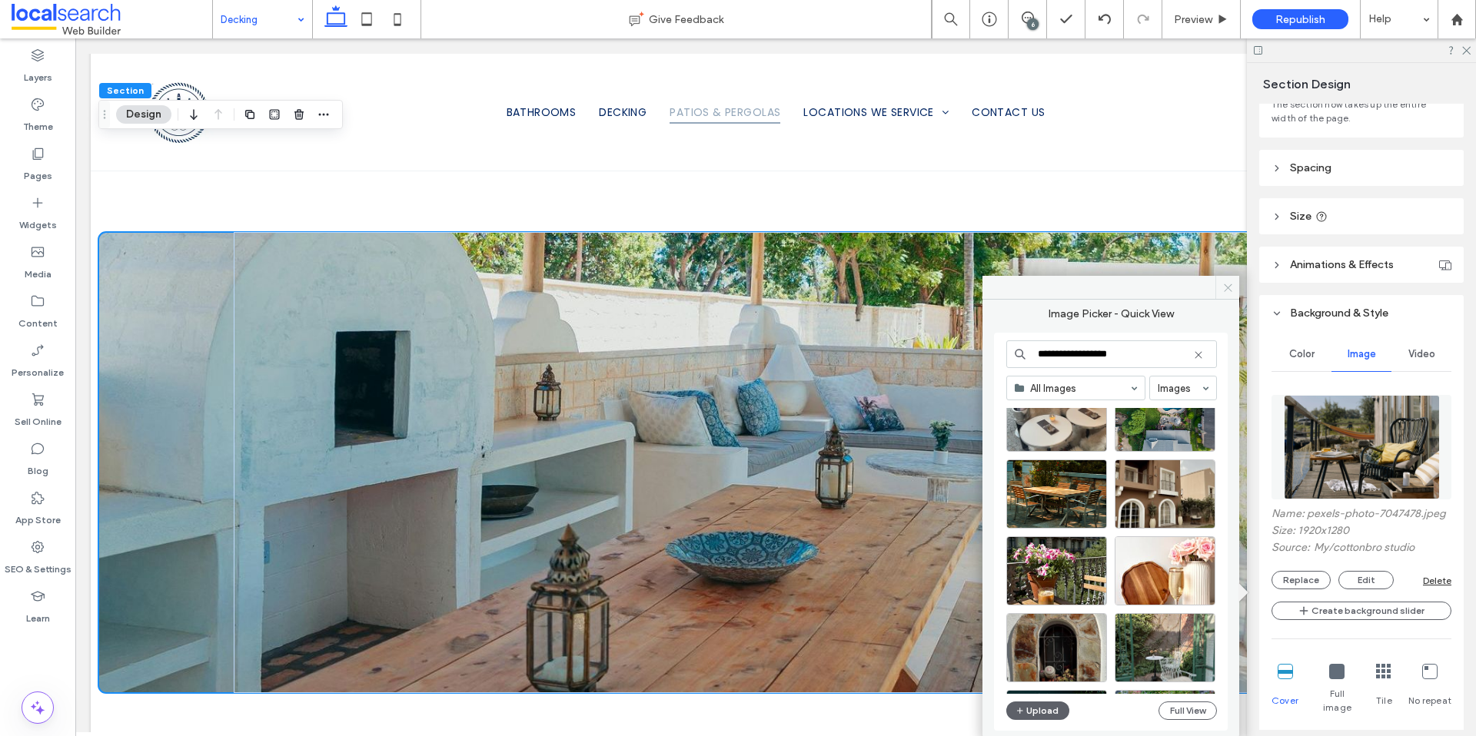
click at [1231, 291] on icon at bounding box center [1228, 288] width 12 height 12
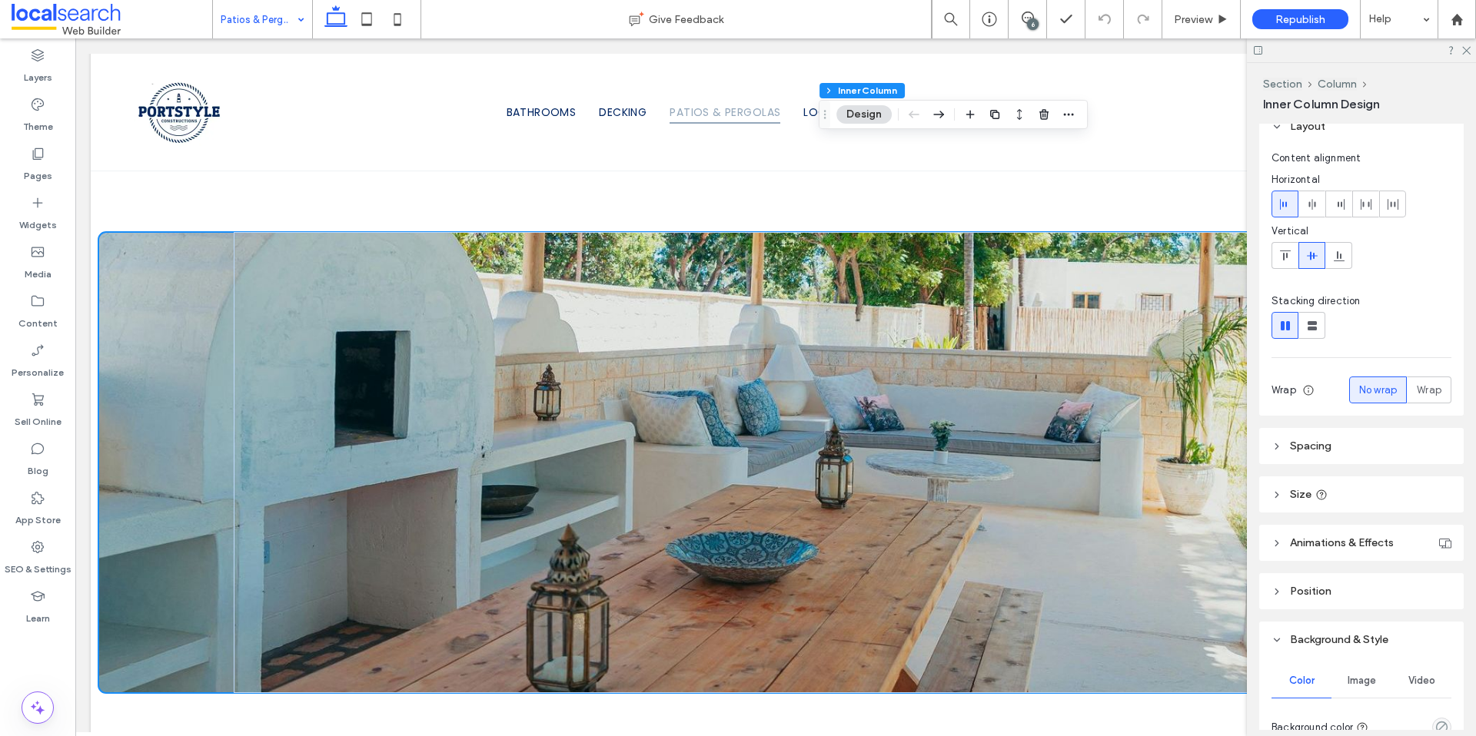
scroll to position [135, 0]
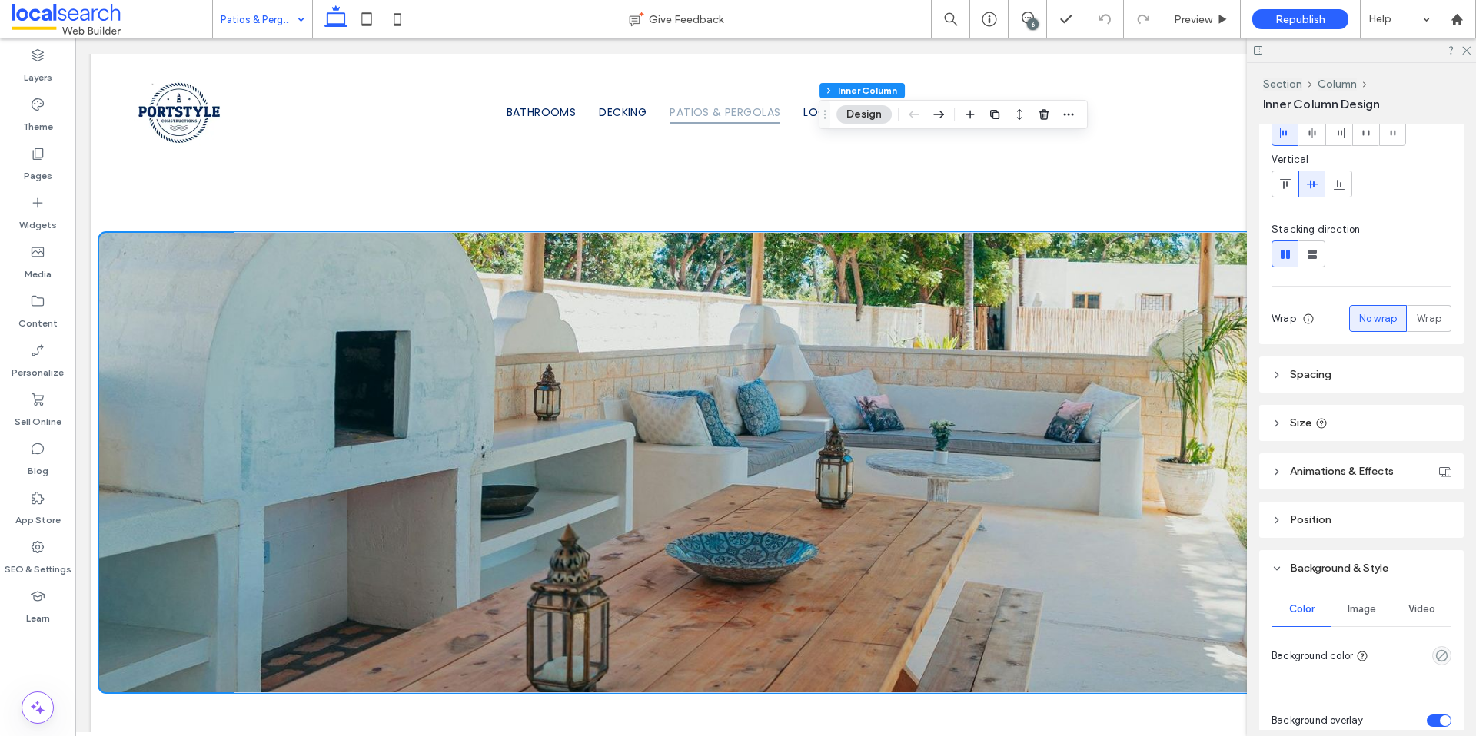
click at [1356, 599] on div "Image" at bounding box center [1361, 610] width 60 height 34
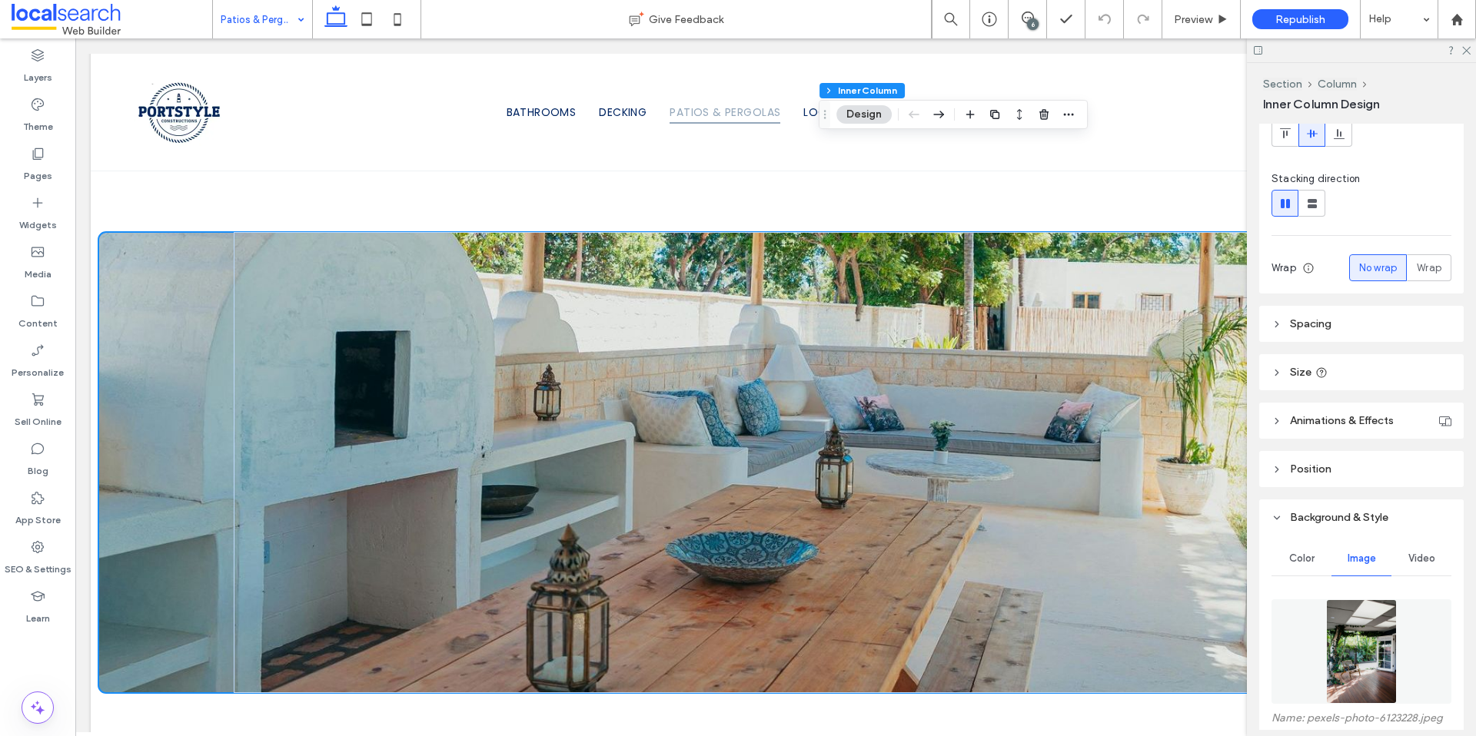
scroll to position [425, 0]
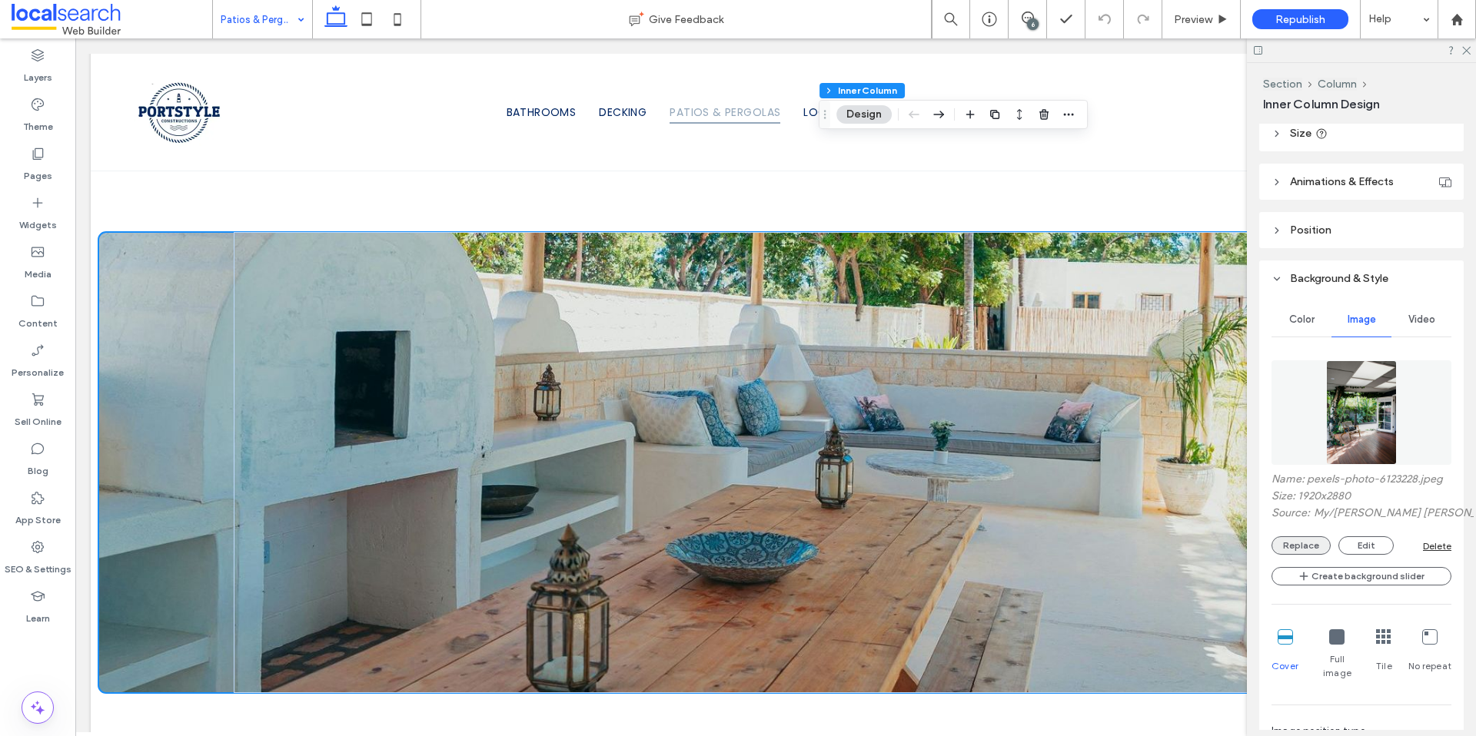
click at [1296, 548] on button "Replace" at bounding box center [1300, 545] width 59 height 18
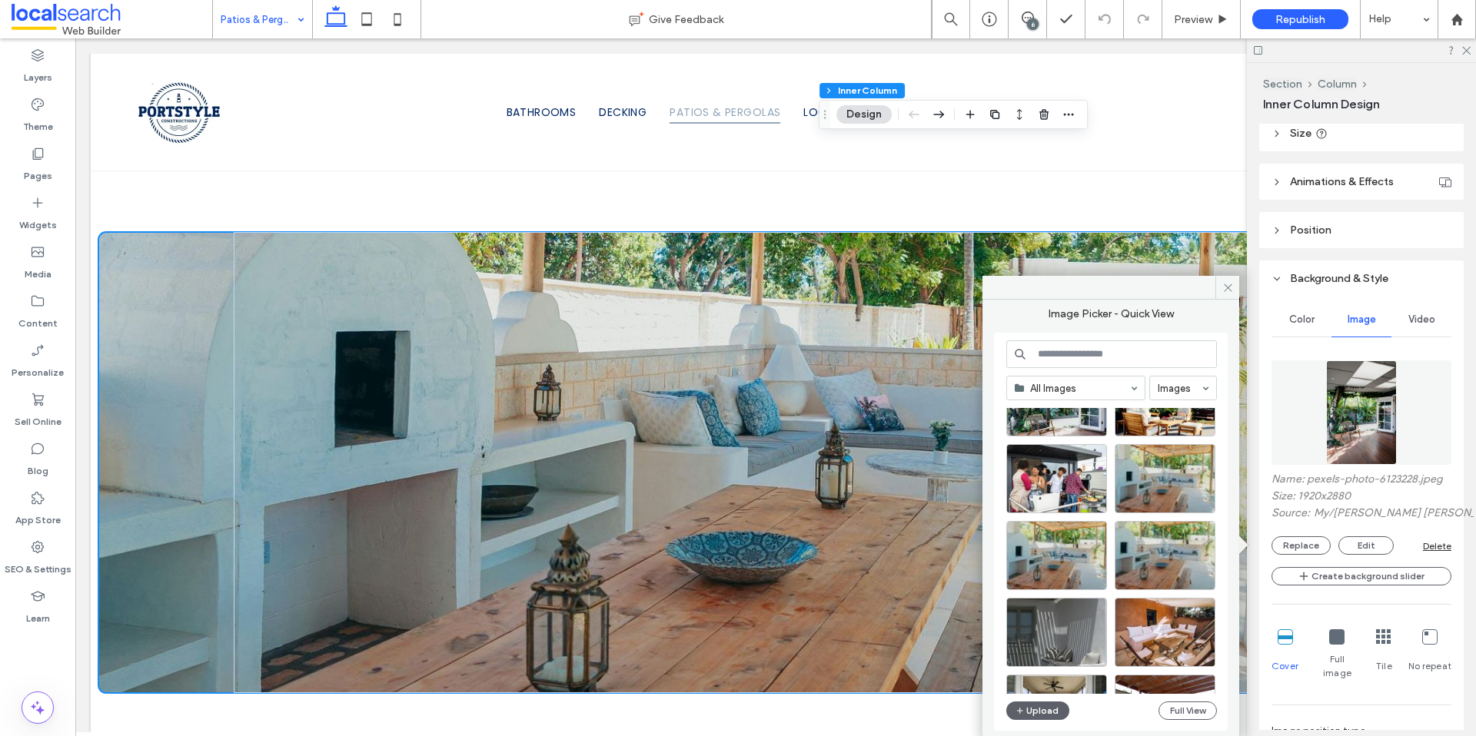
scroll to position [0, 0]
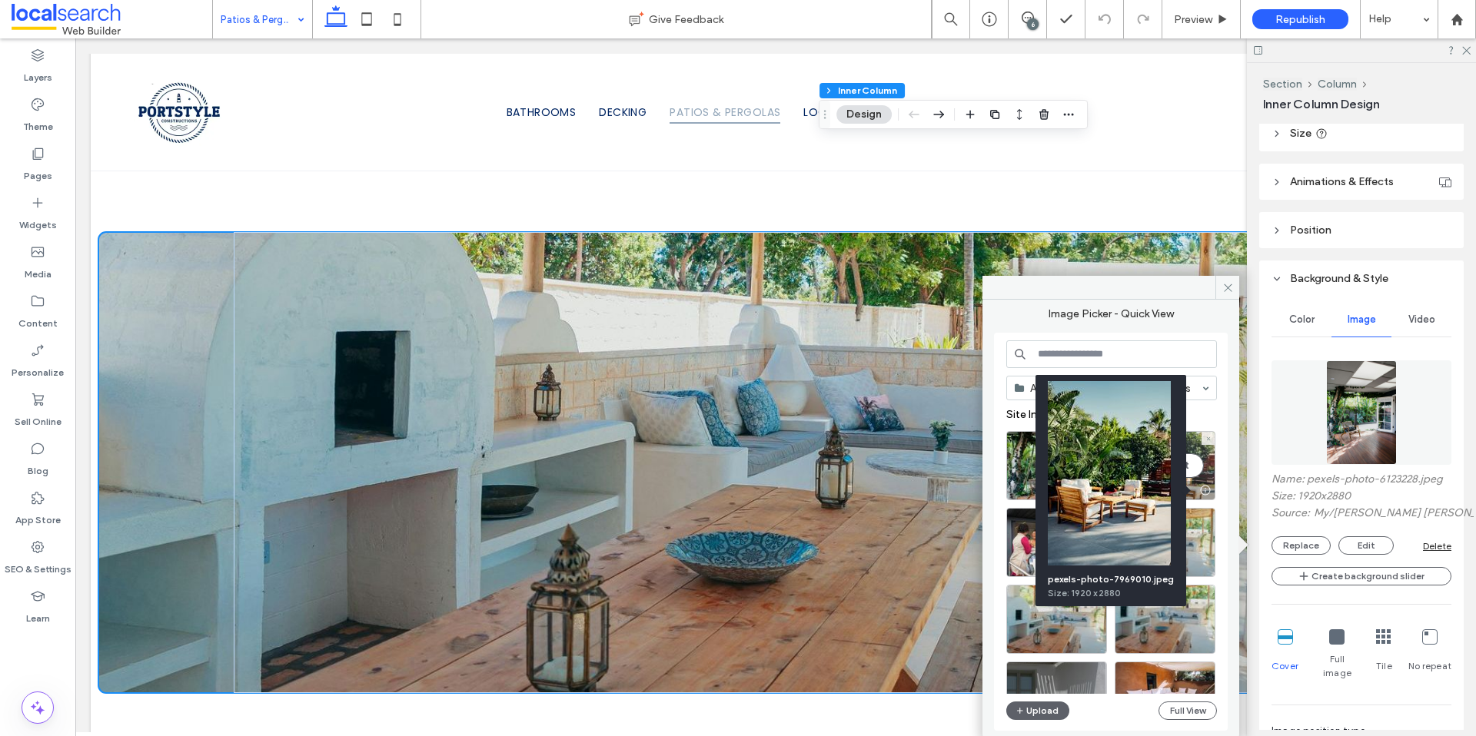
click at [1207, 490] on div at bounding box center [1204, 490] width 19 height 12
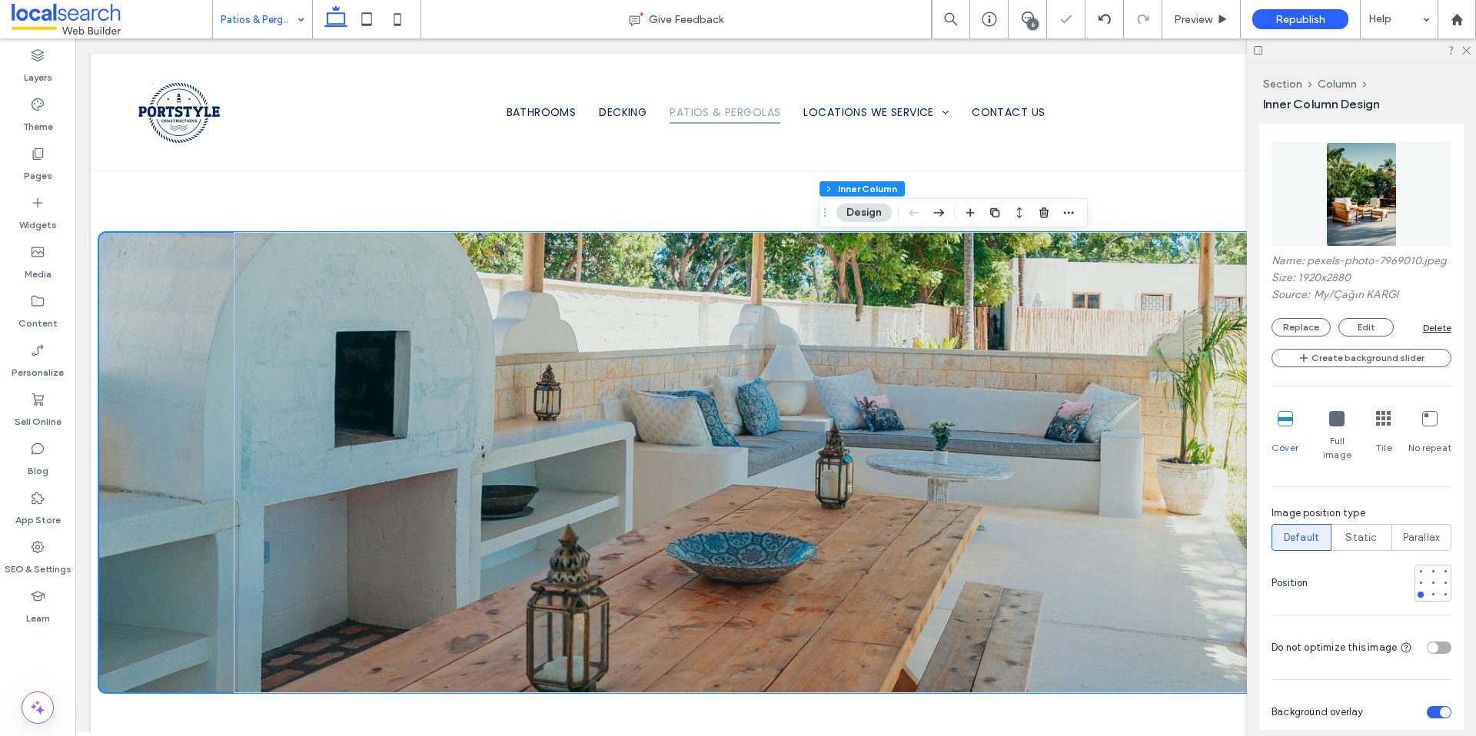
scroll to position [649, 0]
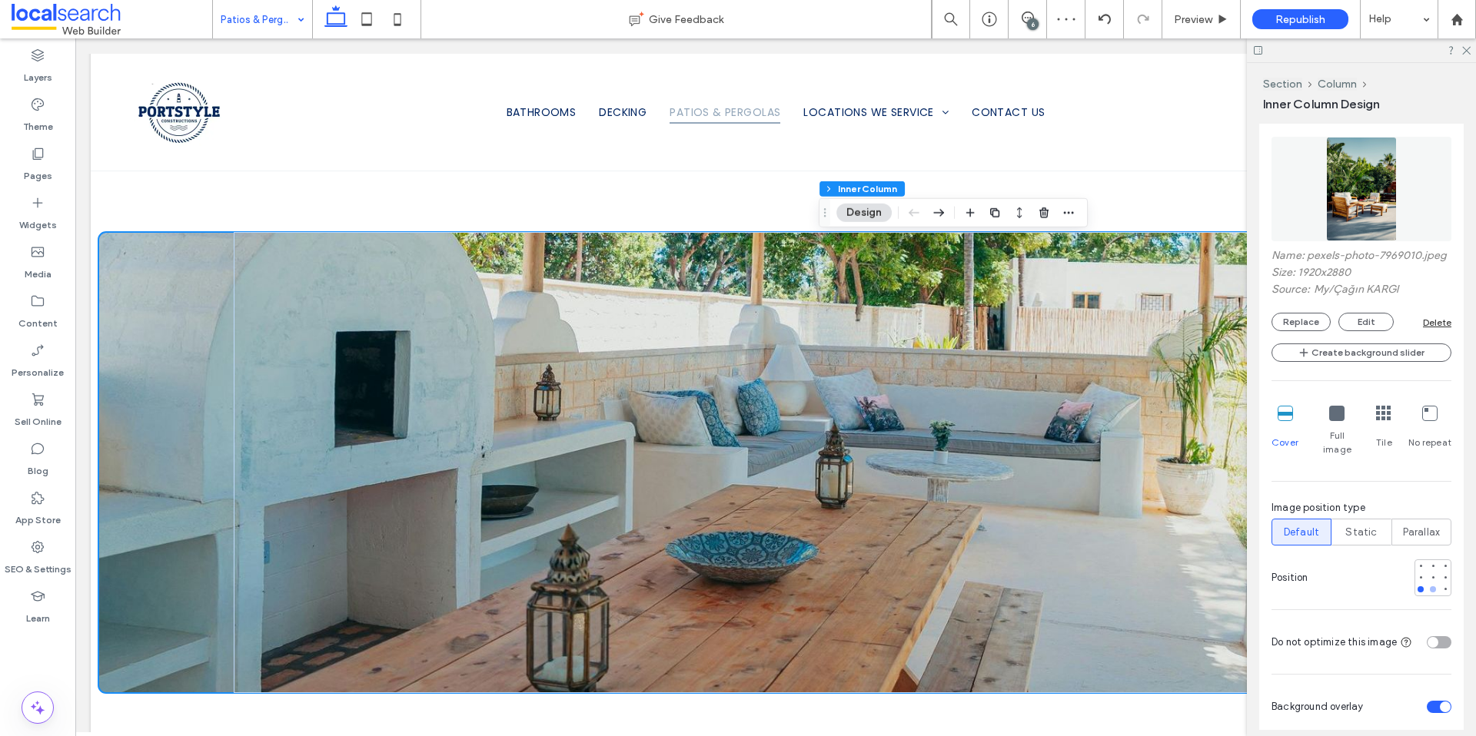
click at [1430, 589] on div at bounding box center [1433, 589] width 6 height 6
click at [1302, 331] on button "Replace" at bounding box center [1300, 322] width 59 height 18
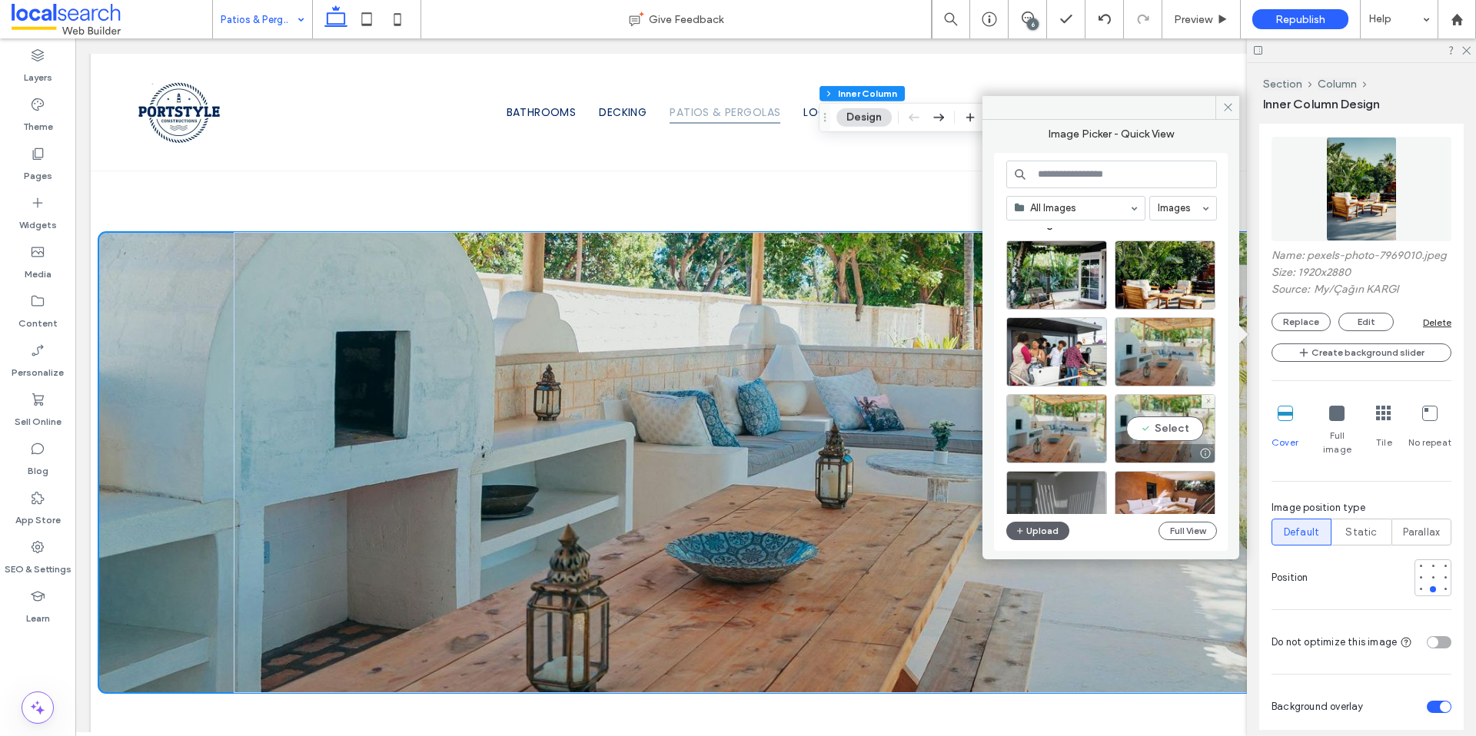
scroll to position [297, 0]
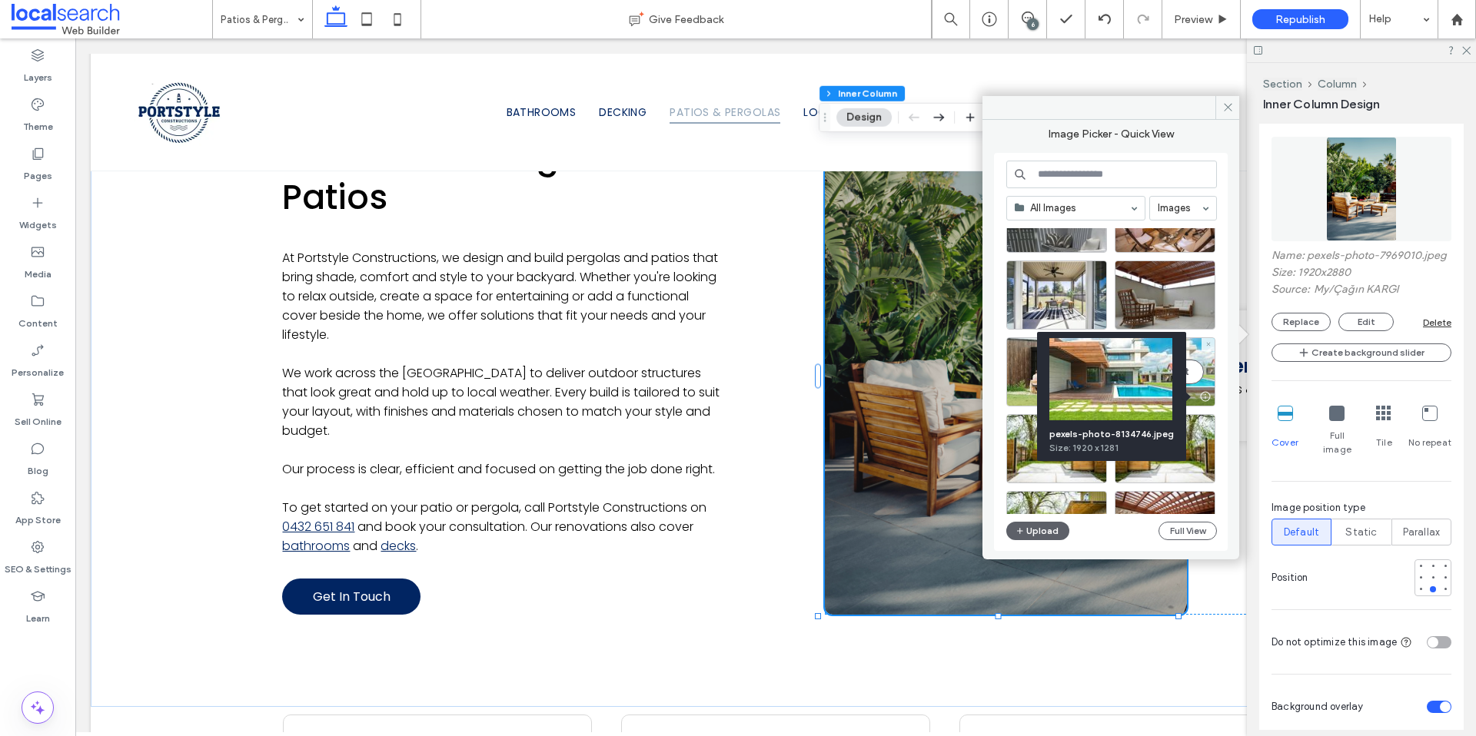
click at [1204, 392] on div at bounding box center [1204, 396] width 19 height 12
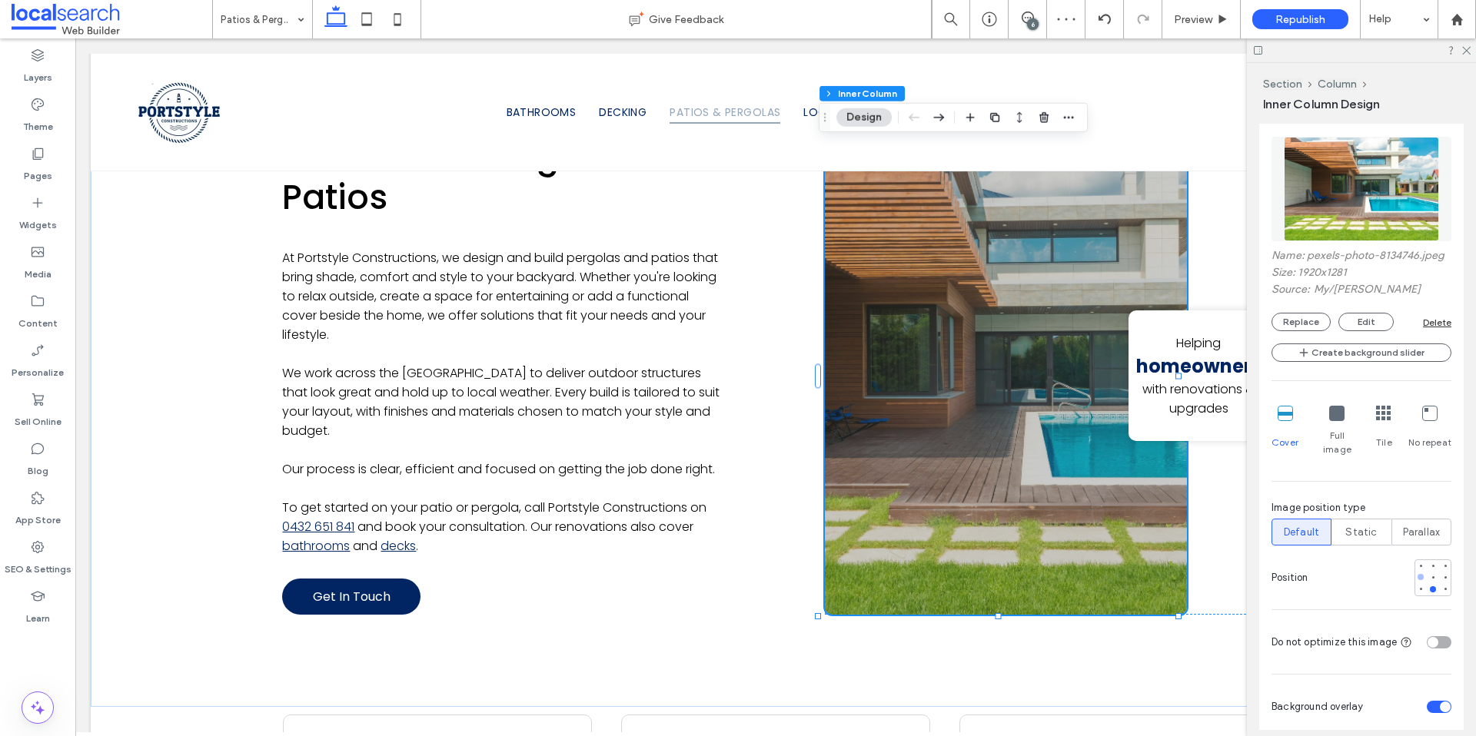
click at [1417, 578] on div at bounding box center [1420, 577] width 6 height 6
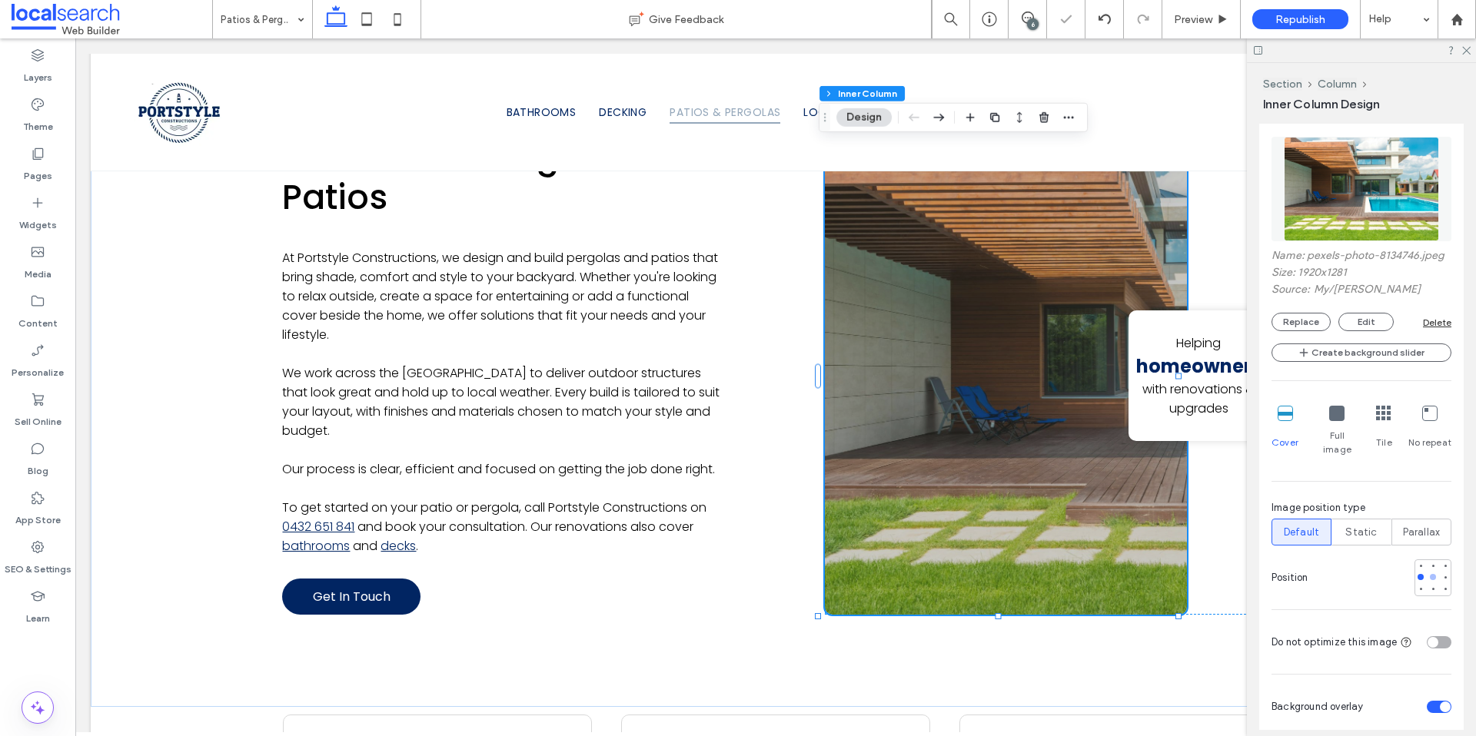
click at [1427, 577] on div at bounding box center [1432, 577] width 11 height 11
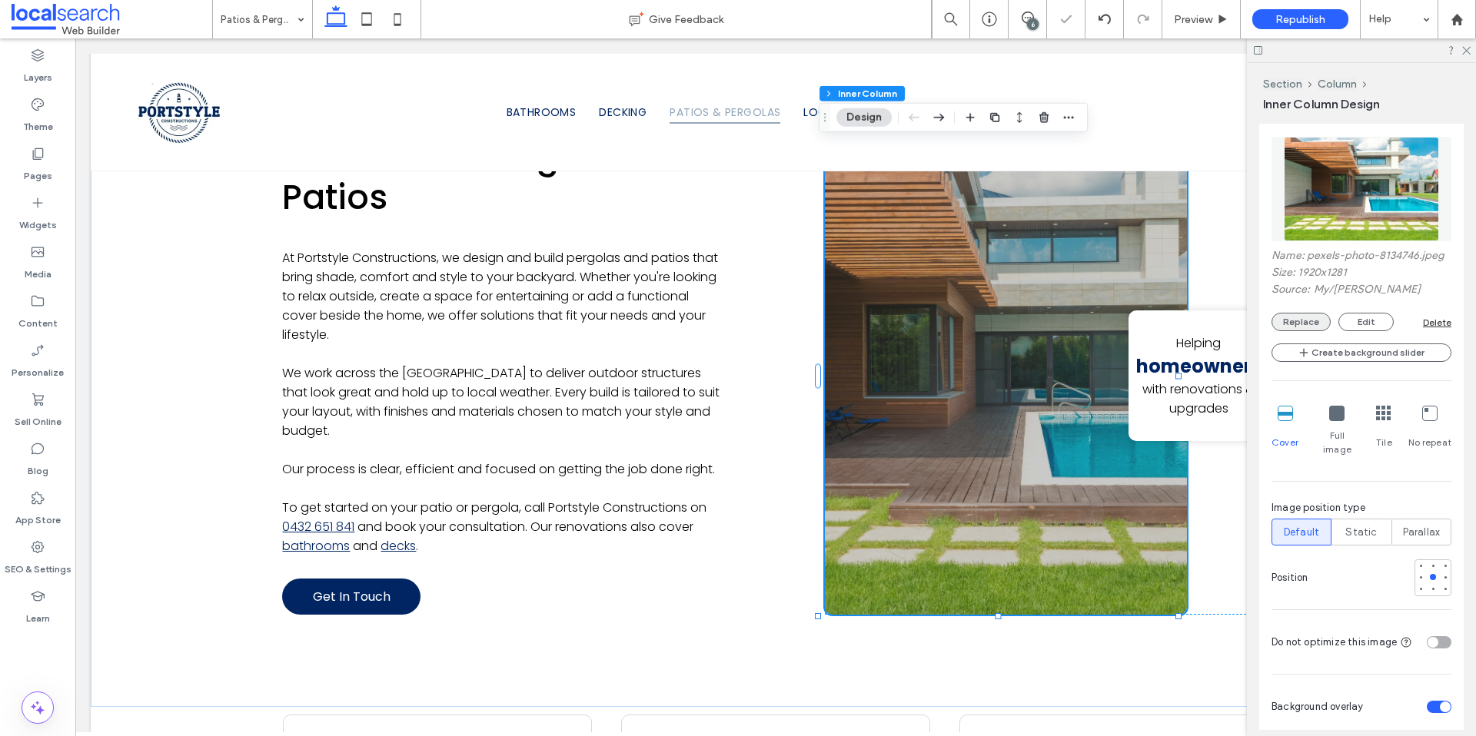
click at [1296, 331] on button "Replace" at bounding box center [1300, 322] width 59 height 18
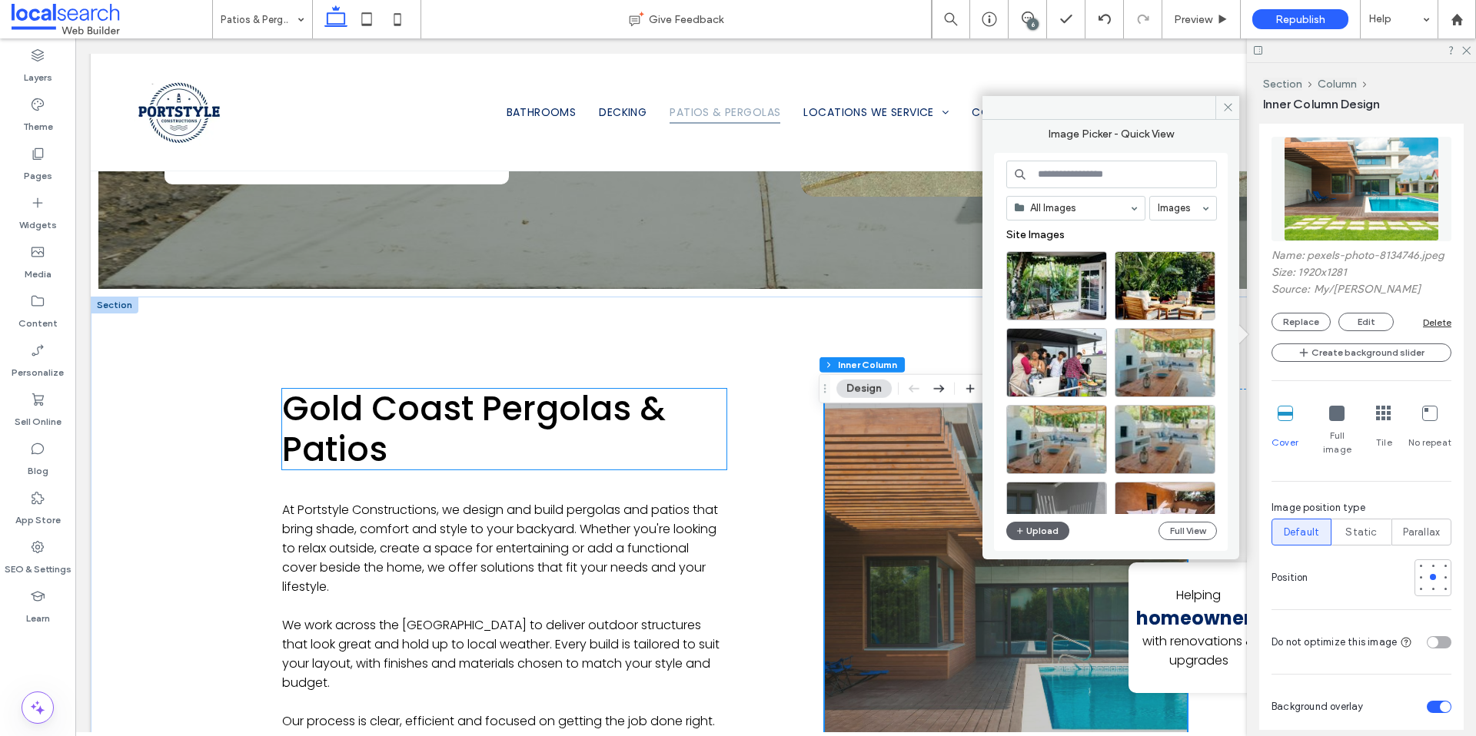
scroll to position [758, 0]
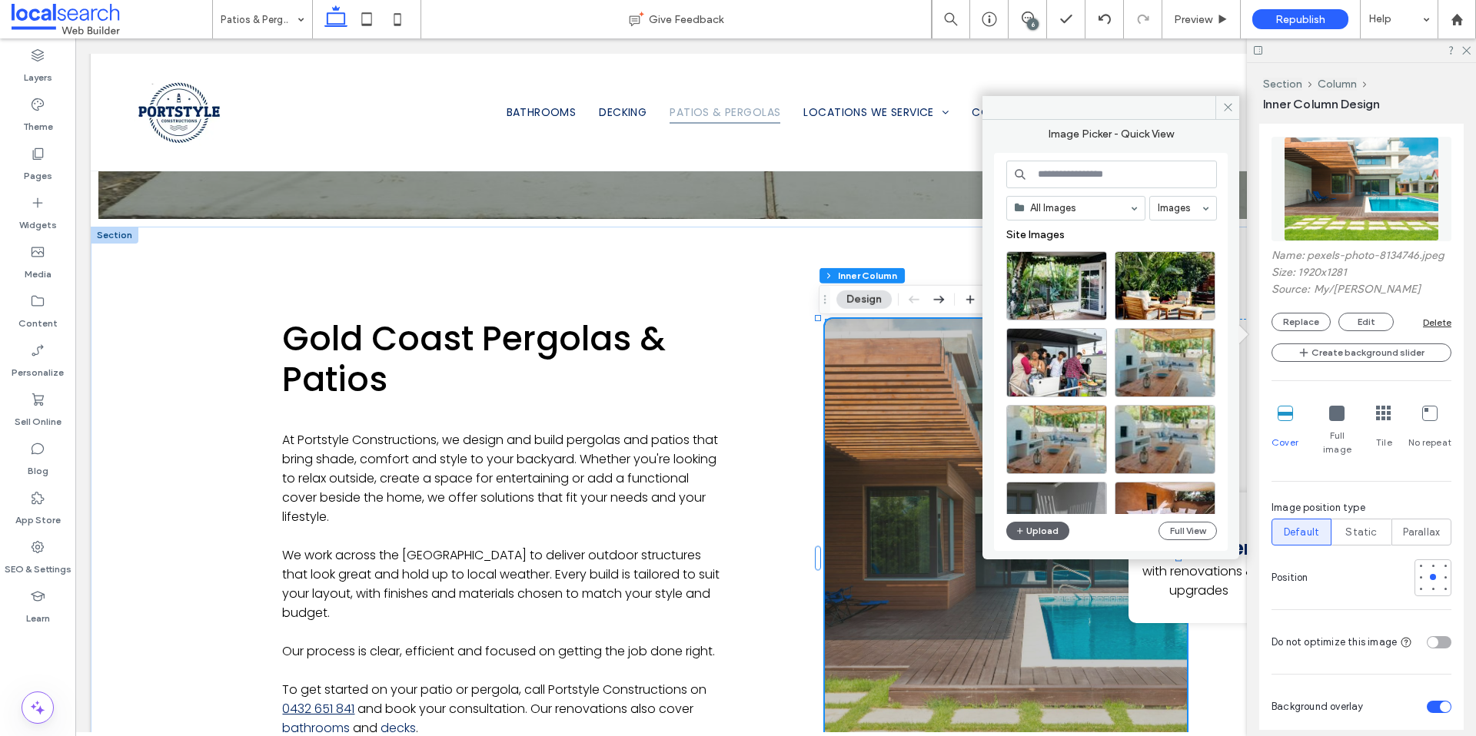
click at [1095, 179] on input at bounding box center [1111, 175] width 211 height 28
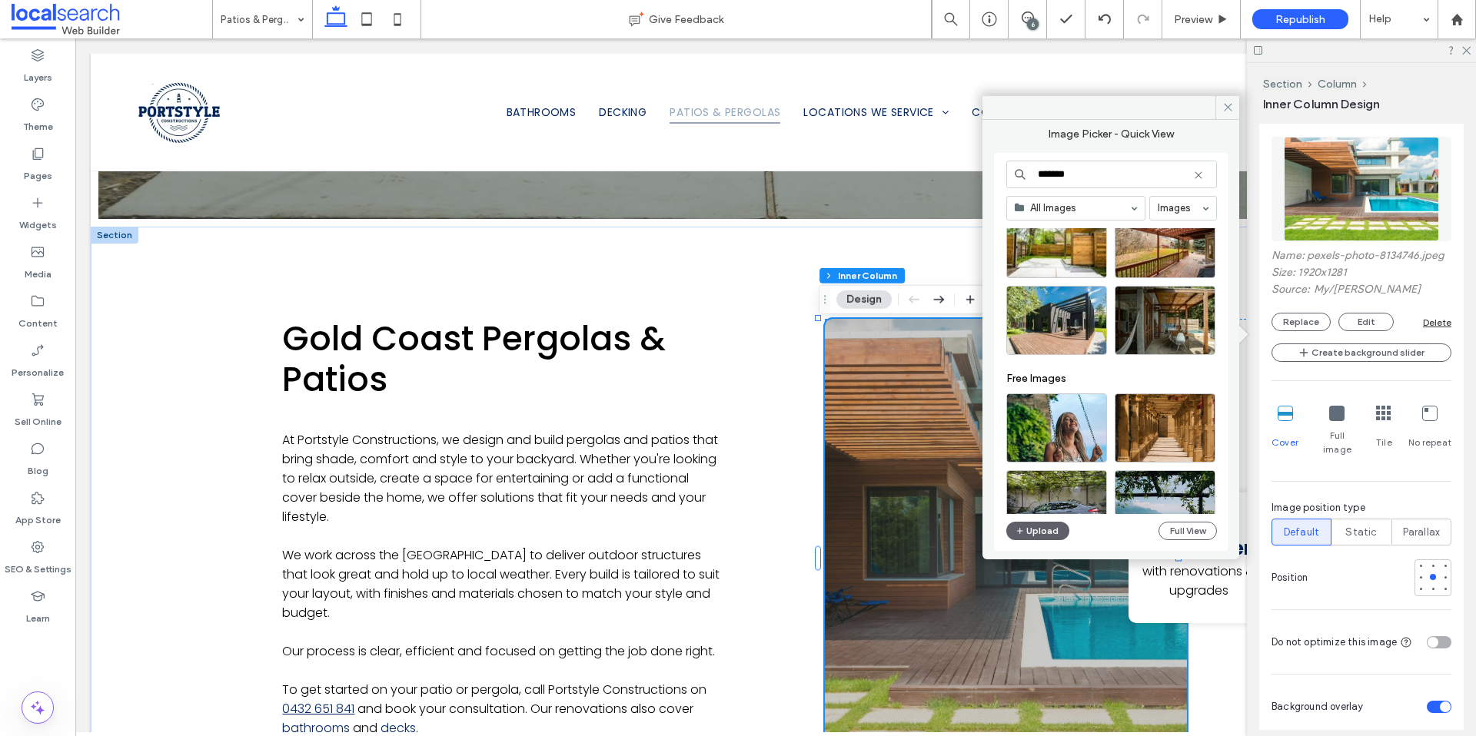
scroll to position [134, 0]
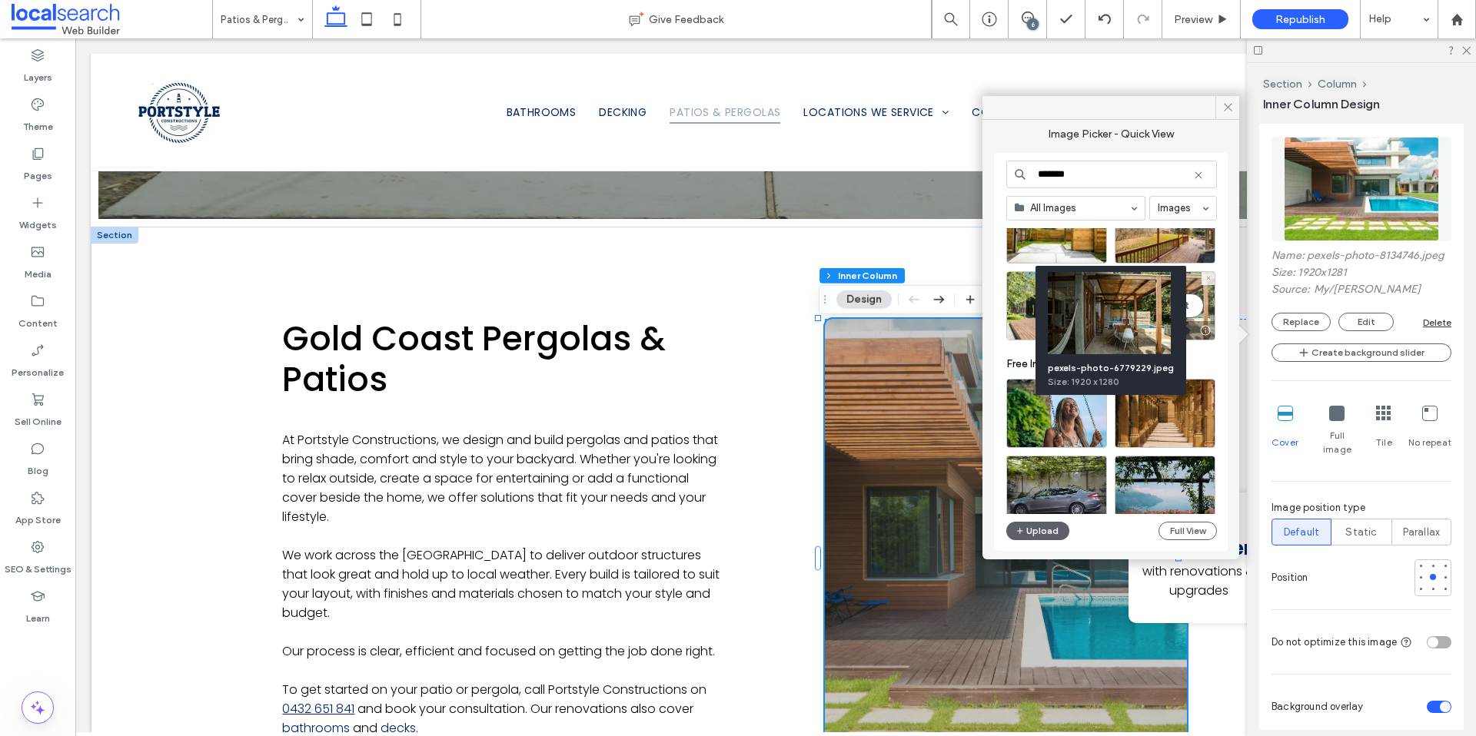
type input "*******"
click at [1203, 333] on div at bounding box center [1204, 330] width 19 height 12
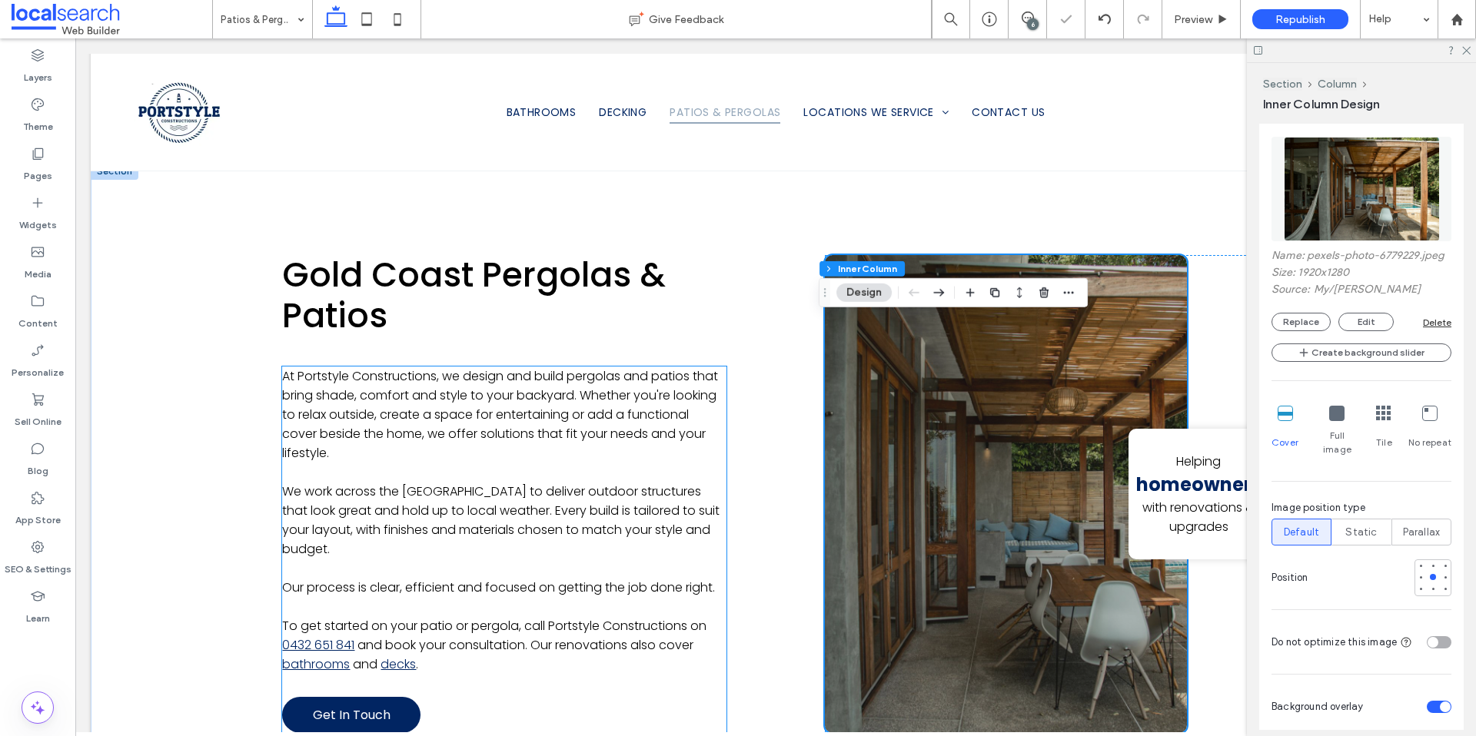
scroll to position [893, 0]
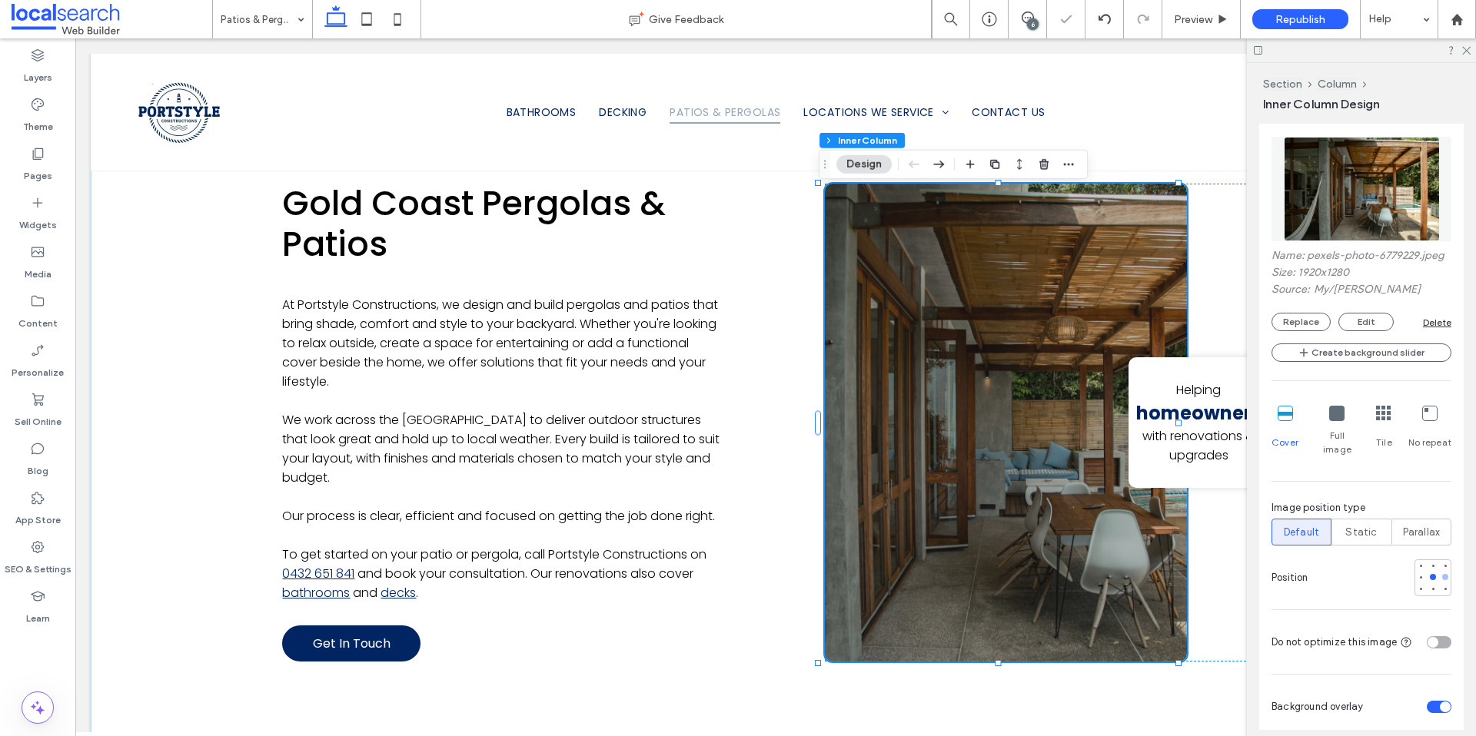
click at [1440, 577] on div at bounding box center [1445, 577] width 11 height 11
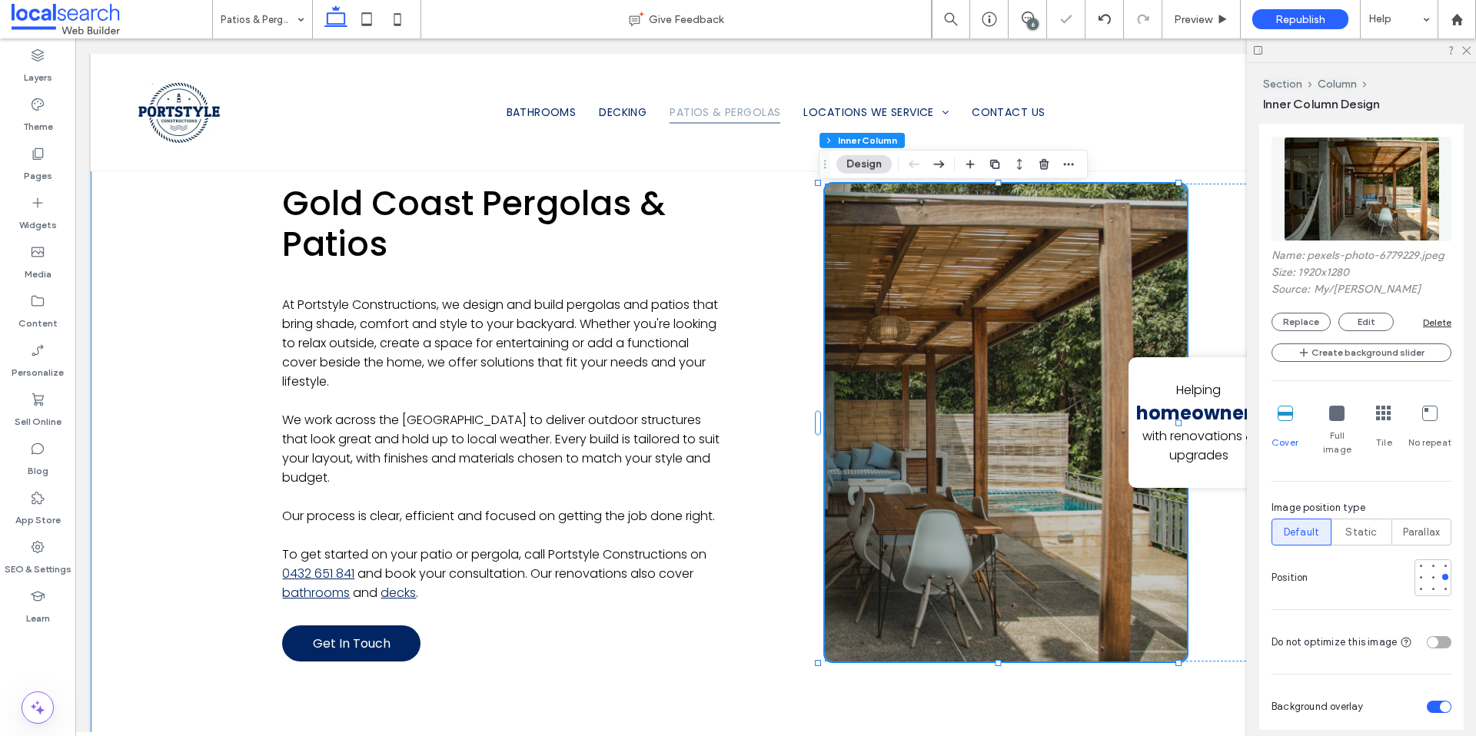
click at [206, 332] on div "Gold Coast Pergolas & Patios At Portstyle Constructions, we design and build pe…" at bounding box center [776, 422] width 1370 height 663
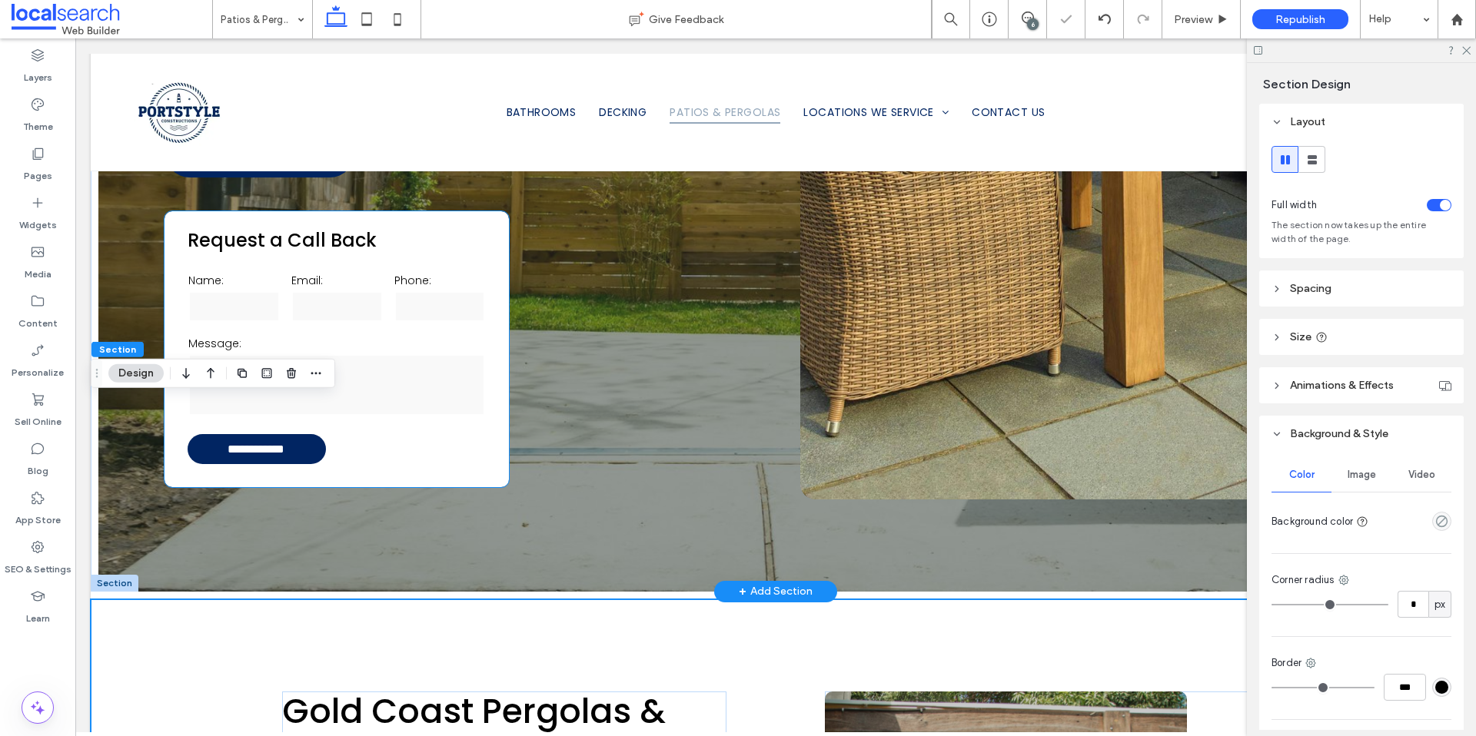
scroll to position [348, 0]
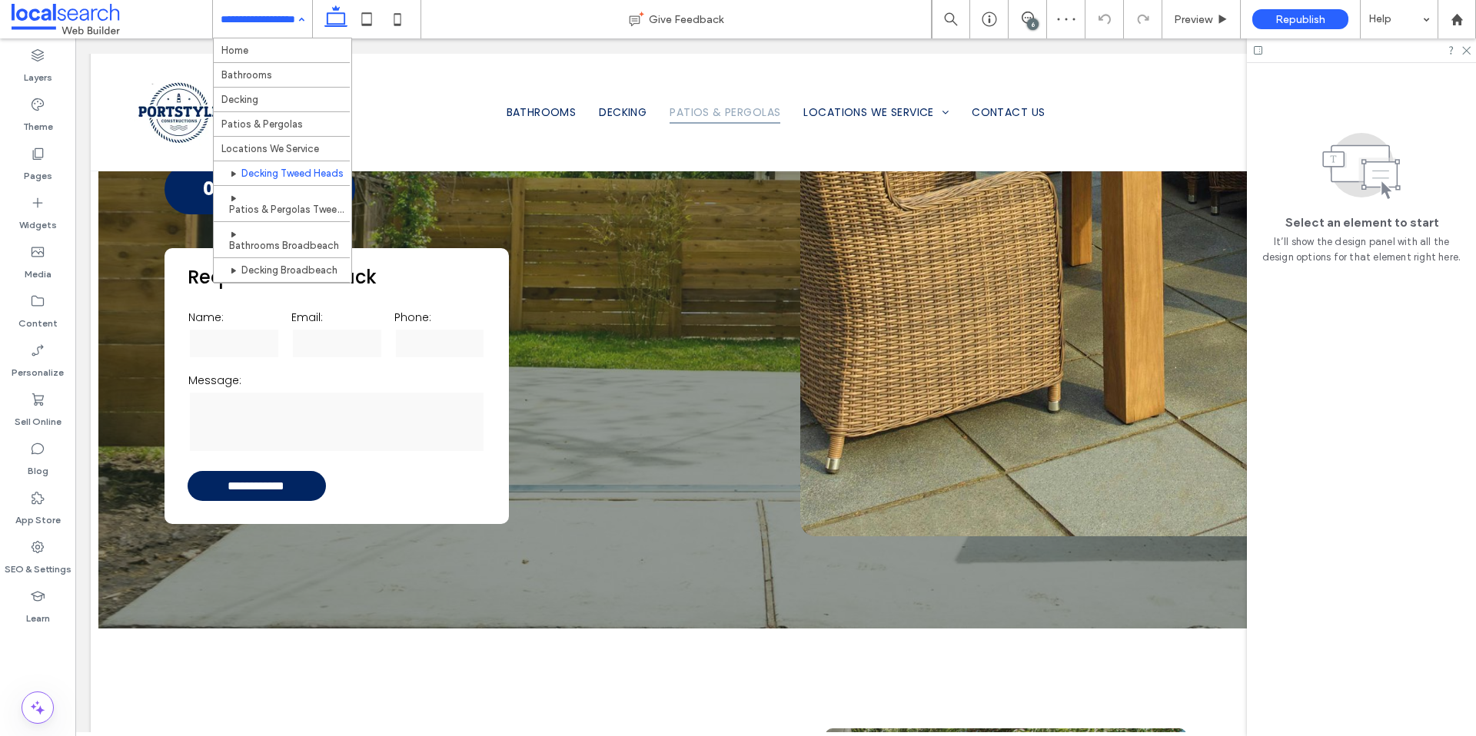
click at [274, 27] on input at bounding box center [259, 19] width 76 height 38
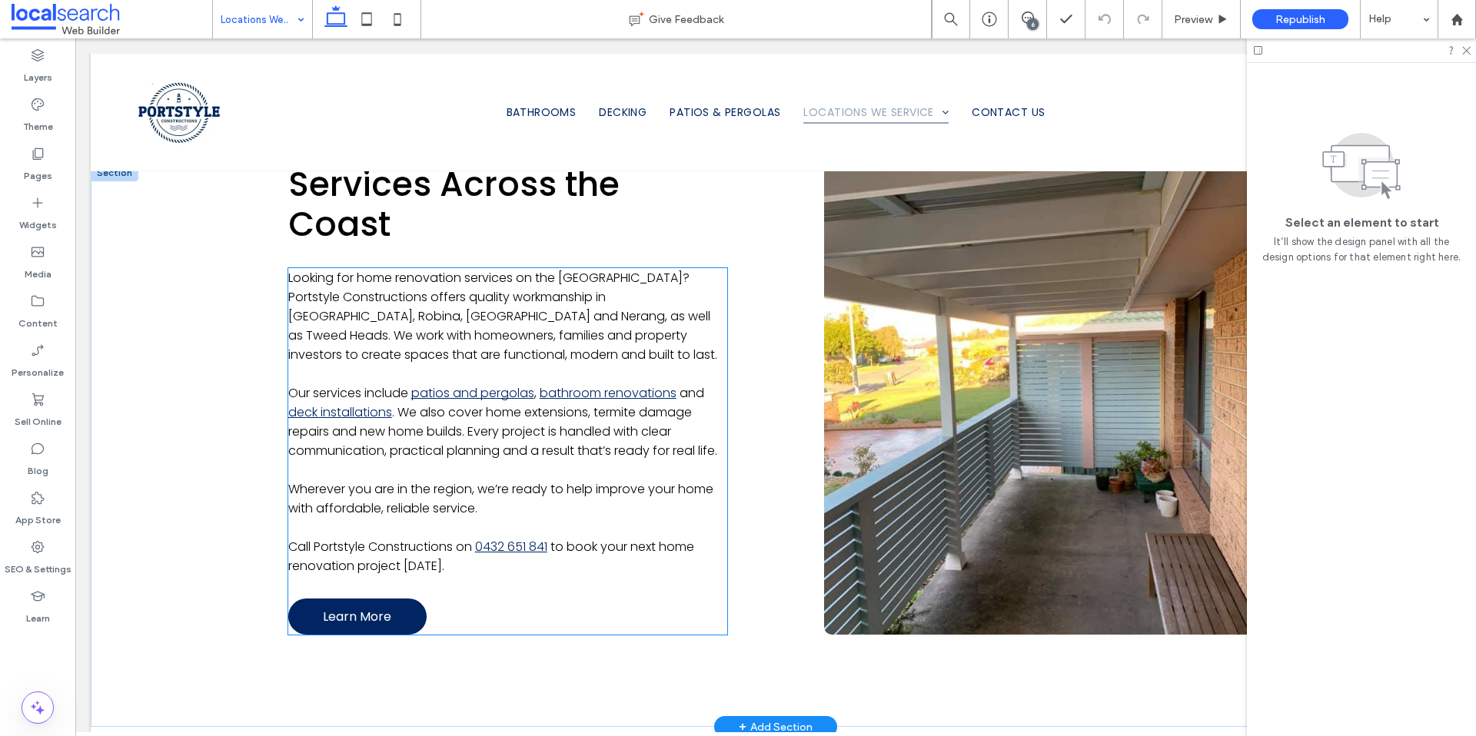
scroll to position [1081, 0]
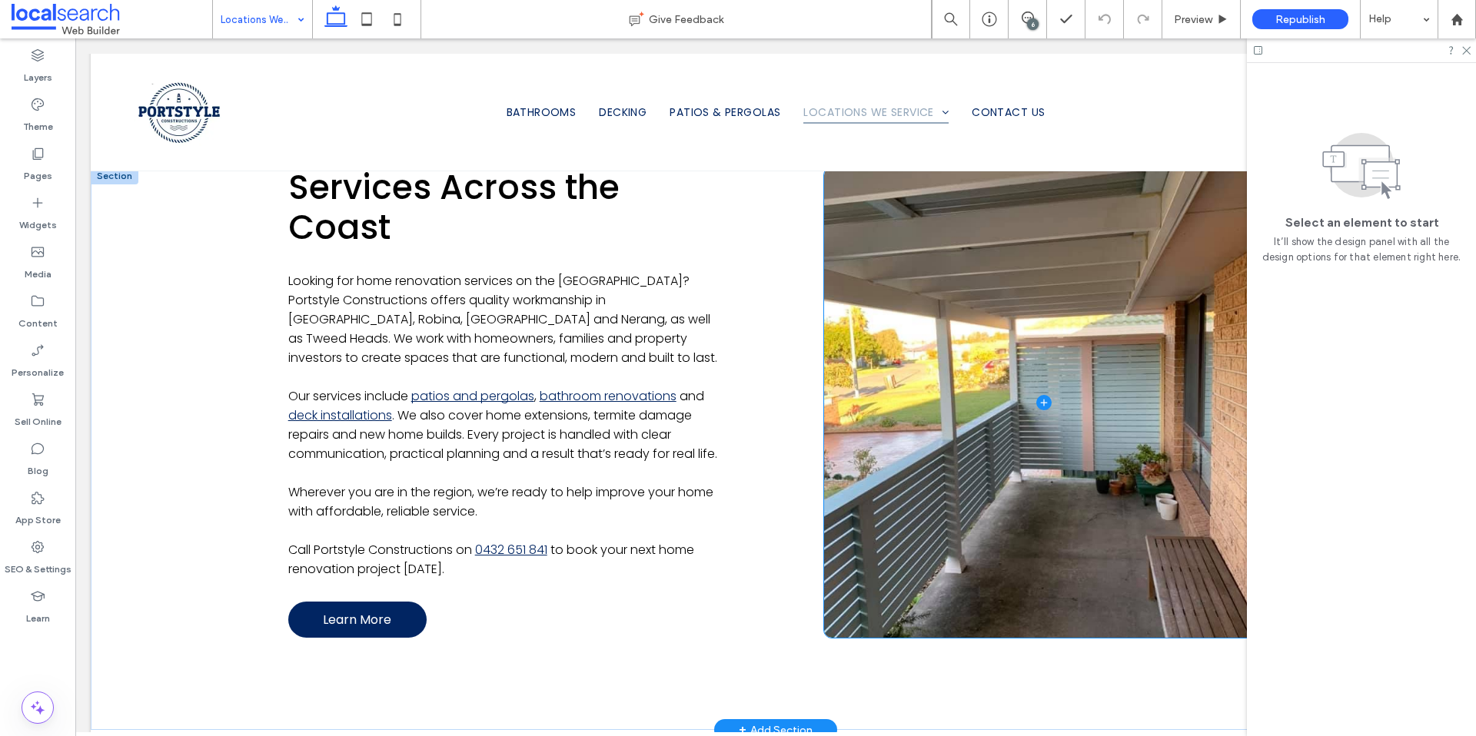
click at [877, 356] on span at bounding box center [1043, 403] width 439 height 471
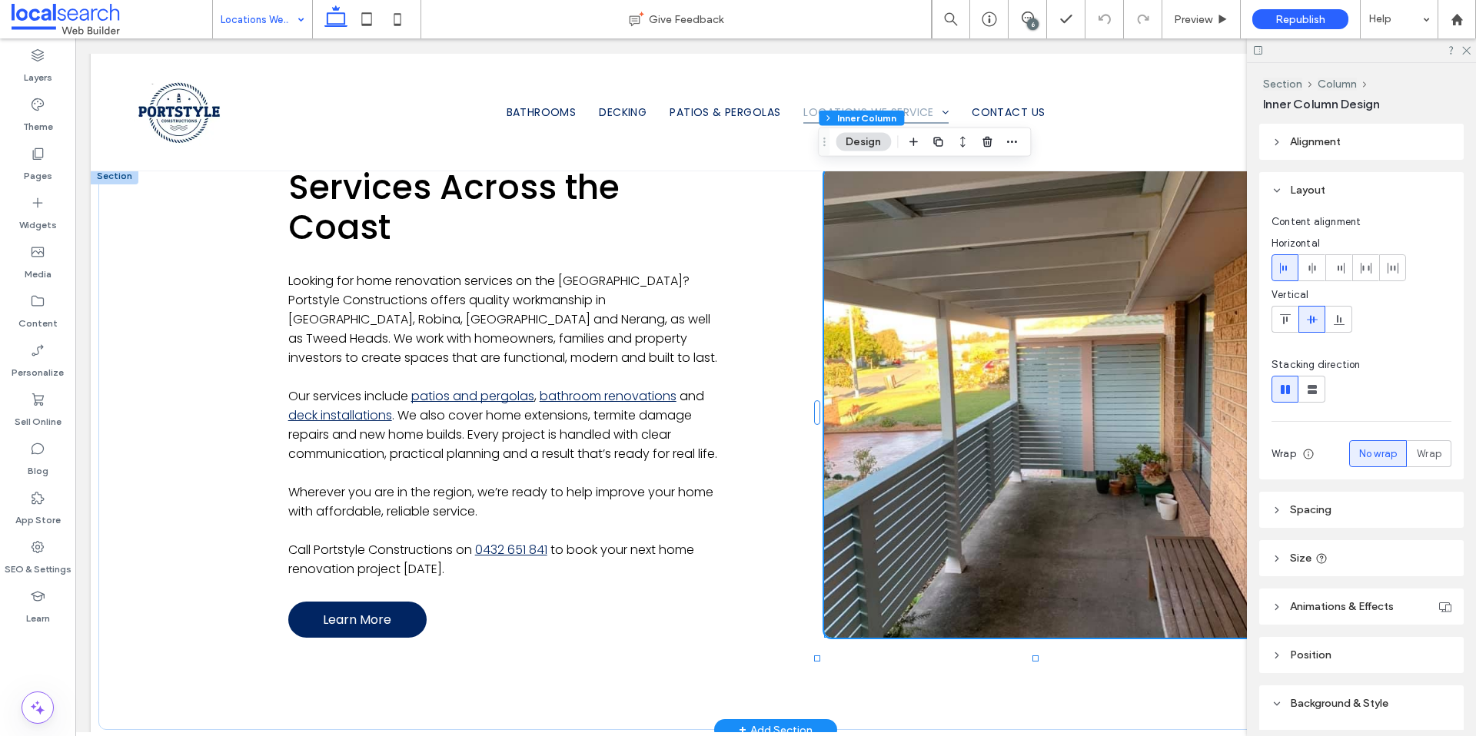
scroll to position [307, 0]
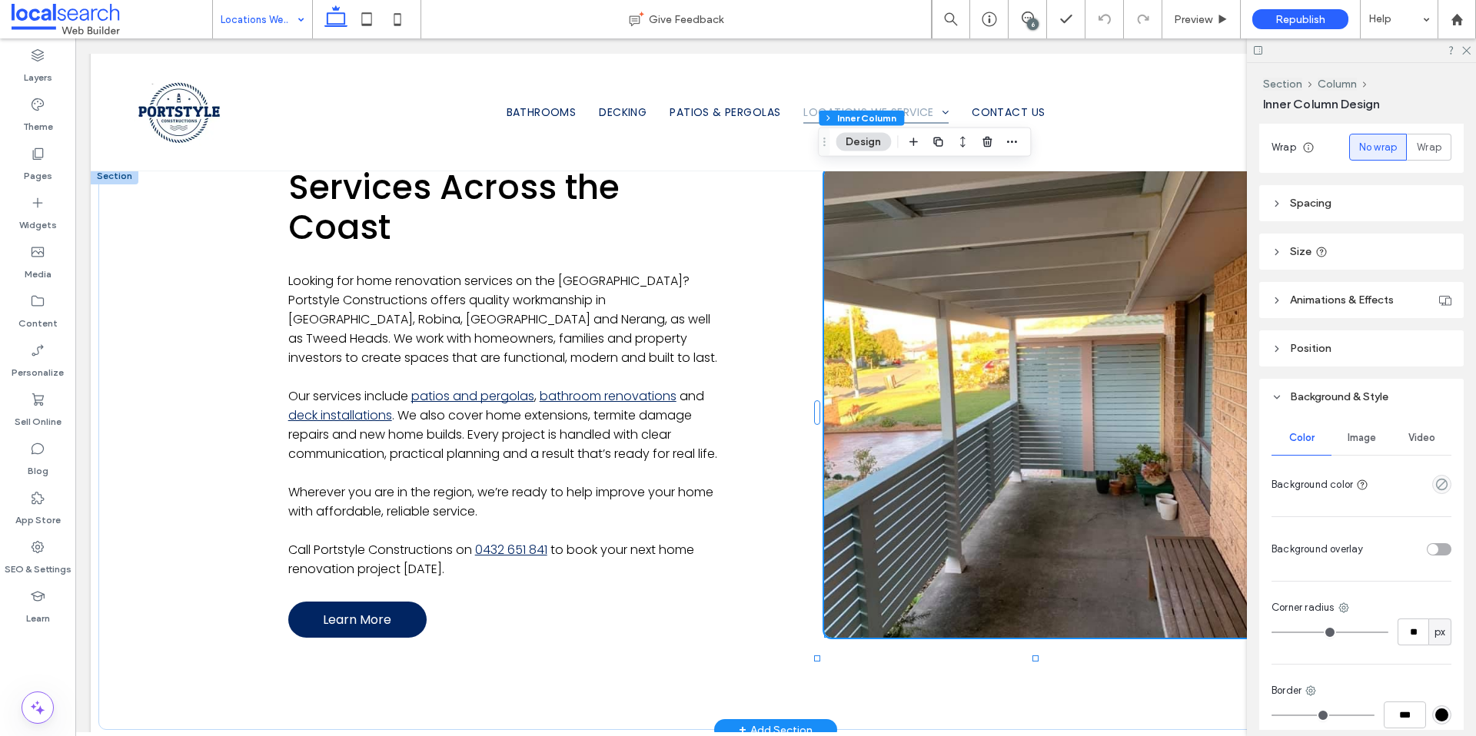
click at [1363, 437] on span "Image" at bounding box center [1361, 438] width 28 height 12
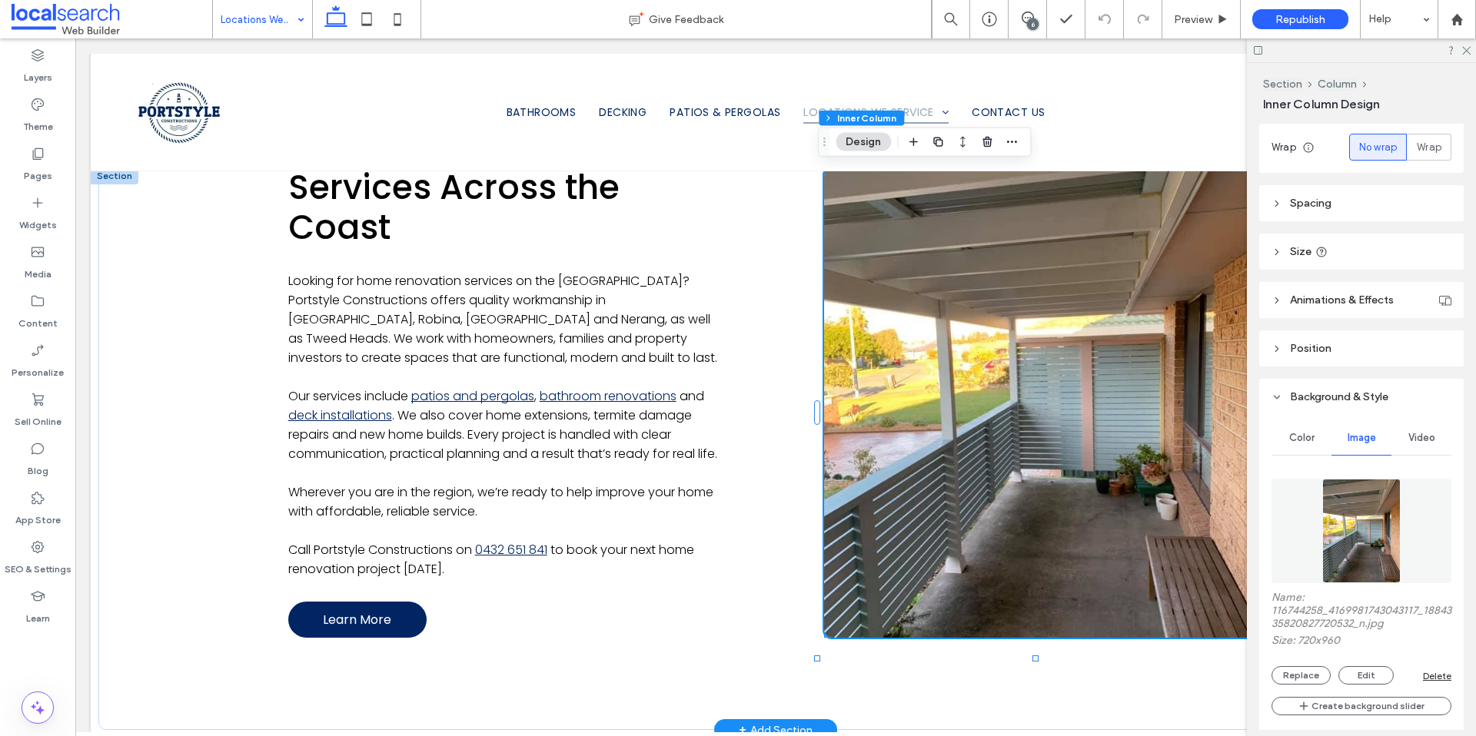
click at [1290, 437] on span "Color" at bounding box center [1301, 438] width 25 height 12
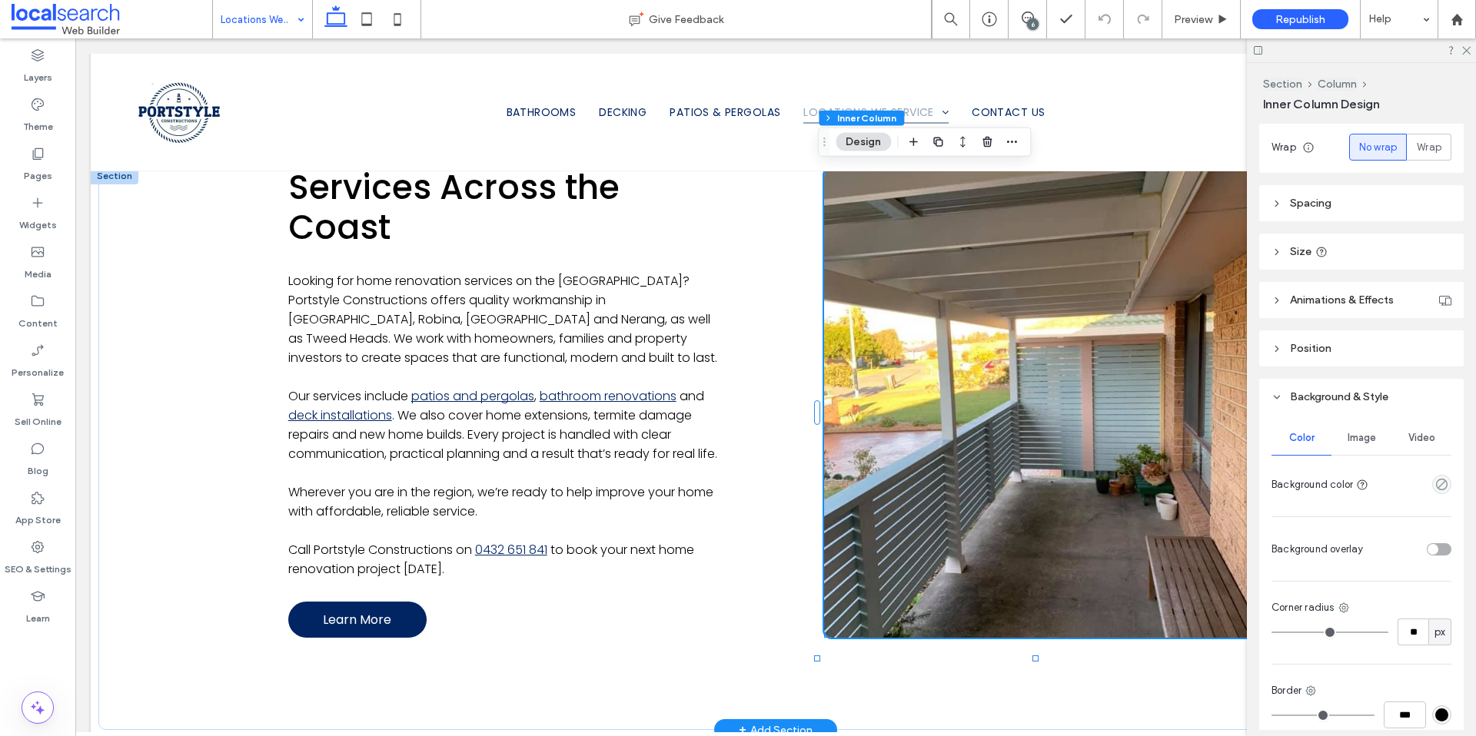
click at [1347, 440] on span "Image" at bounding box center [1361, 438] width 28 height 12
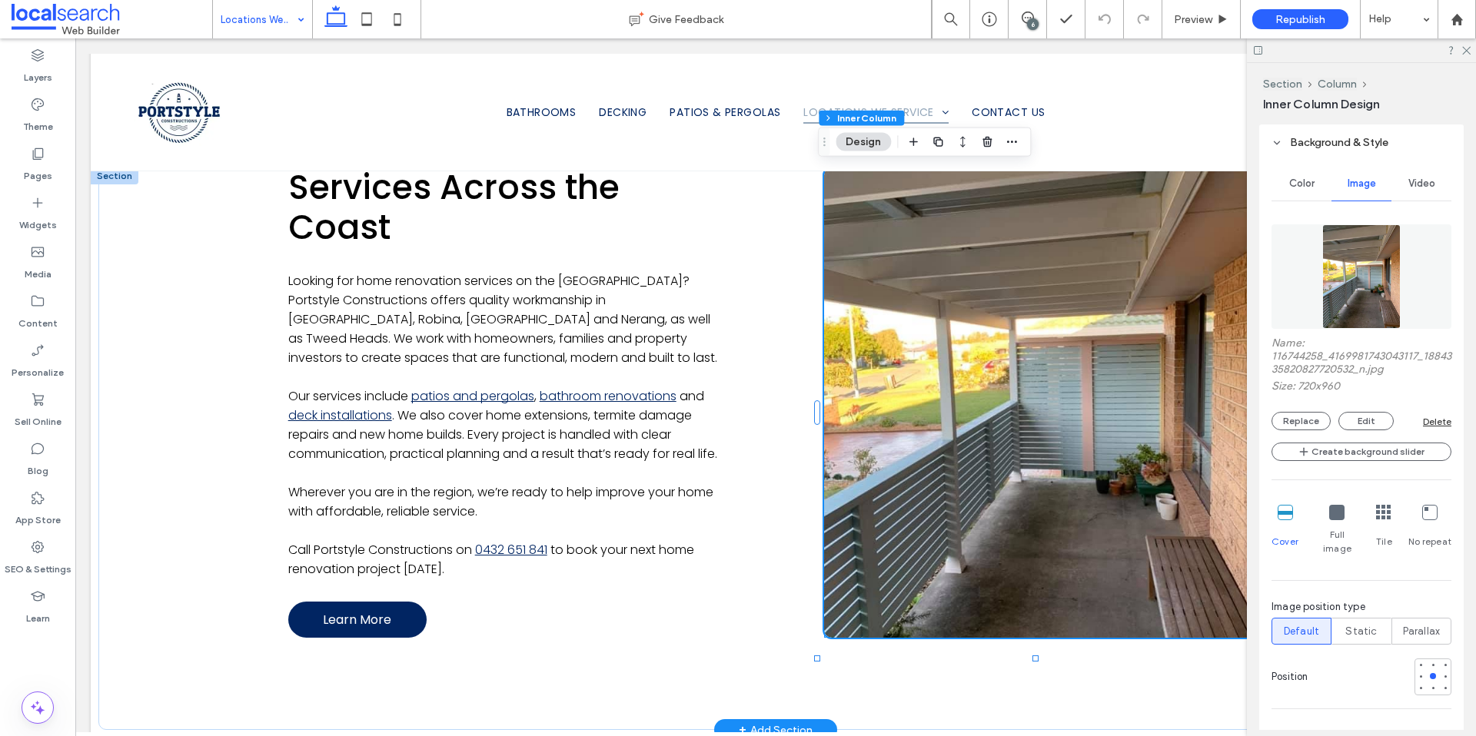
scroll to position [566, 0]
click at [1307, 413] on button "Replace" at bounding box center [1300, 416] width 59 height 18
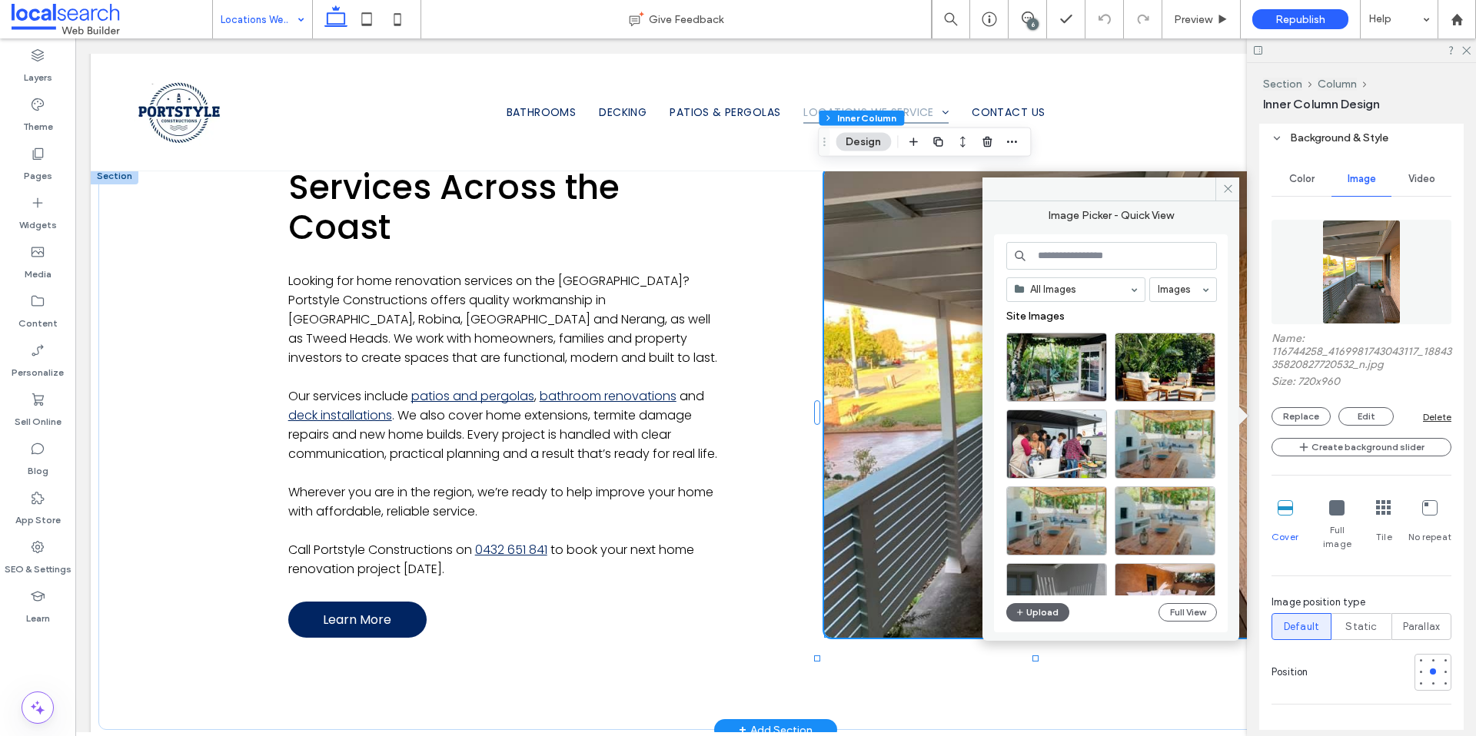
click at [1088, 255] on input at bounding box center [1111, 256] width 211 height 28
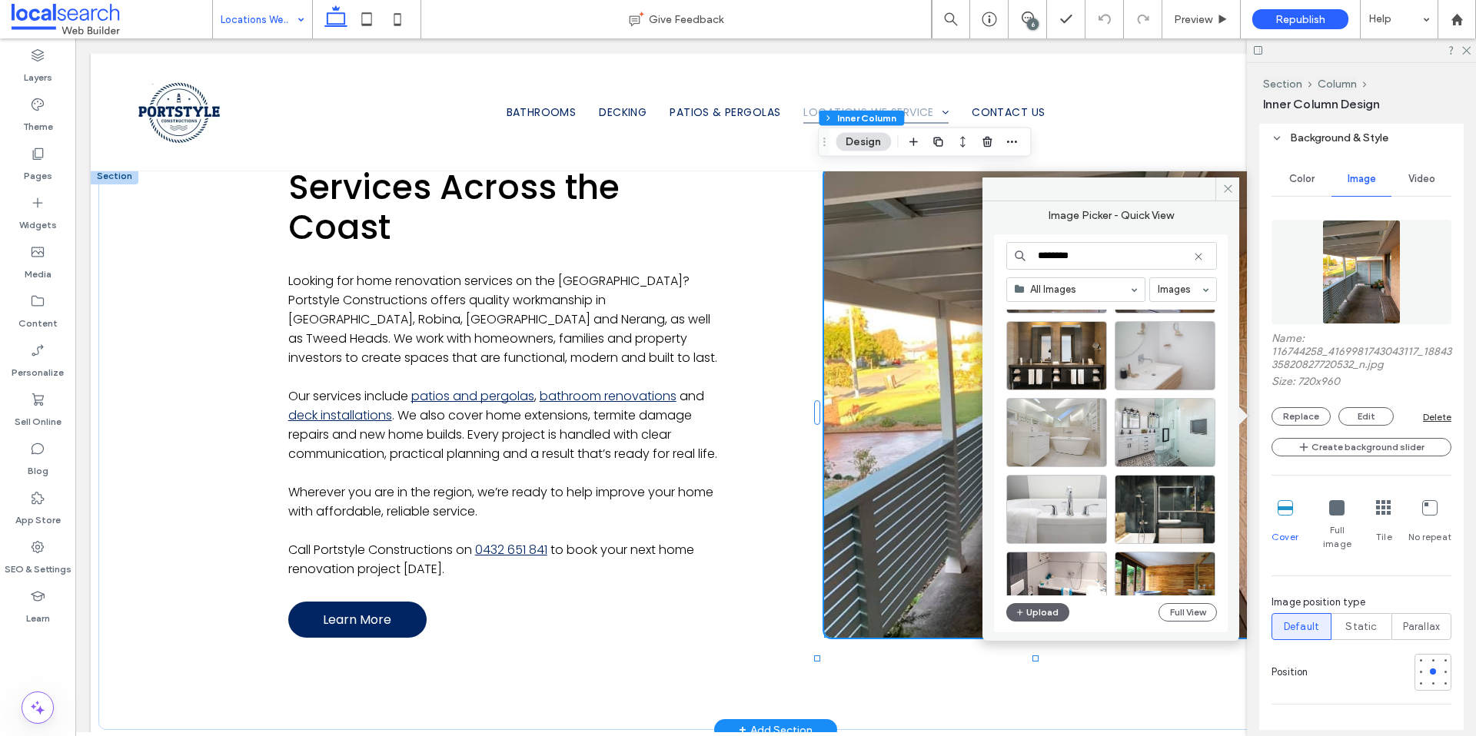
scroll to position [1281, 0]
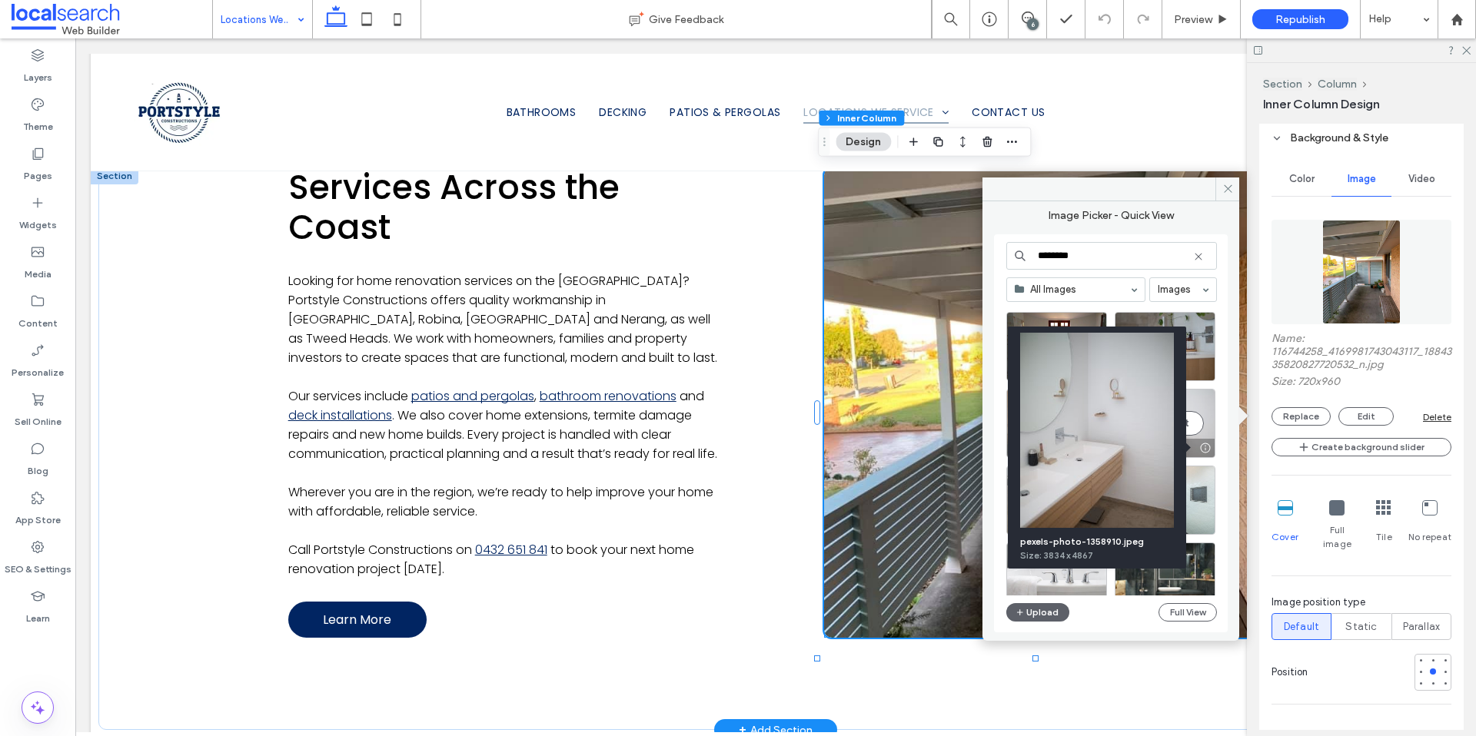
type input "********"
click at [1207, 447] on div at bounding box center [1204, 448] width 19 height 12
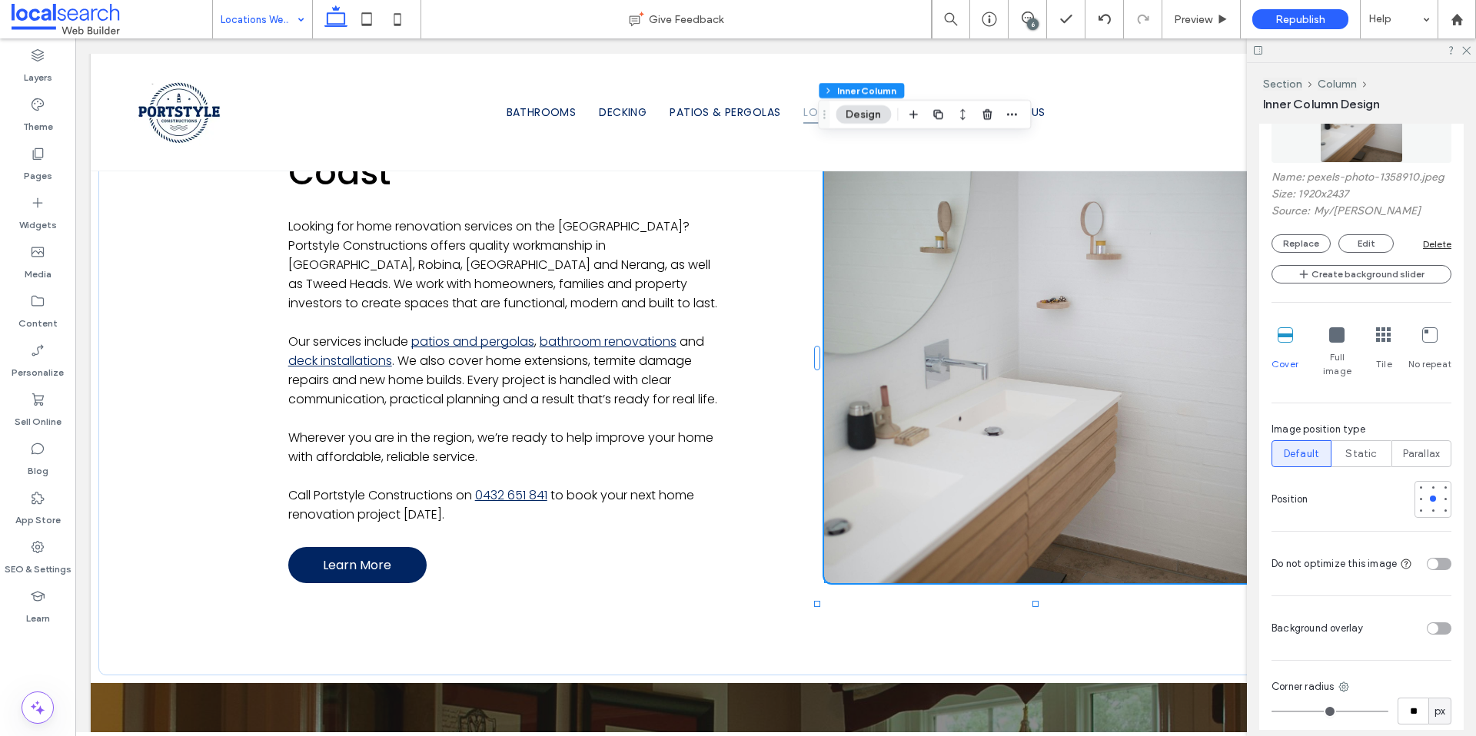
scroll to position [426, 0]
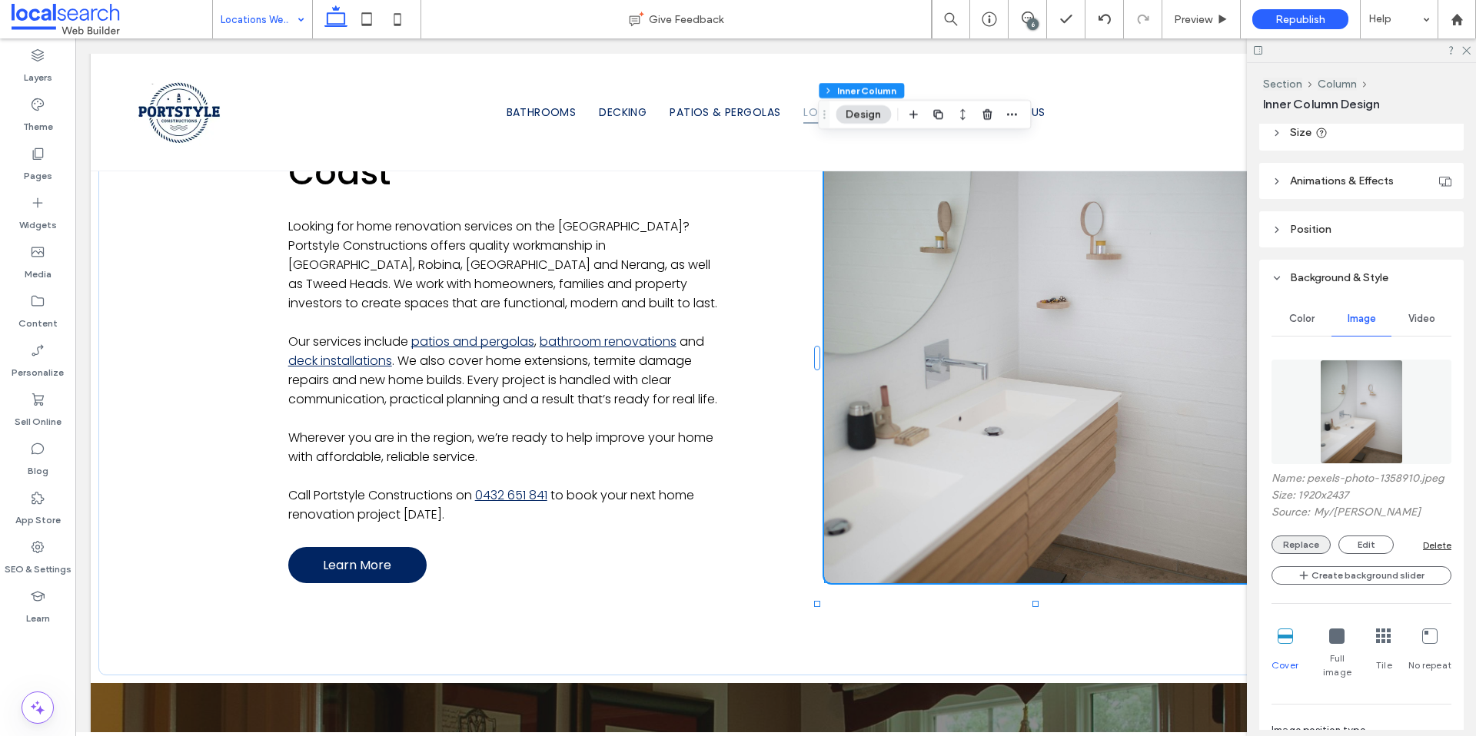
click at [1283, 551] on button "Replace" at bounding box center [1300, 545] width 59 height 18
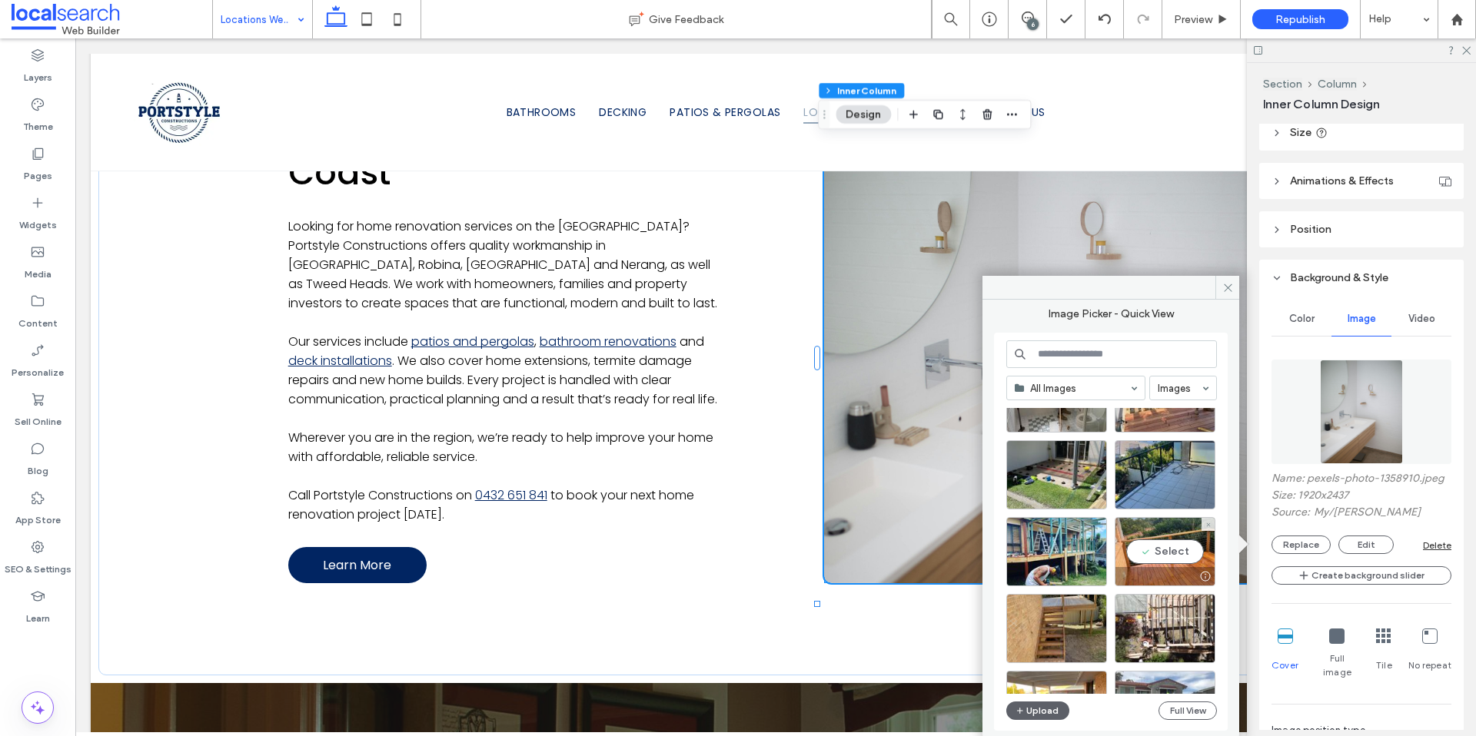
scroll to position [4676, 0]
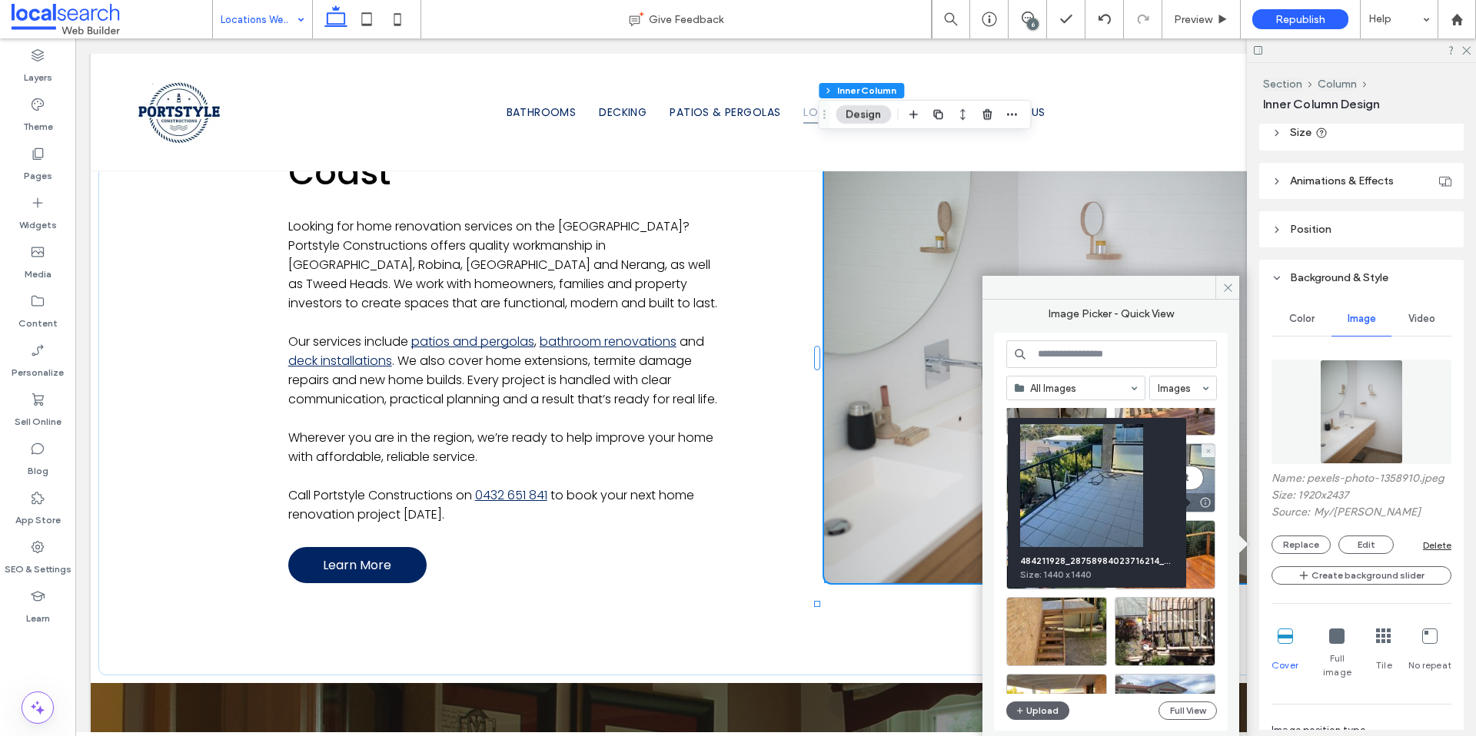
click at [1206, 500] on div at bounding box center [1204, 502] width 19 height 12
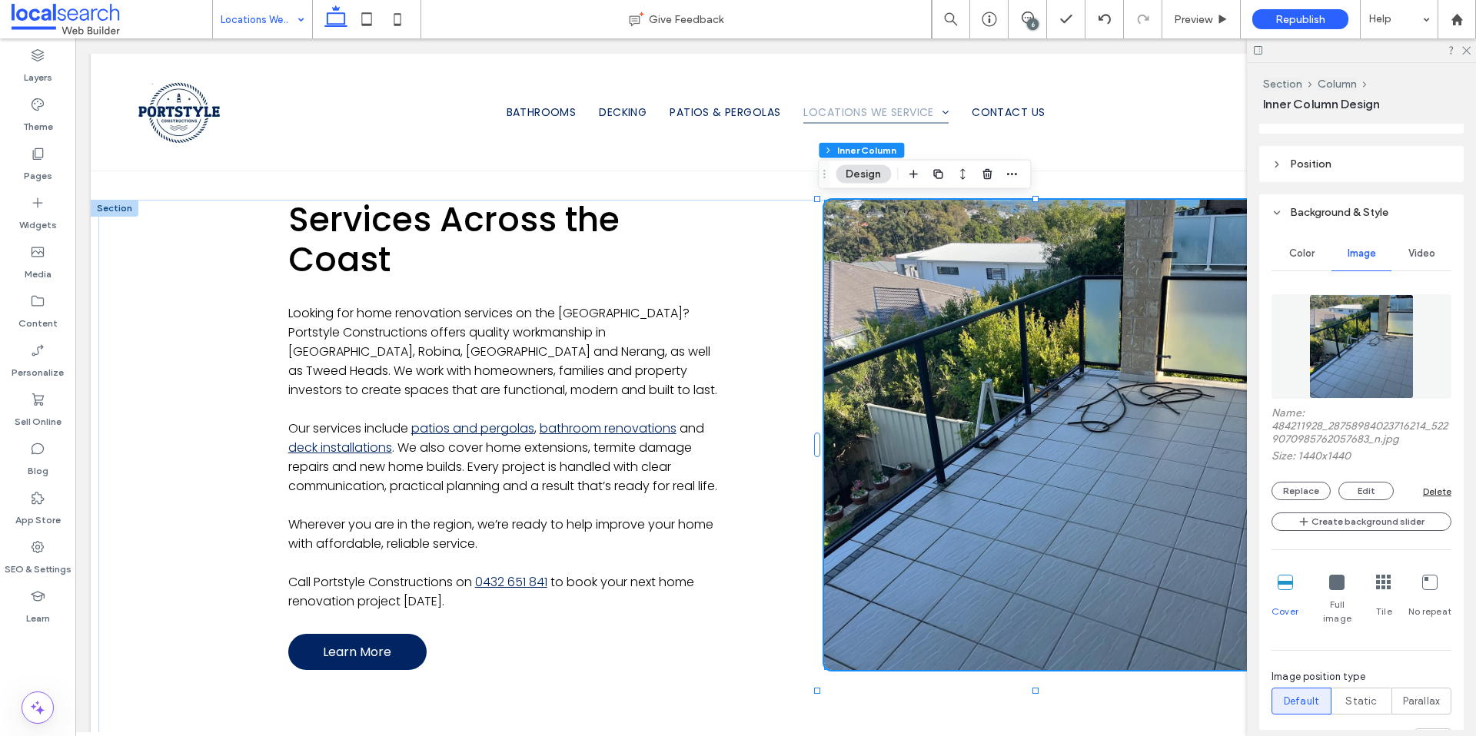
scroll to position [597, 0]
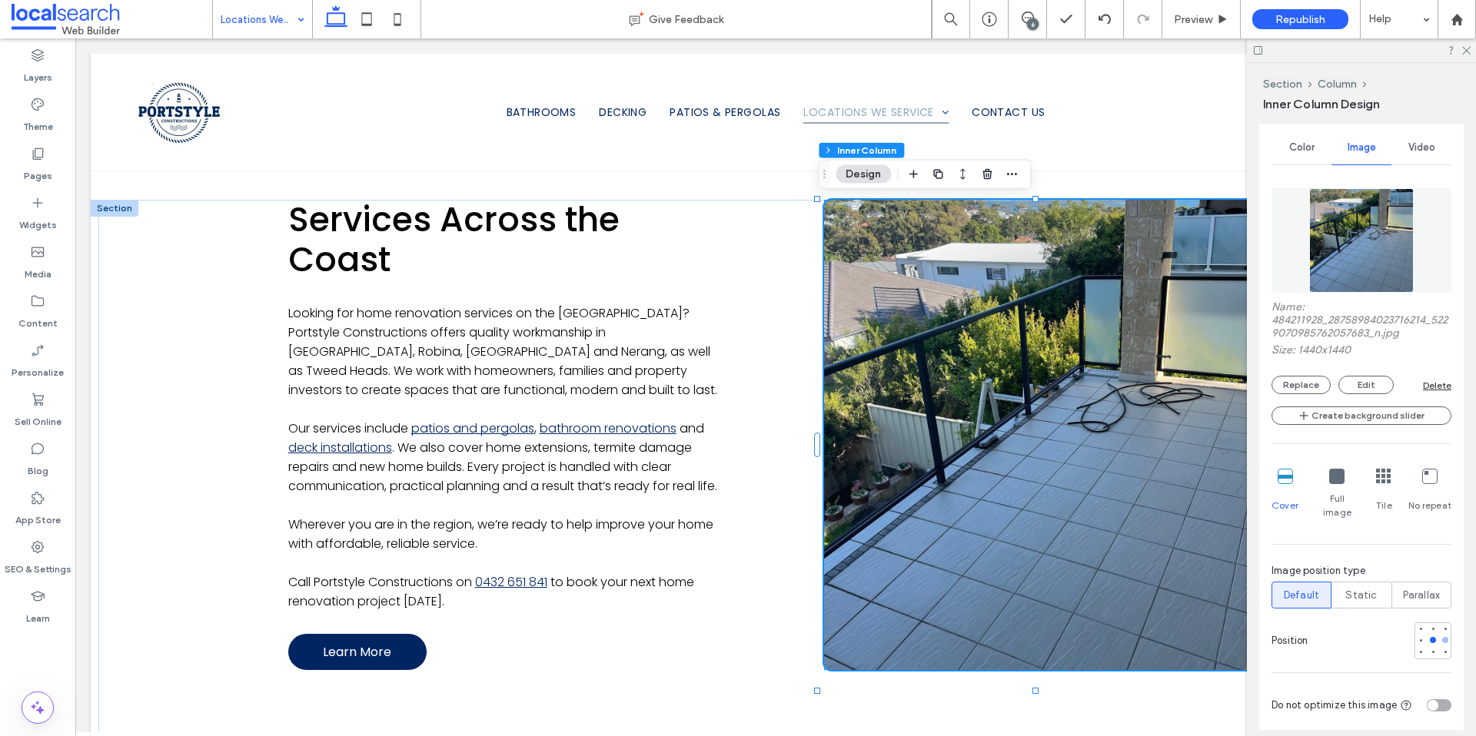
click at [1440, 635] on div at bounding box center [1445, 640] width 11 height 11
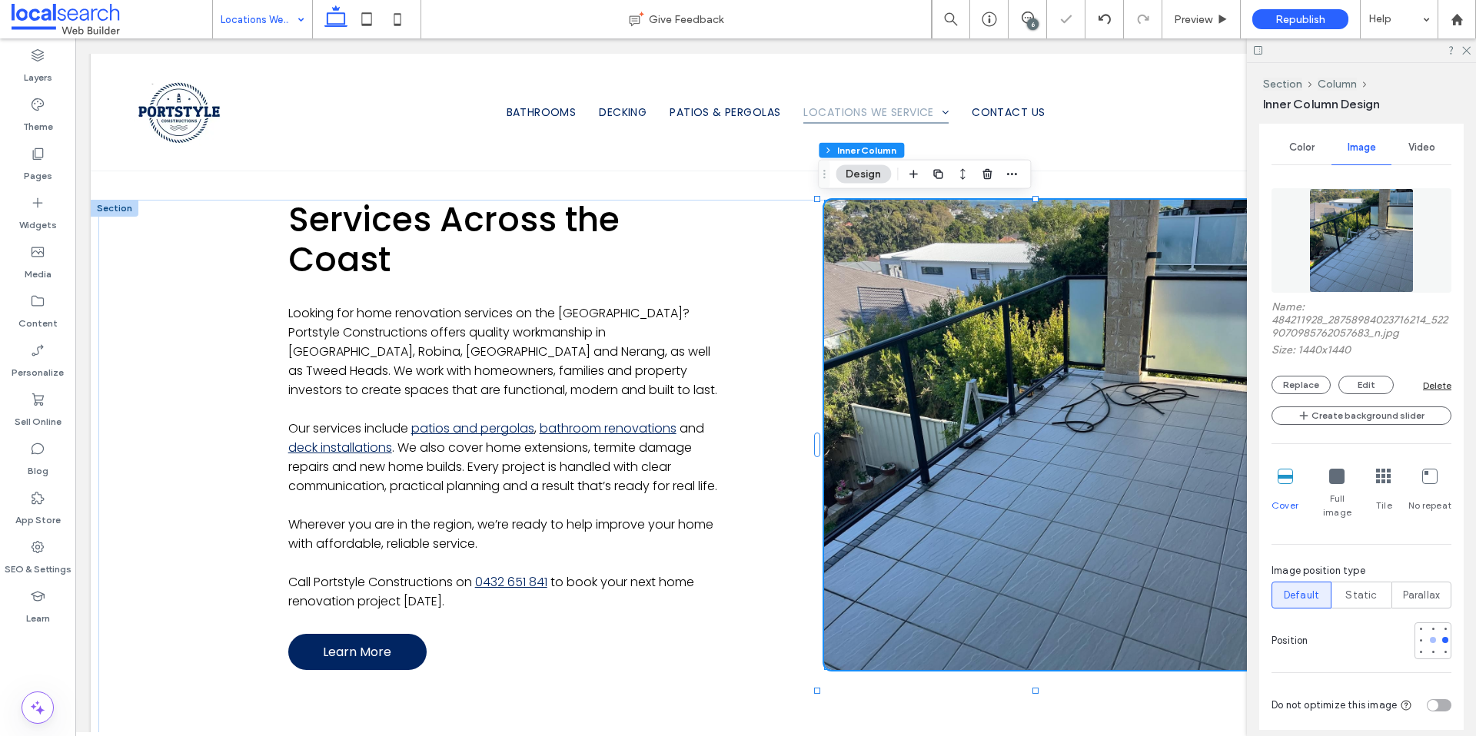
click at [1427, 635] on div at bounding box center [1432, 640] width 11 height 11
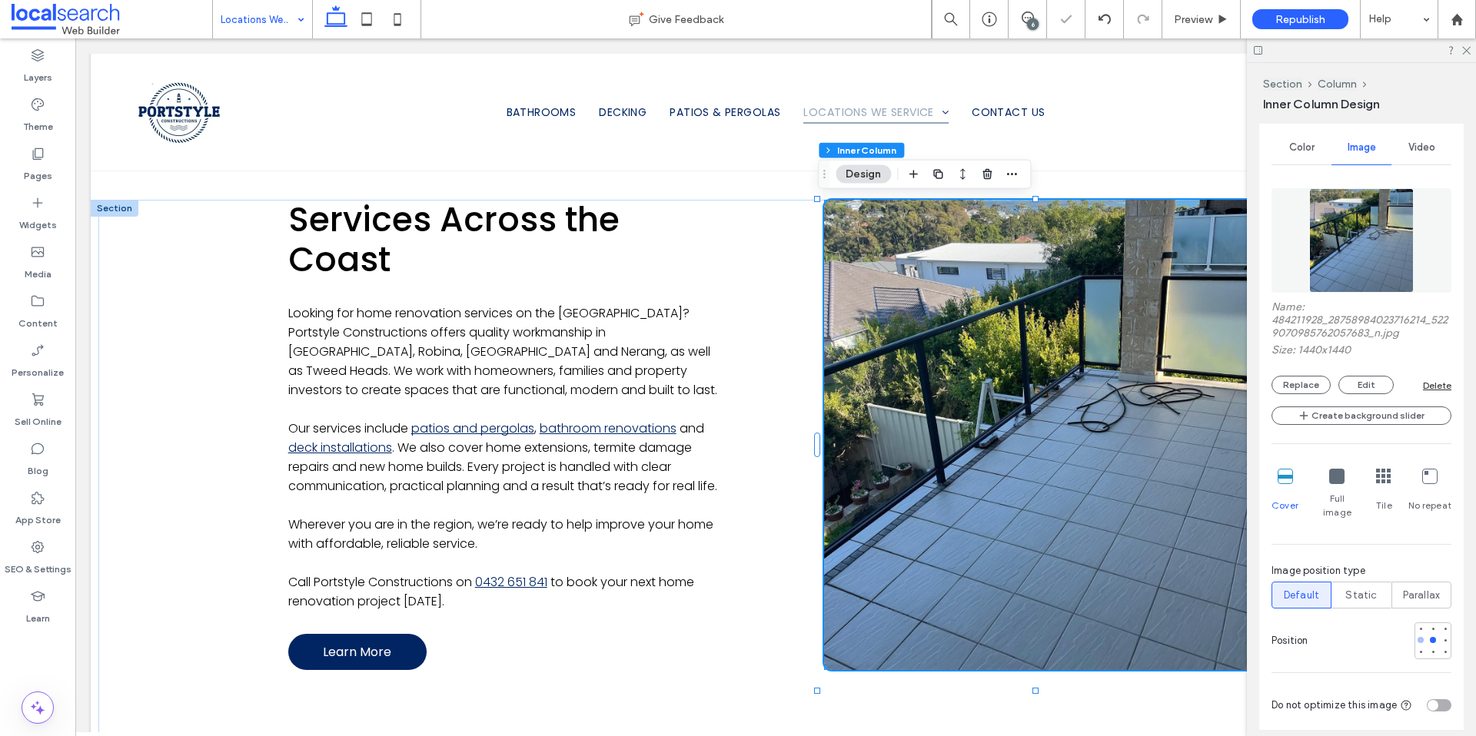
click at [1415, 635] on div at bounding box center [1420, 640] width 11 height 11
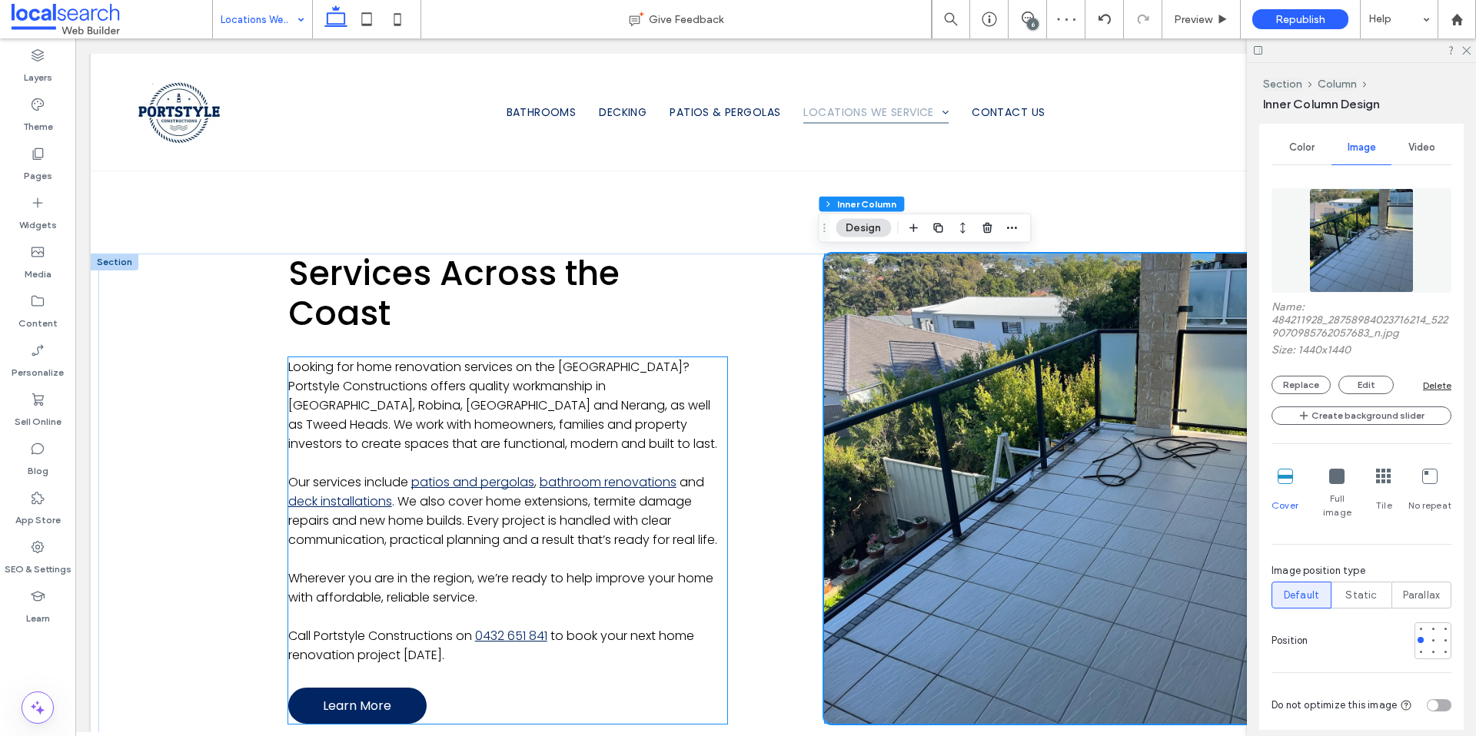
scroll to position [1021, 0]
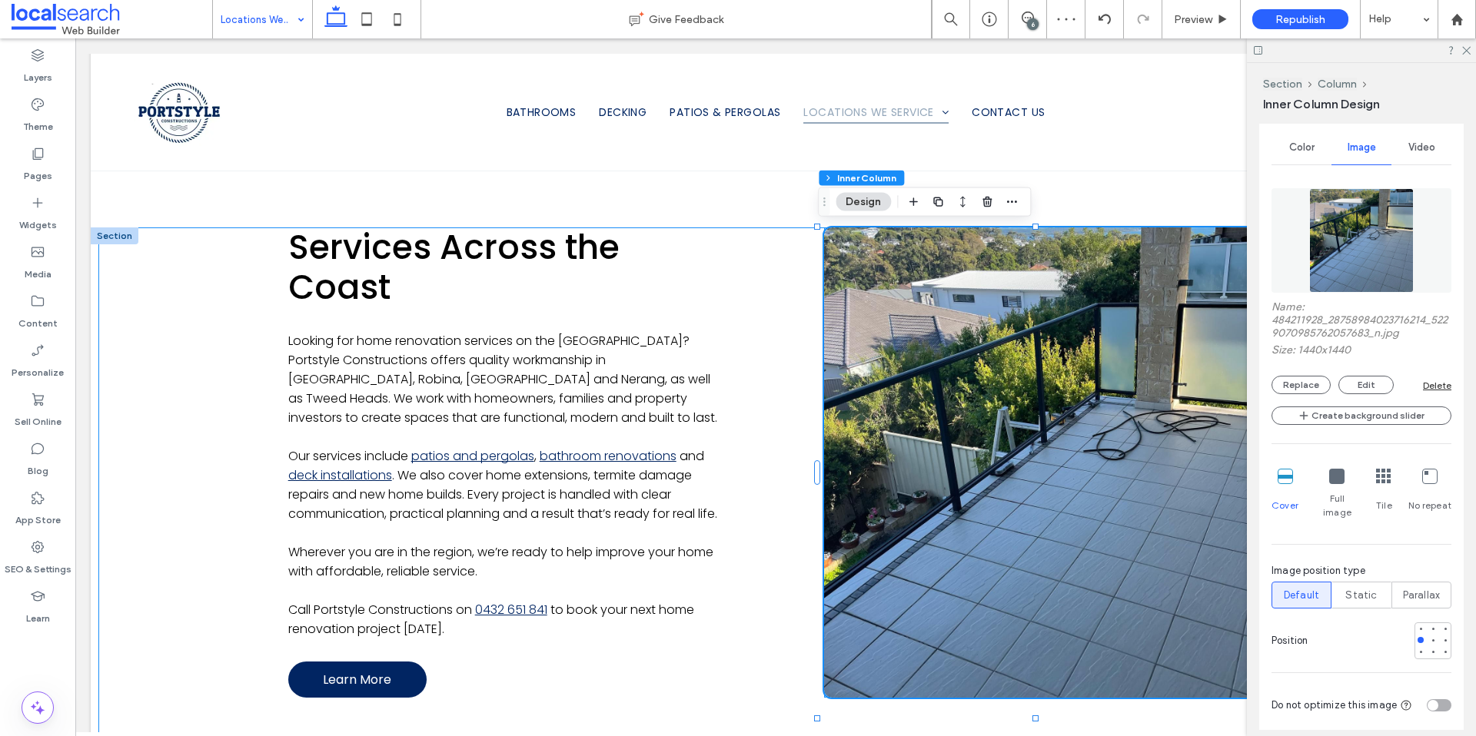
click at [193, 474] on div "Services Across the Coast Looking for home renovation services on the [GEOGRAPH…" at bounding box center [775, 508] width 1354 height 563
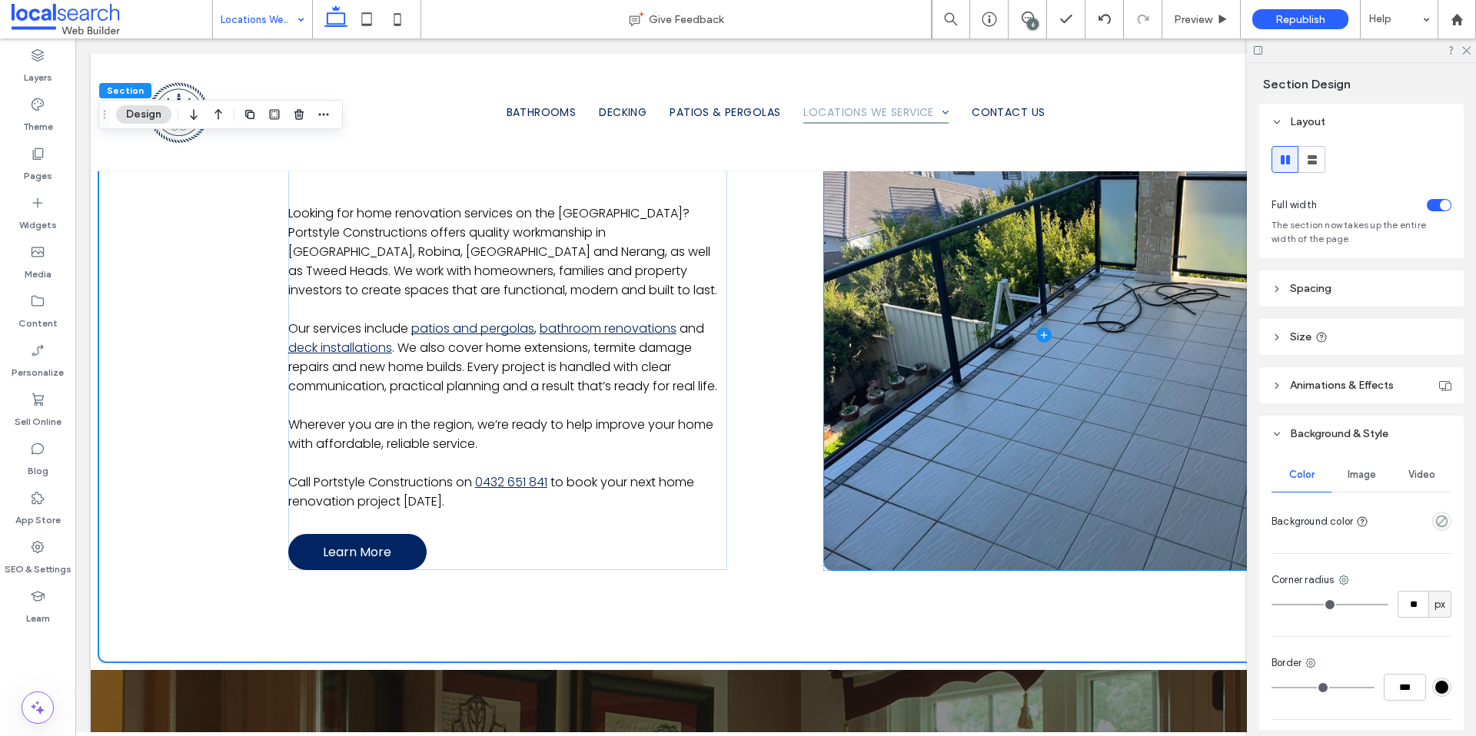
scroll to position [1151, 0]
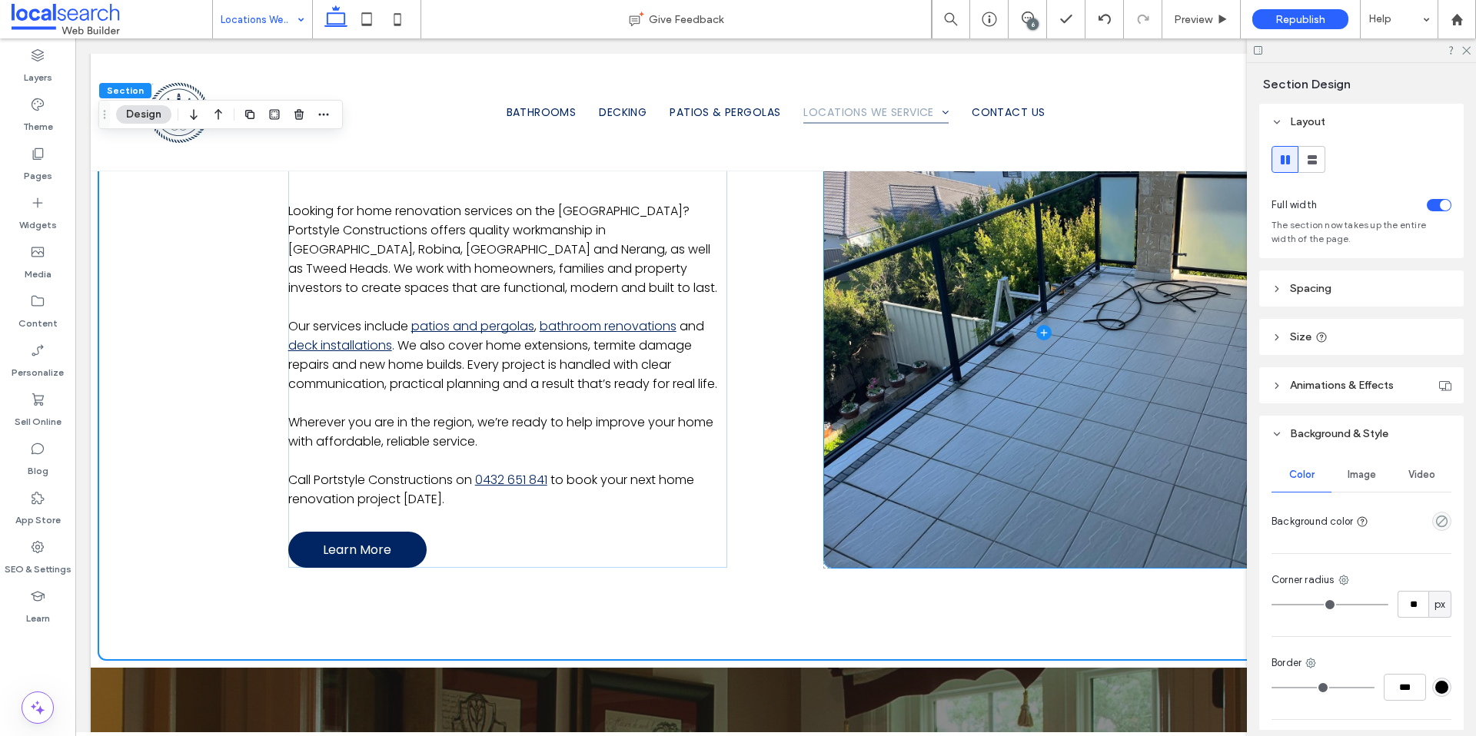
click at [923, 467] on span at bounding box center [1043, 333] width 439 height 471
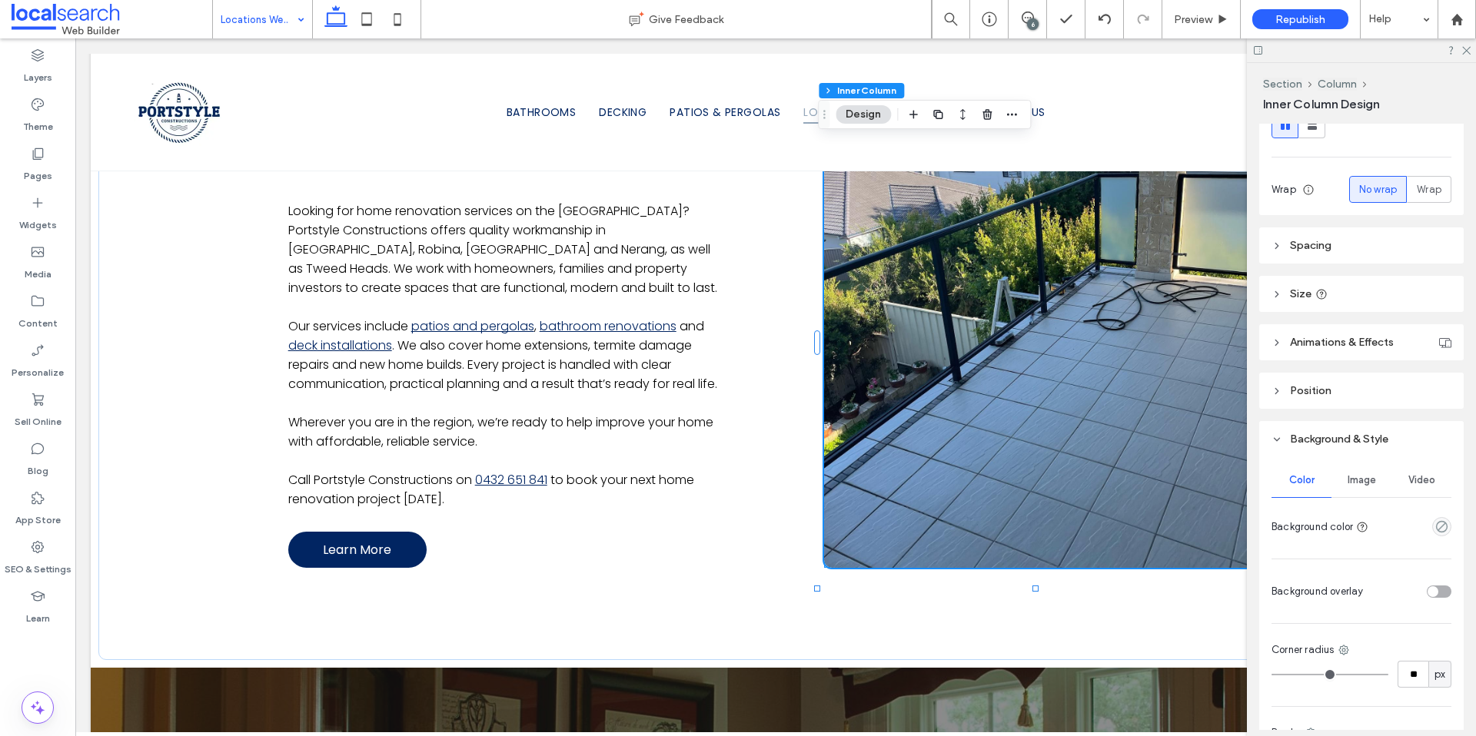
scroll to position [271, 0]
click at [1369, 477] on span "Image" at bounding box center [1361, 474] width 28 height 12
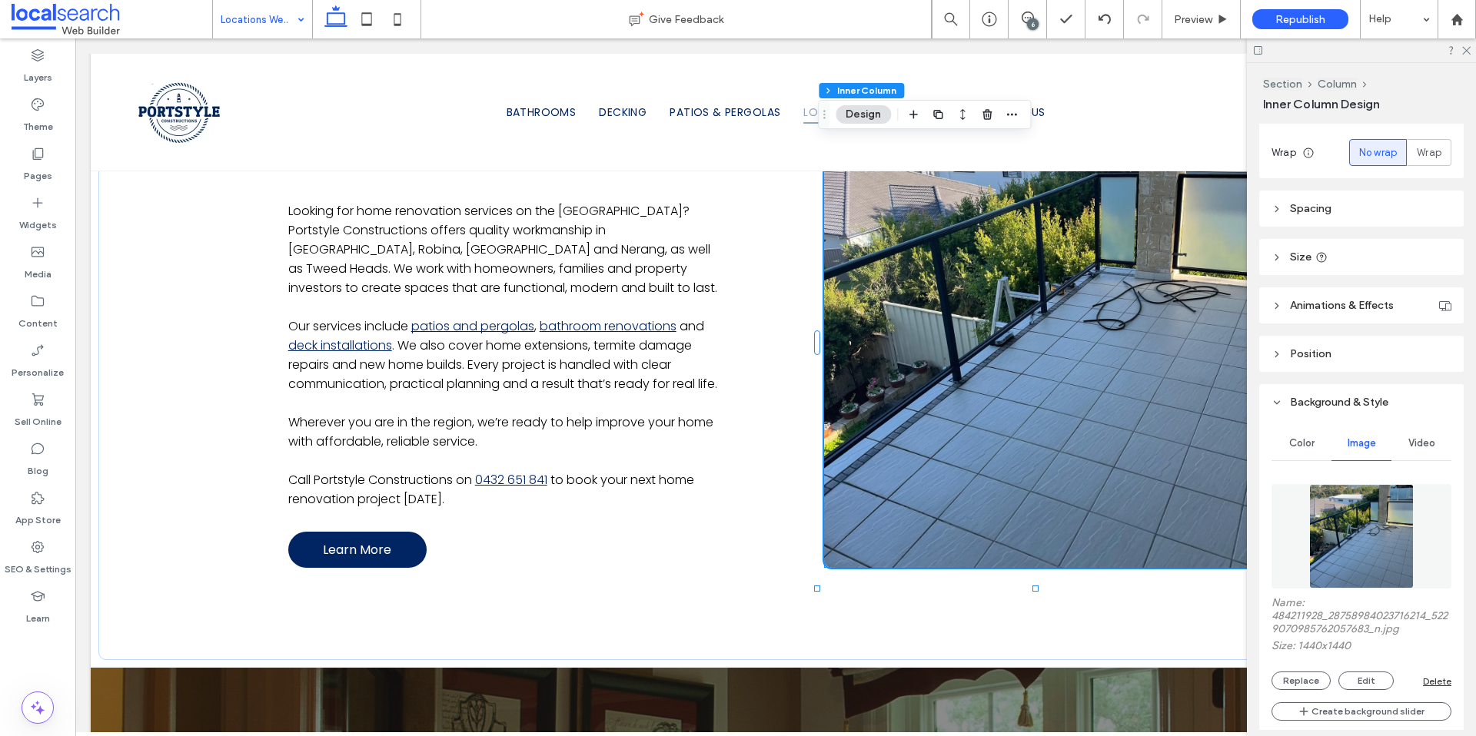
scroll to position [409, 0]
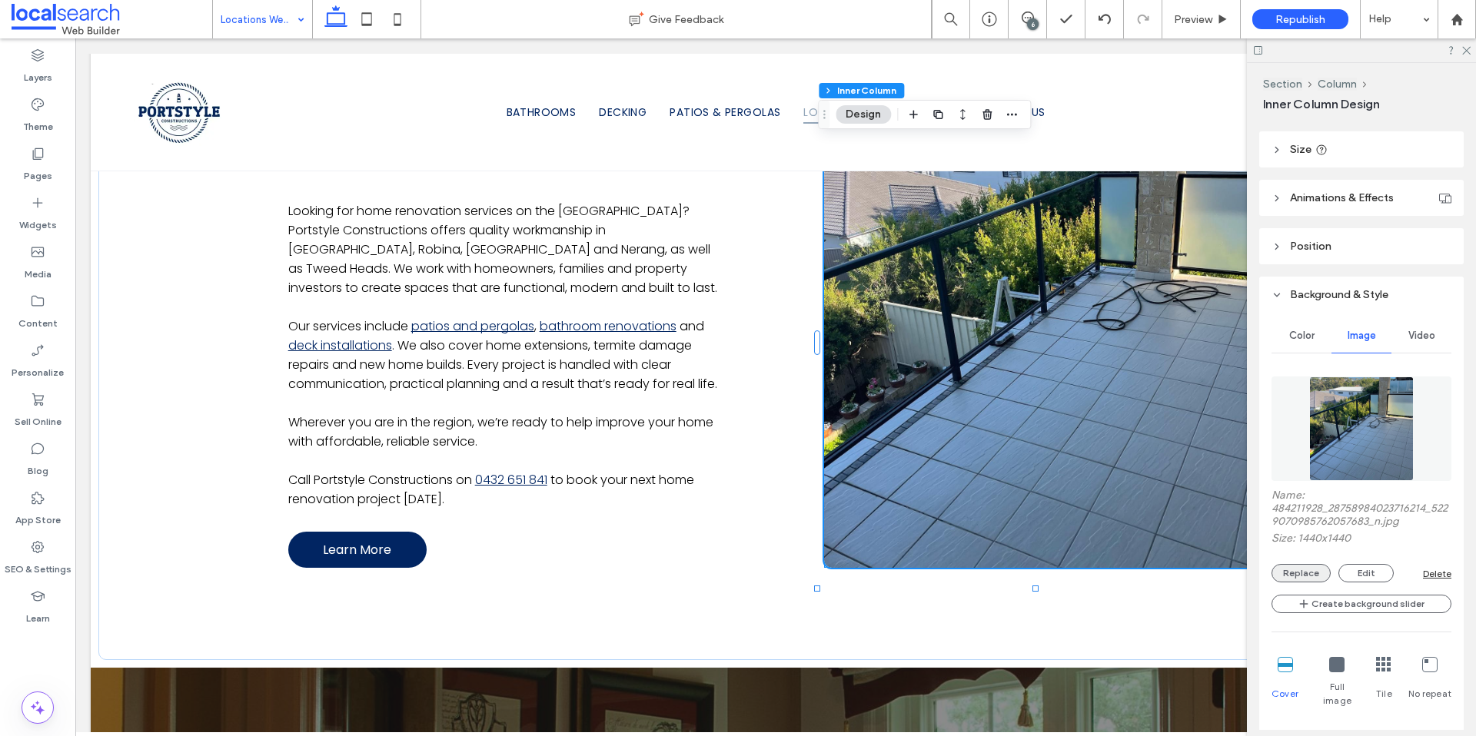
click at [1307, 577] on button "Replace" at bounding box center [1300, 573] width 59 height 18
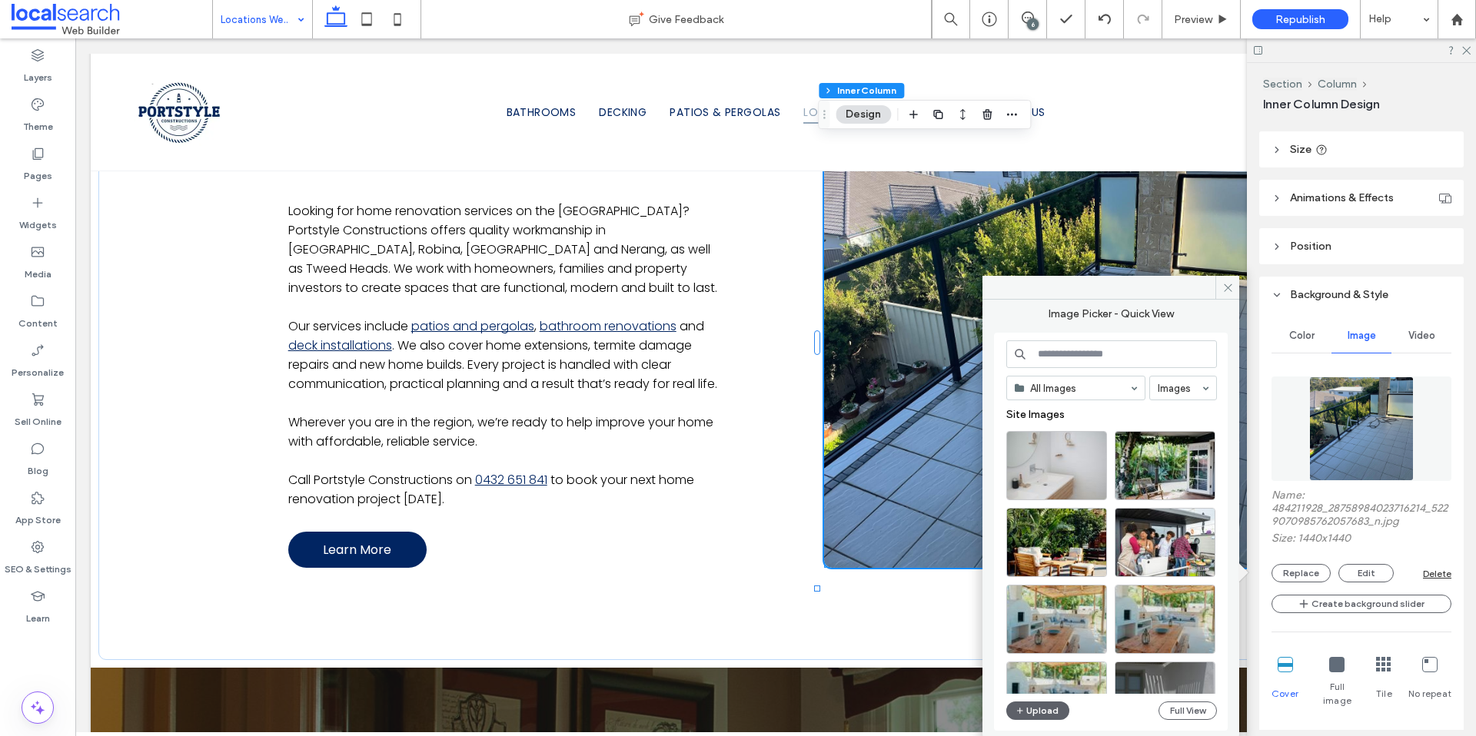
click at [937, 445] on span at bounding box center [1043, 333] width 439 height 471
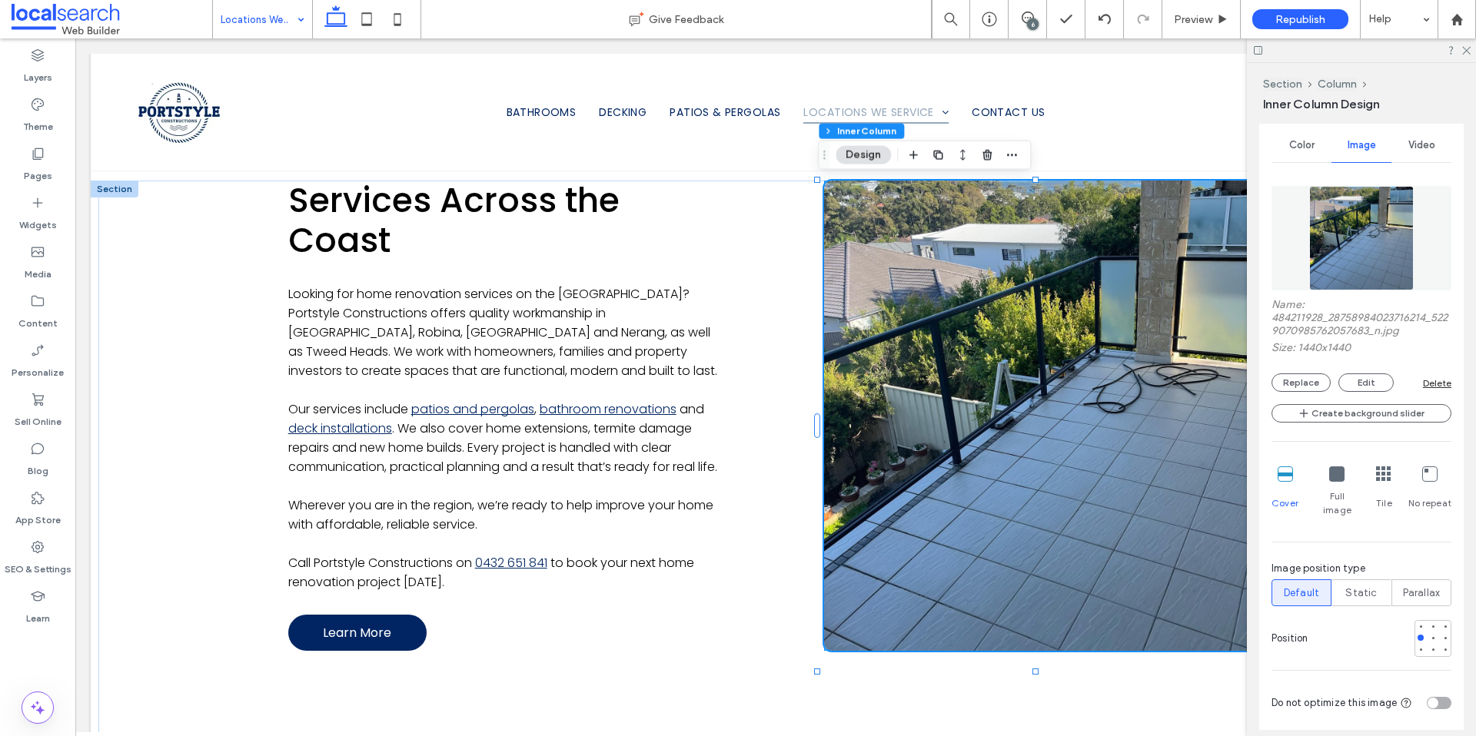
scroll to position [618, 0]
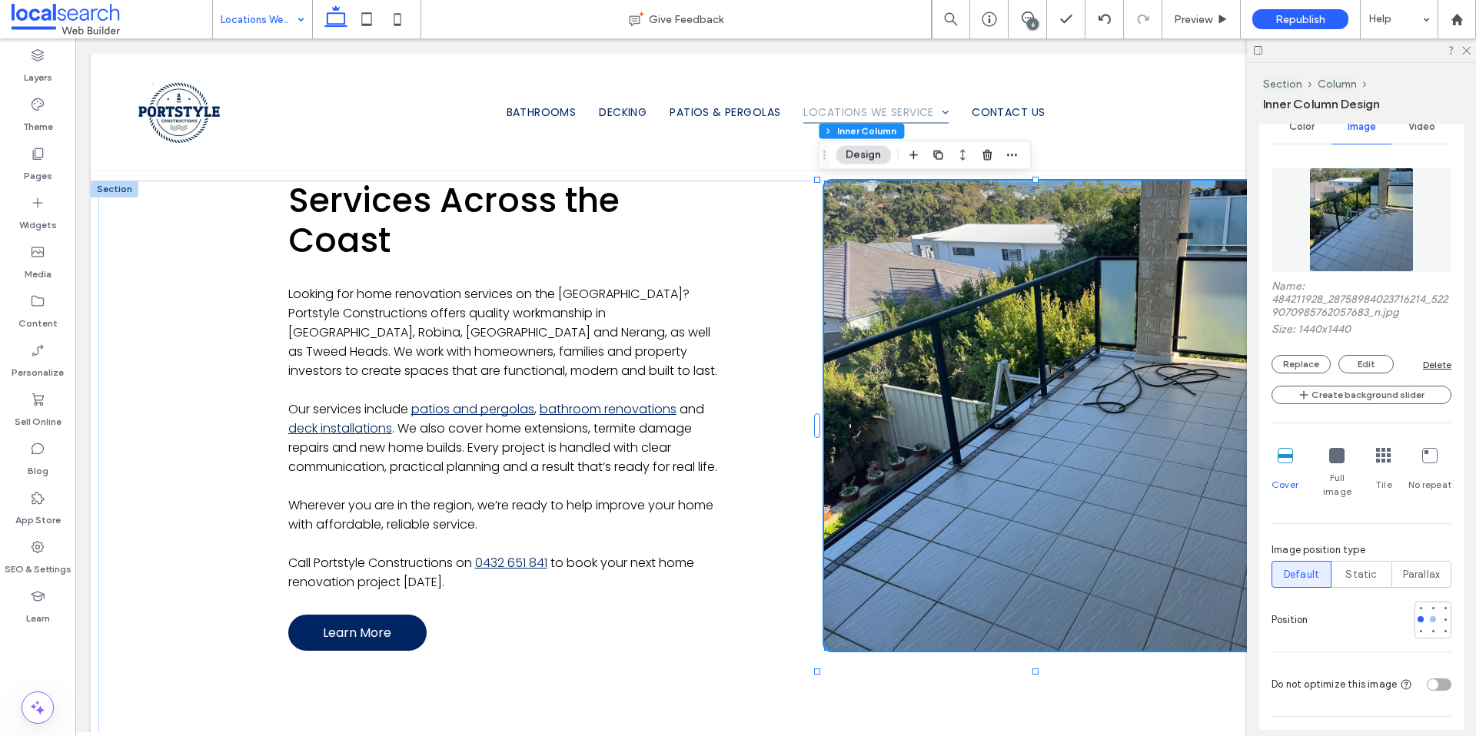
click at [1427, 614] on div at bounding box center [1432, 619] width 11 height 11
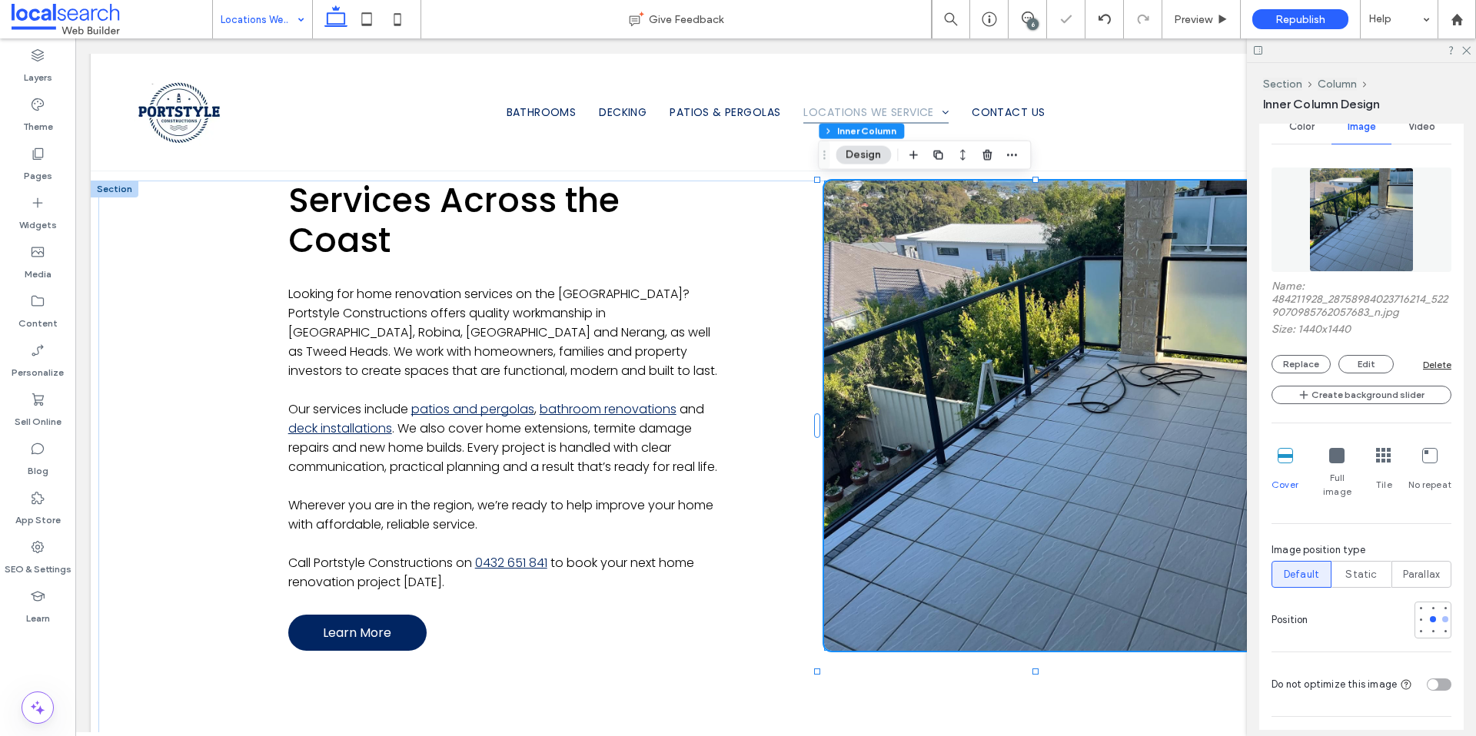
click at [1440, 614] on div at bounding box center [1445, 619] width 11 height 11
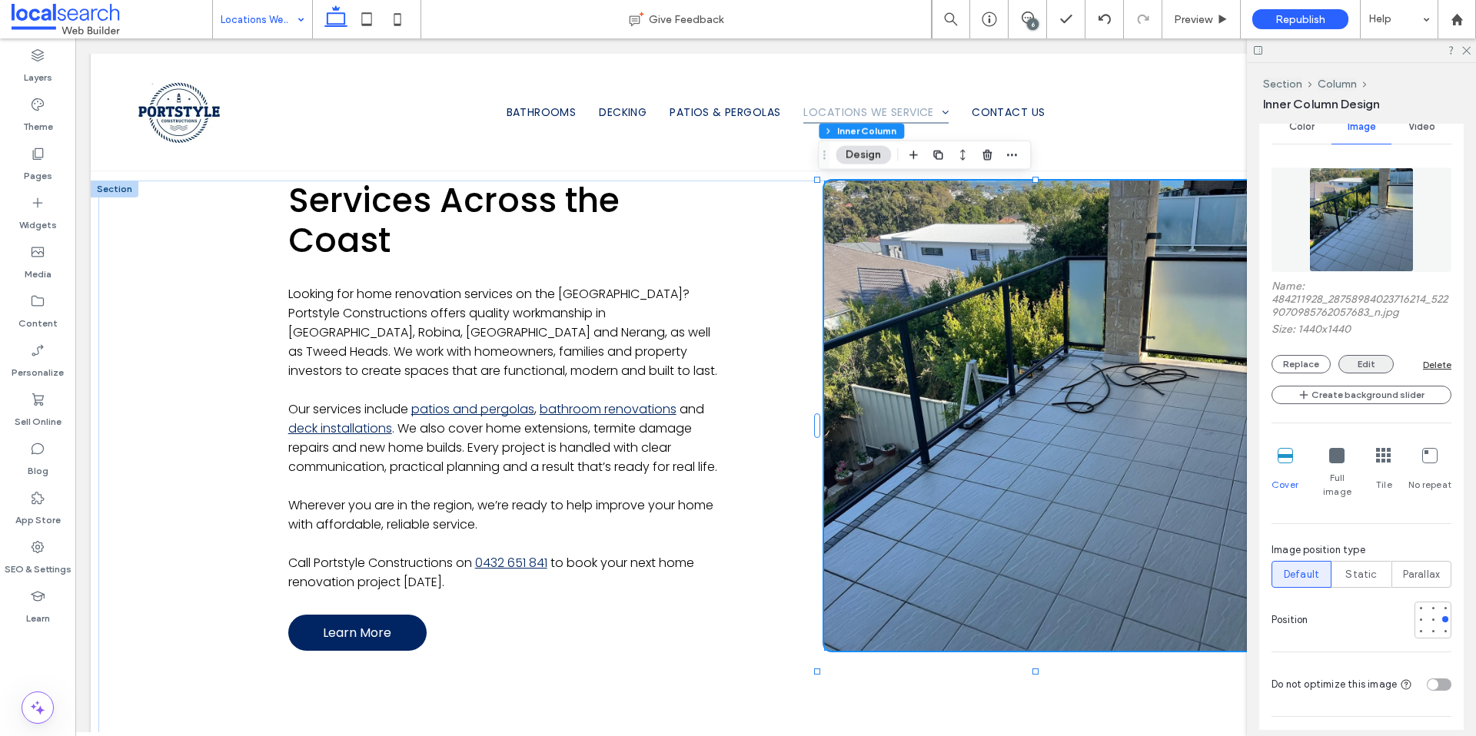
click at [1361, 366] on button "Edit" at bounding box center [1365, 364] width 55 height 18
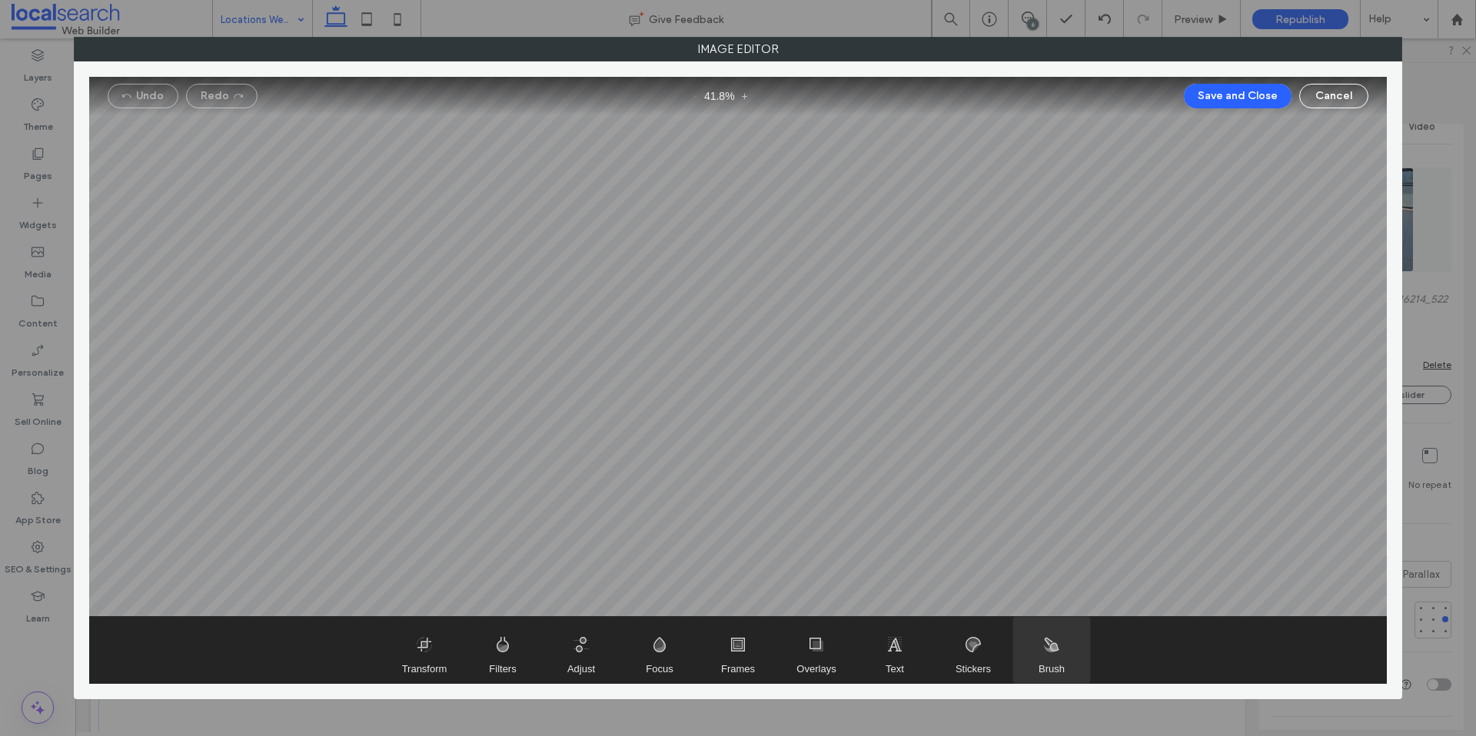
click at [1064, 657] on span "Brush" at bounding box center [1051, 650] width 77 height 66
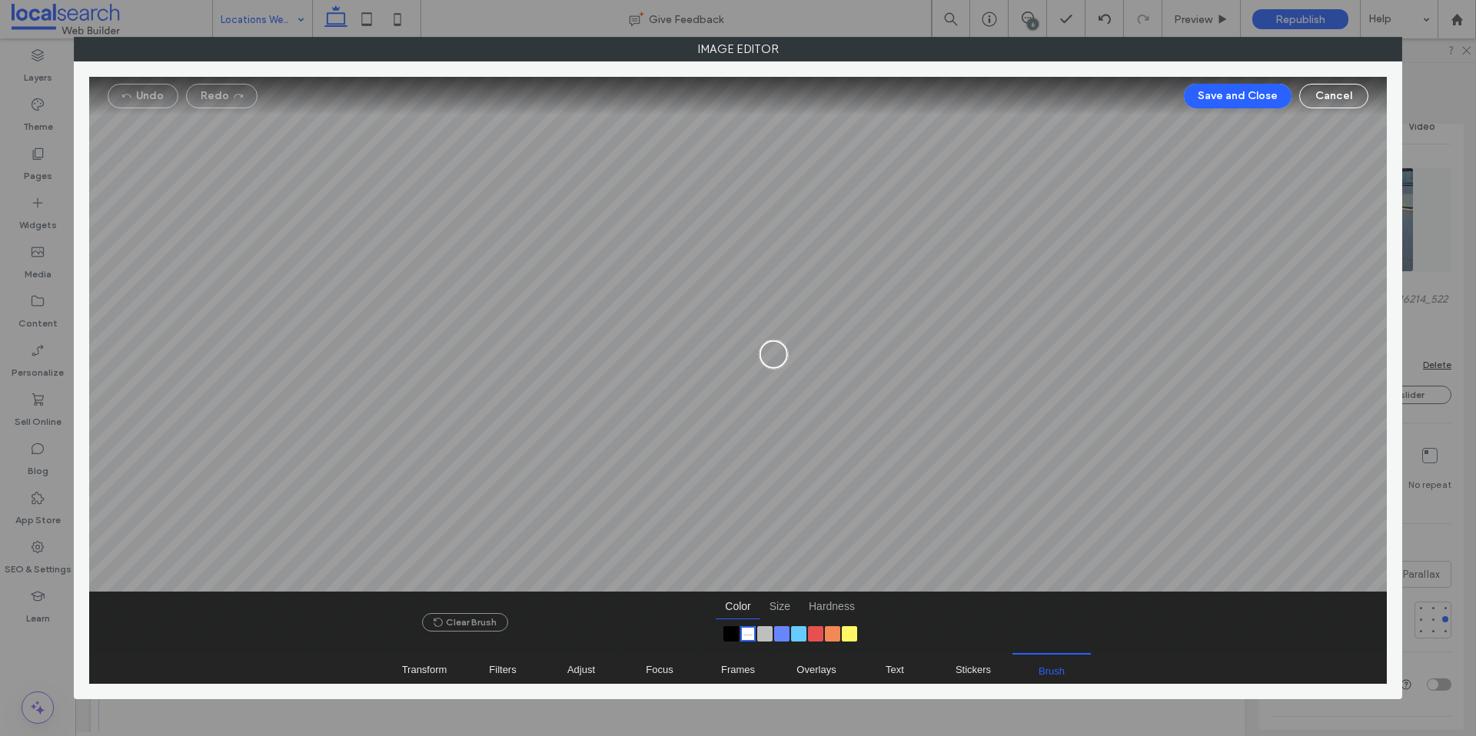
drag, startPoint x: 845, startPoint y: 328, endPoint x: 775, endPoint y: 354, distance: 73.9
click at [773, 355] on div at bounding box center [773, 354] width 28 height 28
click at [139, 97] on button "Undo" at bounding box center [143, 96] width 71 height 25
click at [1332, 101] on button "Cancel" at bounding box center [1333, 96] width 69 height 25
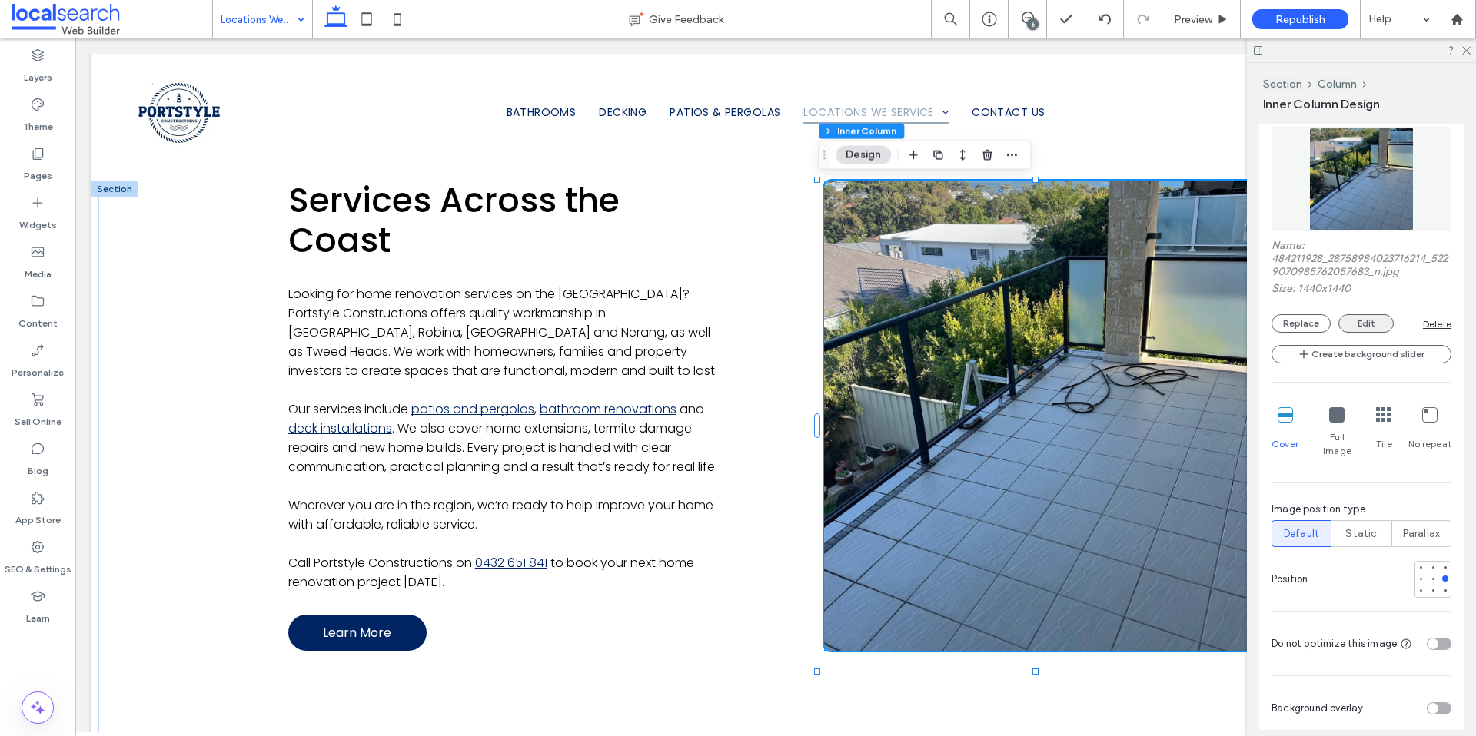
scroll to position [480, 0]
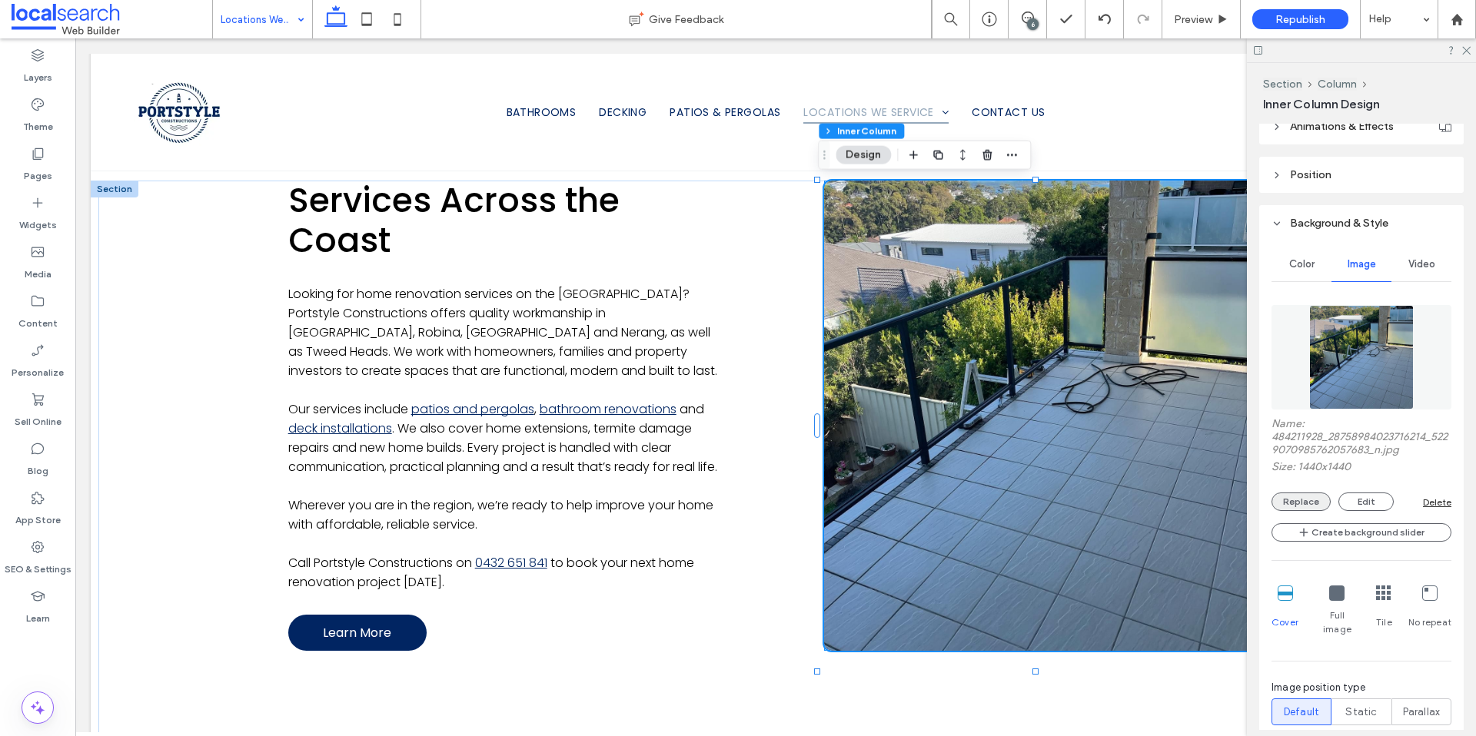
click at [1298, 501] on button "Replace" at bounding box center [1300, 502] width 59 height 18
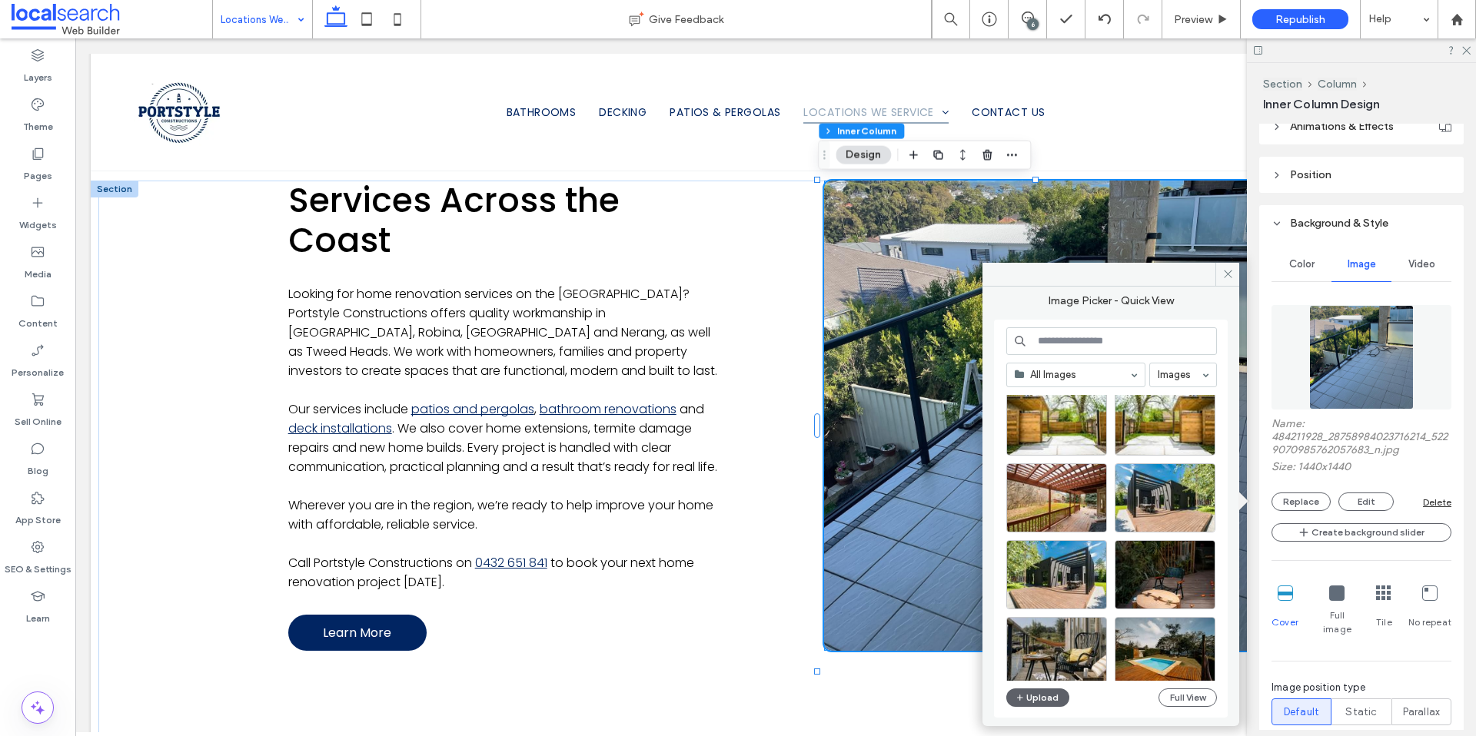
scroll to position [659, 0]
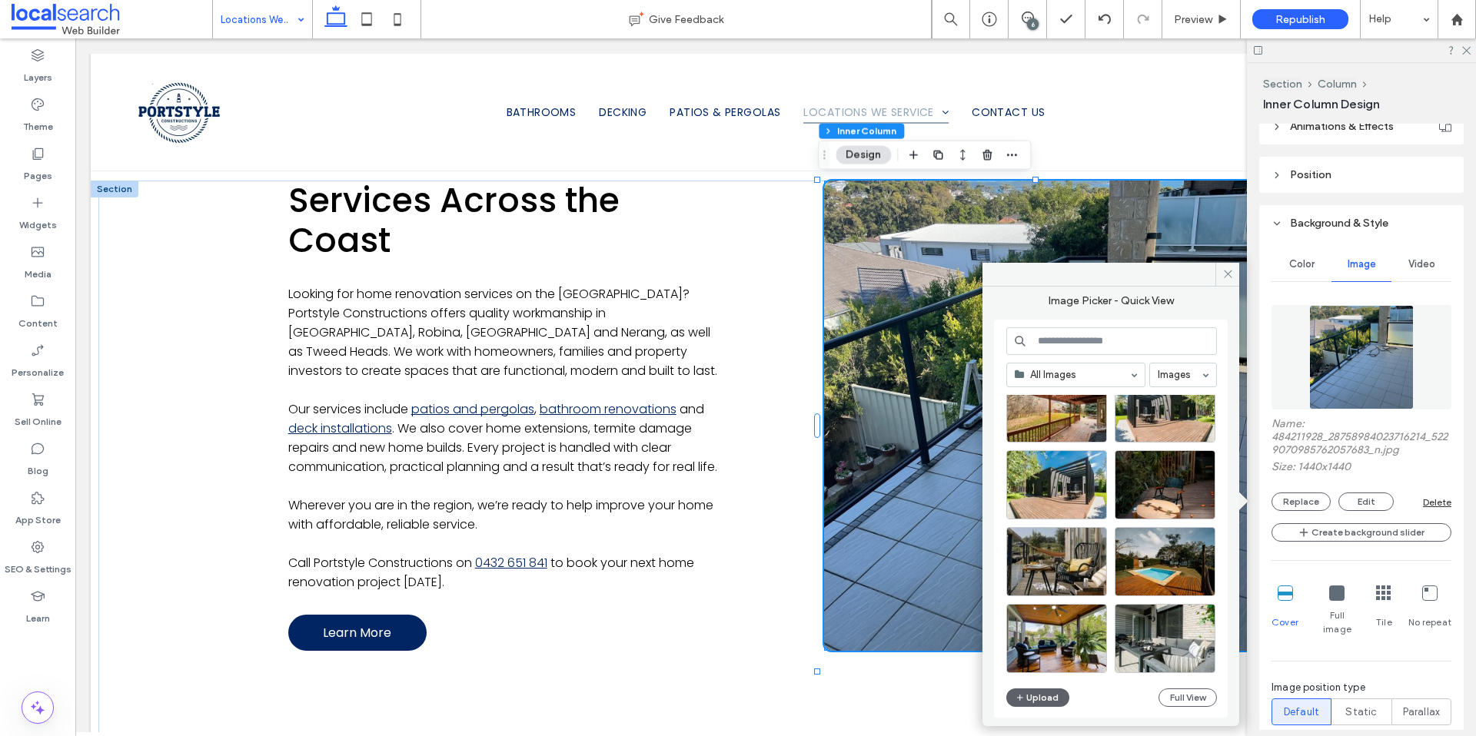
click at [1061, 342] on input at bounding box center [1111, 341] width 211 height 28
click at [1176, 376] on input at bounding box center [1178, 375] width 43 height 11
click at [1071, 344] on input at bounding box center [1111, 341] width 211 height 28
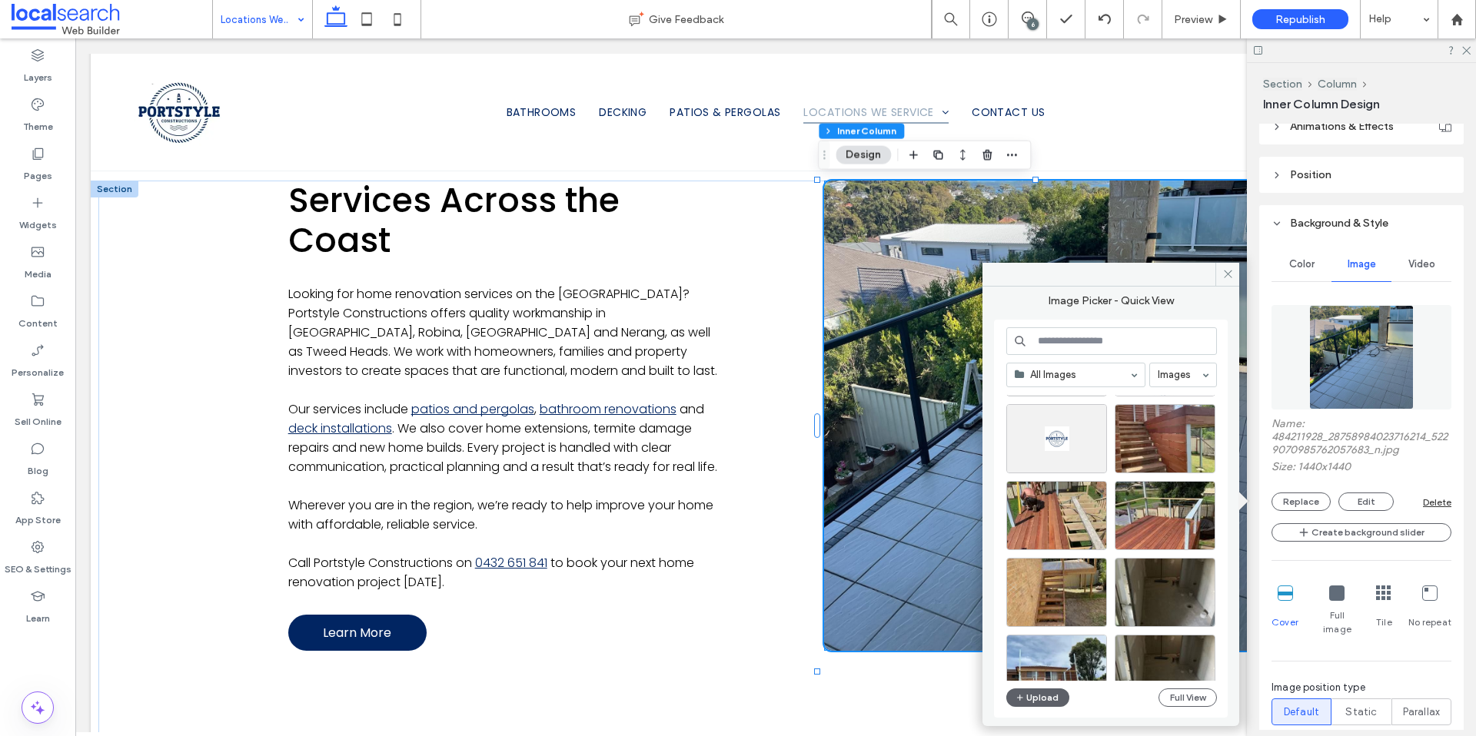
scroll to position [3784, 0]
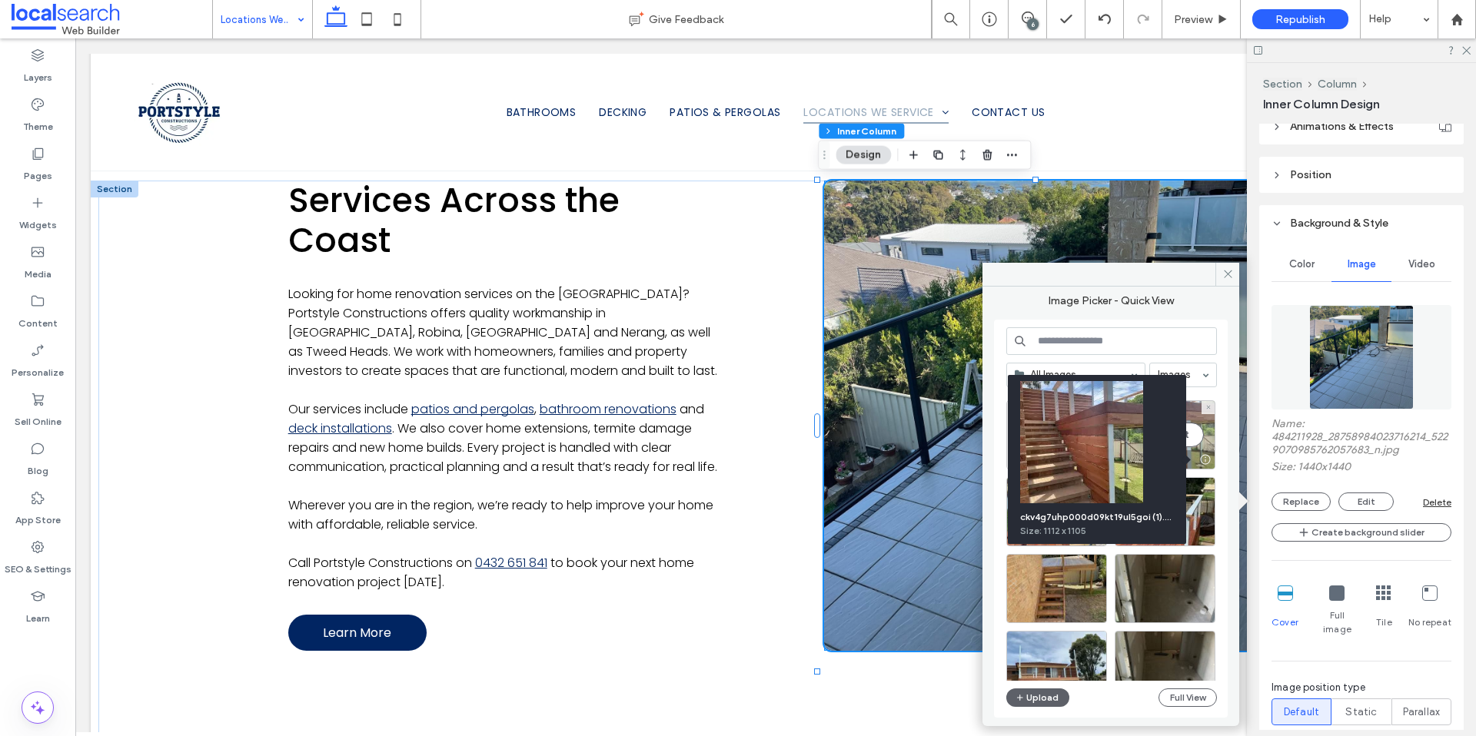
click at [1208, 459] on div at bounding box center [1204, 459] width 19 height 12
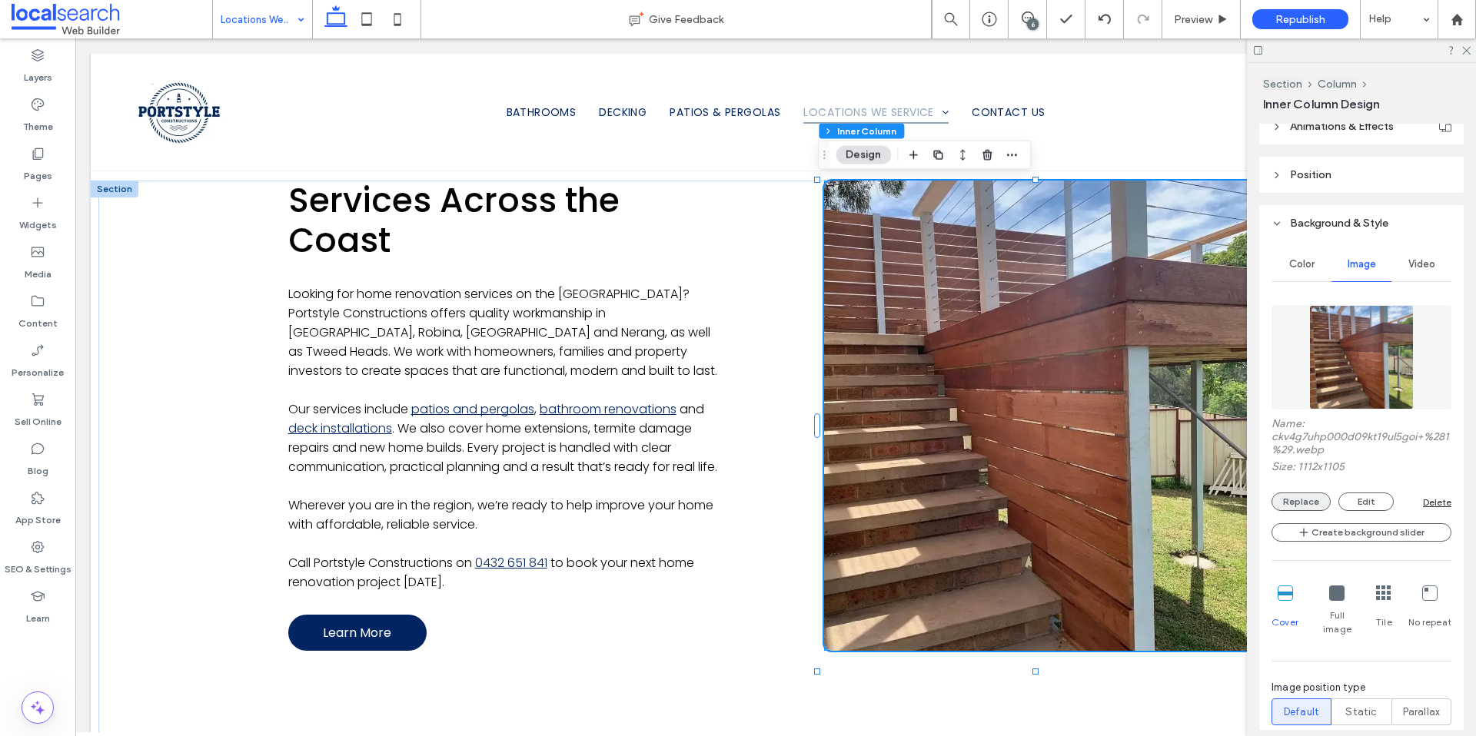
click at [1283, 504] on button "Replace" at bounding box center [1300, 502] width 59 height 18
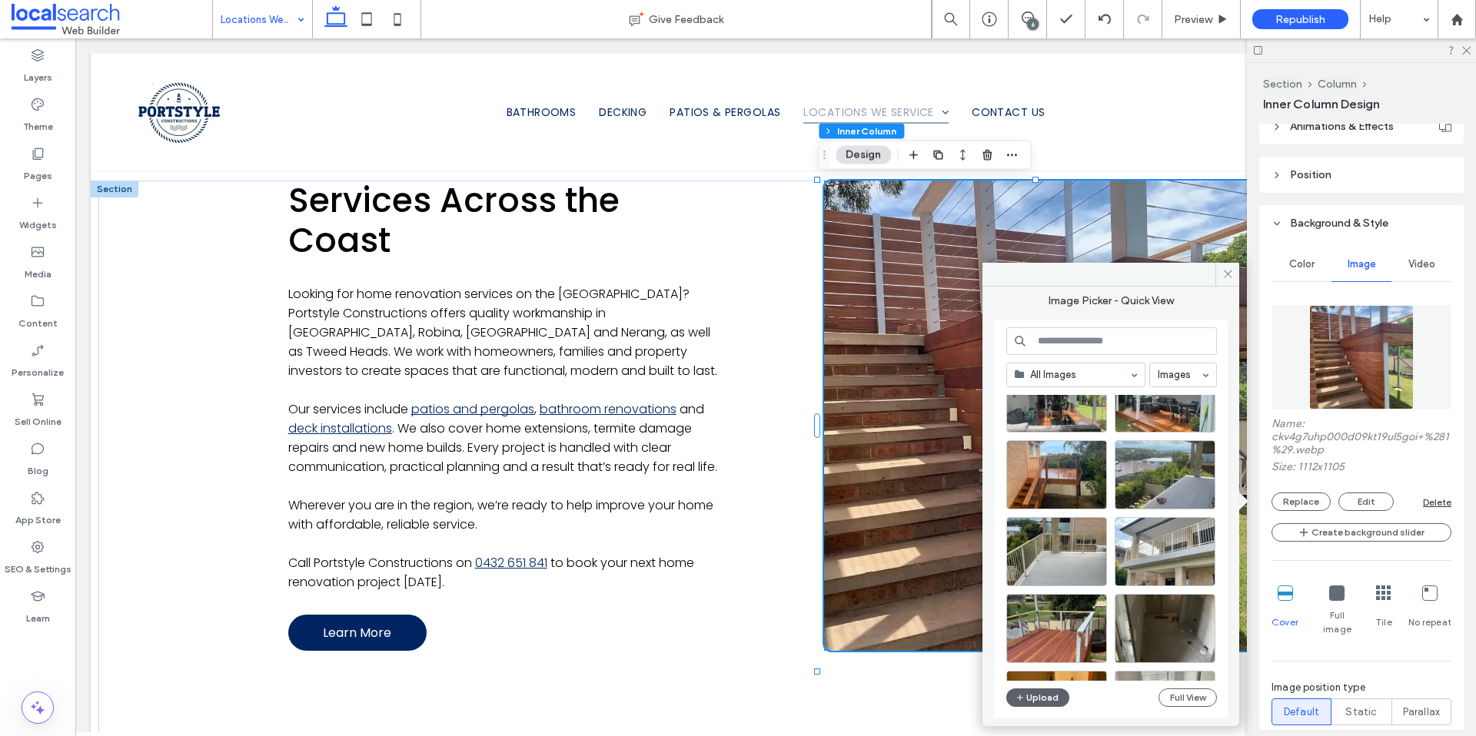
scroll to position [5011, 0]
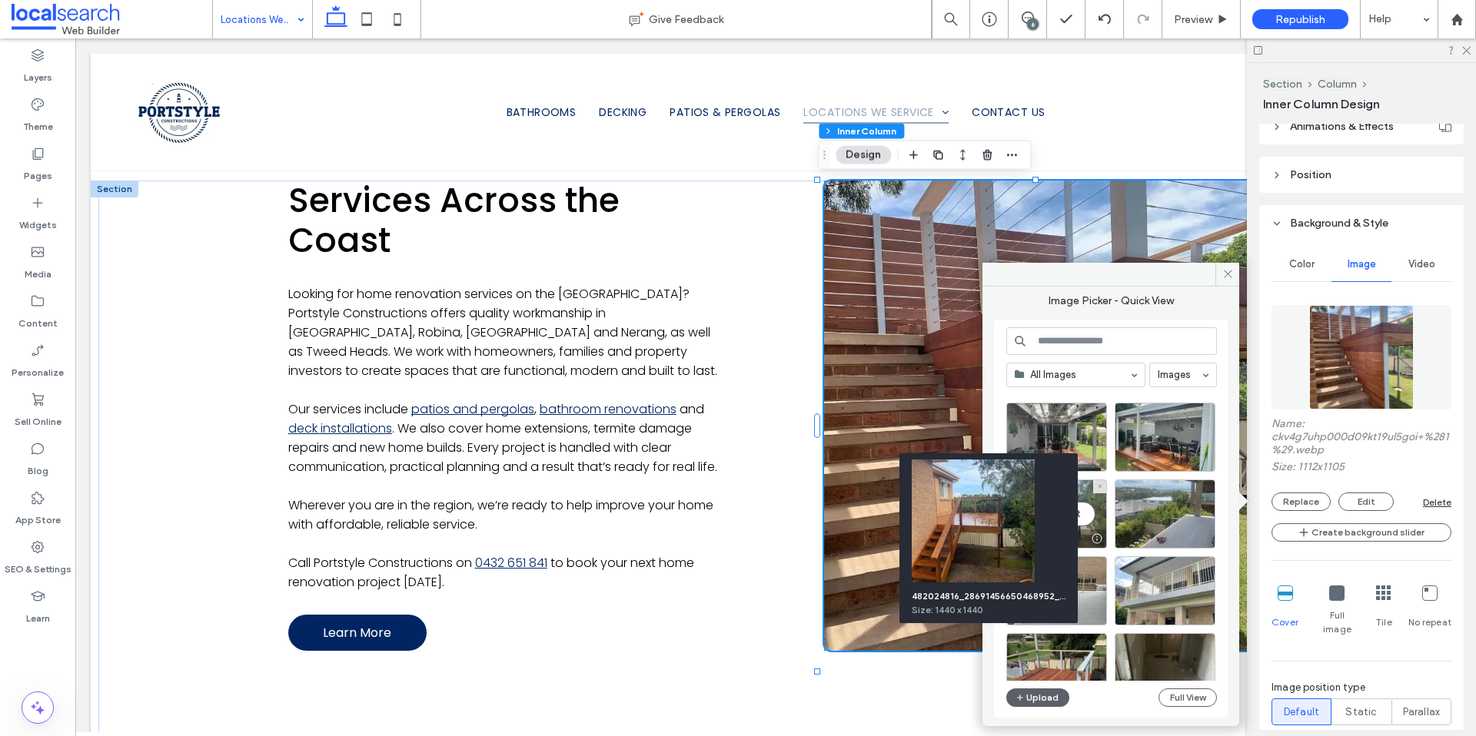
click at [1097, 538] on div at bounding box center [1096, 539] width 19 height 12
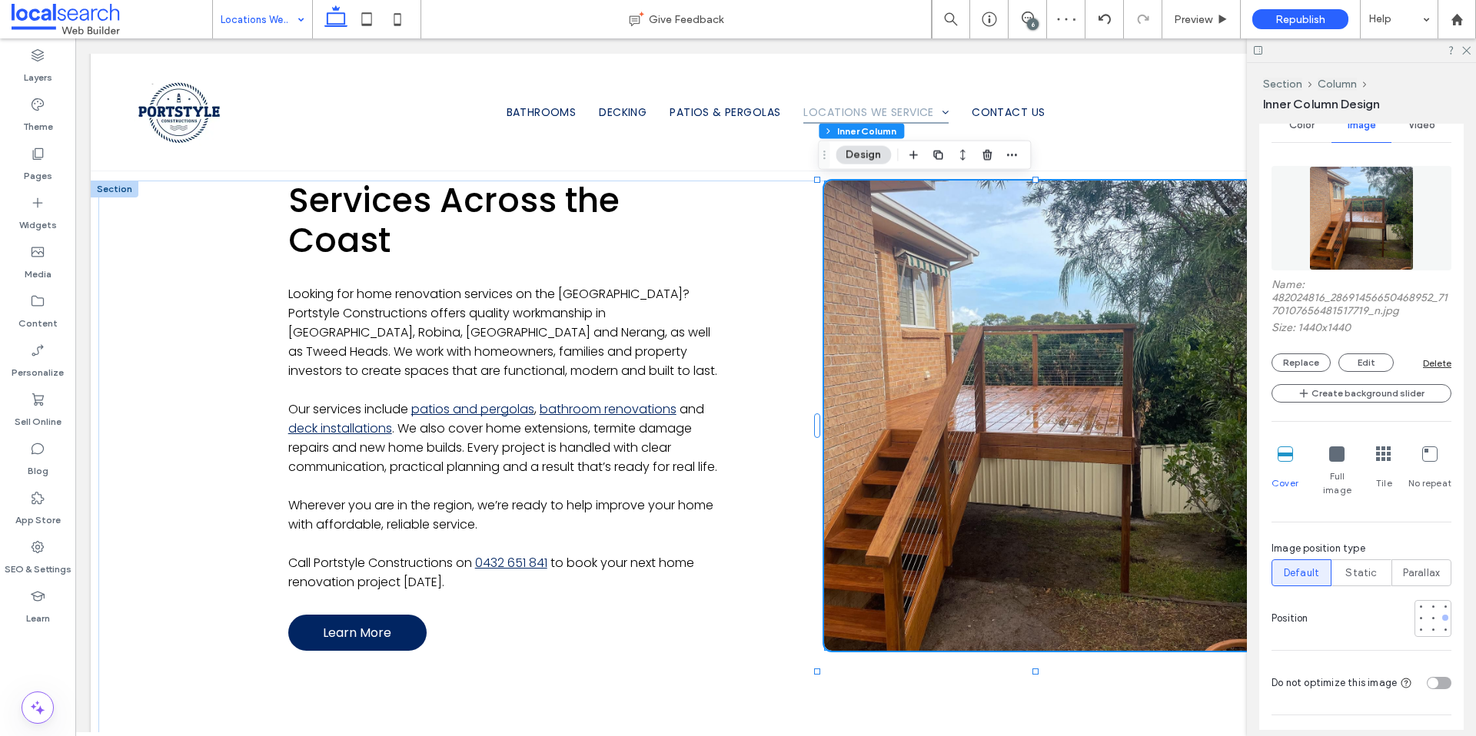
scroll to position [628, 0]
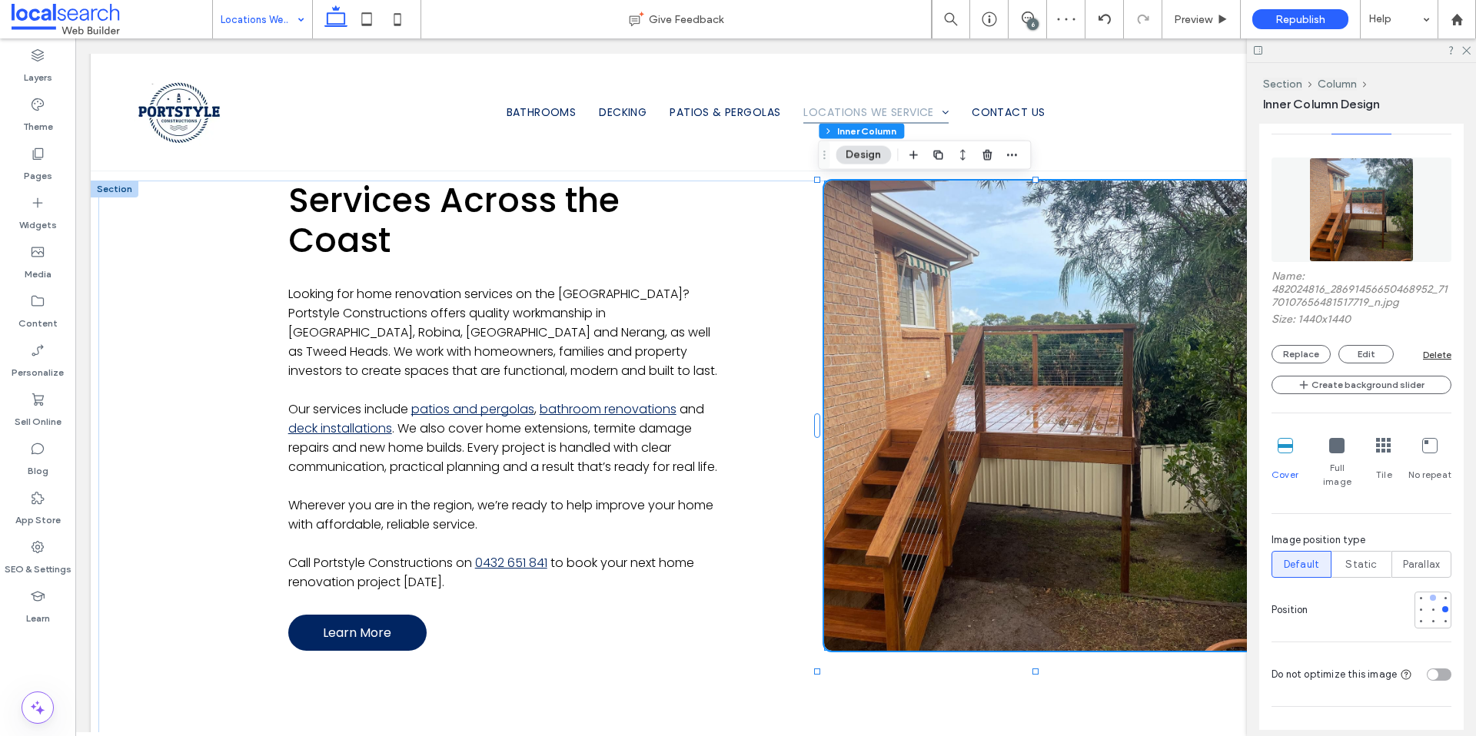
click at [1429, 593] on div at bounding box center [1432, 598] width 11 height 11
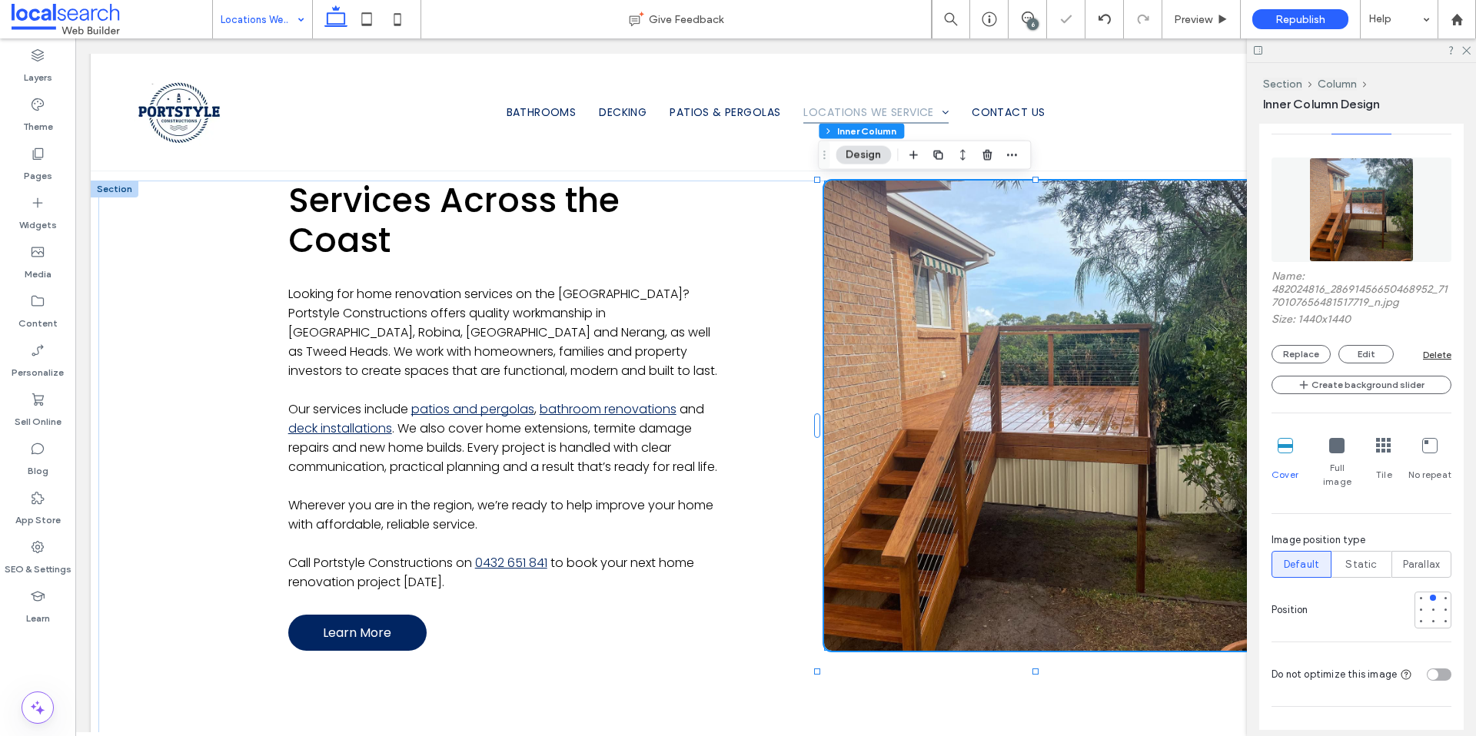
click at [1430, 598] on div at bounding box center [1432, 610] width 37 height 37
click at [1427, 604] on div at bounding box center [1432, 609] width 11 height 11
click at [1416, 604] on div at bounding box center [1420, 609] width 11 height 11
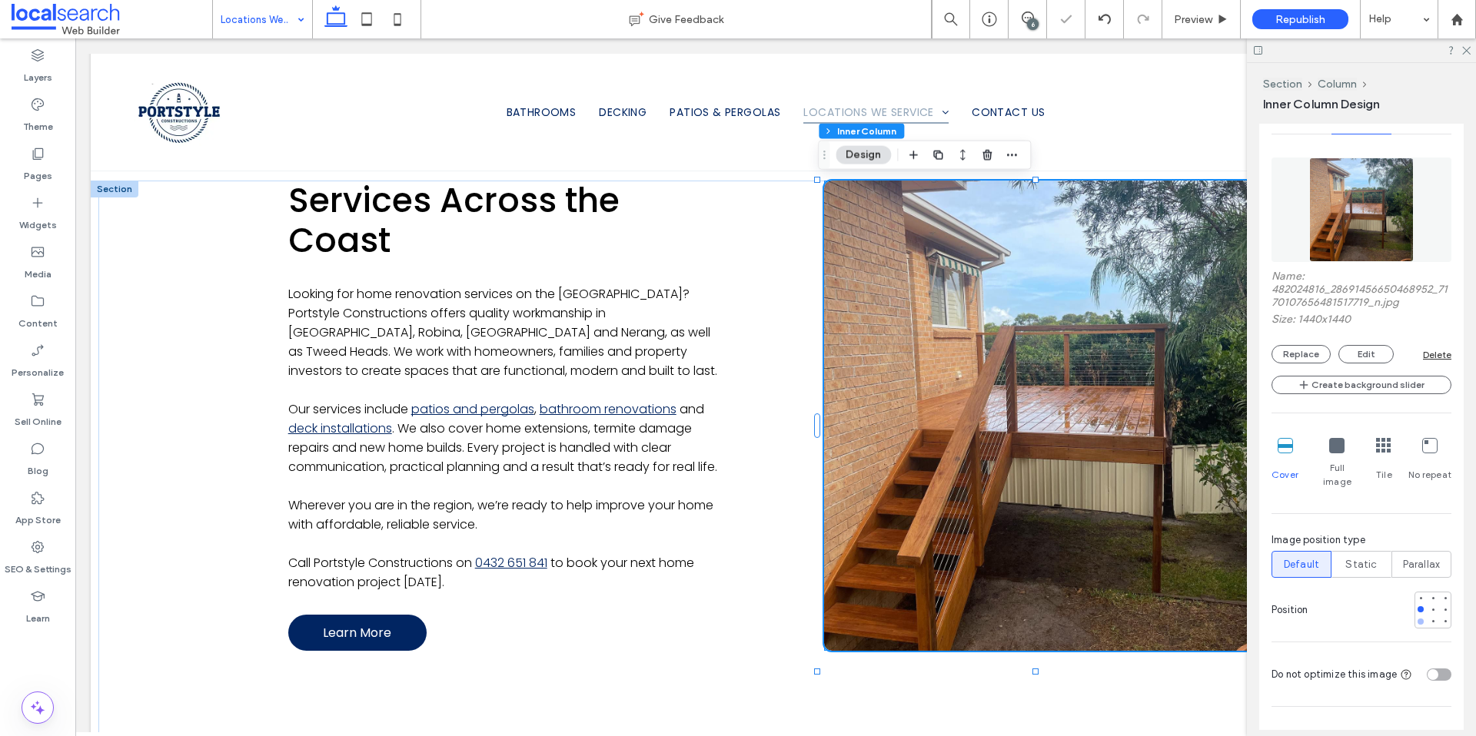
click at [1417, 619] on div at bounding box center [1420, 622] width 6 height 6
click at [1430, 619] on div at bounding box center [1433, 622] width 6 height 6
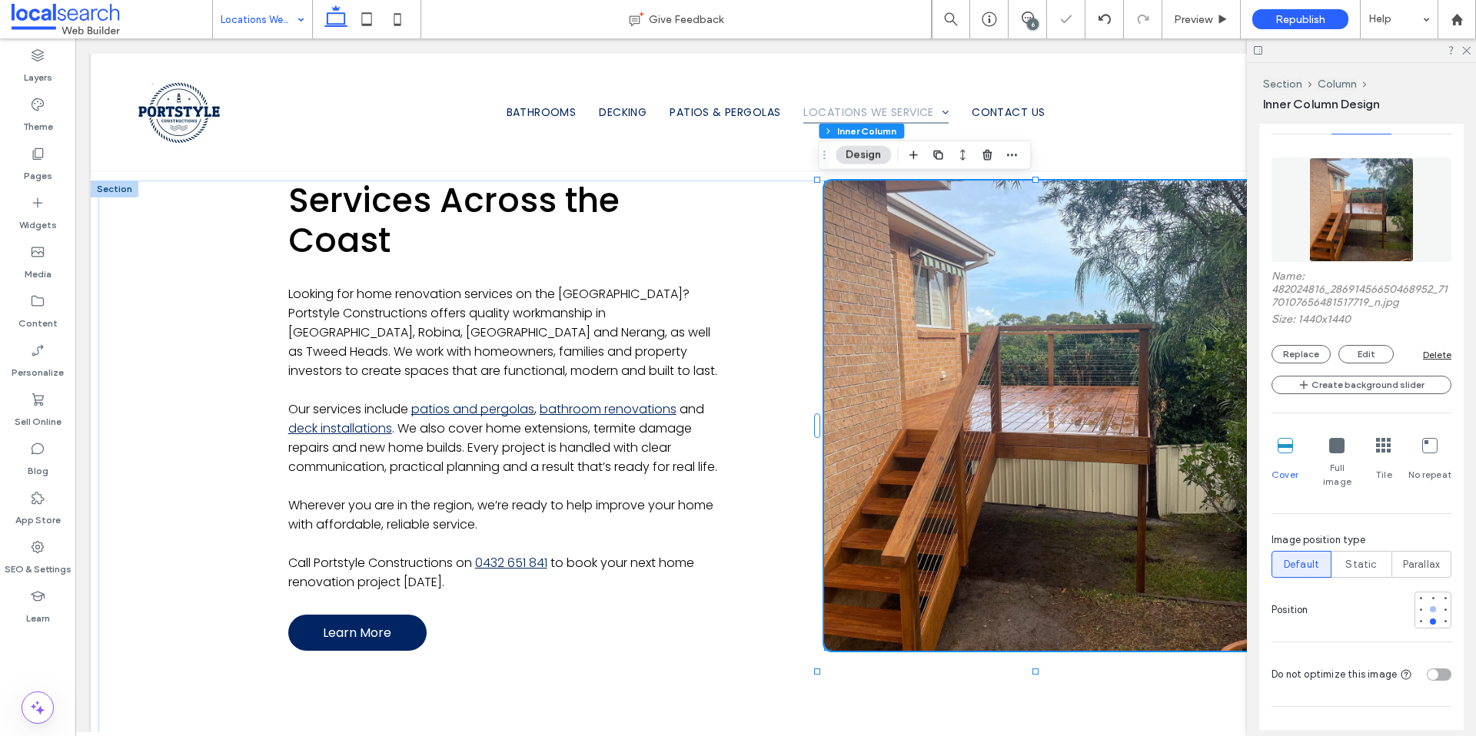
click at [1427, 604] on div at bounding box center [1432, 609] width 11 height 11
click at [1440, 604] on div at bounding box center [1445, 609] width 11 height 11
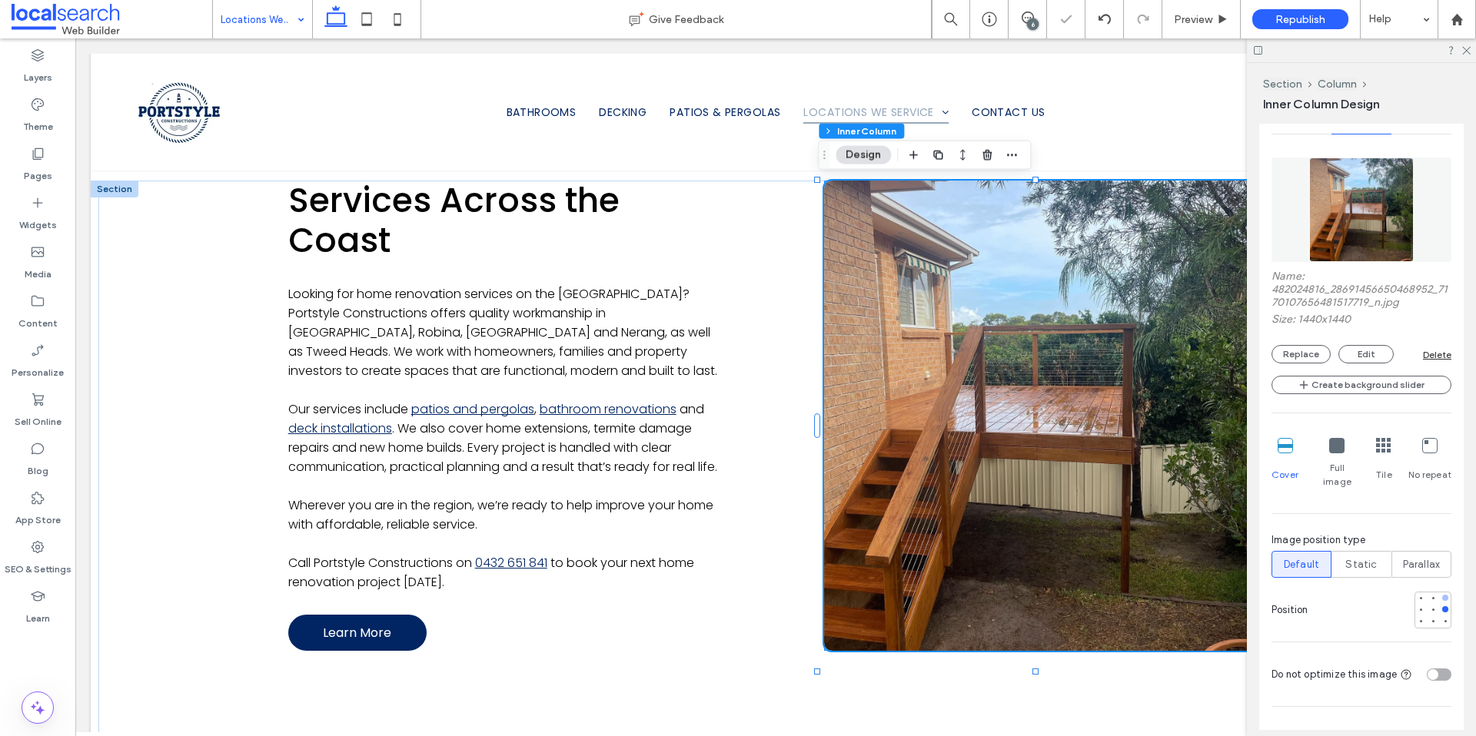
click at [1440, 593] on div at bounding box center [1445, 598] width 11 height 11
click at [1442, 619] on div at bounding box center [1445, 622] width 6 height 6
click at [1292, 352] on button "Replace" at bounding box center [1300, 354] width 59 height 18
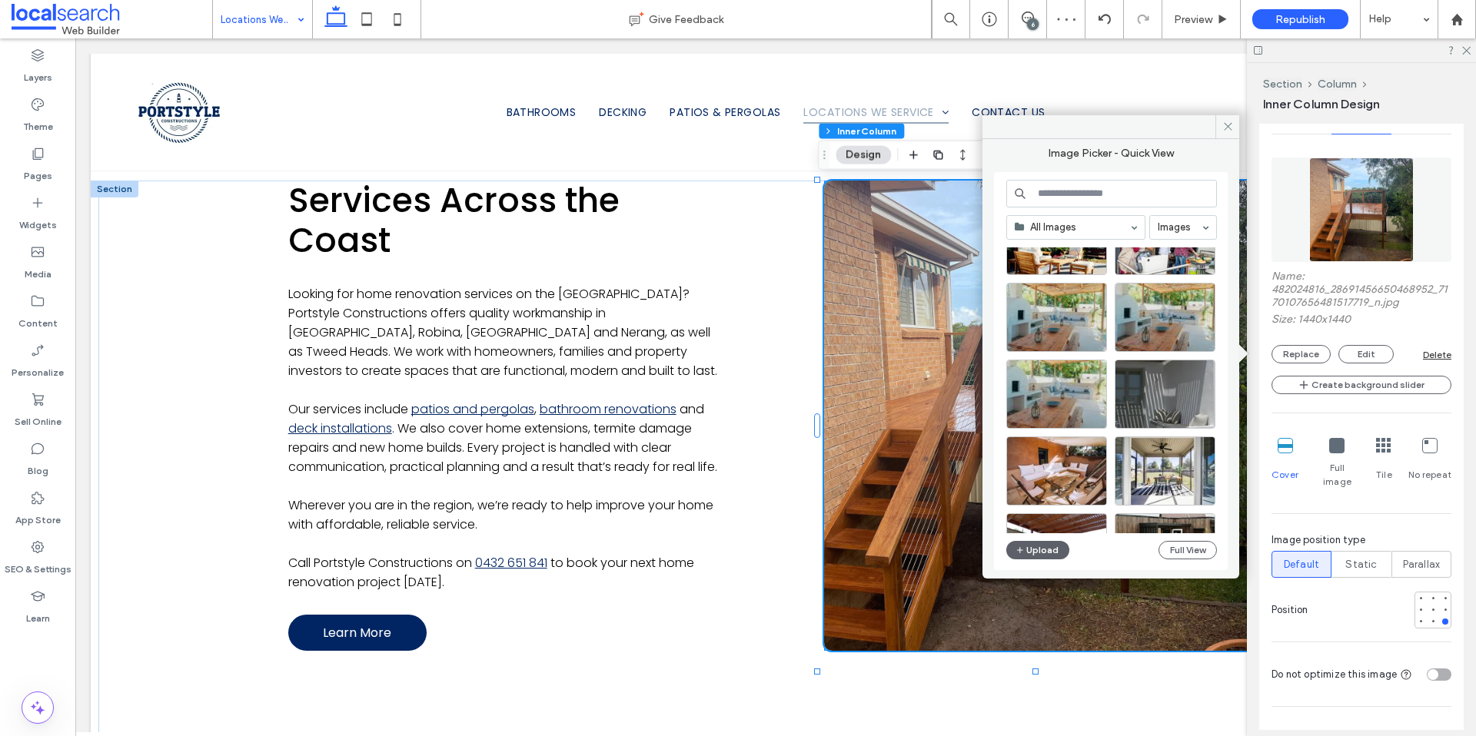
scroll to position [0, 0]
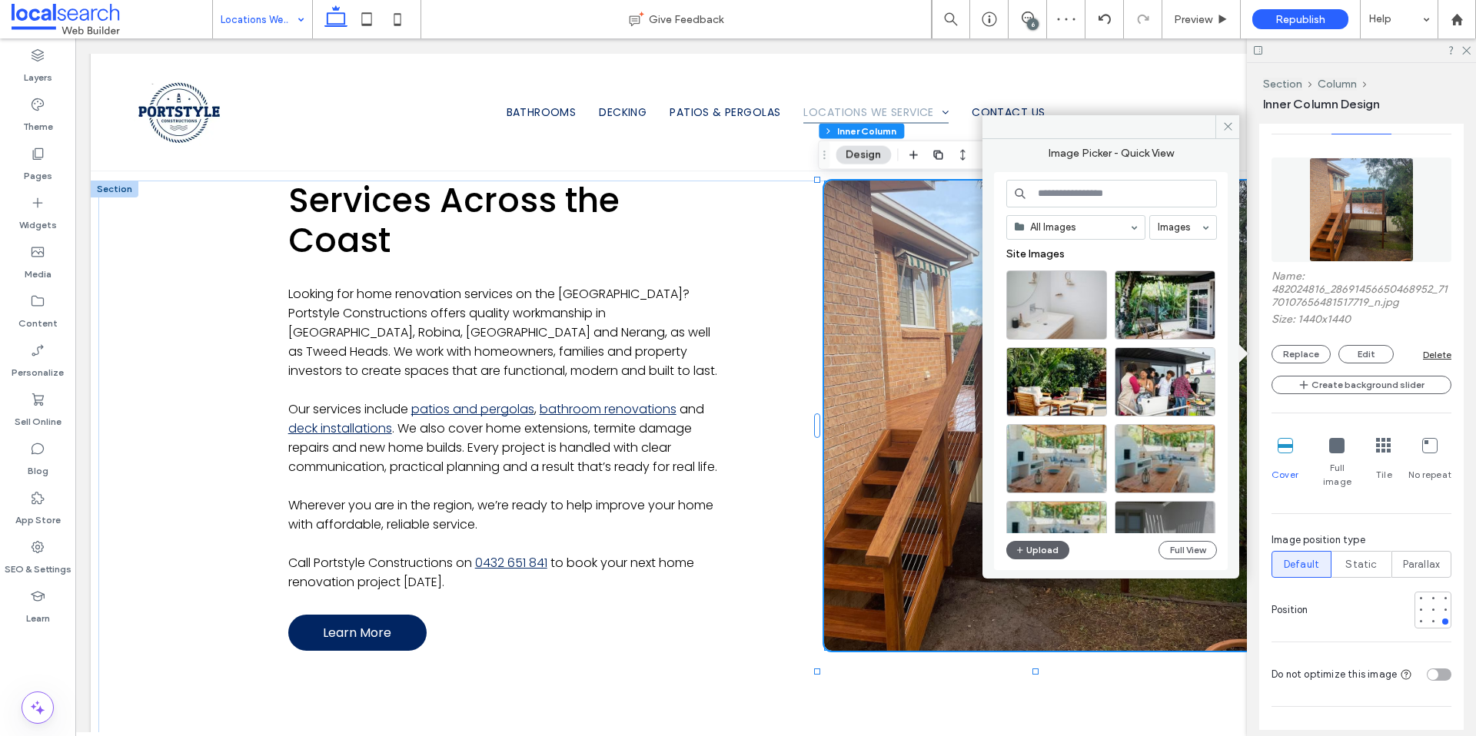
click at [1066, 201] on input at bounding box center [1111, 194] width 211 height 28
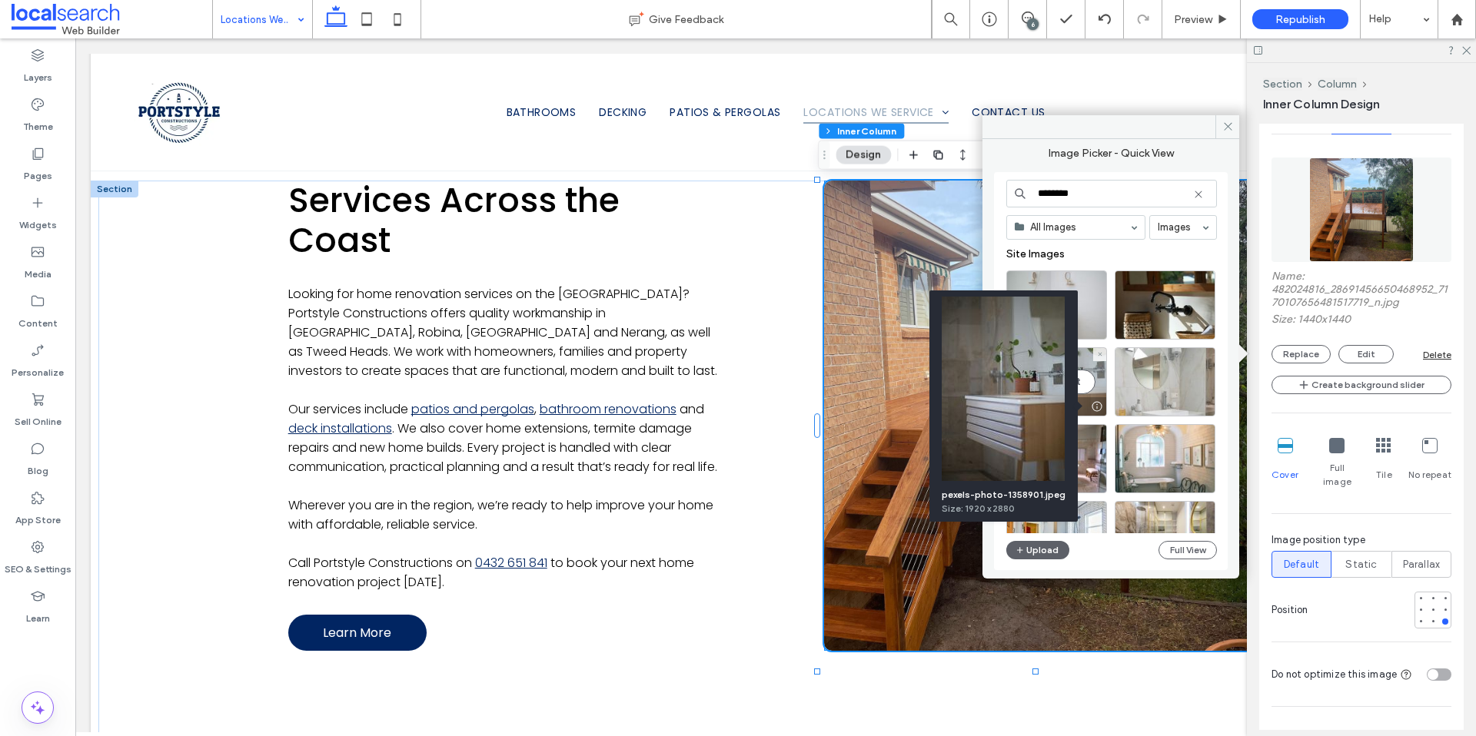
type input "********"
click at [1097, 406] on div at bounding box center [1096, 406] width 19 height 12
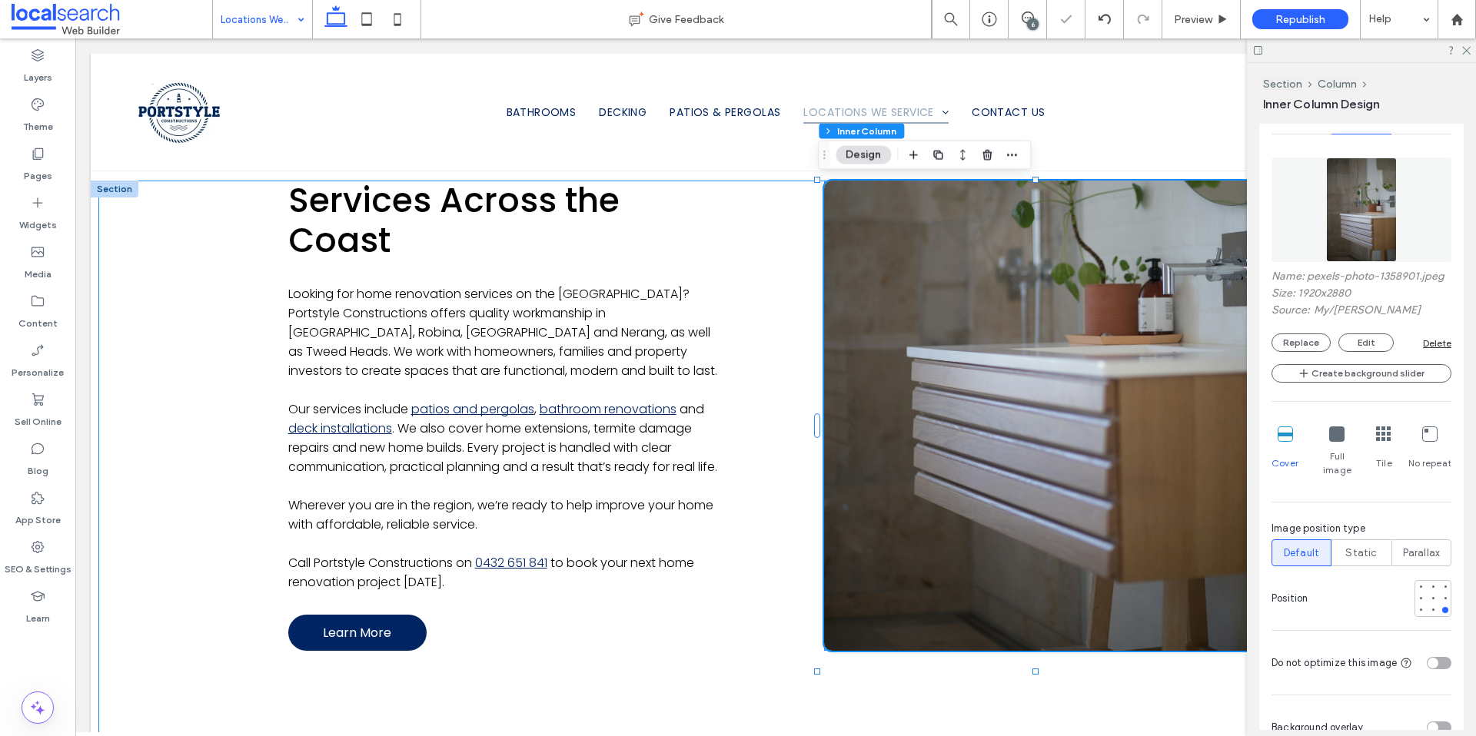
click at [207, 377] on div "Services Across the Coast Looking for home renovation services on the [GEOGRAPH…" at bounding box center [775, 462] width 1354 height 563
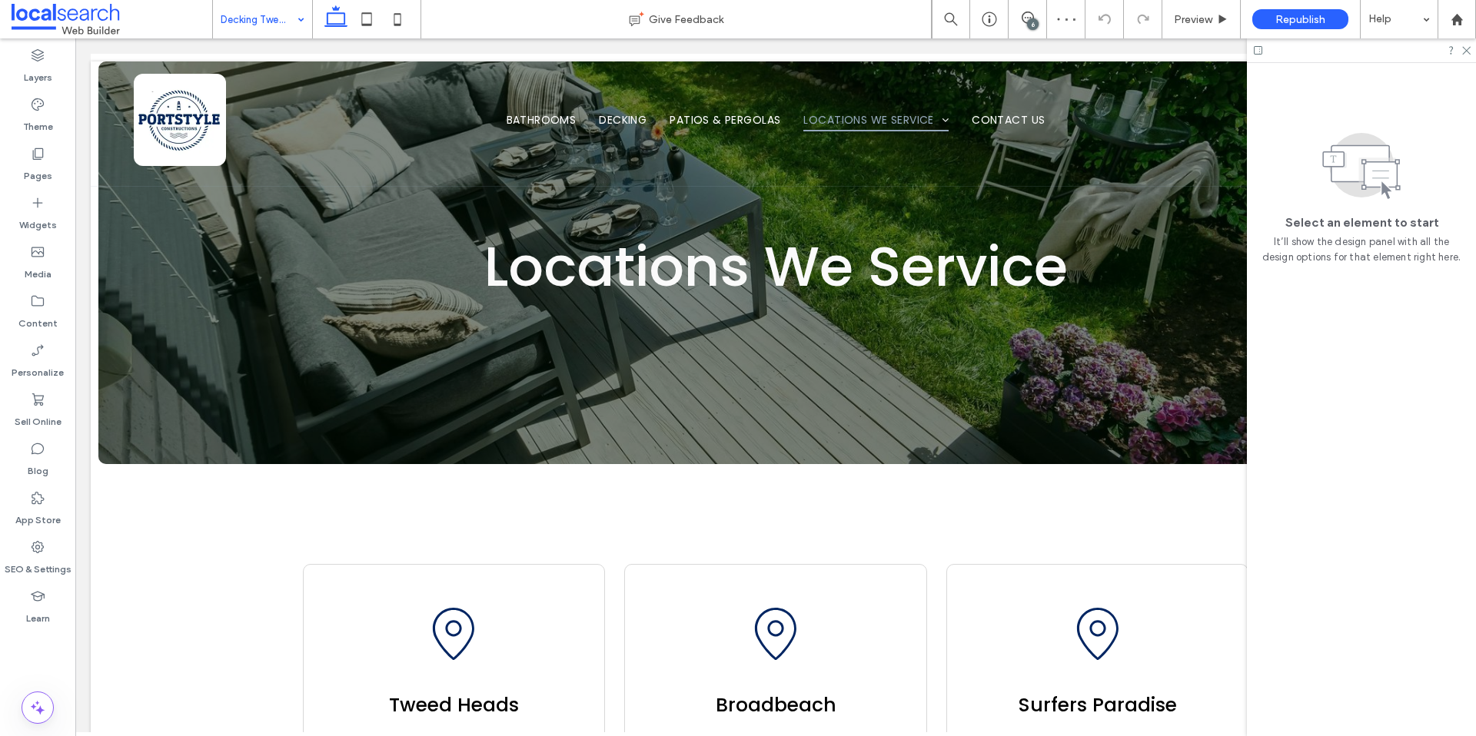
click at [264, 23] on input at bounding box center [259, 19] width 76 height 38
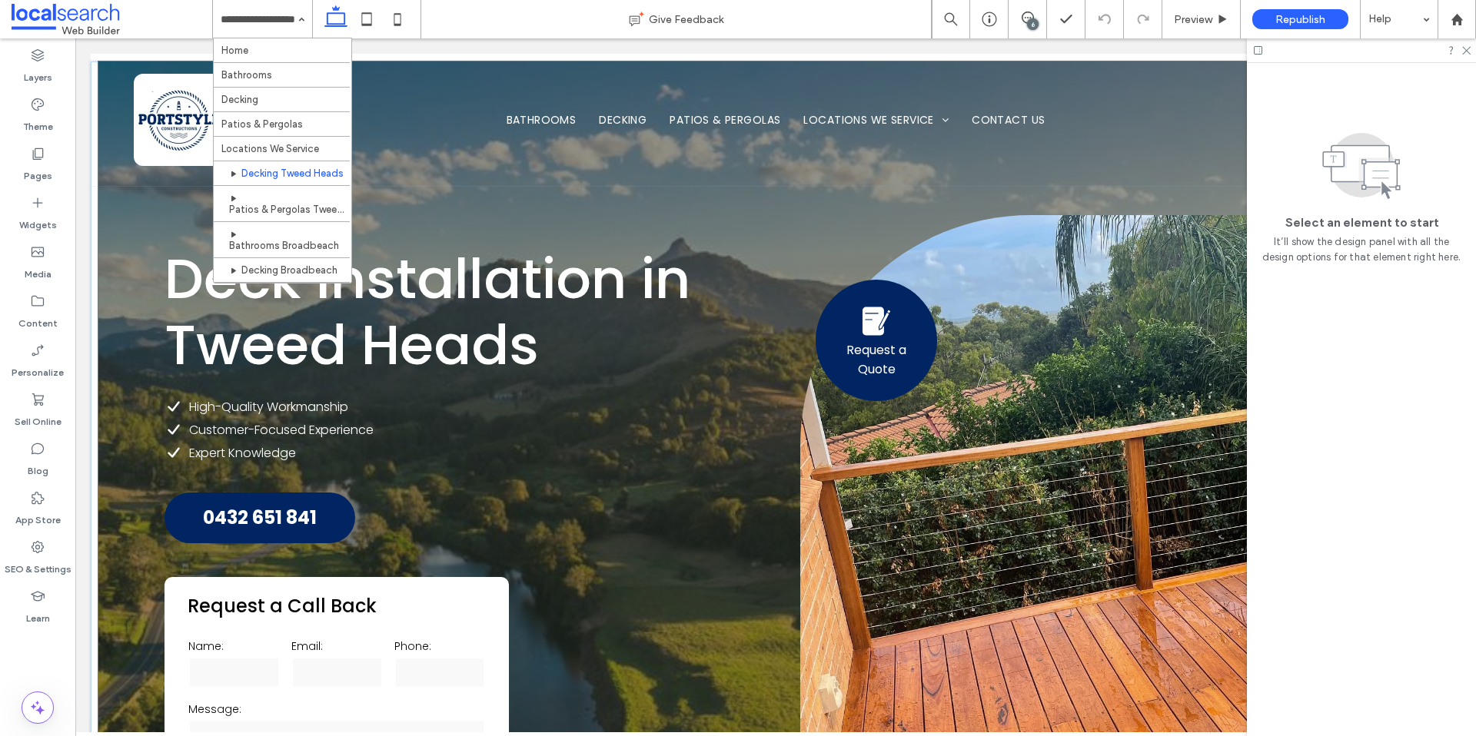
click at [124, 250] on div "**********" at bounding box center [775, 509] width 1354 height 896
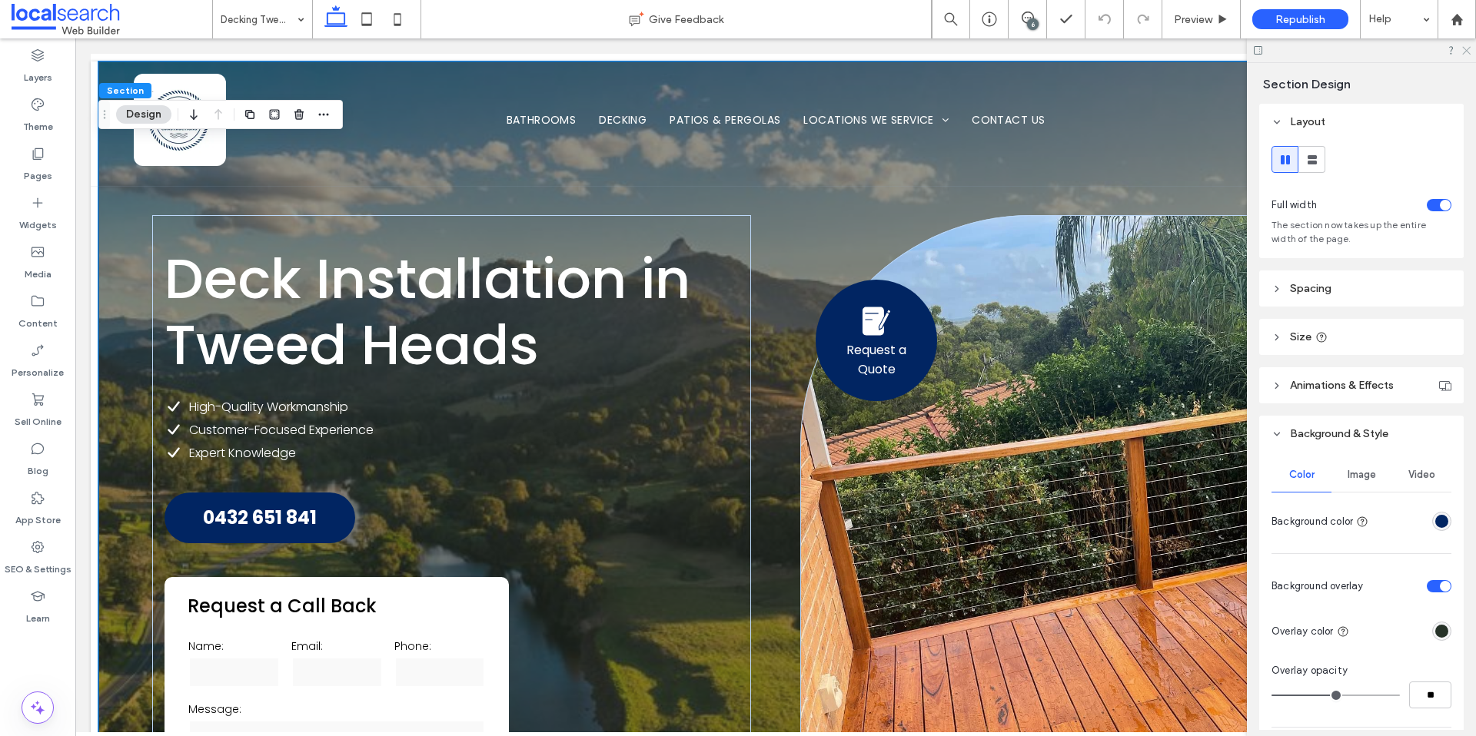
drag, startPoint x: 1468, startPoint y: 49, endPoint x: 1377, endPoint y: 25, distance: 93.8
click at [1468, 49] on icon at bounding box center [1465, 50] width 10 height 10
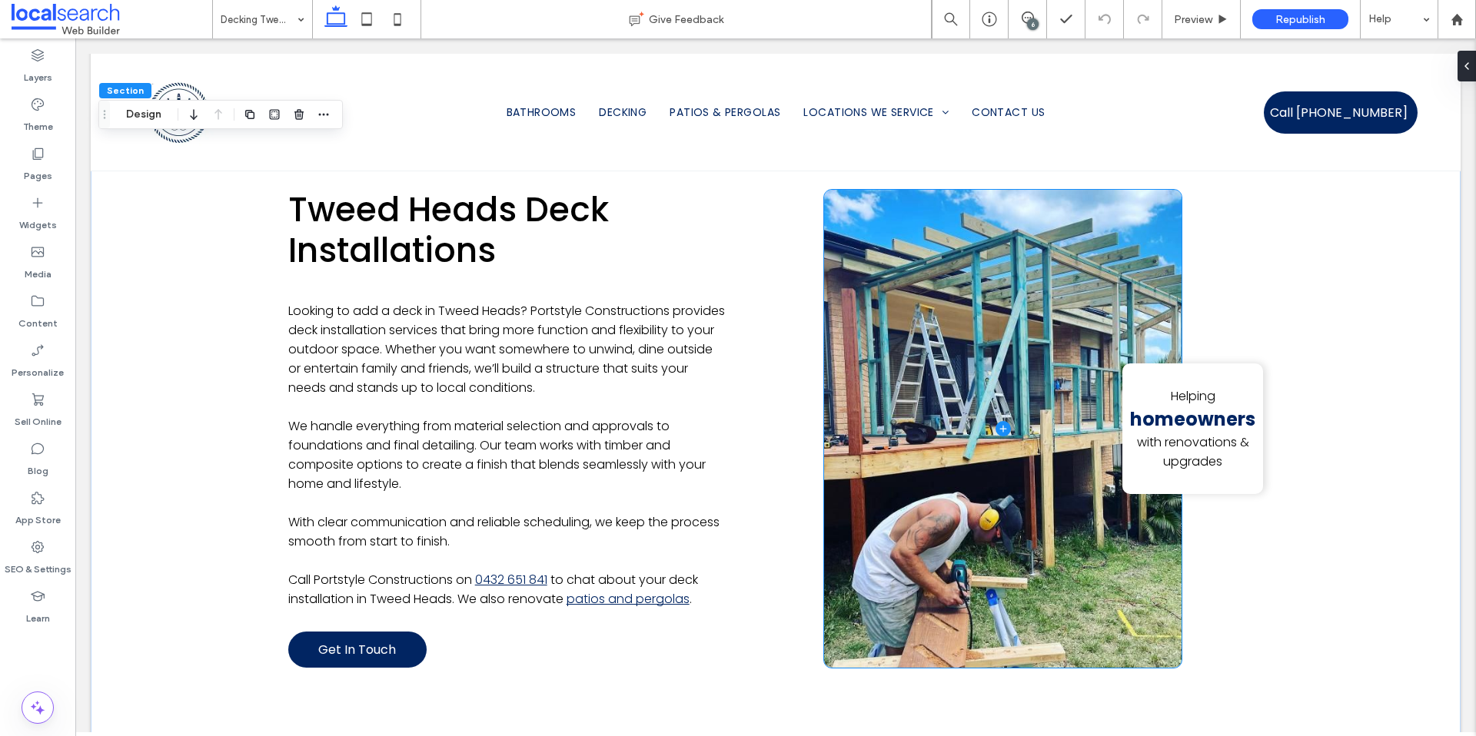
scroll to position [799, 0]
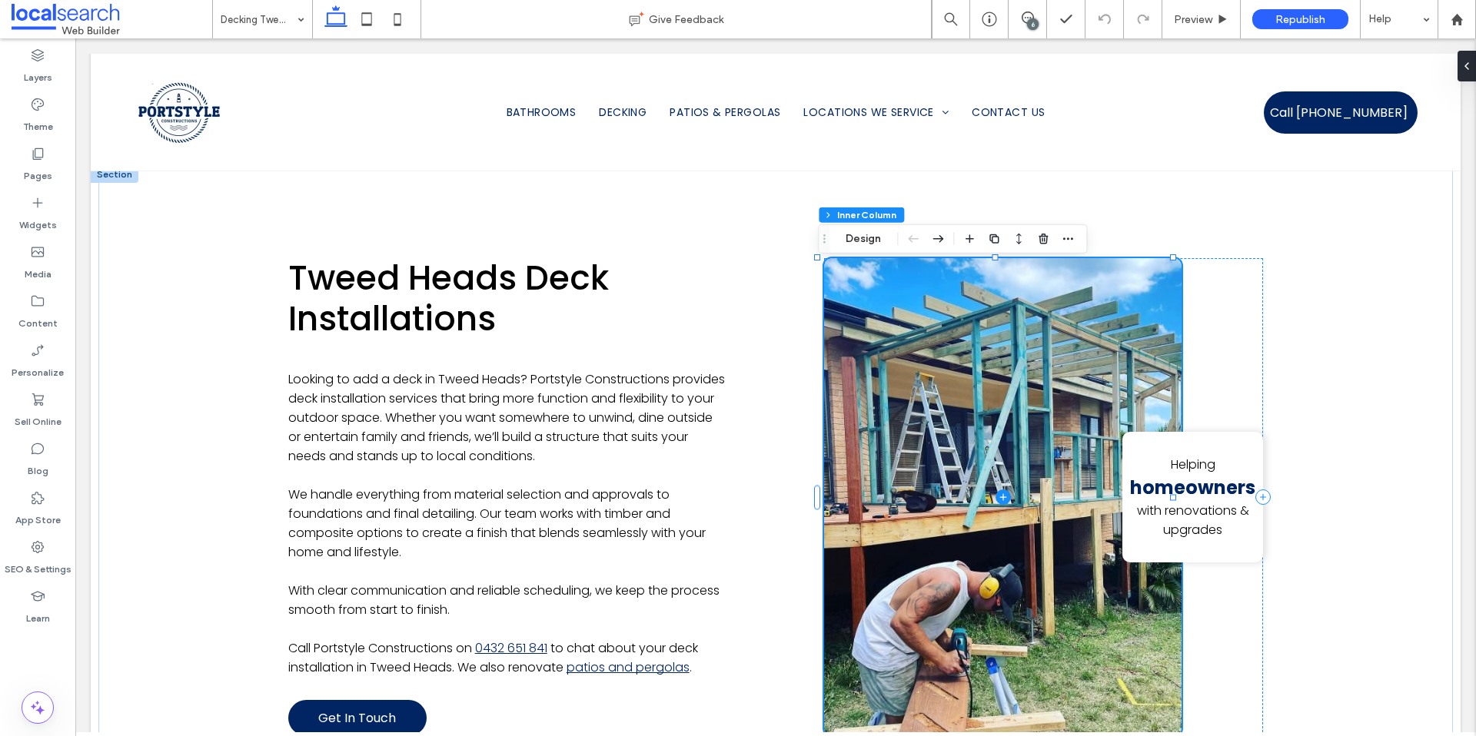
click at [955, 397] on span at bounding box center [1002, 497] width 357 height 479
click at [1466, 62] on icon at bounding box center [1460, 66] width 12 height 12
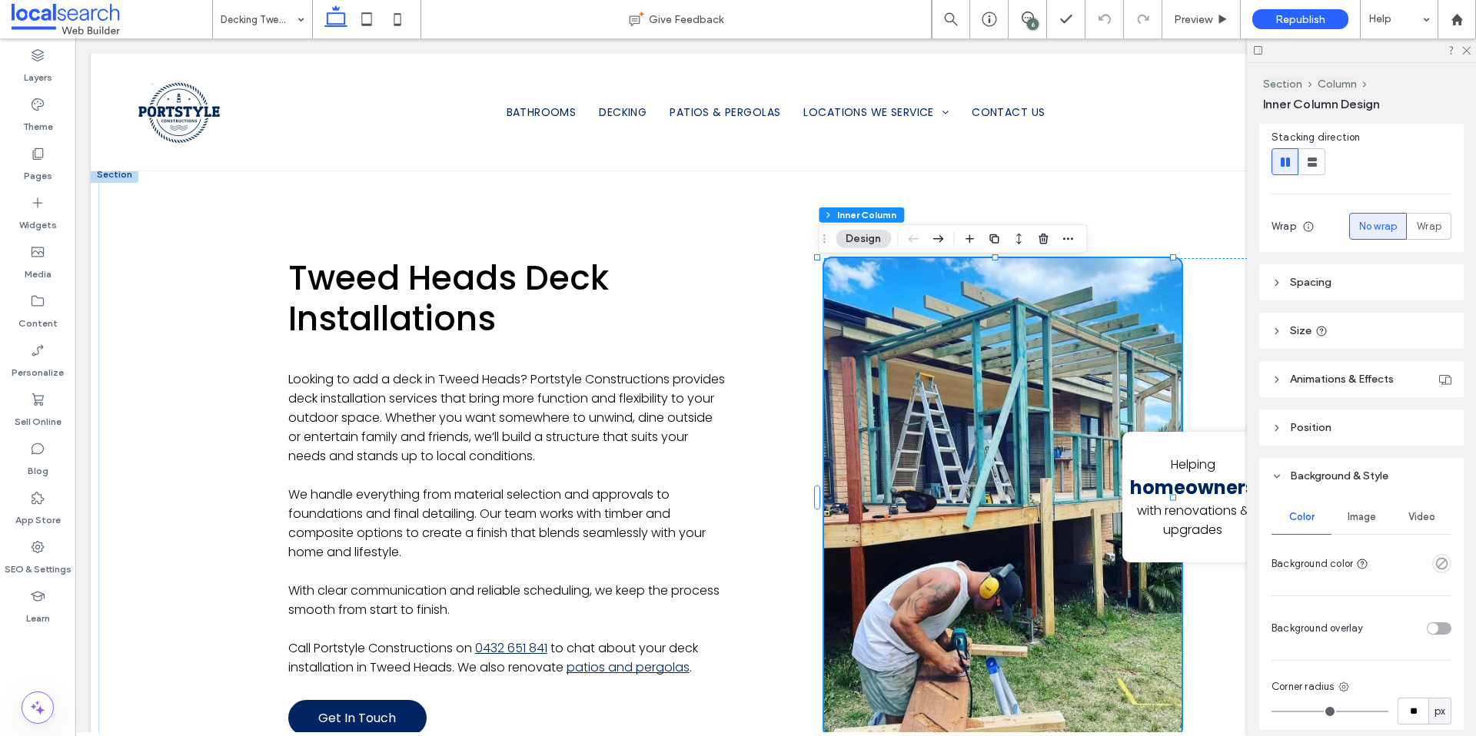
scroll to position [344, 0]
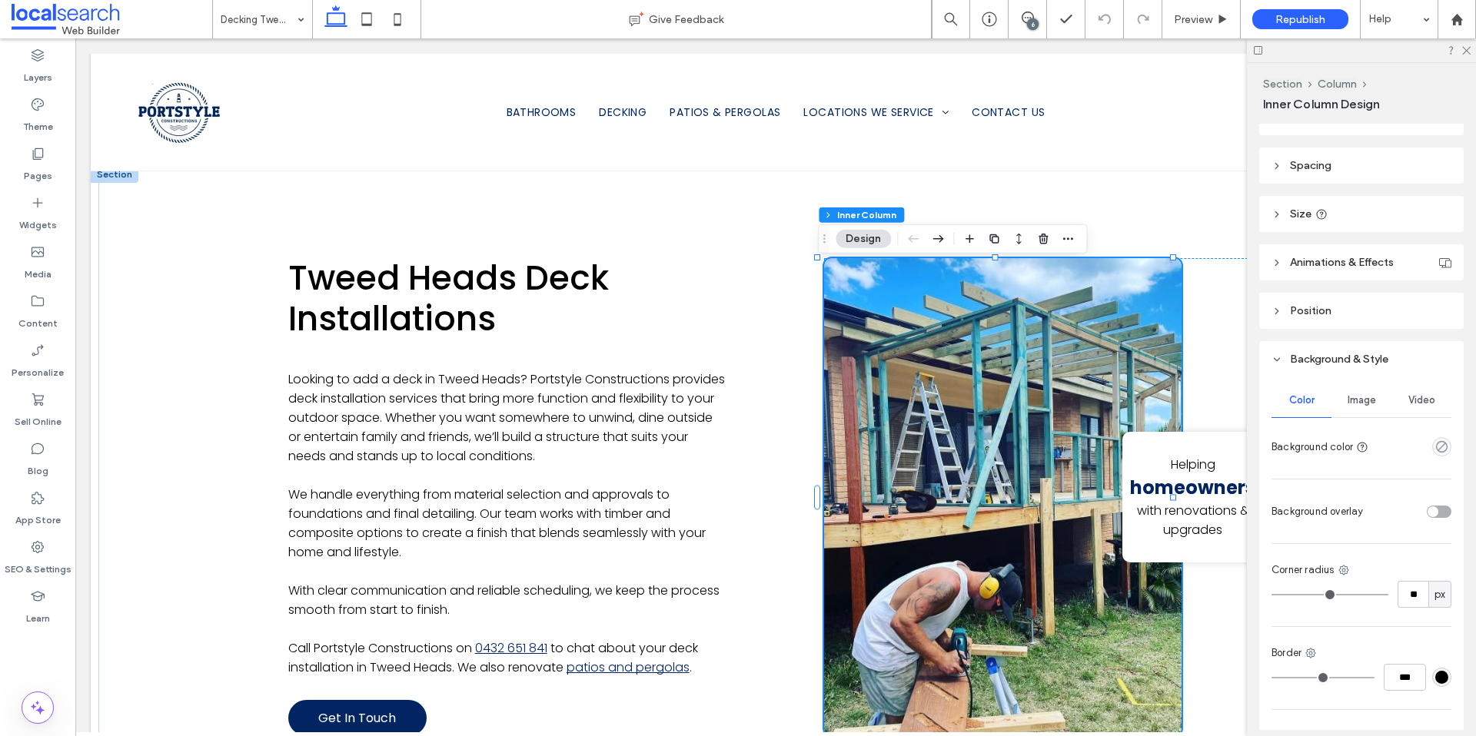
click at [1356, 413] on div "Image" at bounding box center [1361, 401] width 60 height 34
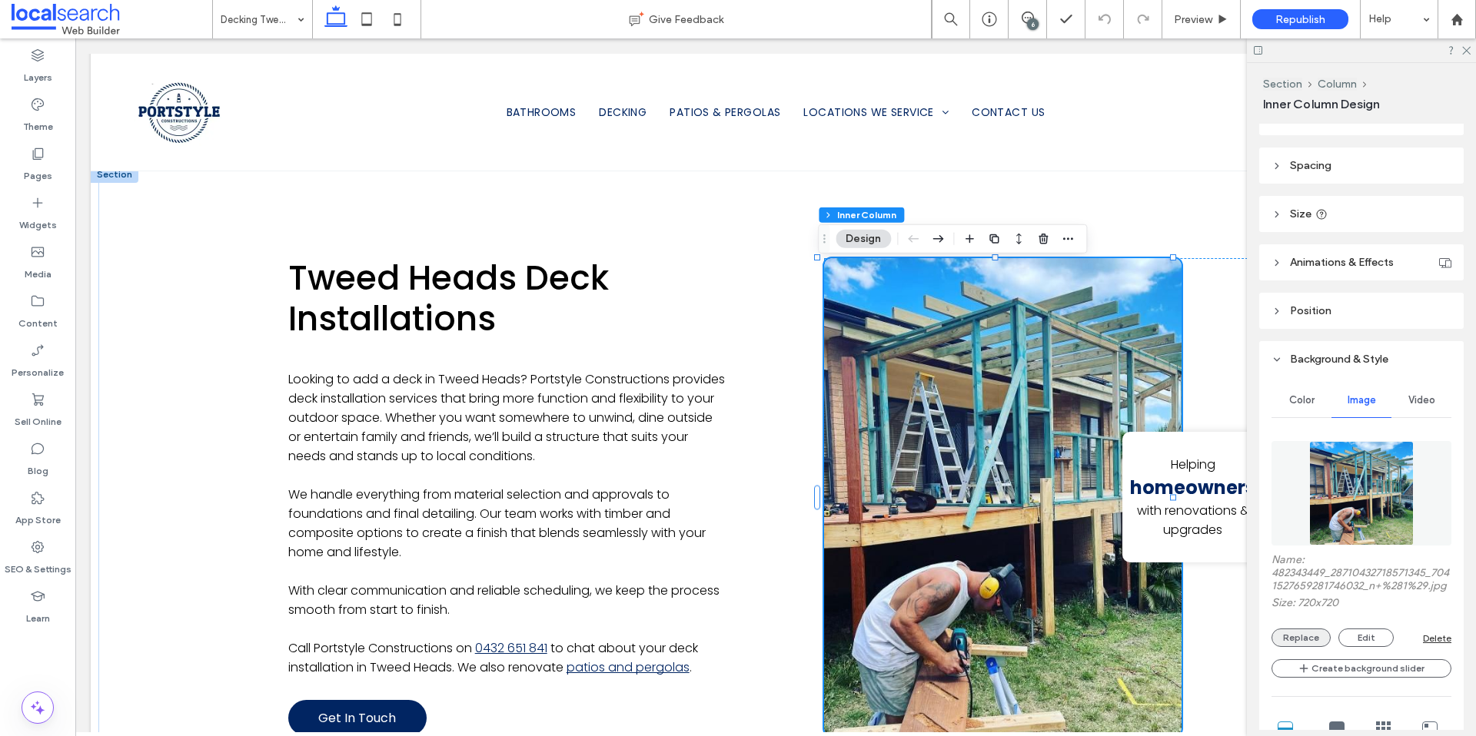
click at [1305, 647] on button "Replace" at bounding box center [1300, 638] width 59 height 18
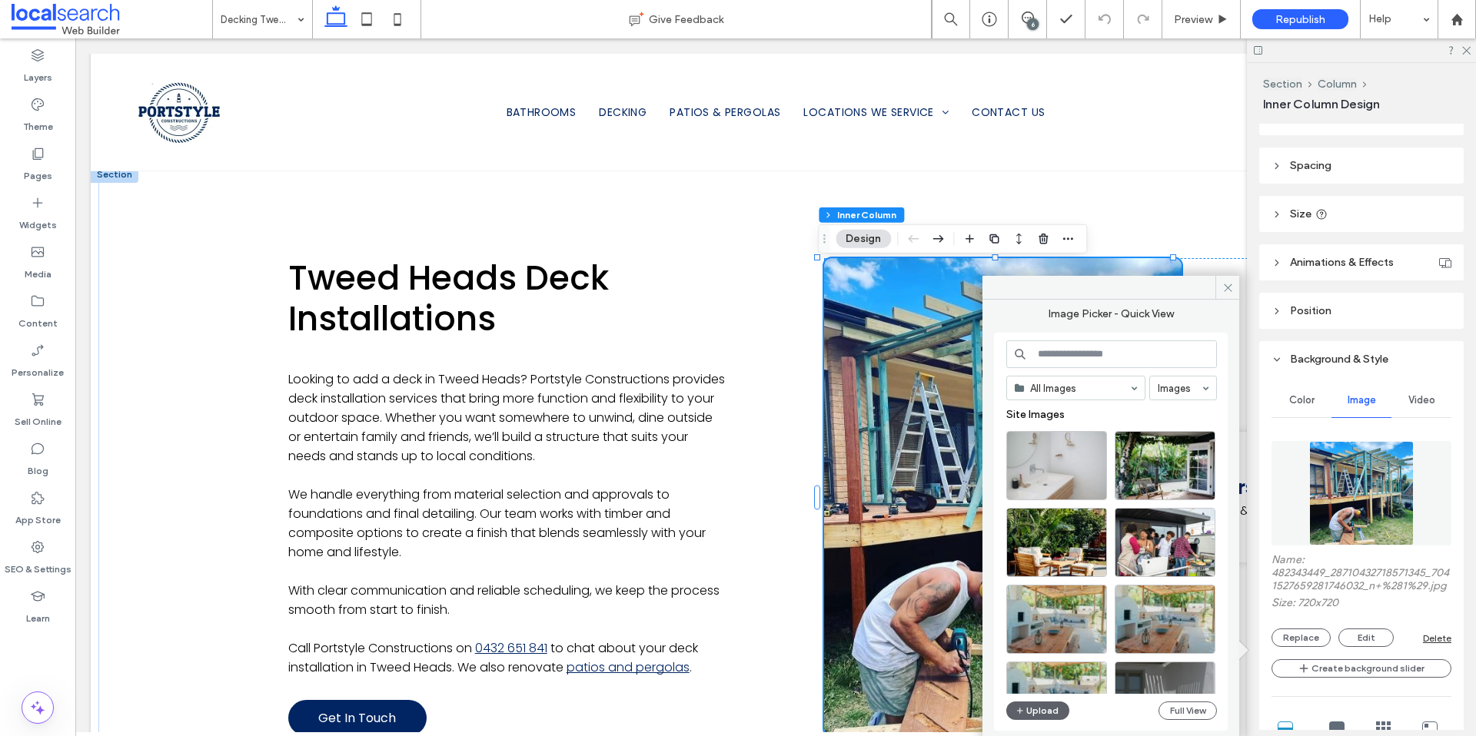
click at [1080, 357] on input at bounding box center [1111, 354] width 211 height 28
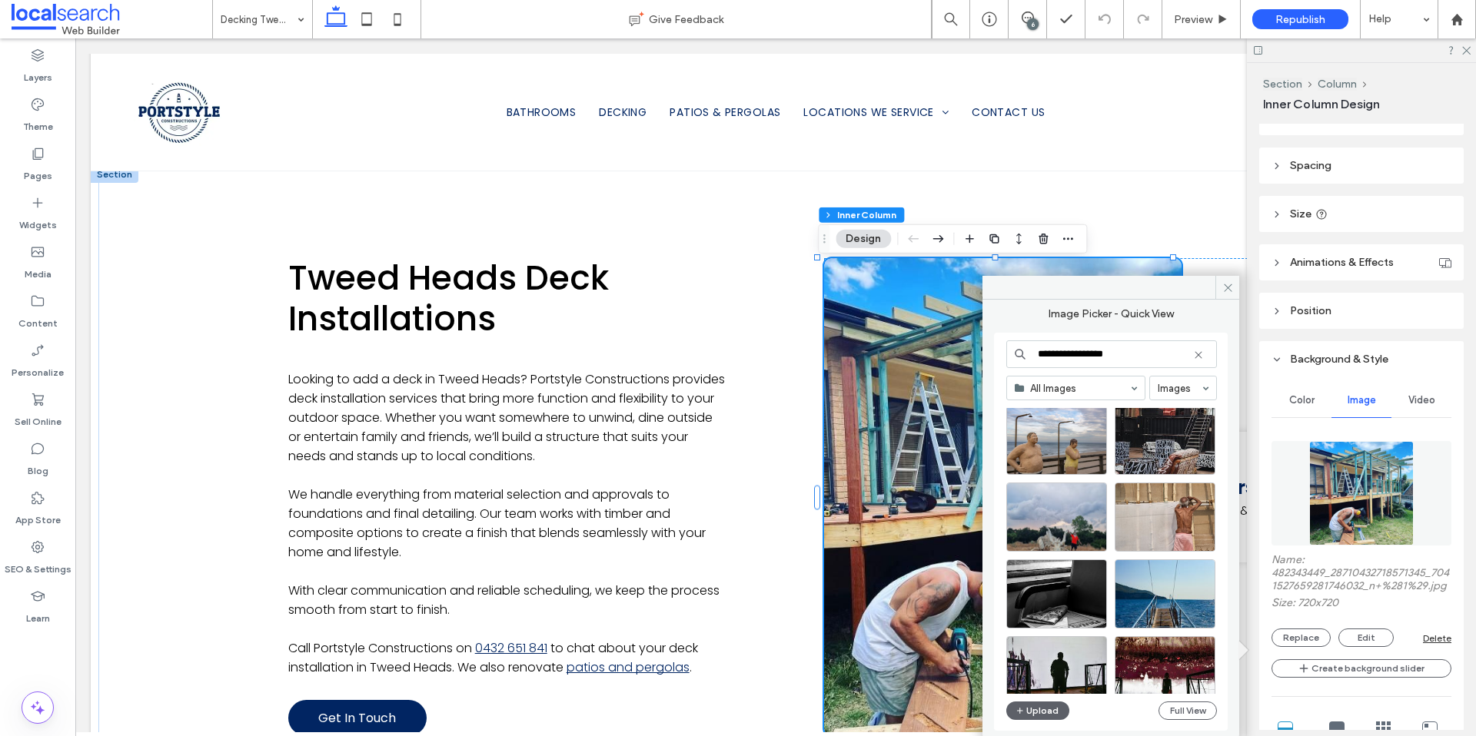
scroll to position [0, 0]
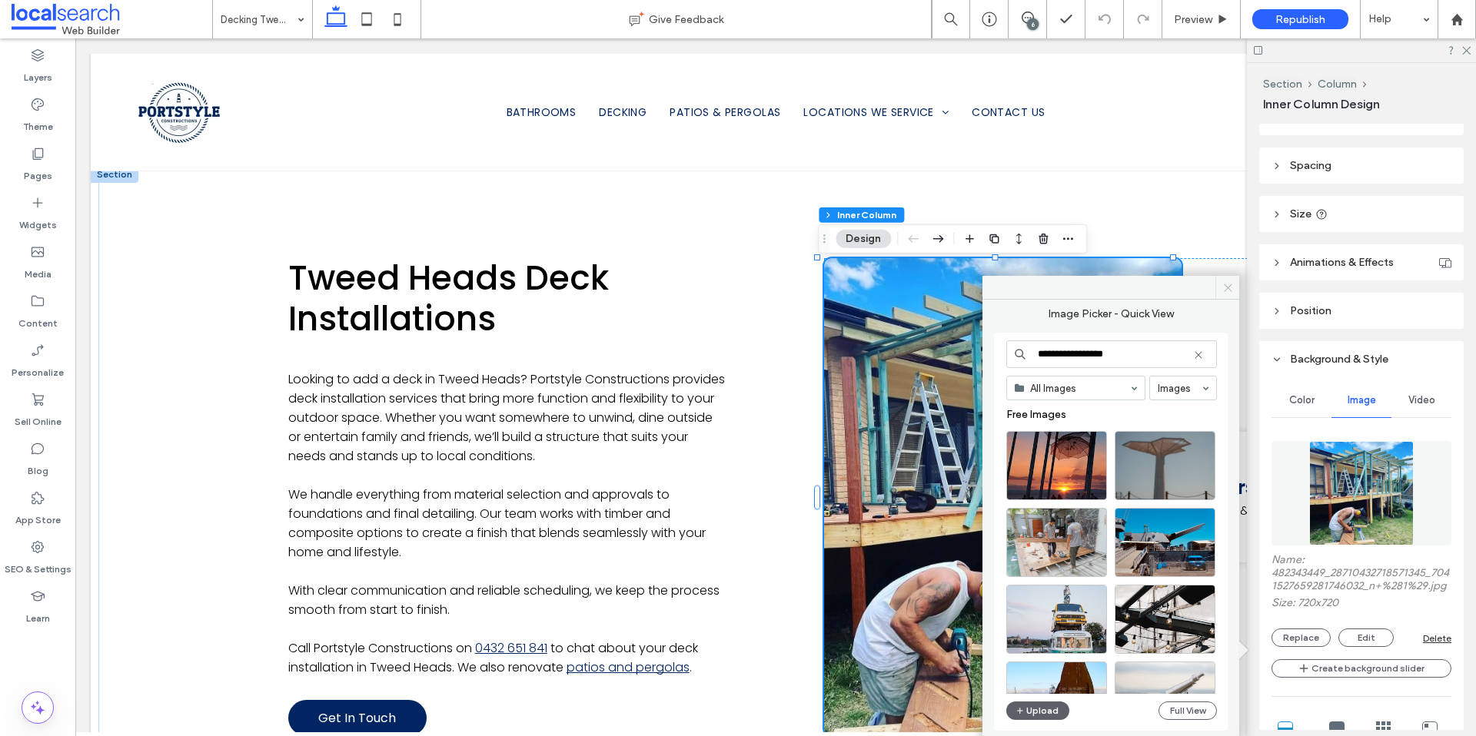
type input "**********"
drag, startPoint x: 1225, startPoint y: 285, endPoint x: 1121, endPoint y: 253, distance: 109.4
click at [1225, 285] on icon at bounding box center [1228, 288] width 12 height 12
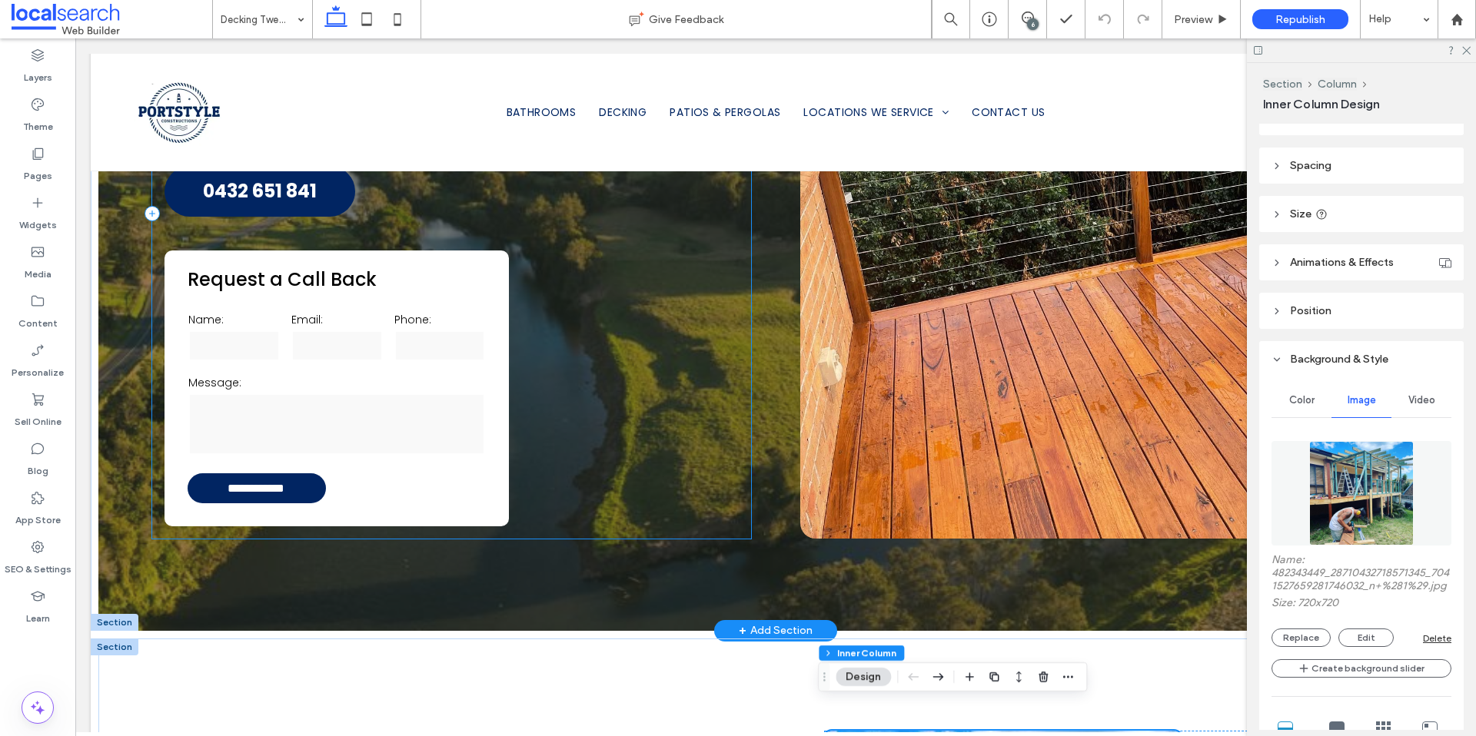
scroll to position [154, 0]
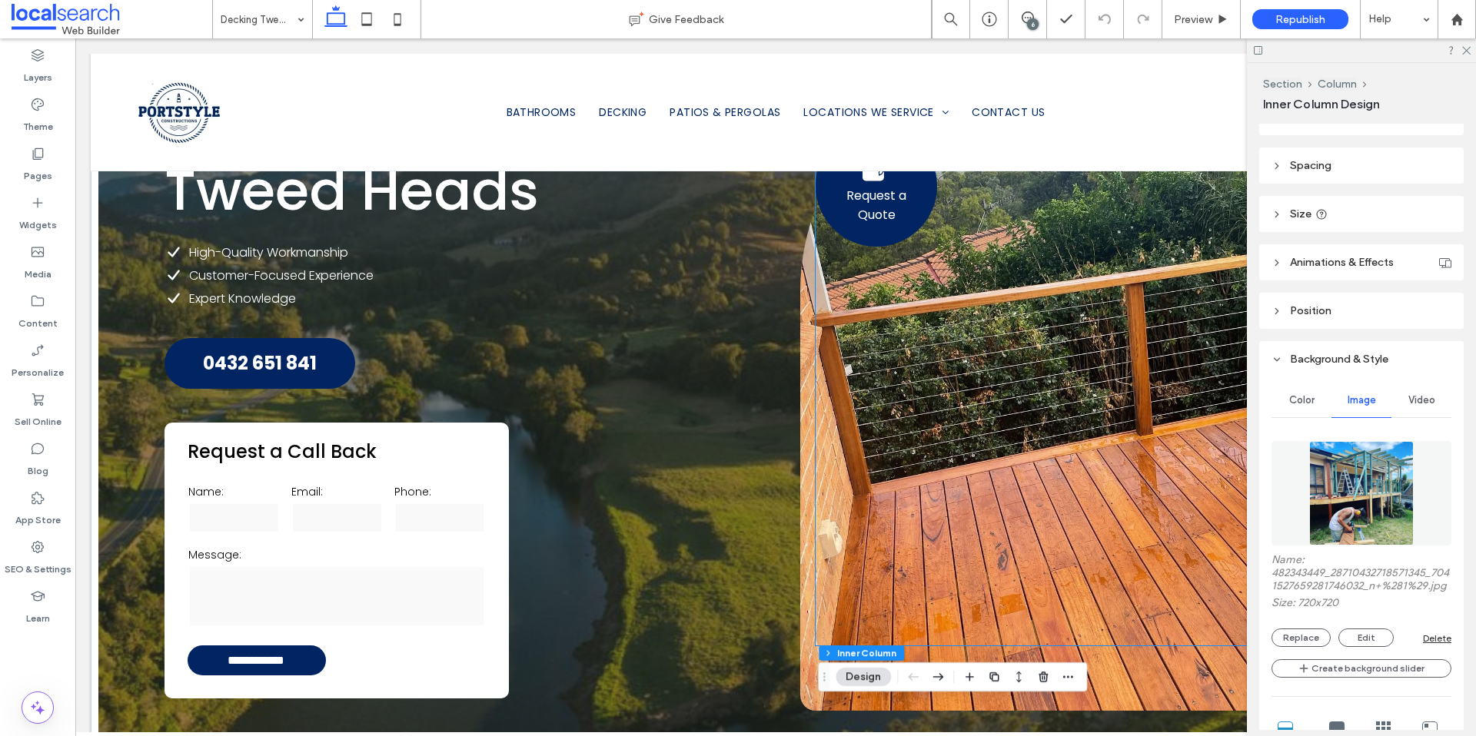
click at [958, 414] on div "Request a Quote" at bounding box center [1098, 385] width 567 height 520
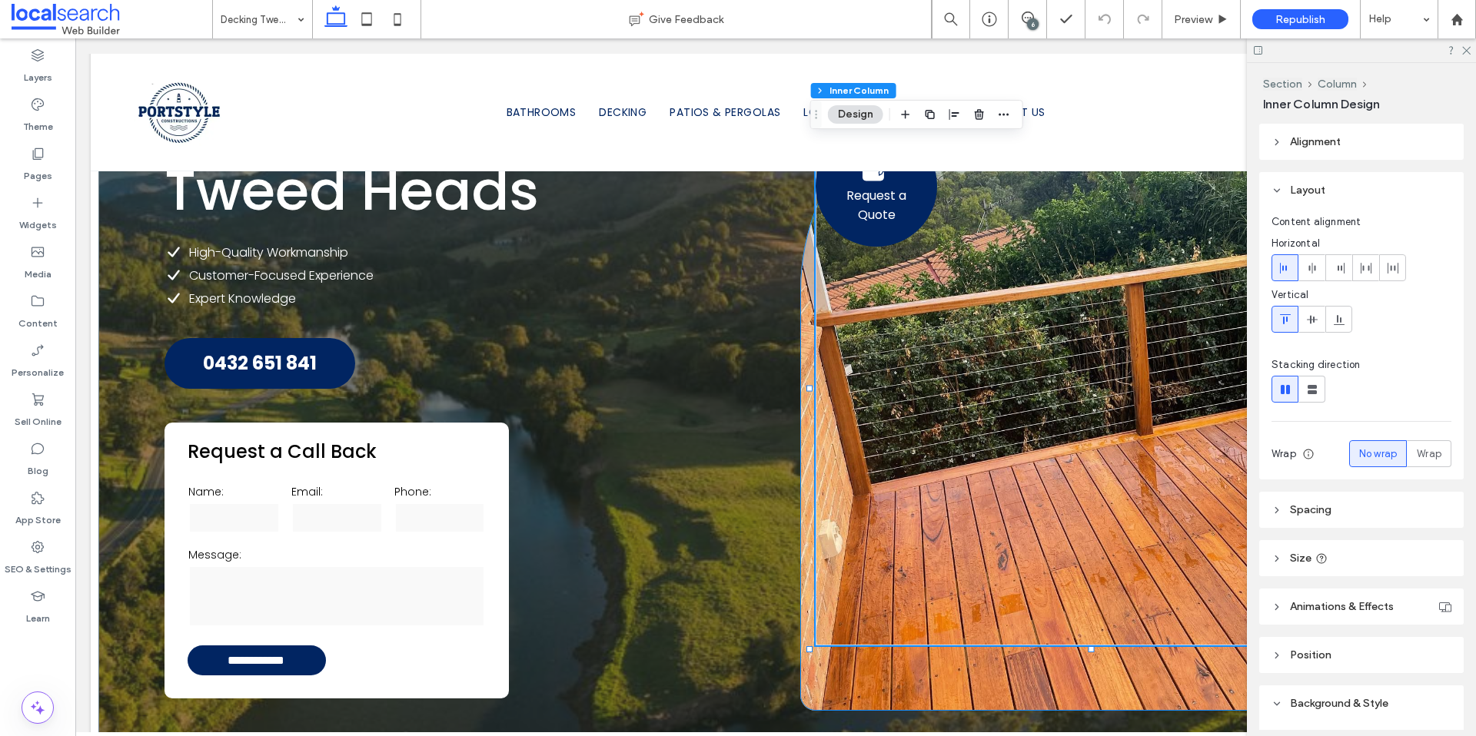
click at [875, 687] on div "Request a Quote" at bounding box center [1099, 386] width 598 height 650
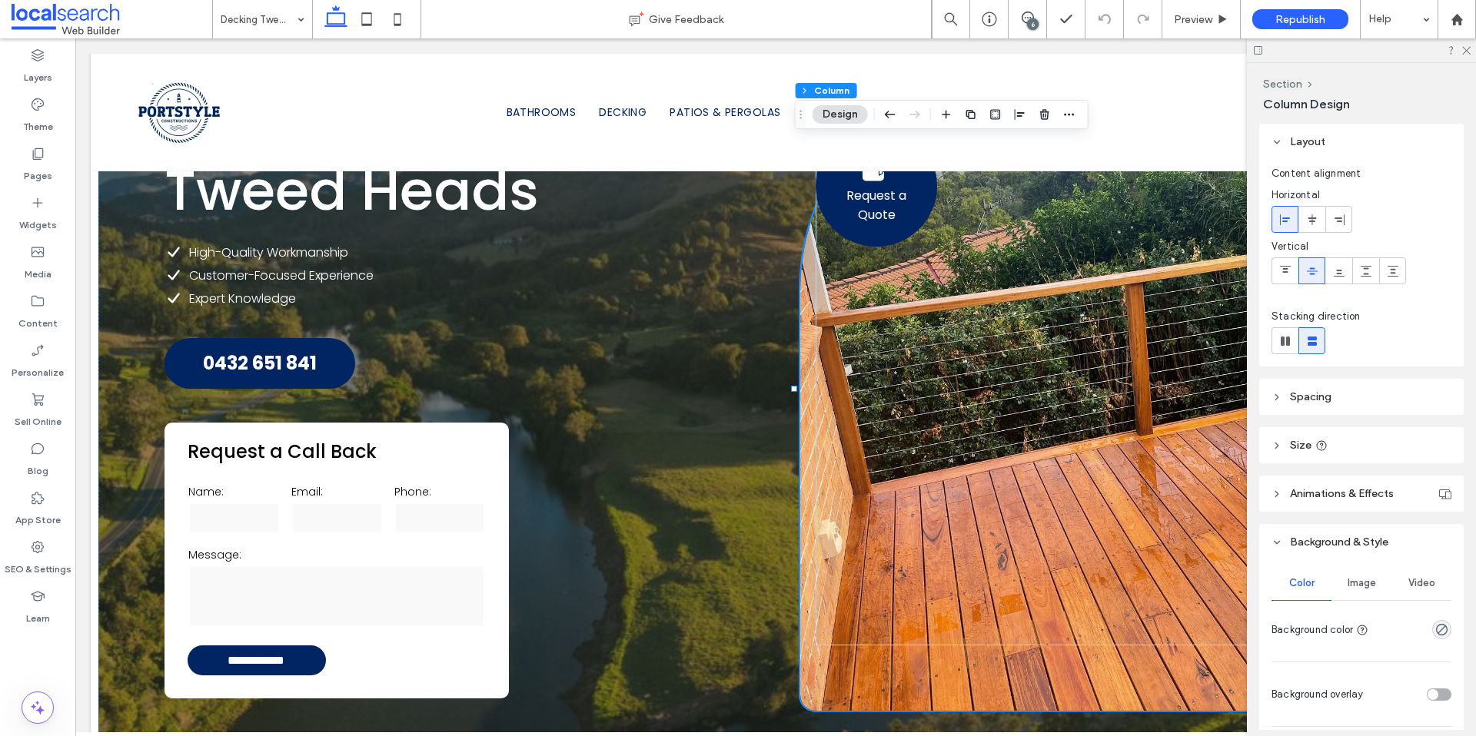
click at [1350, 570] on div "Image" at bounding box center [1361, 583] width 60 height 34
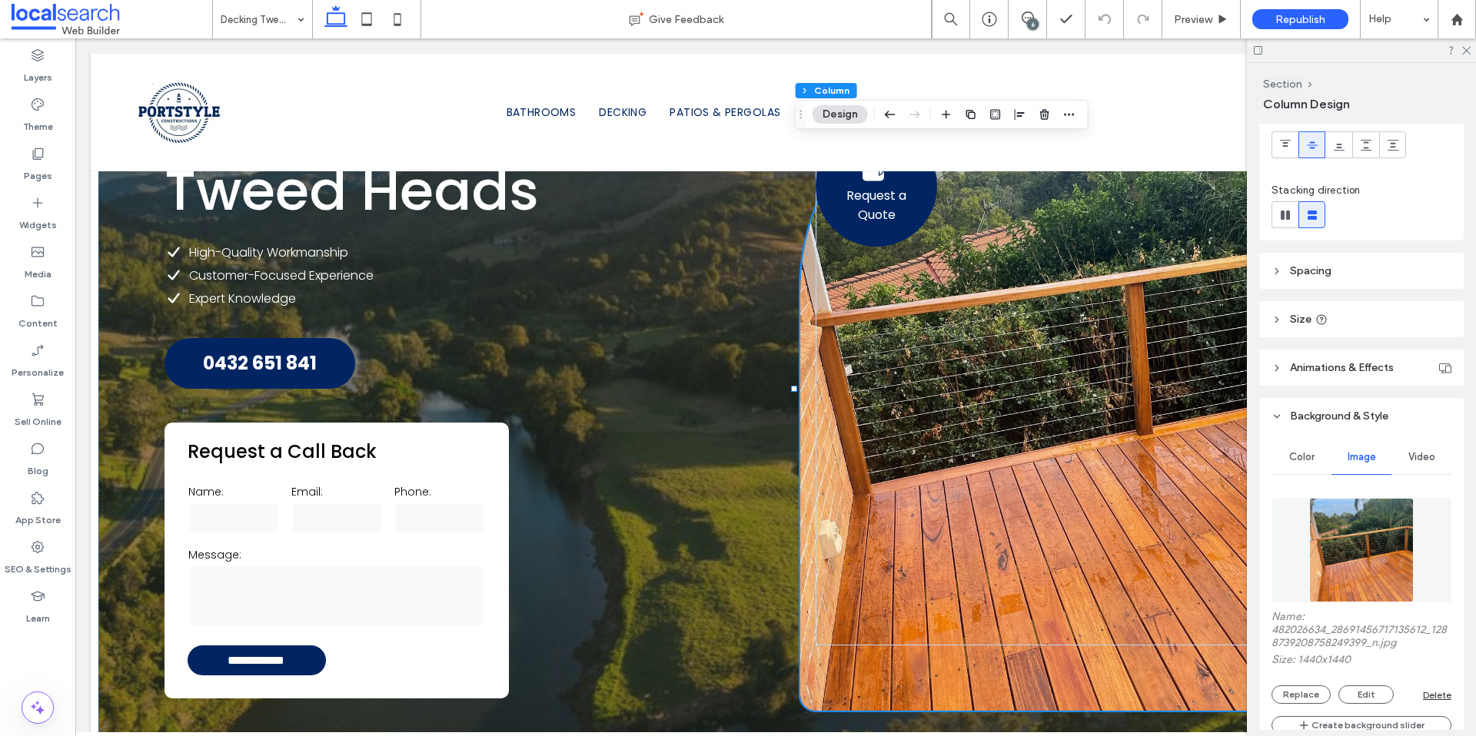
scroll to position [127, 0]
click at [1291, 687] on button "Replace" at bounding box center [1300, 694] width 59 height 18
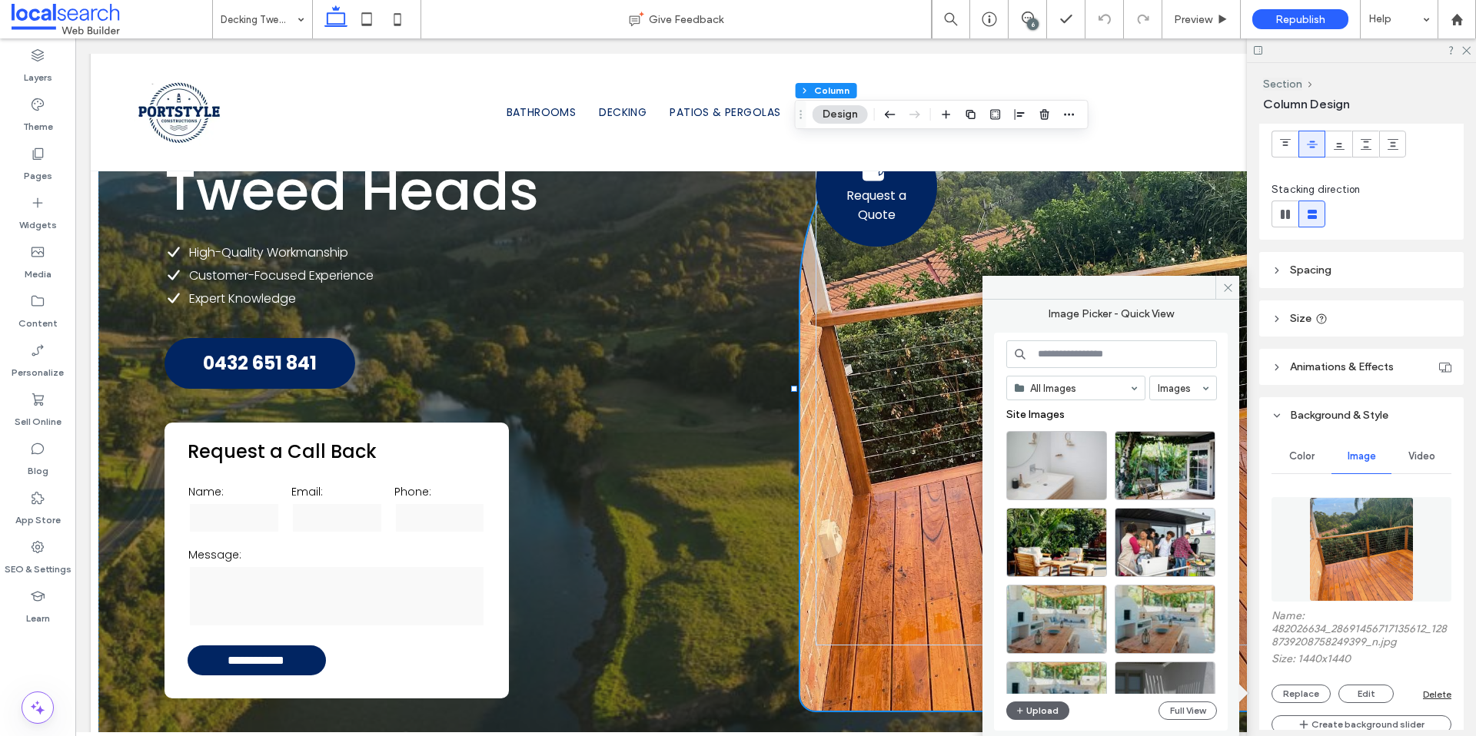
click at [1087, 350] on input at bounding box center [1111, 354] width 211 height 28
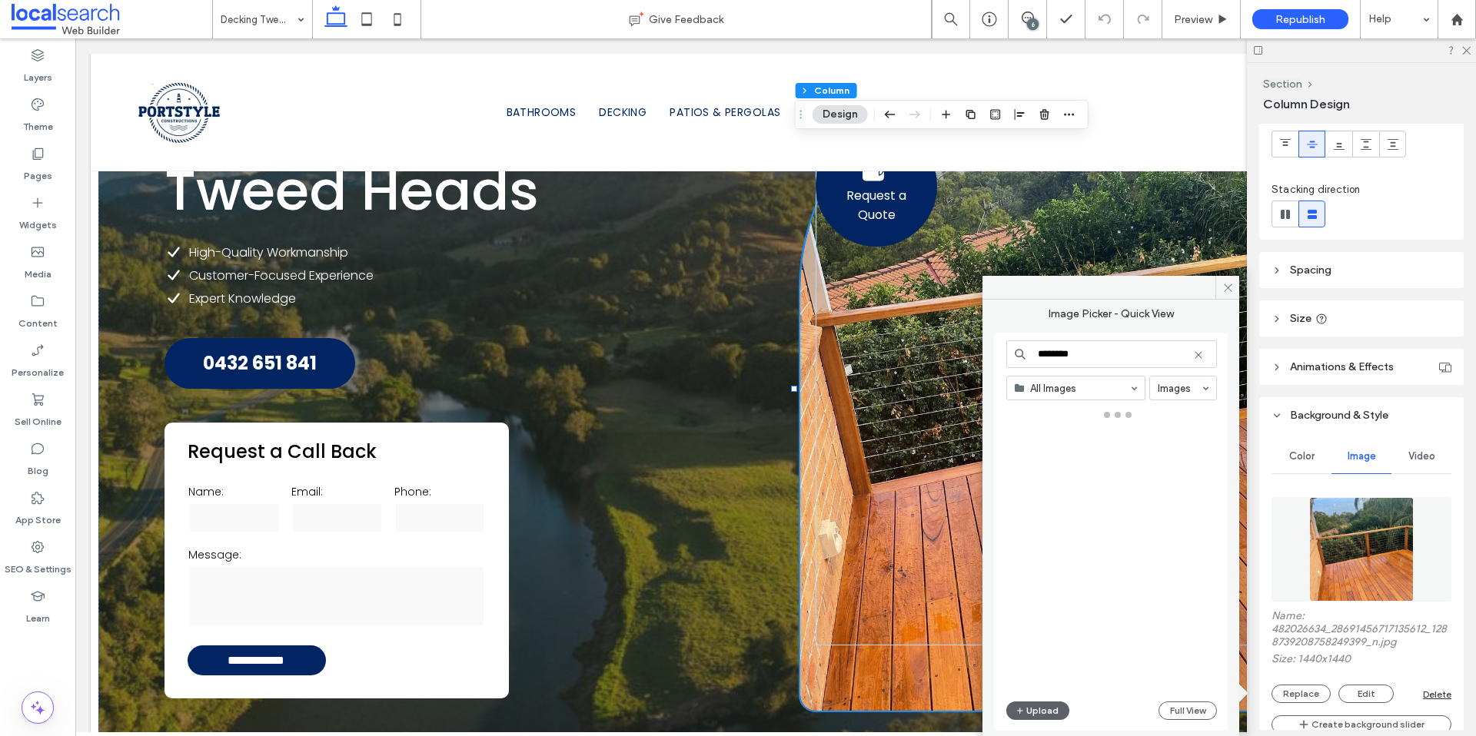
type input "*********"
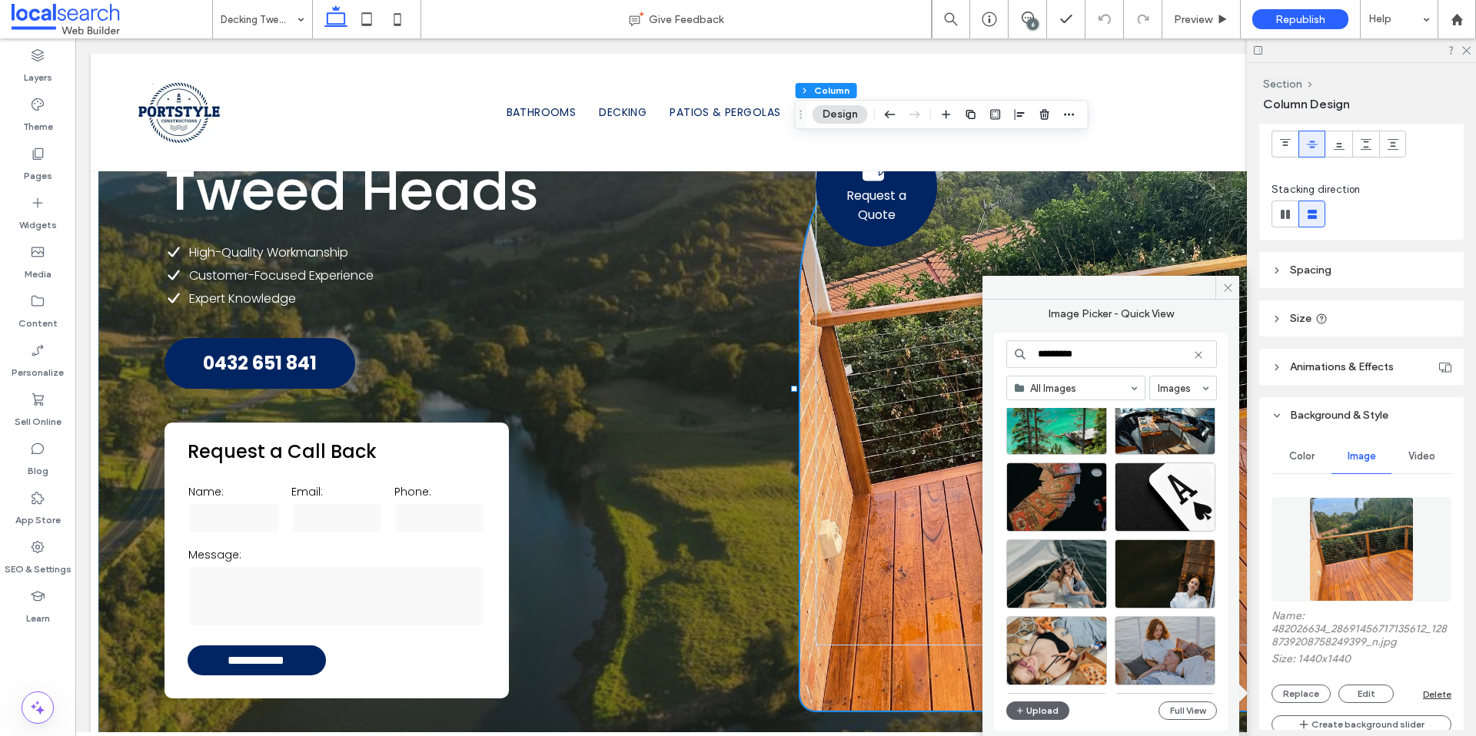
scroll to position [0, 0]
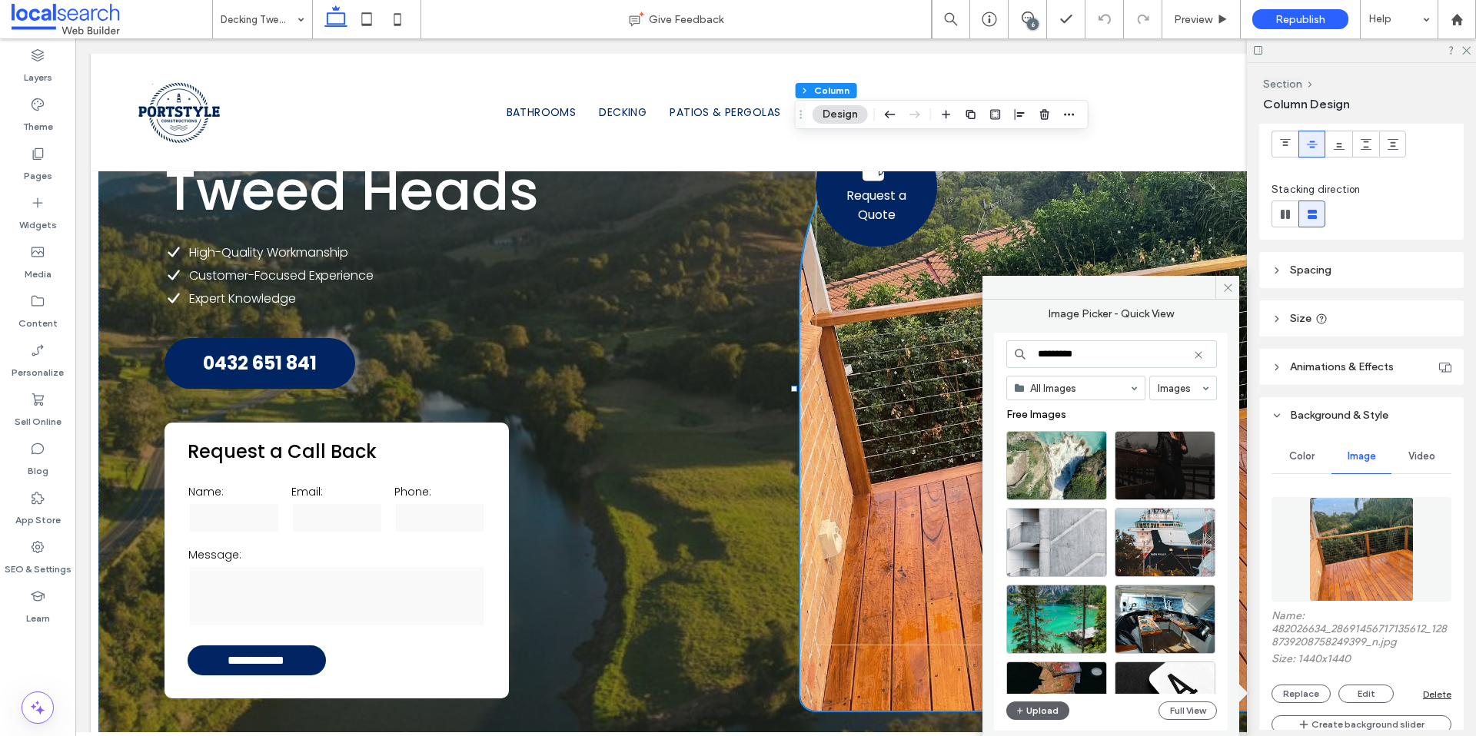
drag, startPoint x: 1097, startPoint y: 354, endPoint x: 1005, endPoint y: 351, distance: 91.5
click at [1006, 351] on input "*********" at bounding box center [1111, 354] width 211 height 28
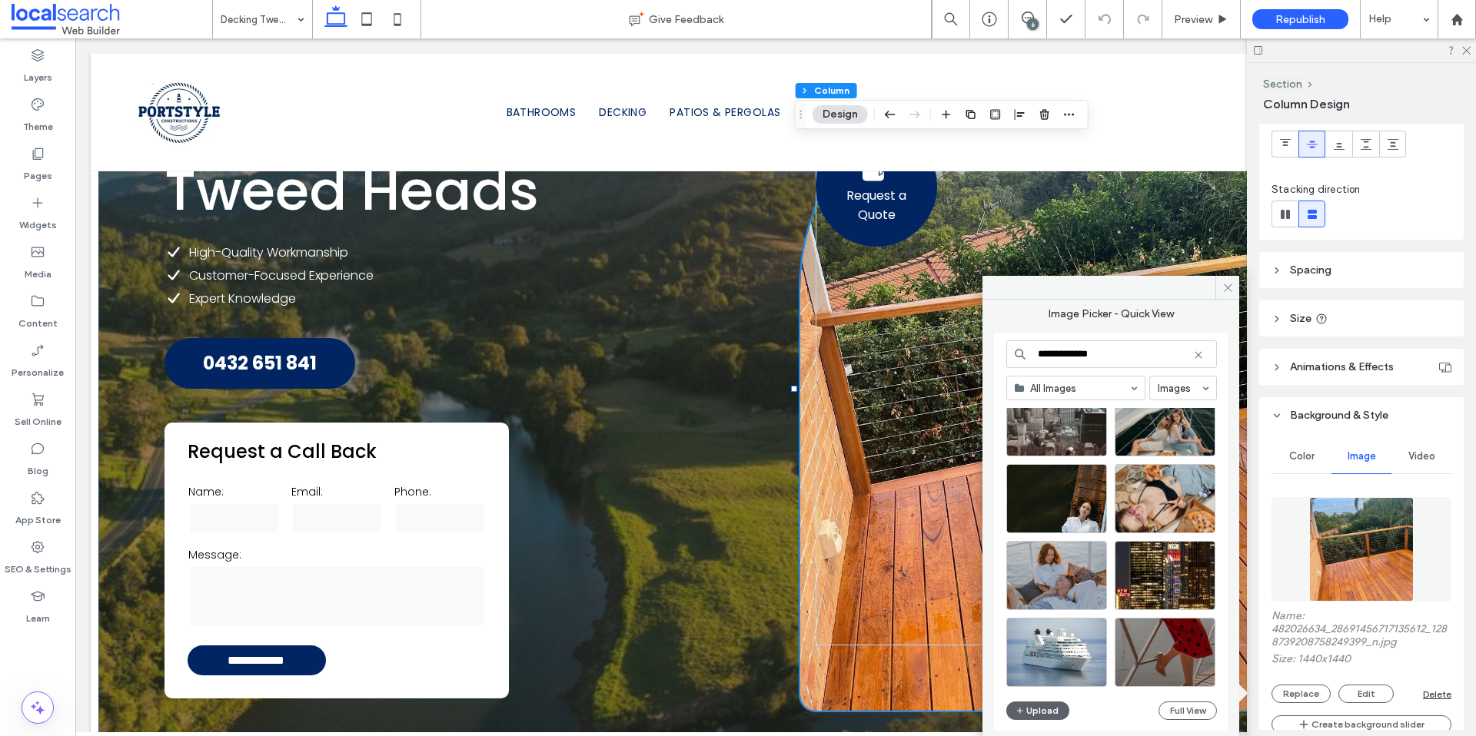
scroll to position [659, 0]
type input "**********"
click at [1230, 291] on icon at bounding box center [1228, 288] width 12 height 12
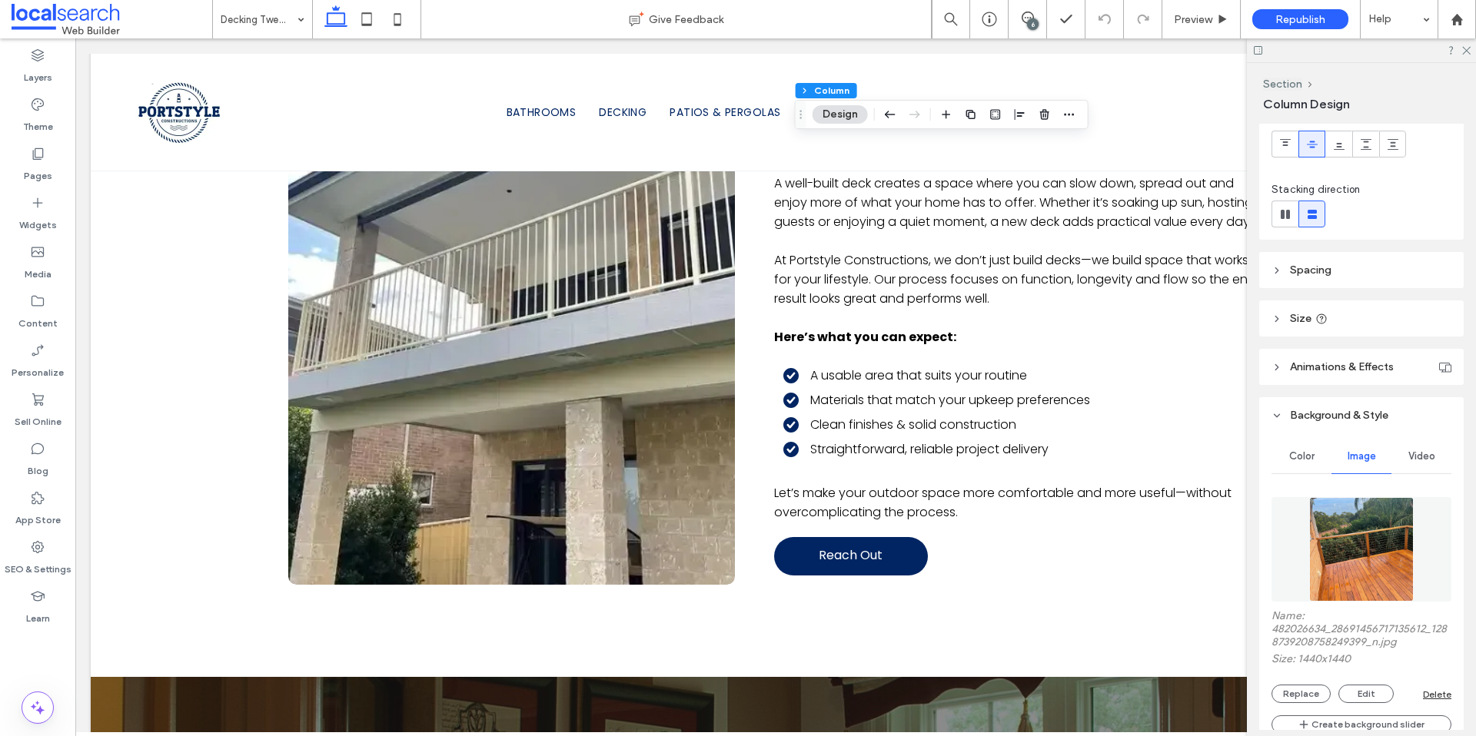
scroll to position [2050, 0]
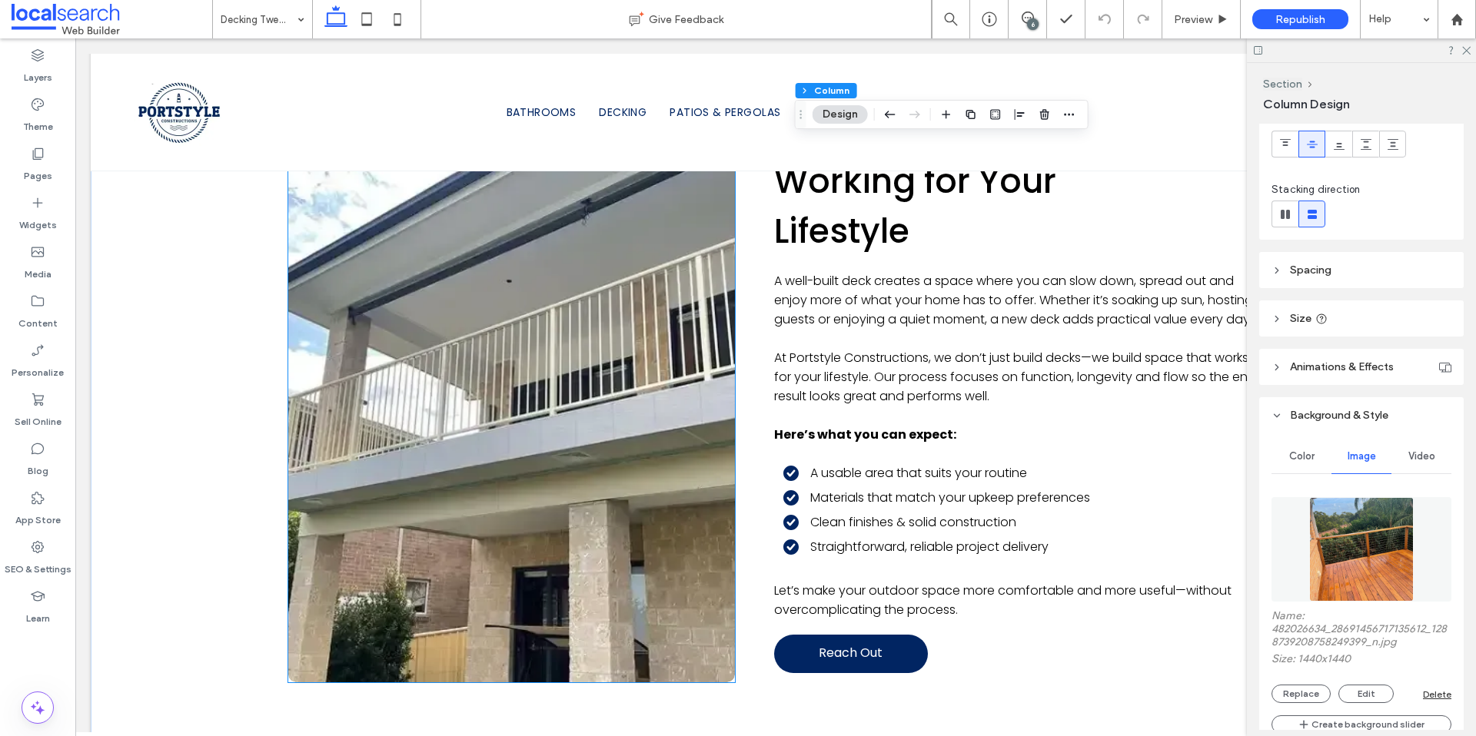
click at [440, 522] on link at bounding box center [510, 415] width 473 height 568
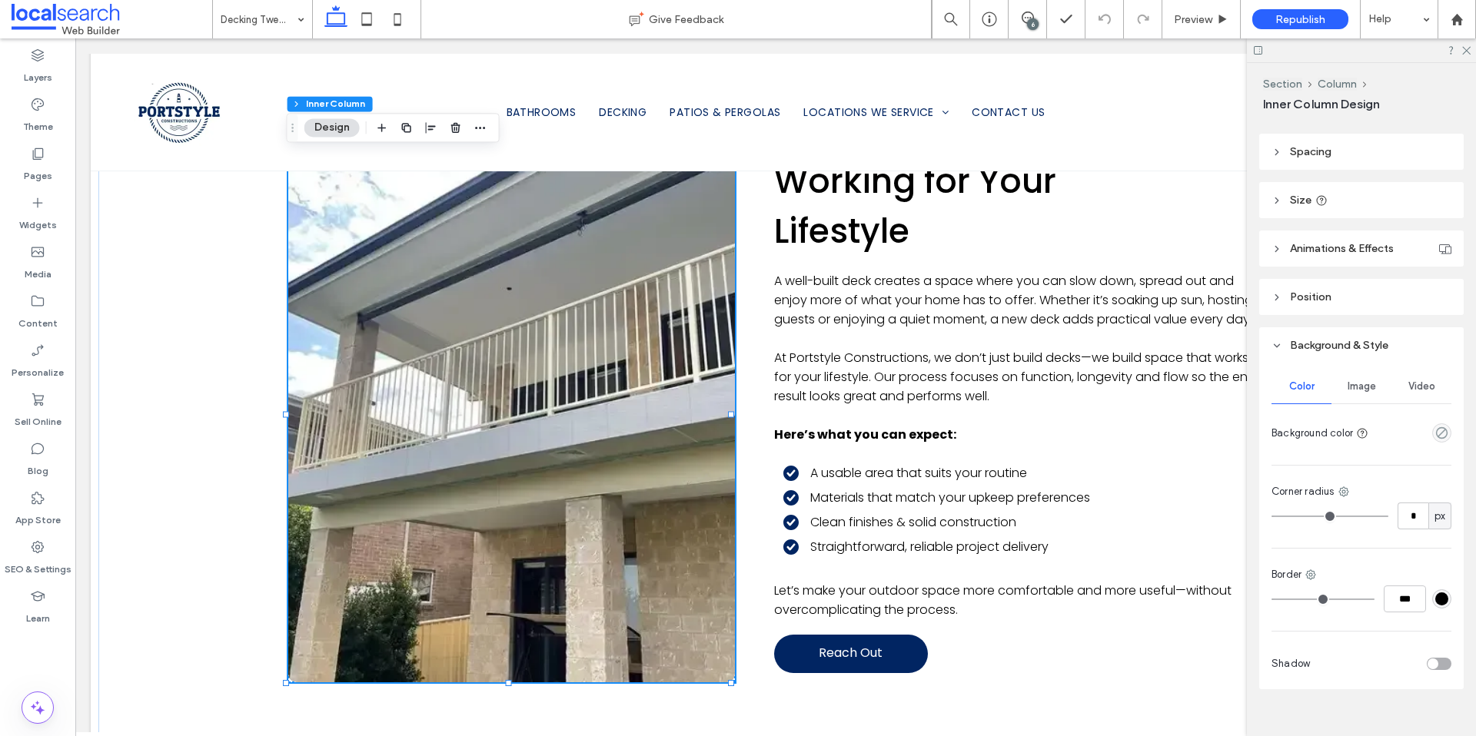
scroll to position [283, 0]
click at [1363, 395] on span "Image" at bounding box center [1361, 397] width 28 height 12
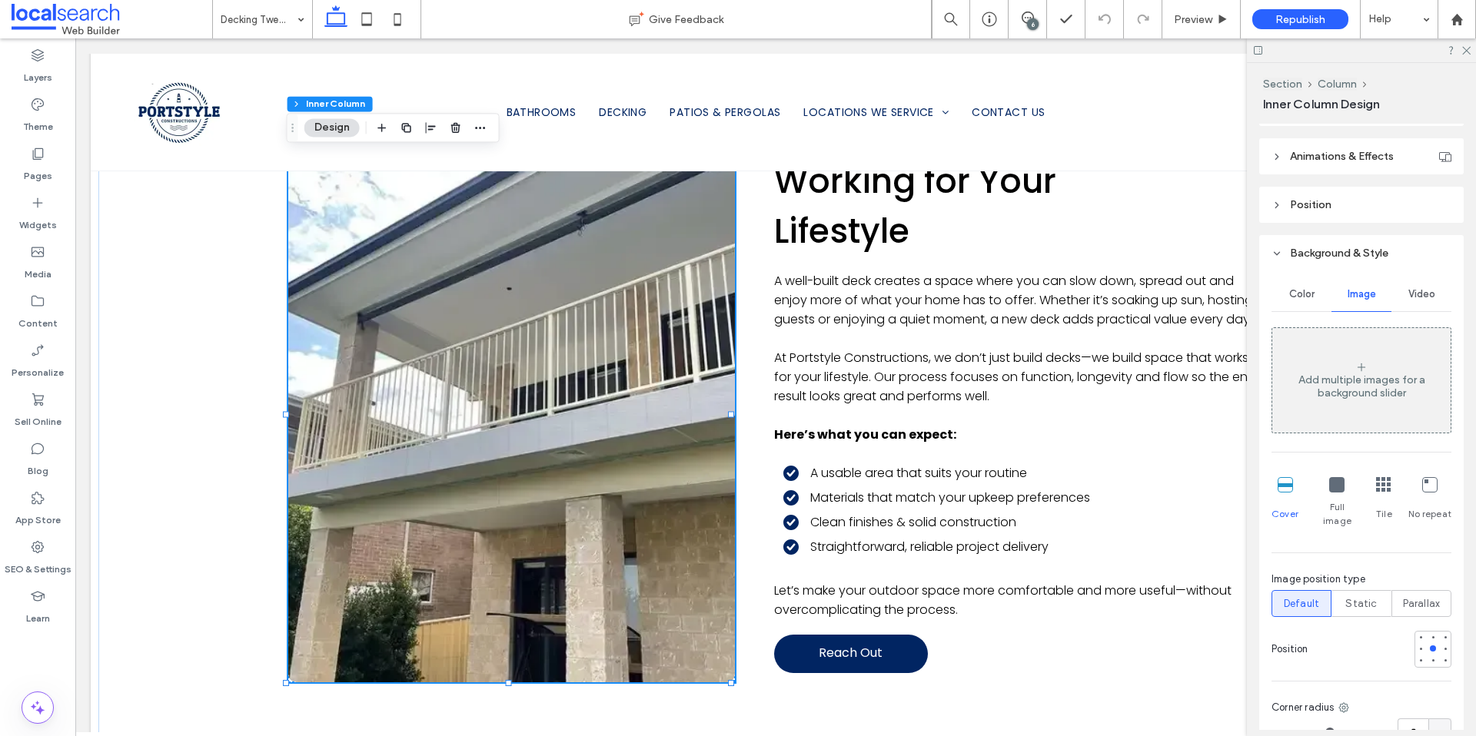
scroll to position [319, 0]
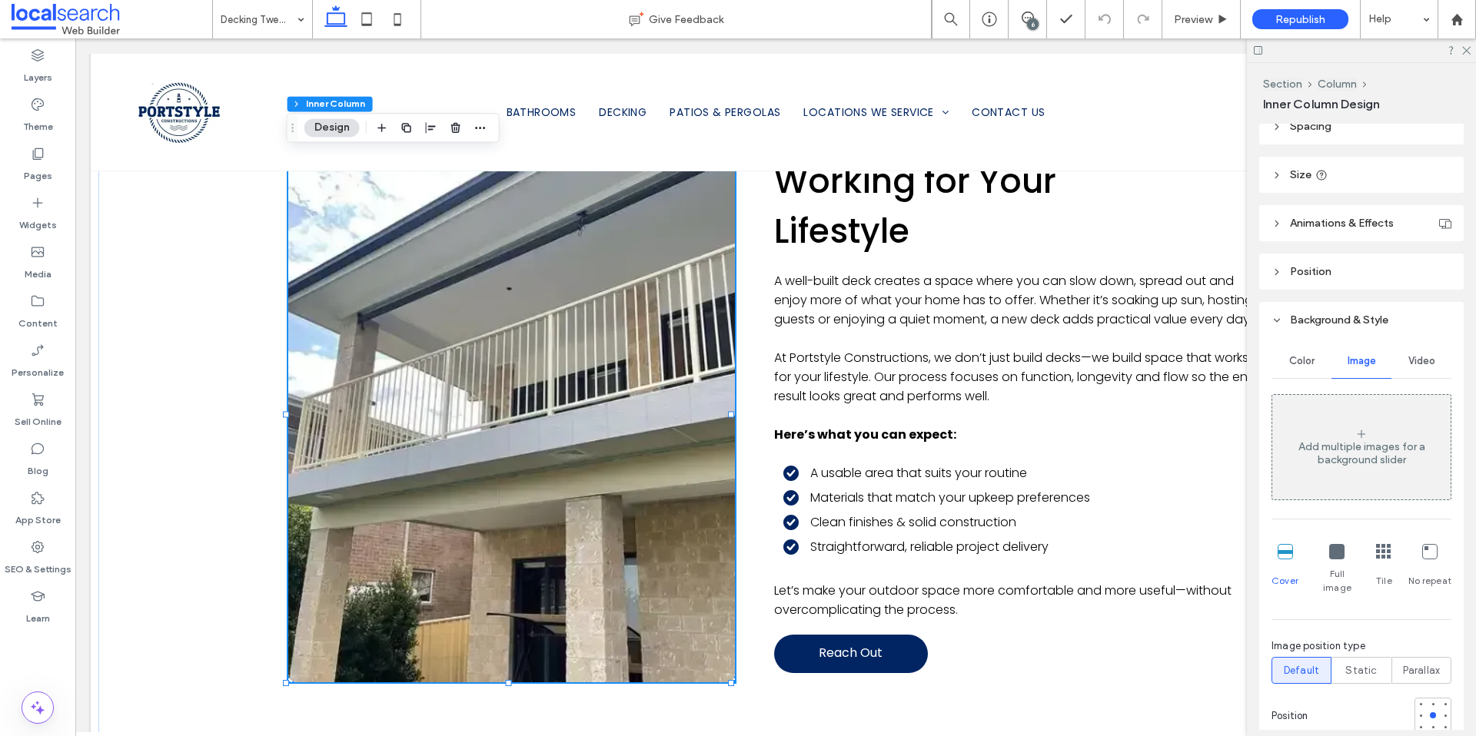
click at [1304, 369] on div "Color" at bounding box center [1301, 361] width 60 height 34
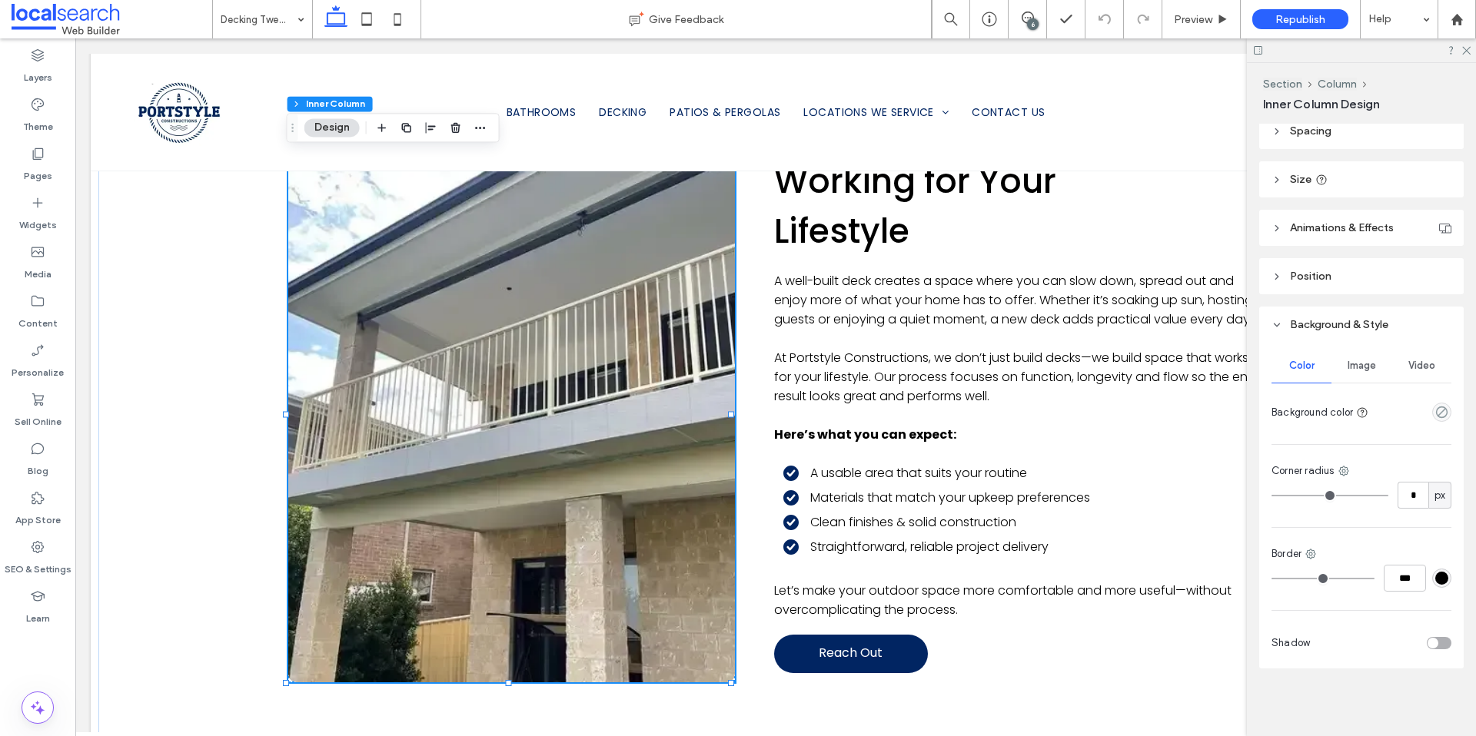
click at [1348, 370] on span "Image" at bounding box center [1361, 366] width 28 height 12
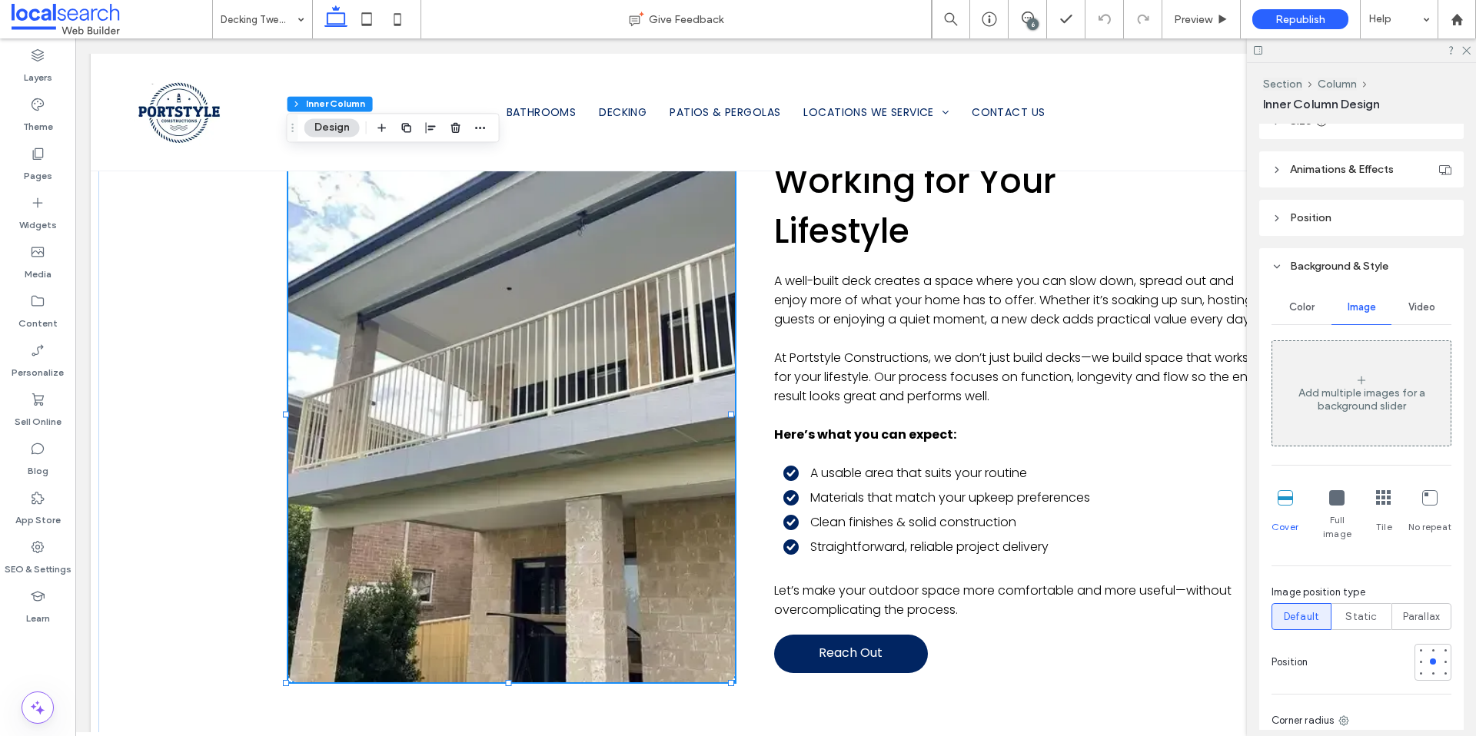
scroll to position [445, 0]
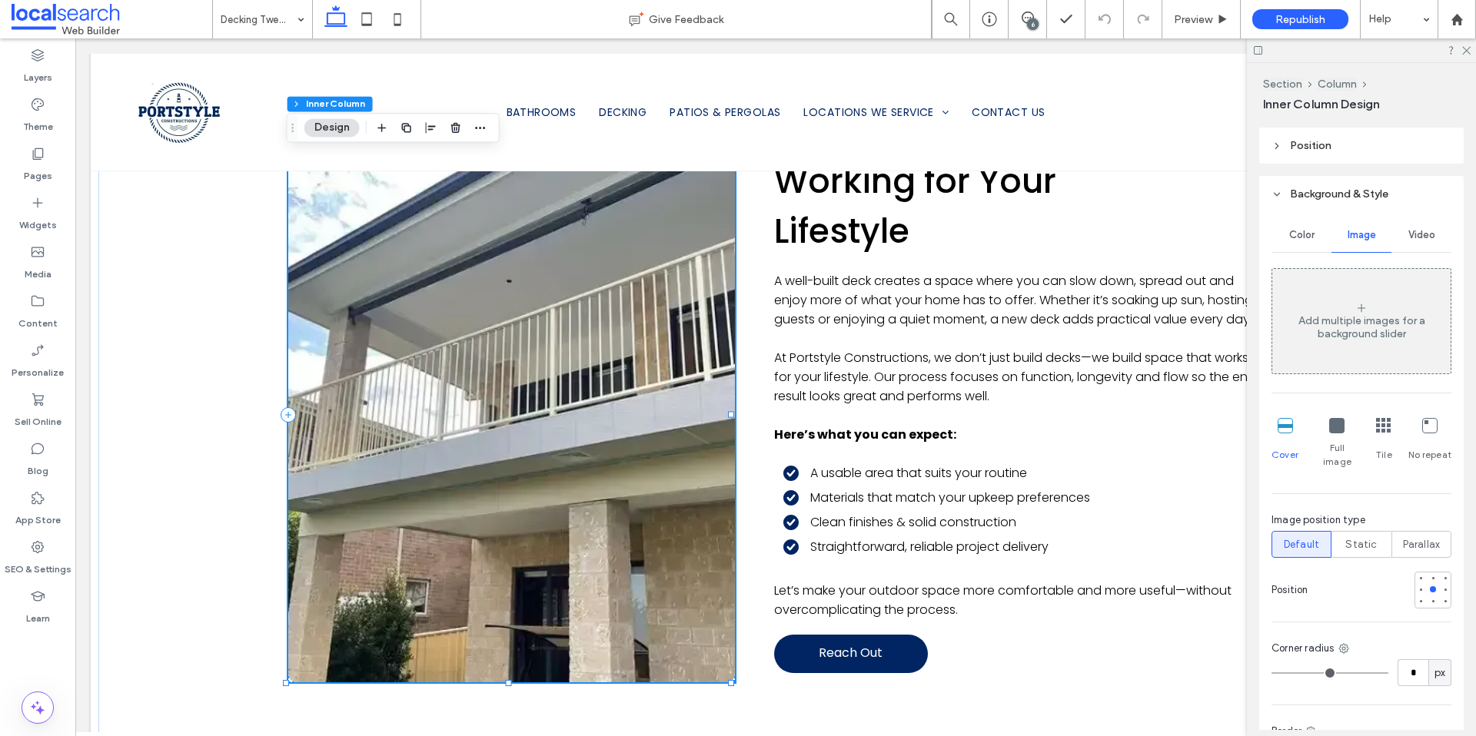
click at [536, 444] on link at bounding box center [510, 415] width 473 height 568
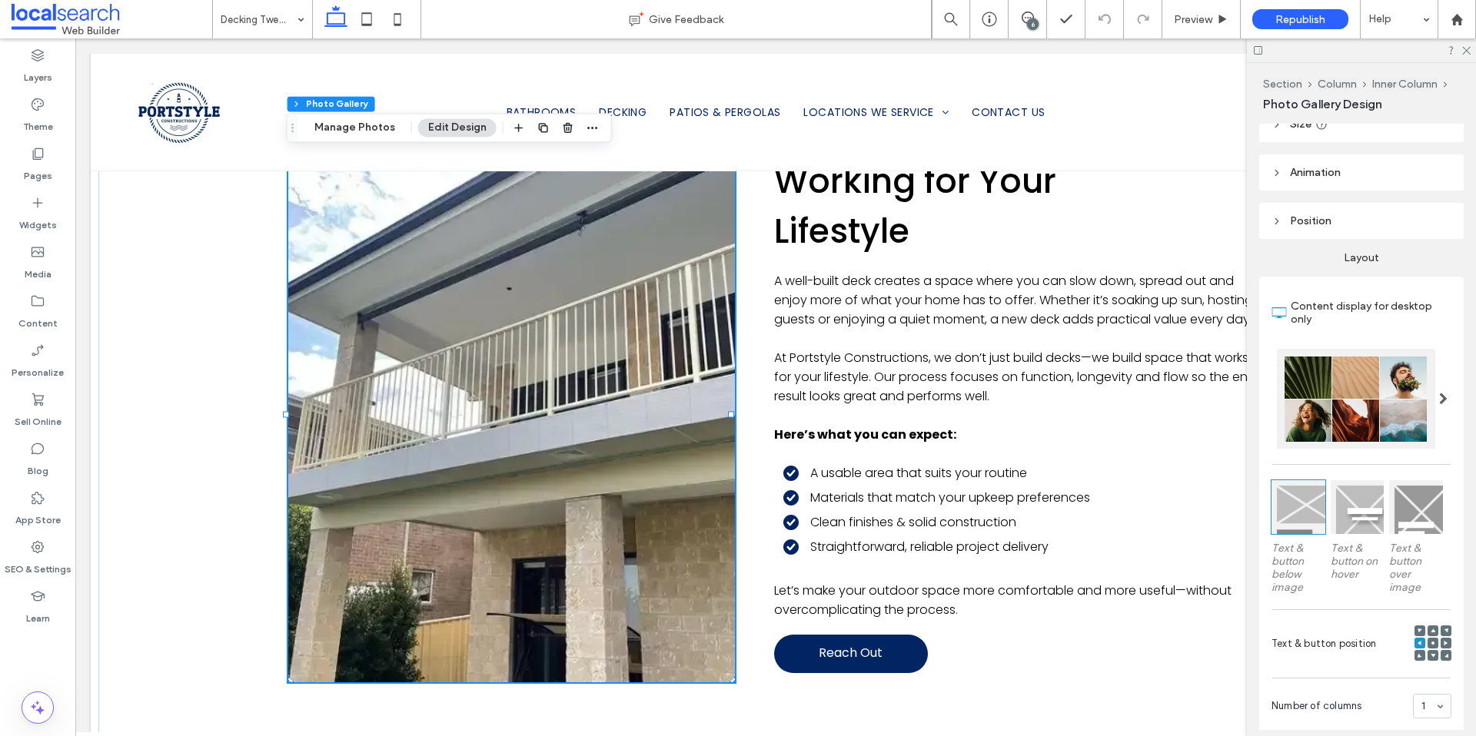
scroll to position [124, 0]
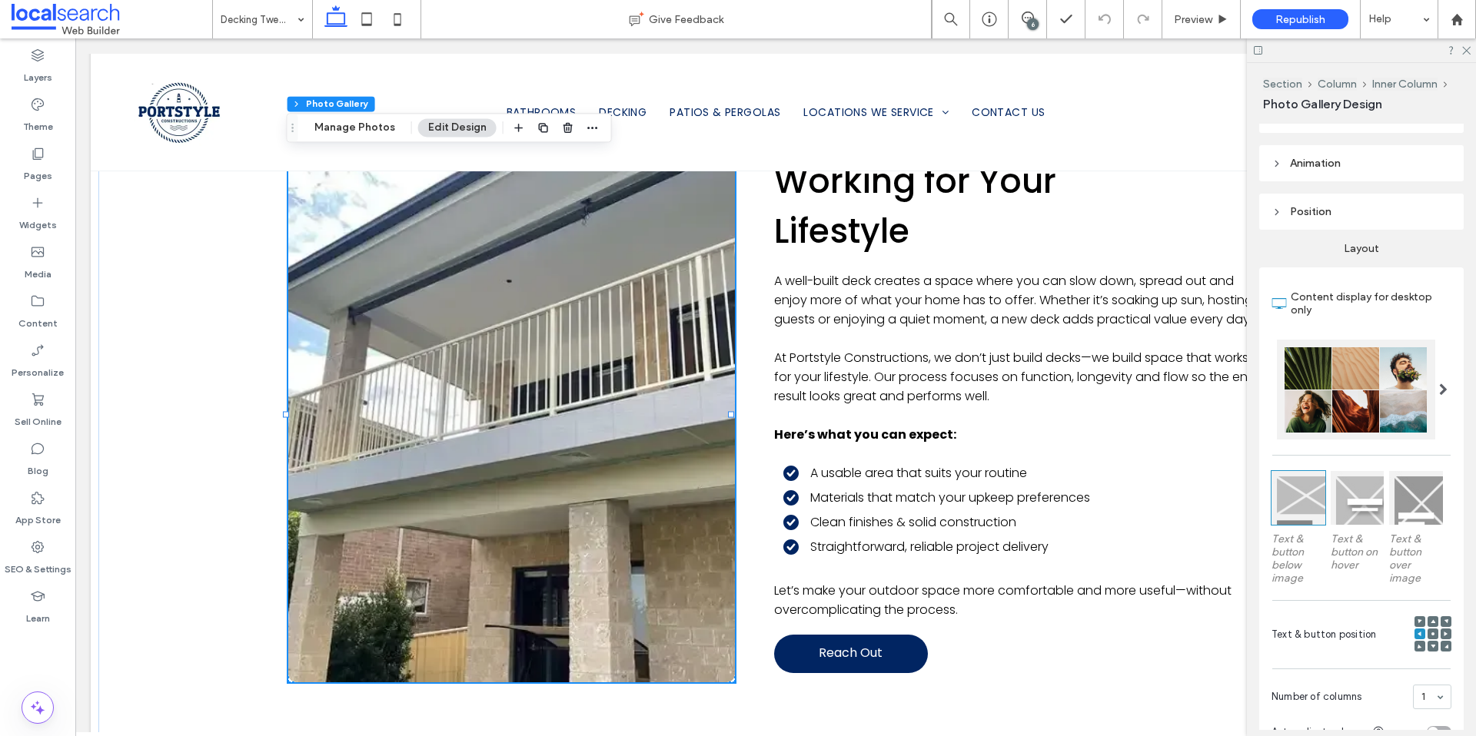
click at [367, 619] on link at bounding box center [510, 415] width 473 height 568
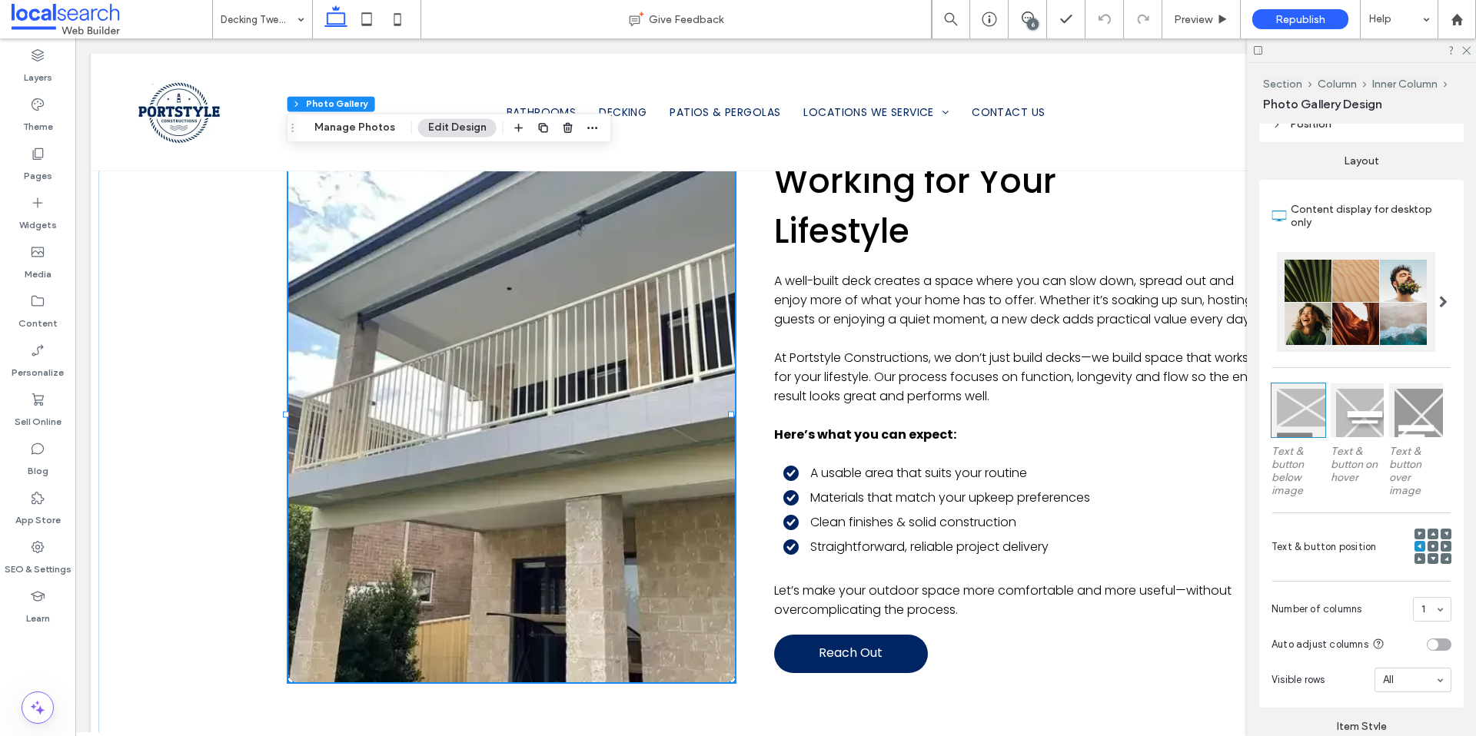
scroll to position [418, 0]
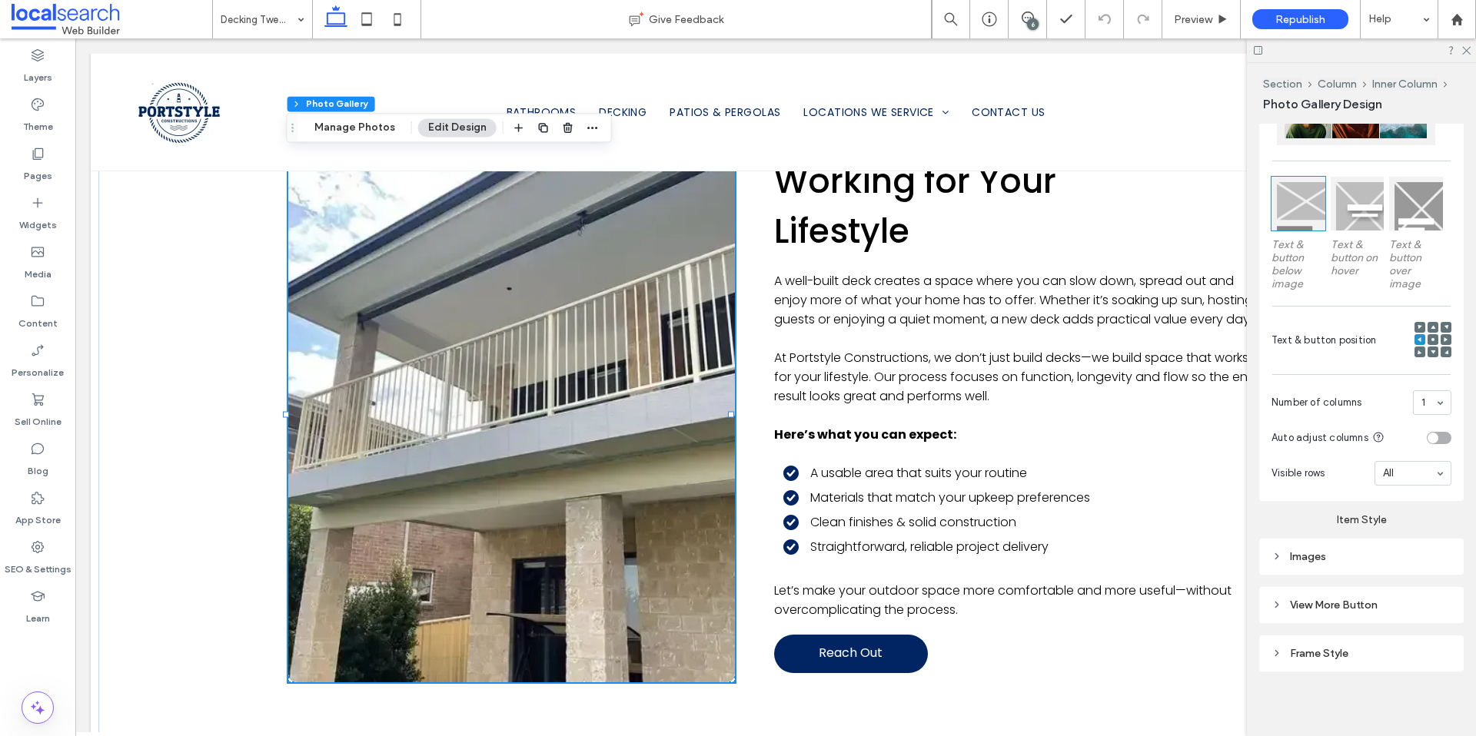
click at [1314, 551] on div "Images" at bounding box center [1361, 556] width 180 height 13
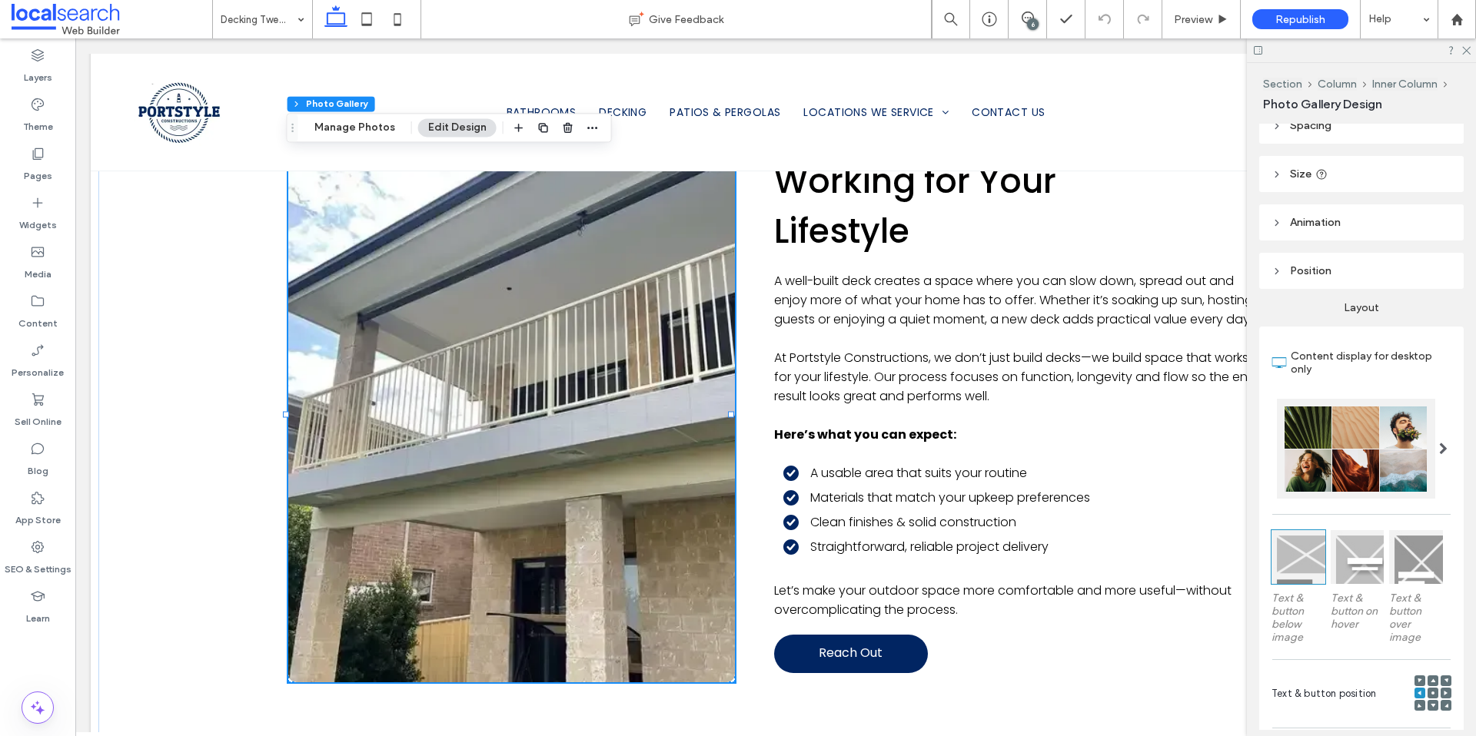
scroll to position [0, 0]
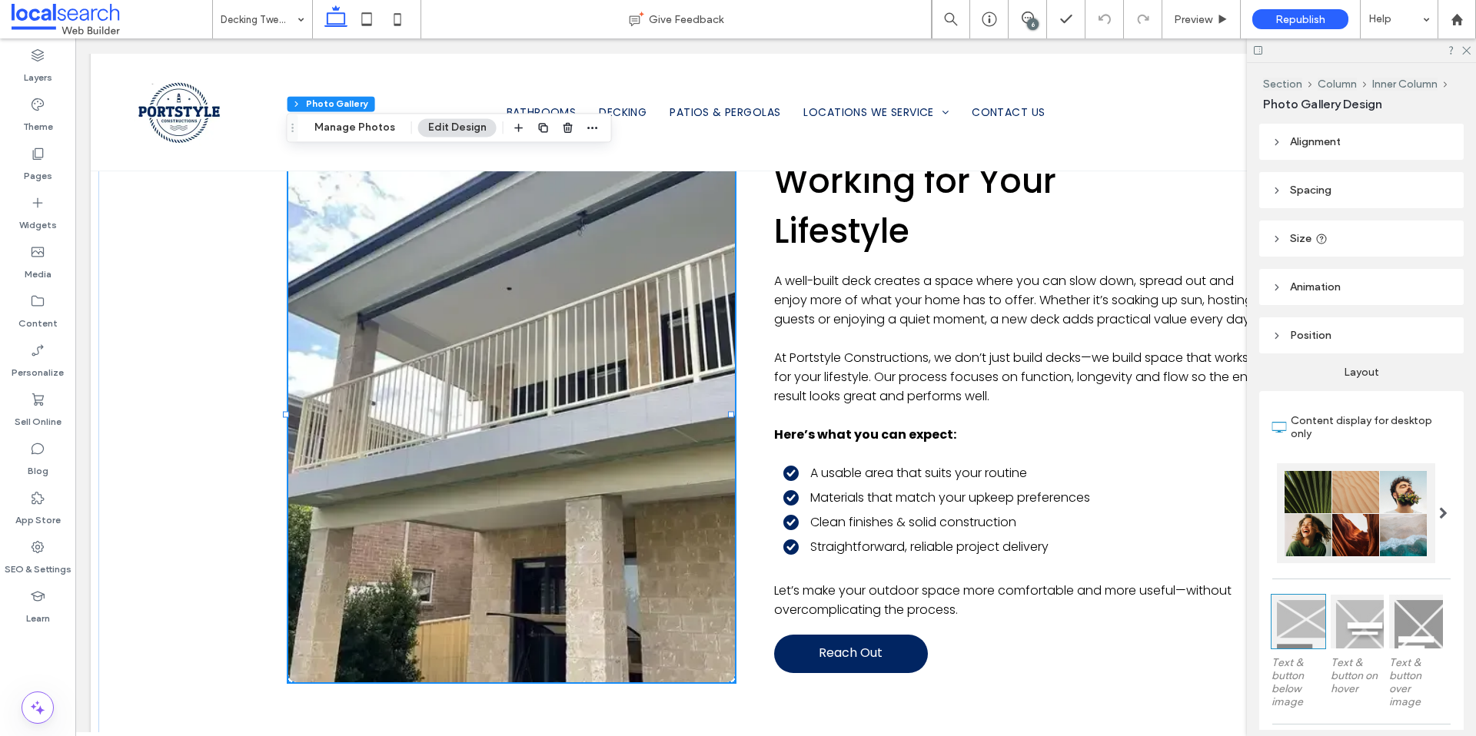
click at [1323, 346] on header "Position" at bounding box center [1361, 335] width 204 height 36
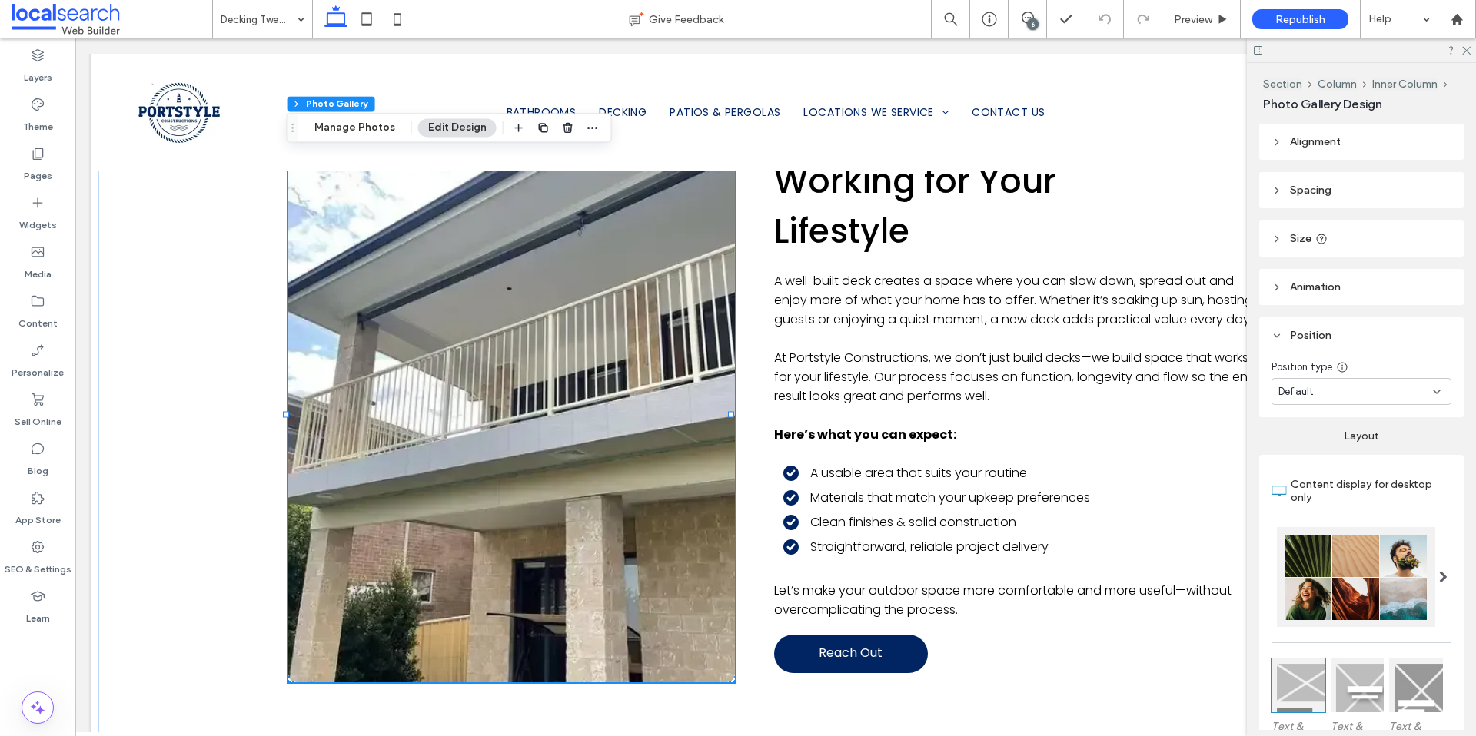
click at [1323, 337] on span "Position" at bounding box center [1311, 335] width 42 height 13
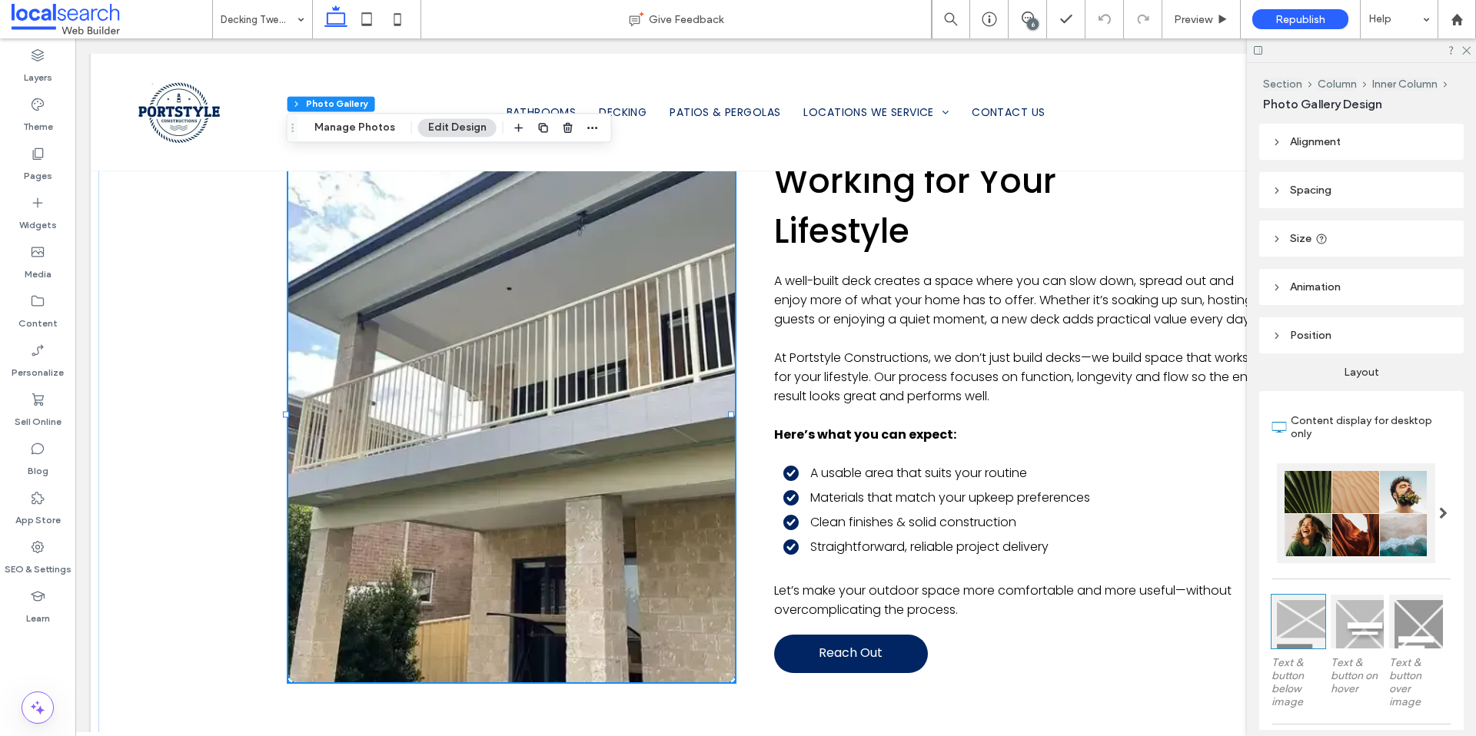
click at [1314, 297] on header "Animation" at bounding box center [1361, 287] width 204 height 36
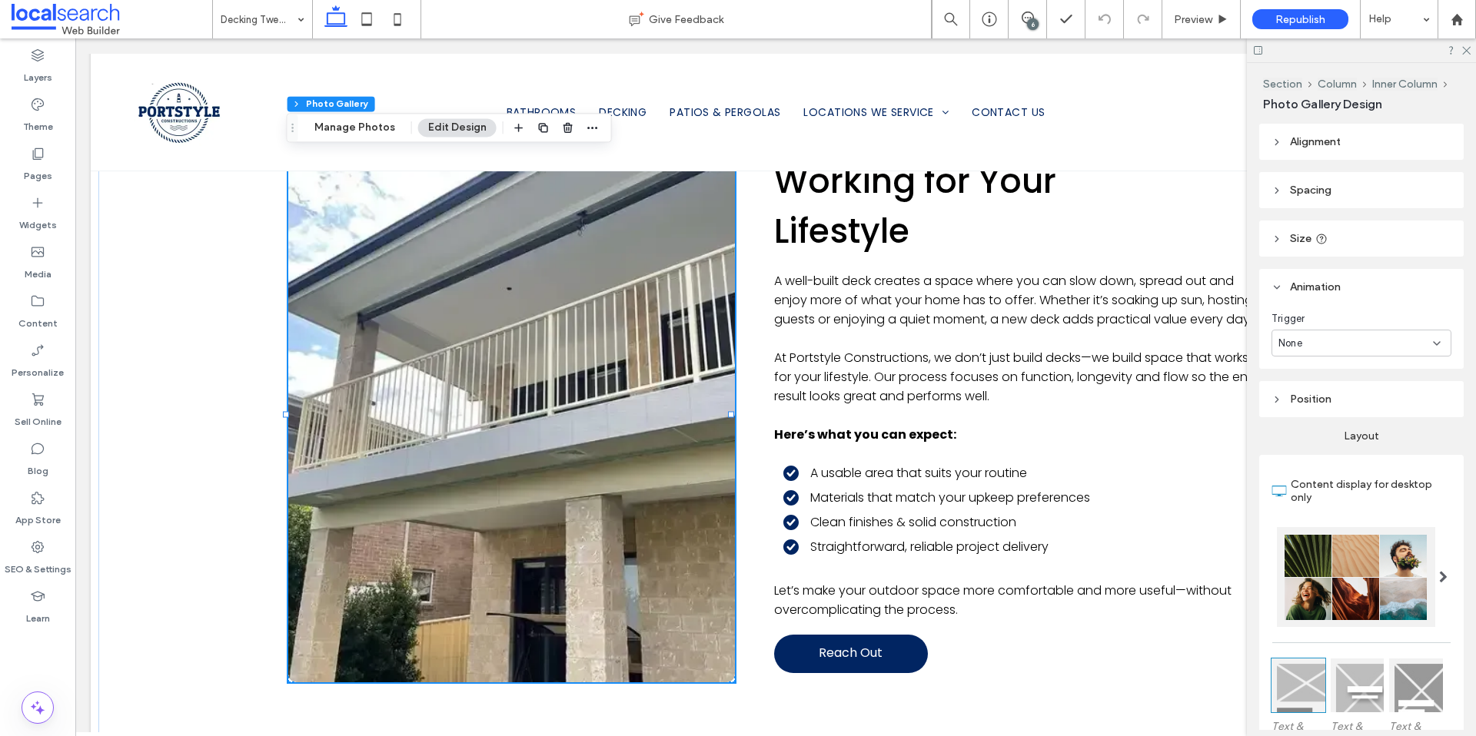
click at [1315, 294] on header "Animation" at bounding box center [1361, 287] width 204 height 36
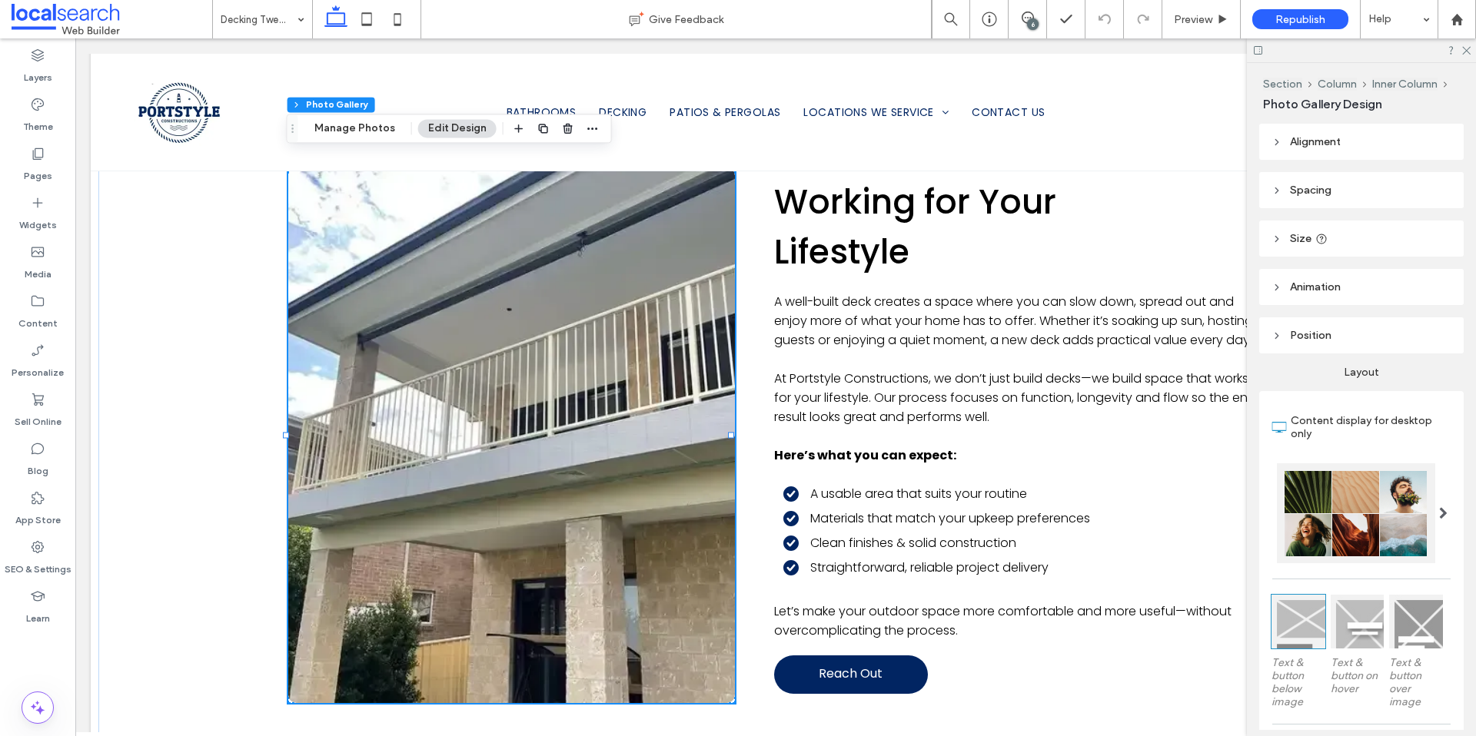
scroll to position [1743, 0]
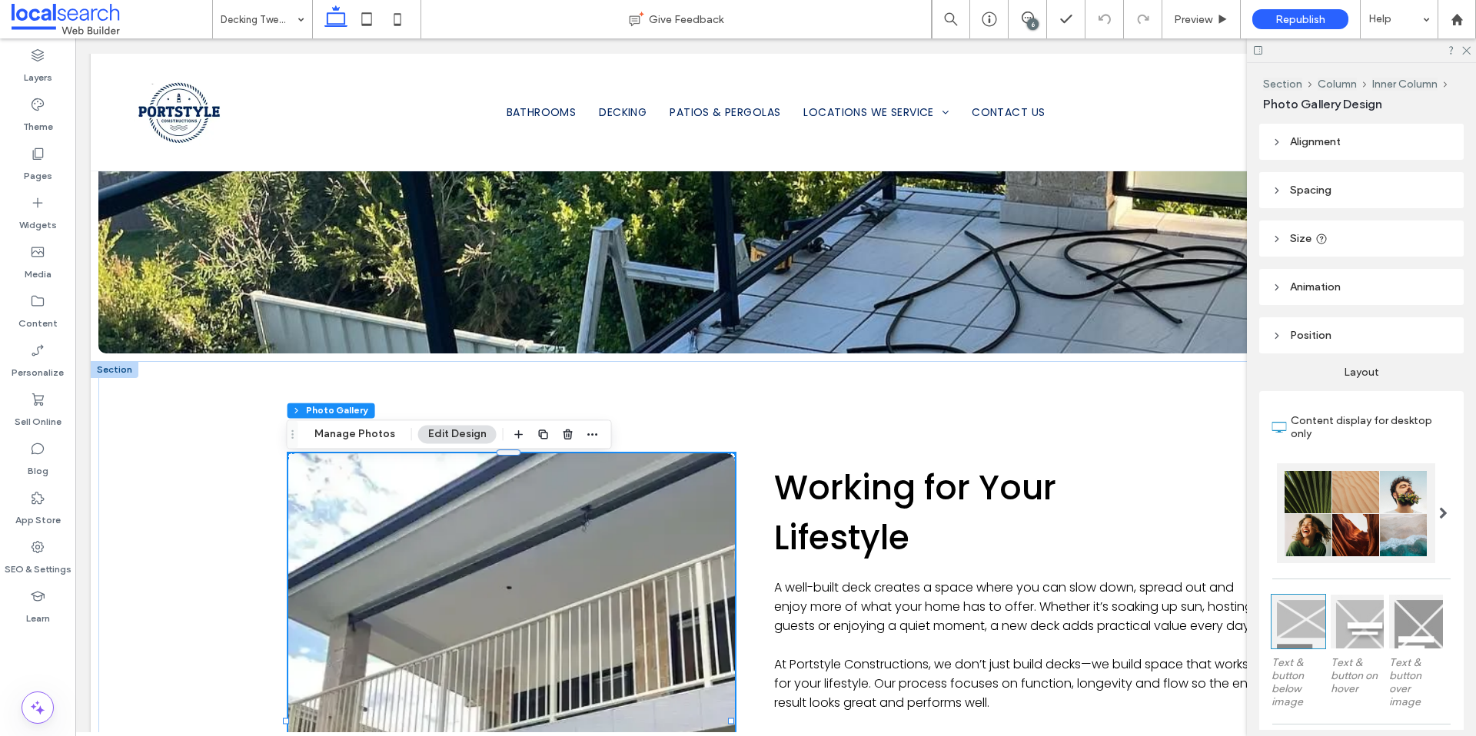
click at [334, 506] on link at bounding box center [510, 721] width 473 height 568
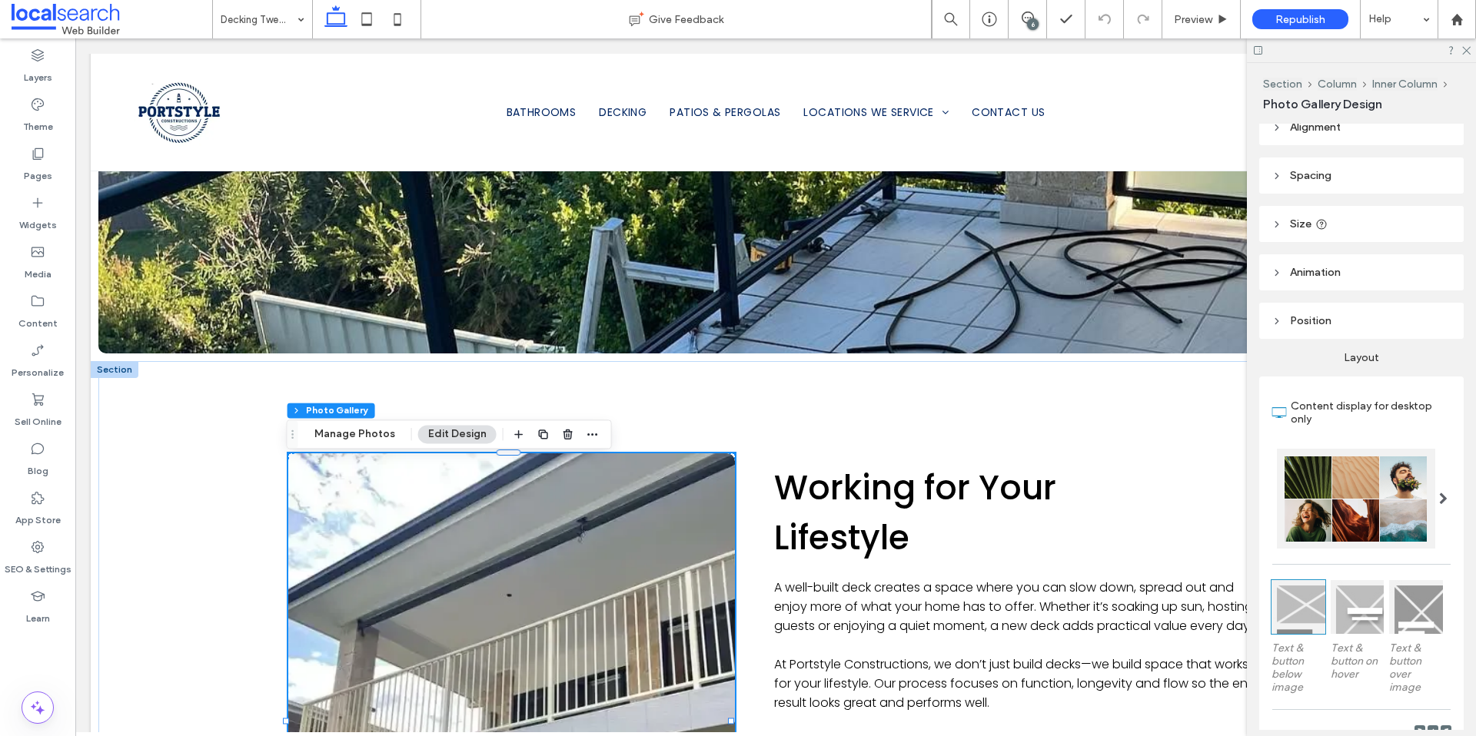
scroll to position [0, 0]
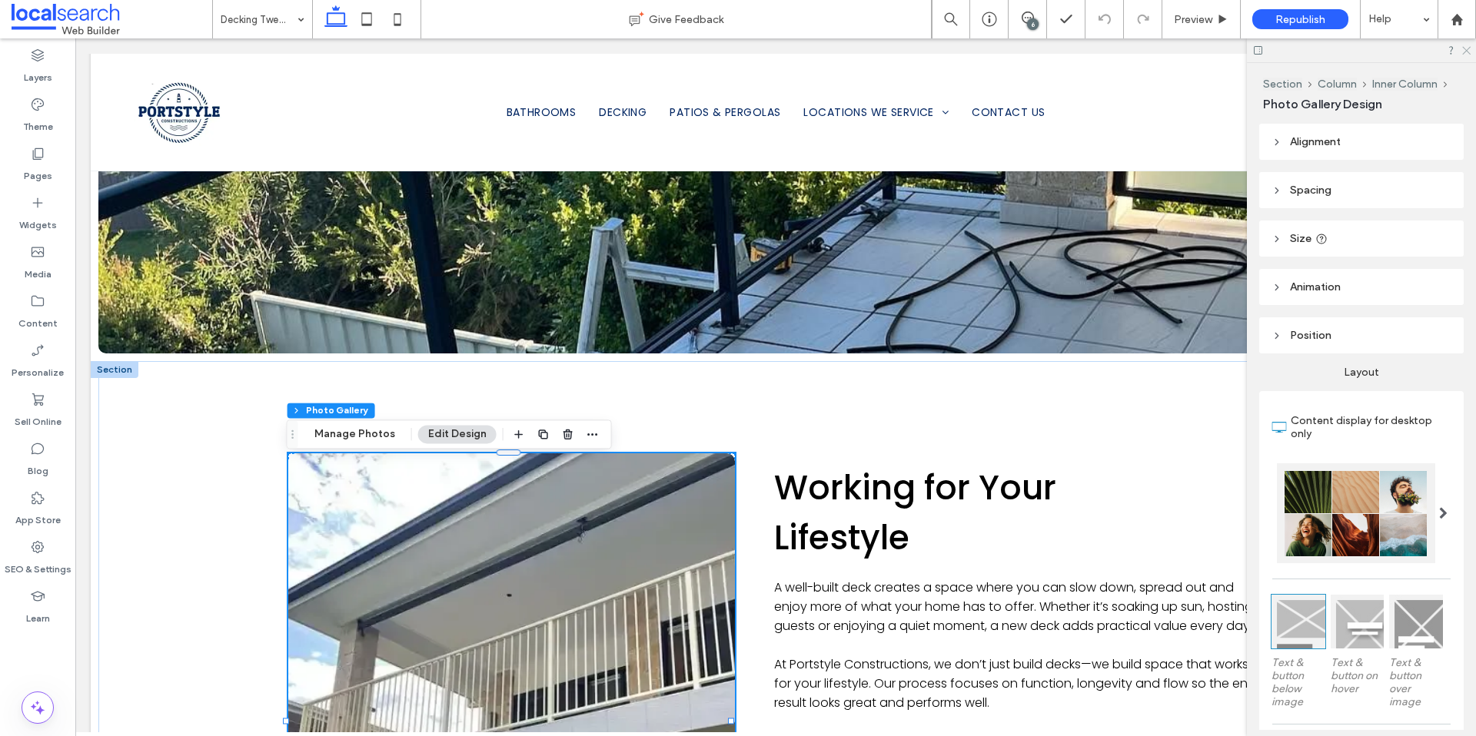
click at [1466, 51] on icon at bounding box center [1465, 50] width 10 height 10
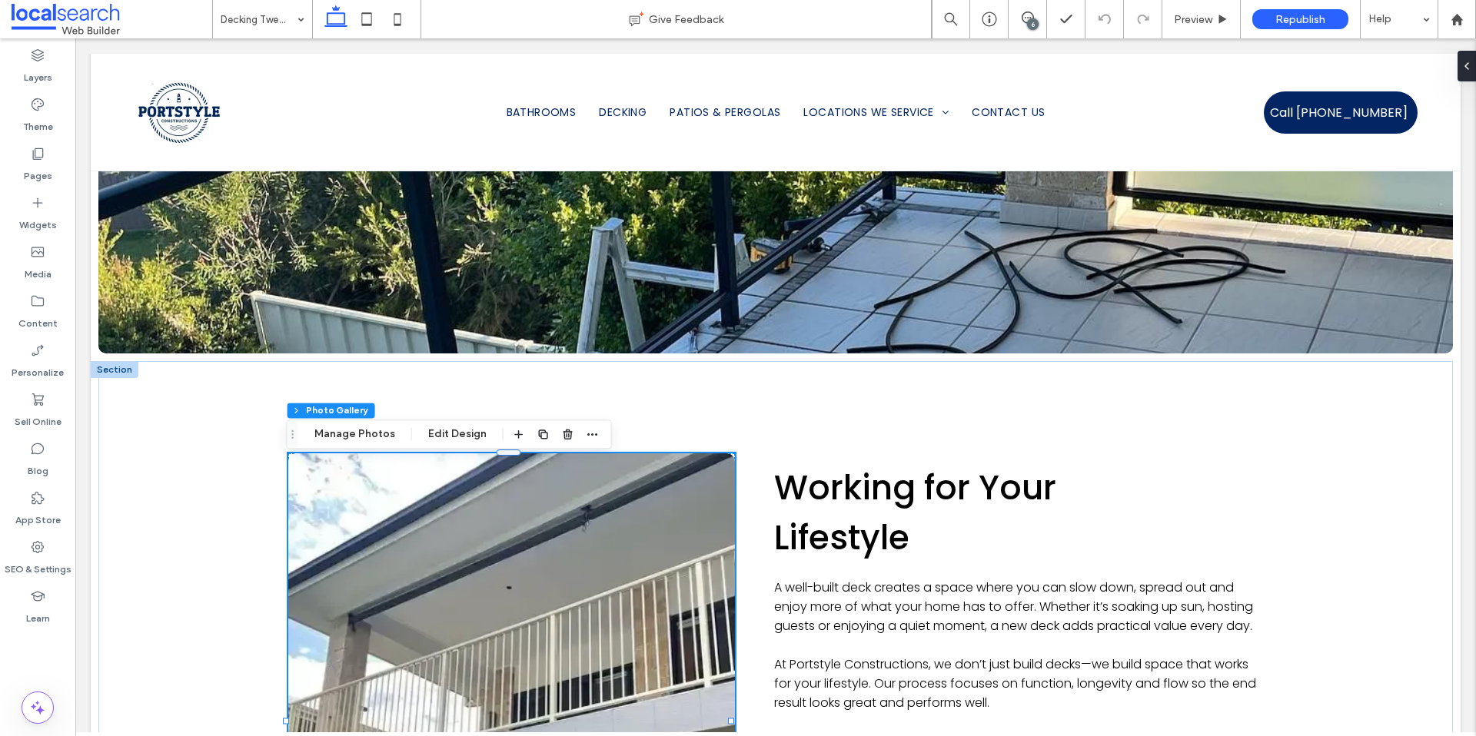
click at [337, 538] on link at bounding box center [510, 721] width 473 height 568
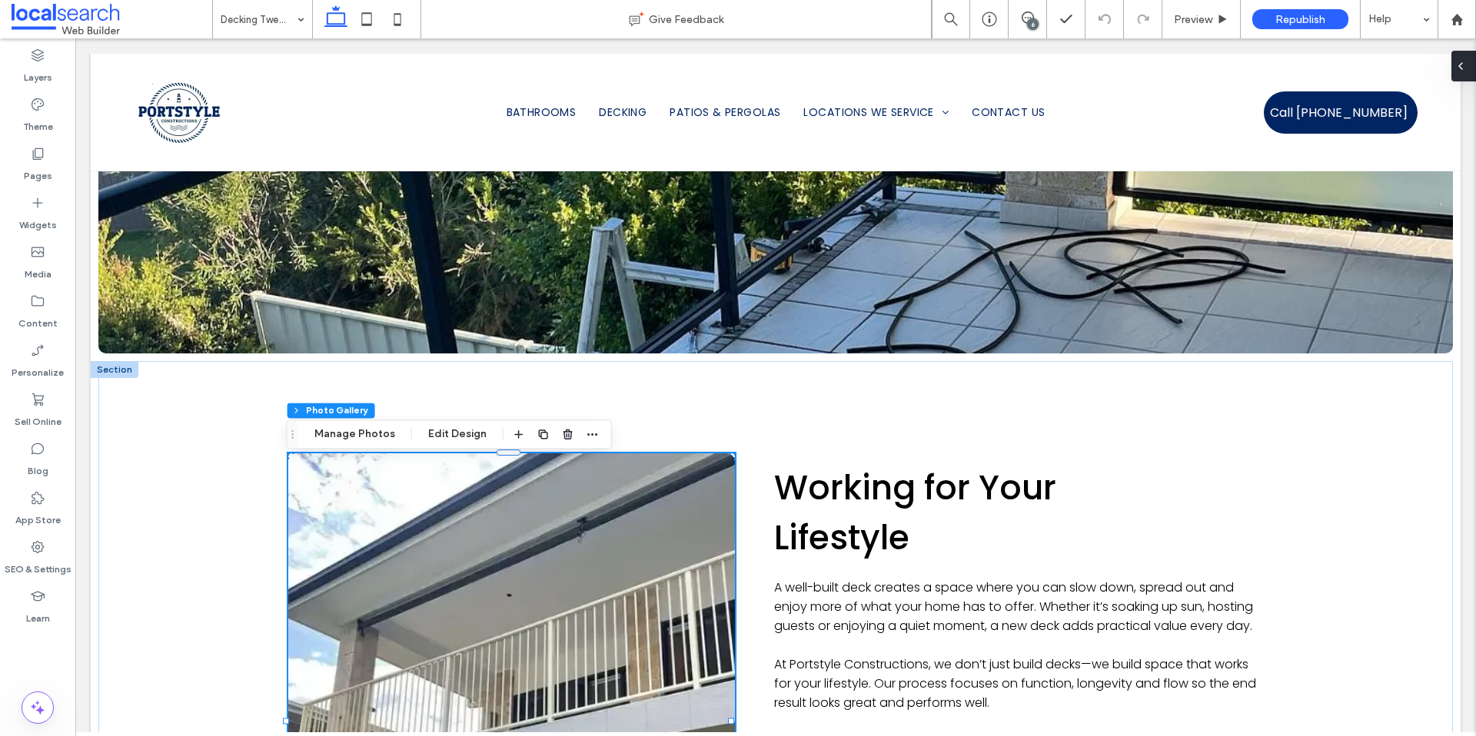
click at [1466, 69] on div at bounding box center [1463, 66] width 25 height 31
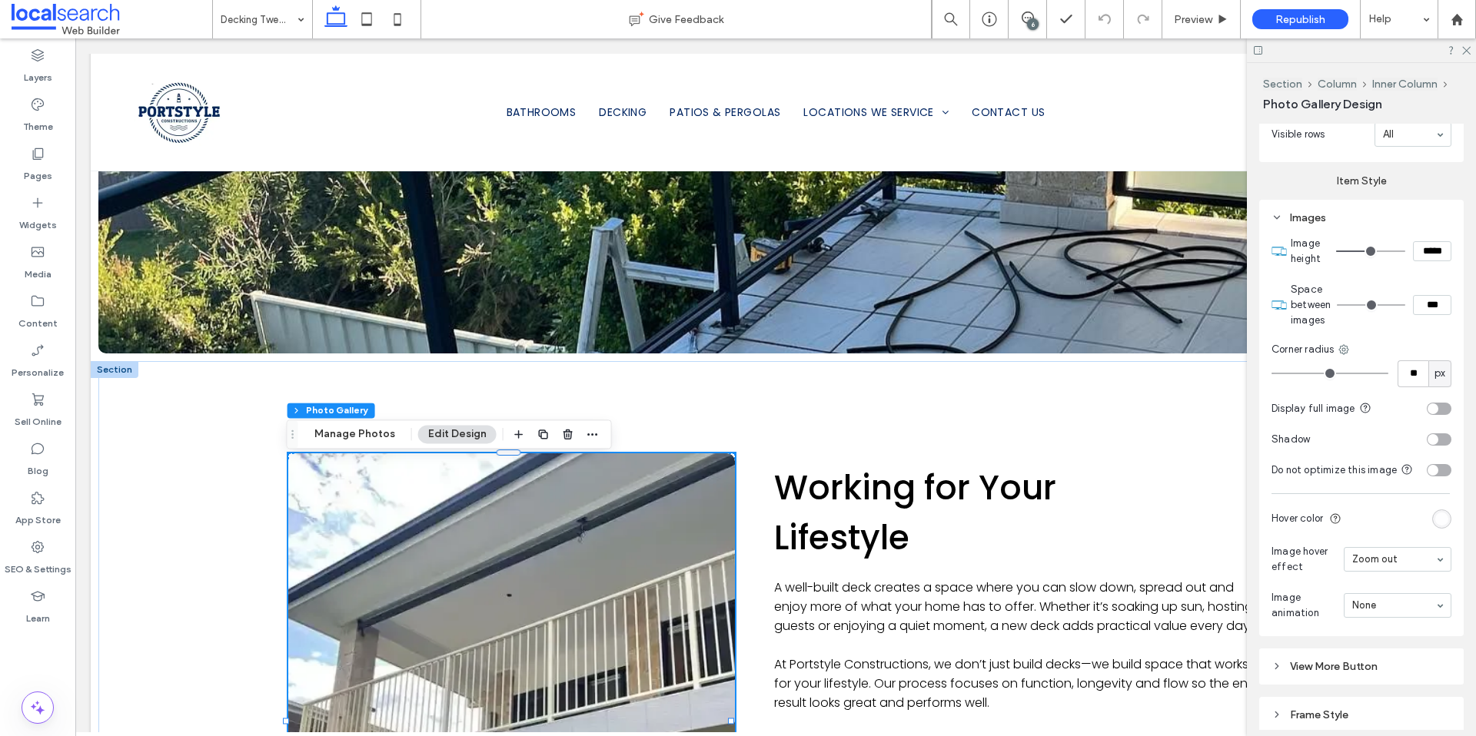
scroll to position [683, 0]
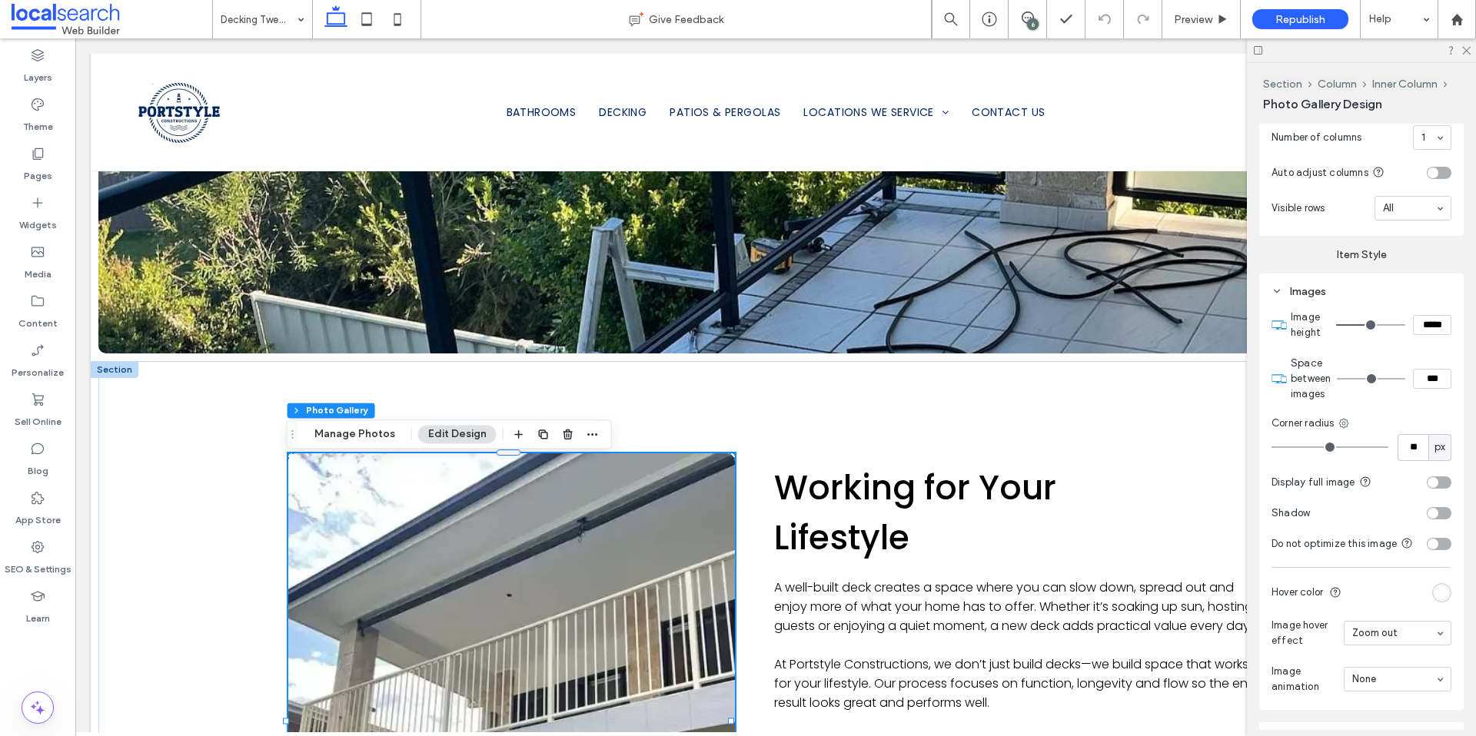
click at [1280, 286] on icon at bounding box center [1276, 291] width 11 height 11
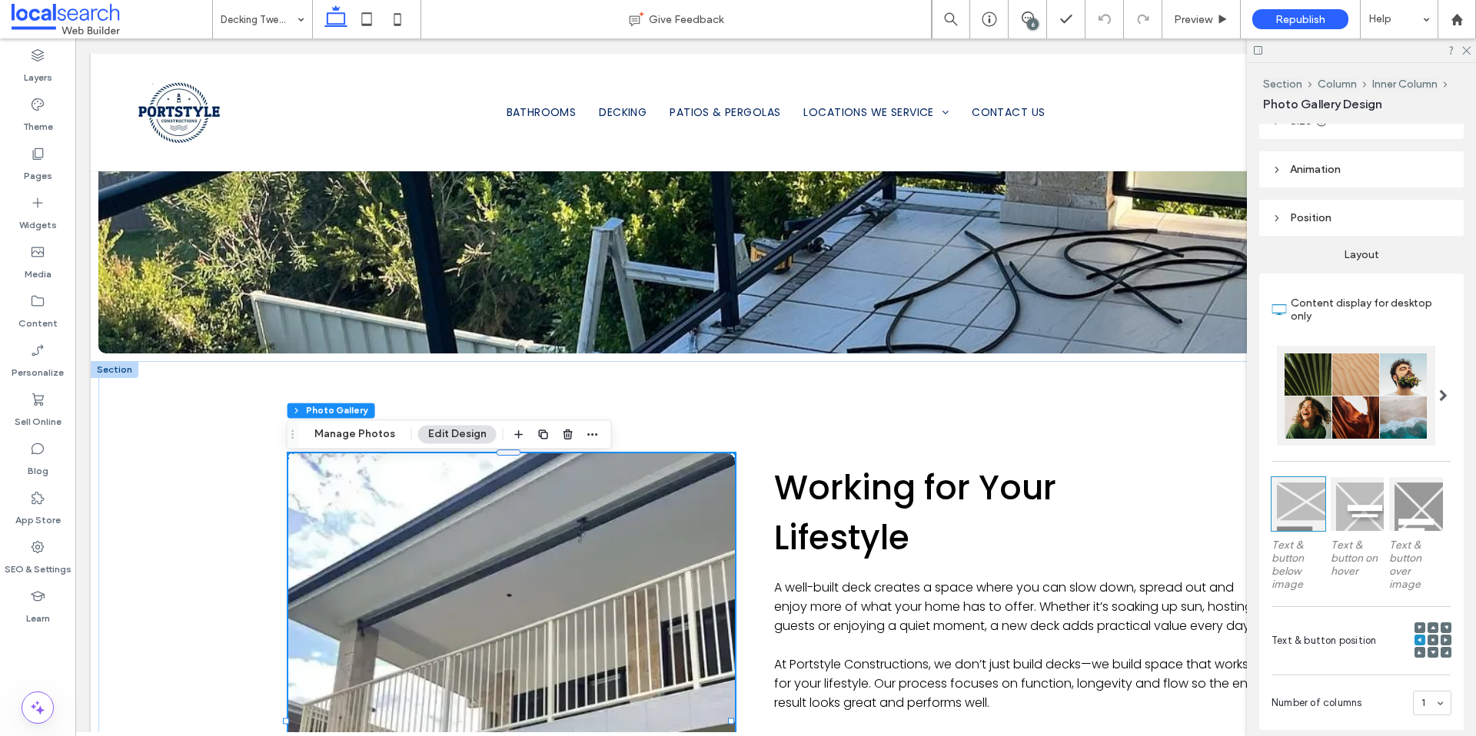
scroll to position [0, 0]
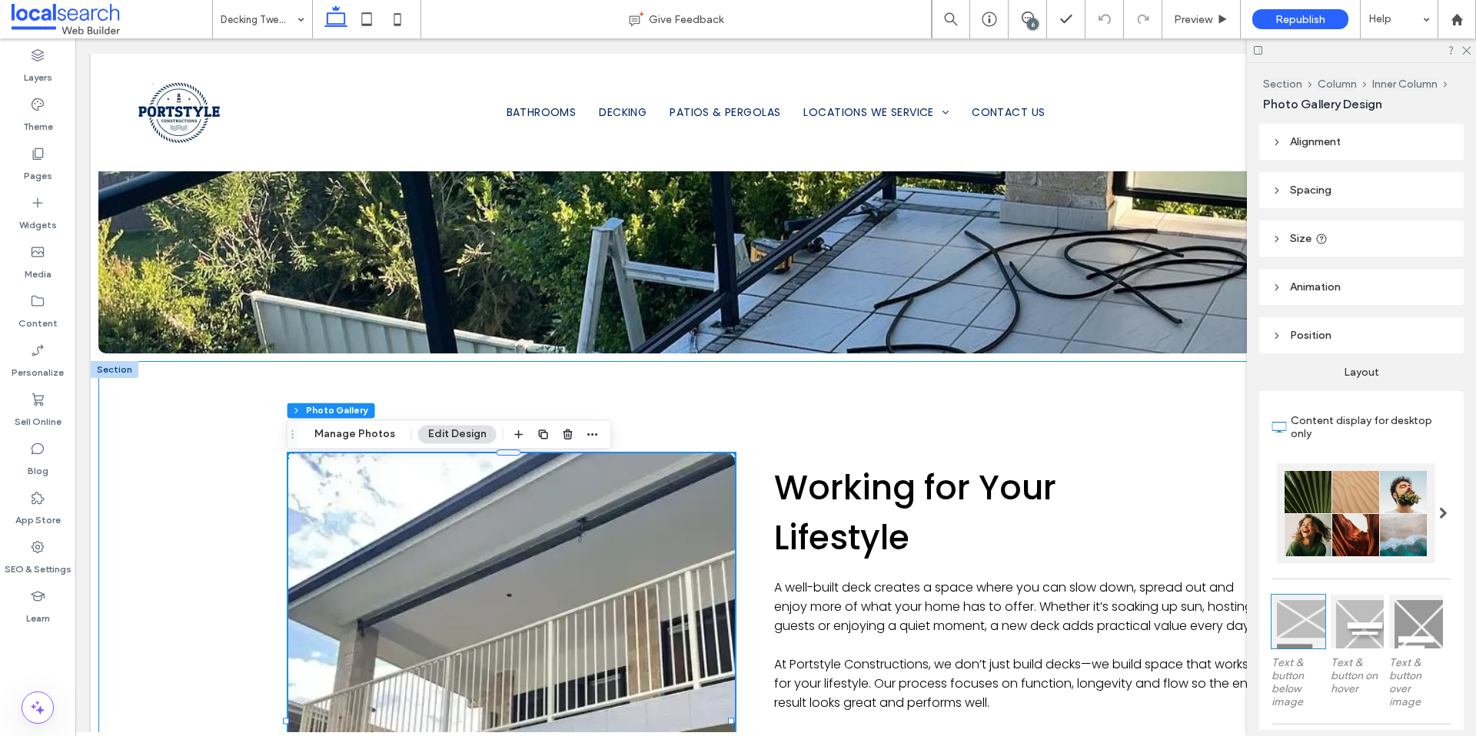
drag, startPoint x: 117, startPoint y: 525, endPoint x: 139, endPoint y: 526, distance: 22.3
click at [117, 525] on div "Working for Your Lifestyle A well-built deck creates a space where you can slow…" at bounding box center [775, 721] width 1354 height 720
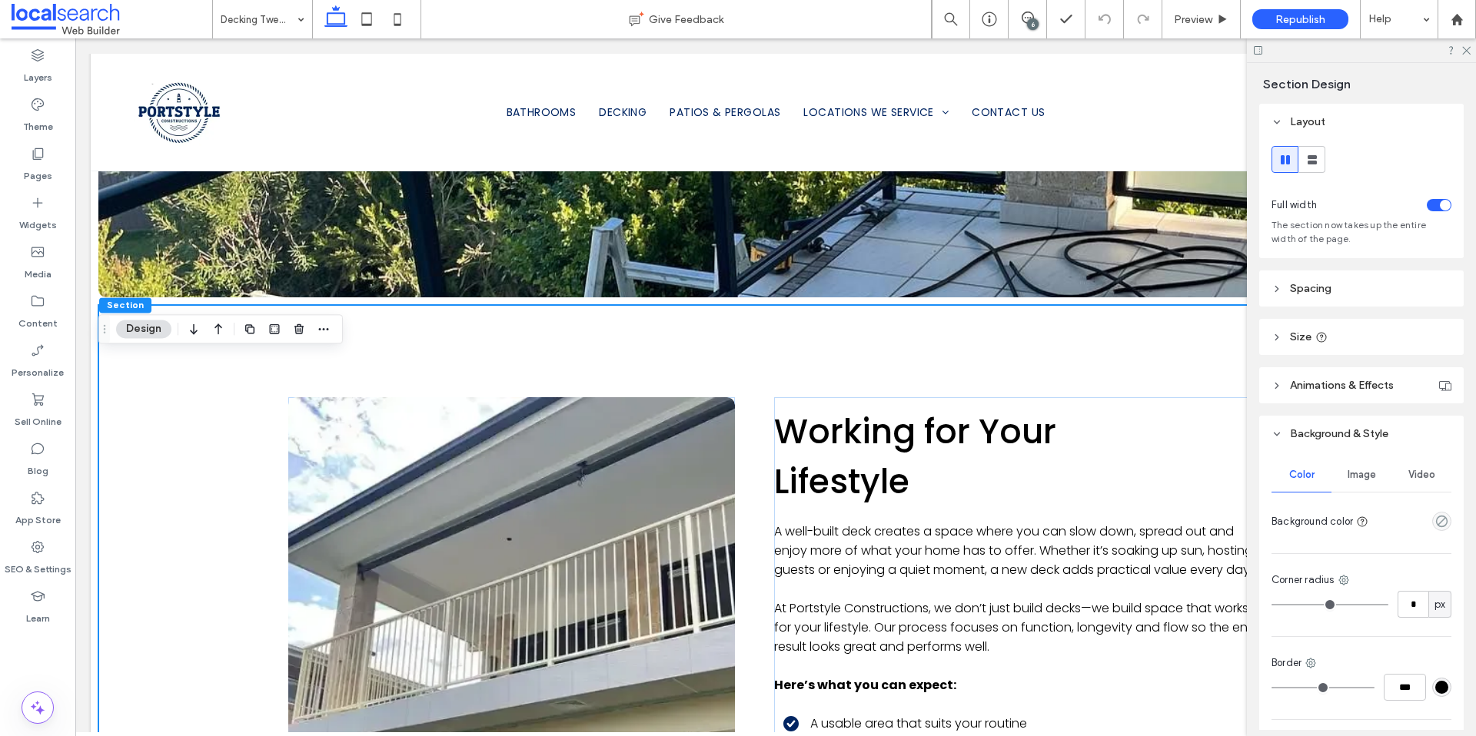
scroll to position [1821, 0]
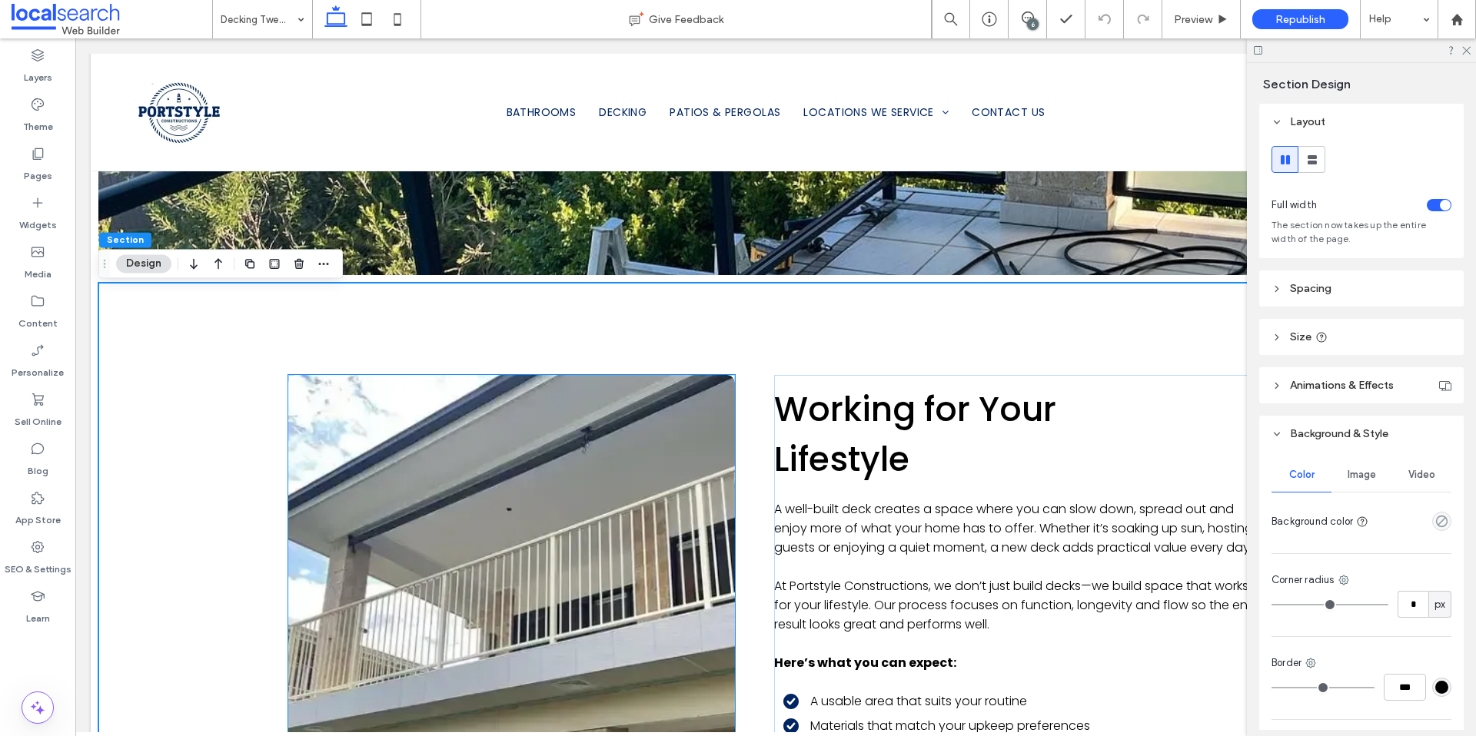
click at [412, 510] on link at bounding box center [510, 643] width 473 height 568
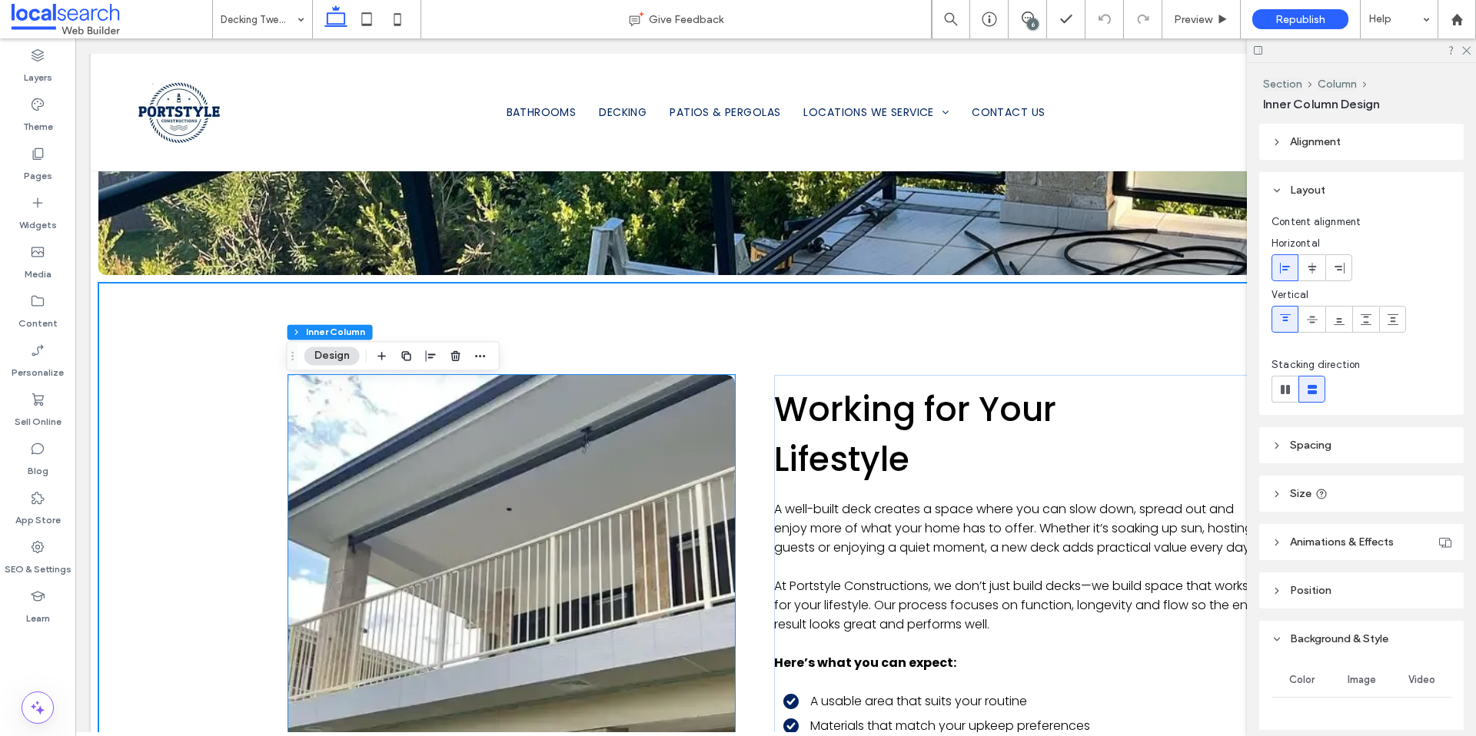
type input "**"
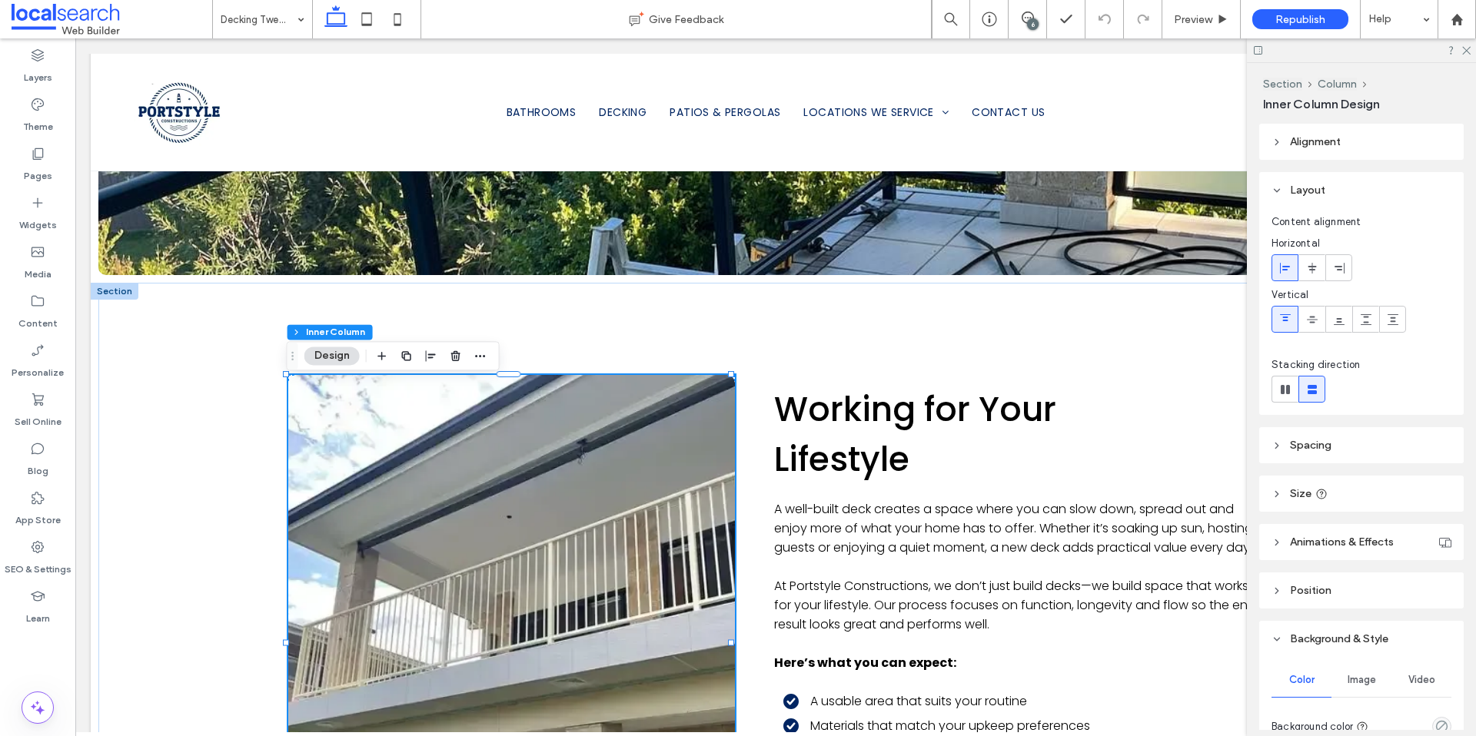
click at [325, 357] on button "Design" at bounding box center [331, 356] width 55 height 18
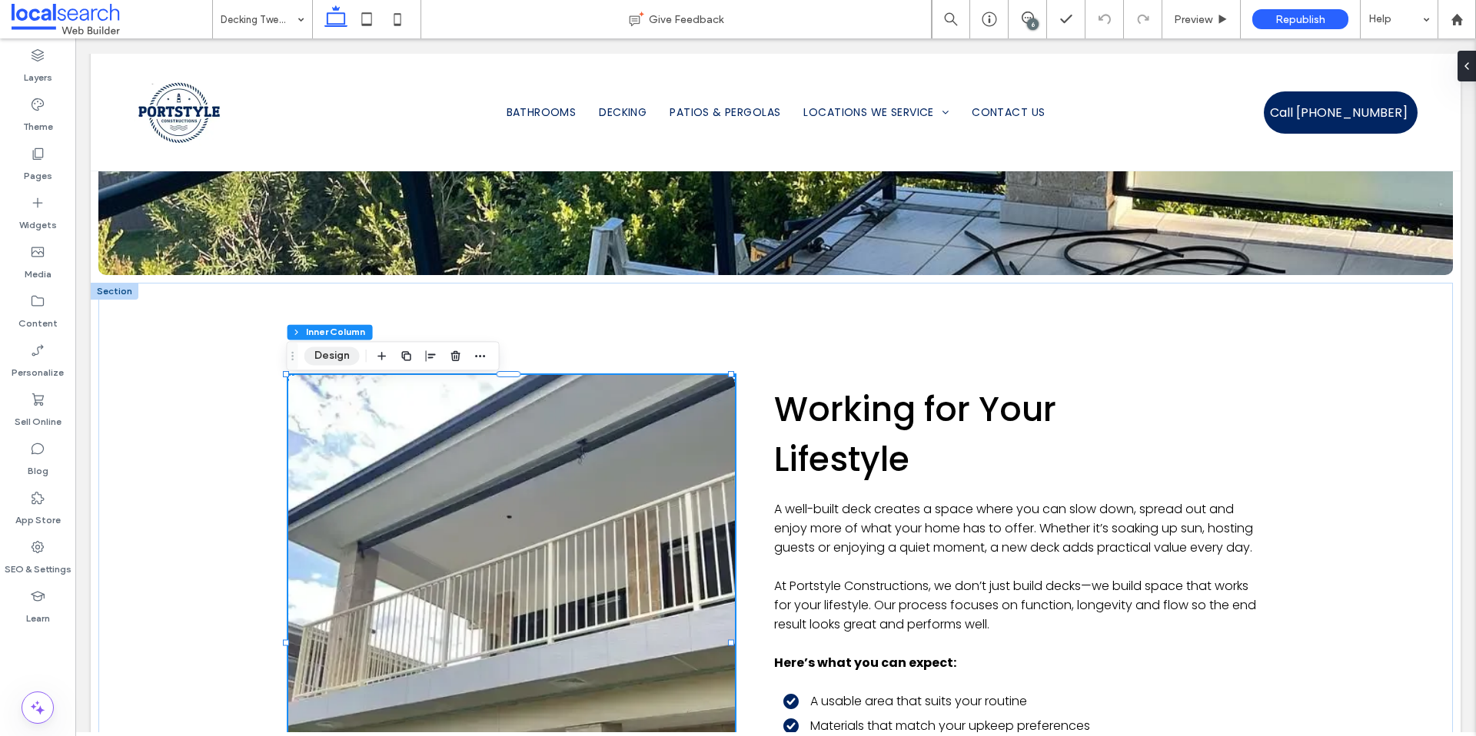
click at [324, 356] on button "Design" at bounding box center [331, 356] width 55 height 18
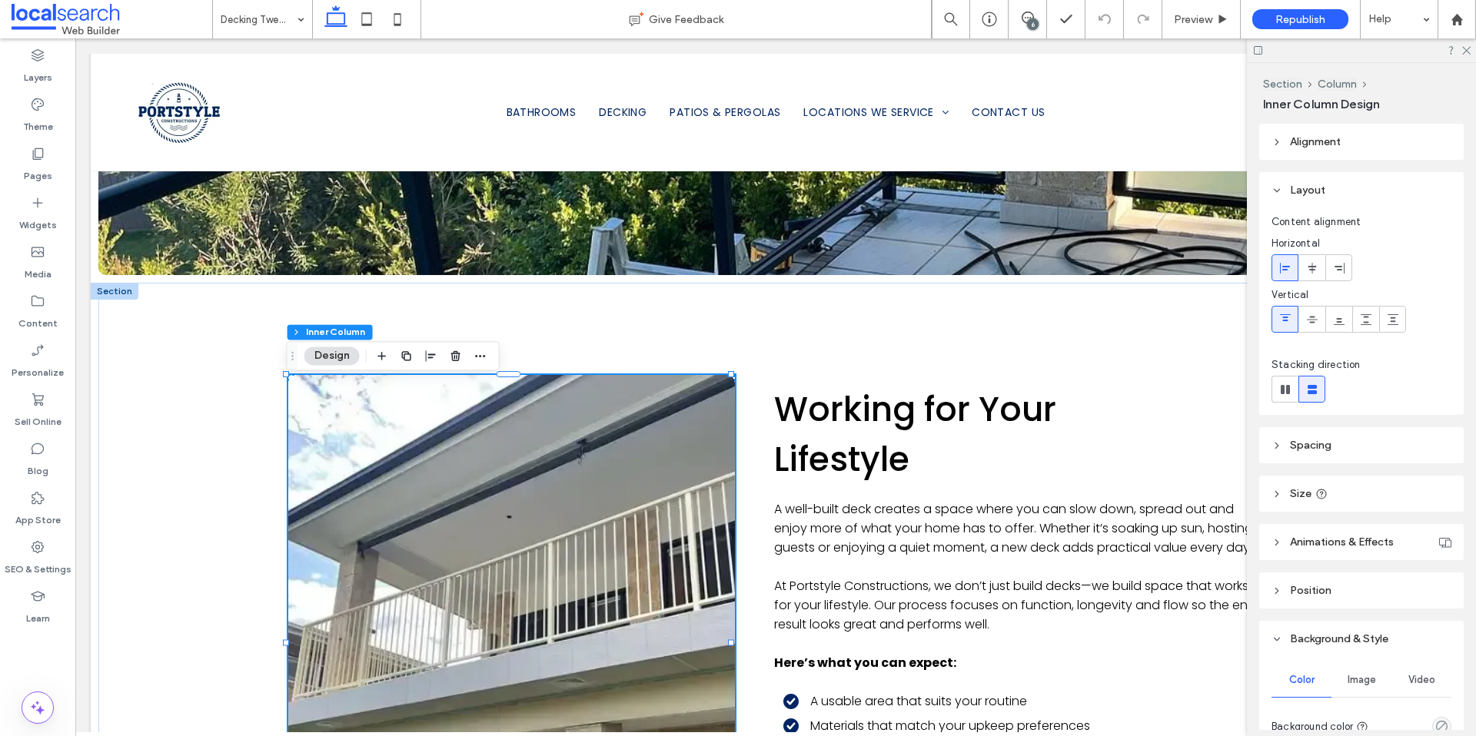
click at [1270, 143] on header "Alignment" at bounding box center [1361, 142] width 204 height 36
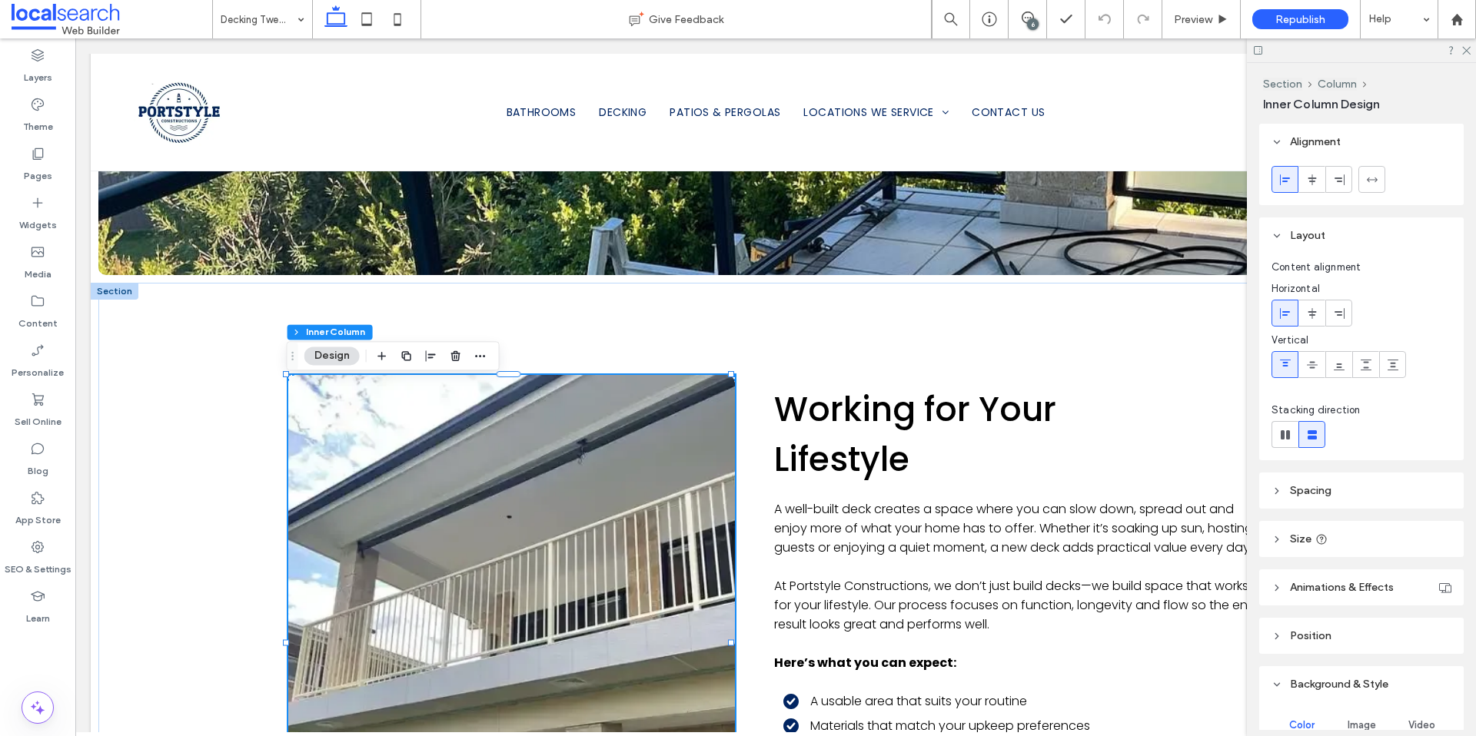
click at [1277, 140] on icon at bounding box center [1276, 142] width 11 height 11
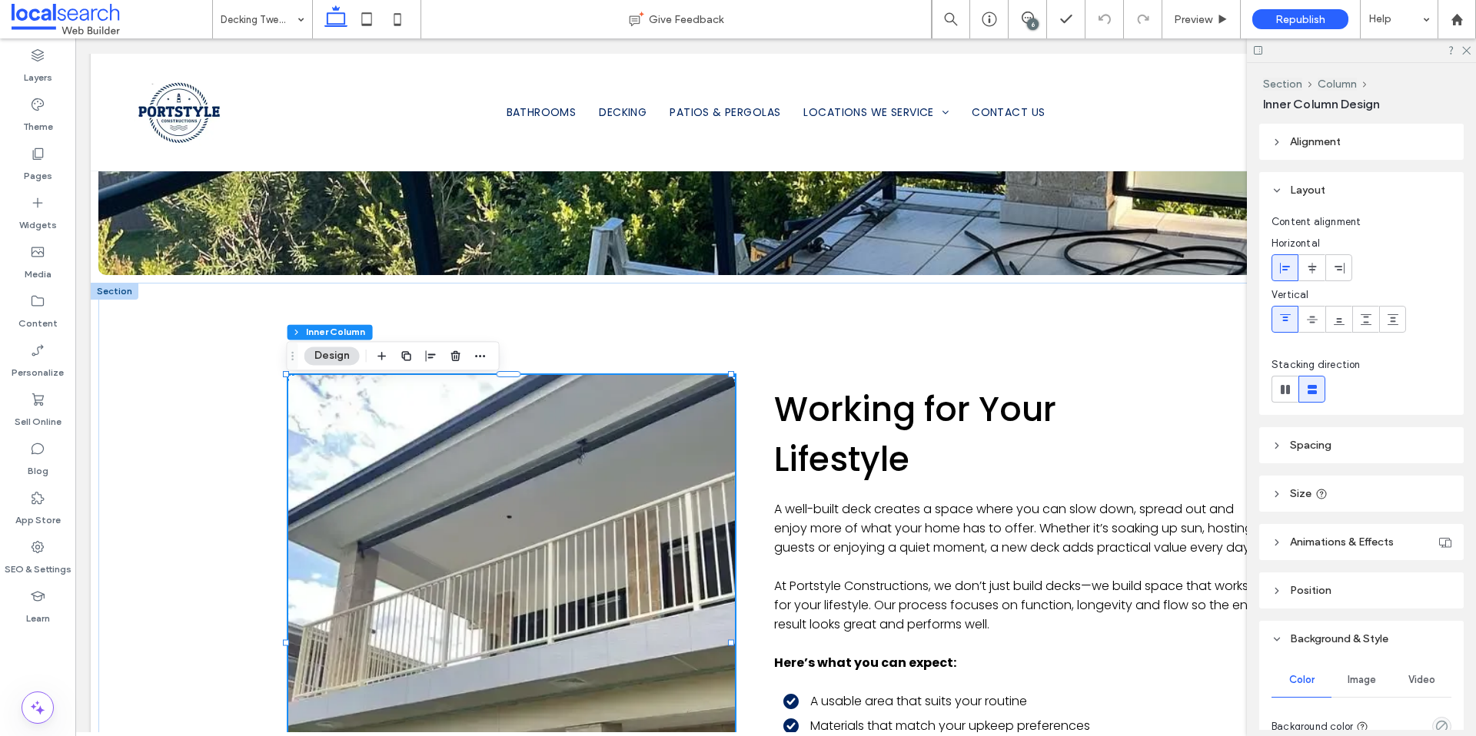
click at [1282, 192] on header "Layout" at bounding box center [1361, 190] width 204 height 36
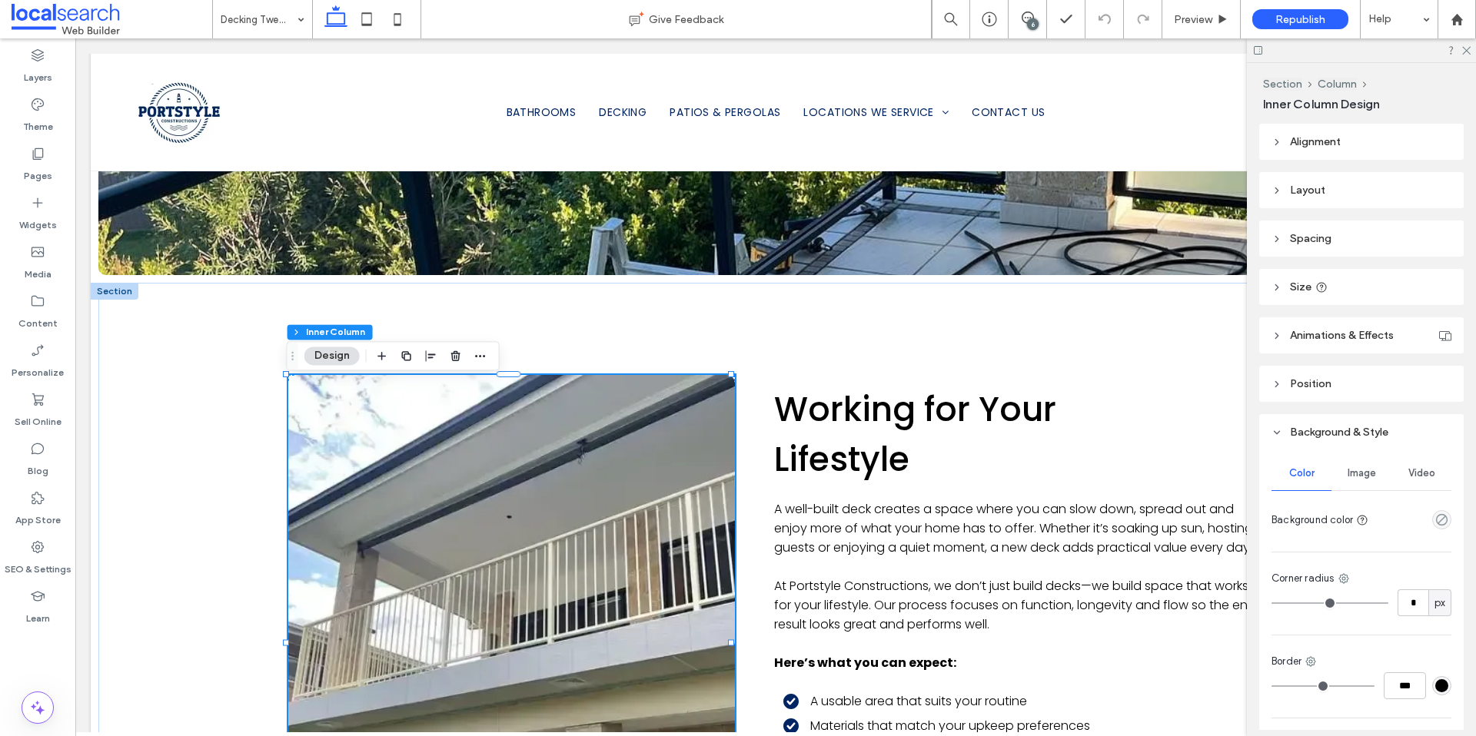
click at [1369, 341] on span "Animations & Effects" at bounding box center [1342, 335] width 104 height 13
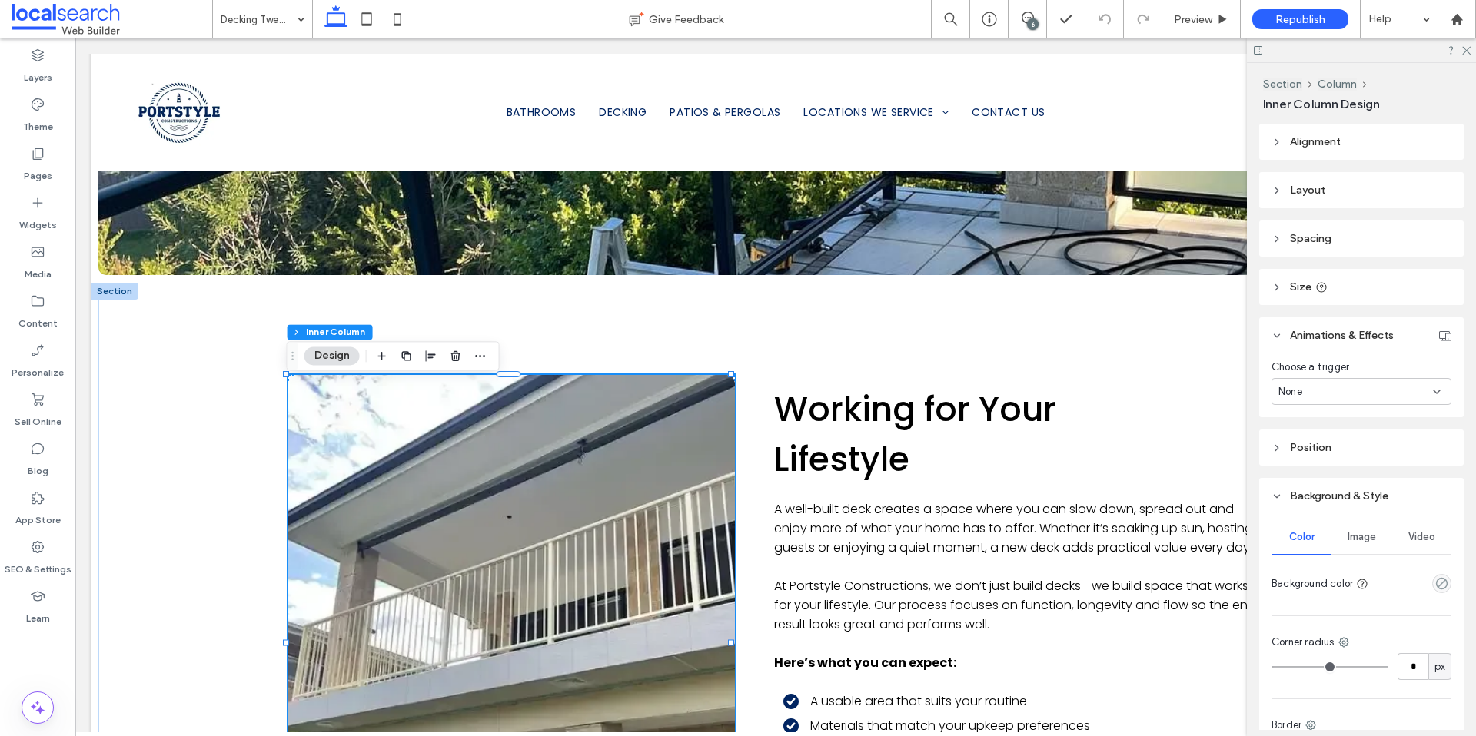
click at [1277, 336] on icon at bounding box center [1276, 335] width 11 height 11
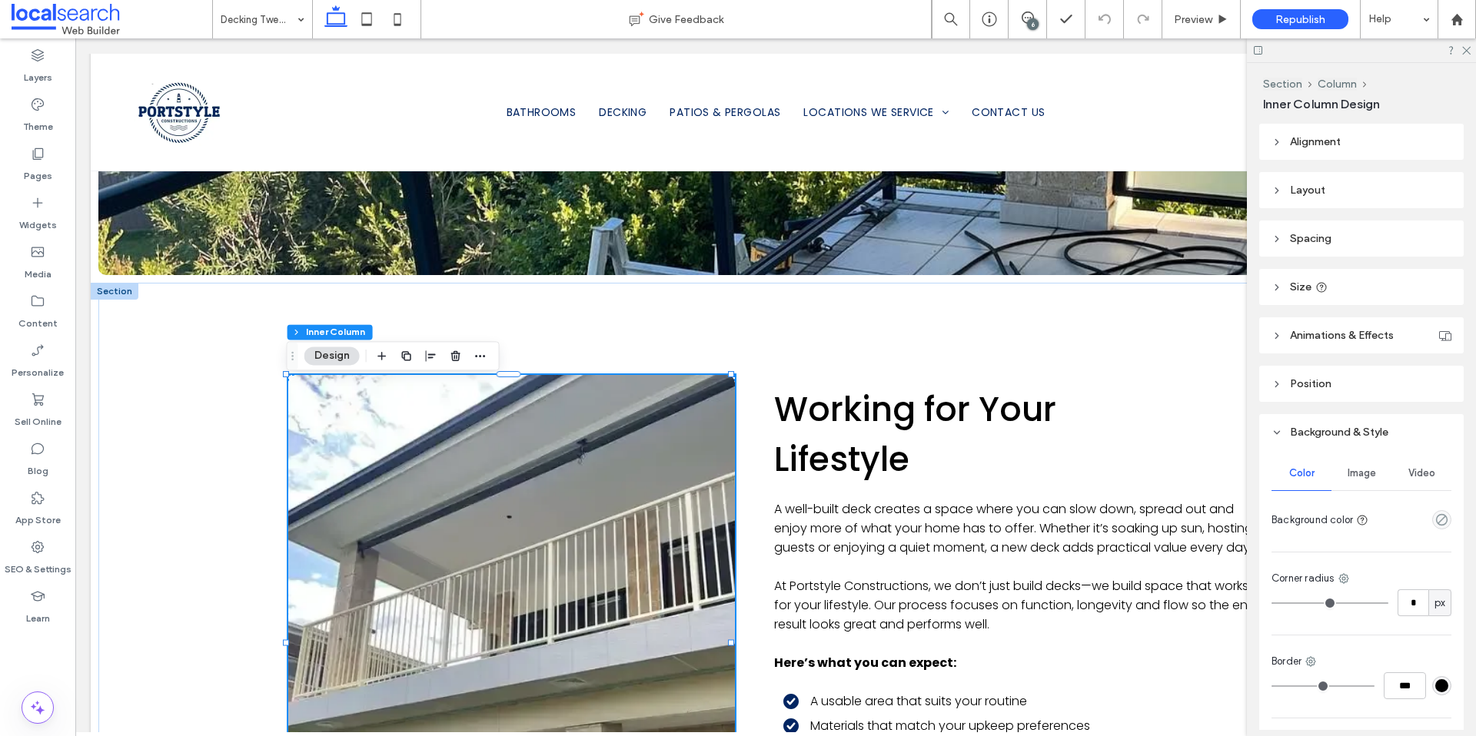
click at [1357, 474] on span "Image" at bounding box center [1361, 473] width 28 height 12
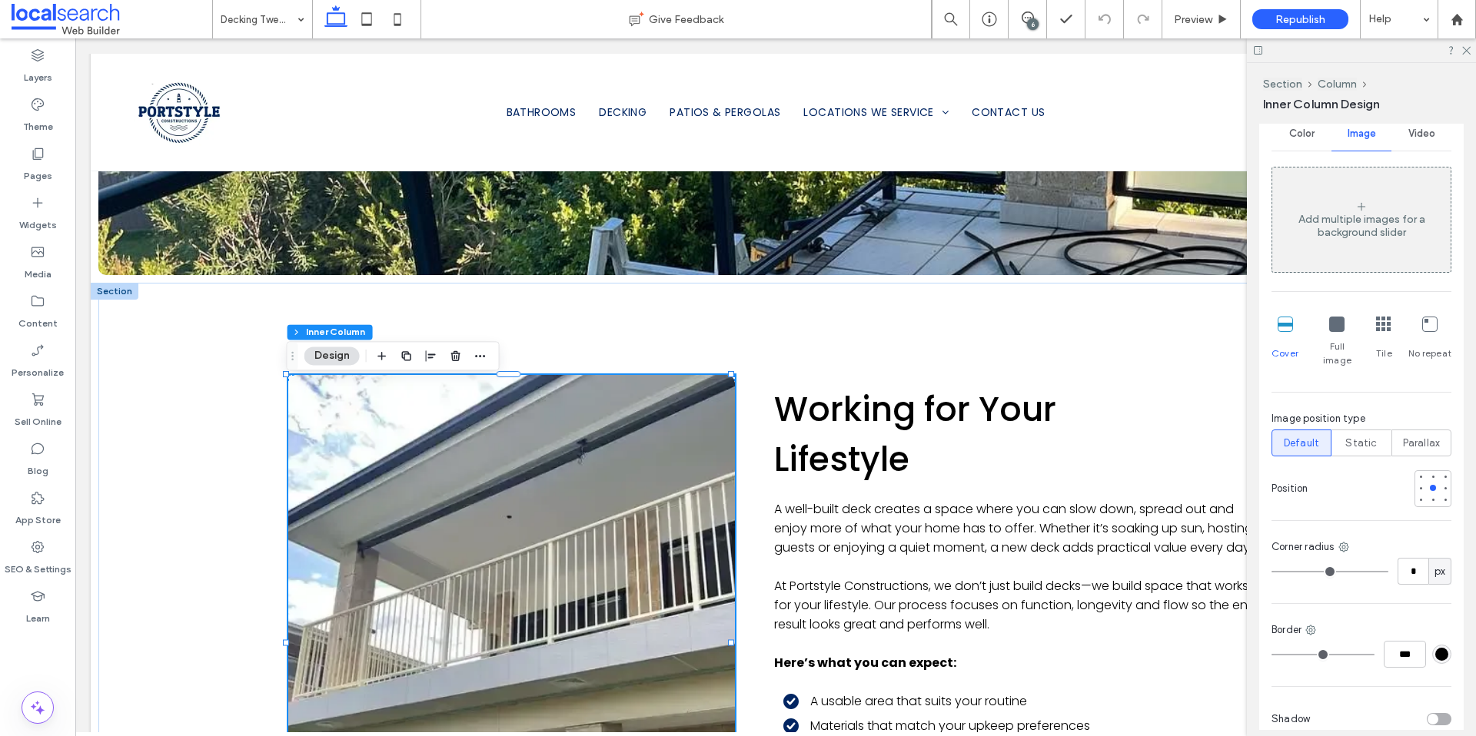
scroll to position [349, 0]
click at [1339, 216] on div "Add multiple images for a background slider" at bounding box center [1361, 217] width 178 height 26
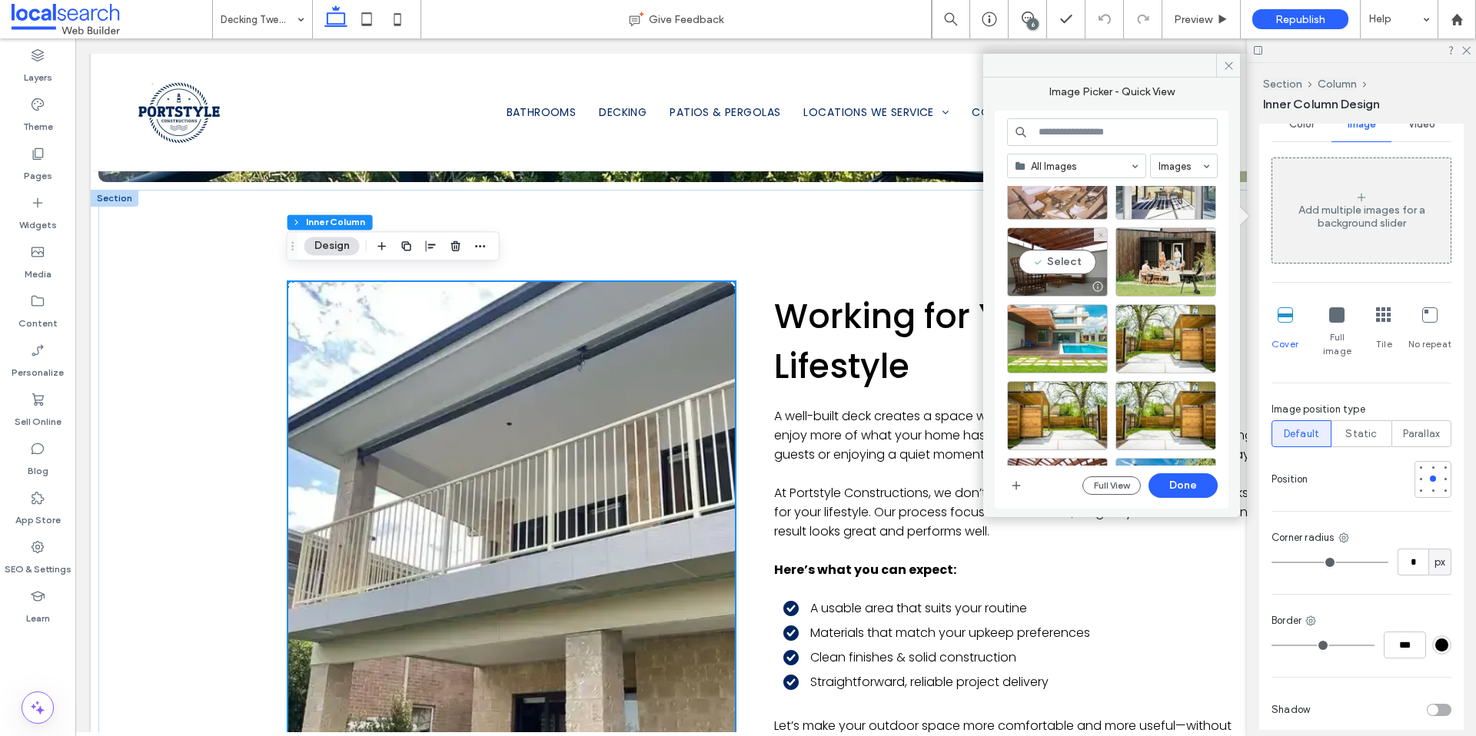
scroll to position [1931, 0]
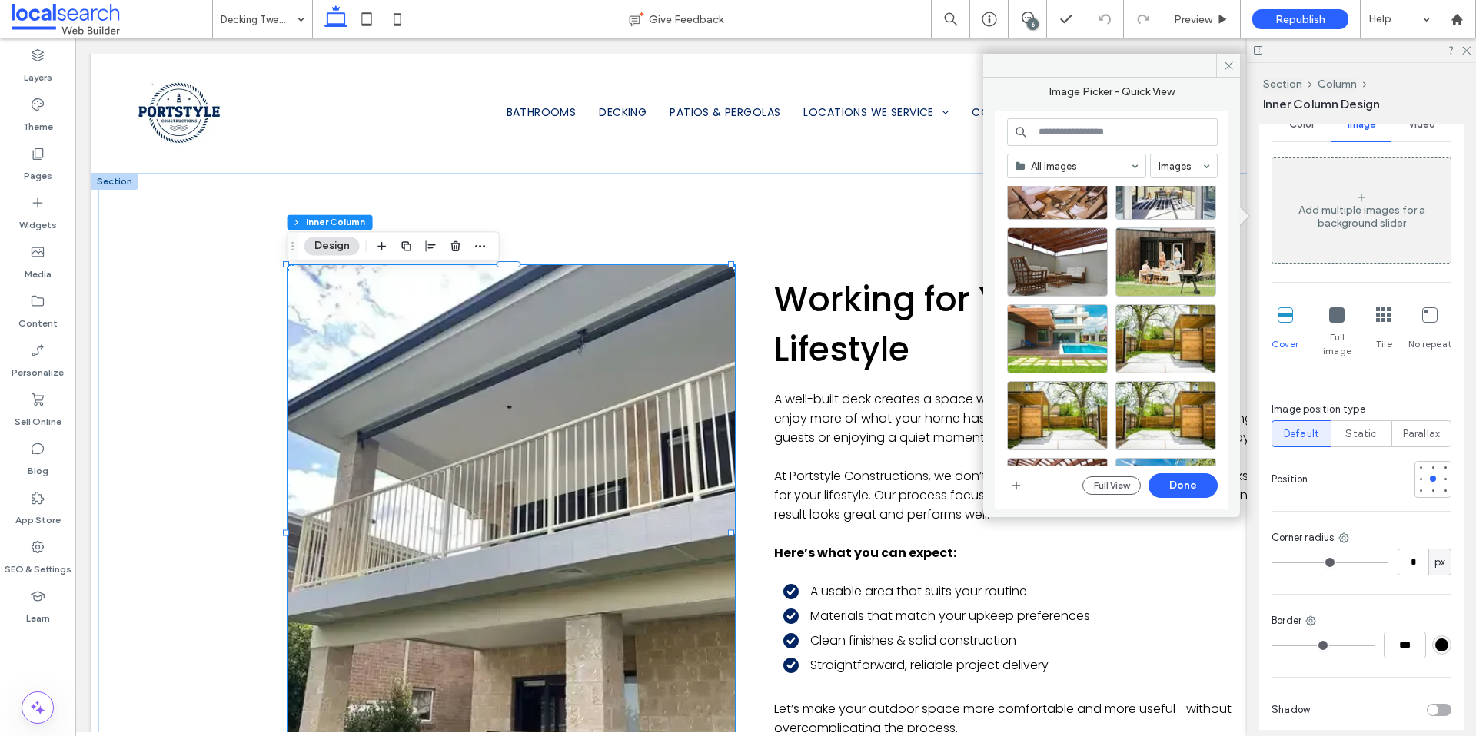
click at [1088, 128] on input at bounding box center [1112, 132] width 211 height 28
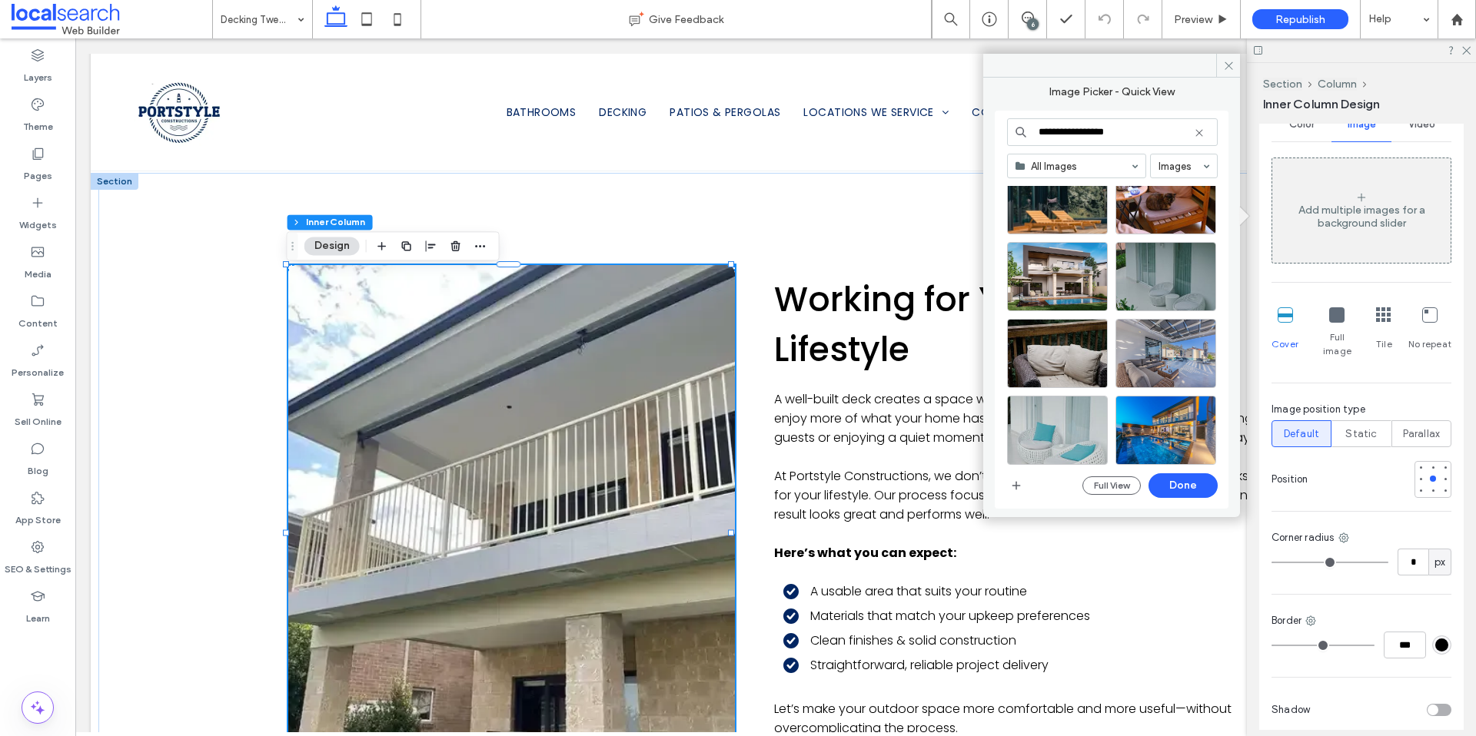
scroll to position [666, 0]
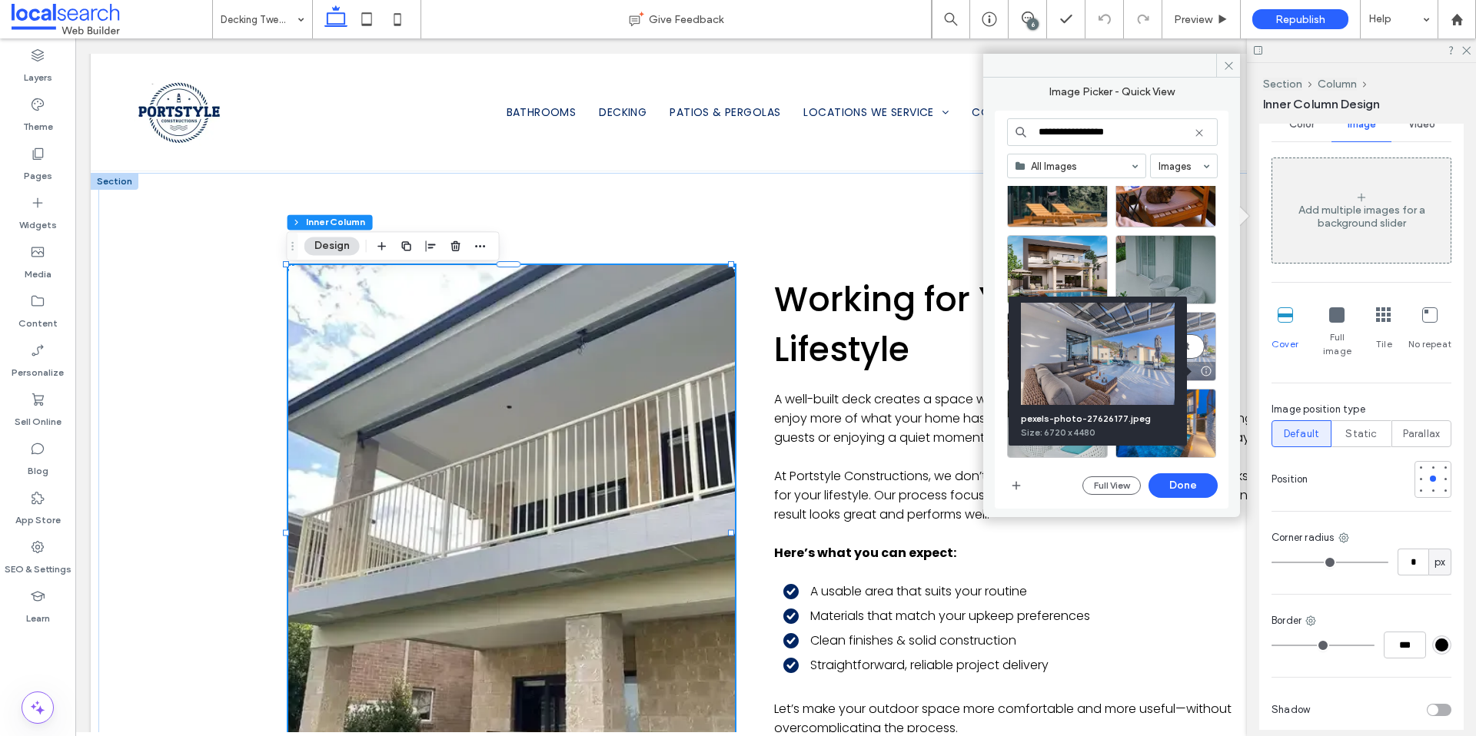
type input "**********"
click at [1204, 369] on div at bounding box center [1205, 371] width 19 height 12
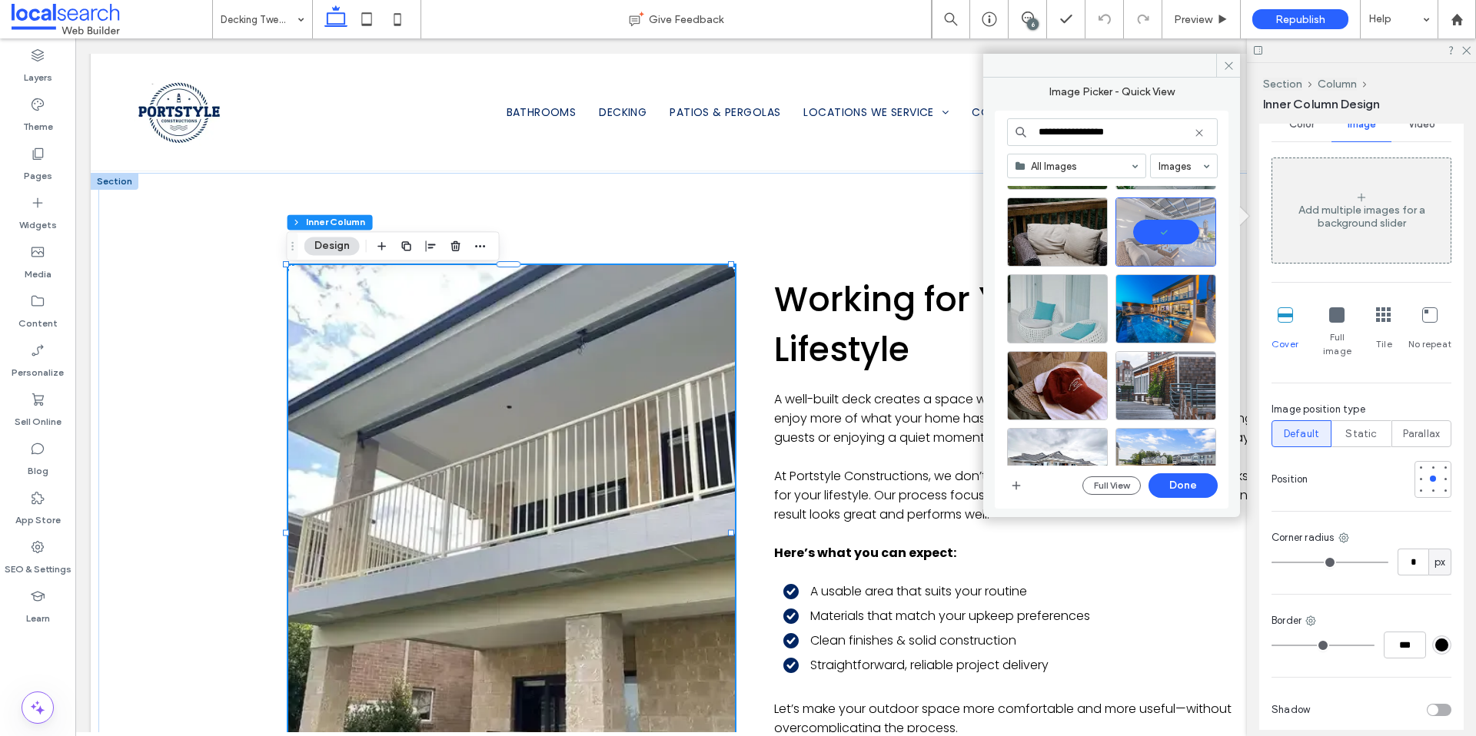
scroll to position [792, 0]
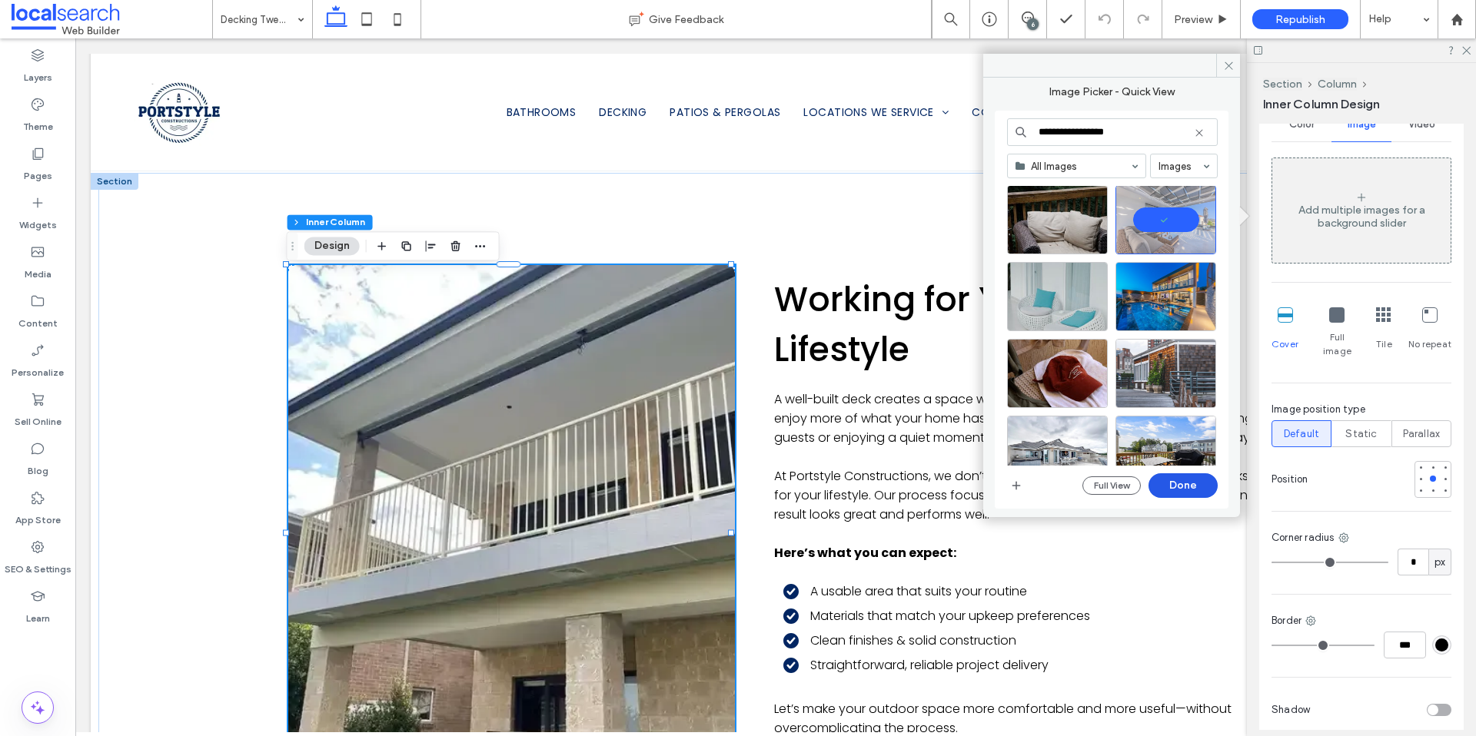
click at [1187, 494] on button "Done" at bounding box center [1182, 485] width 69 height 25
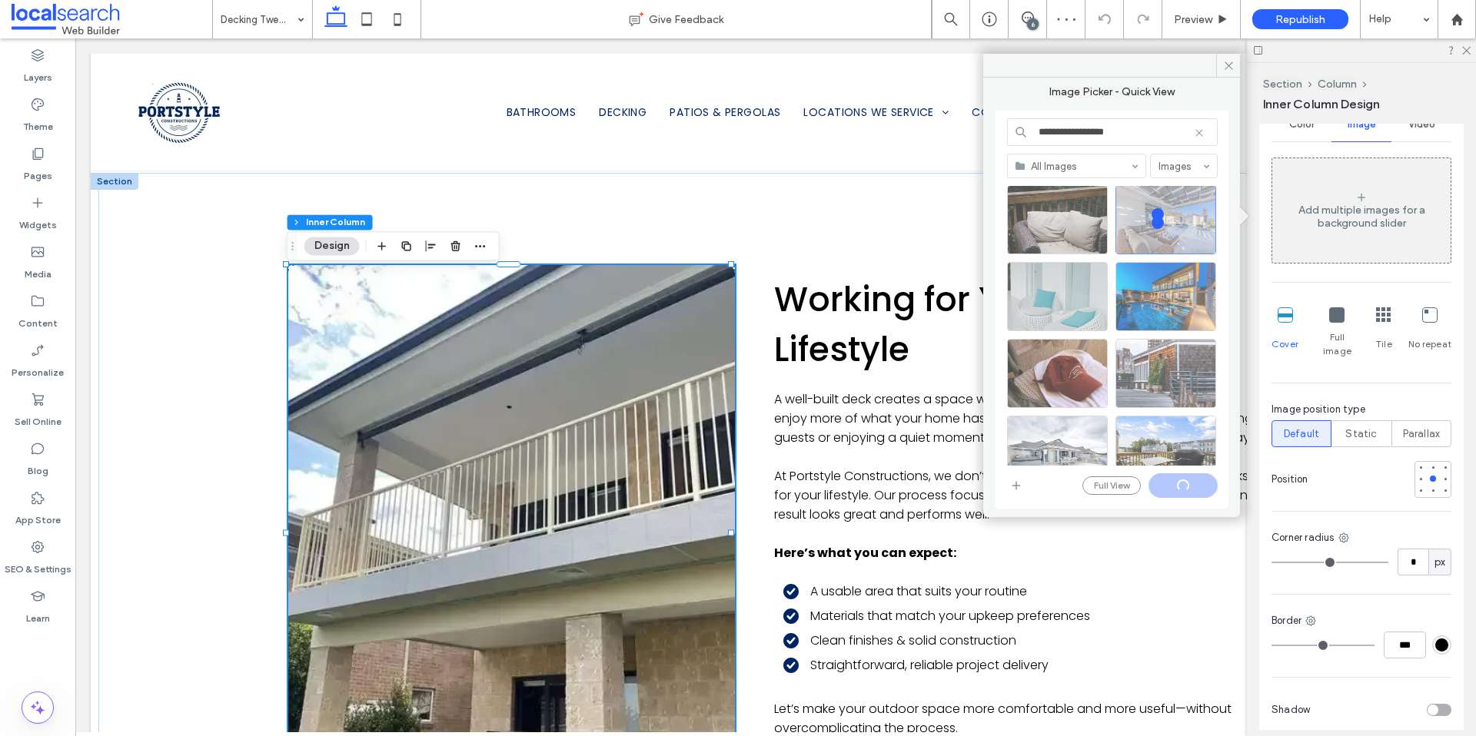
type input "**"
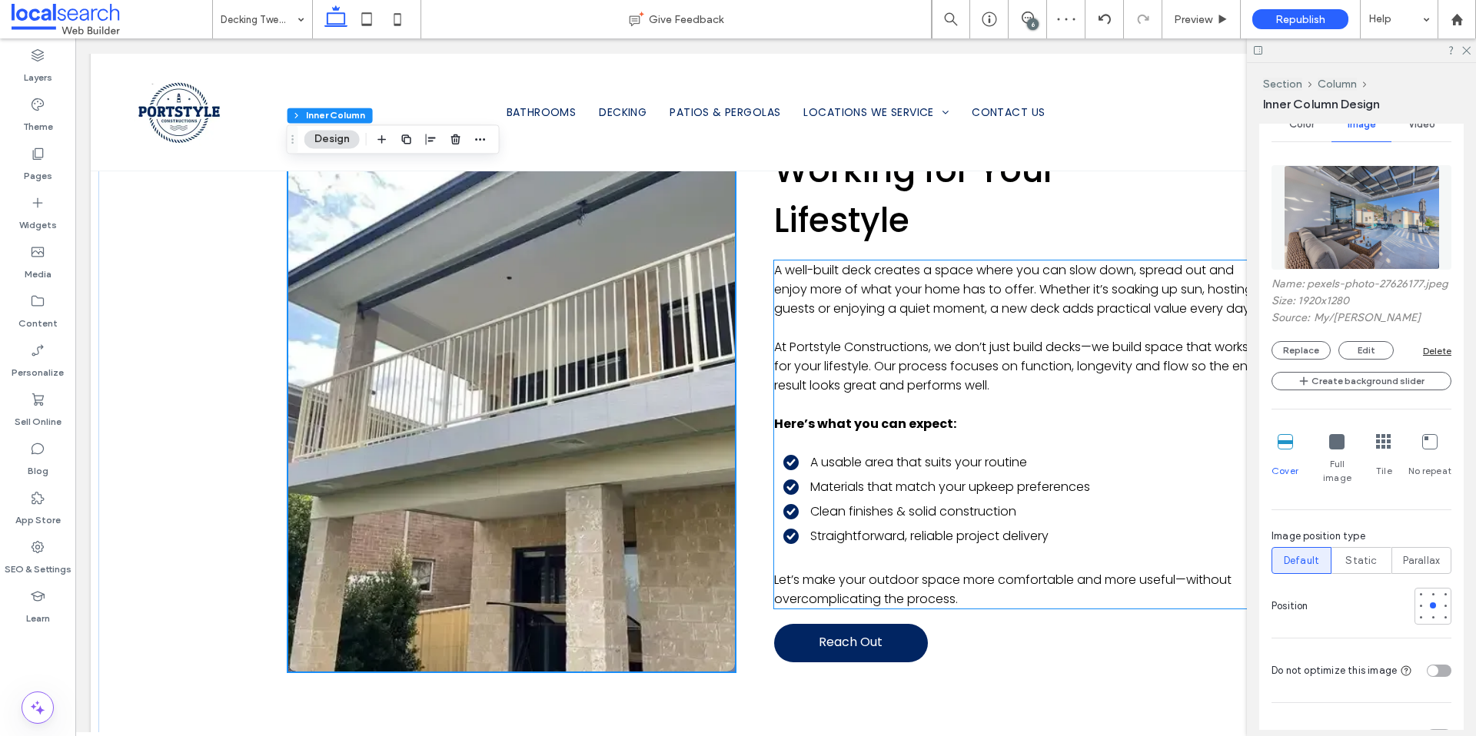
scroll to position [2067, 0]
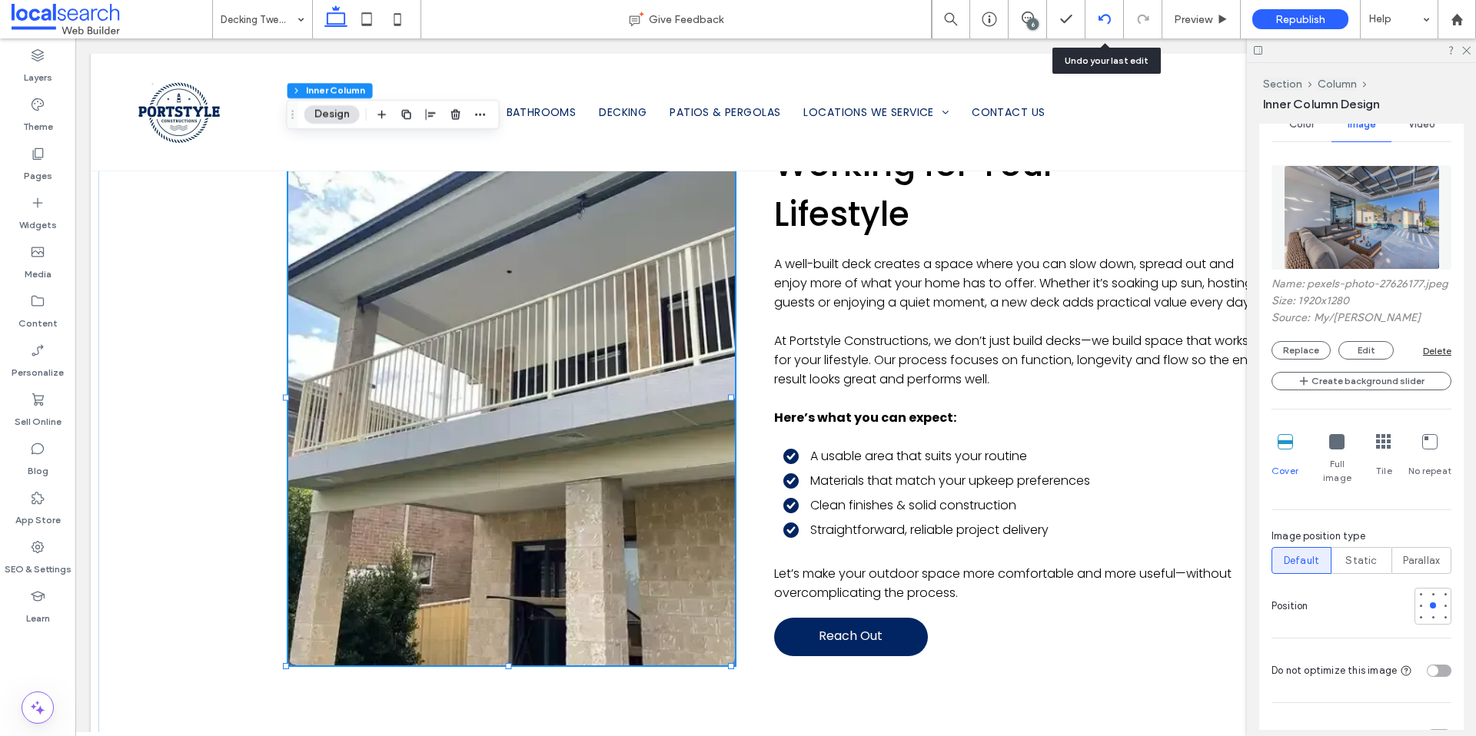
click at [1109, 18] on use at bounding box center [1103, 19] width 12 height 10
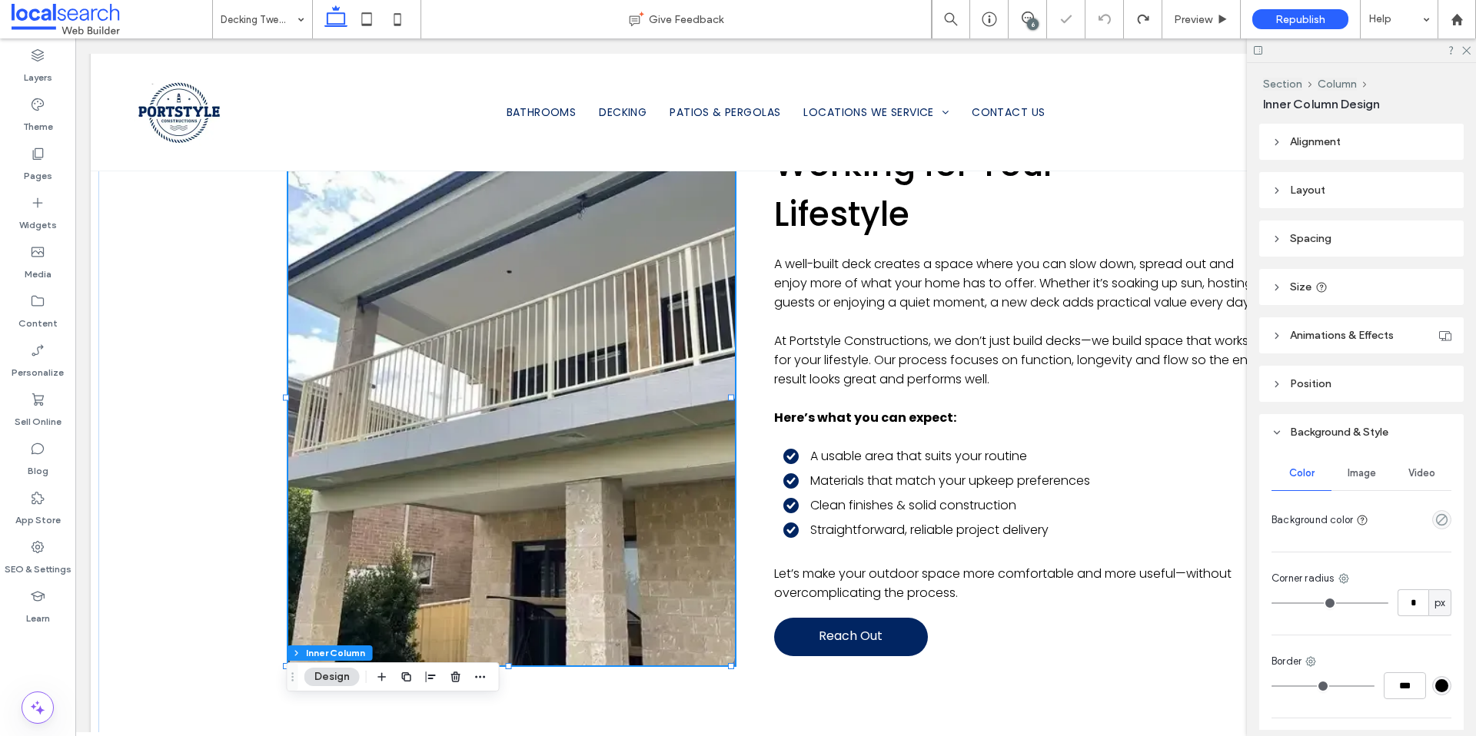
type input "**"
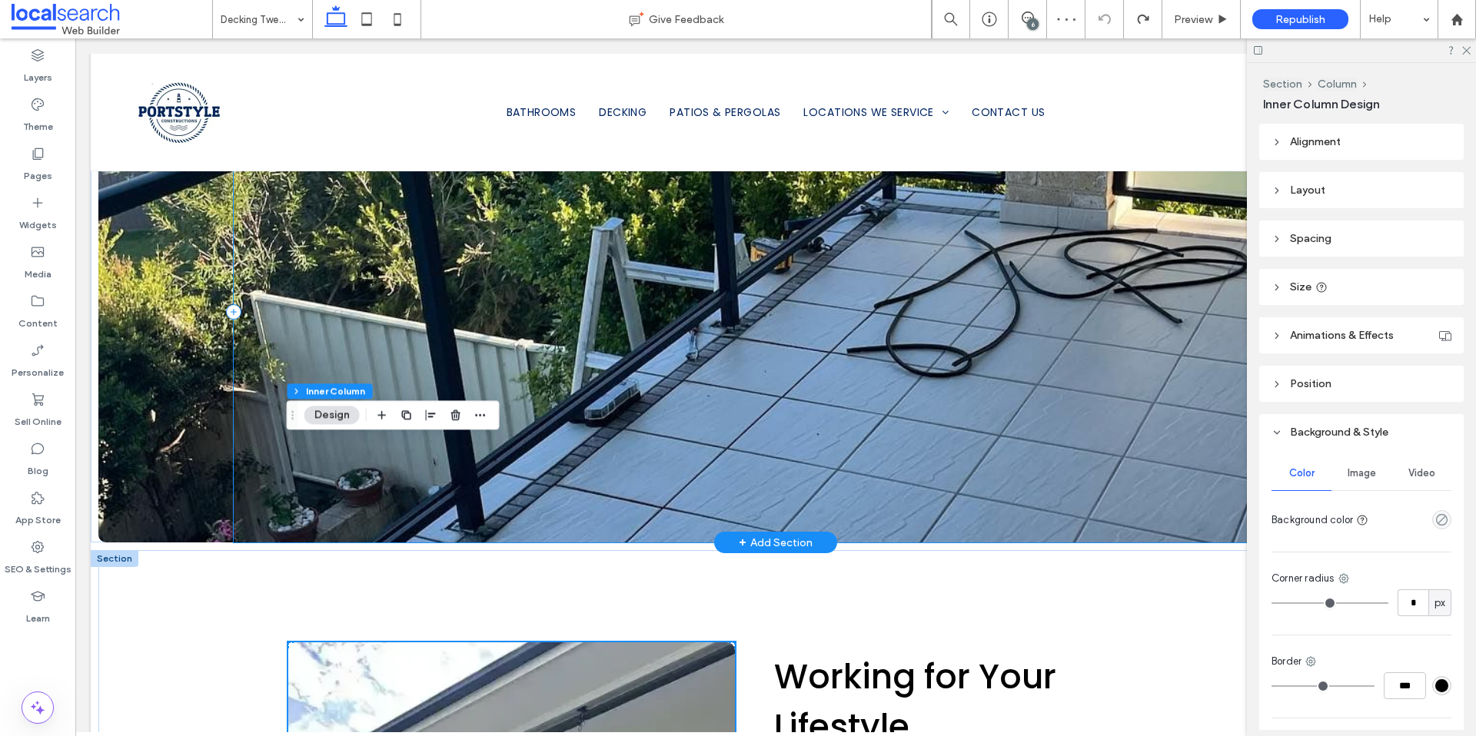
scroll to position [1449, 0]
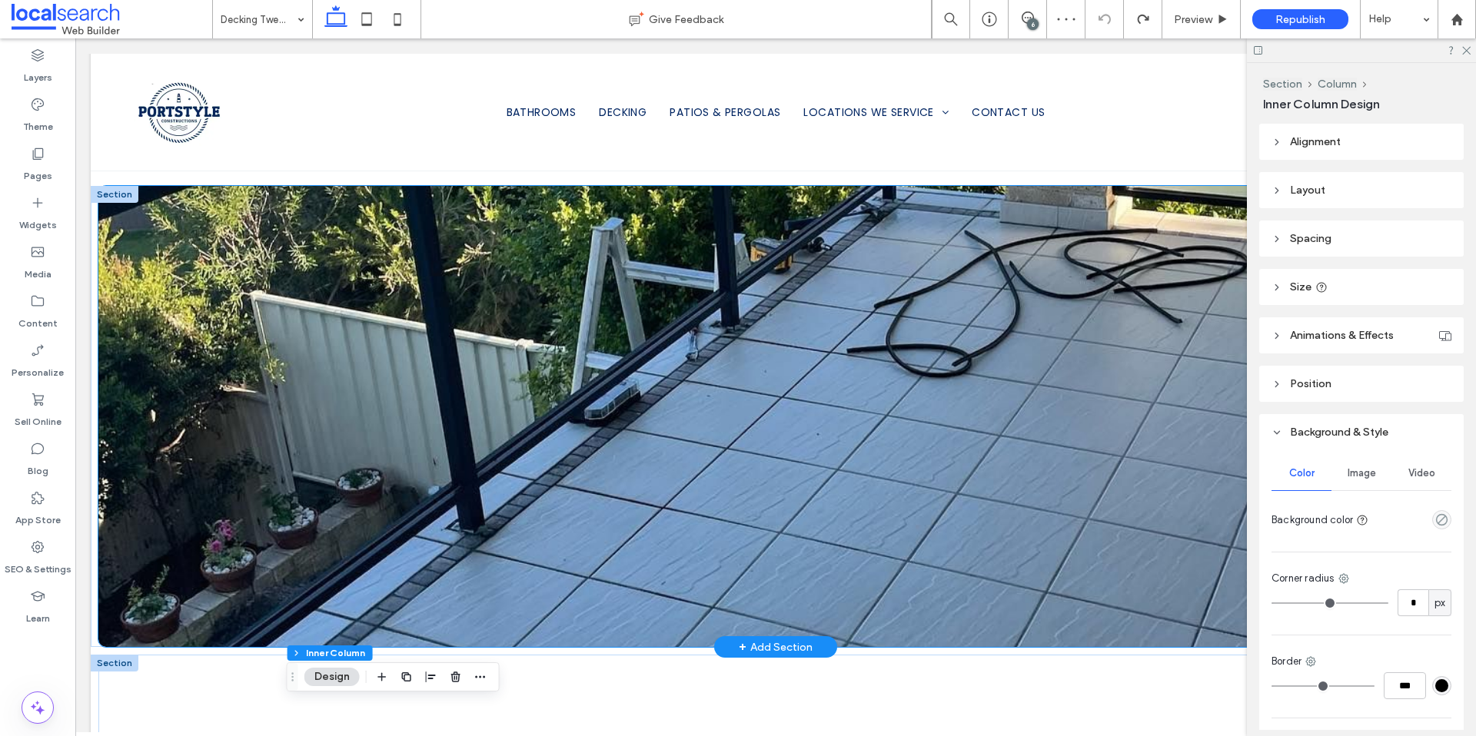
click at [144, 241] on div at bounding box center [775, 416] width 1354 height 461
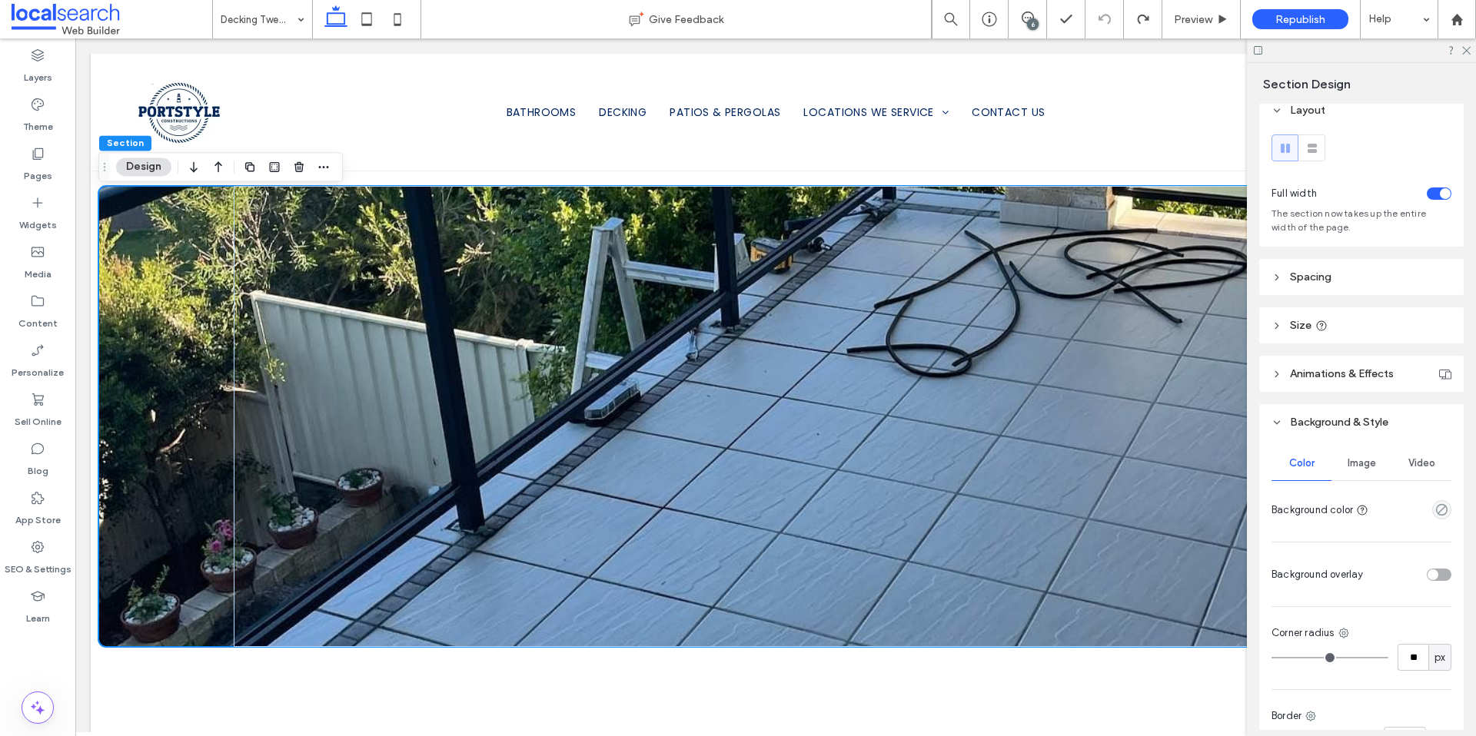
scroll to position [27, 0]
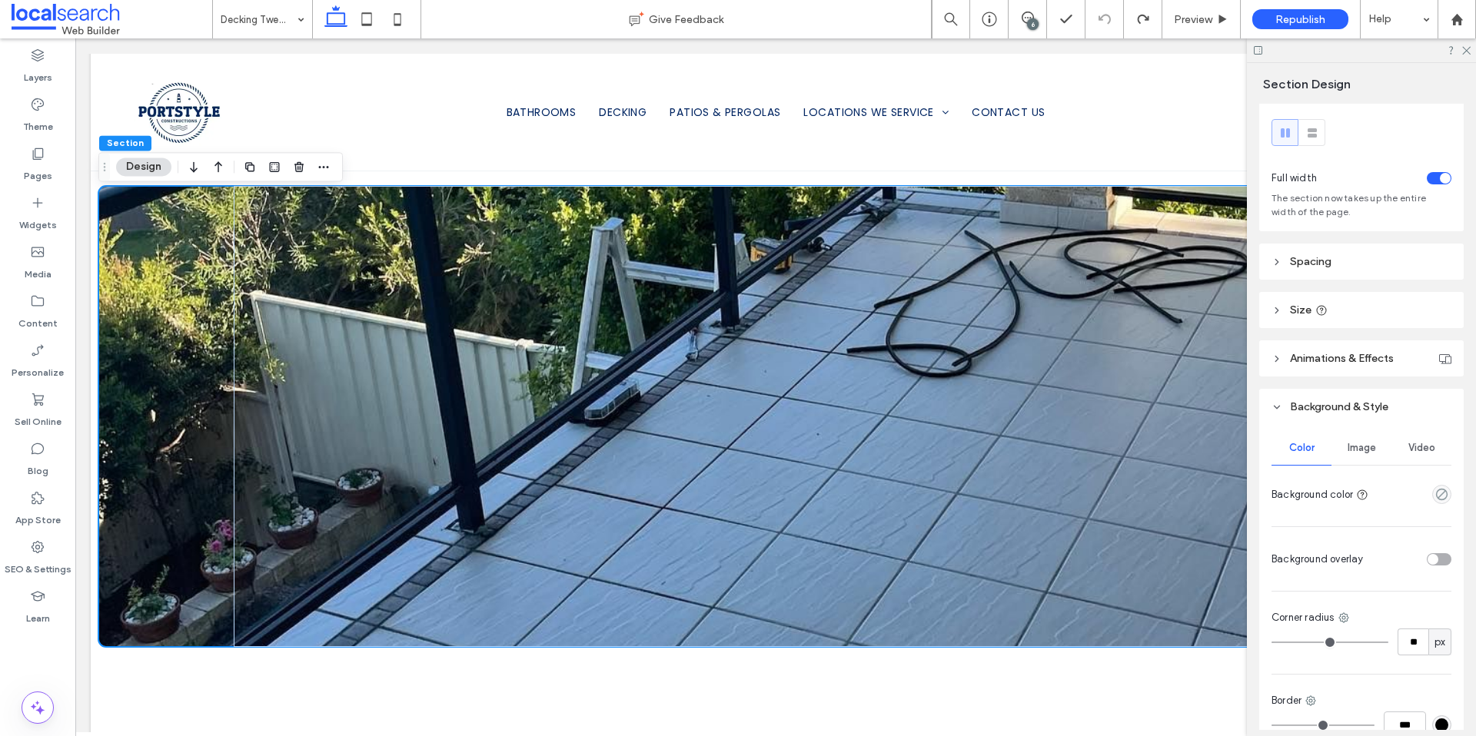
click at [1366, 440] on div "Image" at bounding box center [1361, 448] width 60 height 34
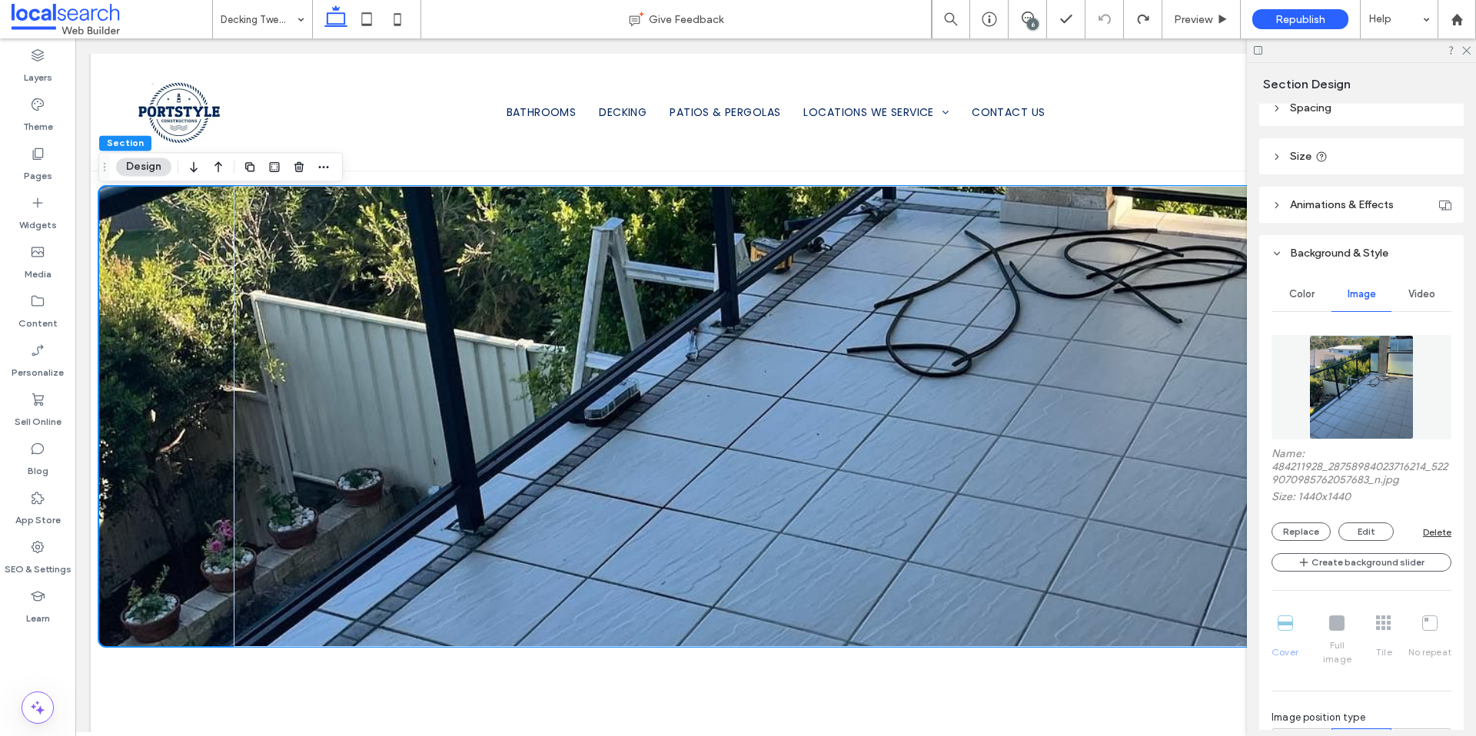
scroll to position [319, 0]
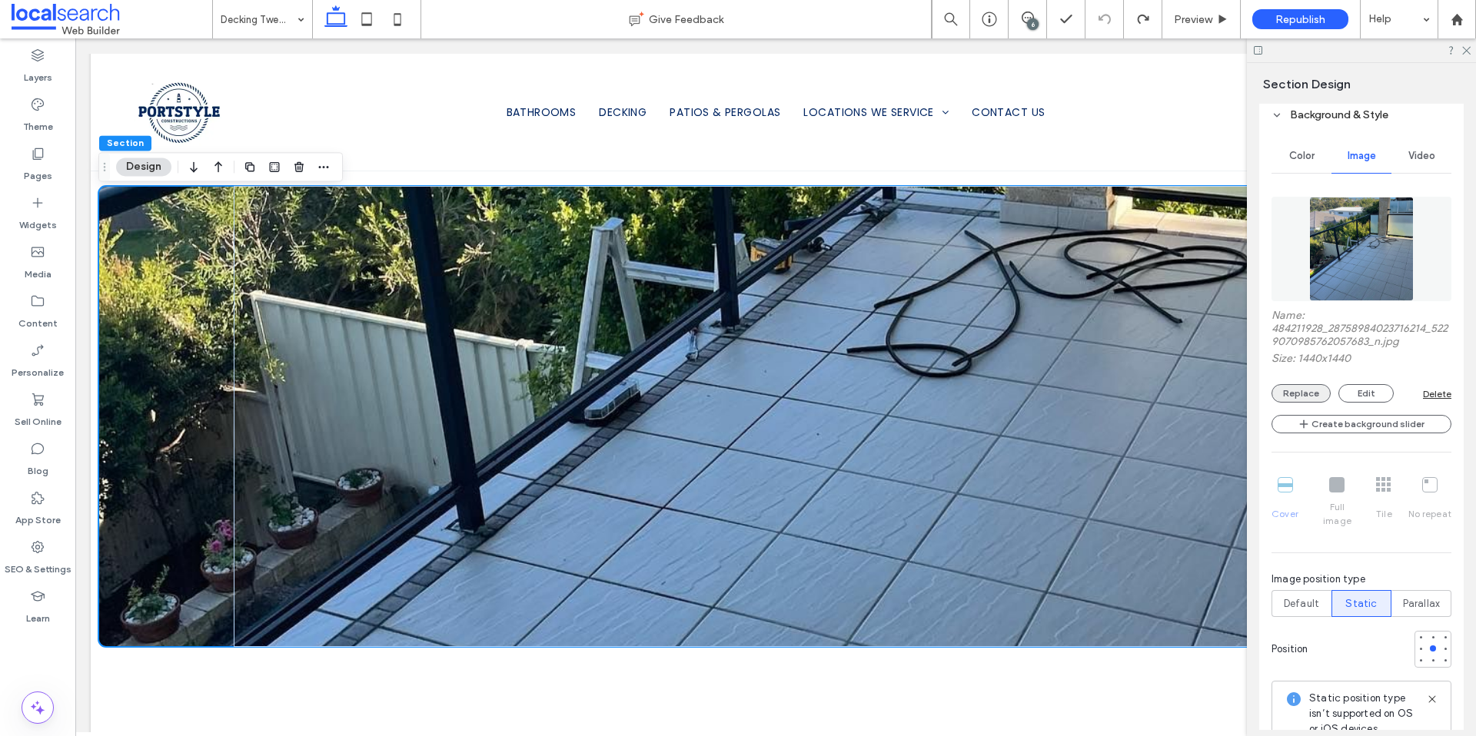
click at [1304, 396] on button "Replace" at bounding box center [1300, 393] width 59 height 18
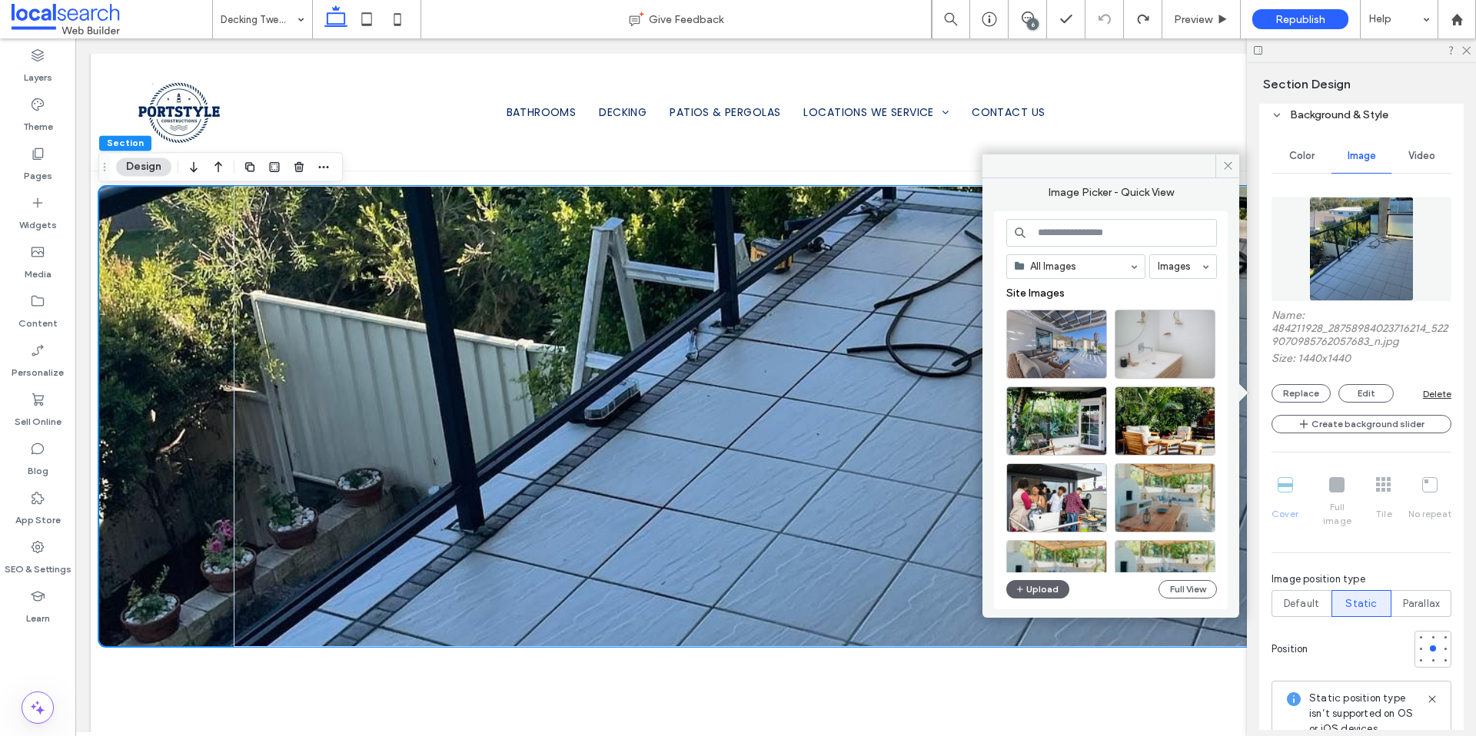
click at [1068, 233] on input at bounding box center [1111, 233] width 211 height 28
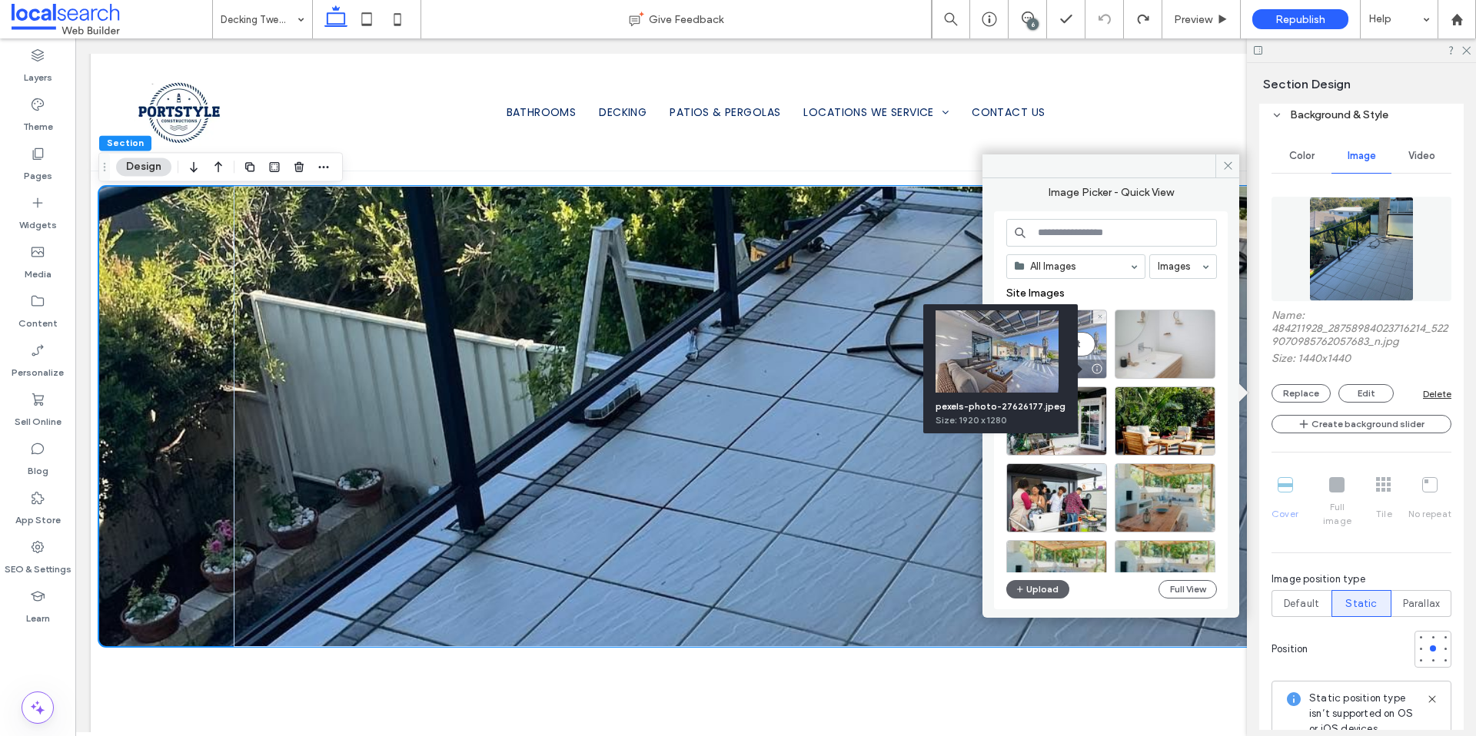
click at [1094, 367] on div at bounding box center [1096, 369] width 19 height 12
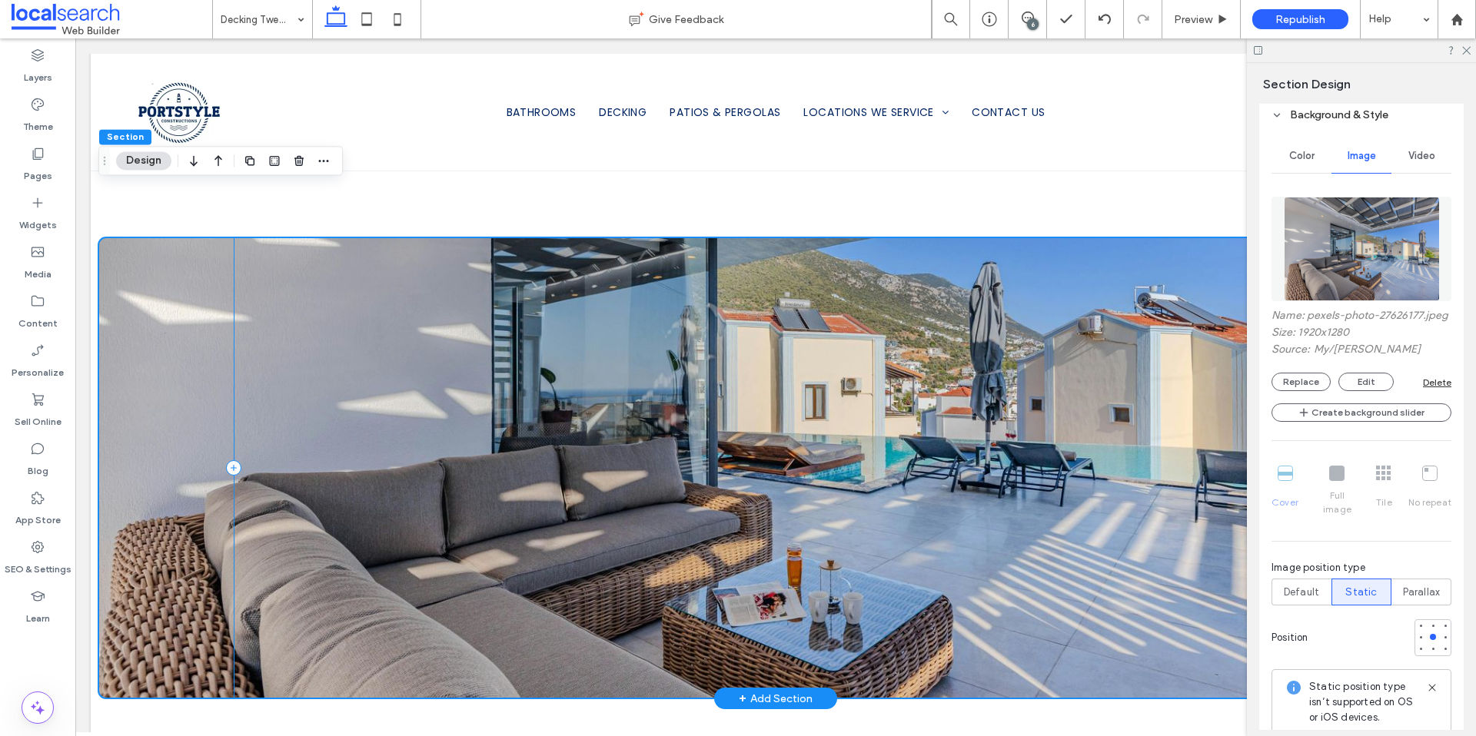
scroll to position [1323, 0]
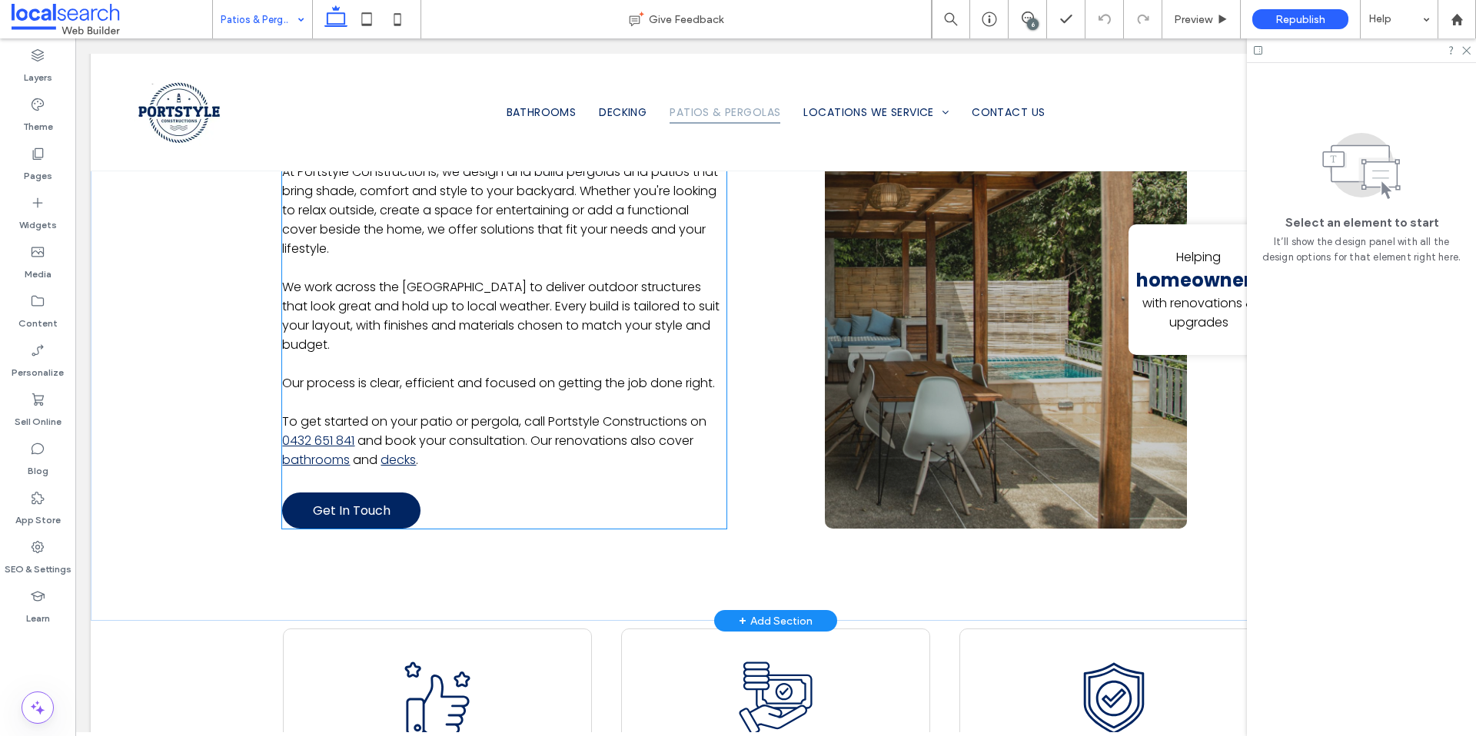
scroll to position [935, 0]
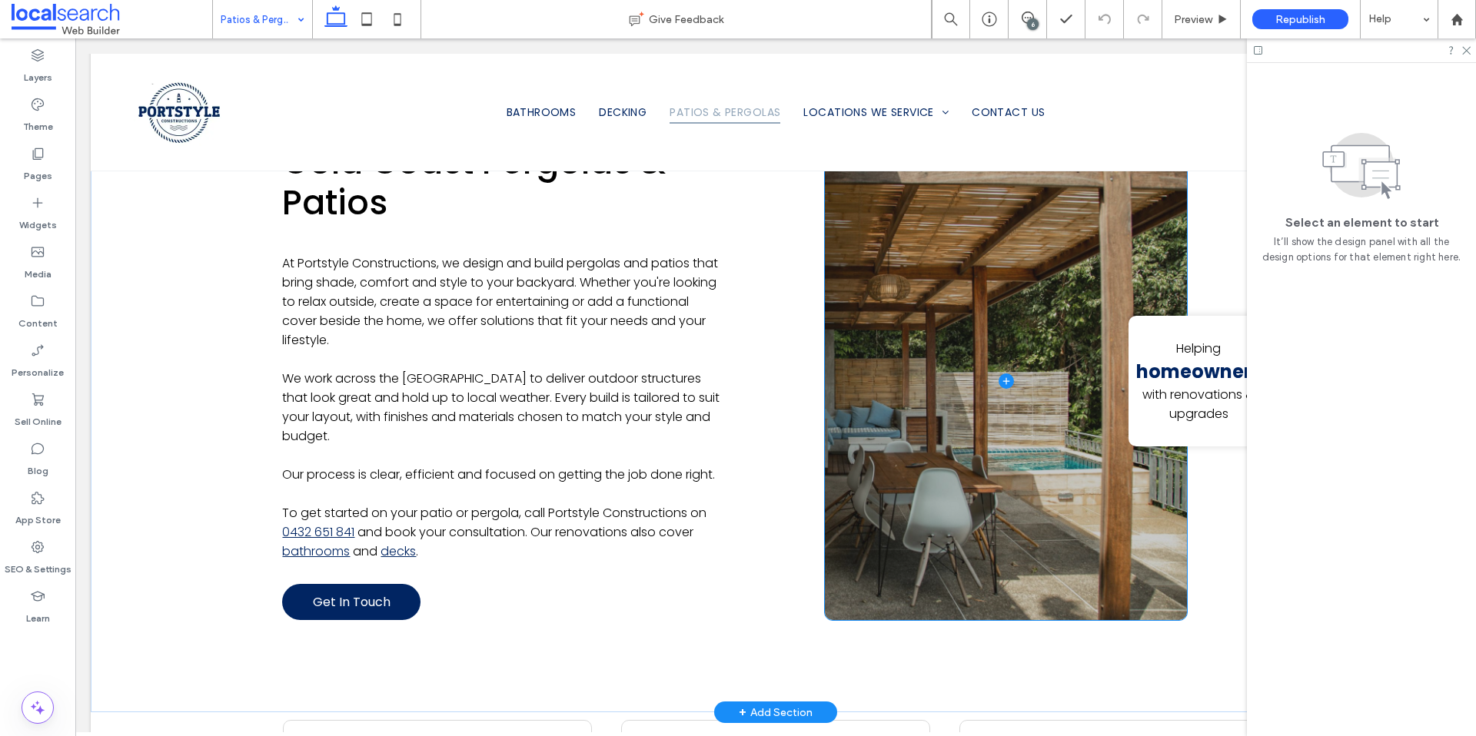
click at [865, 462] on span at bounding box center [1006, 381] width 362 height 479
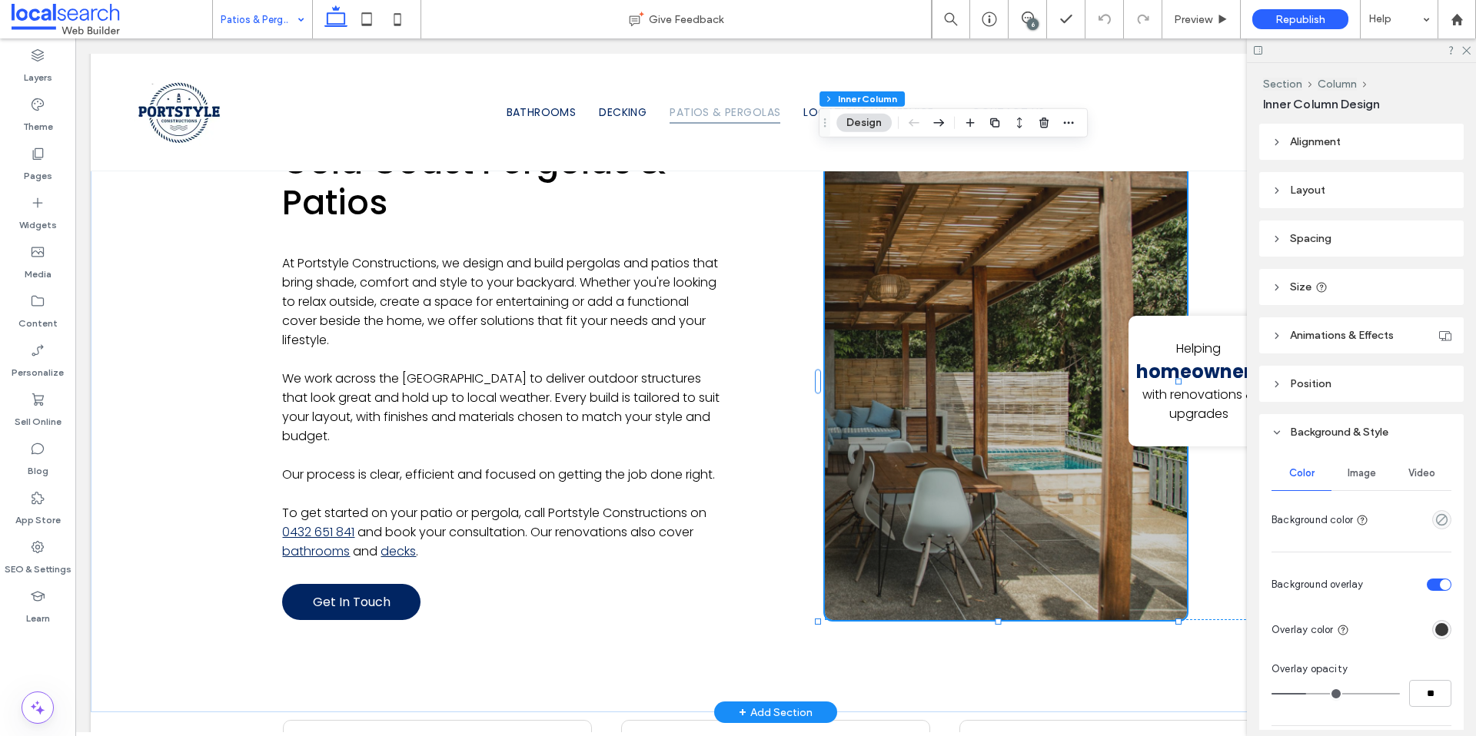
click at [1358, 467] on span "Image" at bounding box center [1361, 473] width 28 height 12
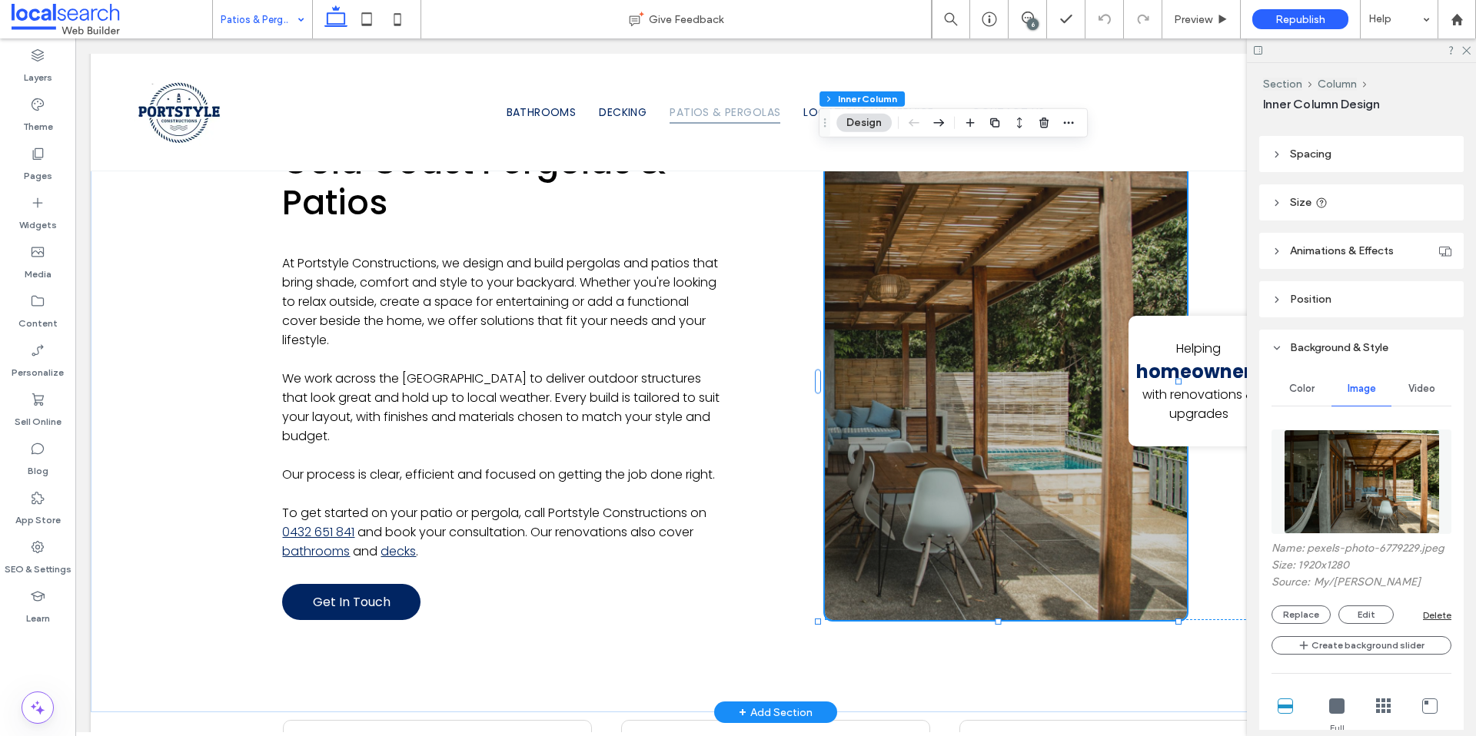
scroll to position [150, 0]
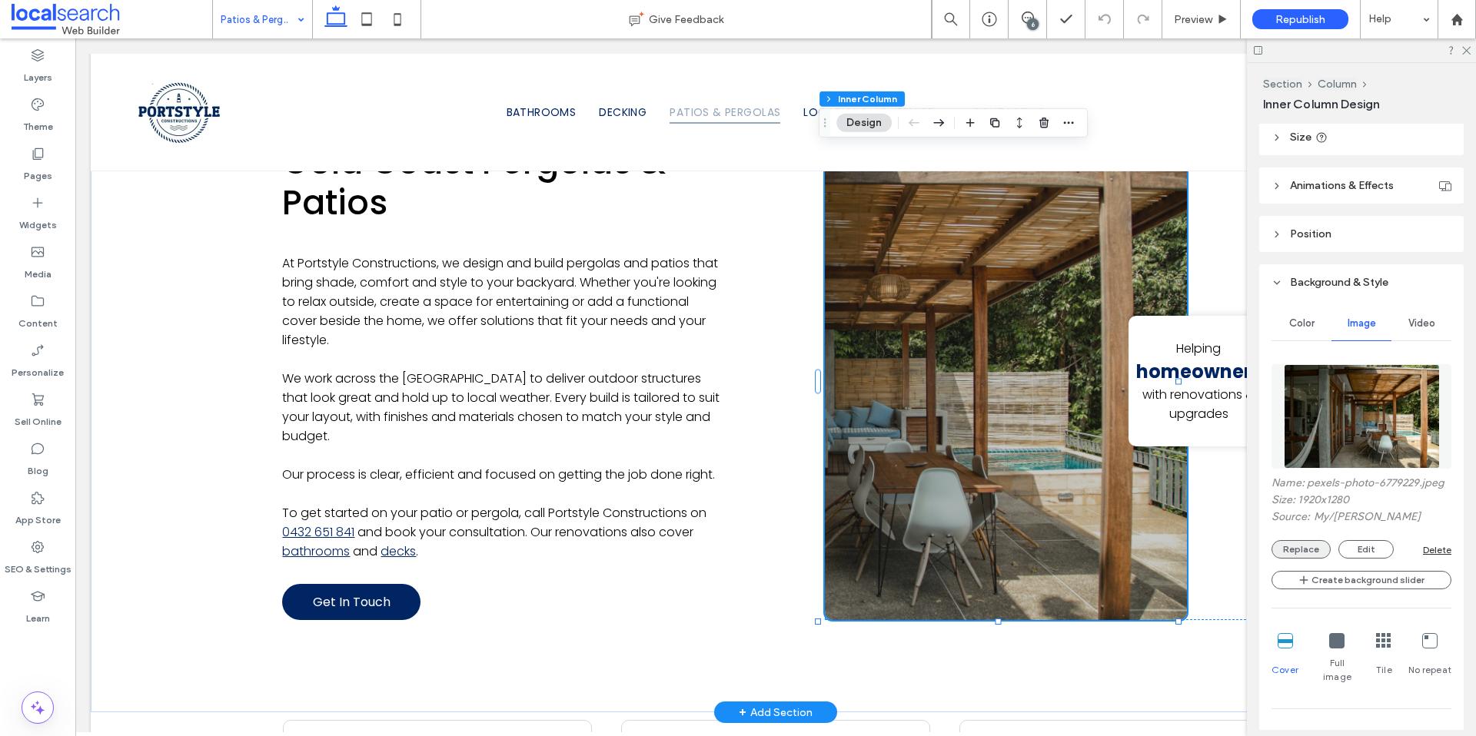
click at [1292, 558] on button "Replace" at bounding box center [1300, 549] width 59 height 18
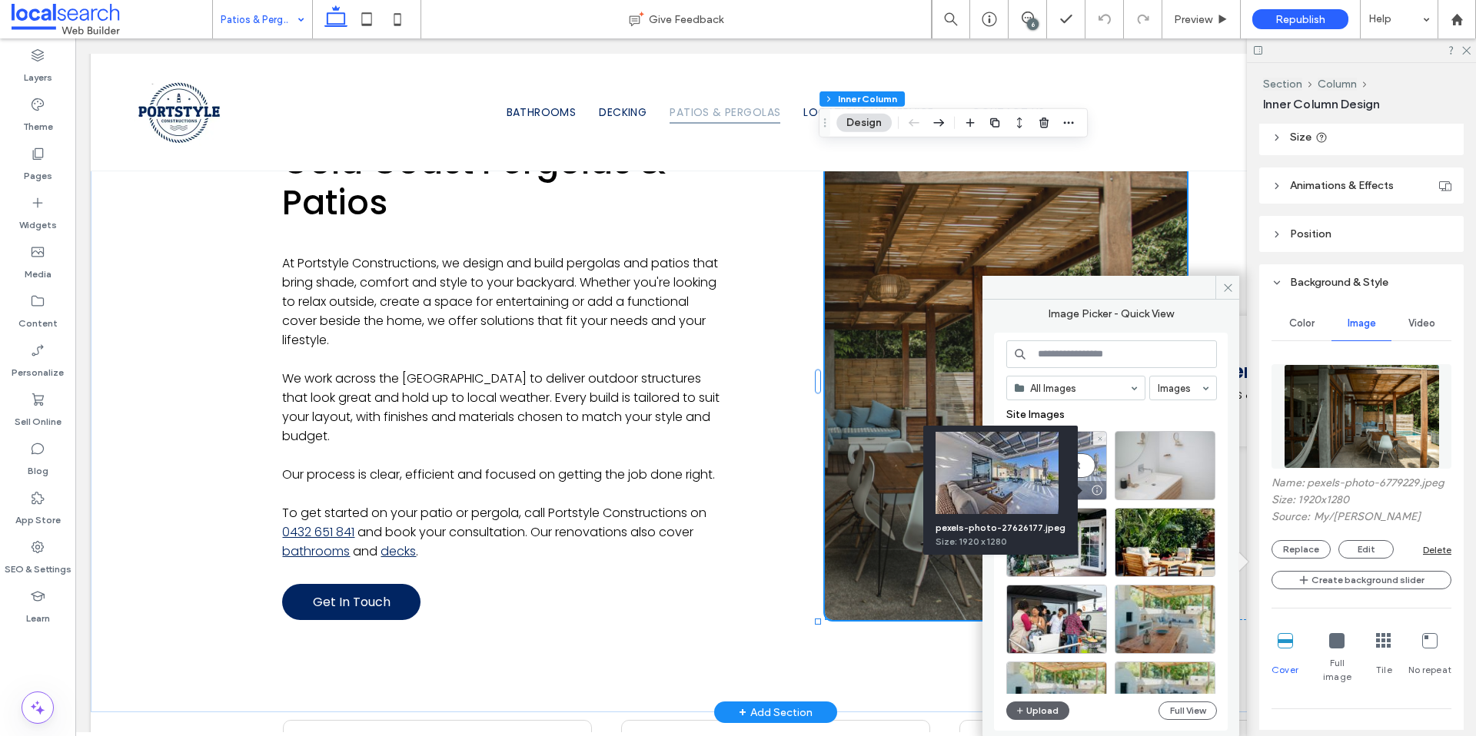
click at [1094, 490] on div at bounding box center [1096, 490] width 19 height 12
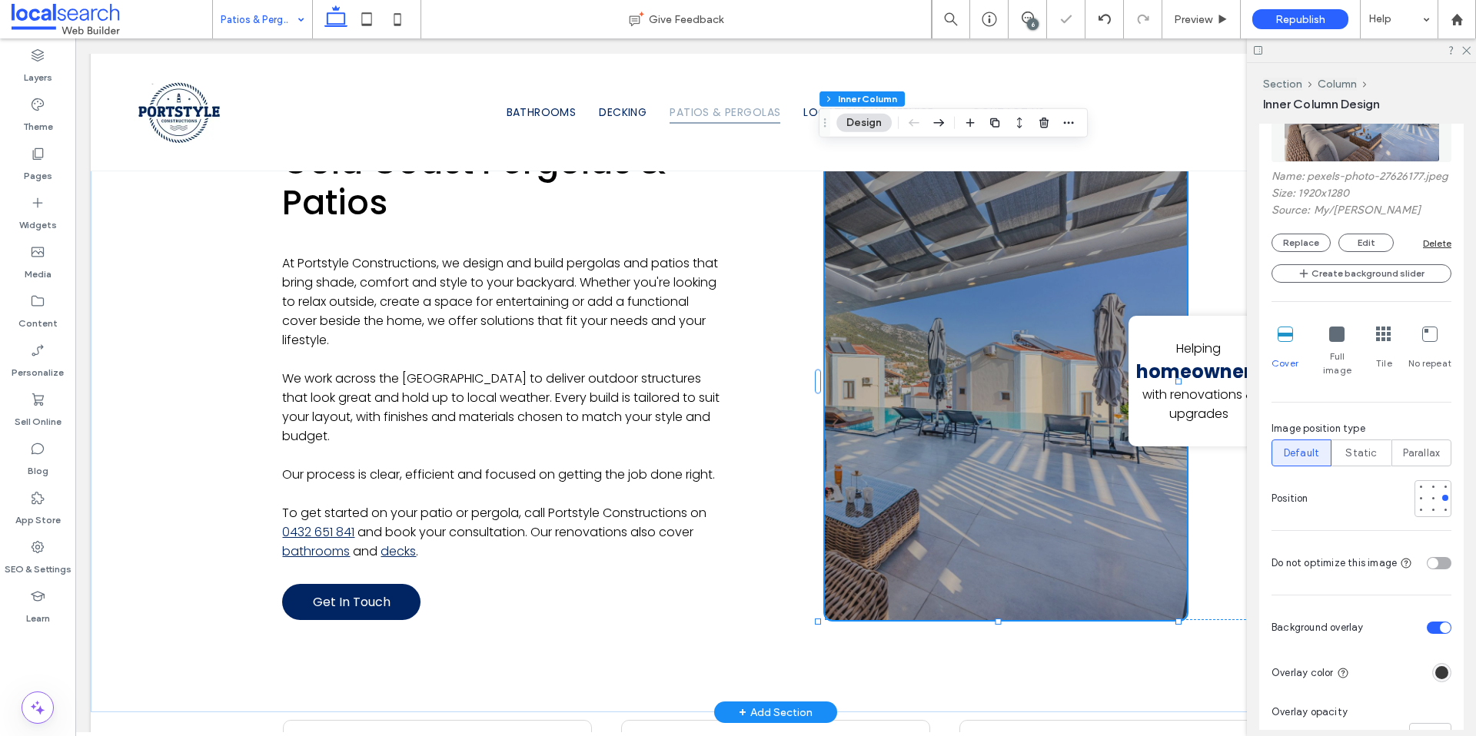
scroll to position [457, 0]
click at [1415, 500] on div at bounding box center [1420, 497] width 11 height 11
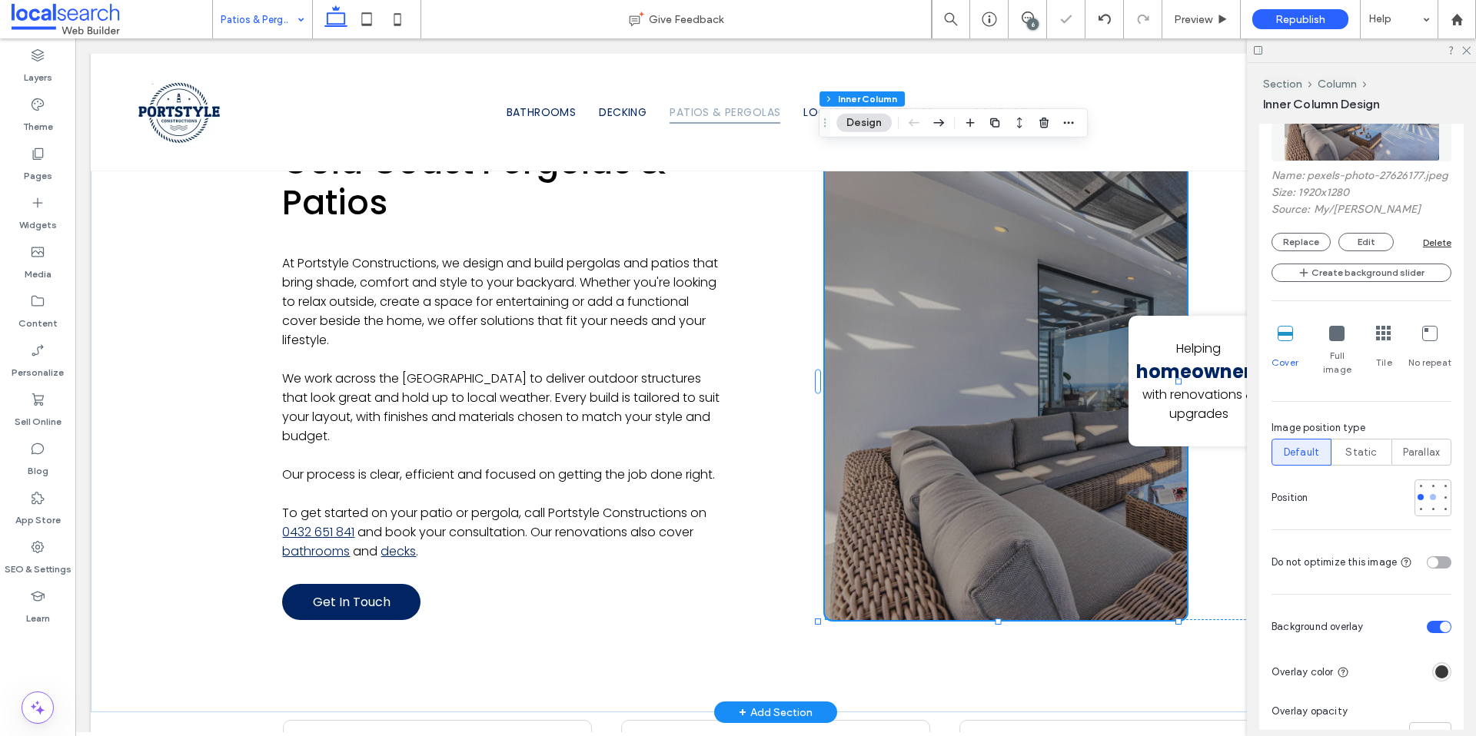
click at [1430, 498] on div at bounding box center [1433, 497] width 6 height 6
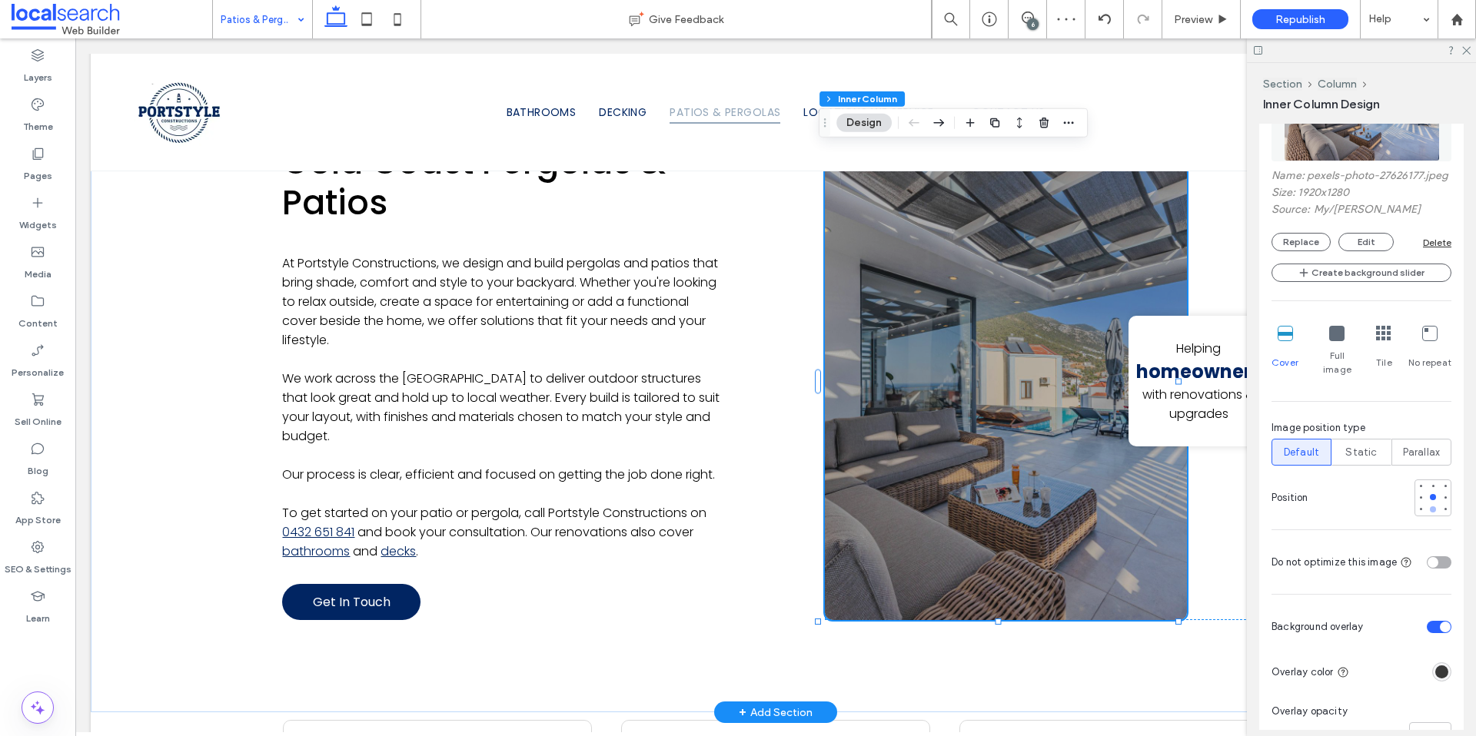
click at [1430, 508] on div at bounding box center [1433, 509] width 6 height 6
click at [1430, 506] on div at bounding box center [1433, 509] width 6 height 6
click at [1442, 506] on div at bounding box center [1445, 509] width 6 height 6
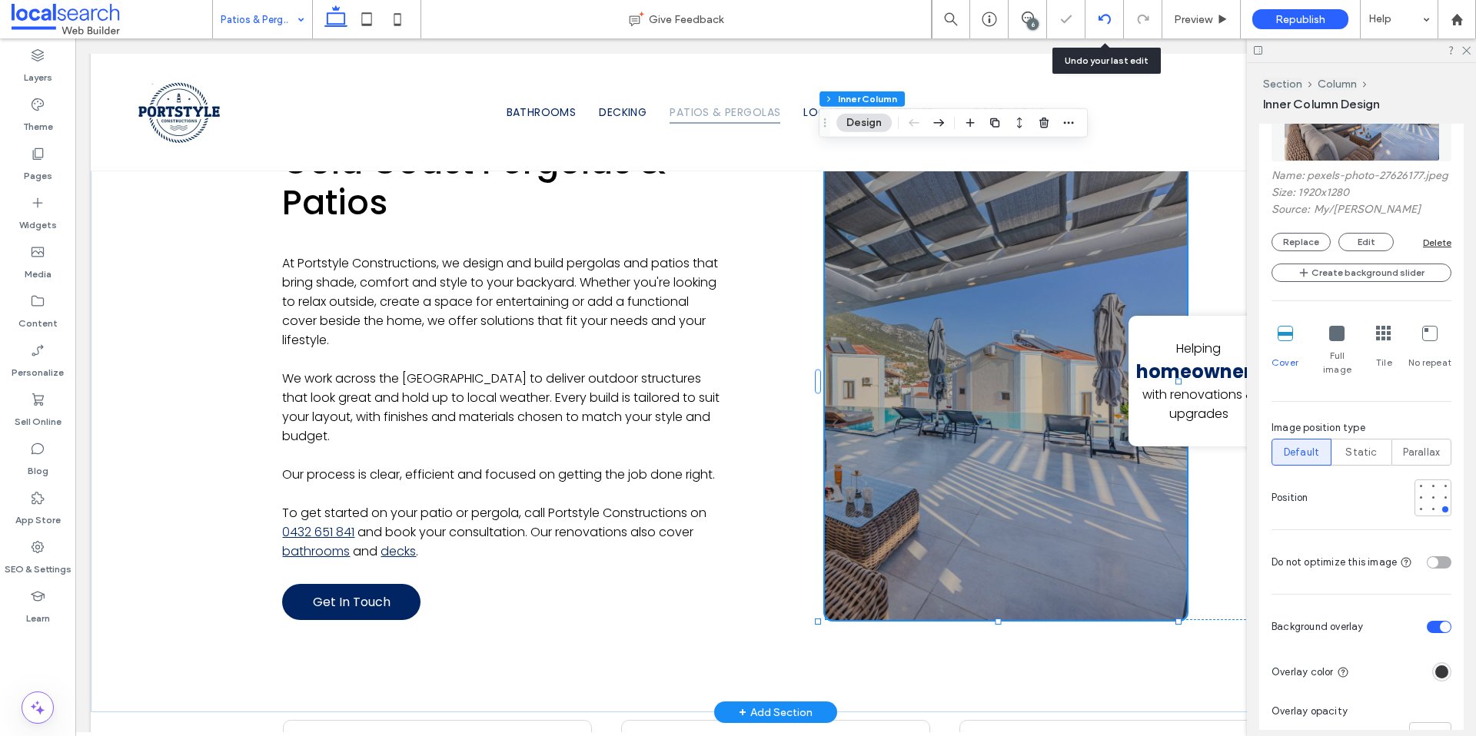
click at [1111, 21] on div at bounding box center [1104, 19] width 38 height 12
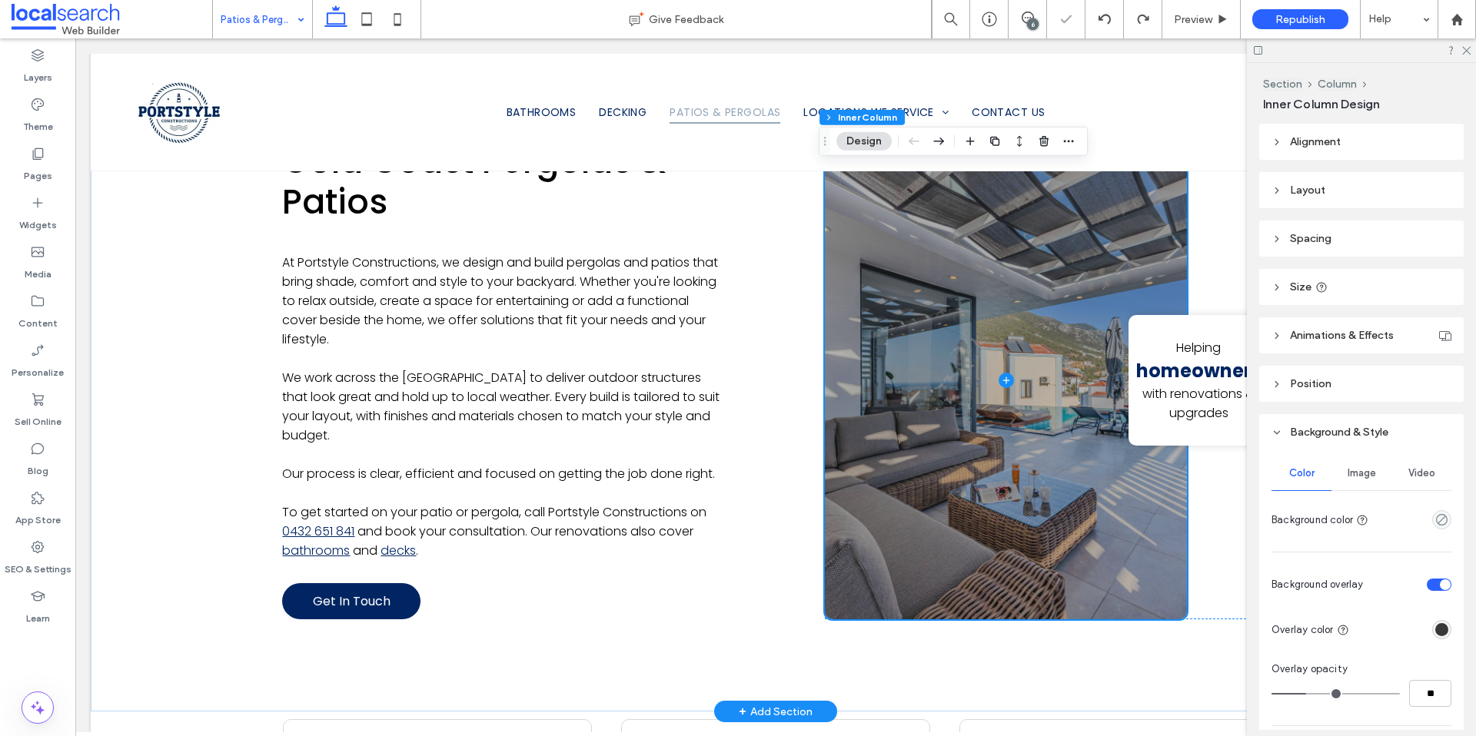
scroll to position [942, 0]
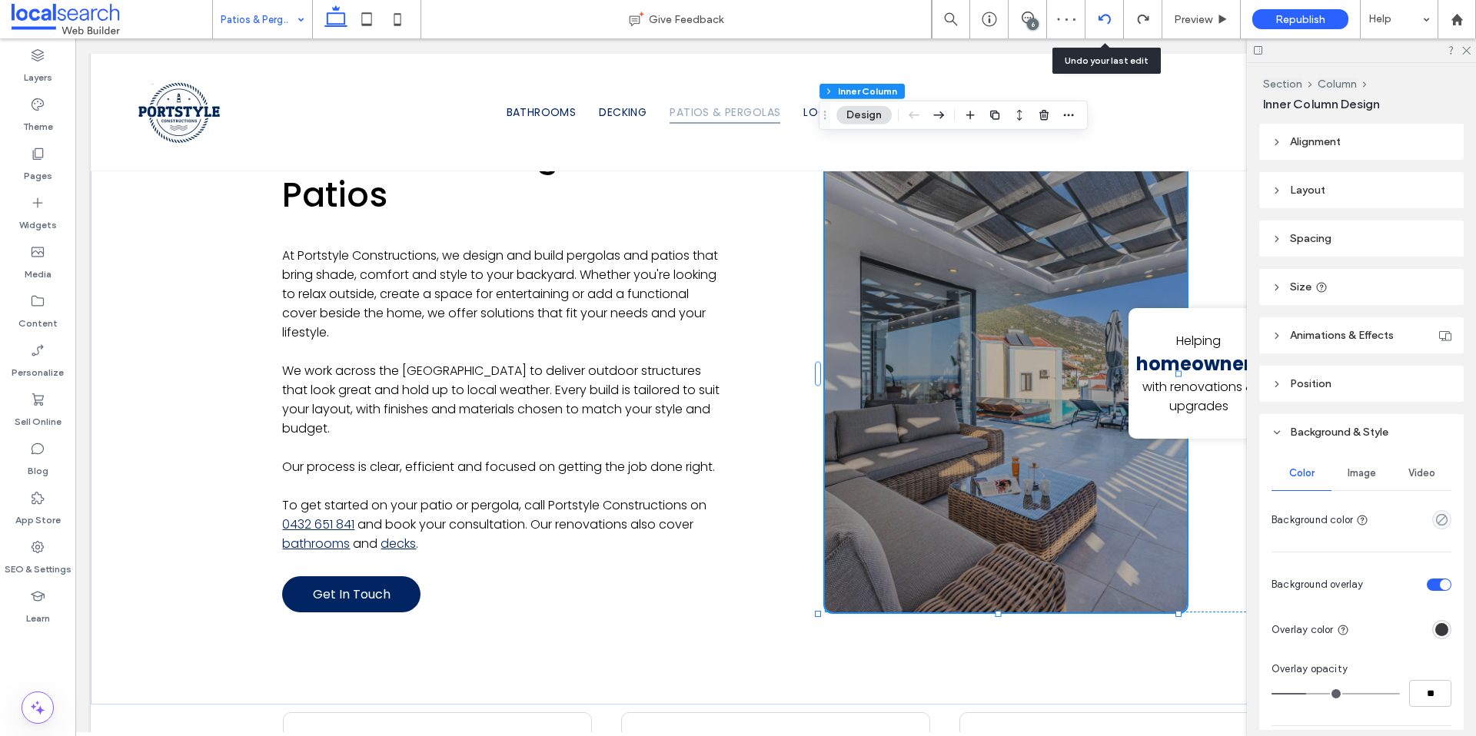
click at [1094, 22] on div at bounding box center [1104, 19] width 38 height 12
click at [1101, 26] on div at bounding box center [1104, 19] width 38 height 38
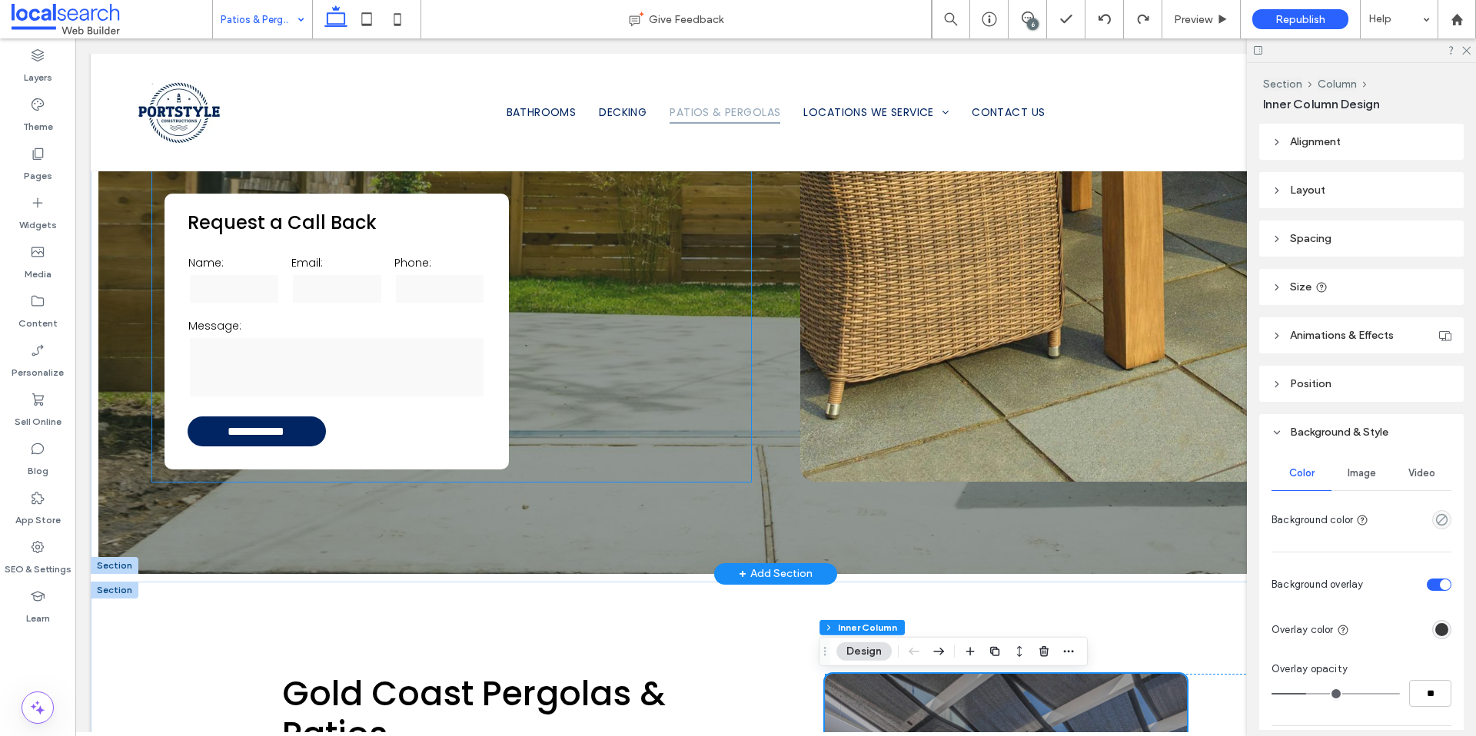
scroll to position [1149, 0]
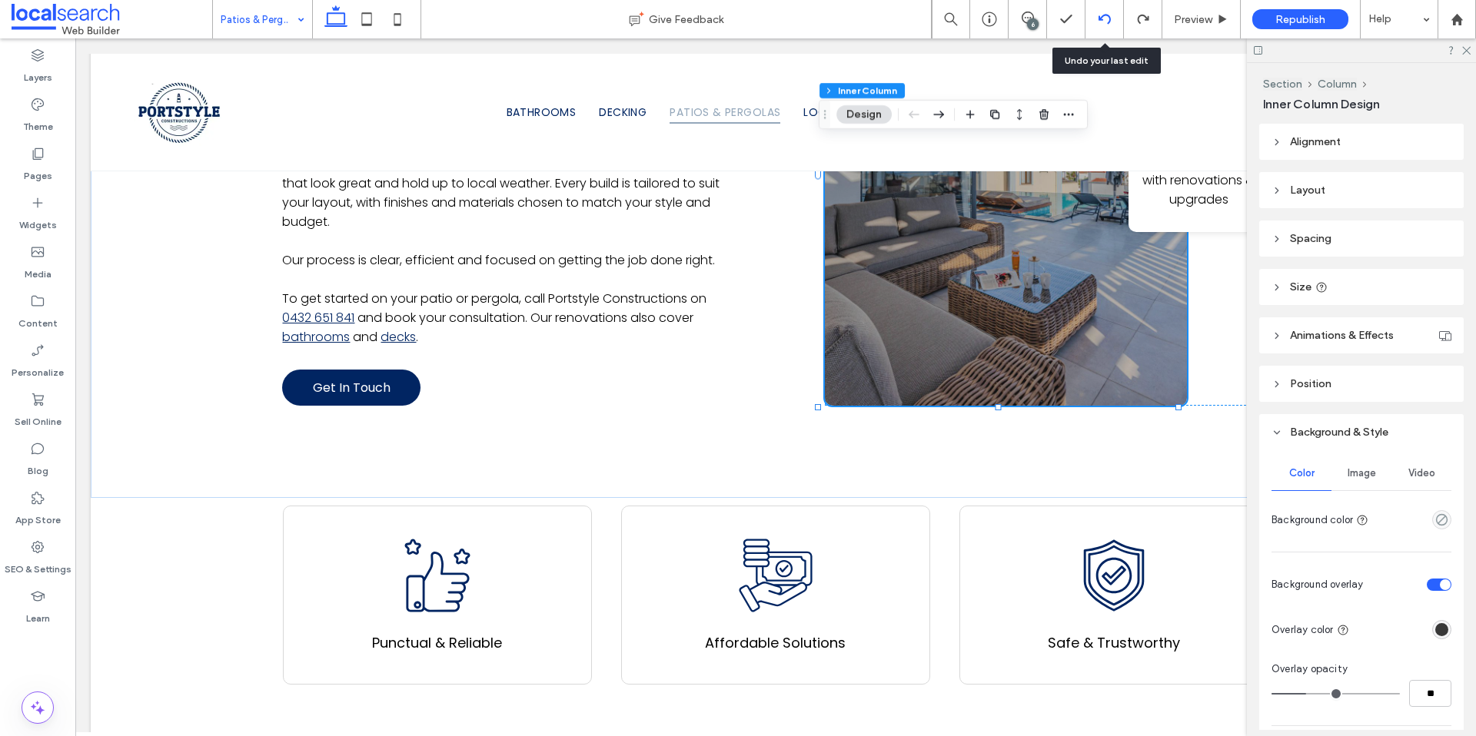
click at [1098, 24] on icon at bounding box center [1104, 19] width 12 height 12
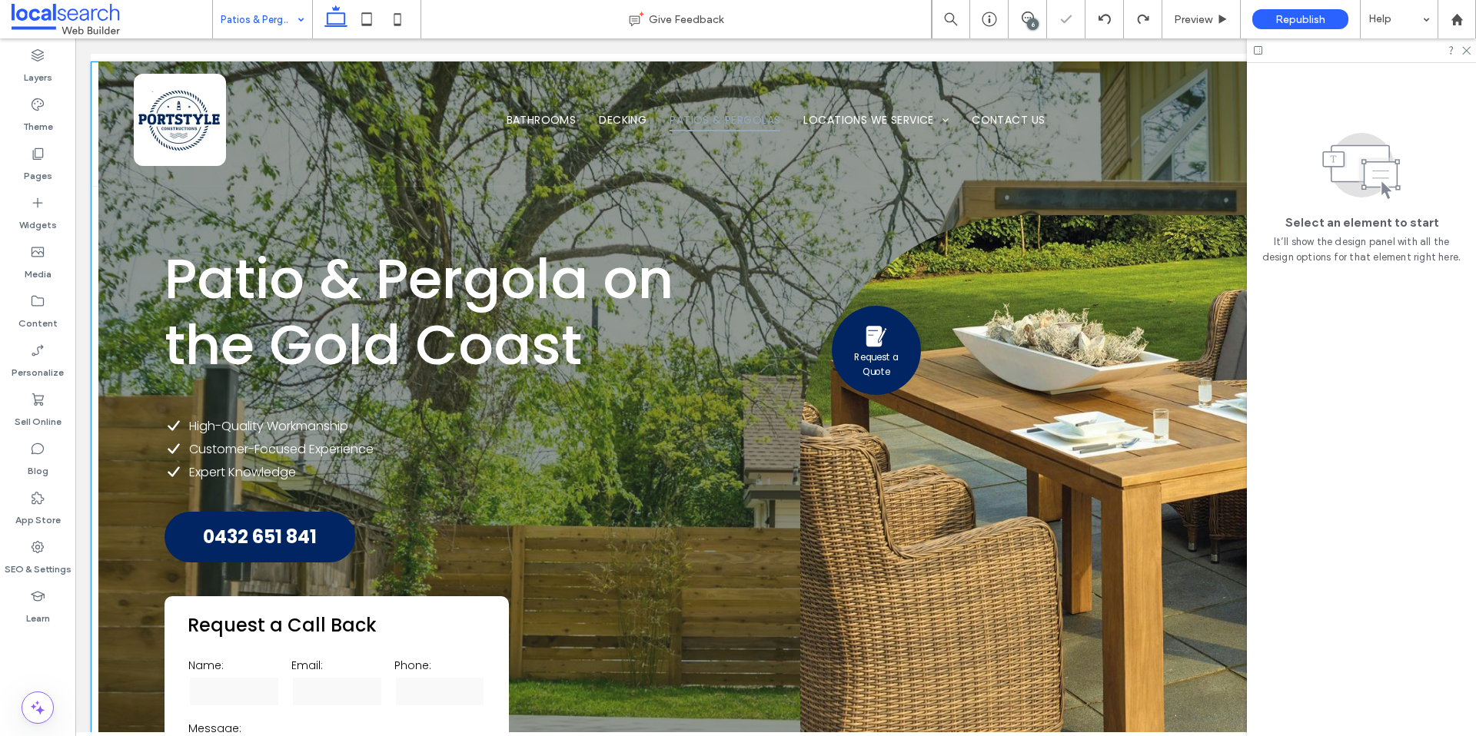
scroll to position [123, 0]
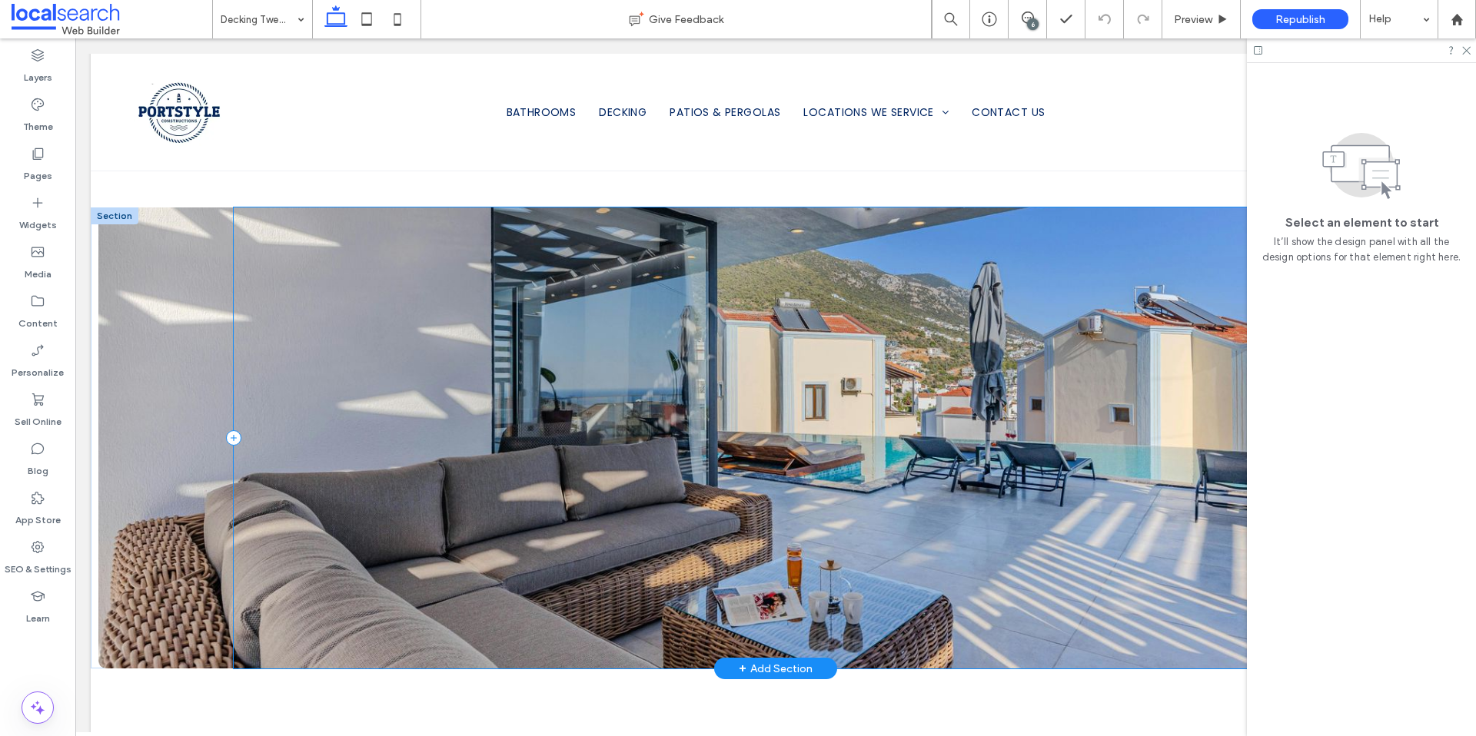
scroll to position [1430, 0]
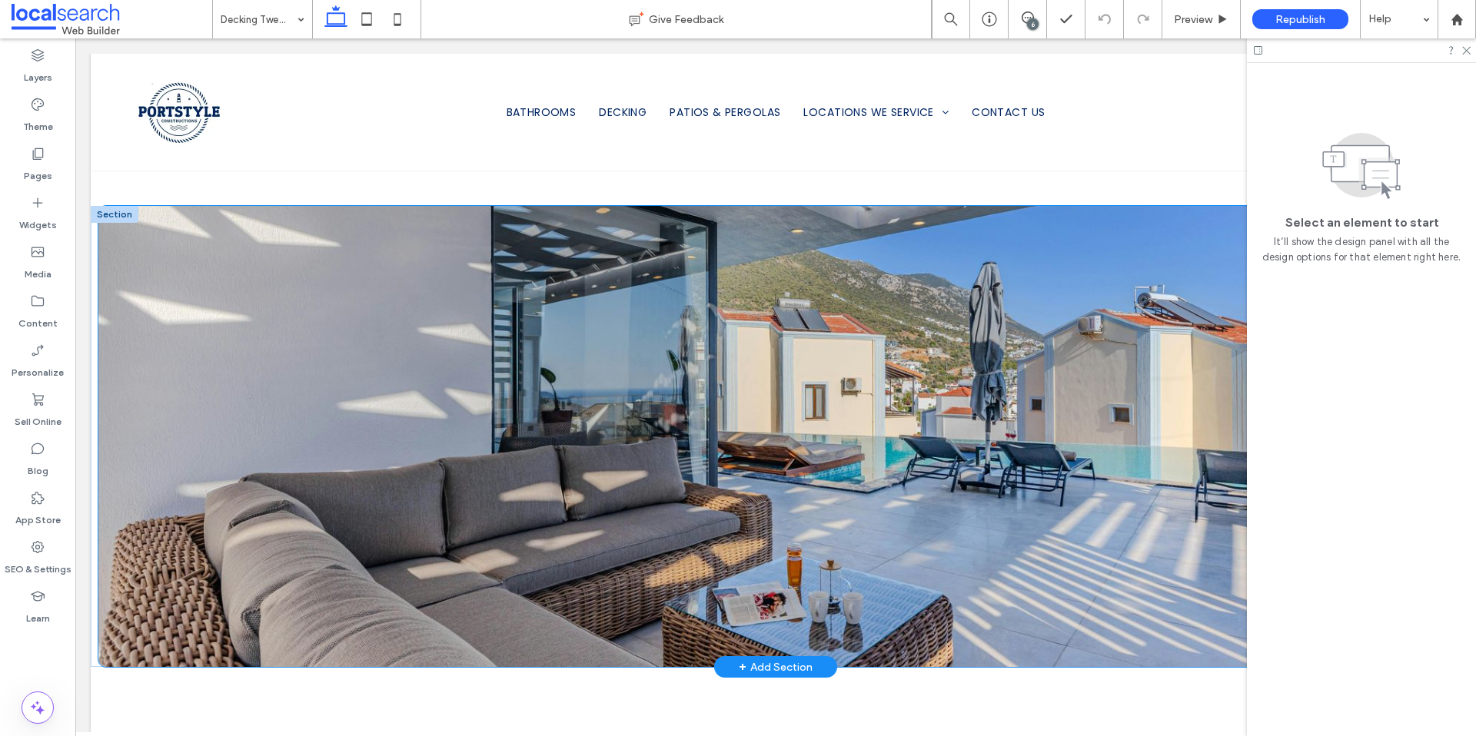
click at [156, 271] on div at bounding box center [775, 436] width 1354 height 461
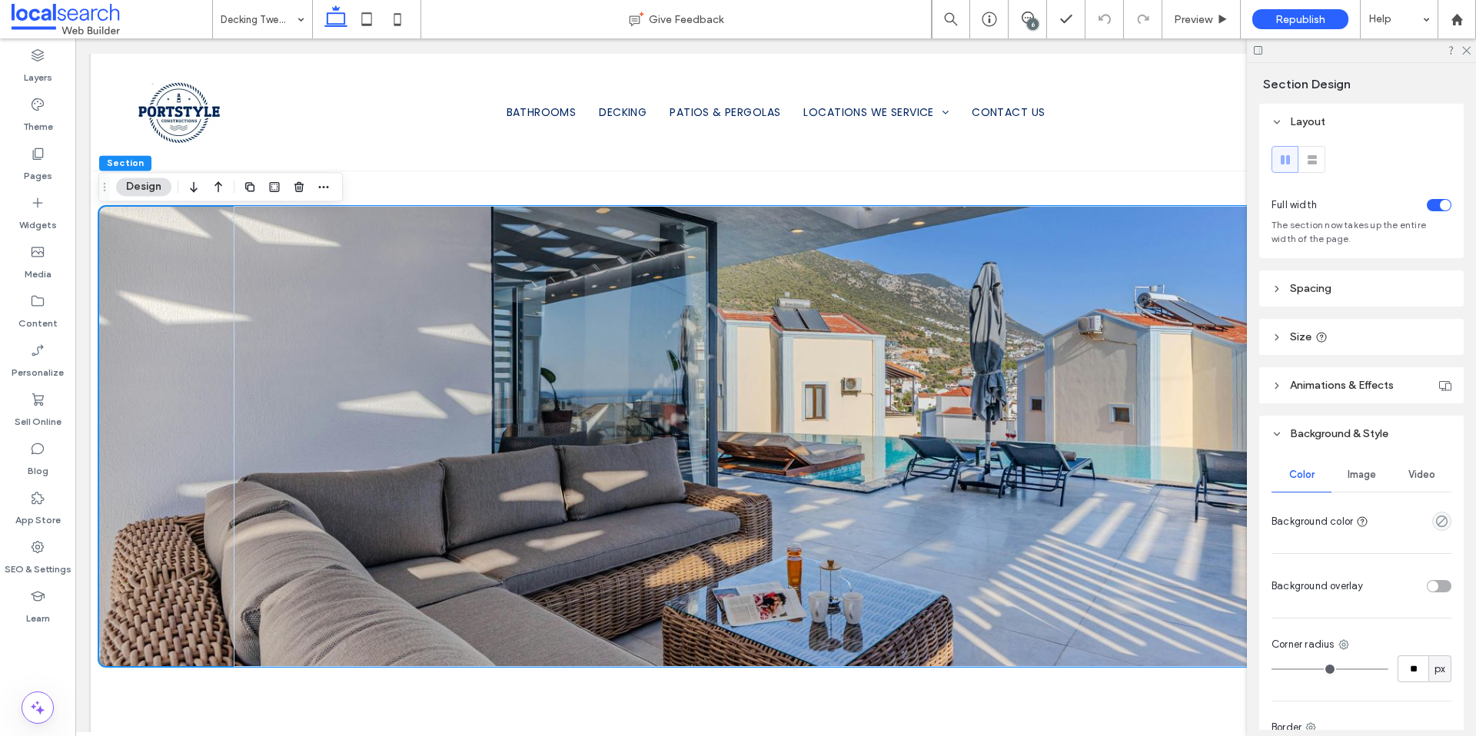
click at [1360, 486] on div "Image" at bounding box center [1361, 475] width 60 height 34
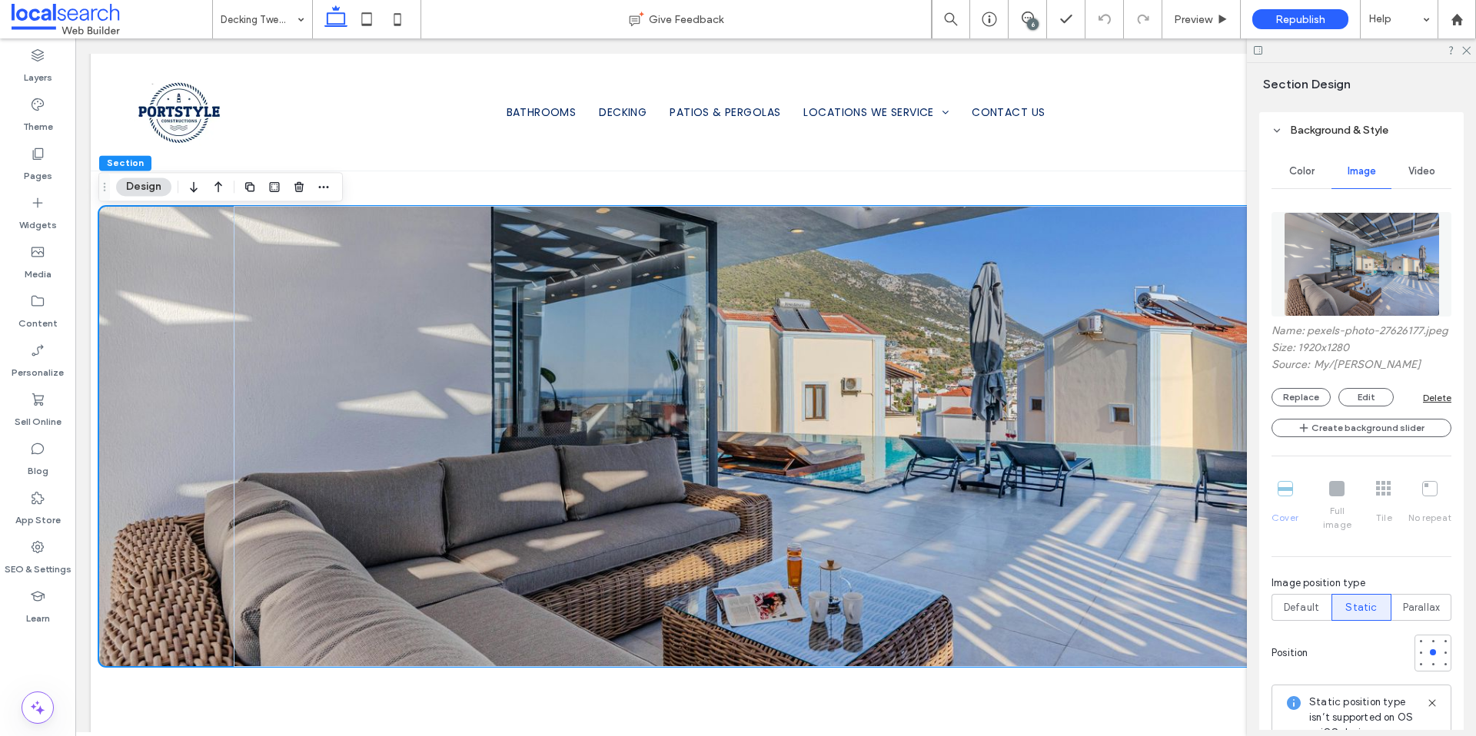
scroll to position [307, 0]
click at [1307, 403] on button "Replace" at bounding box center [1300, 394] width 59 height 18
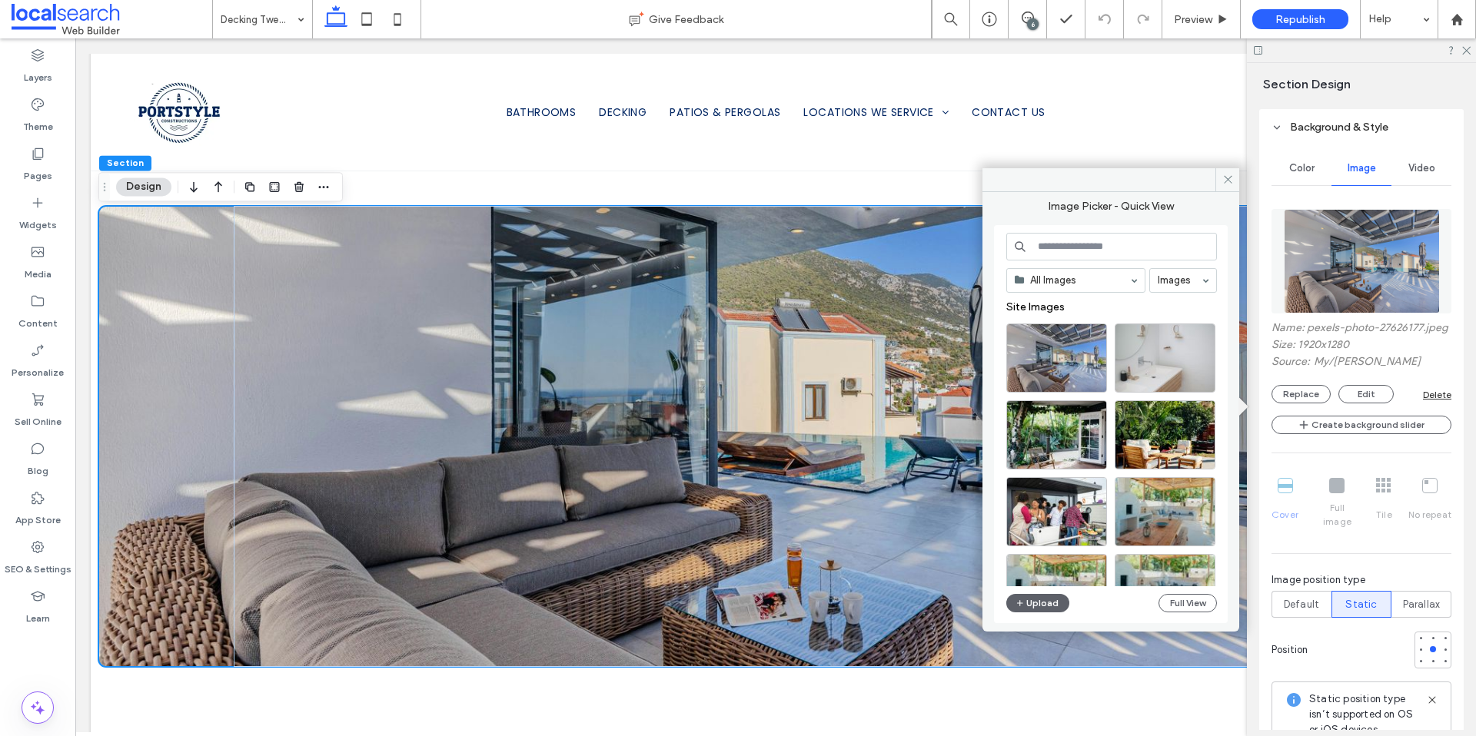
click at [1099, 249] on input at bounding box center [1111, 247] width 211 height 28
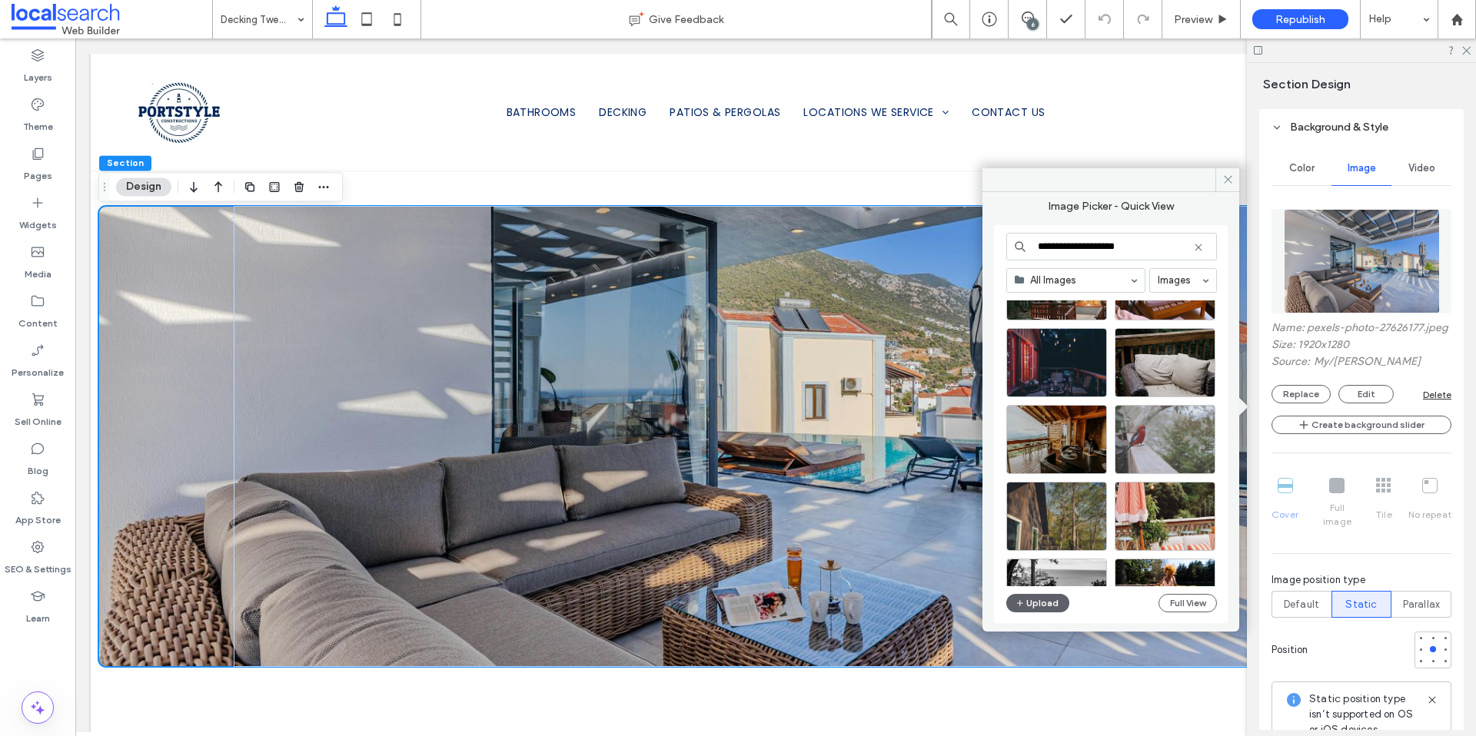
scroll to position [931, 0]
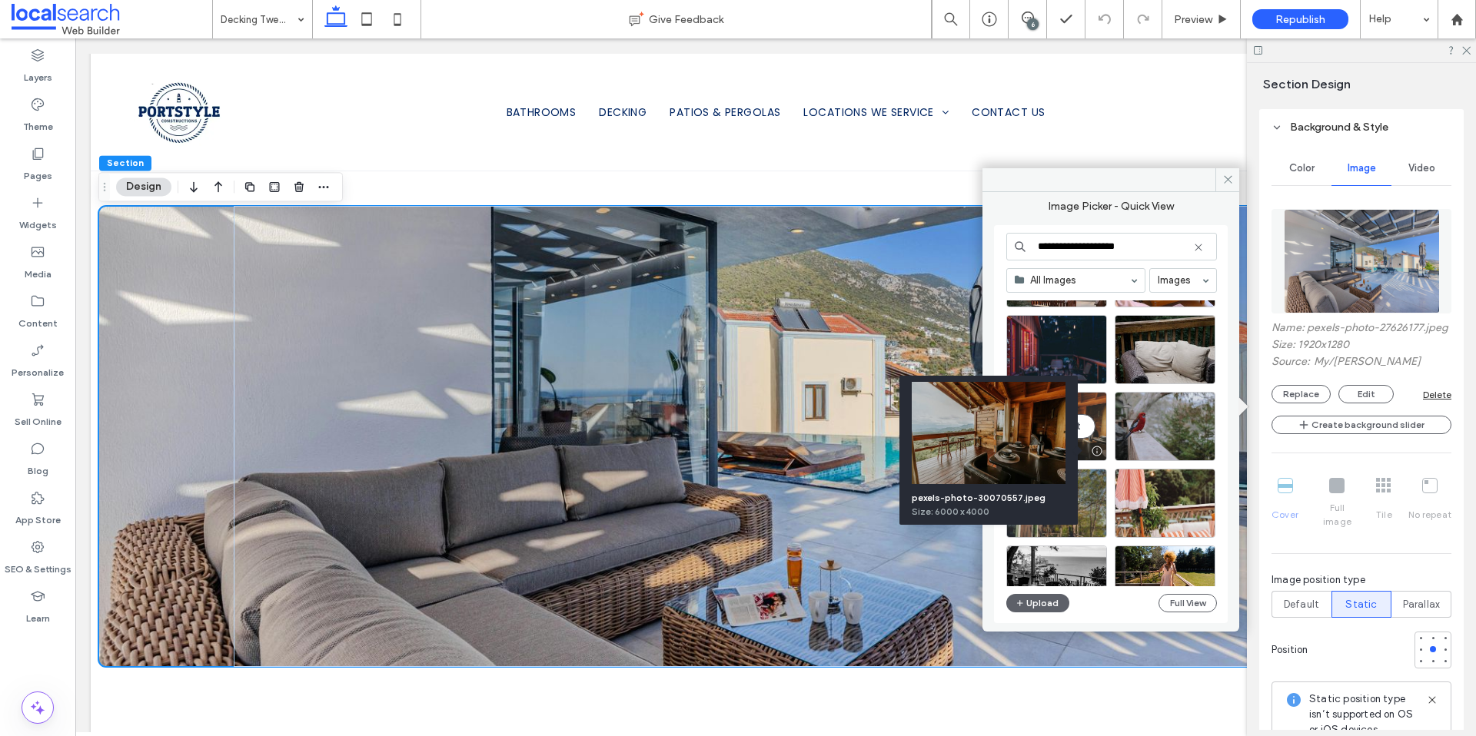
type input "**********"
click at [1094, 448] on div at bounding box center [1096, 451] width 19 height 12
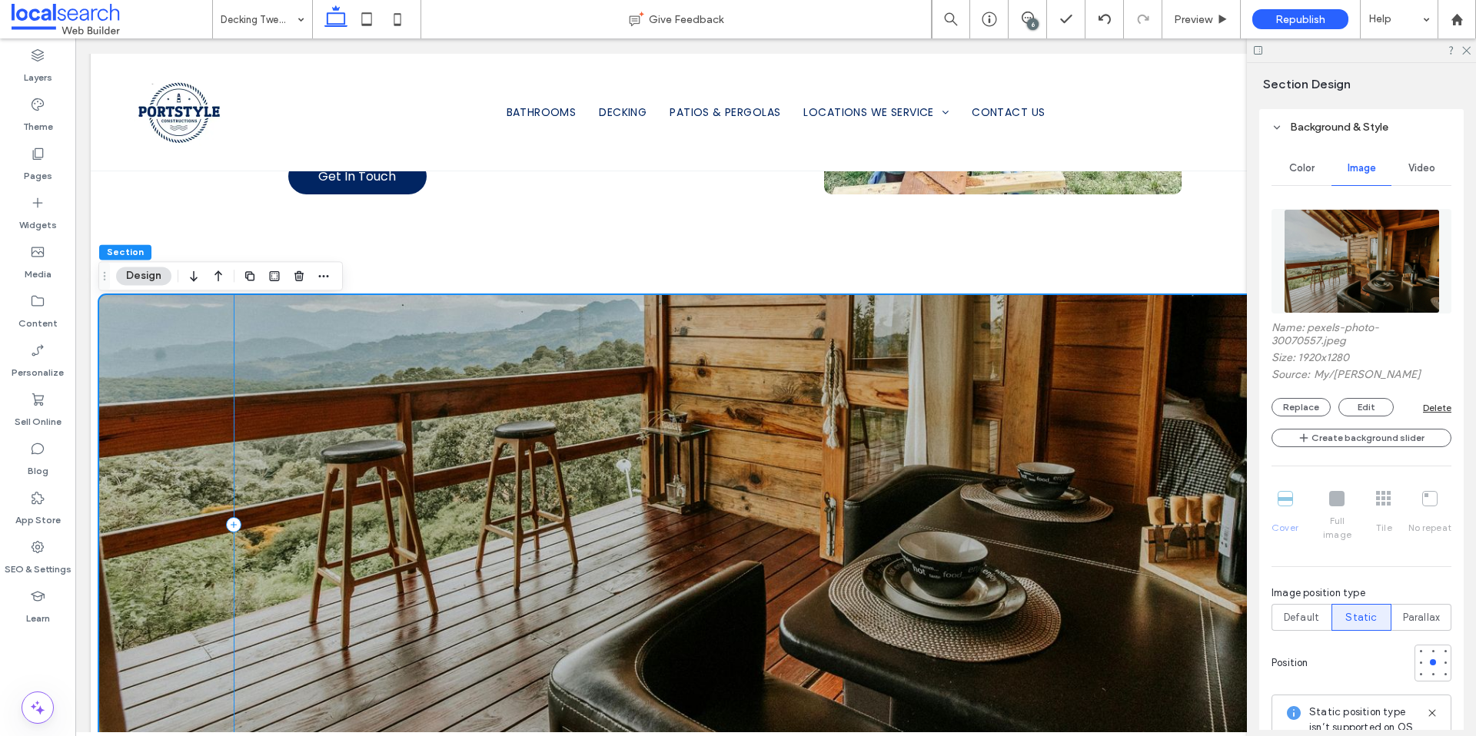
scroll to position [1340, 0]
click at [170, 369] on div at bounding box center [775, 525] width 1354 height 461
click at [1303, 610] on span "Default" at bounding box center [1300, 617] width 35 height 15
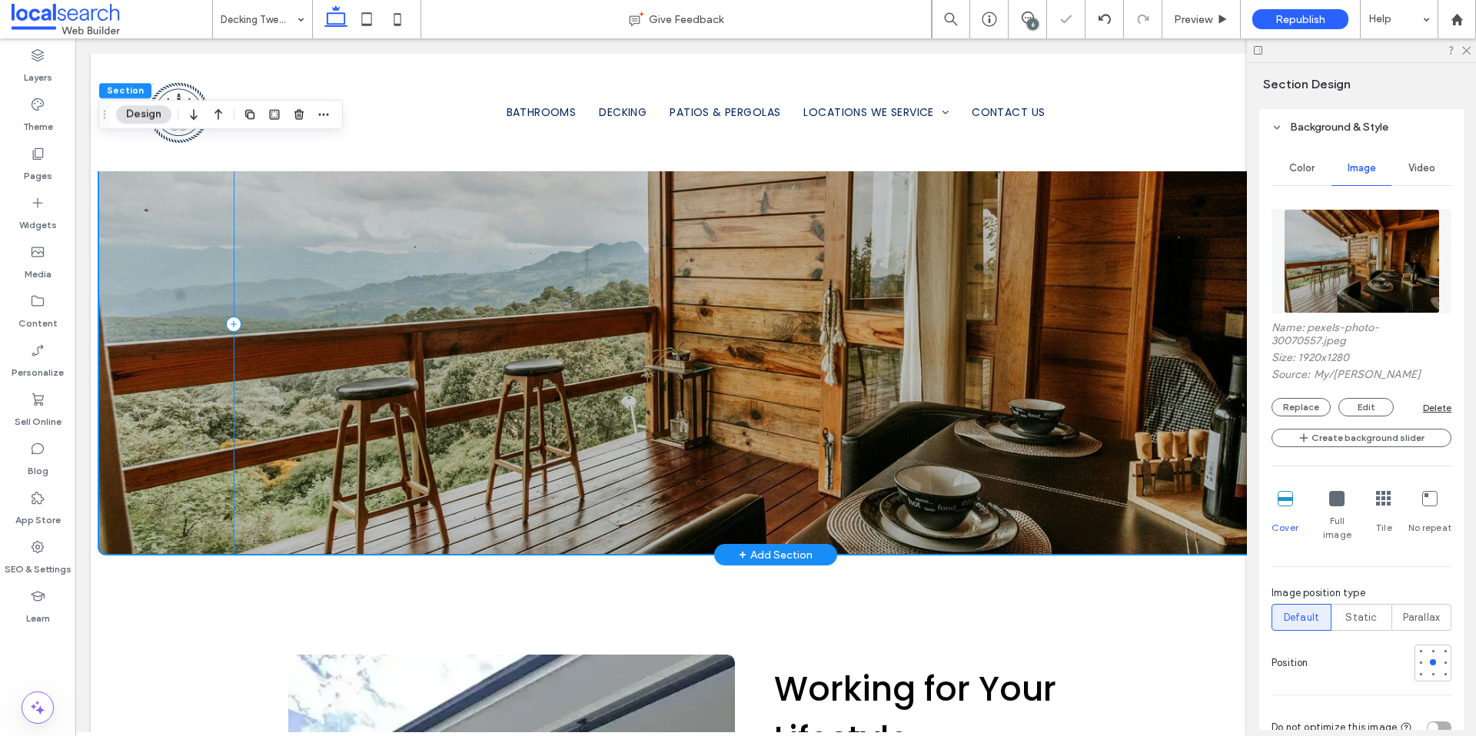
scroll to position [1600, 0]
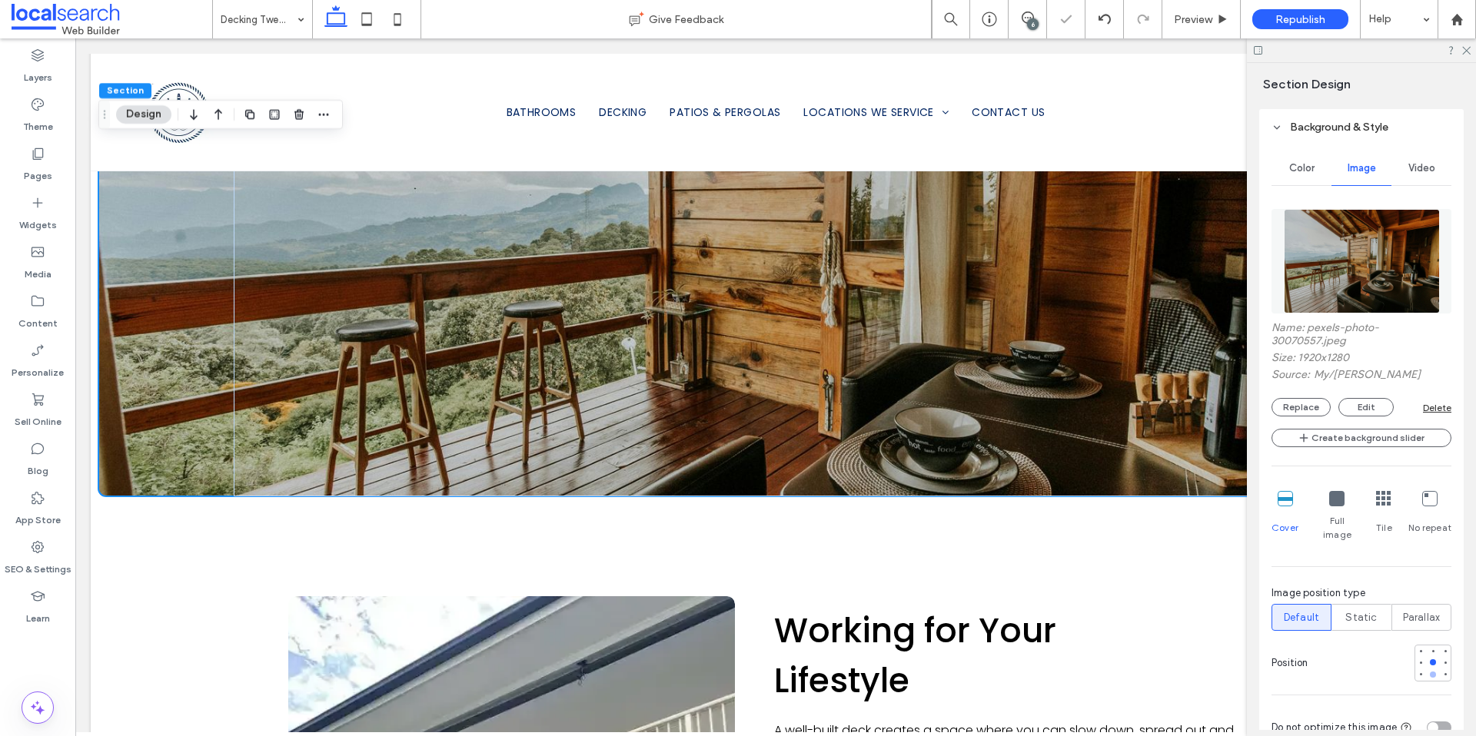
click at [1427, 669] on div at bounding box center [1432, 674] width 11 height 11
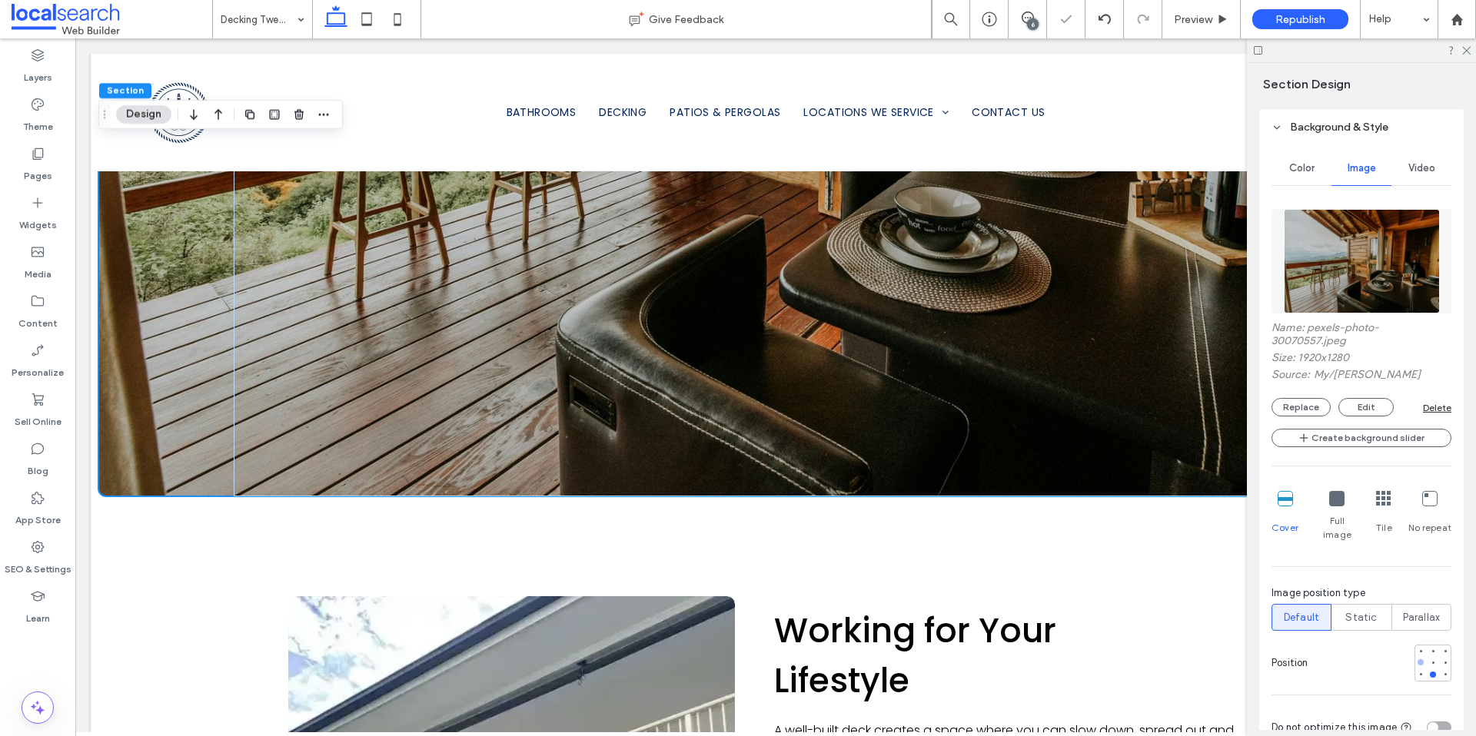
click at [1416, 657] on div at bounding box center [1420, 662] width 11 height 11
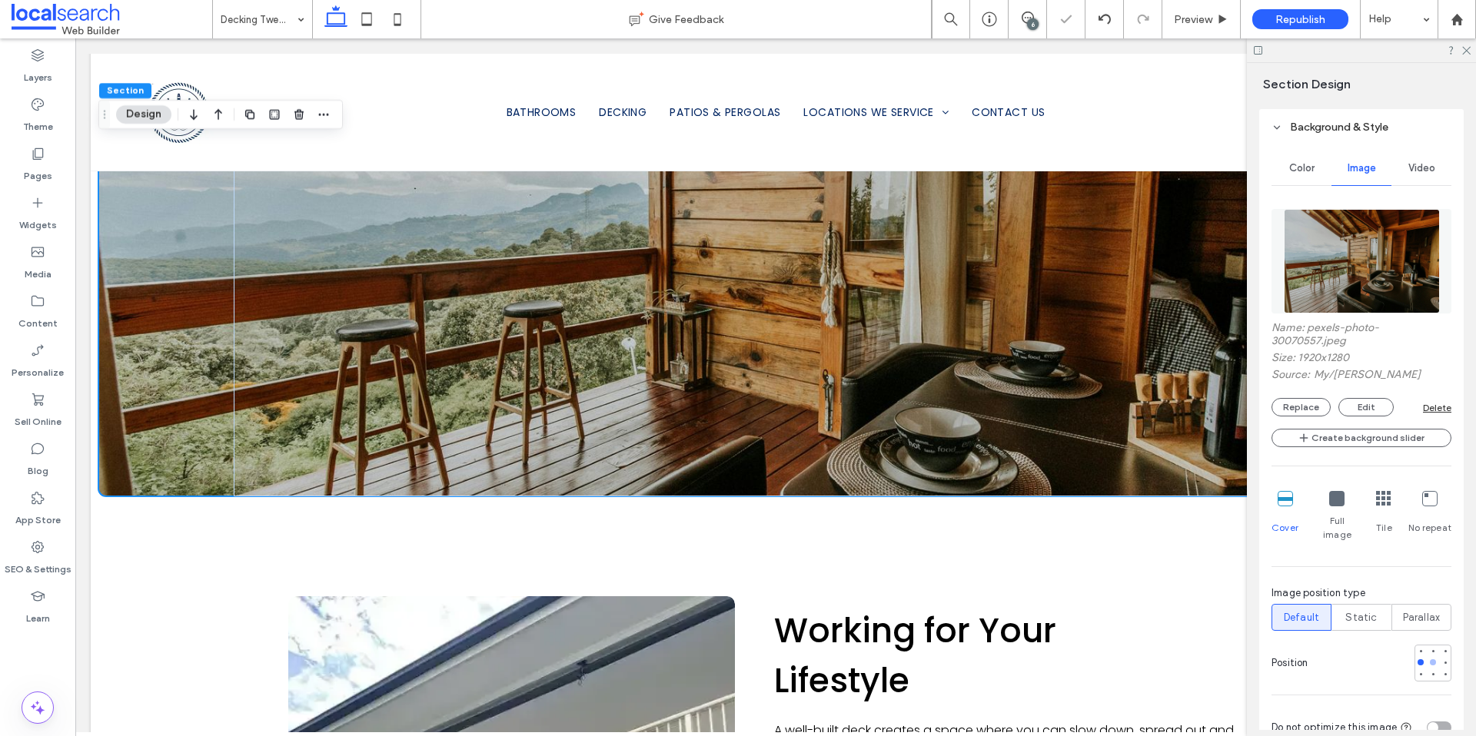
click at [1430, 659] on div at bounding box center [1433, 662] width 6 height 6
click at [1358, 610] on span "Static" at bounding box center [1361, 617] width 32 height 15
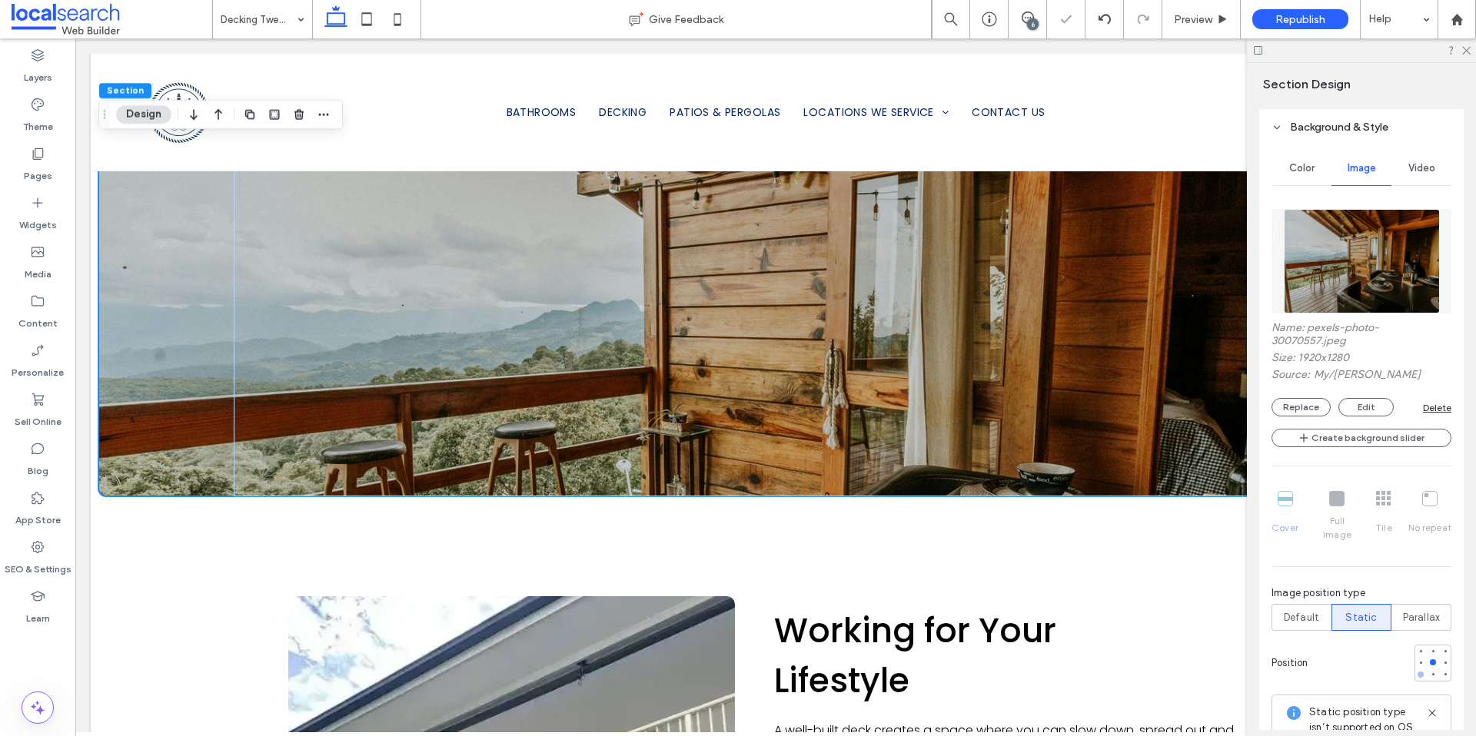
click at [1417, 672] on div at bounding box center [1420, 675] width 6 height 6
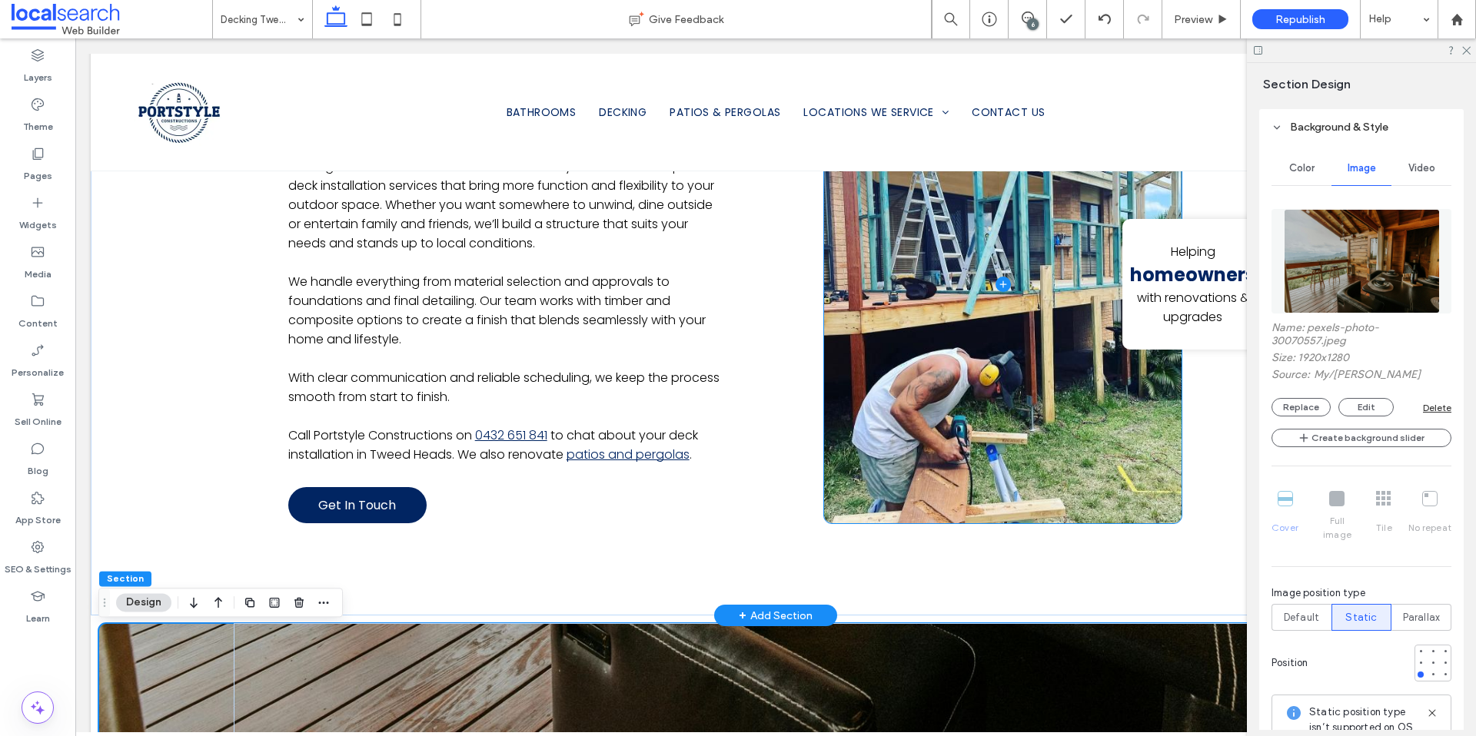
scroll to position [1014, 0]
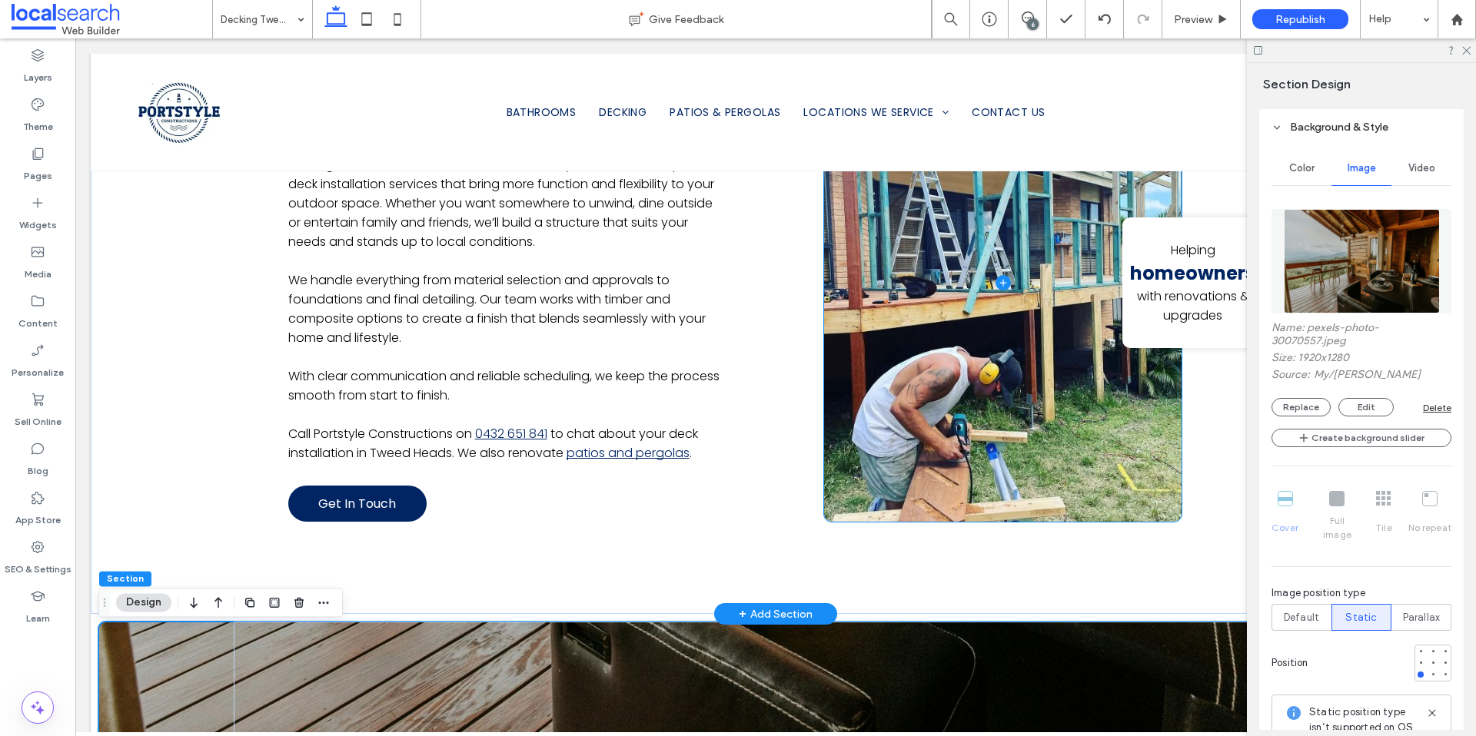
click at [885, 421] on span at bounding box center [1002, 283] width 357 height 479
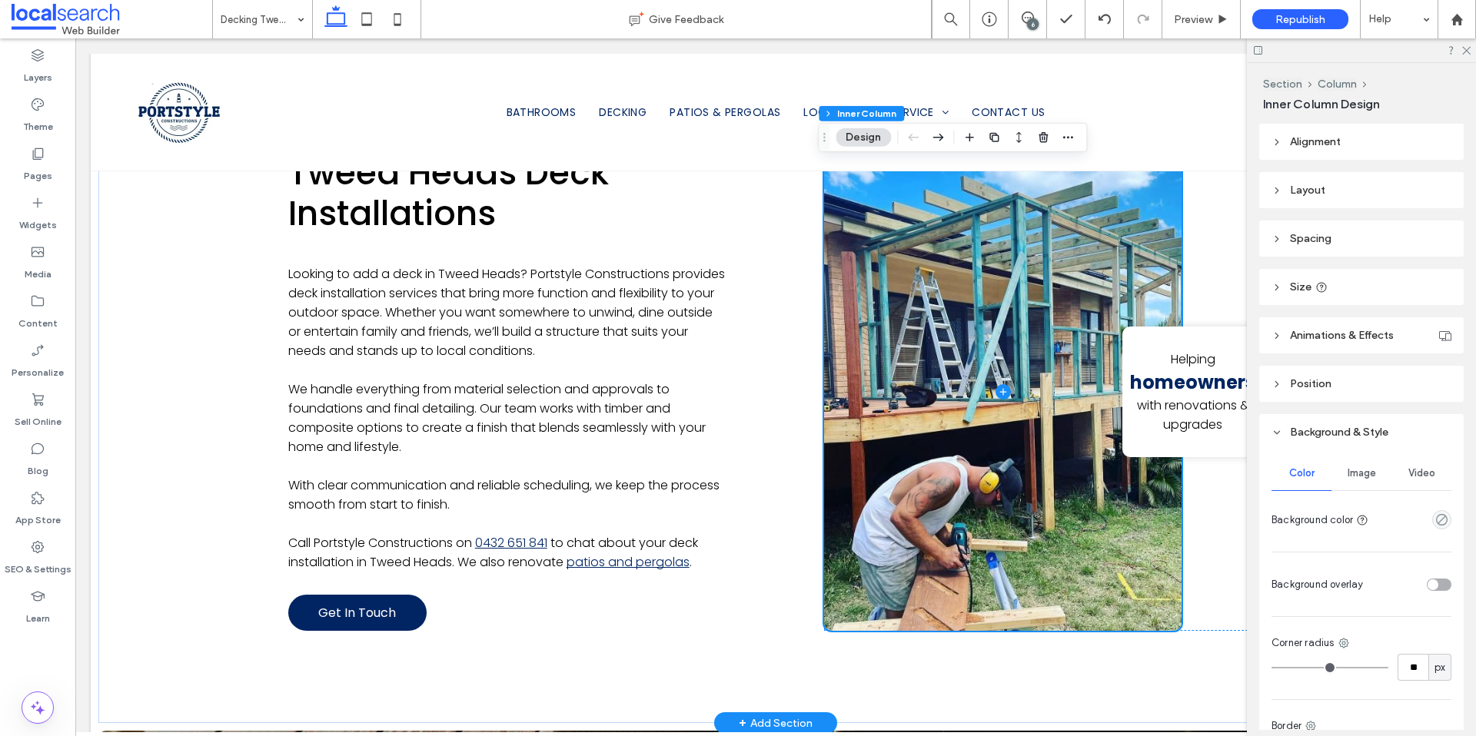
scroll to position [901, 0]
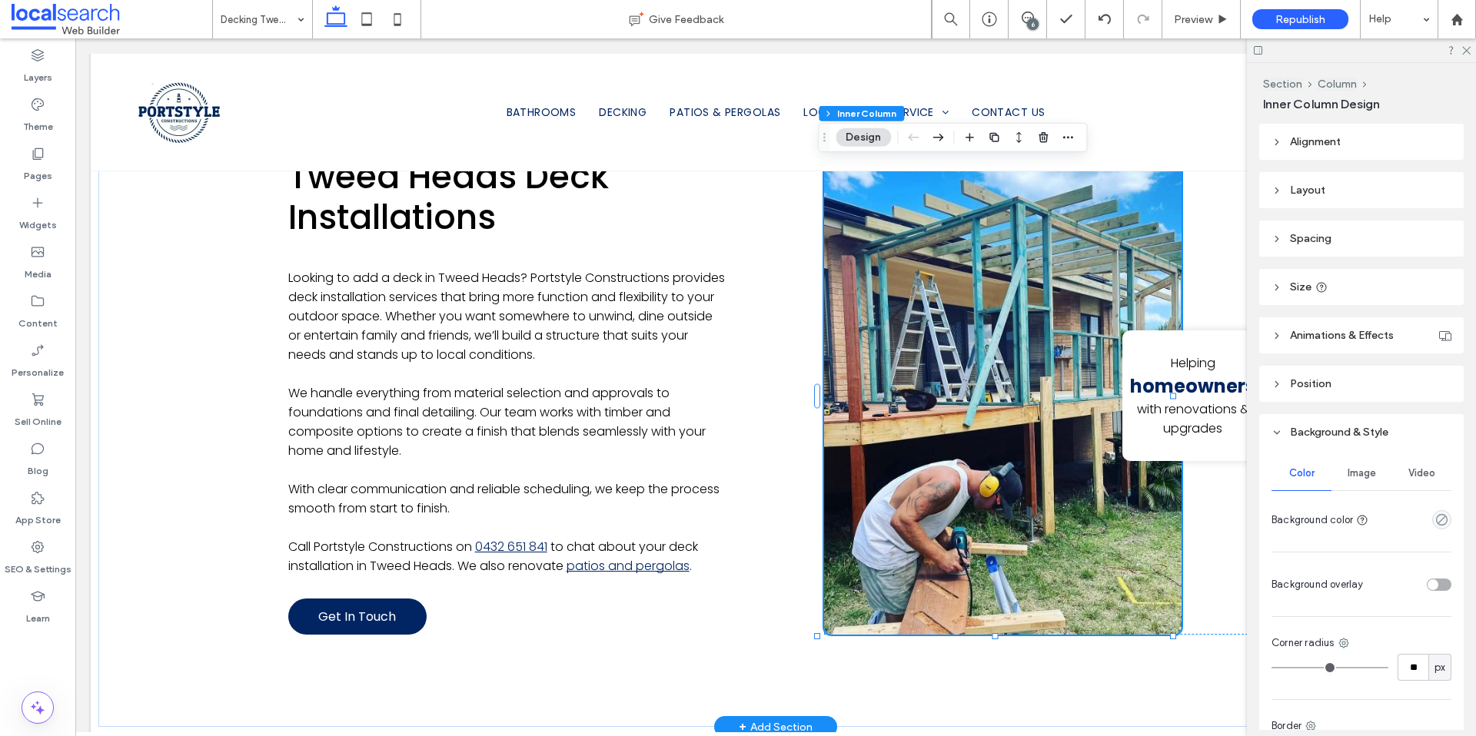
click at [1371, 473] on div "Image" at bounding box center [1361, 474] width 60 height 34
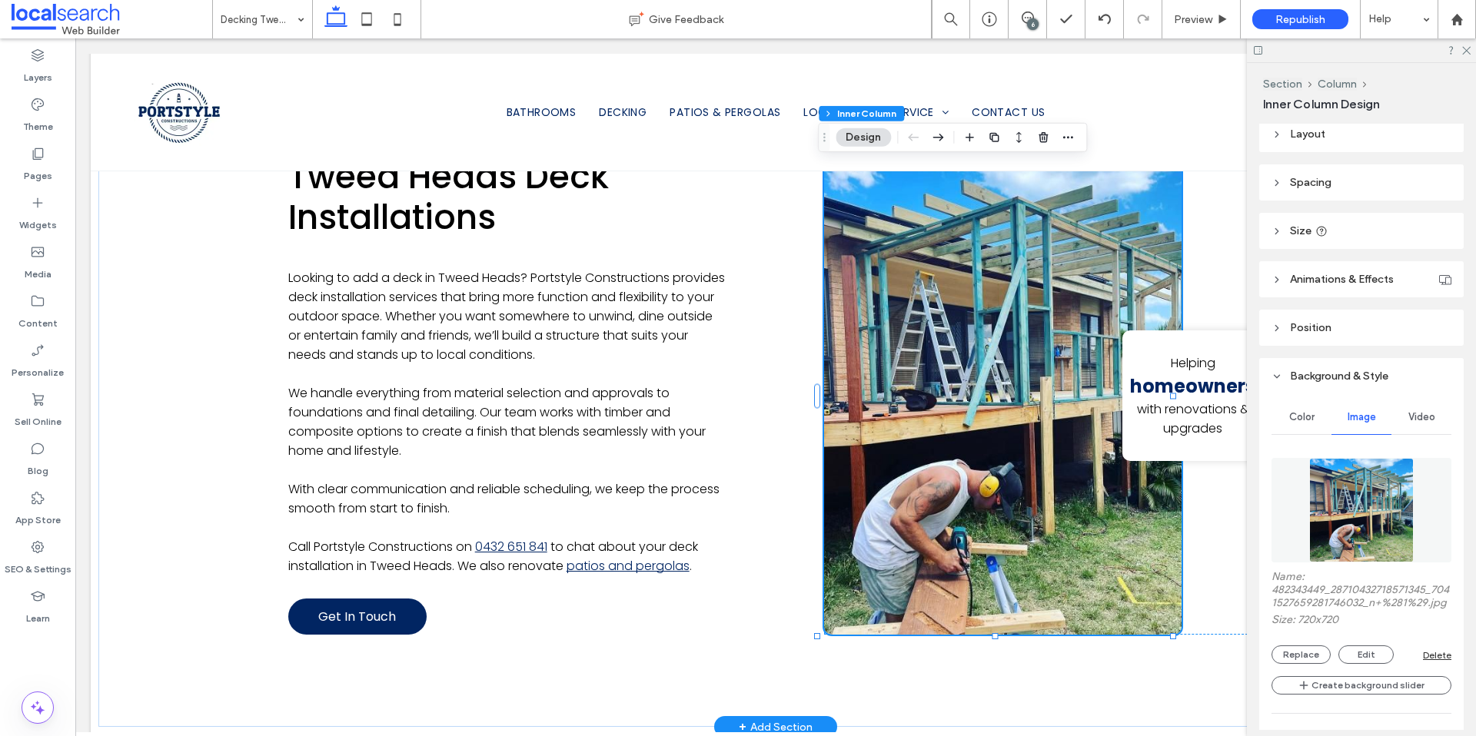
scroll to position [138, 0]
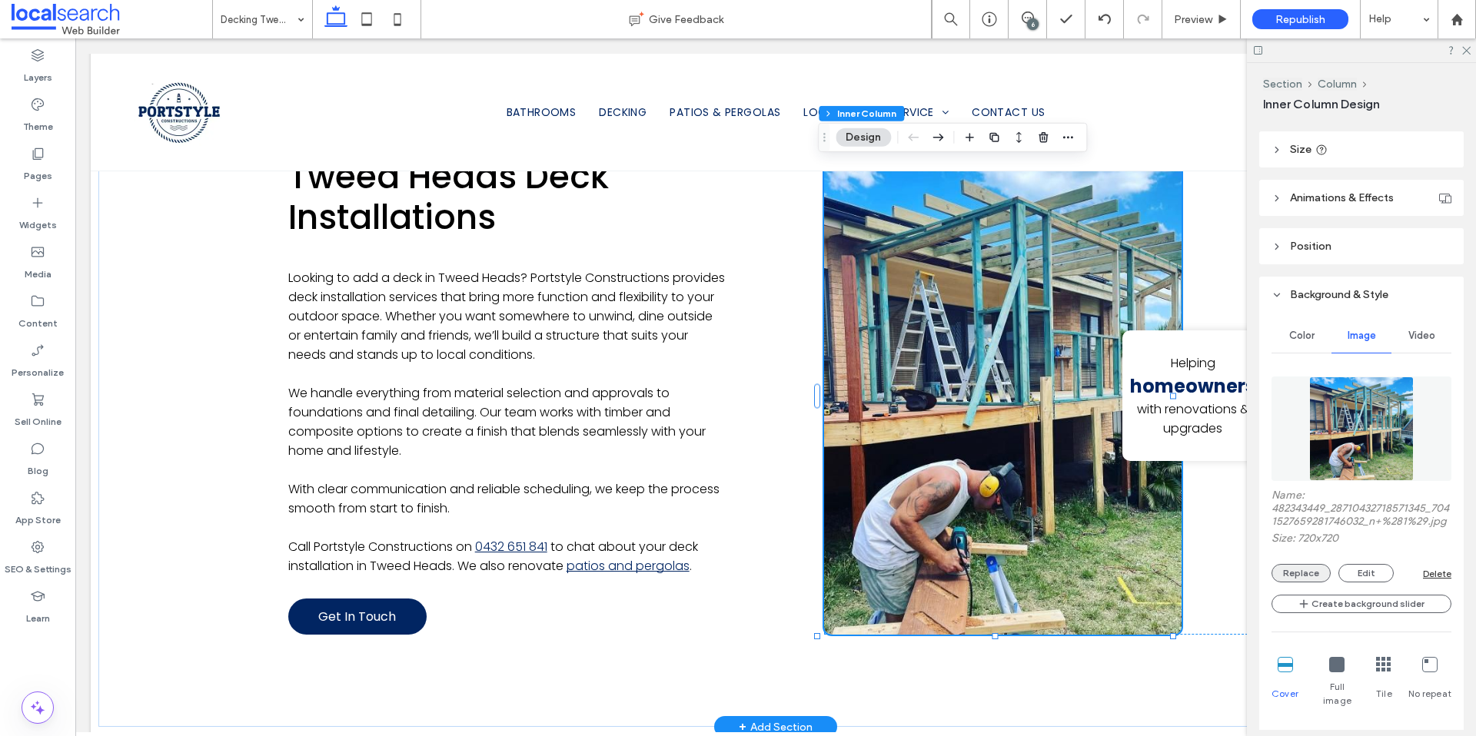
click at [1302, 580] on button "Replace" at bounding box center [1300, 573] width 59 height 18
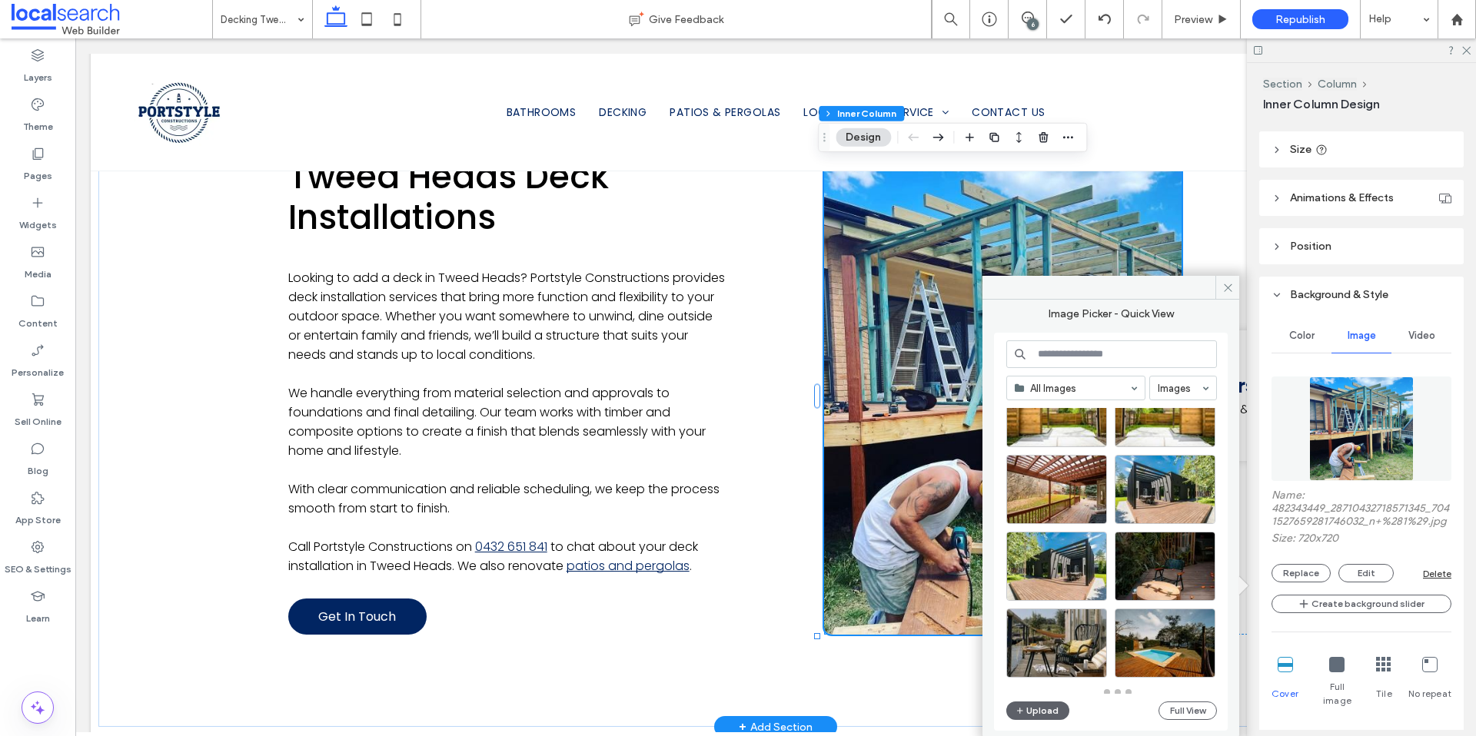
scroll to position [673, 0]
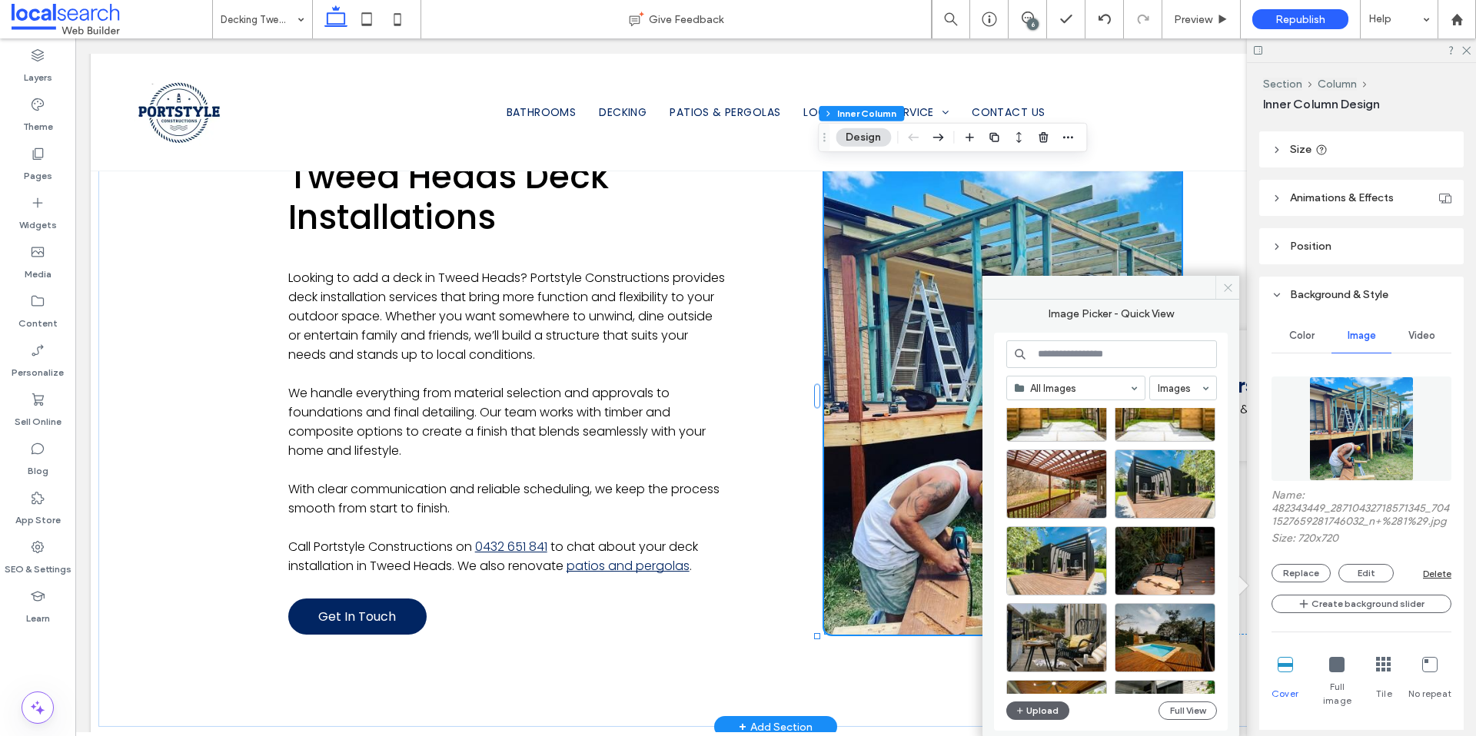
click at [1231, 291] on icon at bounding box center [1228, 288] width 12 height 12
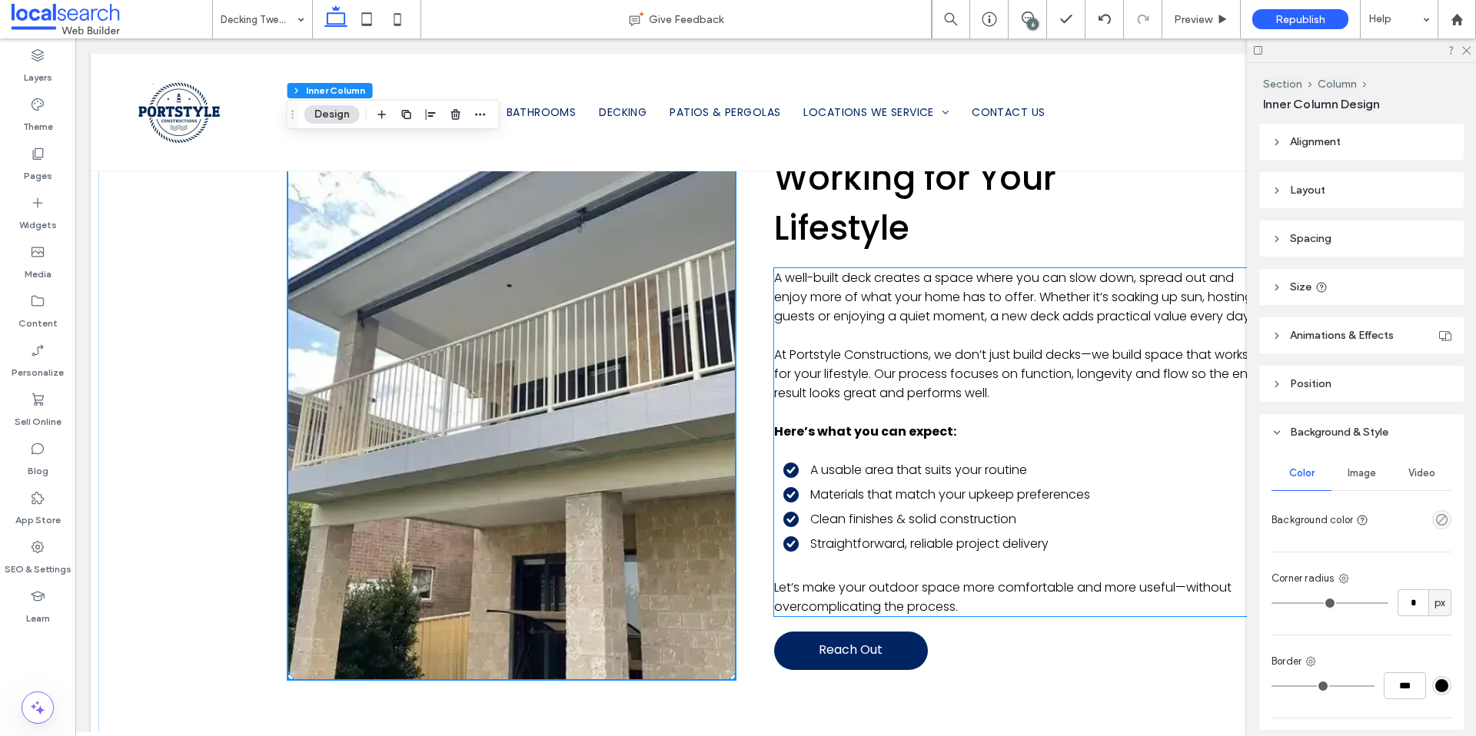
scroll to position [1994, 0]
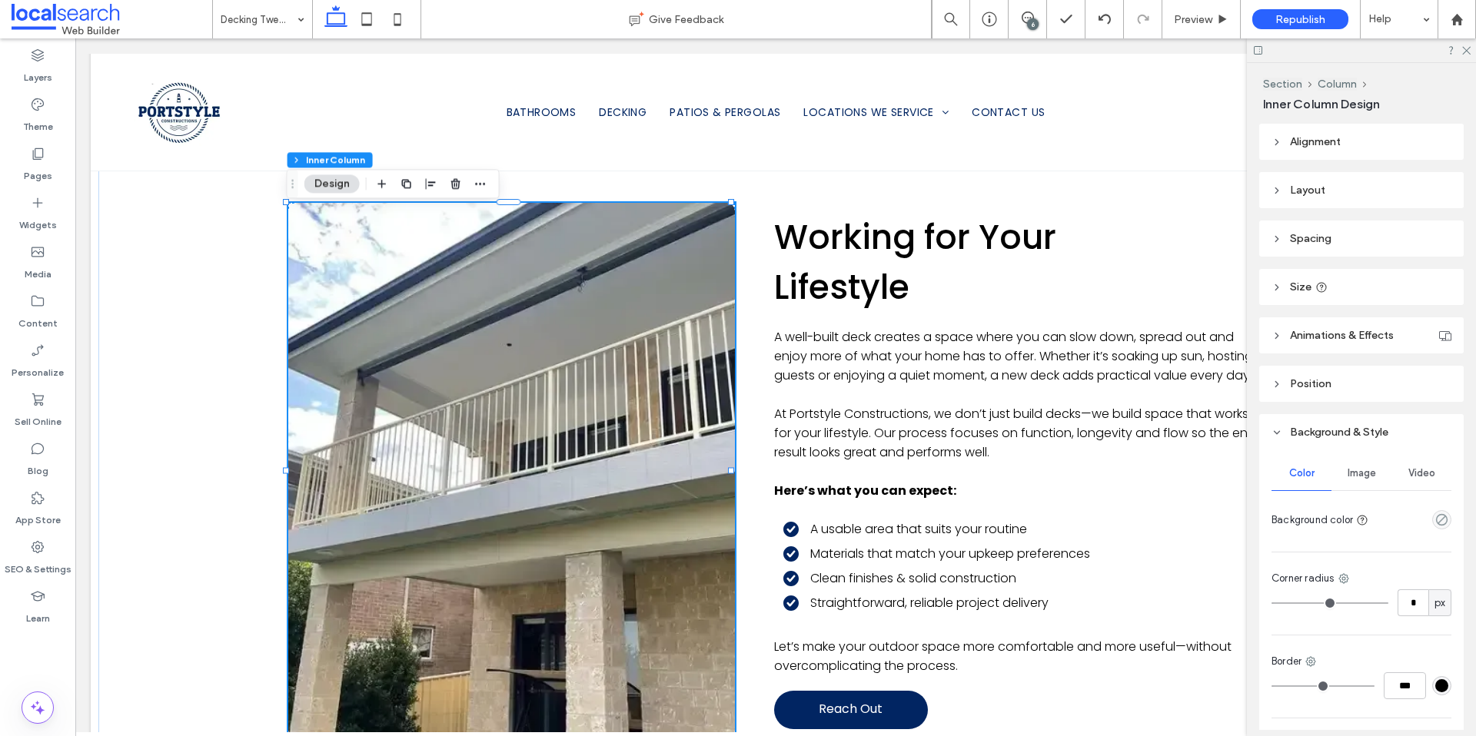
click at [1353, 482] on div "Image" at bounding box center [1361, 474] width 60 height 34
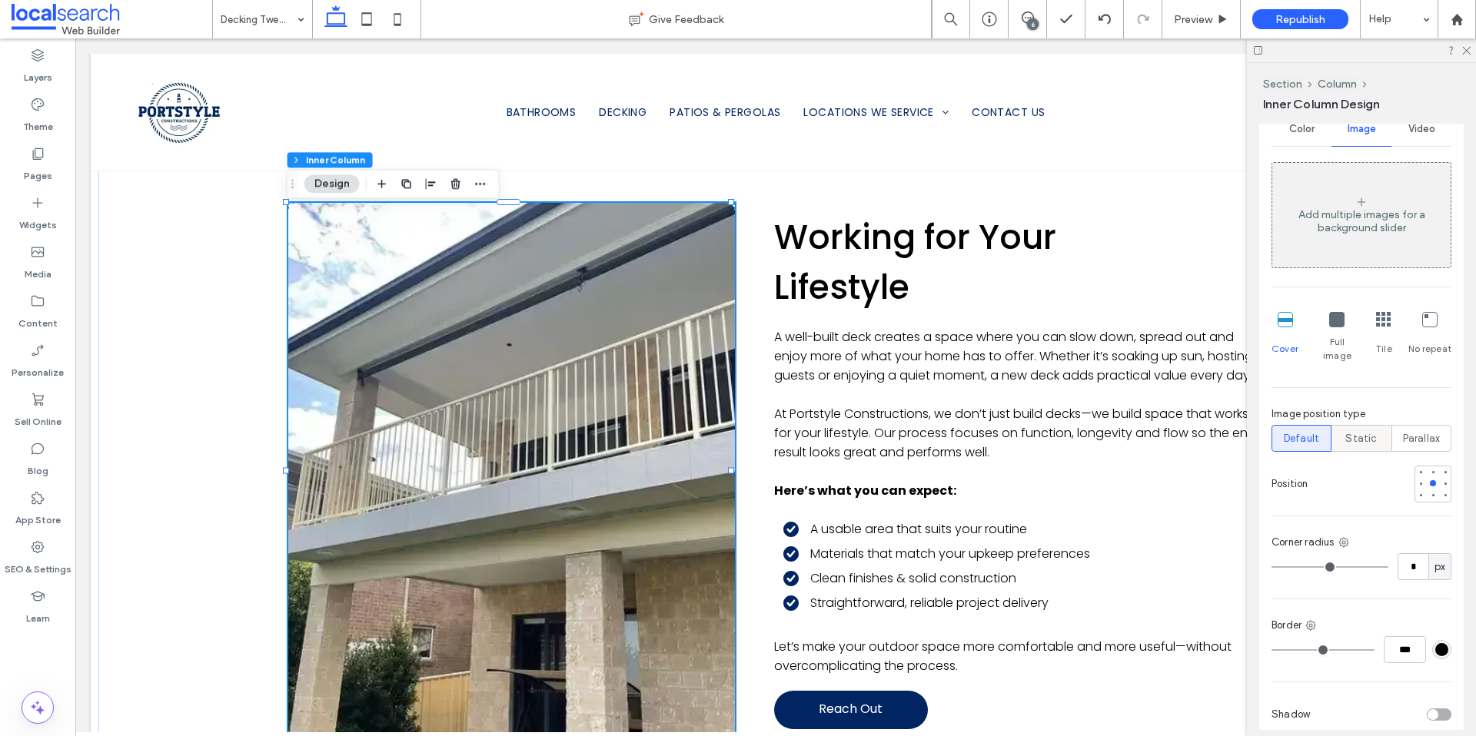
scroll to position [402, 0]
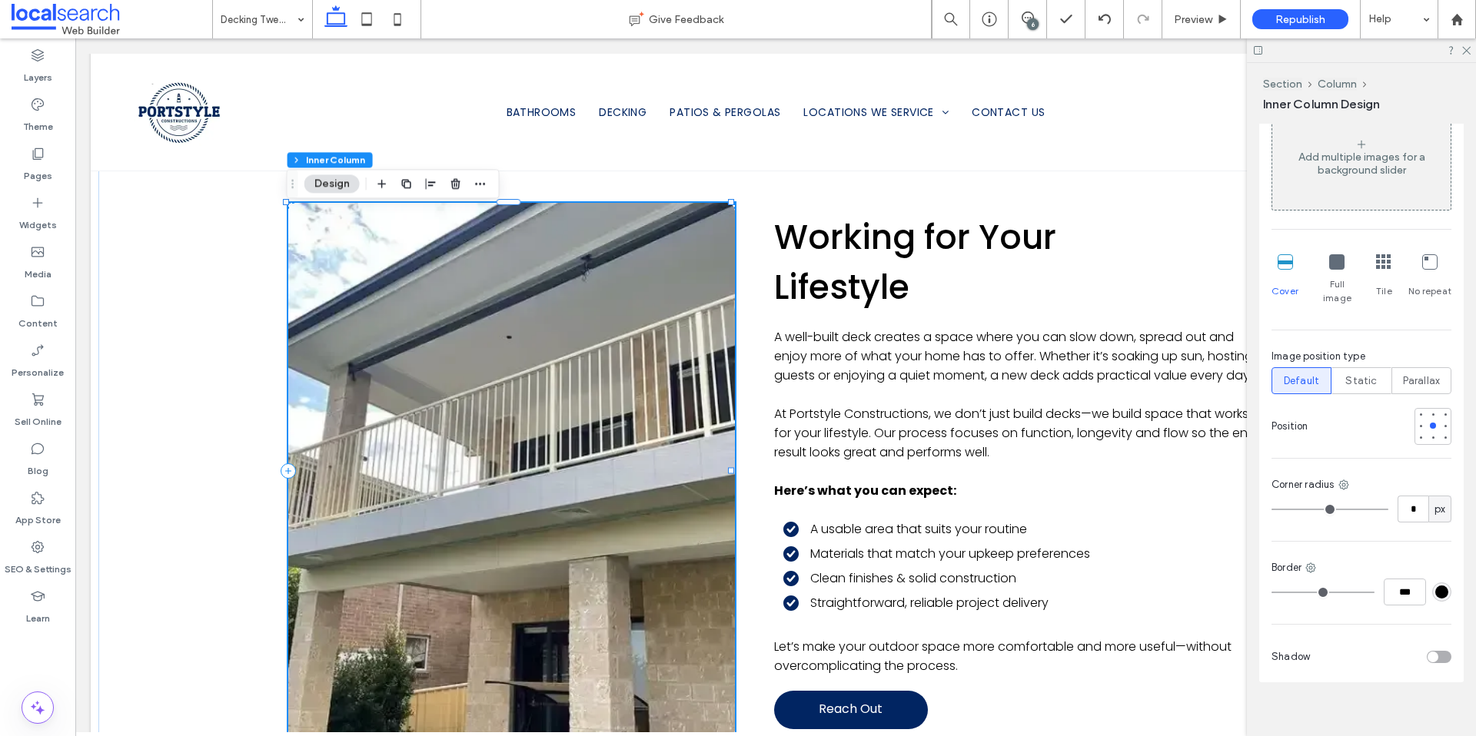
click at [415, 481] on link at bounding box center [510, 471] width 473 height 568
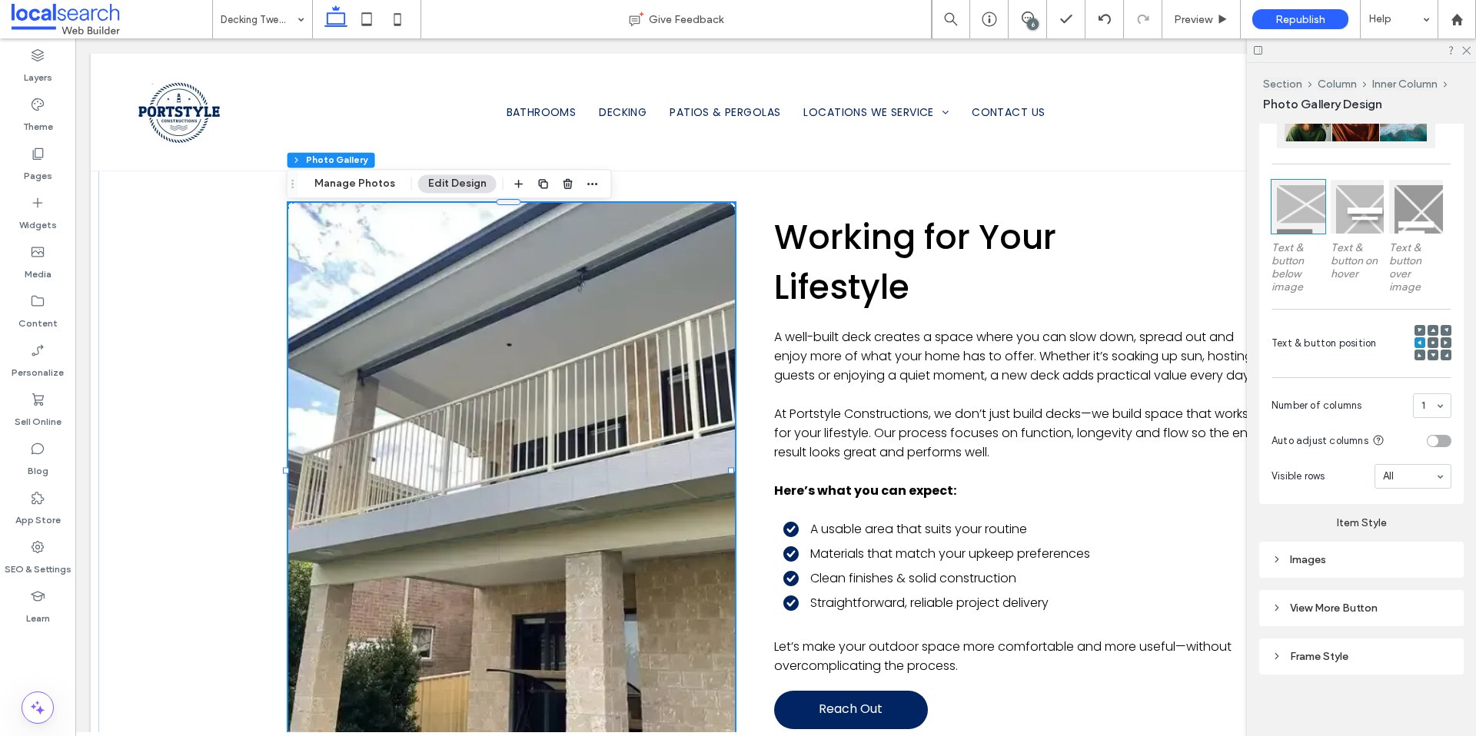
scroll to position [418, 0]
click at [1340, 571] on div "Images" at bounding box center [1361, 557] width 204 height 36
click at [1333, 561] on div "Images" at bounding box center [1361, 556] width 180 height 21
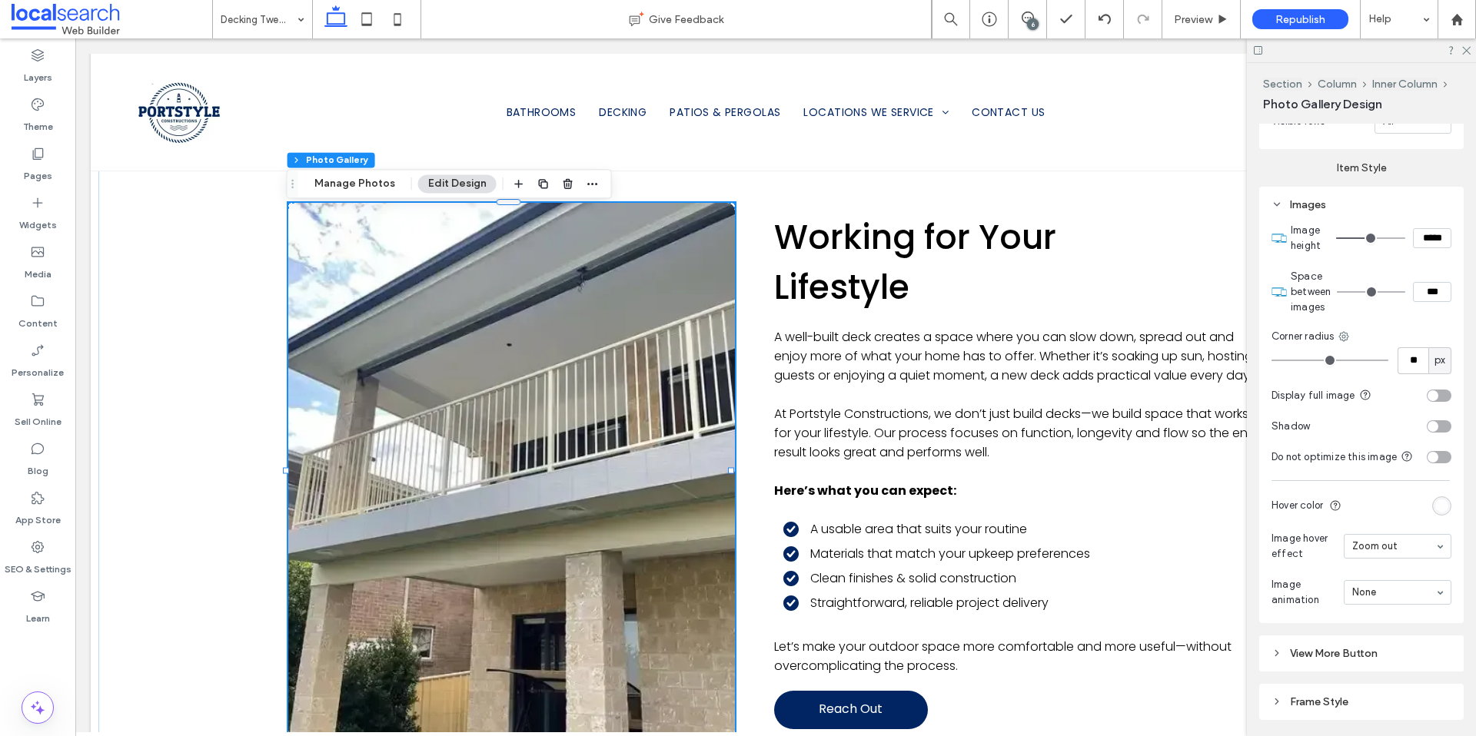
scroll to position [677, 0]
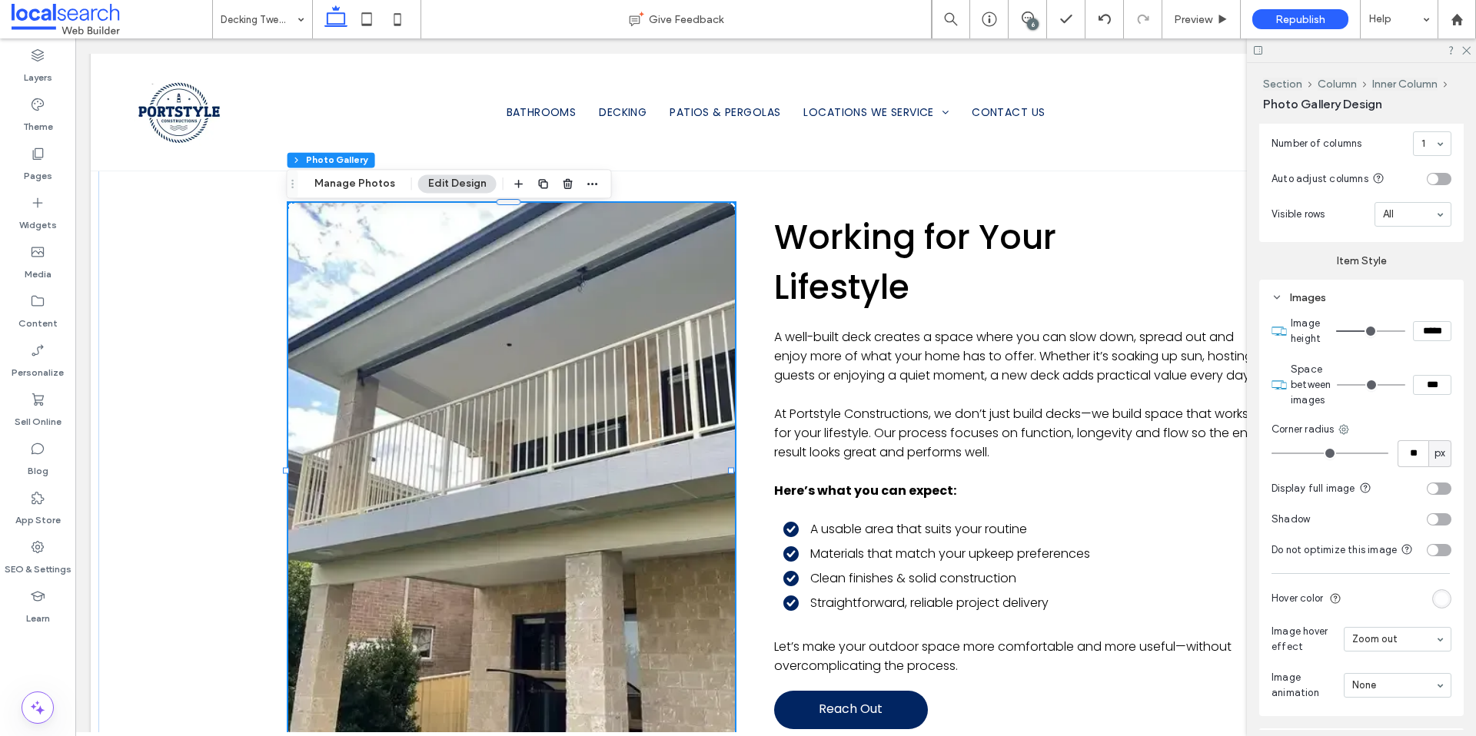
click at [1279, 297] on icon at bounding box center [1276, 297] width 11 height 11
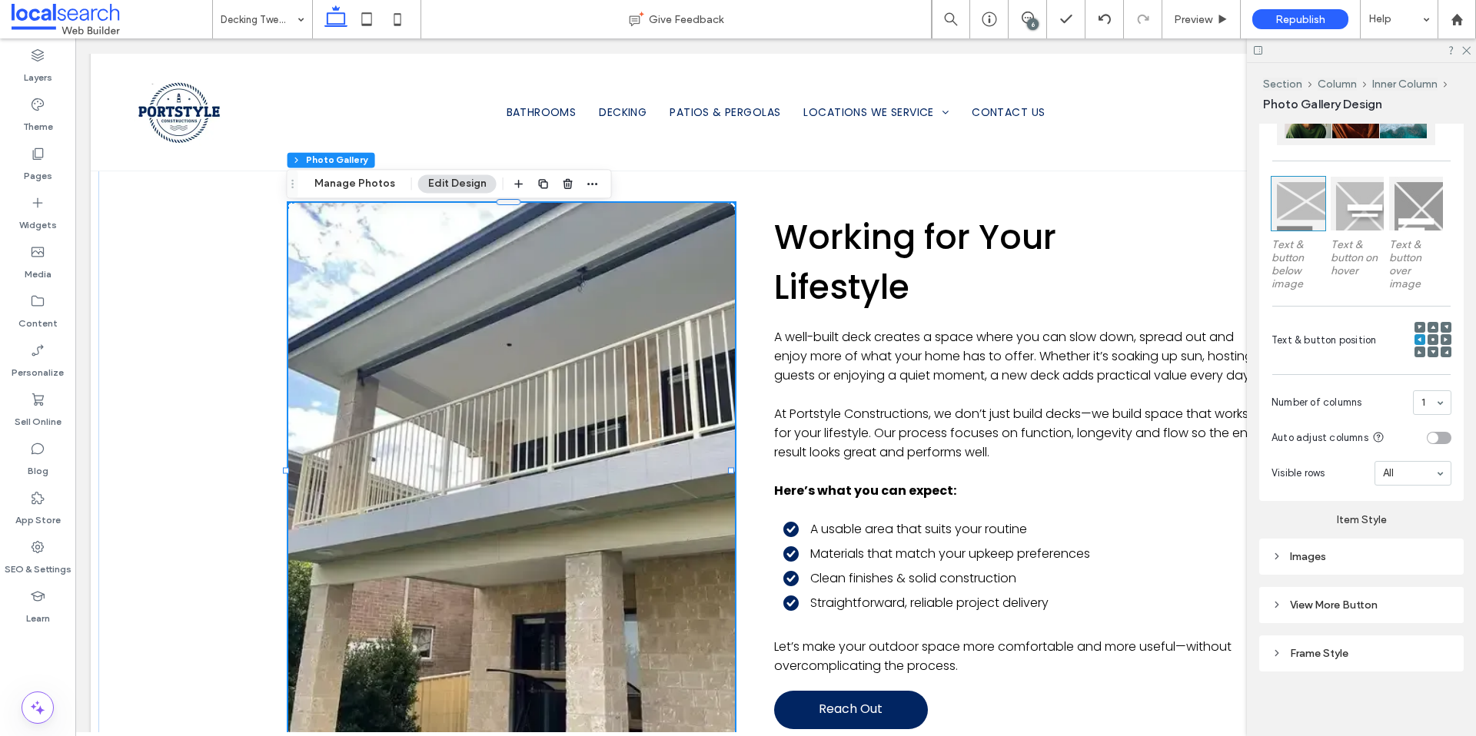
scroll to position [0, 0]
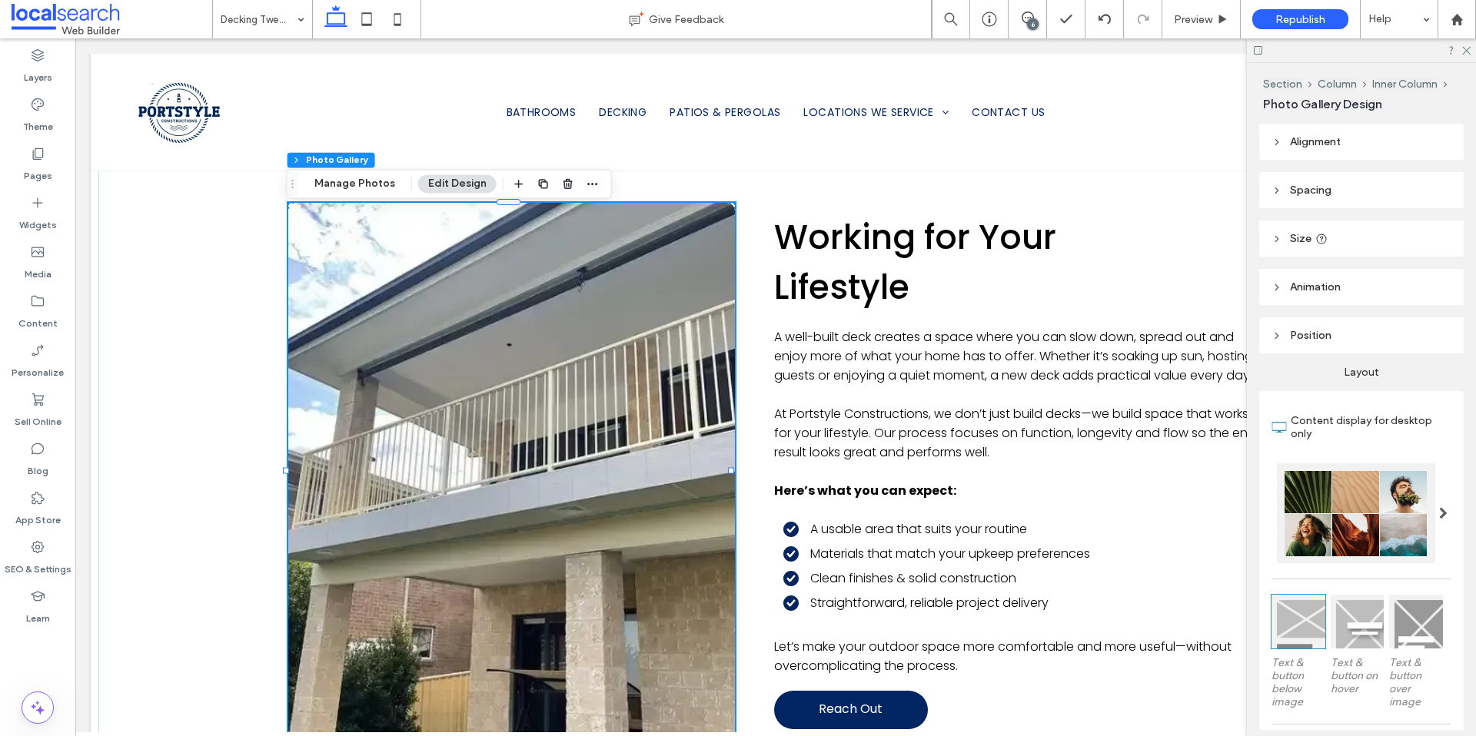
click at [1333, 338] on header "Position" at bounding box center [1361, 335] width 204 height 36
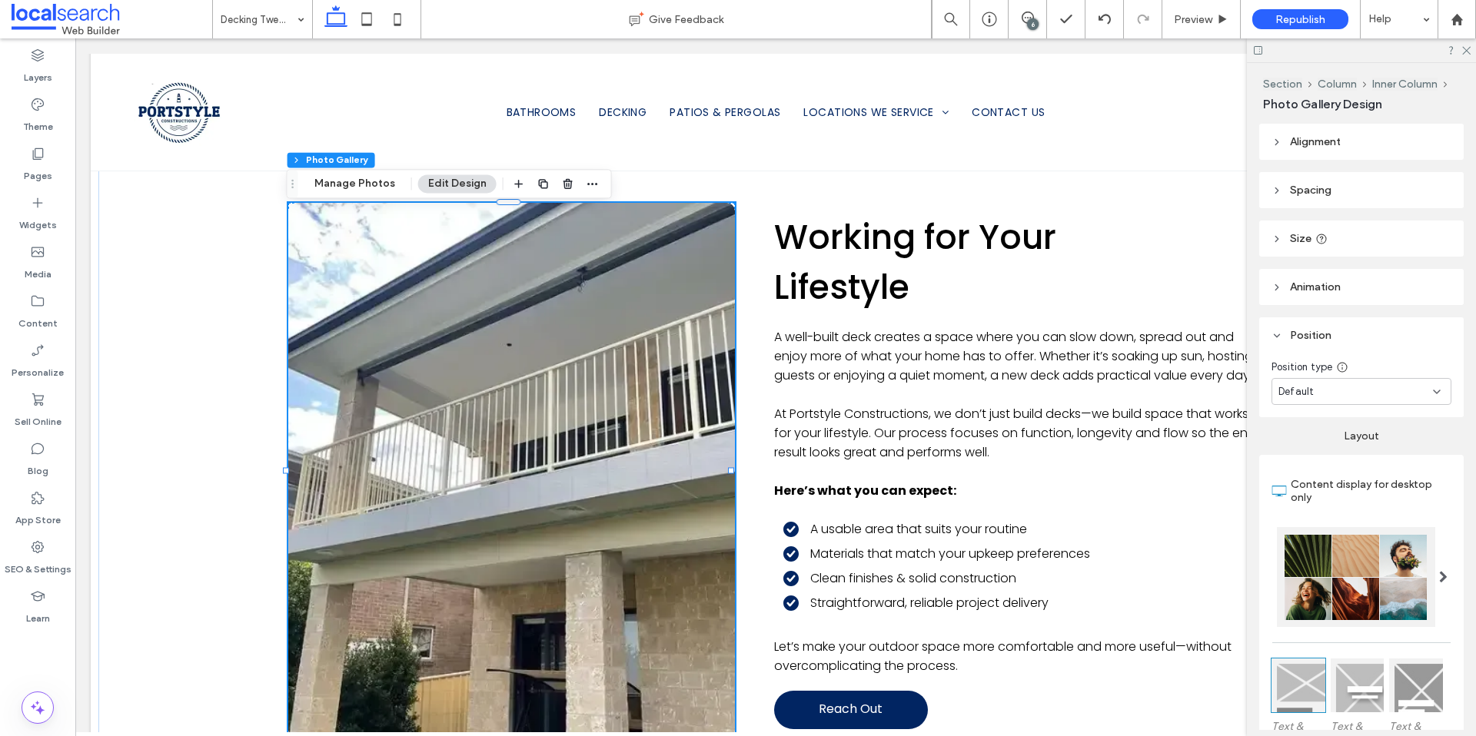
click at [1332, 334] on header "Position" at bounding box center [1361, 335] width 204 height 36
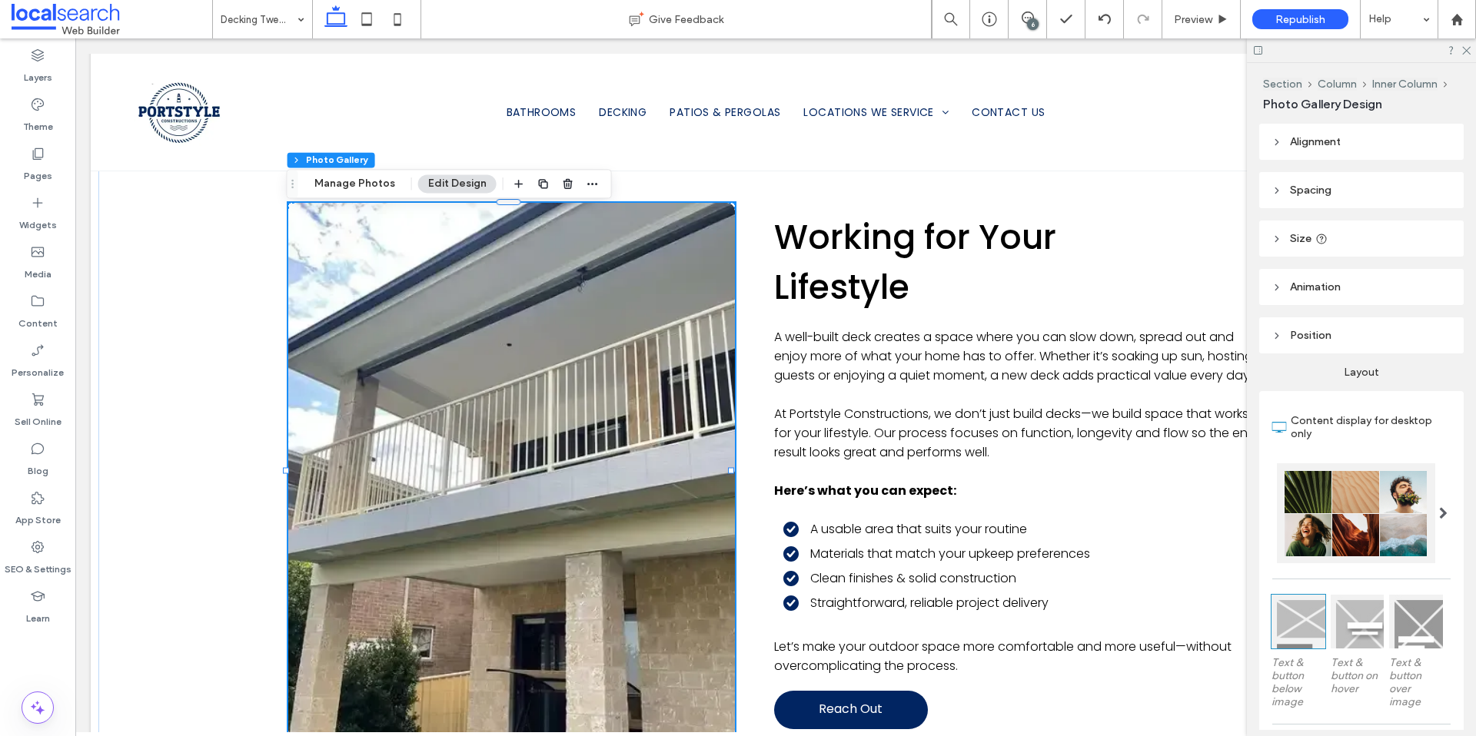
click at [1319, 282] on span "Animation" at bounding box center [1315, 287] width 51 height 13
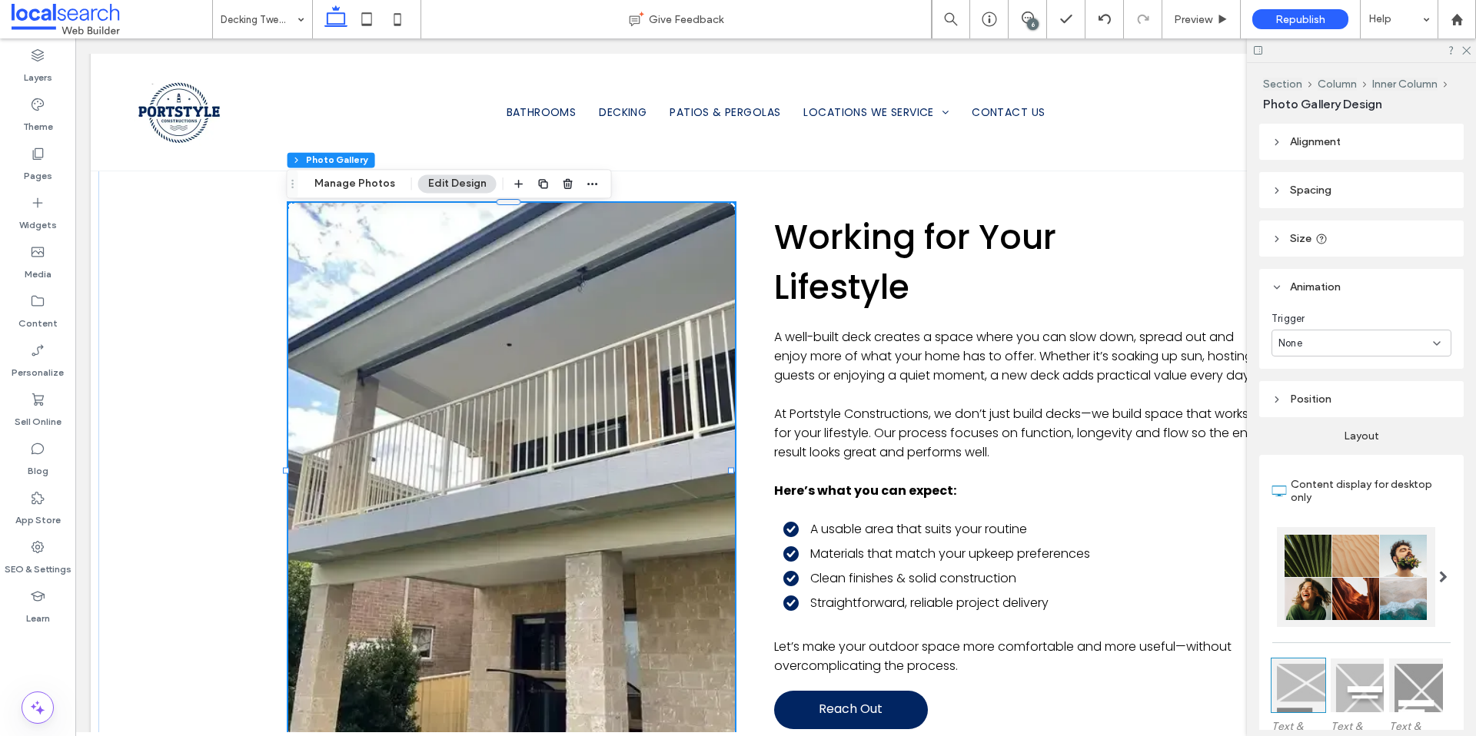
click at [1319, 282] on span "Animation" at bounding box center [1315, 287] width 51 height 13
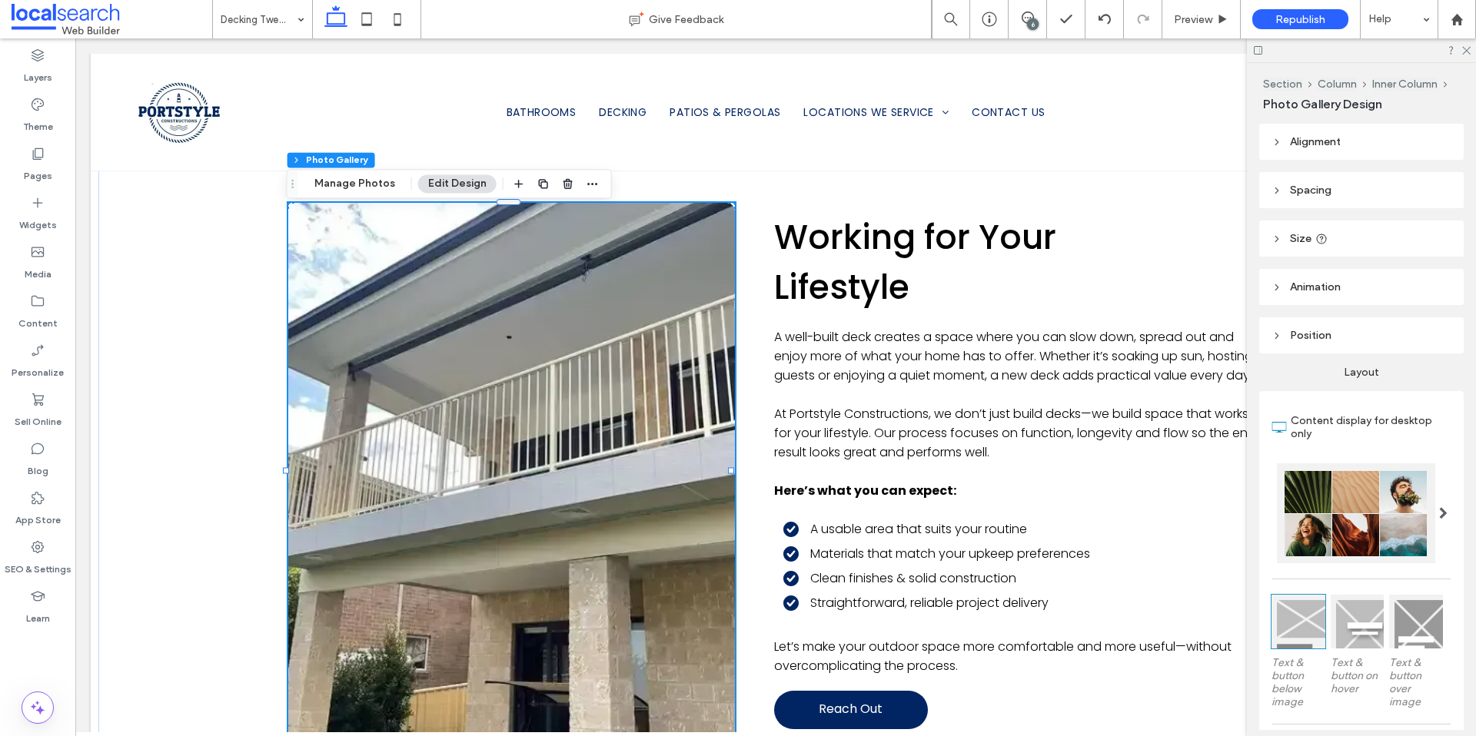
click at [438, 420] on link at bounding box center [510, 471] width 473 height 568
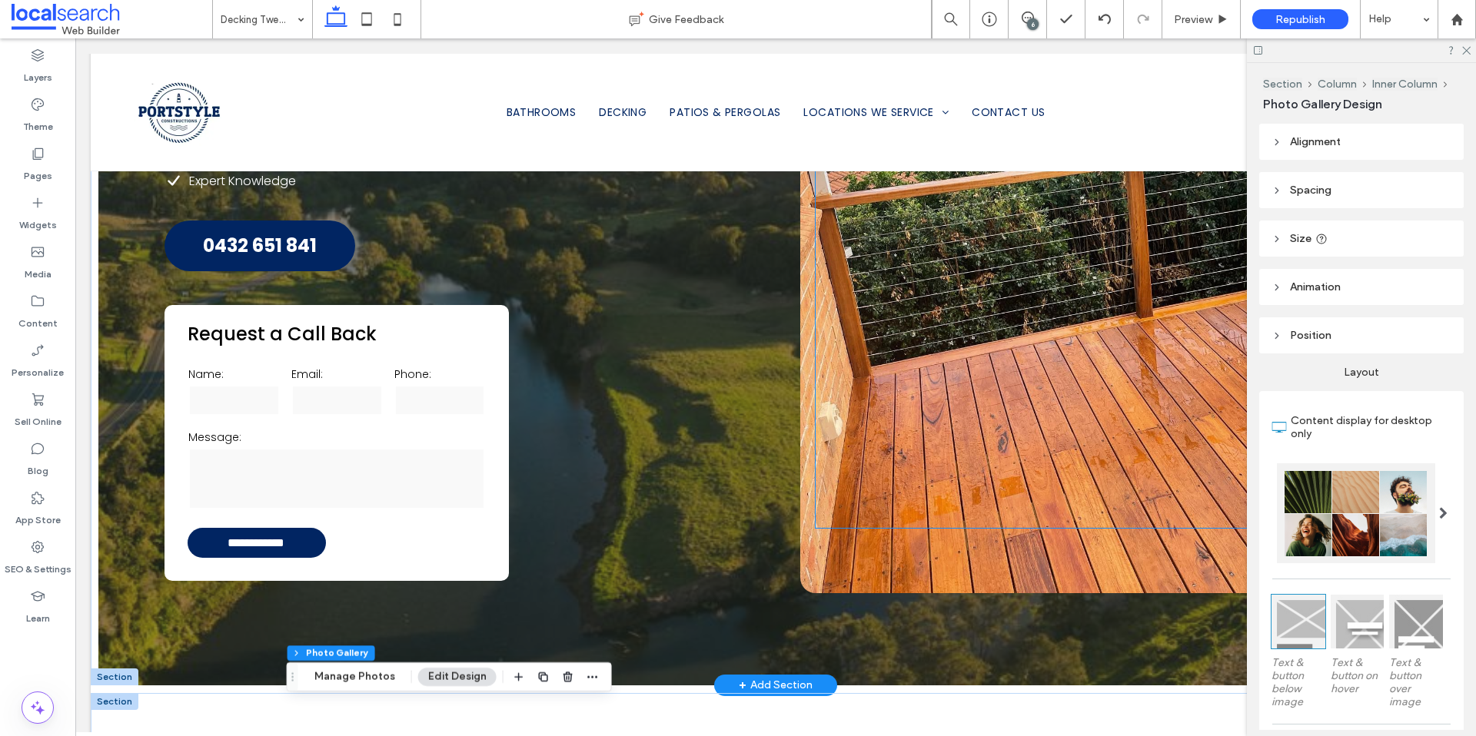
scroll to position [274, 0]
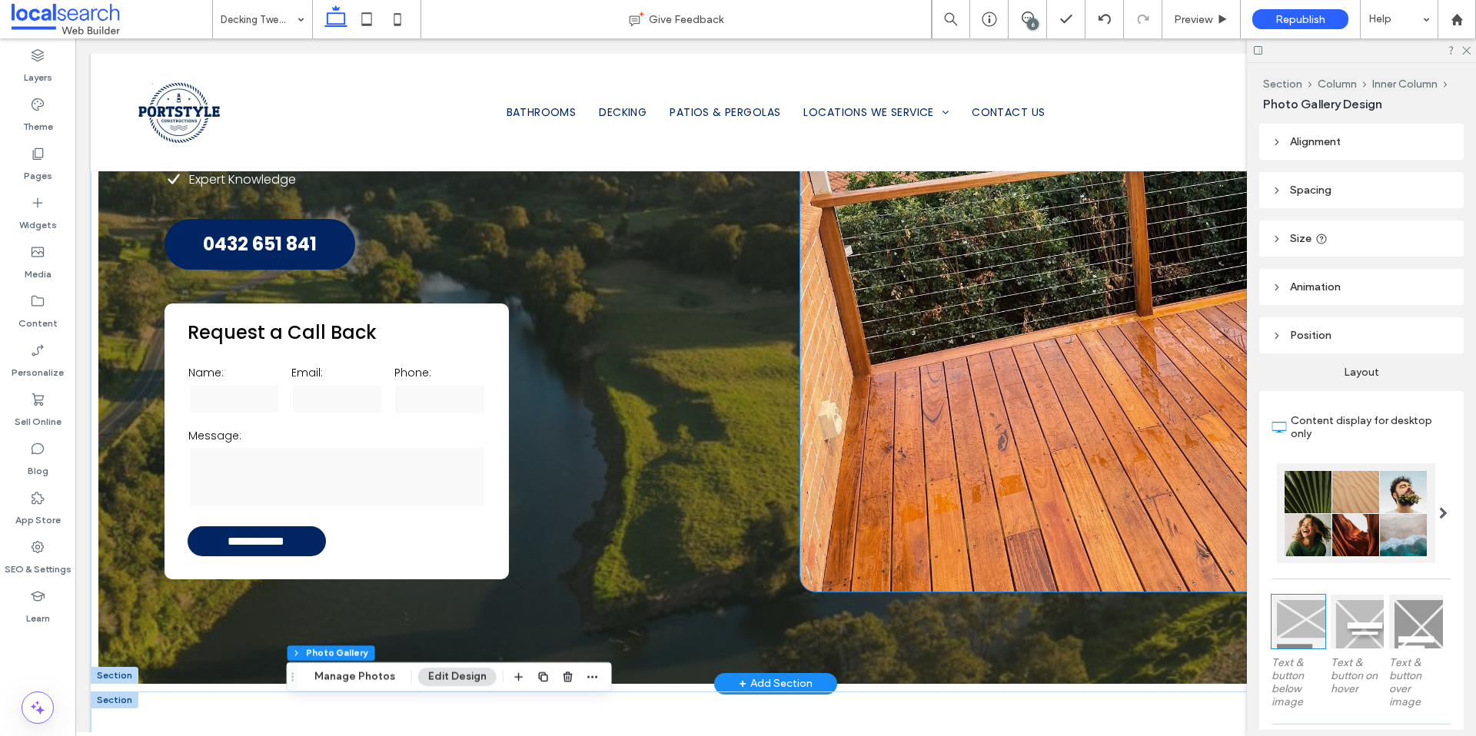
click at [865, 547] on div "Request a Quote" at bounding box center [1099, 267] width 598 height 650
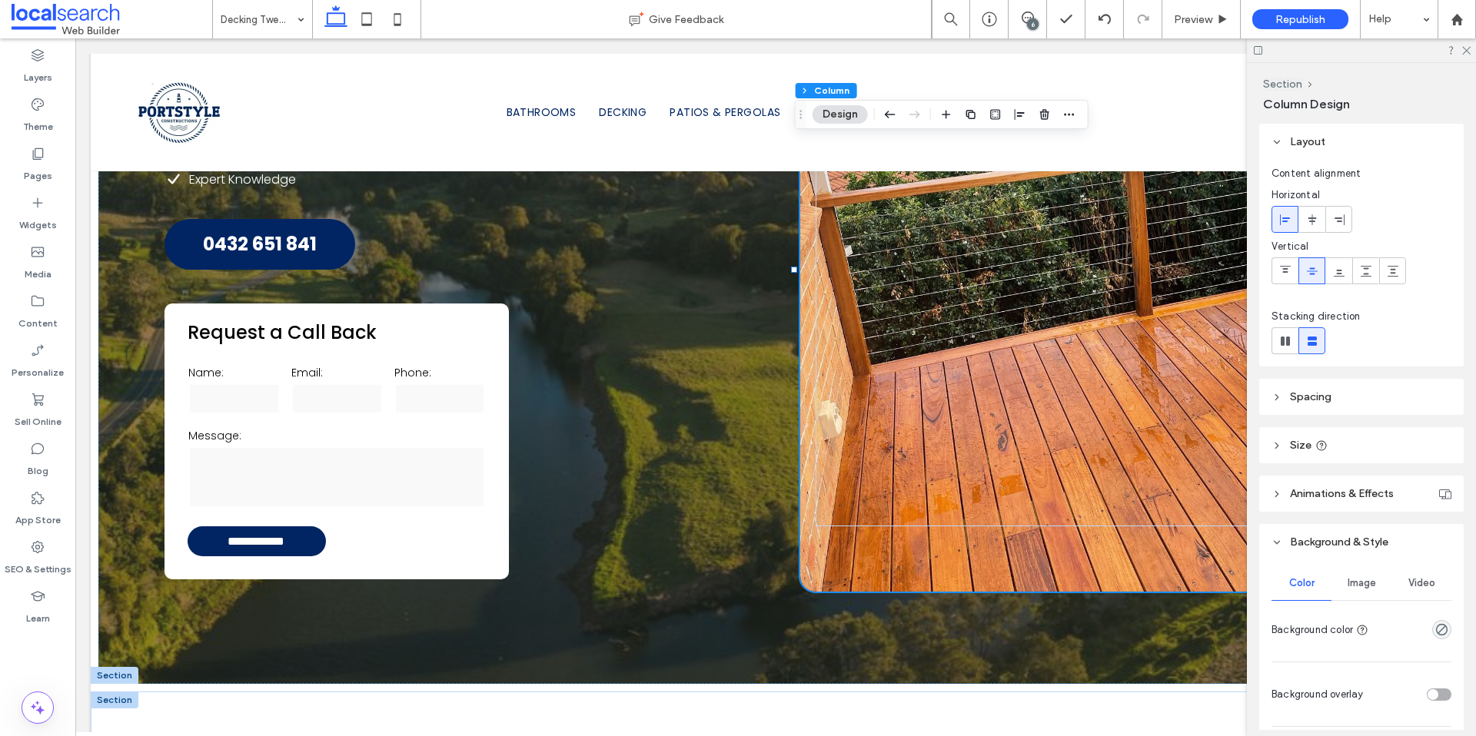
click at [1362, 582] on span "Image" at bounding box center [1361, 583] width 28 height 12
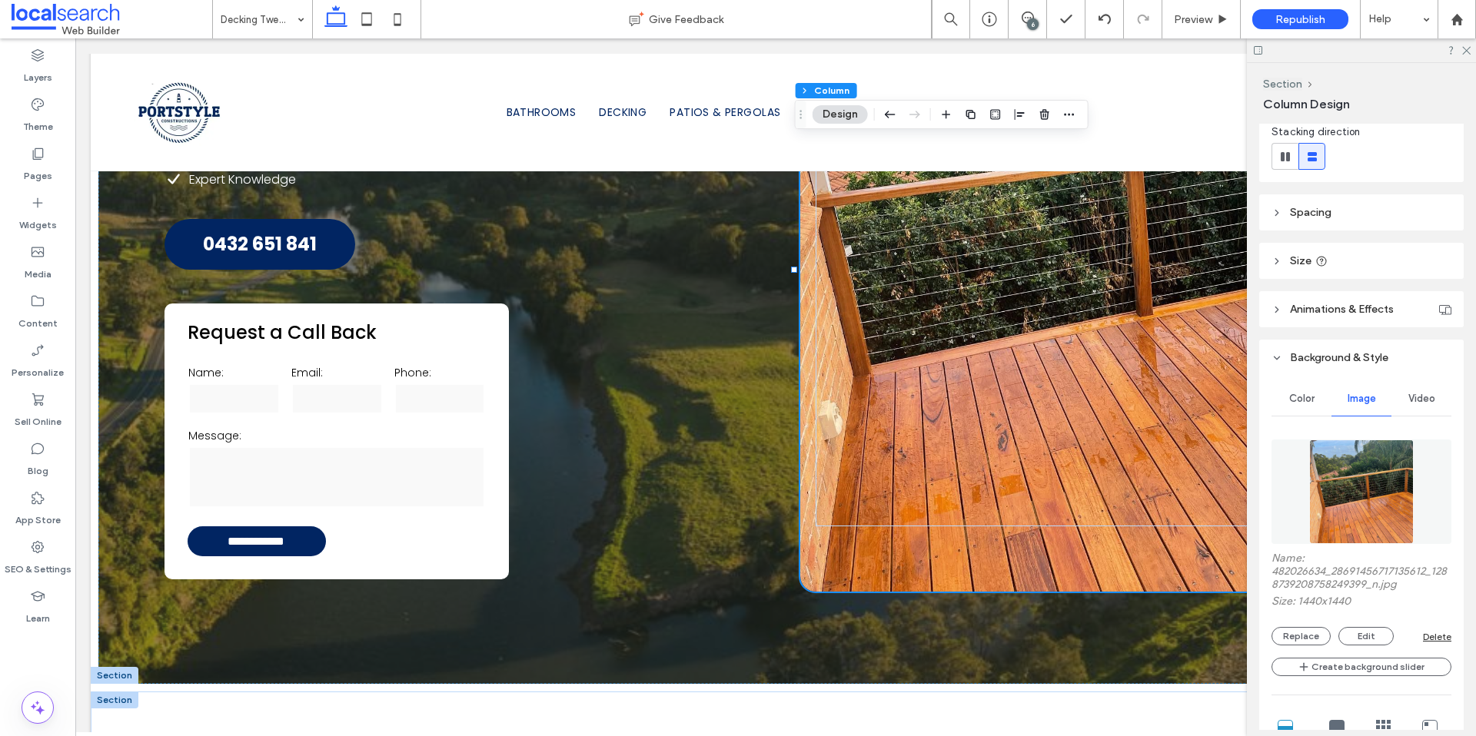
scroll to position [327, 0]
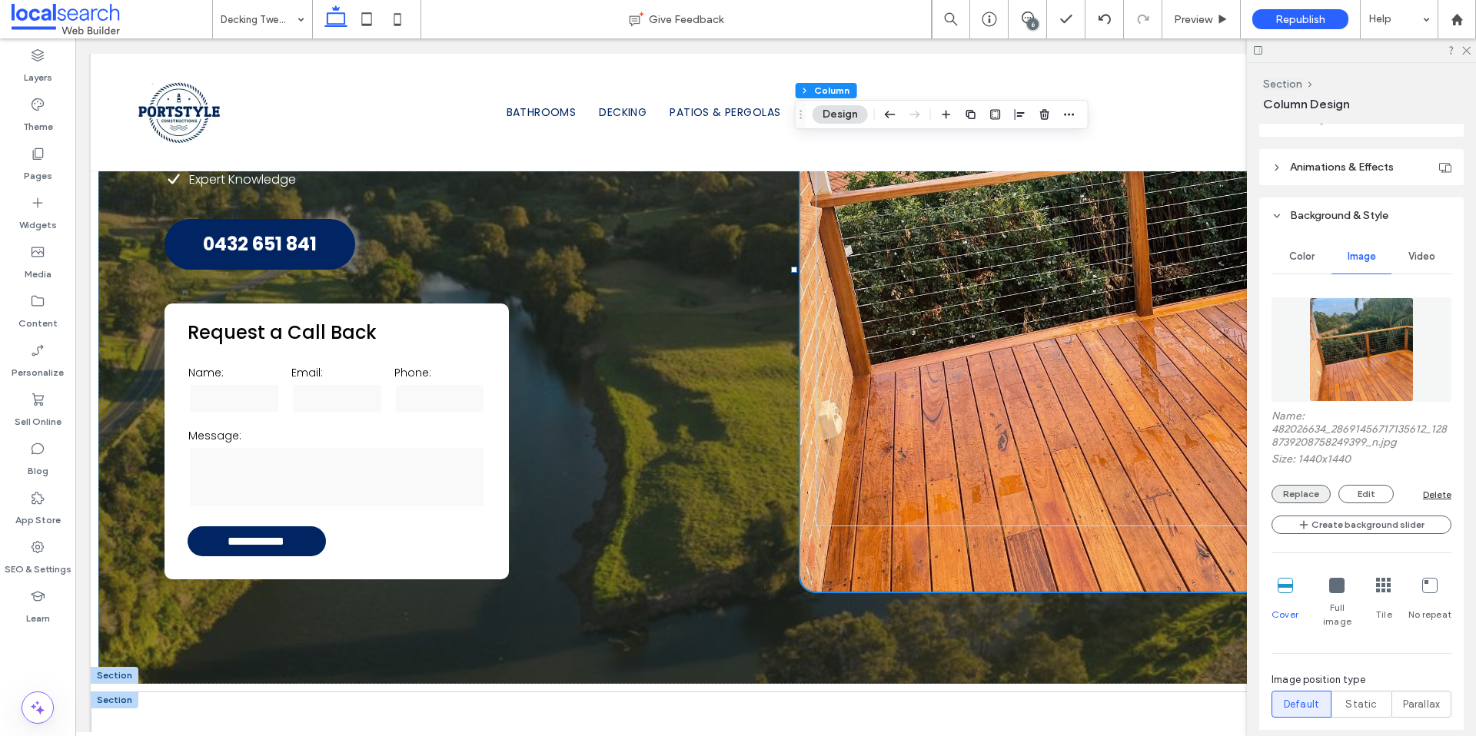
click at [1300, 494] on button "Replace" at bounding box center [1300, 494] width 59 height 18
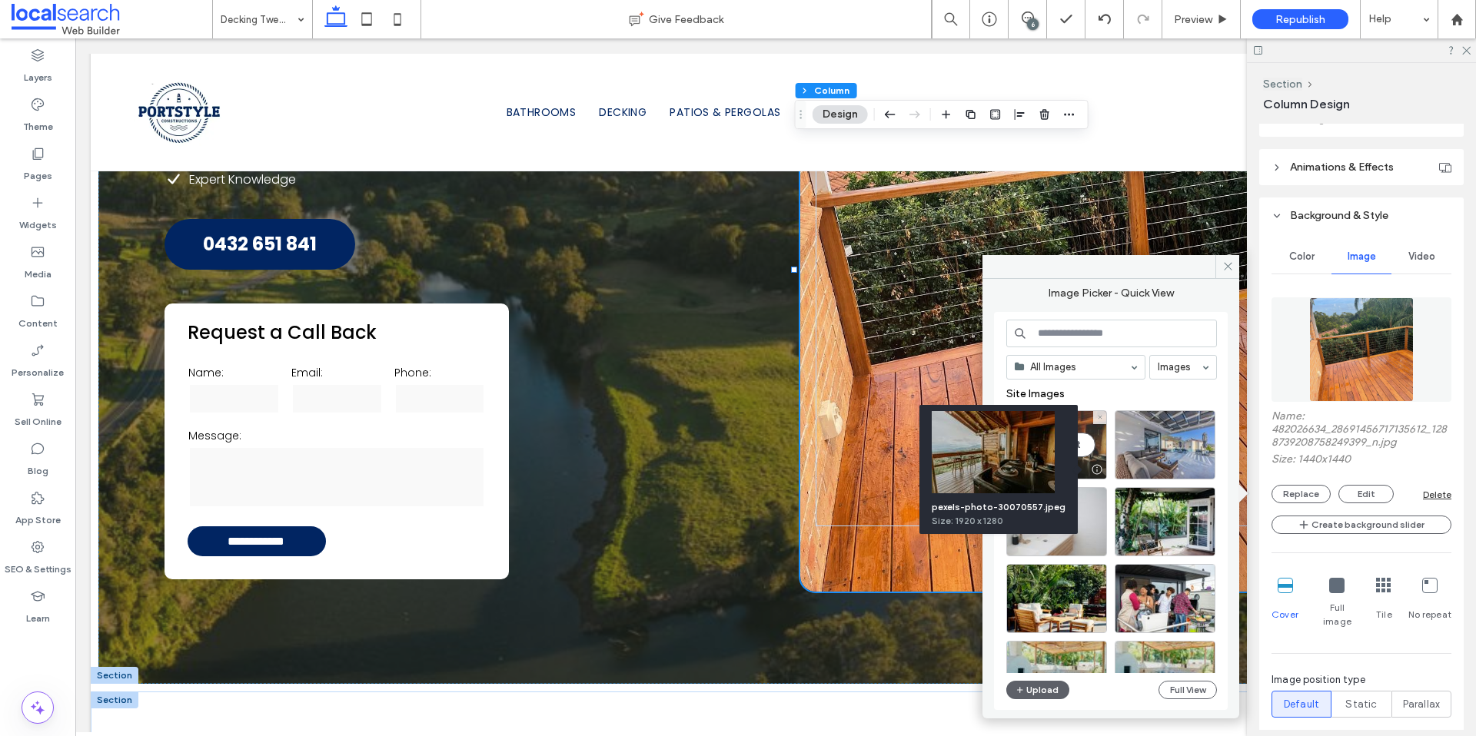
click at [1099, 467] on div at bounding box center [1096, 469] width 19 height 12
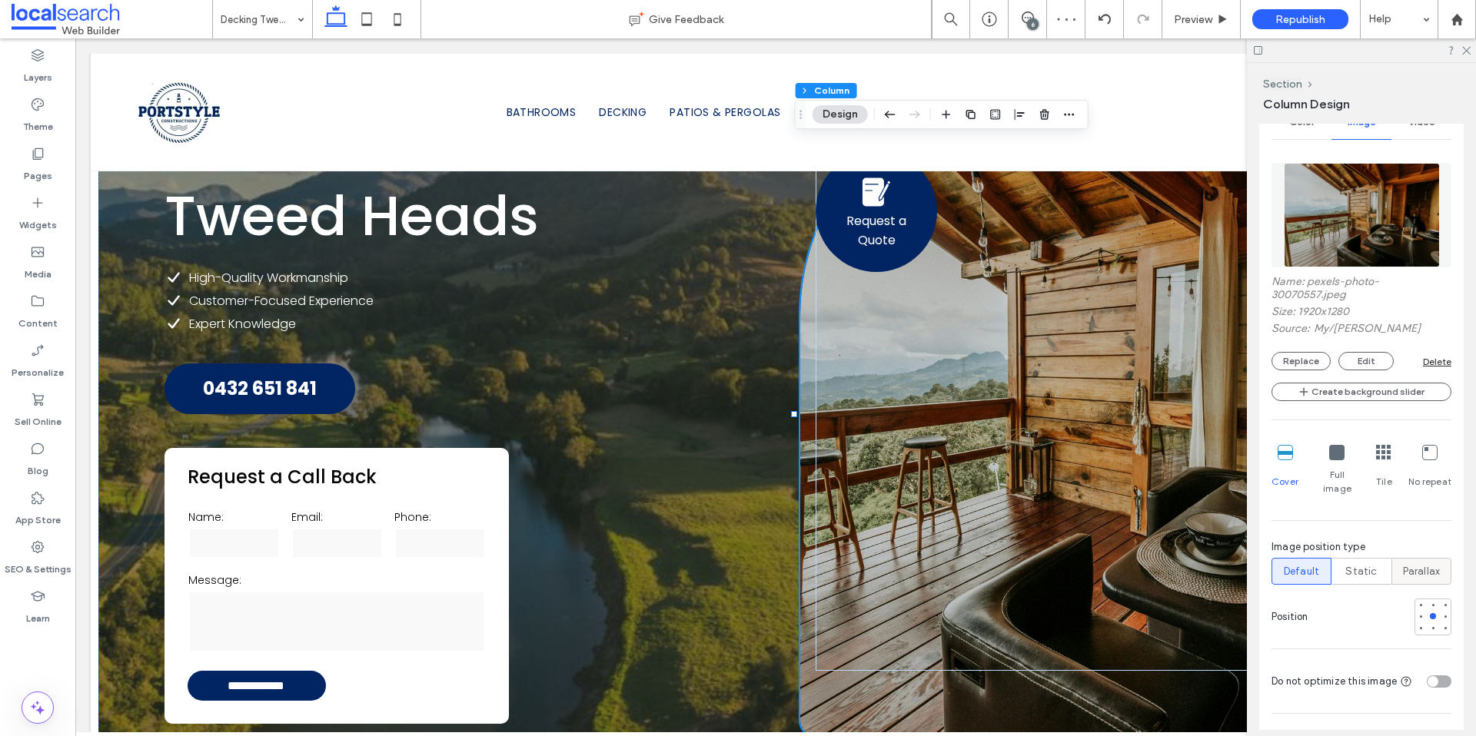
scroll to position [471, 0]
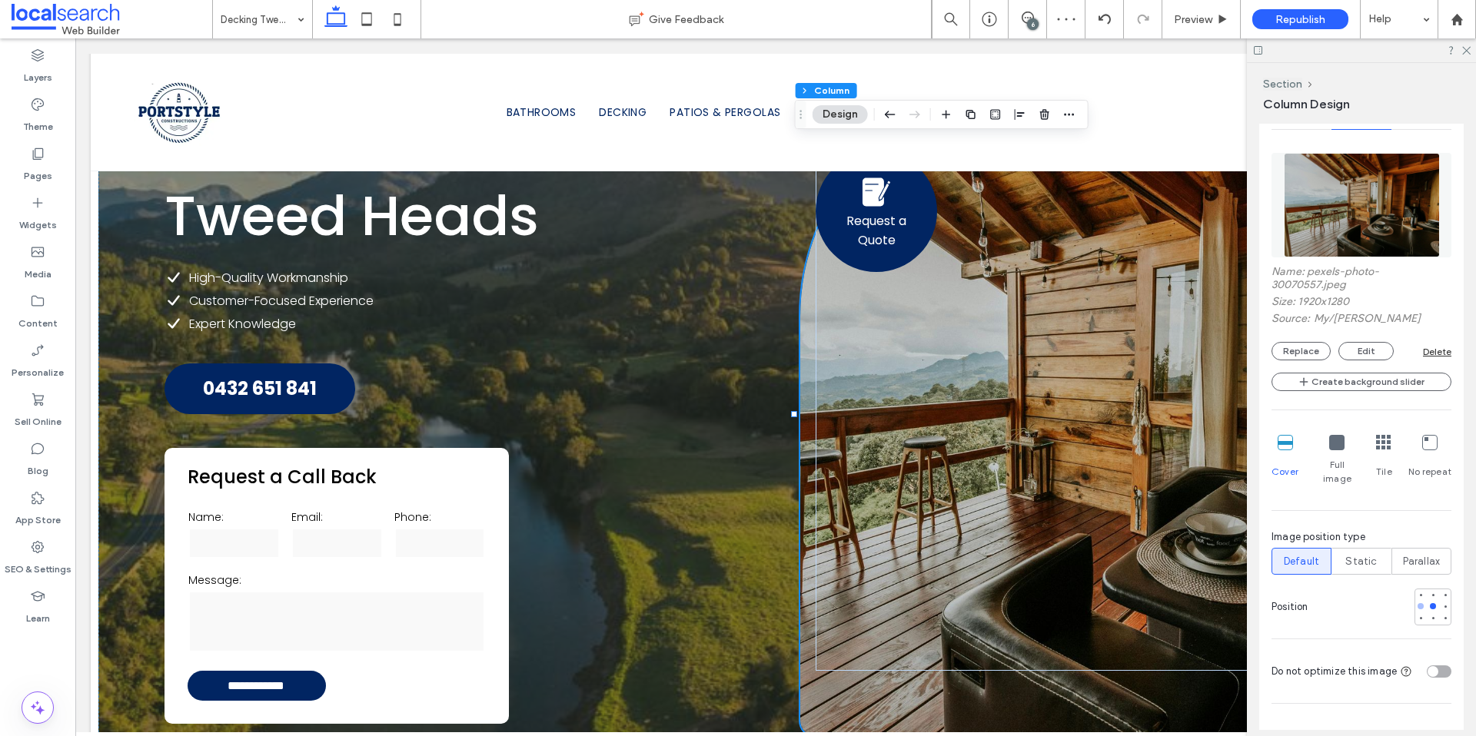
click at [1416, 601] on div at bounding box center [1420, 606] width 11 height 11
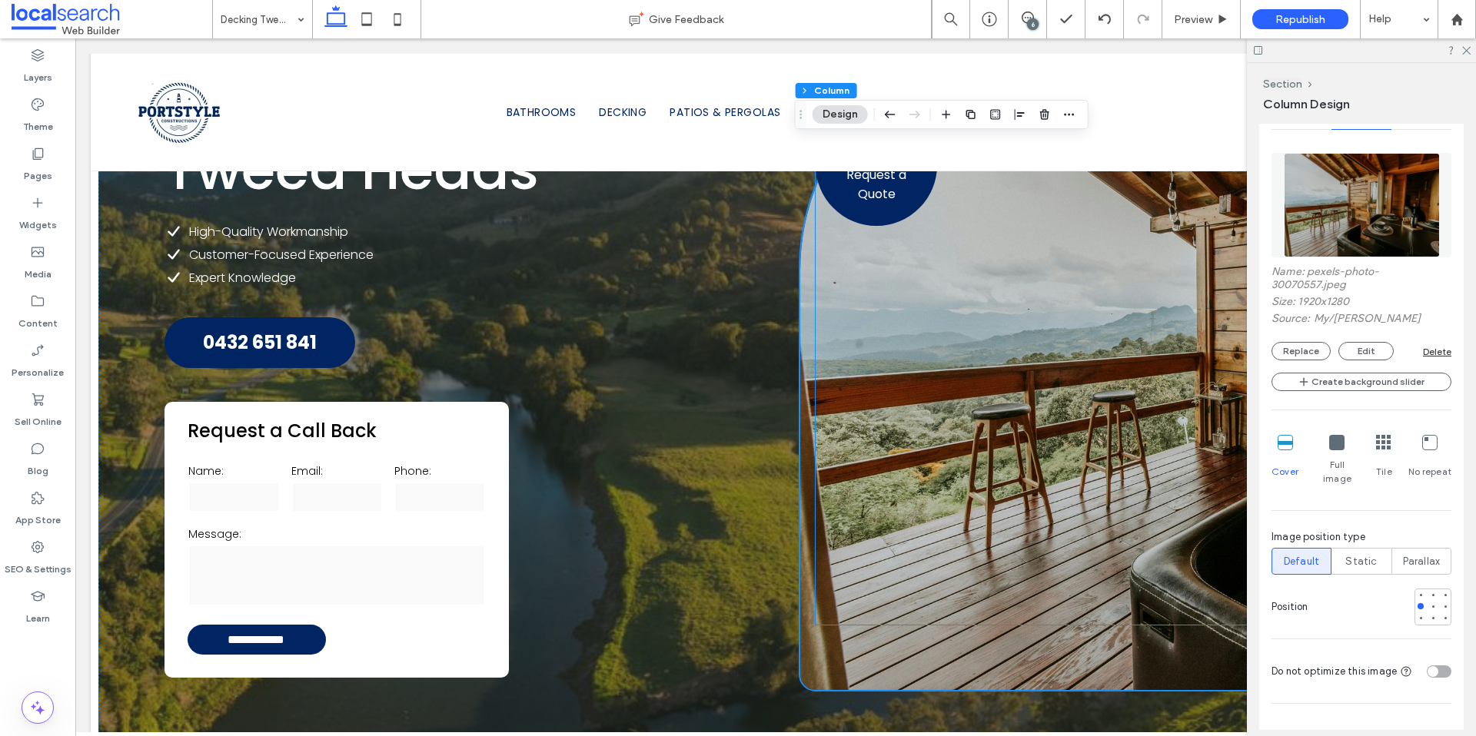
scroll to position [251, 0]
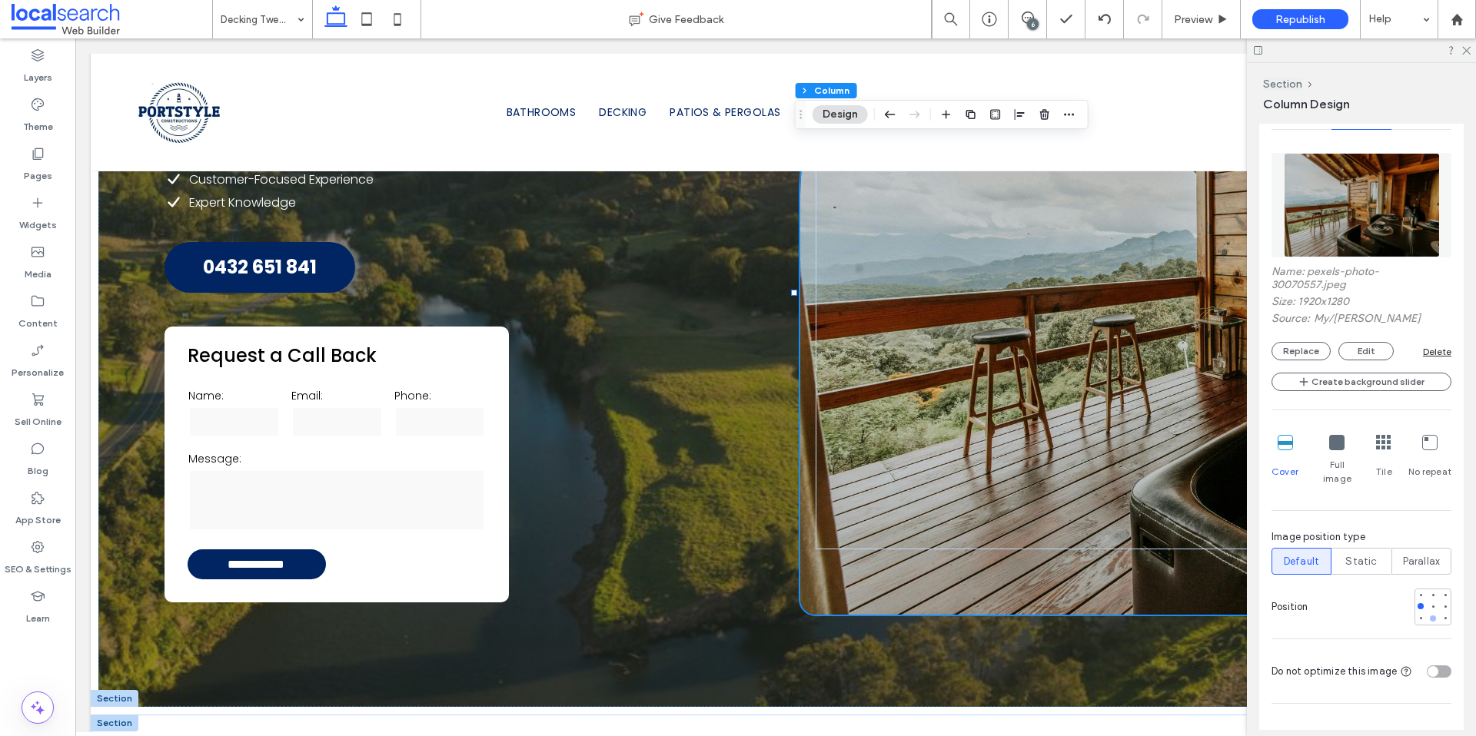
click at [1427, 613] on div at bounding box center [1432, 618] width 11 height 11
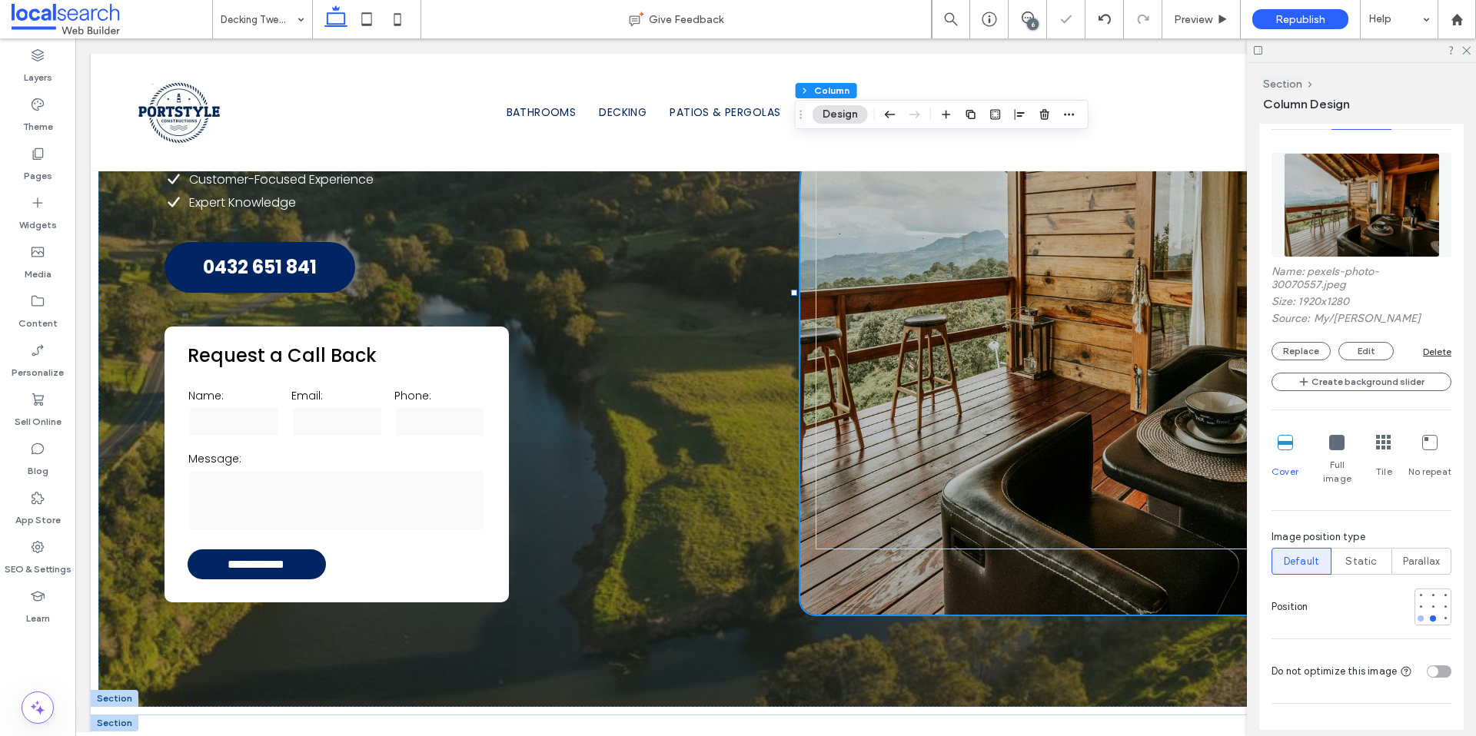
click at [1417, 616] on div at bounding box center [1420, 619] width 6 height 6
type input "***"
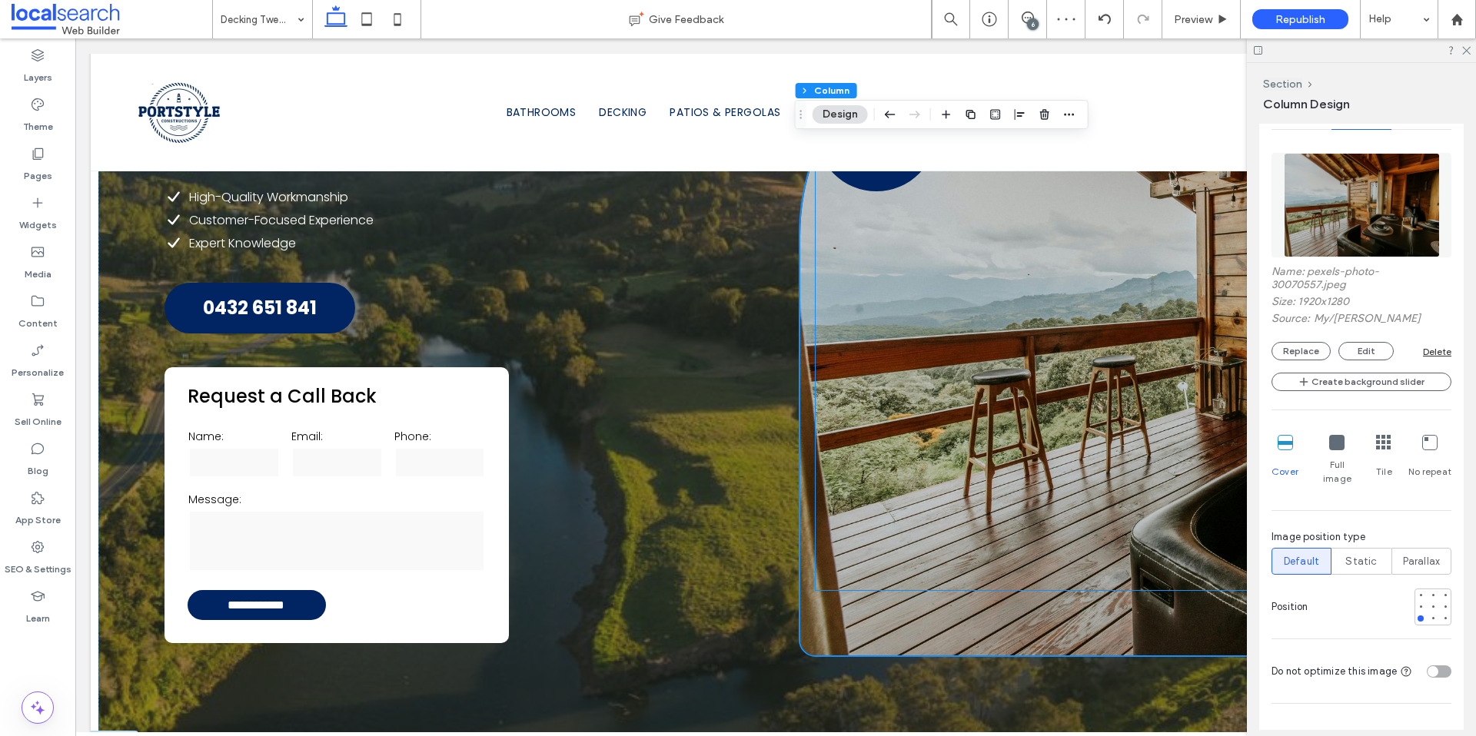
scroll to position [225, 0]
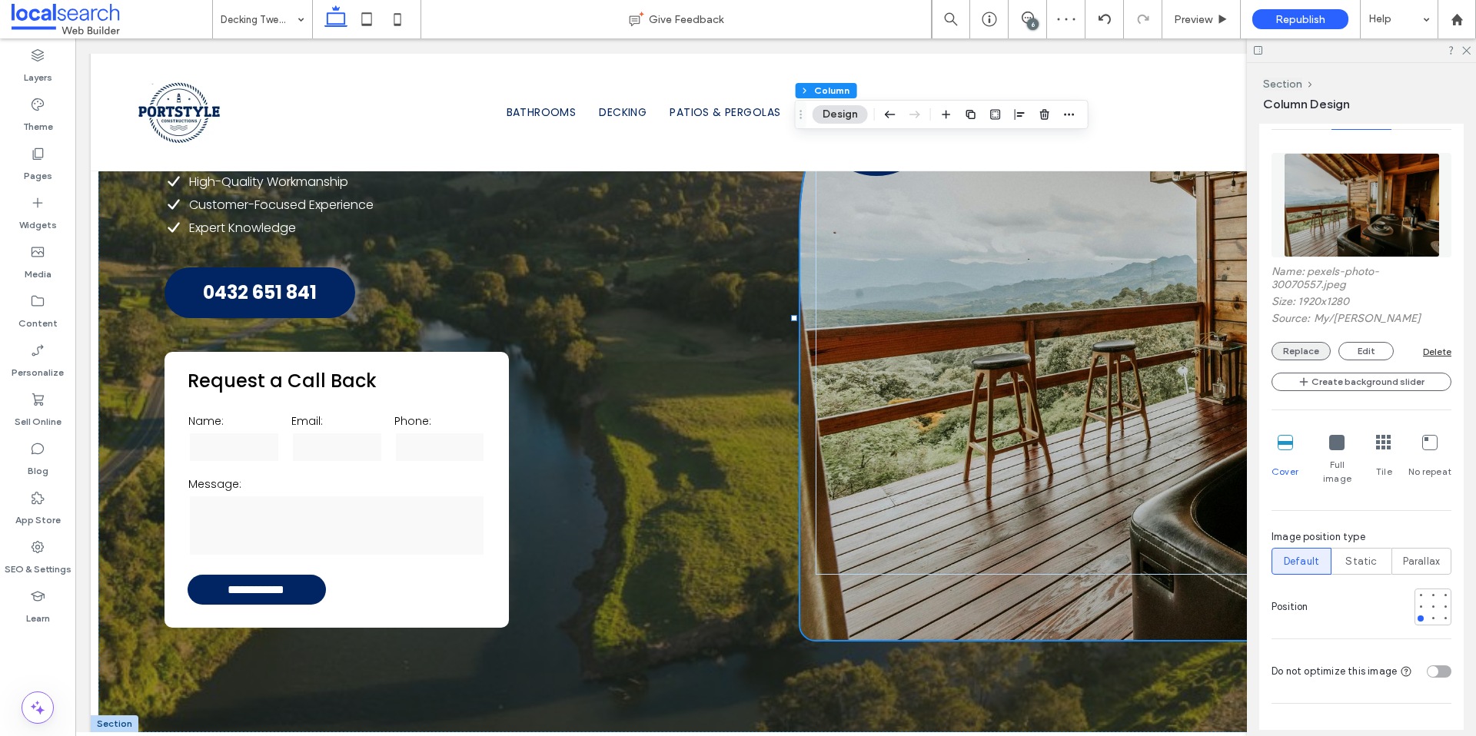
click at [1302, 349] on button "Replace" at bounding box center [1300, 351] width 59 height 18
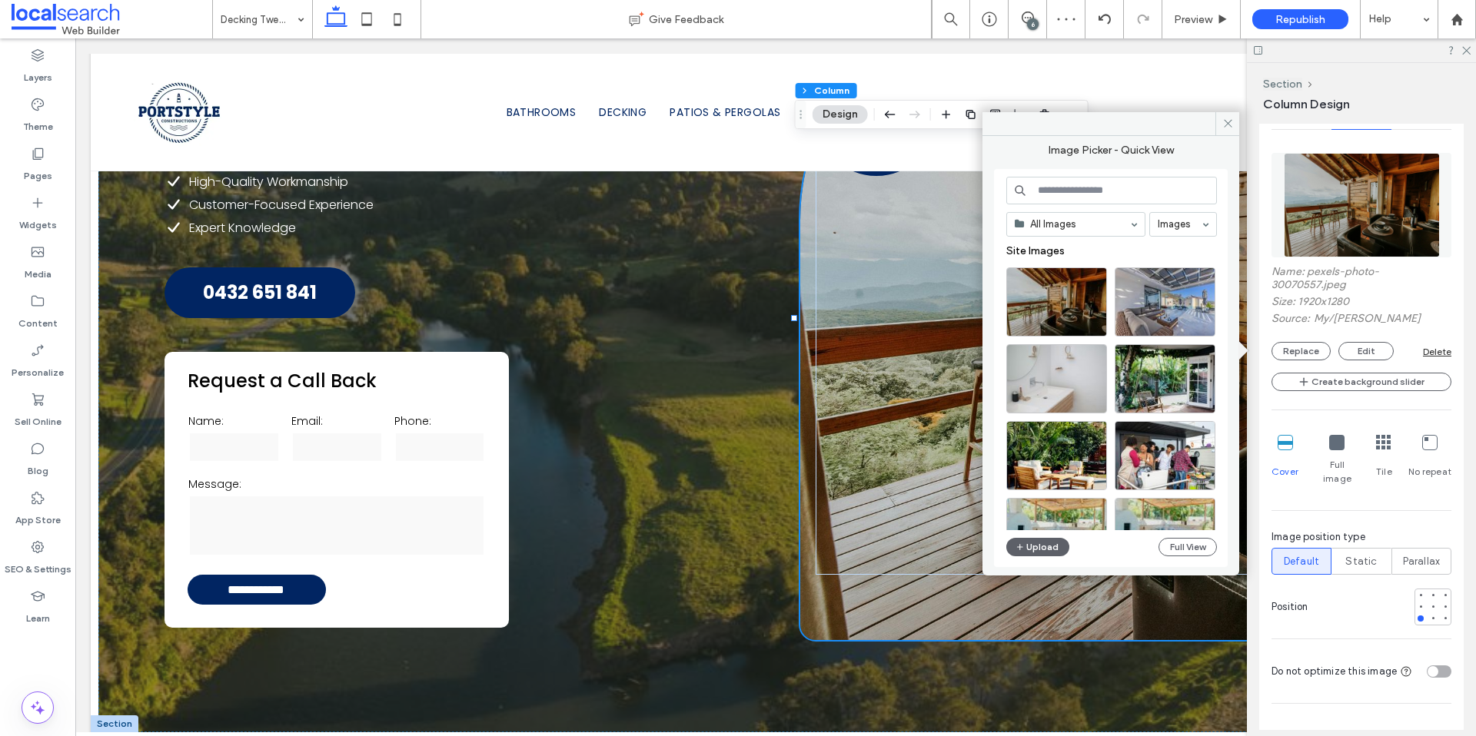
click at [1088, 197] on input at bounding box center [1111, 191] width 211 height 28
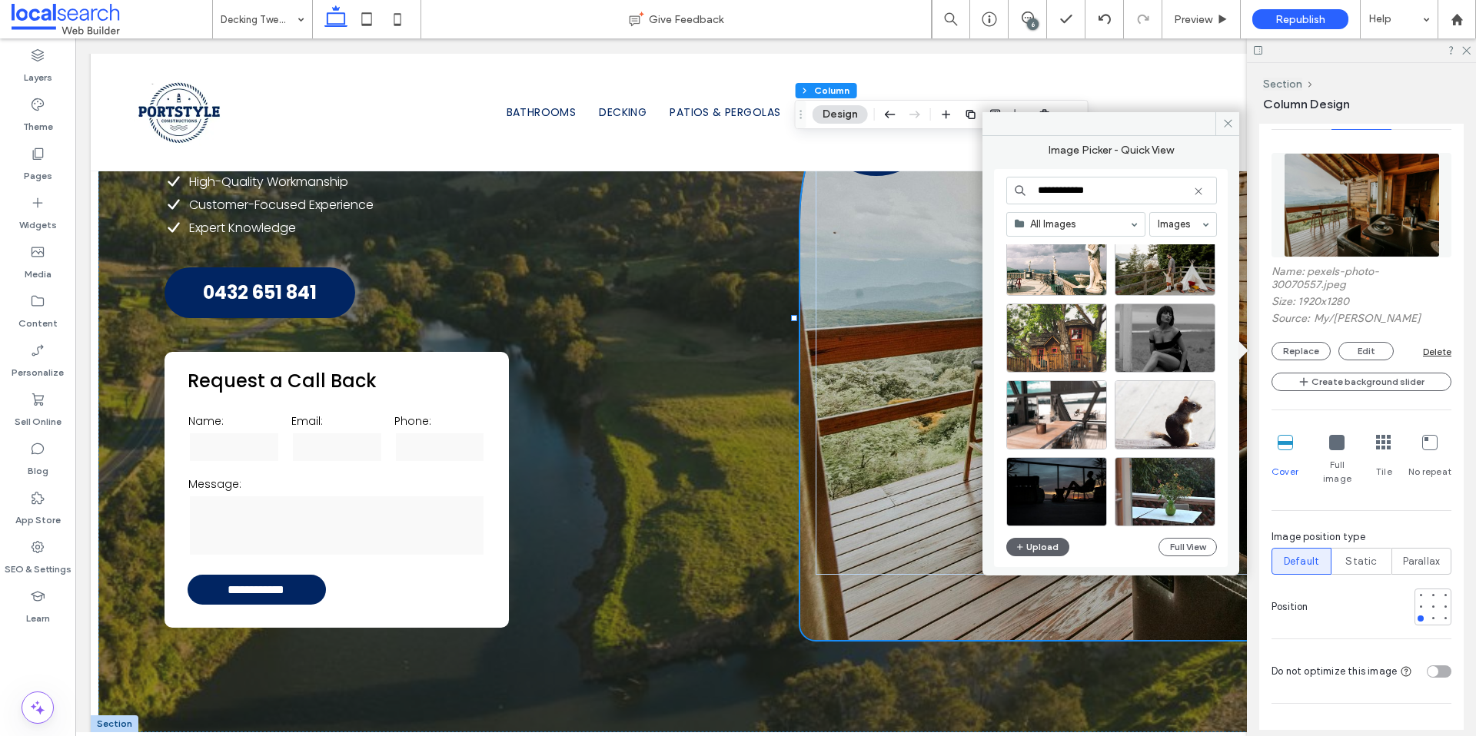
scroll to position [659, 0]
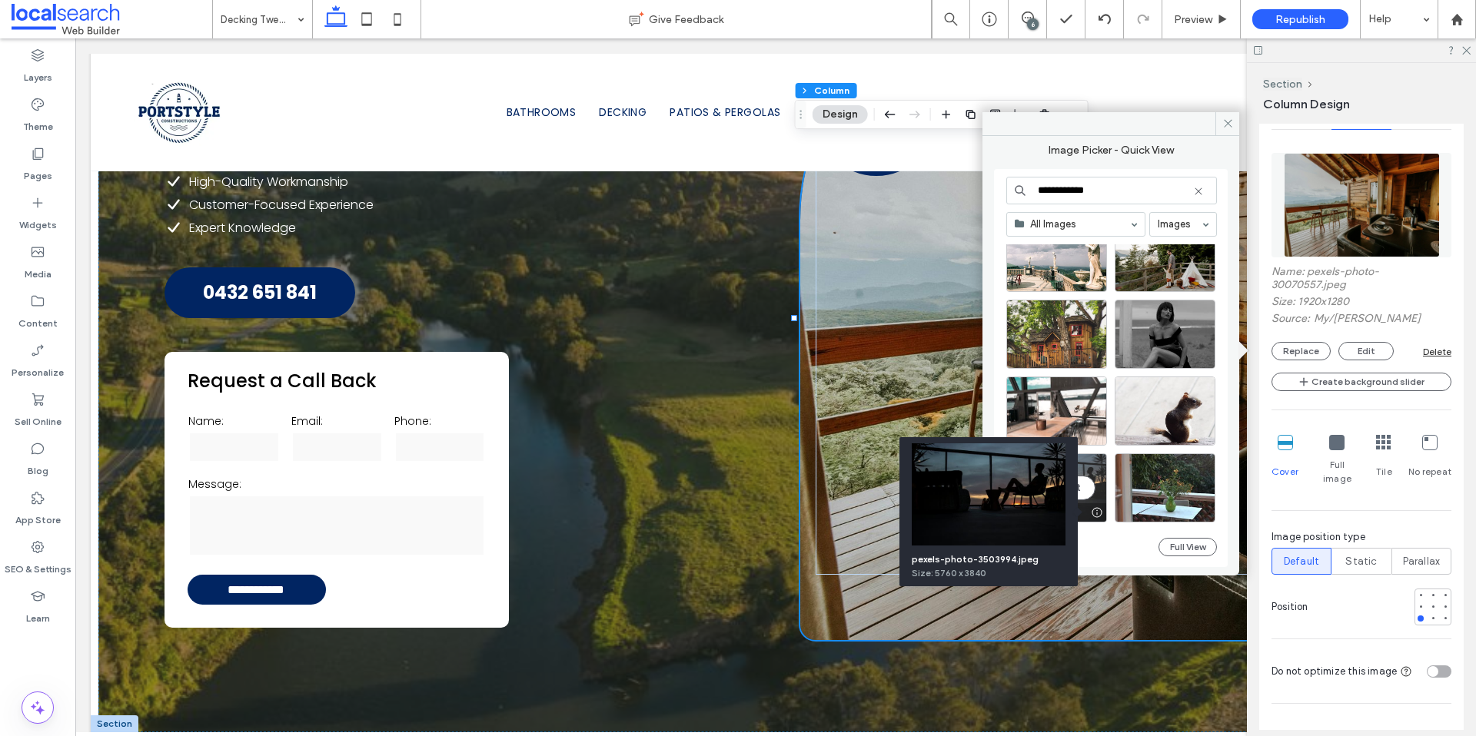
type input "**********"
click at [1096, 510] on div at bounding box center [1096, 512] width 19 height 12
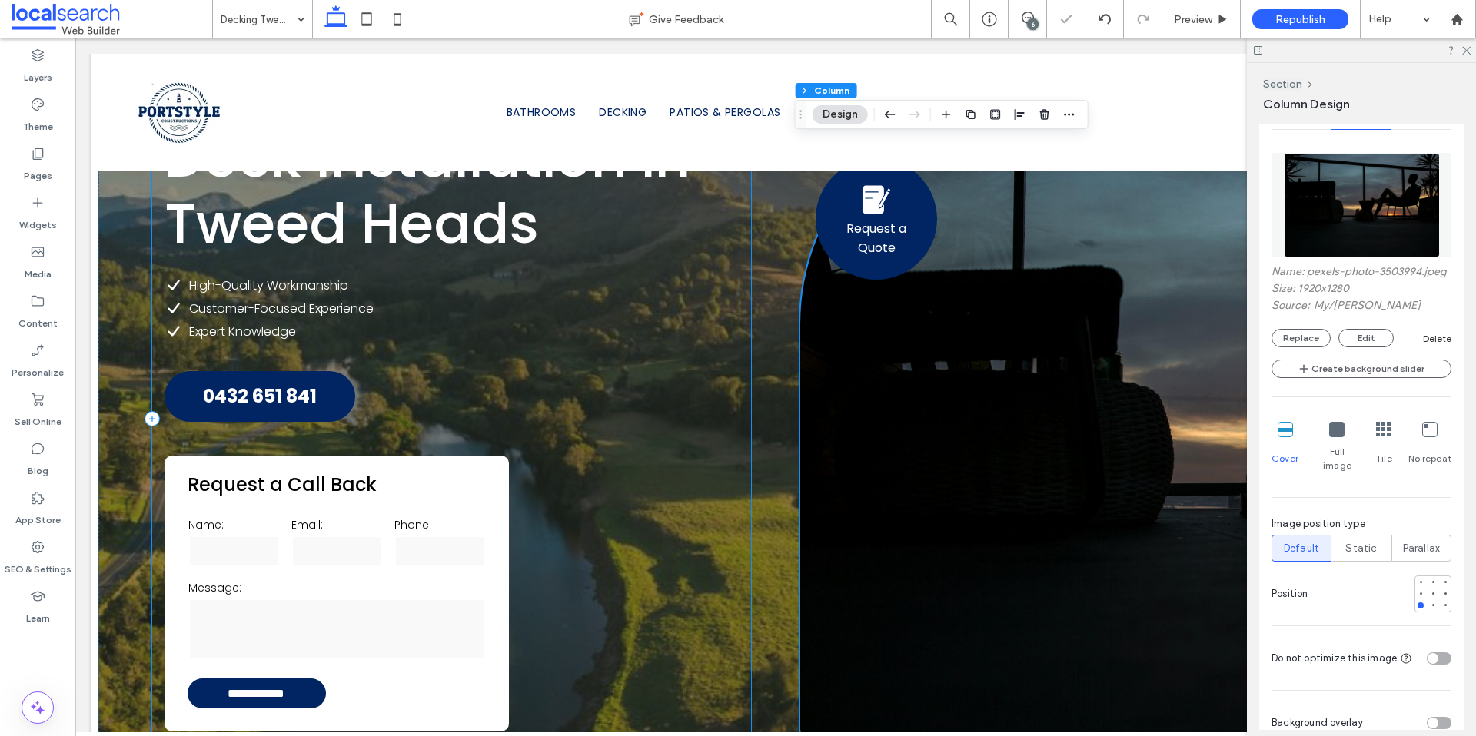
scroll to position [0, 0]
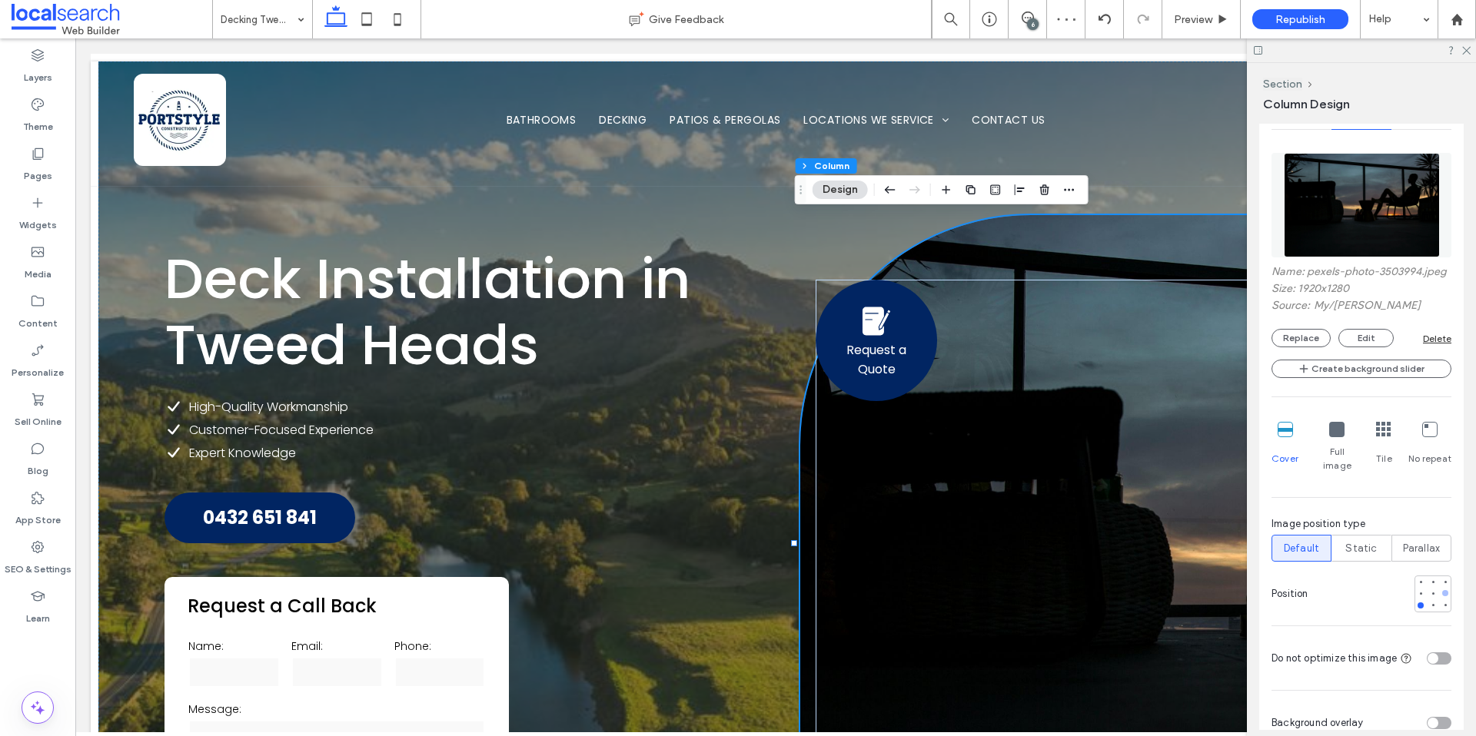
click at [1442, 593] on div at bounding box center [1445, 593] width 6 height 6
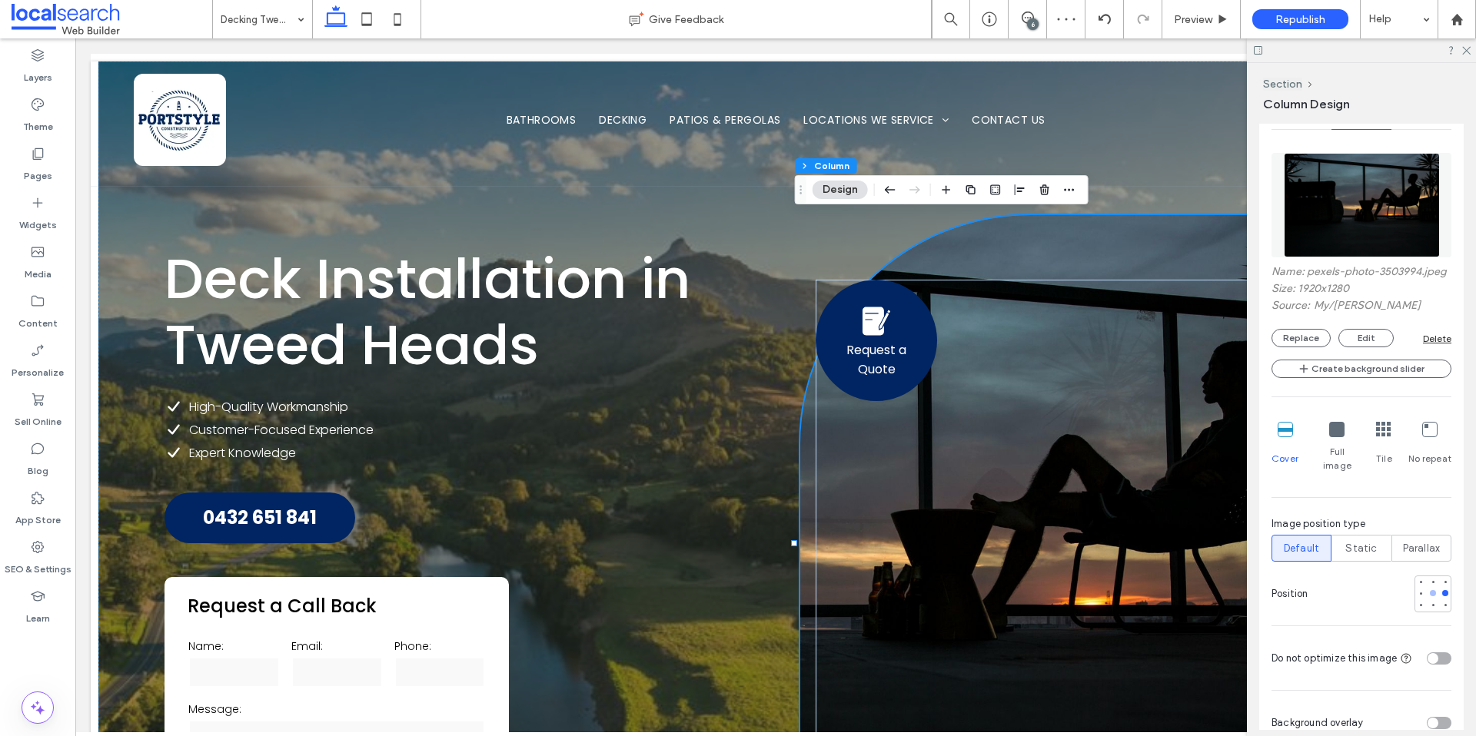
click at [1430, 590] on div at bounding box center [1433, 593] width 6 height 6
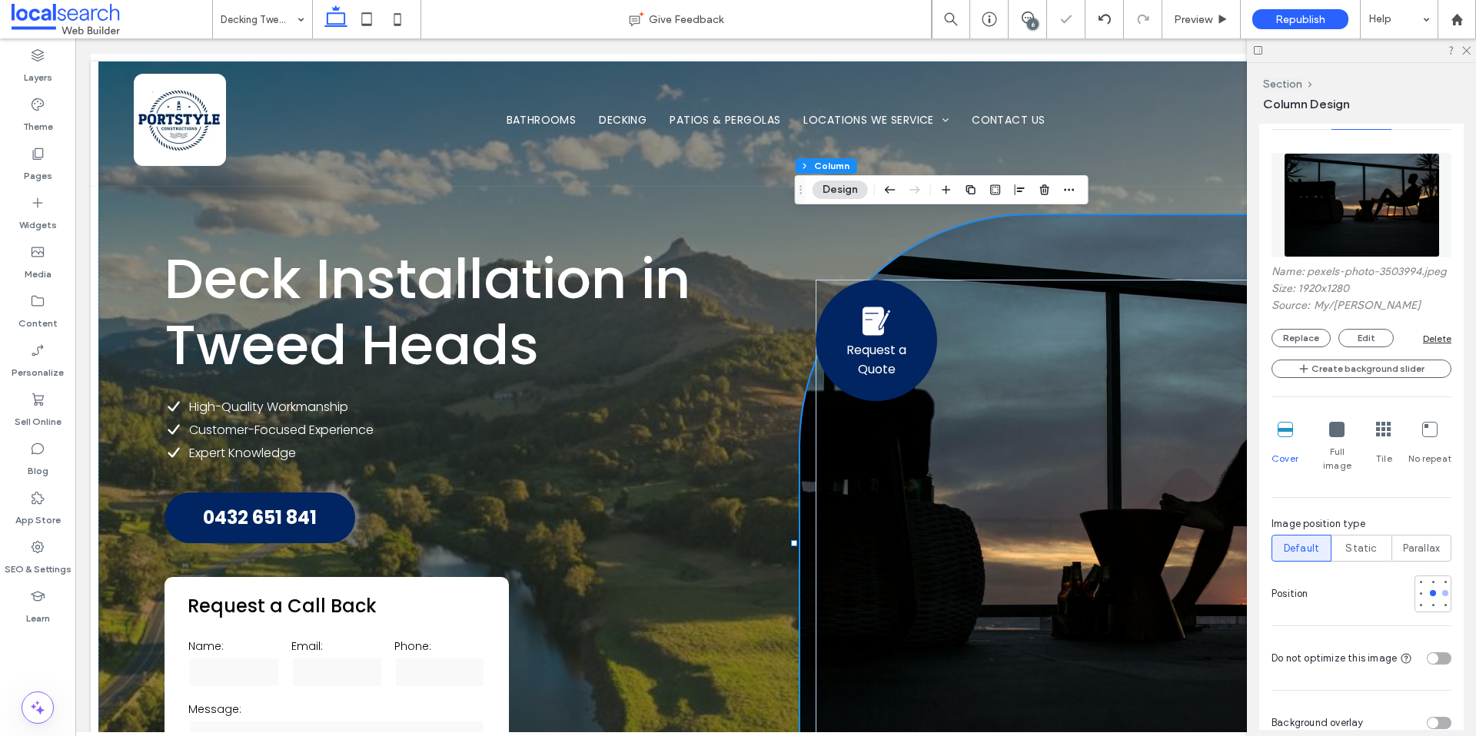
click at [1440, 592] on div at bounding box center [1445, 593] width 11 height 11
type input "***"
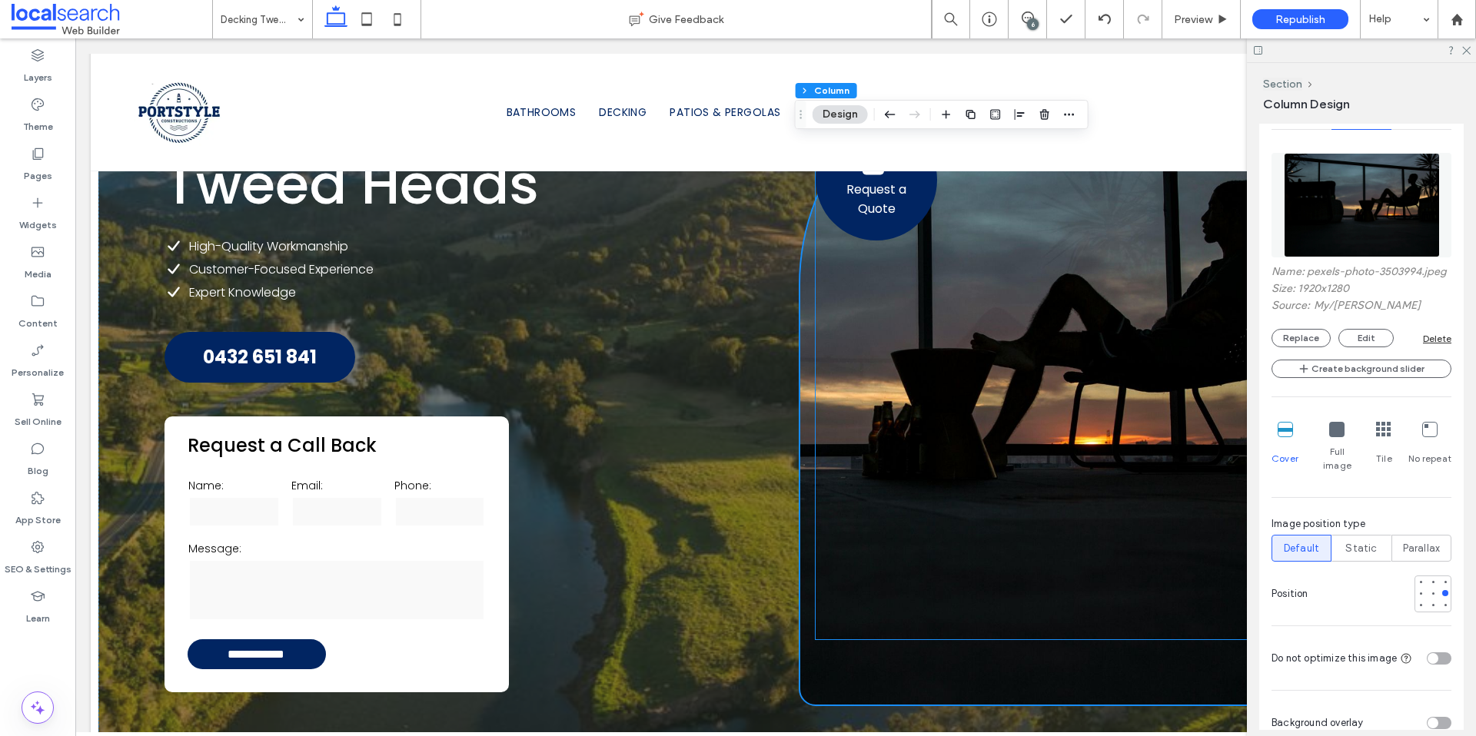
scroll to position [311, 0]
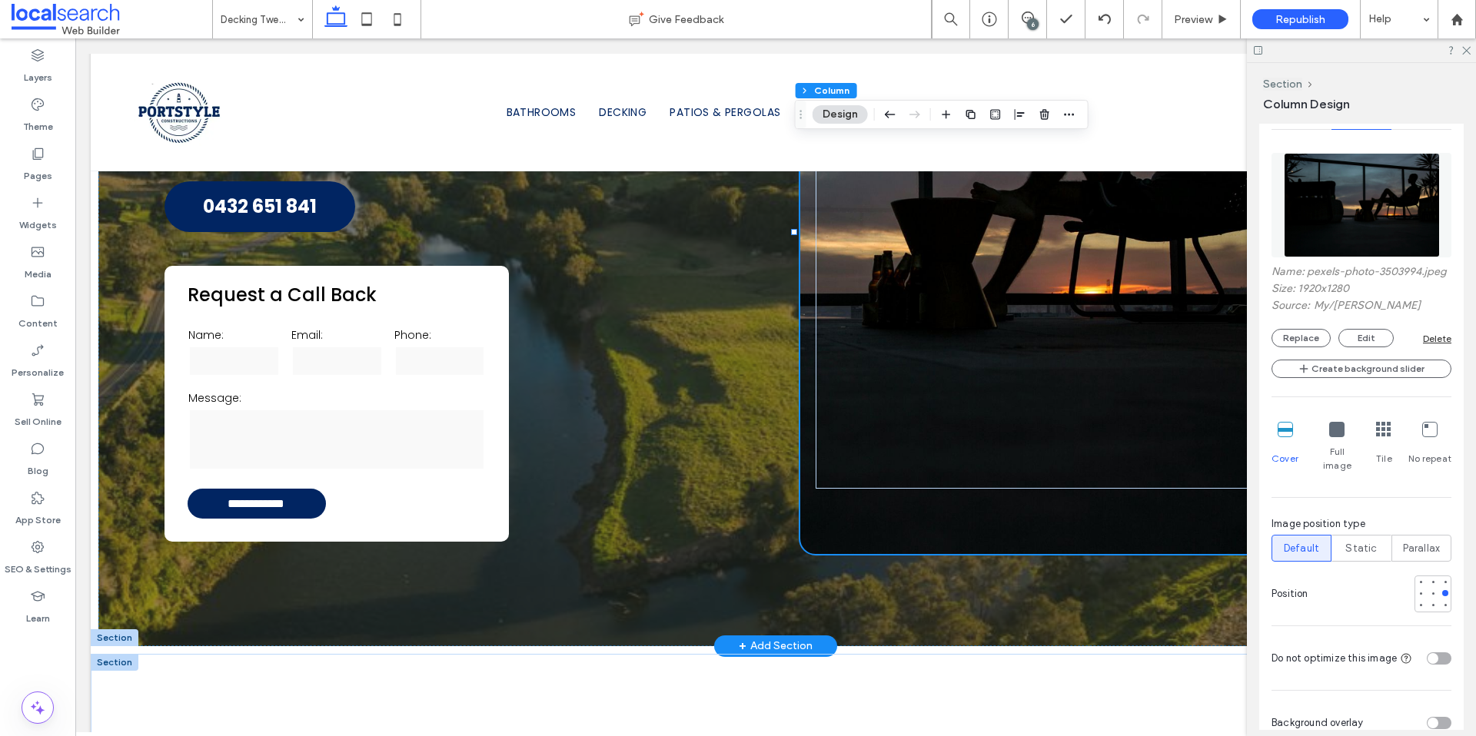
click at [810, 536] on div "Request a Quote" at bounding box center [1099, 229] width 598 height 650
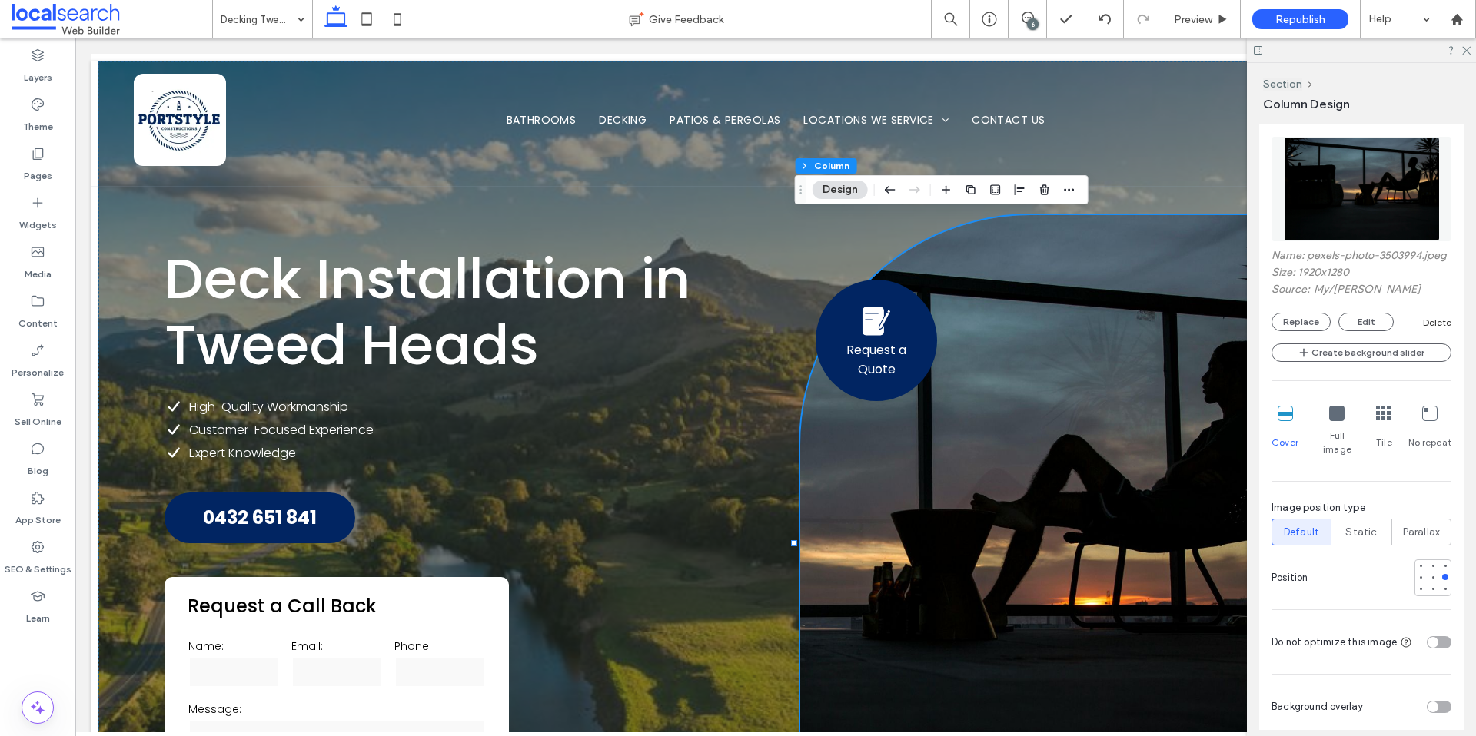
scroll to position [488, 0]
click at [1298, 330] on button "Replace" at bounding box center [1300, 321] width 59 height 18
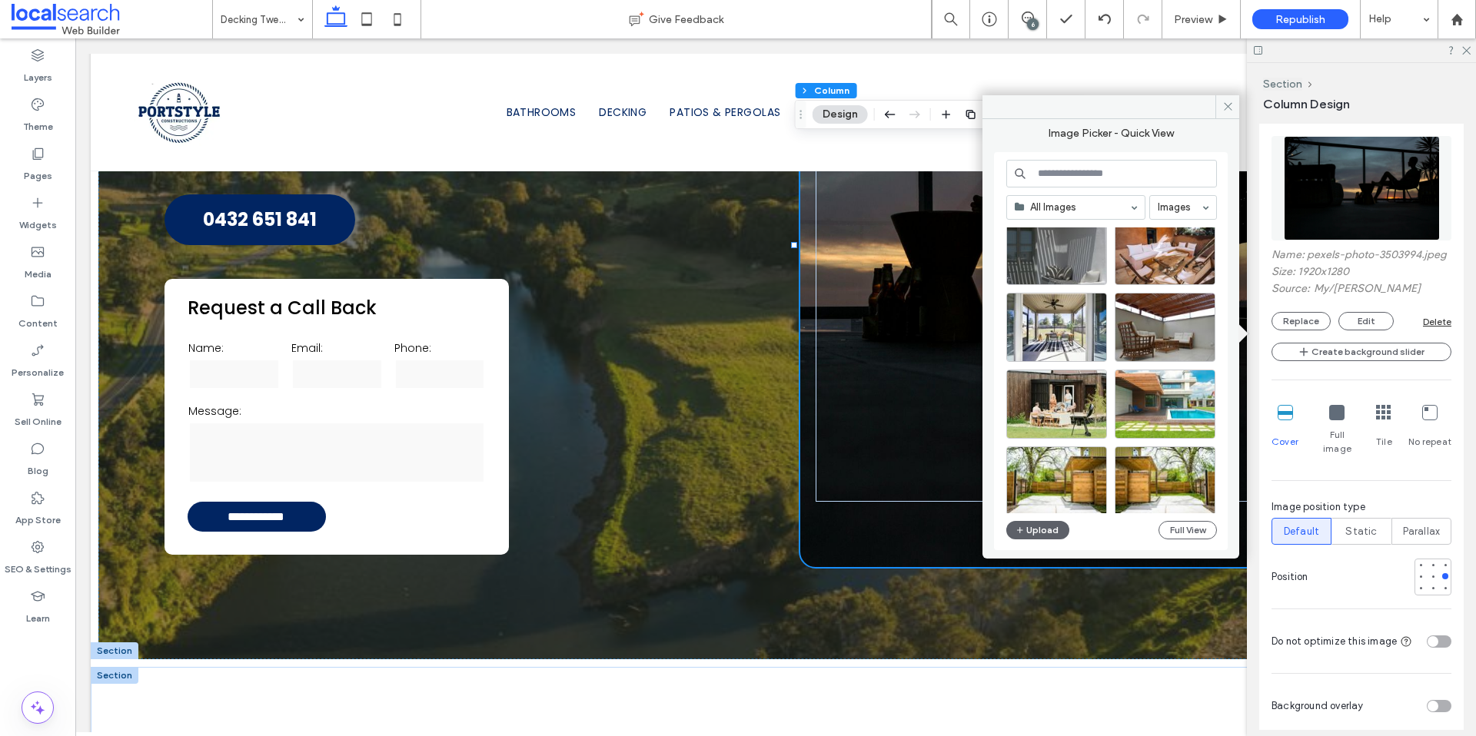
scroll to position [0, 0]
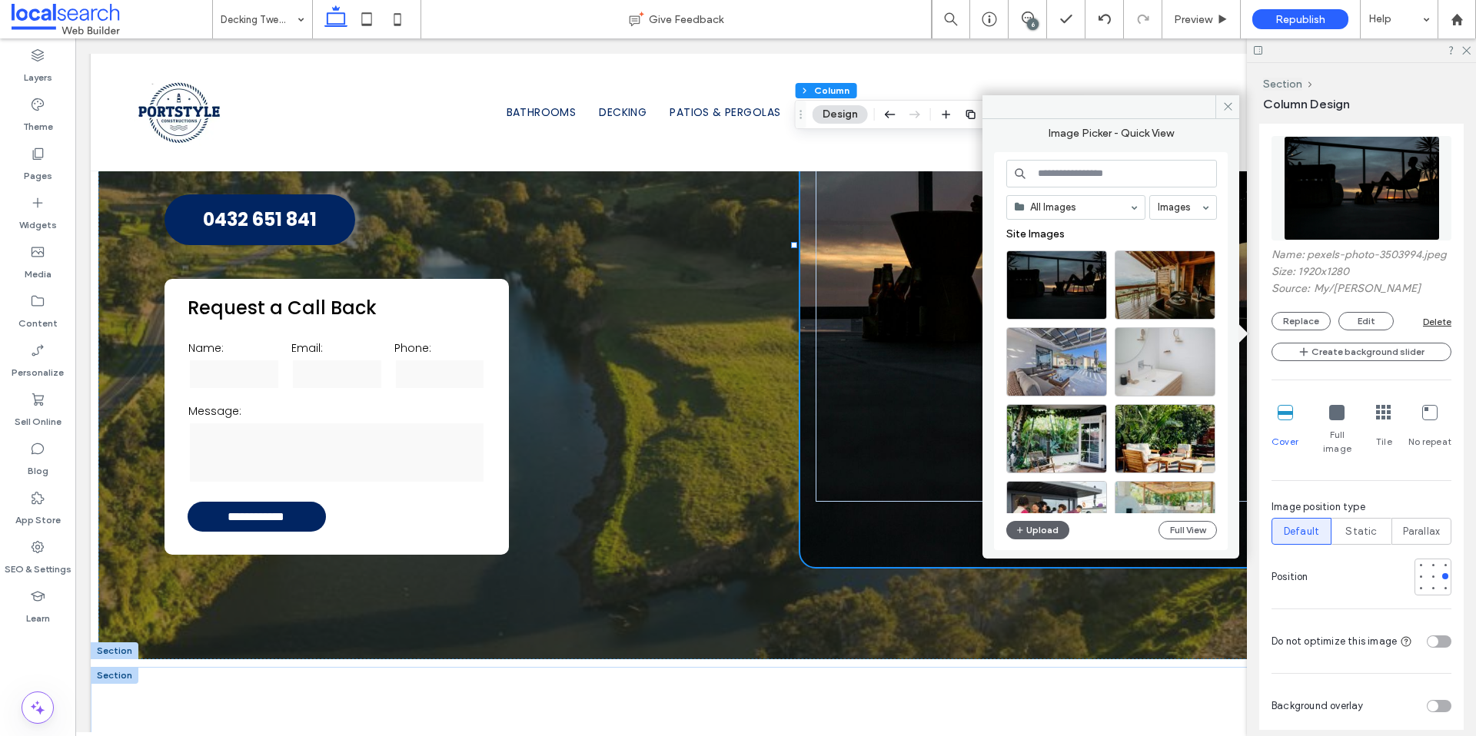
click at [1065, 177] on input at bounding box center [1111, 174] width 211 height 28
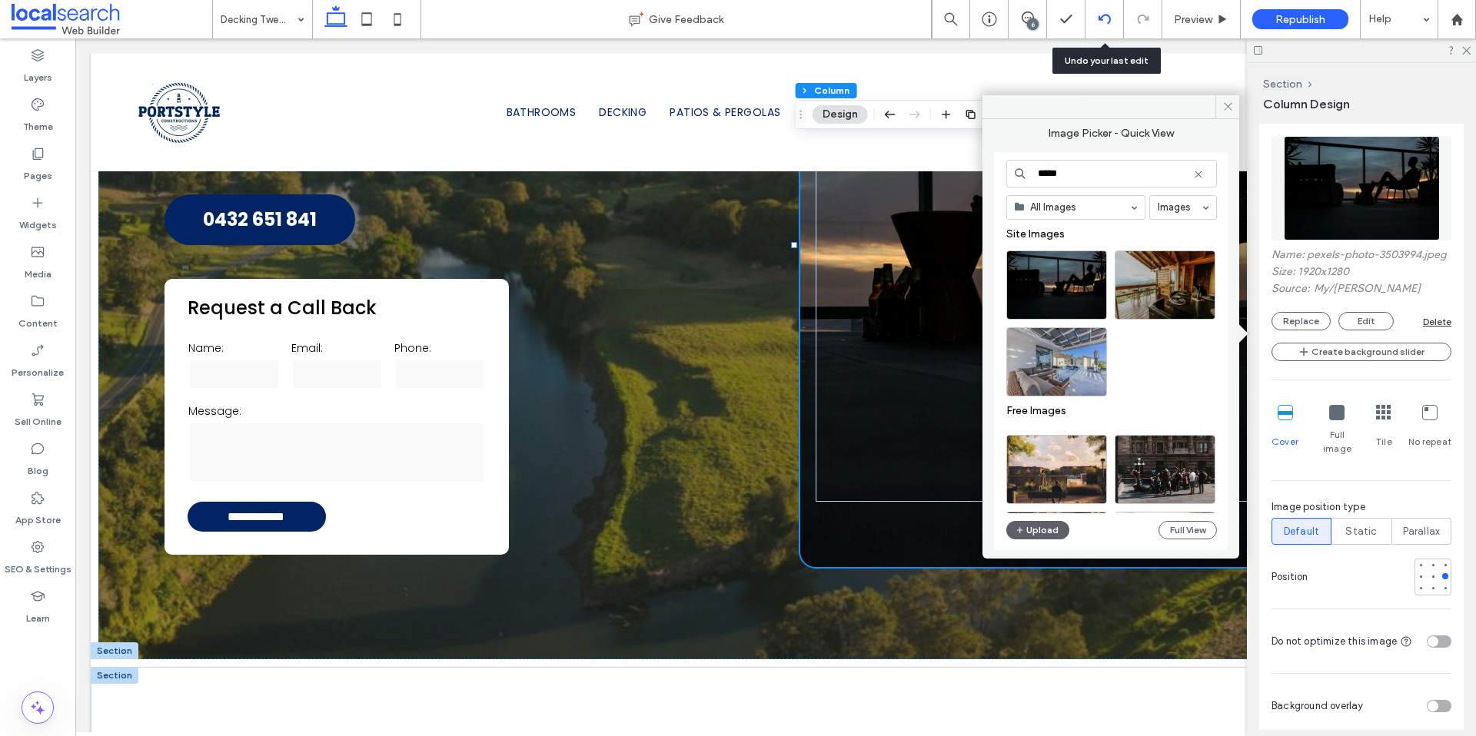
type input "*****"
click at [1100, 24] on icon at bounding box center [1104, 19] width 12 height 12
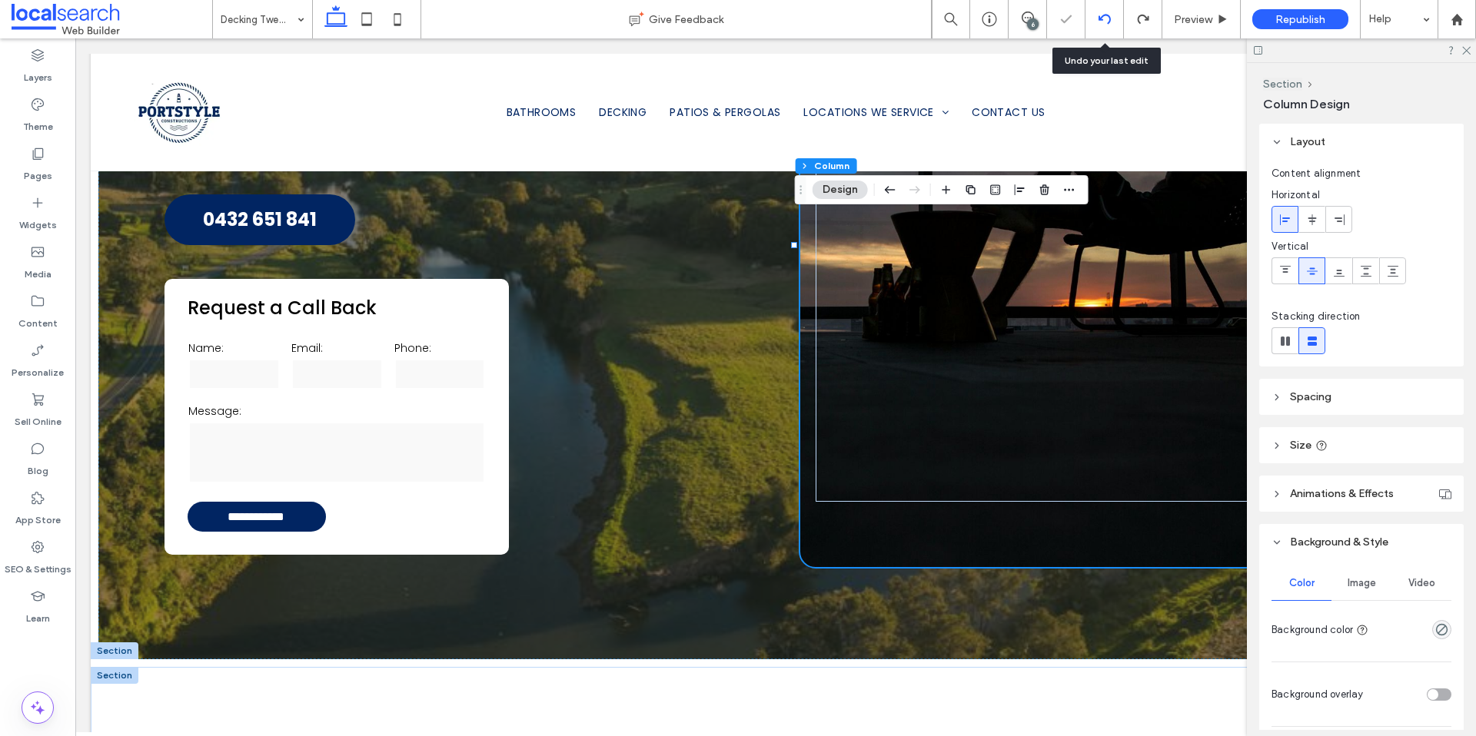
click at [1106, 21] on icon at bounding box center [1104, 19] width 12 height 12
click at [1107, 25] on div at bounding box center [1104, 19] width 38 height 38
click at [1463, 50] on icon at bounding box center [1465, 50] width 10 height 10
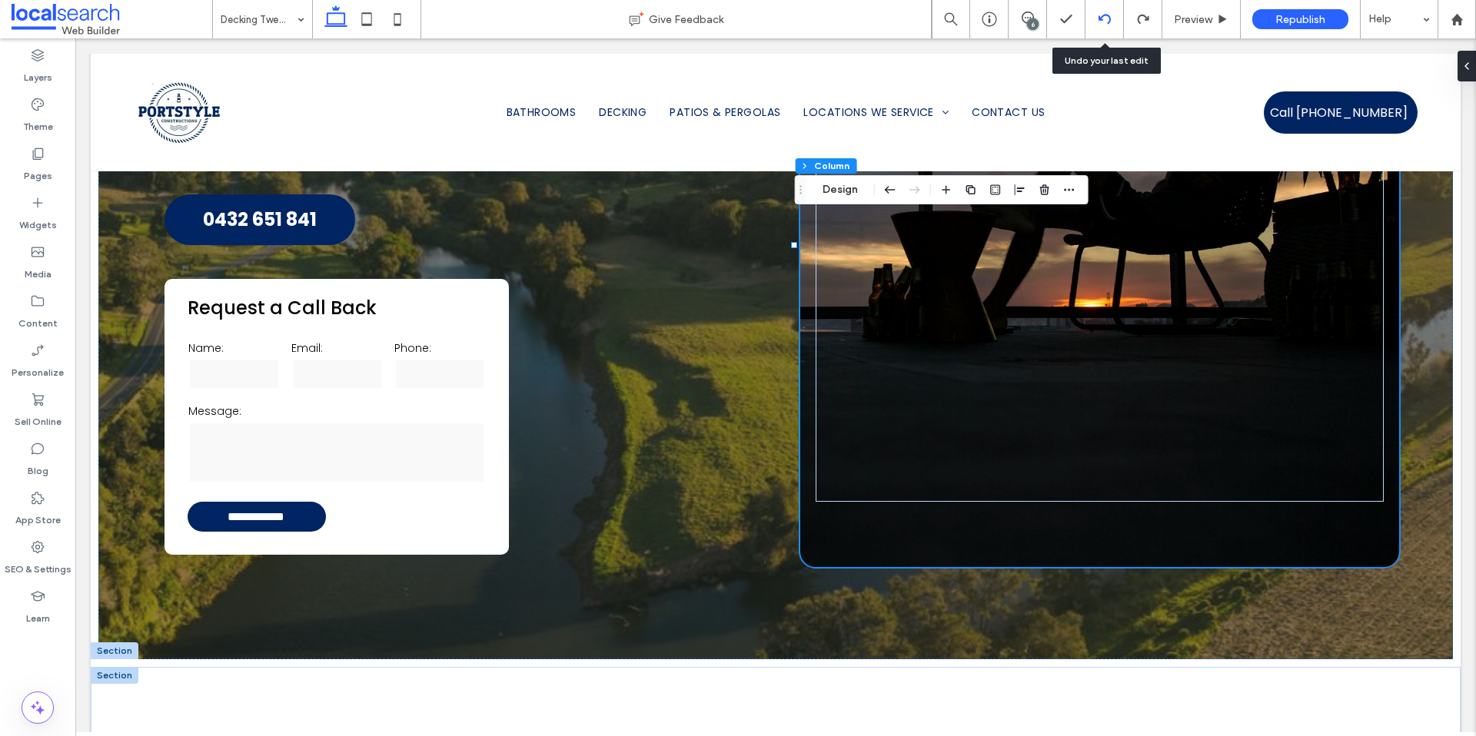
click at [1102, 25] on div at bounding box center [1104, 19] width 38 height 38
click at [1104, 19] on icon at bounding box center [1104, 19] width 12 height 12
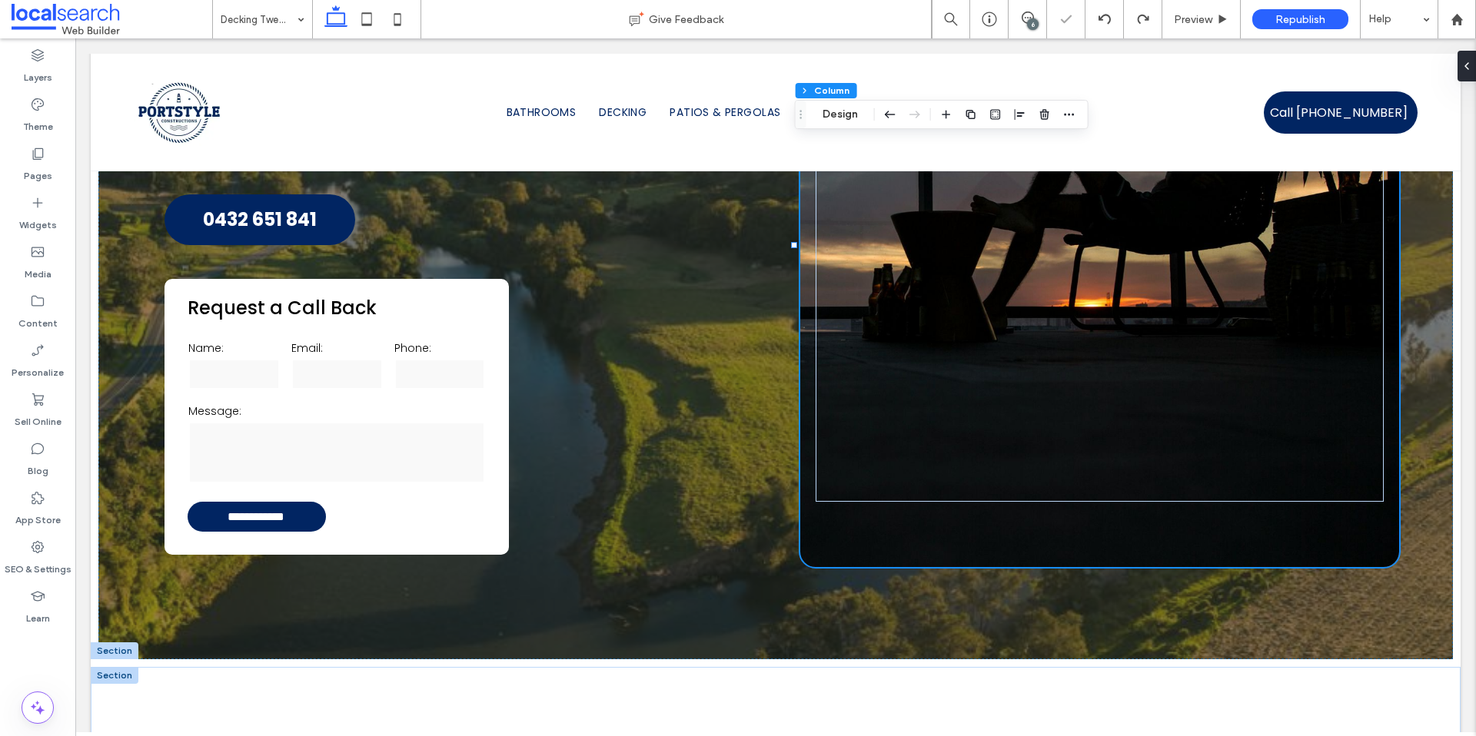
type input "***"
click at [1099, 22] on icon at bounding box center [1104, 19] width 12 height 12
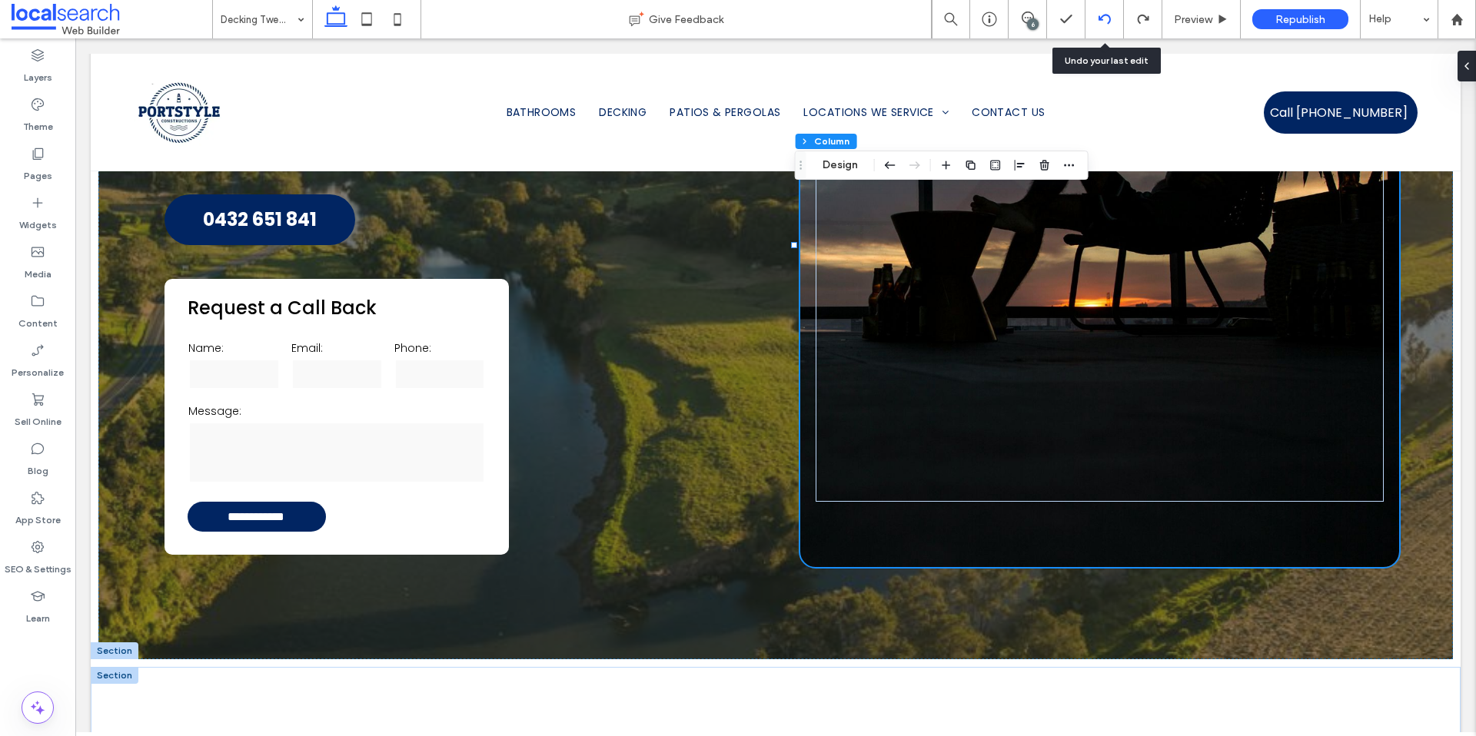
click at [1101, 24] on icon at bounding box center [1104, 19] width 12 height 12
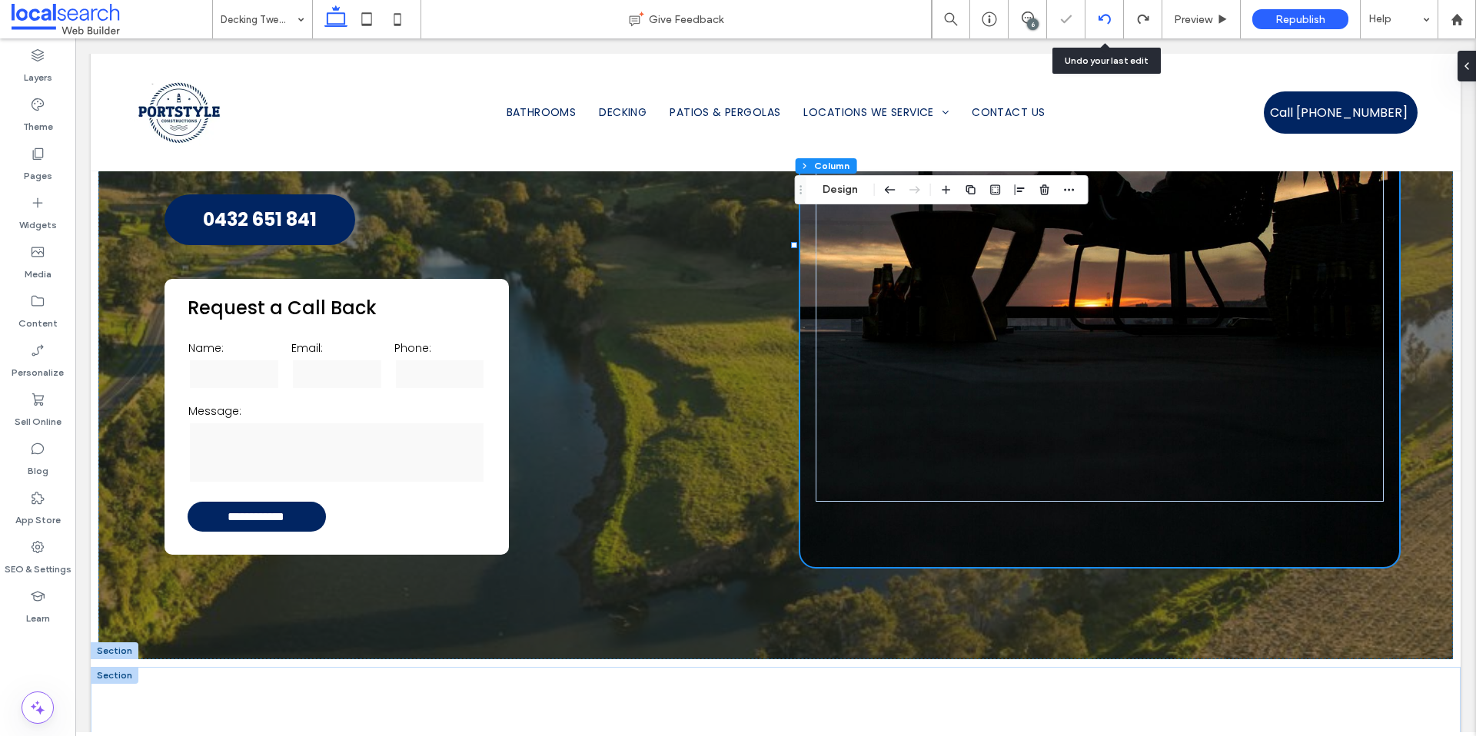
click at [1101, 24] on icon at bounding box center [1104, 19] width 12 height 12
click at [1102, 22] on icon at bounding box center [1104, 19] width 12 height 12
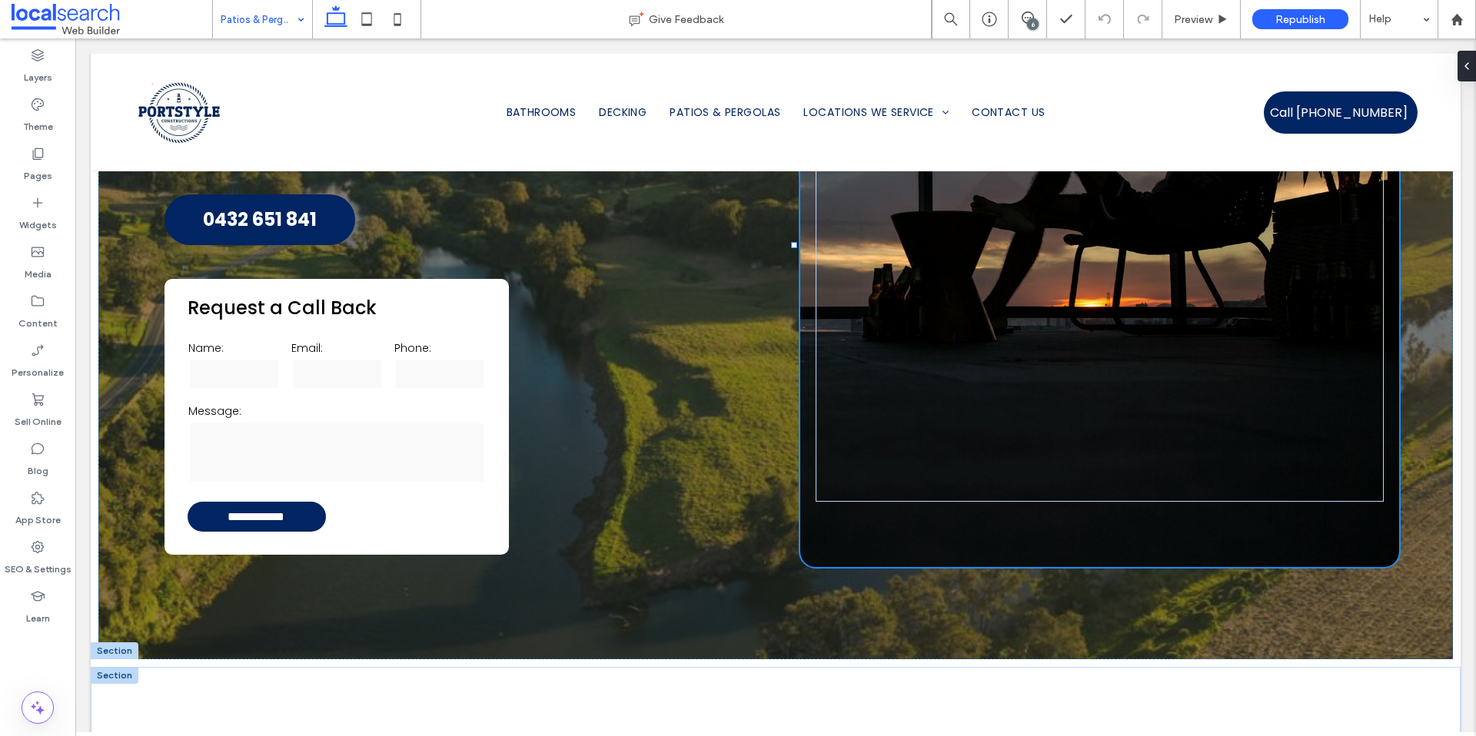
click at [267, 35] on input at bounding box center [259, 19] width 76 height 38
click at [238, 24] on input at bounding box center [259, 19] width 76 height 38
click at [276, 28] on input at bounding box center [259, 19] width 76 height 38
click at [278, 29] on input at bounding box center [259, 19] width 76 height 38
click at [270, 18] on input at bounding box center [259, 19] width 76 height 38
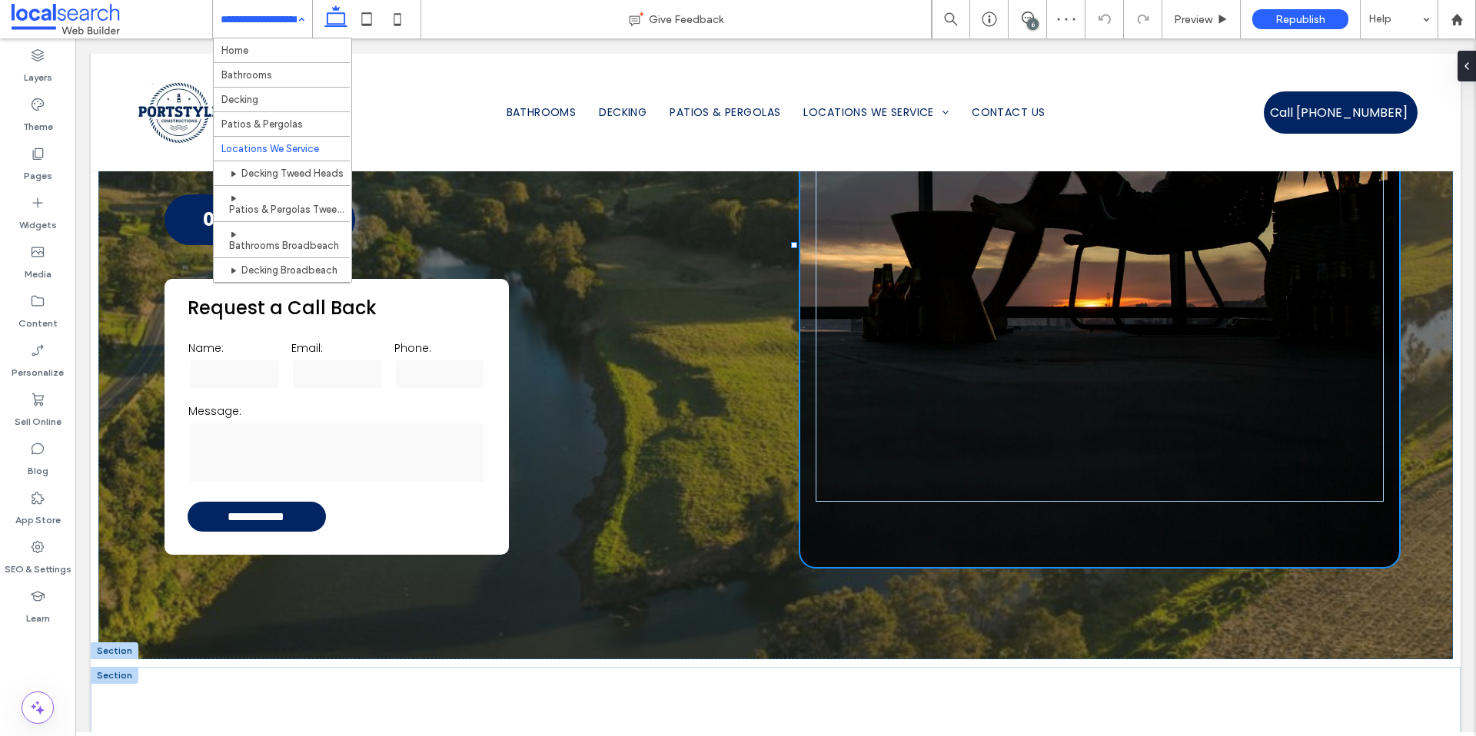
click at [266, 27] on input at bounding box center [259, 19] width 76 height 38
click at [278, 27] on input at bounding box center [259, 19] width 76 height 38
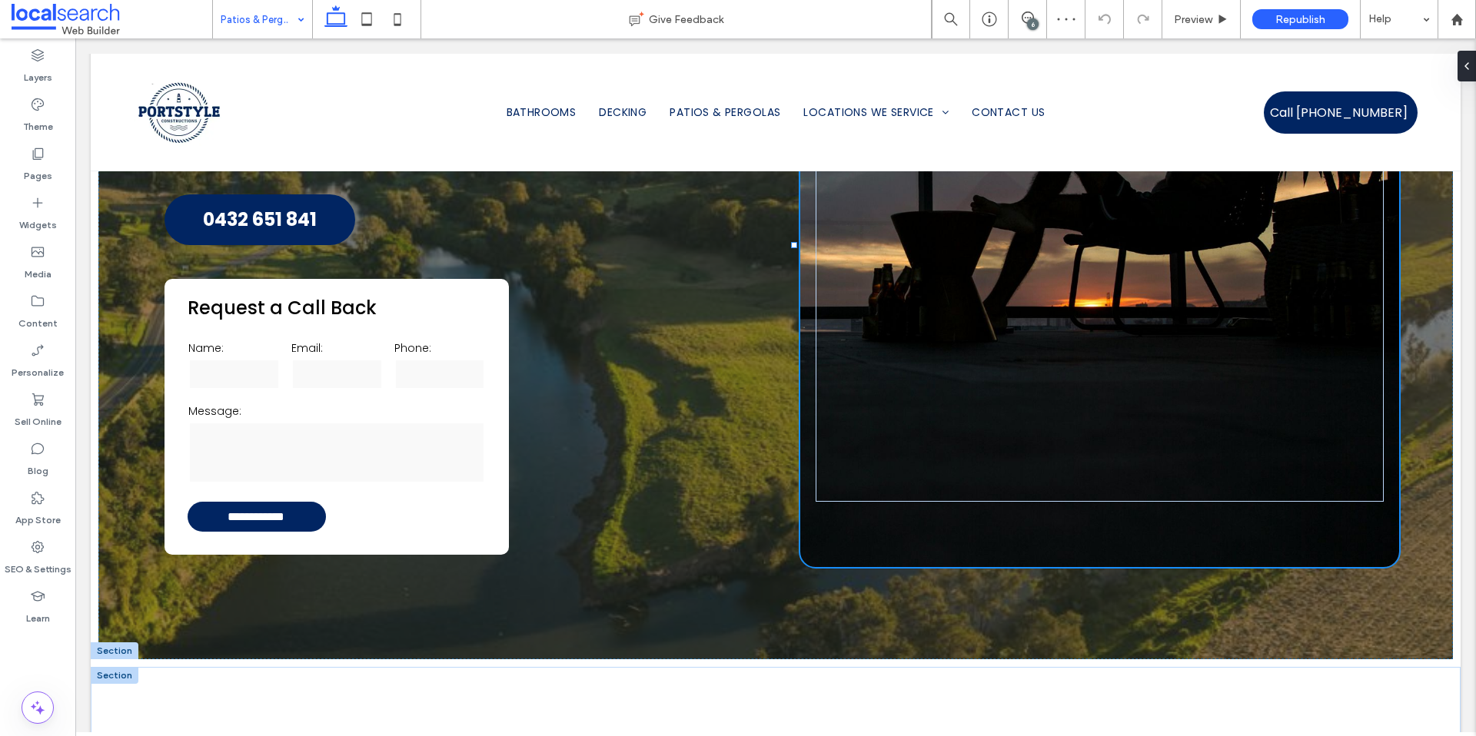
click at [279, 18] on input at bounding box center [259, 19] width 76 height 38
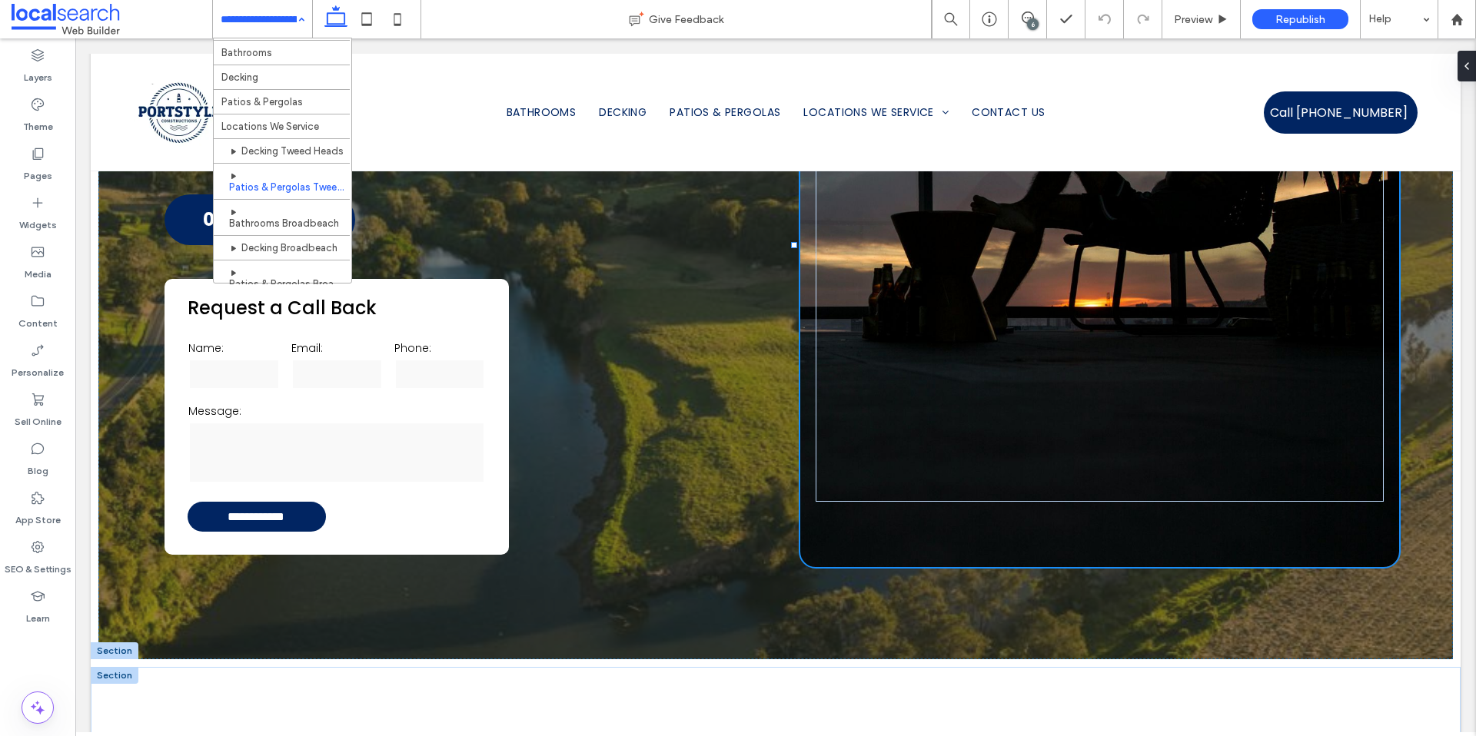
scroll to position [25, 0]
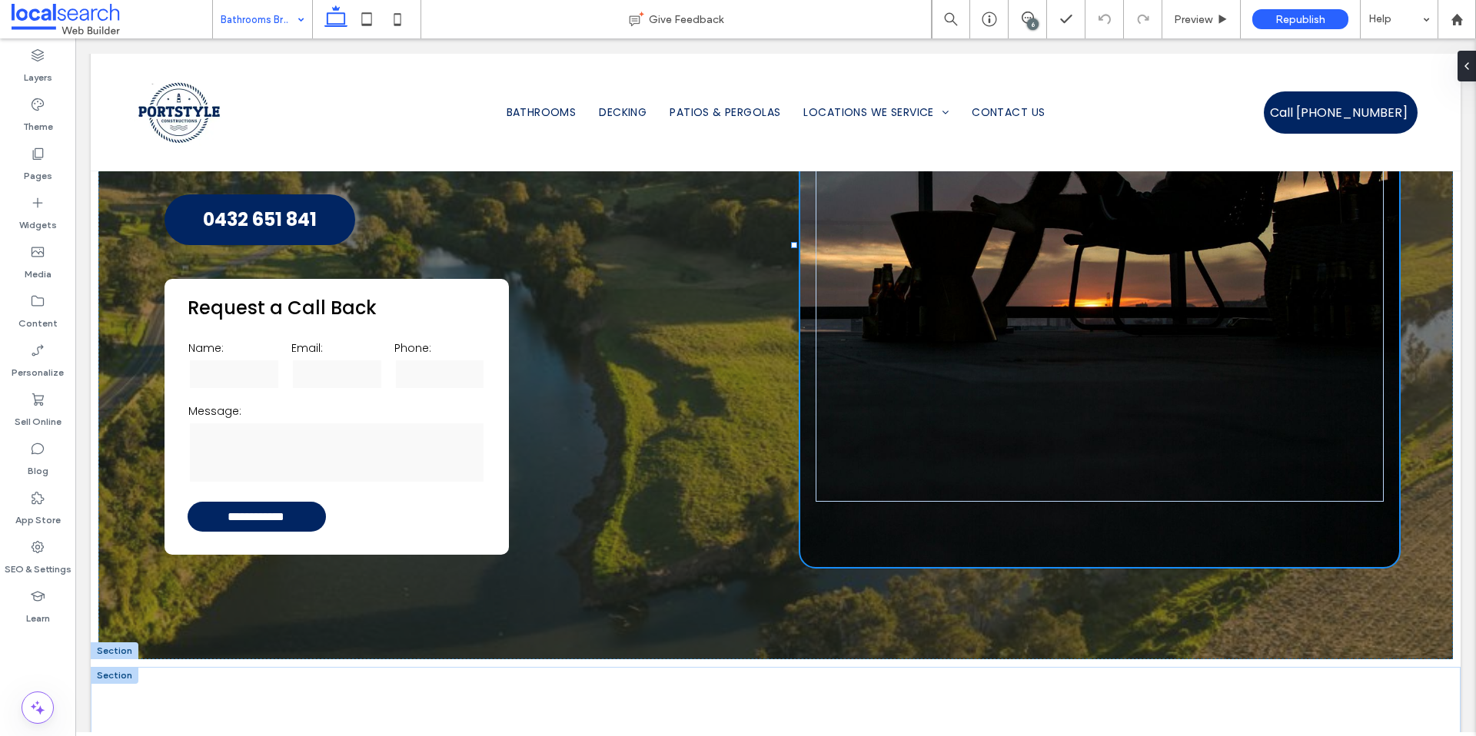
click at [269, 23] on input at bounding box center [259, 19] width 76 height 38
click at [271, 14] on input at bounding box center [259, 19] width 76 height 38
